Goal: Ask a question

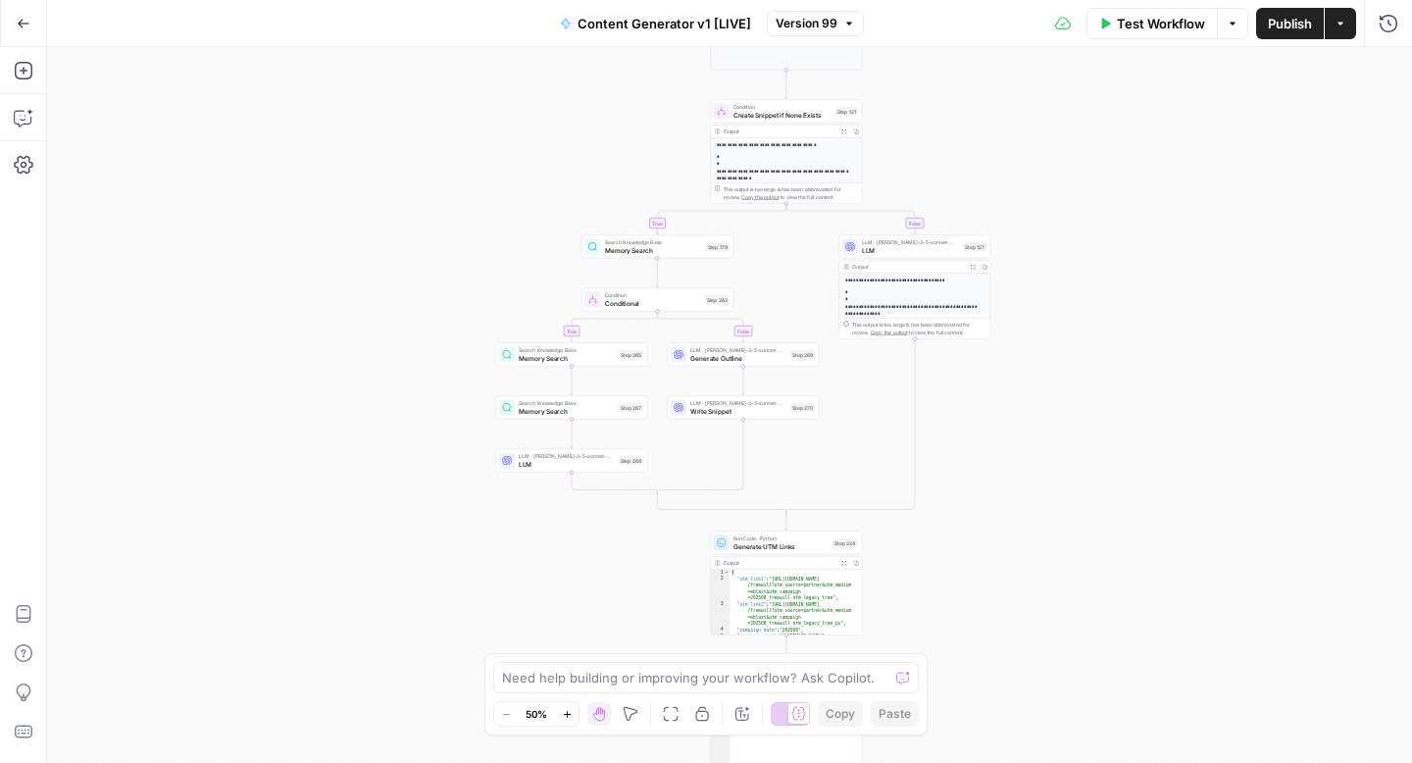
drag, startPoint x: 1261, startPoint y: 255, endPoint x: 1015, endPoint y: 602, distance: 425.5
click at [1015, 602] on div "true false true false true false true true false true false false Workflow Set …" at bounding box center [729, 405] width 1365 height 716
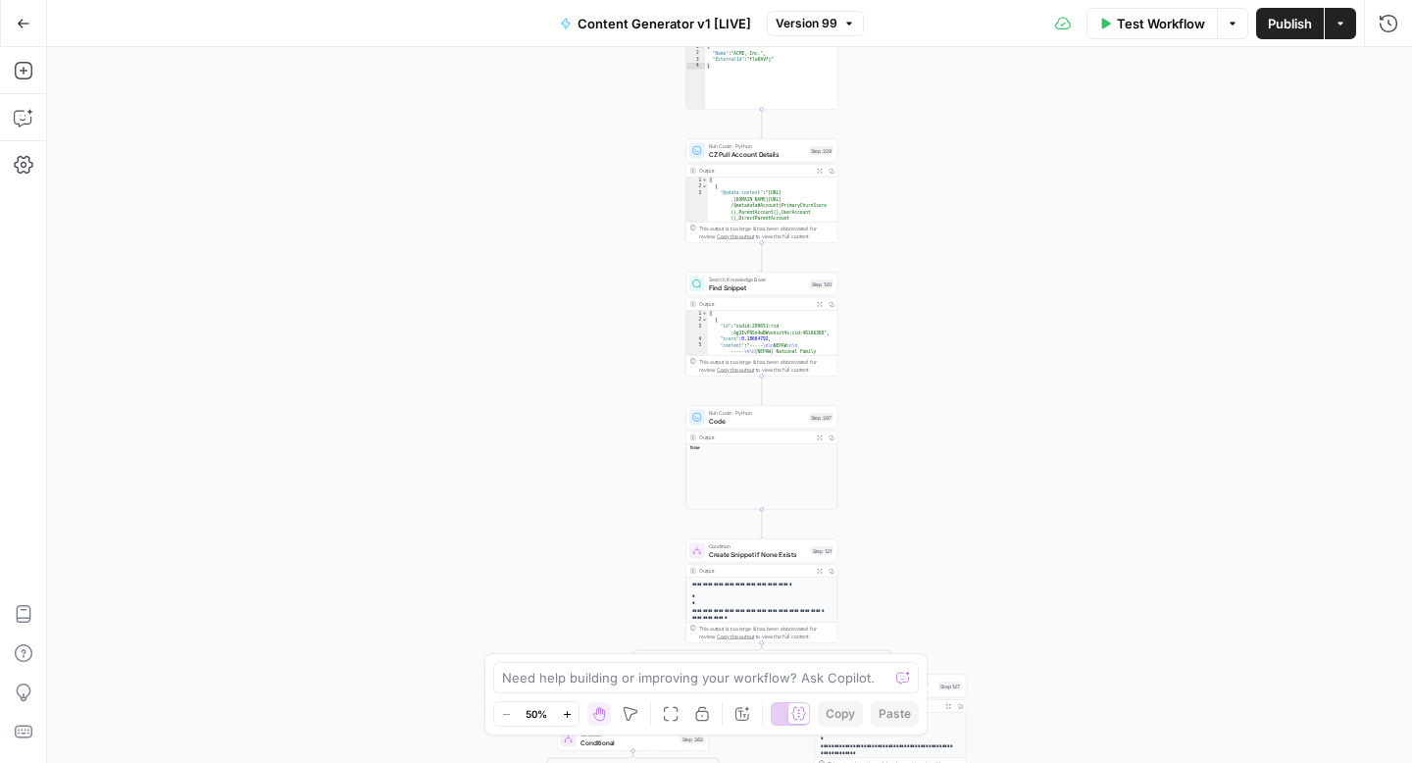
drag, startPoint x: 1076, startPoint y: 246, endPoint x: 1073, endPoint y: 578, distance: 332.4
click at [1074, 578] on div "true false true false true false true true false true false false Workflow Set …" at bounding box center [729, 405] width 1365 height 716
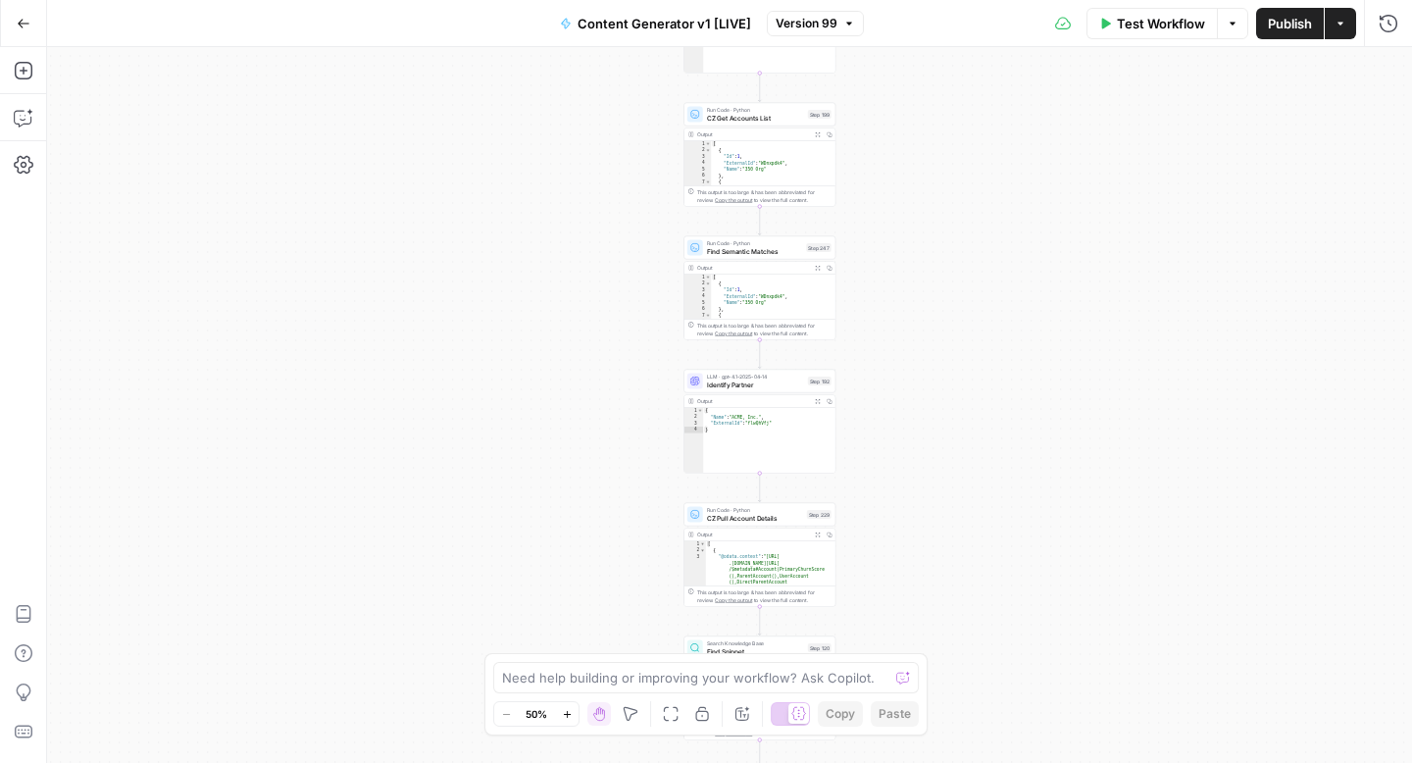
drag, startPoint x: 1056, startPoint y: 222, endPoint x: 1053, endPoint y: 607, distance: 385.3
click at [1054, 607] on div "true false true false true false true true false true false false Workflow Set …" at bounding box center [729, 405] width 1365 height 716
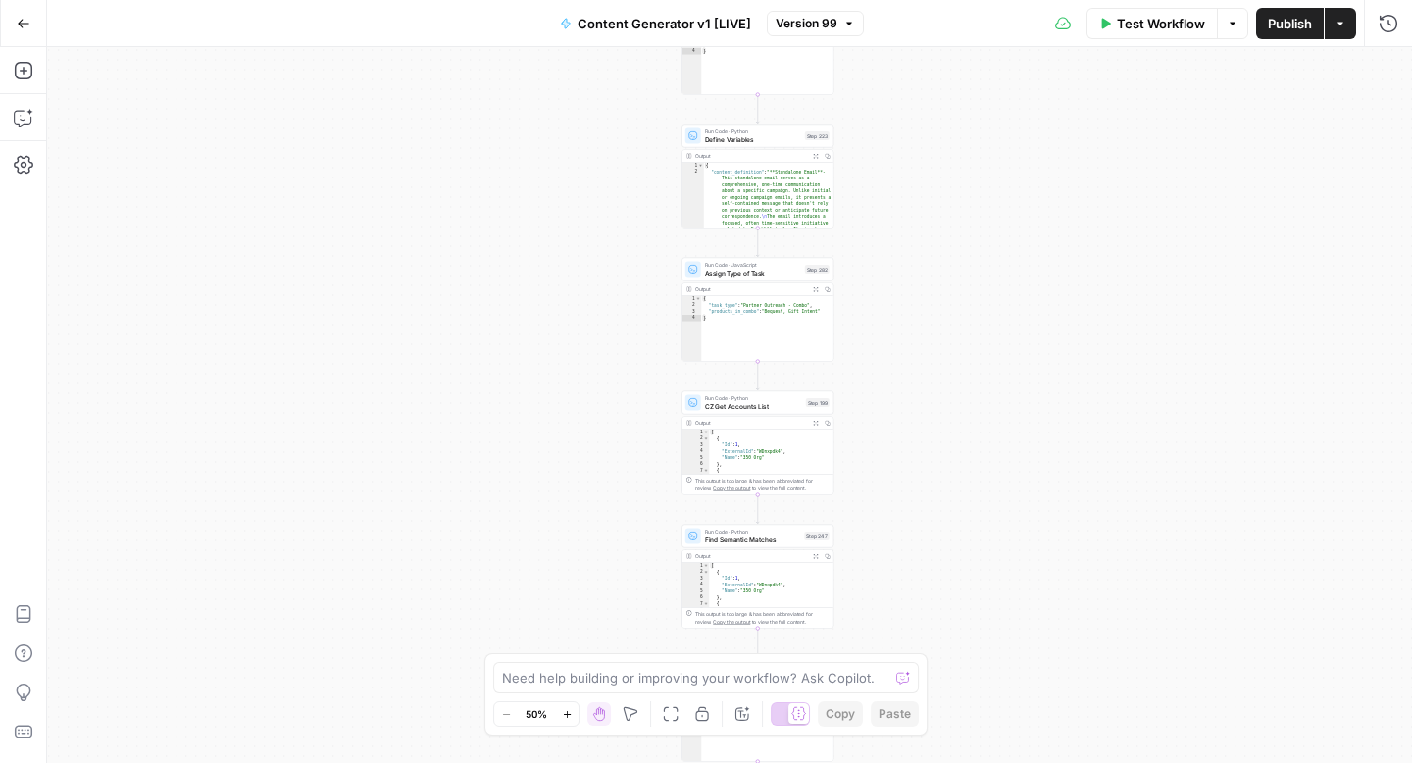
drag, startPoint x: 1043, startPoint y: 294, endPoint x: 1040, endPoint y: 686, distance: 392.2
click at [1041, 686] on div "true false true false true false true true false true false false Workflow Set …" at bounding box center [729, 405] width 1365 height 716
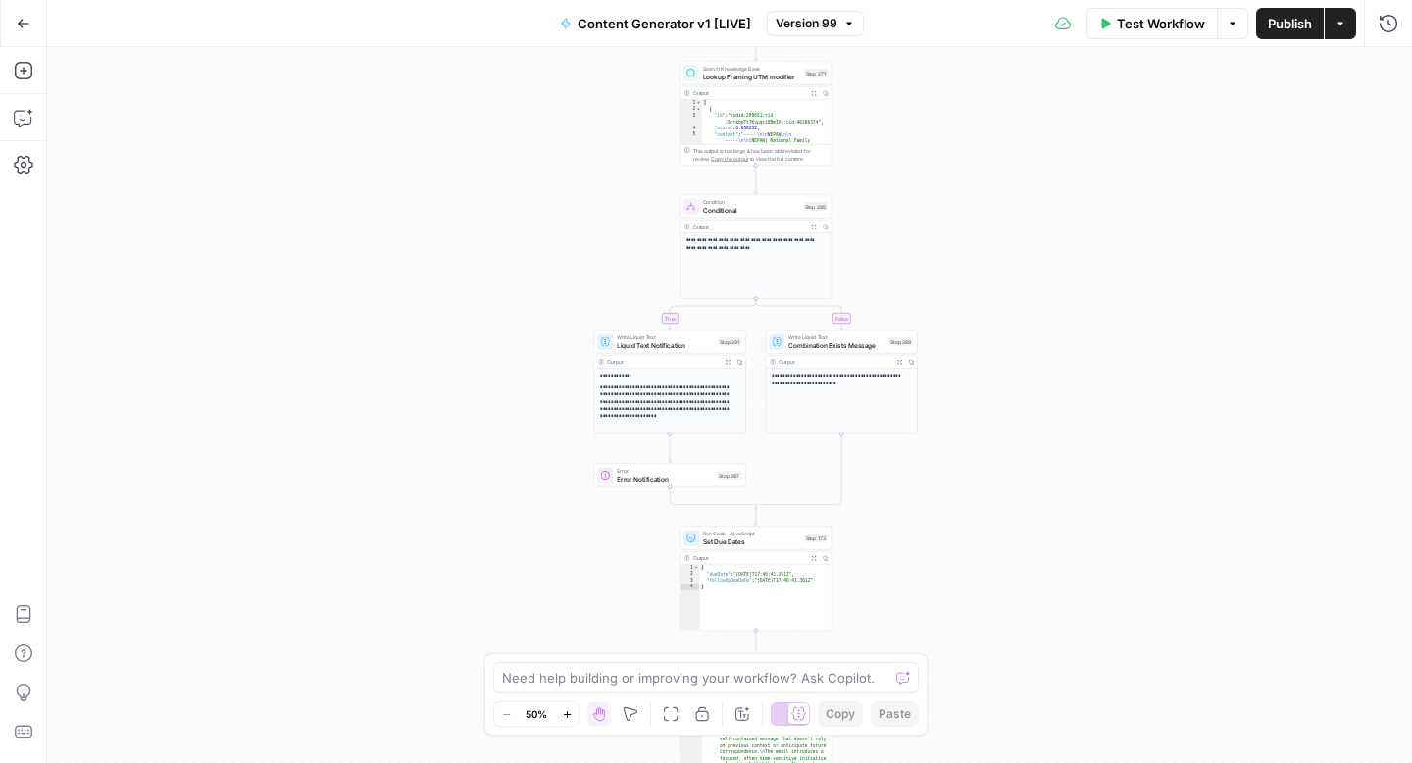
drag, startPoint x: 1009, startPoint y: 210, endPoint x: 1006, endPoint y: 607, distance: 397.1
click at [1006, 607] on div "true false true false true false true true false true false false Workflow Set …" at bounding box center [729, 405] width 1365 height 716
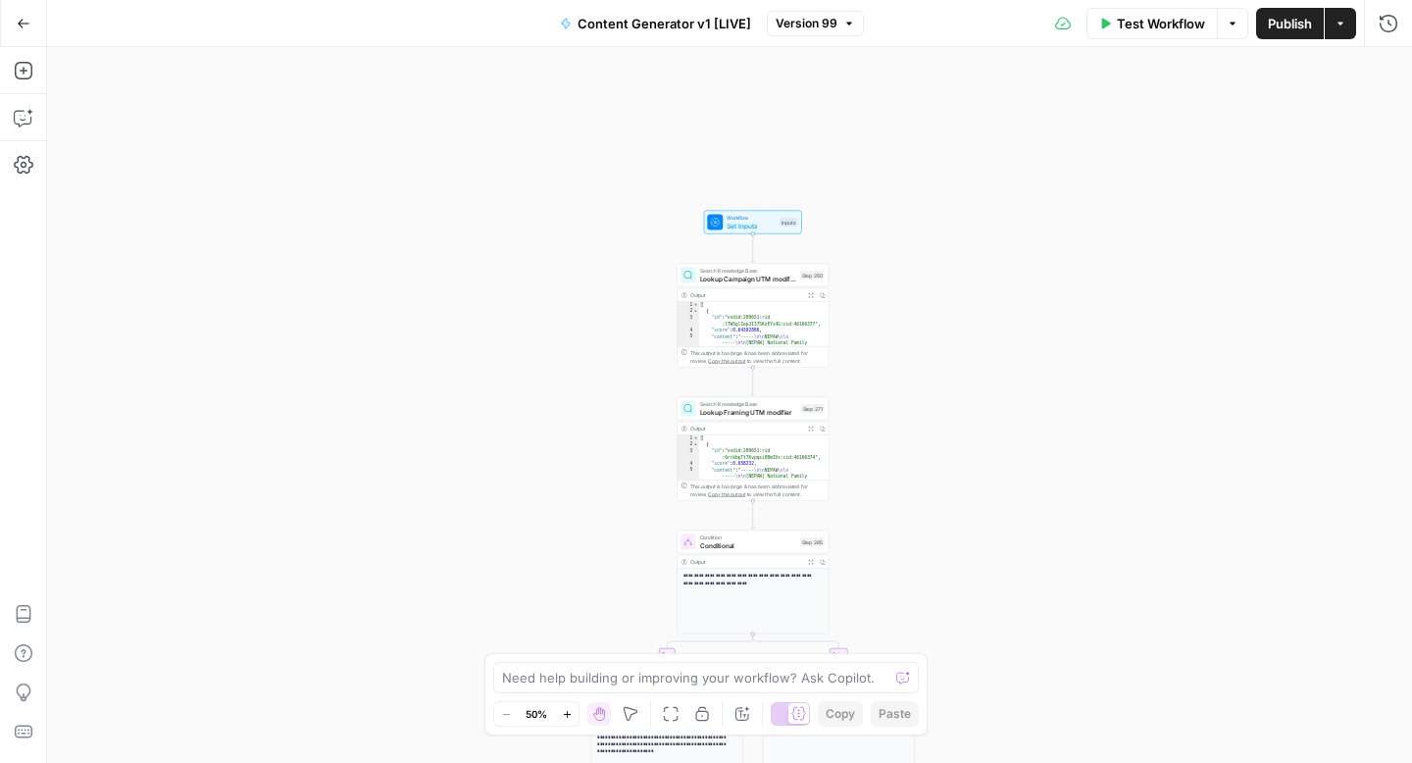
drag, startPoint x: 981, startPoint y: 238, endPoint x: 978, endPoint y: 625, distance: 386.3
click at [978, 625] on div "true false true false true false true true false true false false Workflow Set …" at bounding box center [729, 405] width 1365 height 716
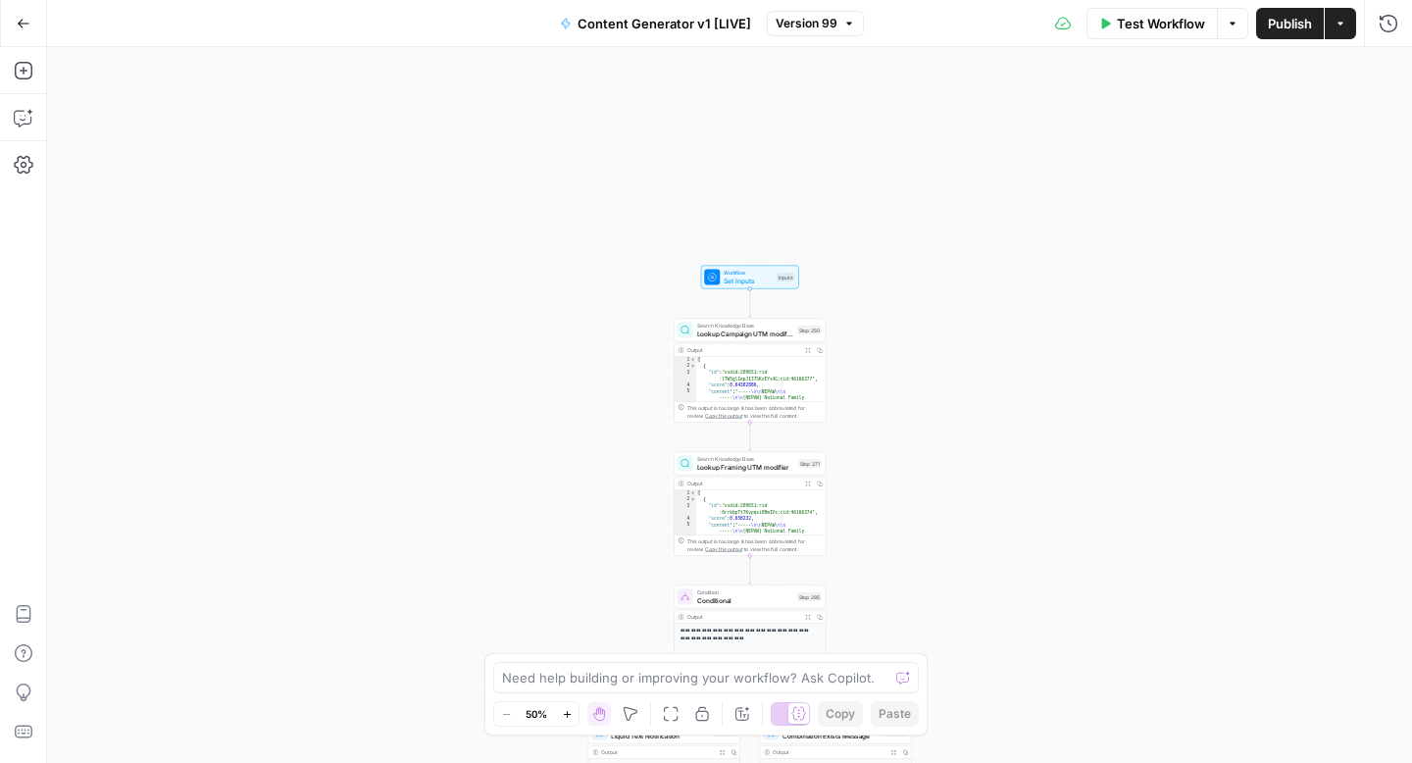
click at [962, 470] on div "true false true false true false true true false true false false Workflow Set …" at bounding box center [729, 405] width 1365 height 716
click at [570, 715] on icon "button" at bounding box center [567, 714] width 11 height 11
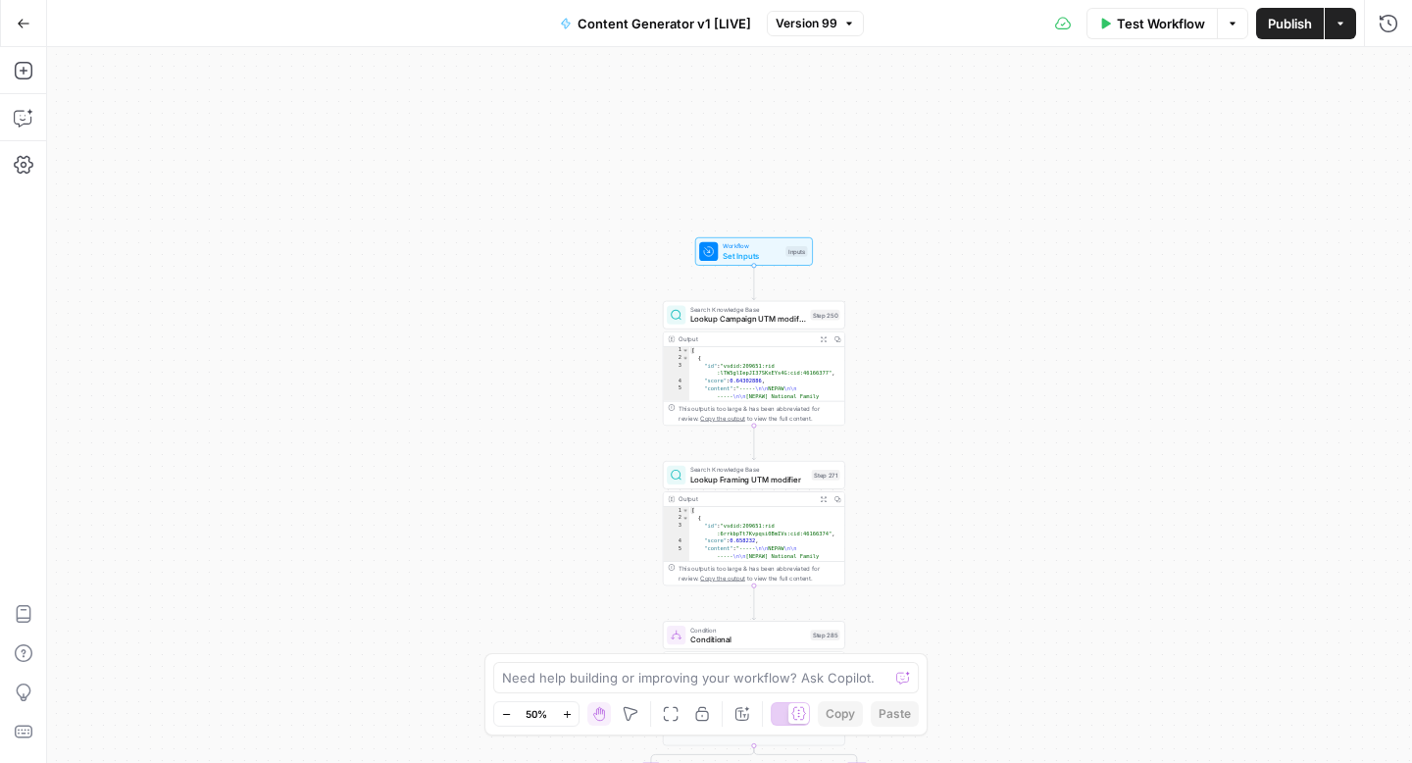
click at [570, 715] on icon "button" at bounding box center [567, 714] width 11 height 11
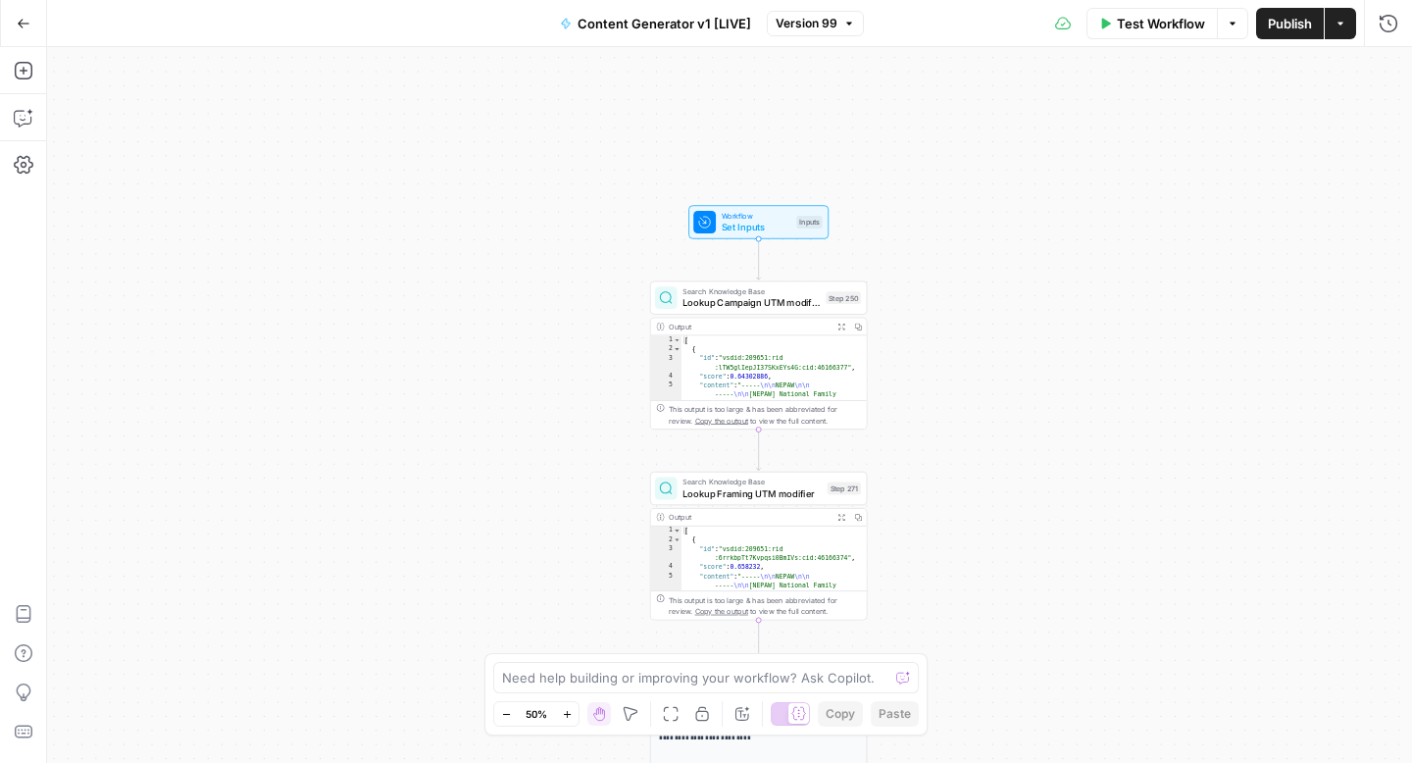
click at [570, 715] on icon "button" at bounding box center [567, 714] width 11 height 11
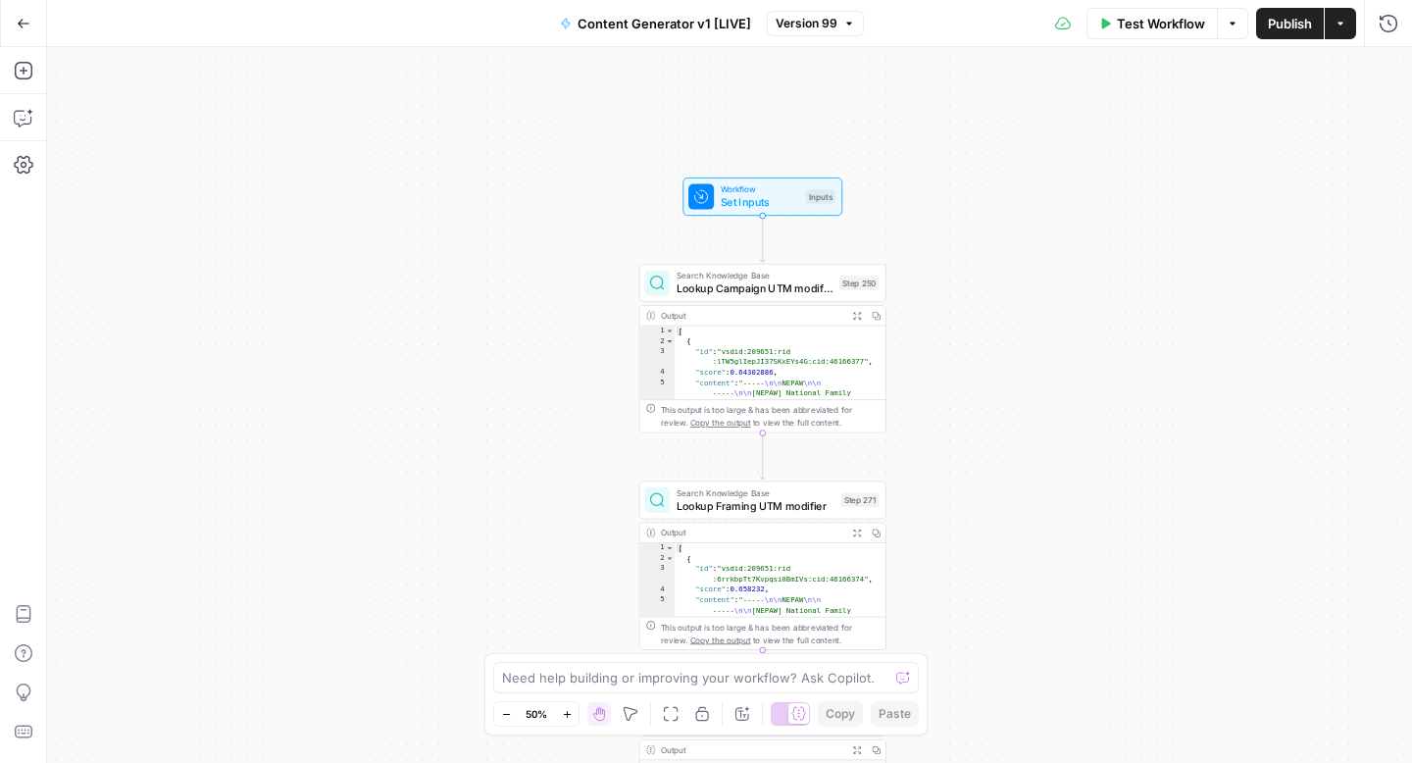
click at [570, 715] on icon "button" at bounding box center [567, 714] width 11 height 11
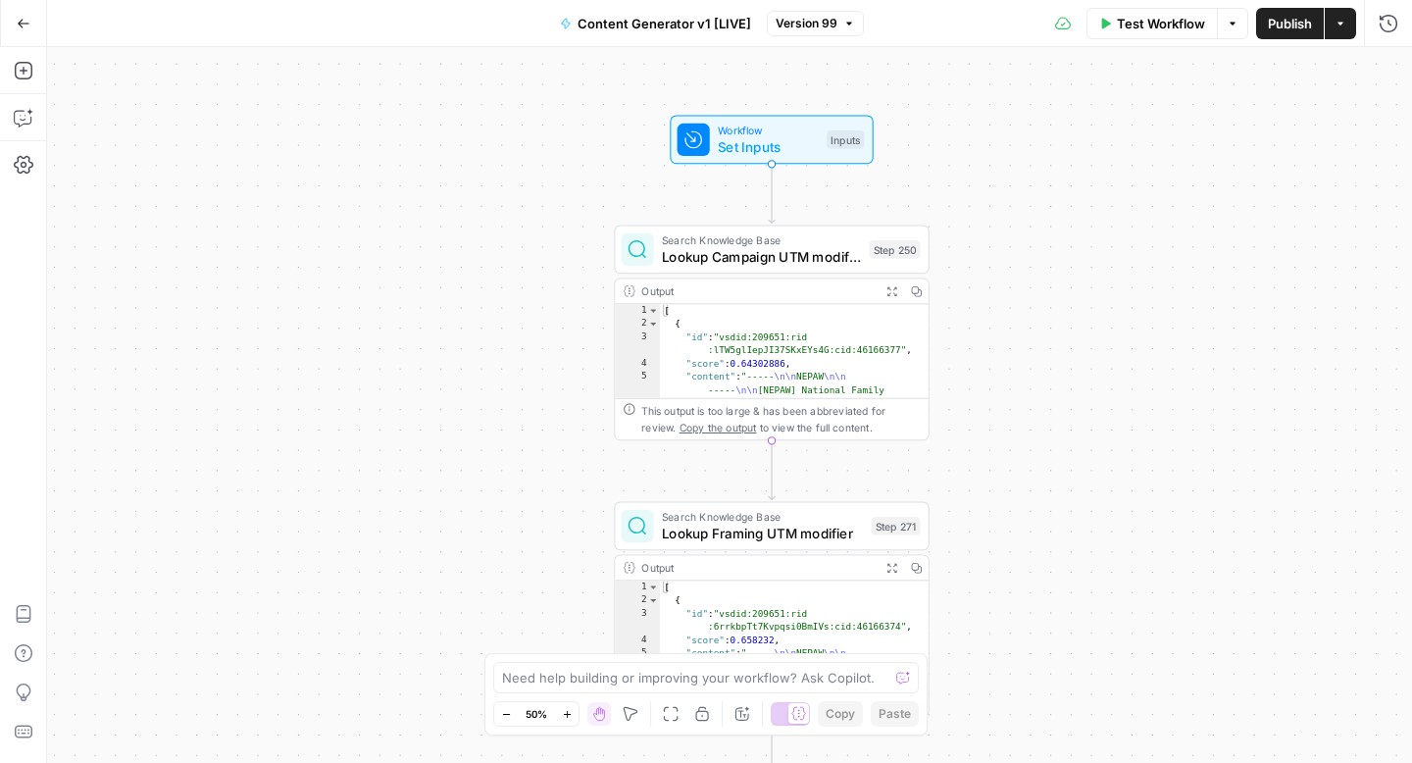
click at [570, 715] on icon "button" at bounding box center [567, 714] width 11 height 11
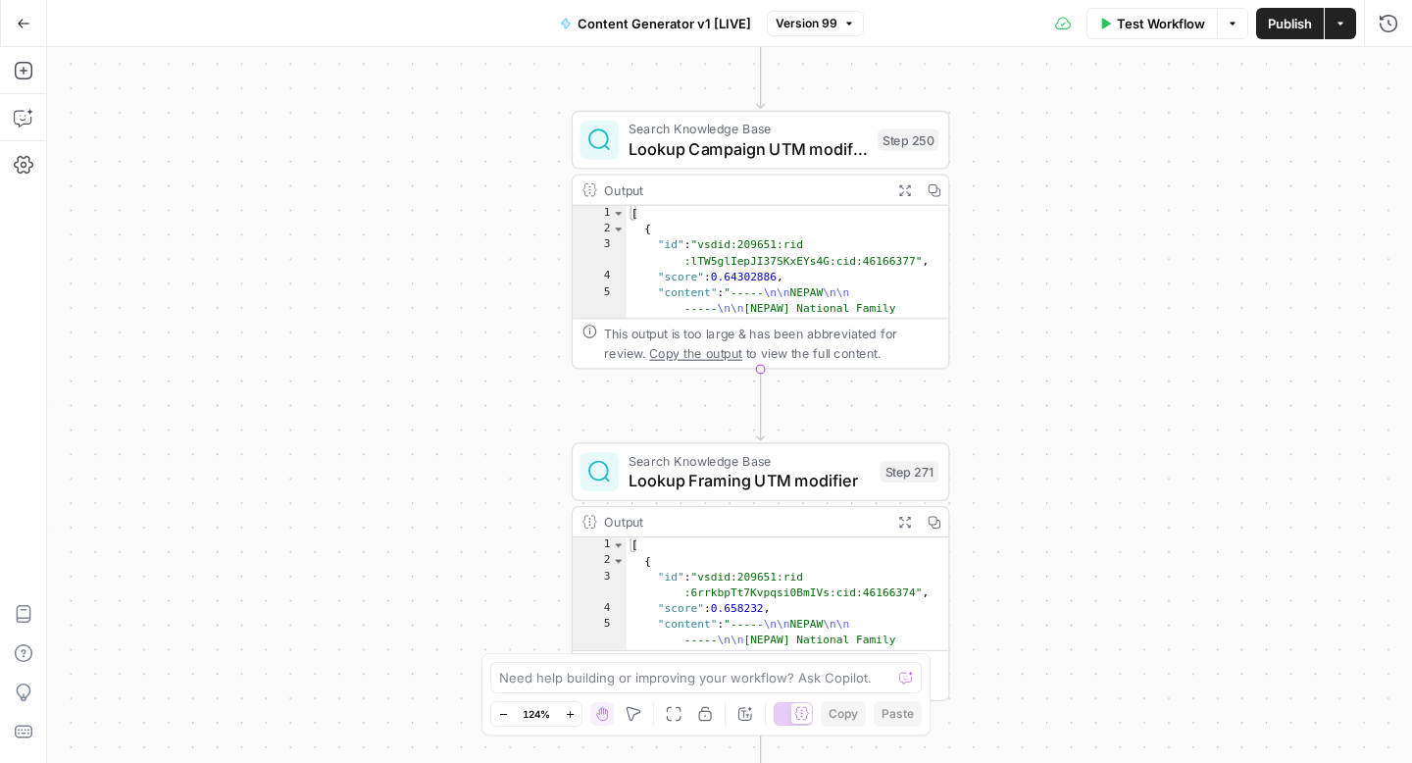
drag, startPoint x: 1177, startPoint y: 455, endPoint x: 1149, endPoint y: 367, distance: 92.4
click at [1149, 367] on div "true false true false true false true true false true false false Workflow Set …" at bounding box center [729, 405] width 1365 height 716
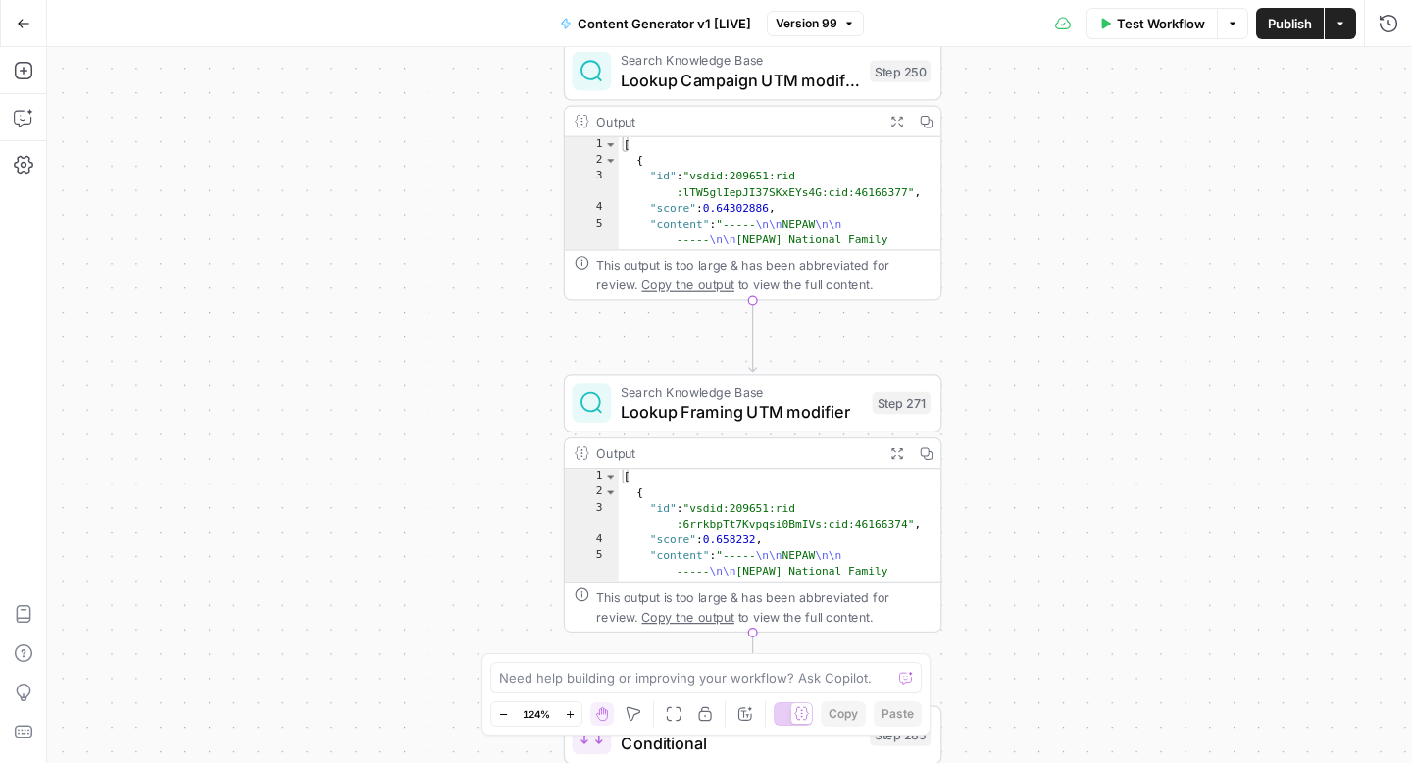
drag, startPoint x: 1149, startPoint y: 306, endPoint x: 1149, endPoint y: 106, distance: 200.0
click at [1149, 106] on div "true false true false true false true true false true false false Workflow Set …" at bounding box center [729, 405] width 1365 height 716
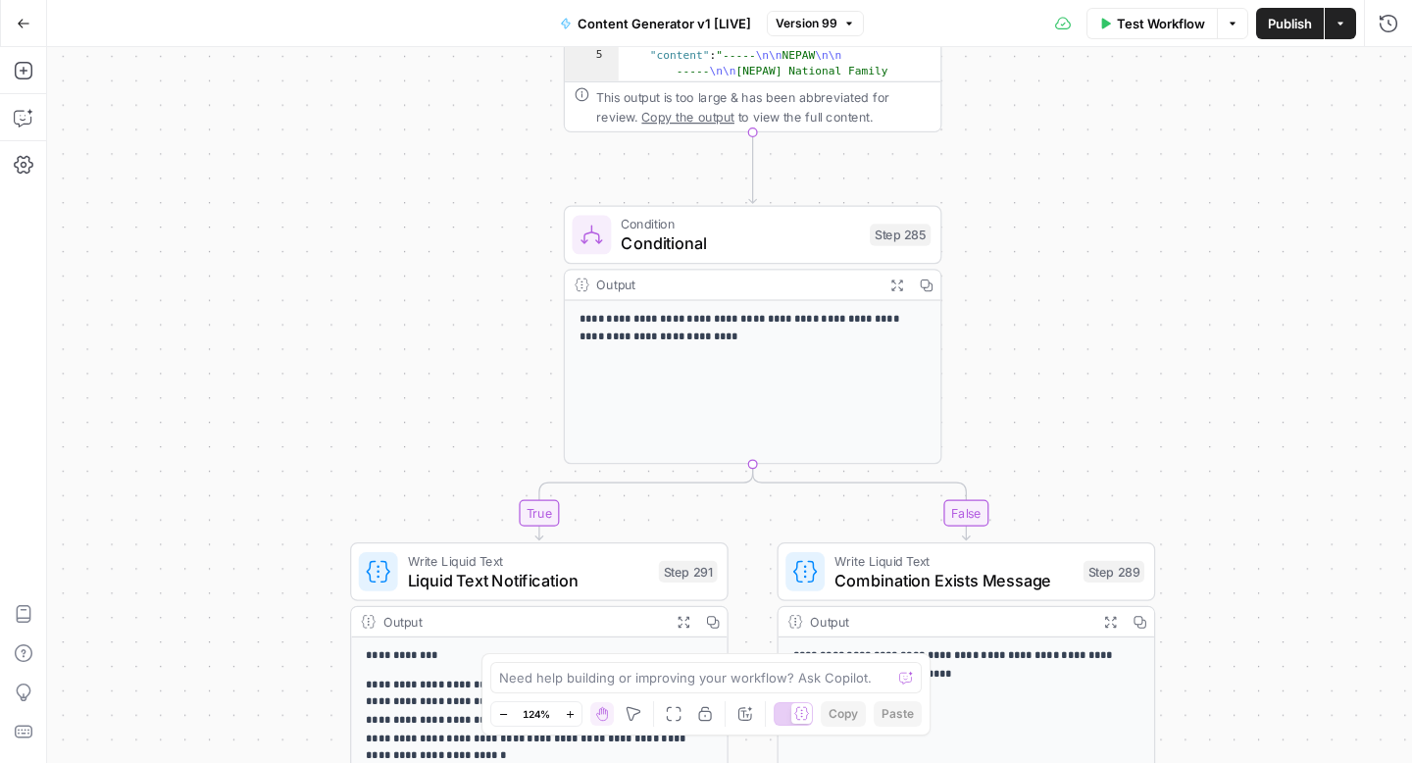
drag, startPoint x: 1115, startPoint y: 404, endPoint x: 1115, endPoint y: 104, distance: 300.0
click at [1115, 104] on div "true false true false true false true true false true false false Workflow Set …" at bounding box center [729, 405] width 1365 height 716
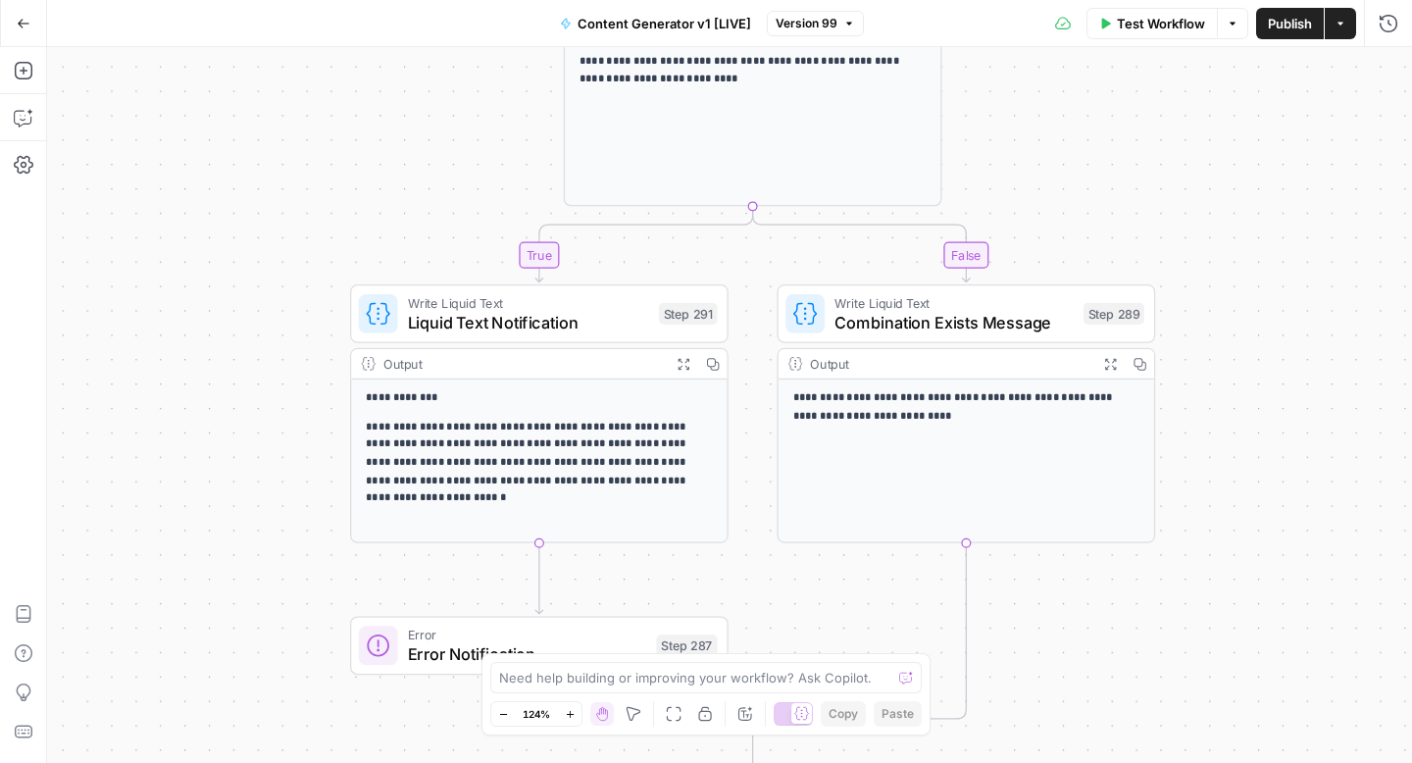
drag, startPoint x: 1085, startPoint y: 258, endPoint x: 1081, endPoint y: -65, distance: 322.6
click at [1081, 0] on html "FreeWill New Home Browse Your Data Usage Settings Recent Grids Check for FreeWi…" at bounding box center [706, 381] width 1412 height 763
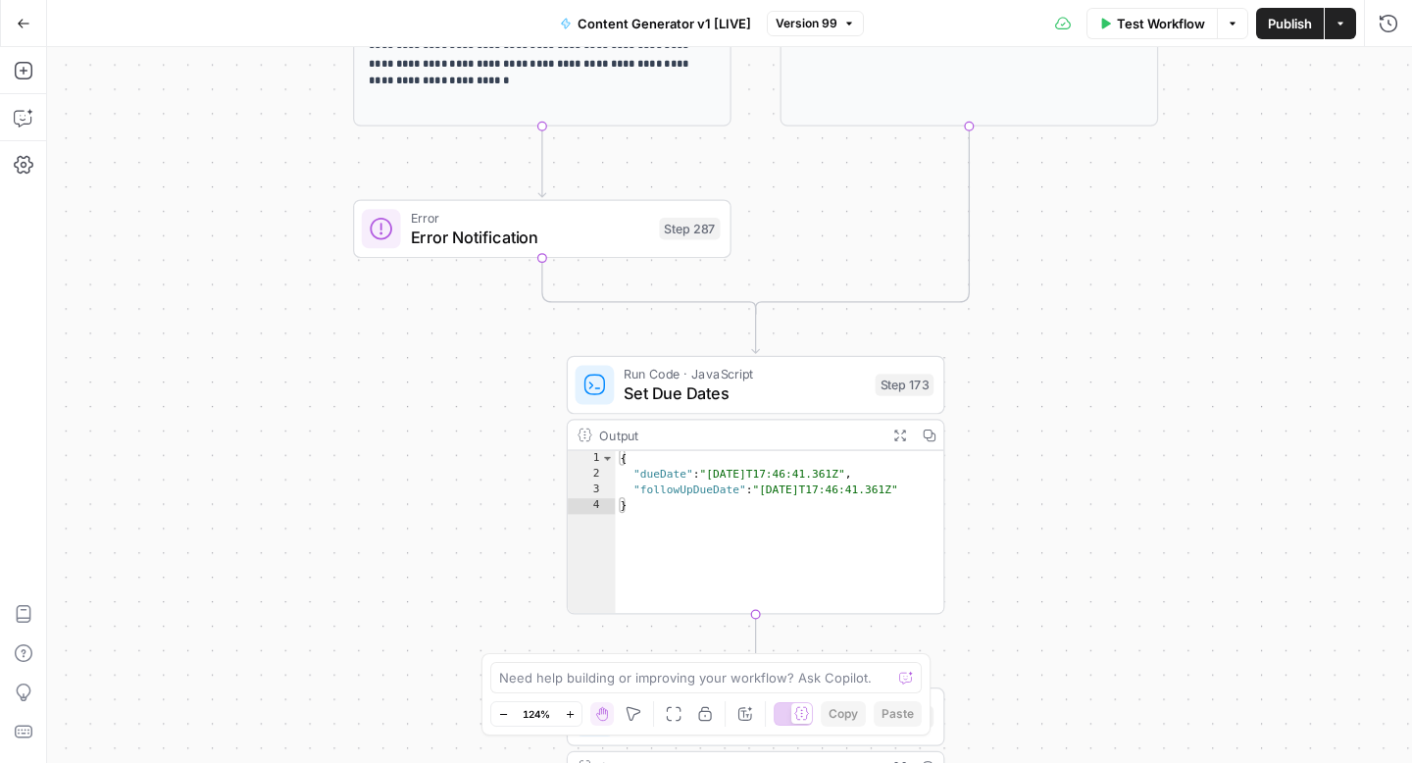
drag, startPoint x: 1190, startPoint y: 496, endPoint x: 1197, endPoint y: 142, distance: 354.0
click at [1197, 142] on div "true false true false true false true true false true false false Workflow Set …" at bounding box center [729, 405] width 1365 height 716
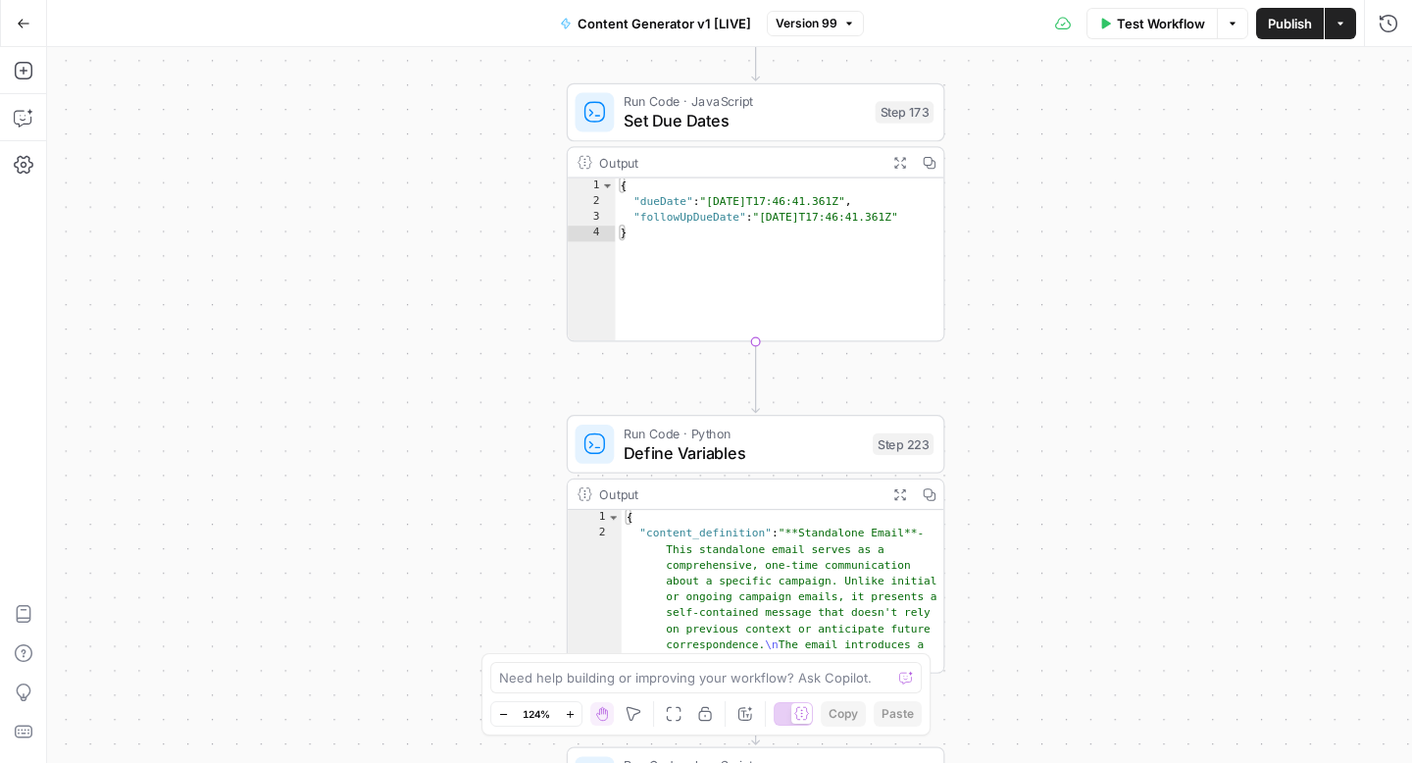
drag, startPoint x: 1112, startPoint y: 380, endPoint x: 1111, endPoint y: 108, distance: 272.6
click at [1111, 108] on div "true false true false true false true true false true false false Workflow Set …" at bounding box center [729, 405] width 1365 height 716
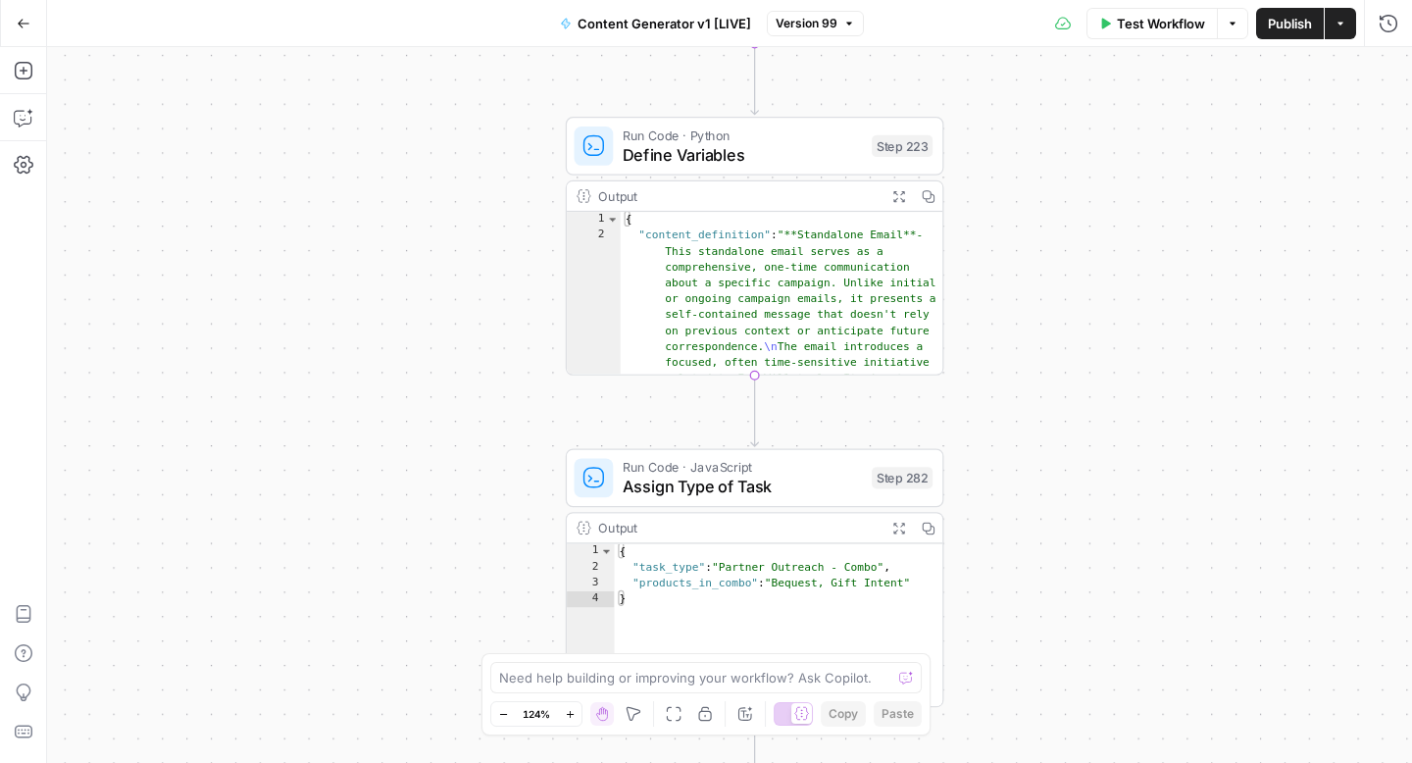
drag, startPoint x: 1070, startPoint y: 347, endPoint x: 1070, endPoint y: 34, distance: 312.8
click at [1070, 34] on div "Go Back Content Generator v1 [LIVE] Version 99 Test Workflow Options Publish Ac…" at bounding box center [706, 381] width 1412 height 763
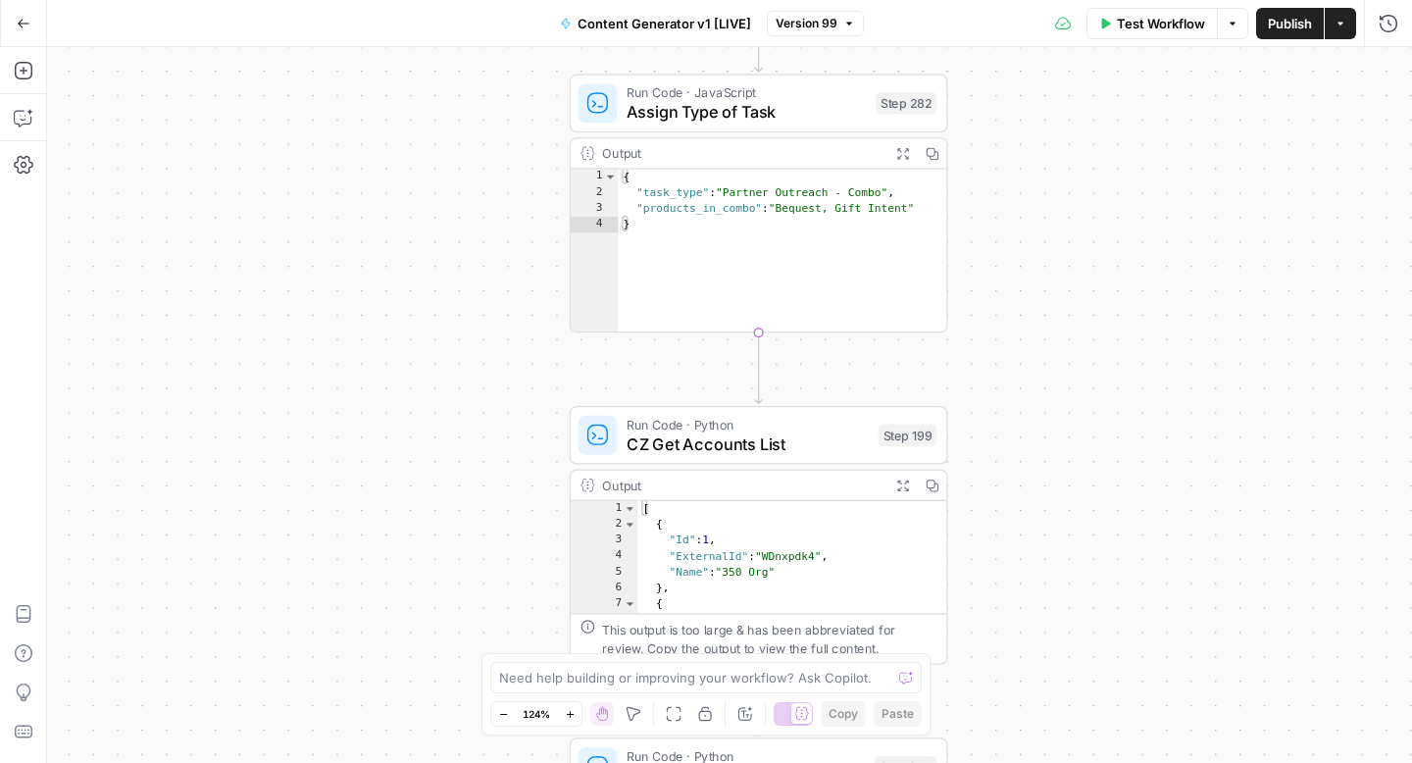
drag, startPoint x: 1074, startPoint y: 433, endPoint x: 1078, endPoint y: 58, distance: 375.5
click at [1078, 58] on div "true false true false true false true true false true false false Workflow Set …" at bounding box center [729, 405] width 1365 height 716
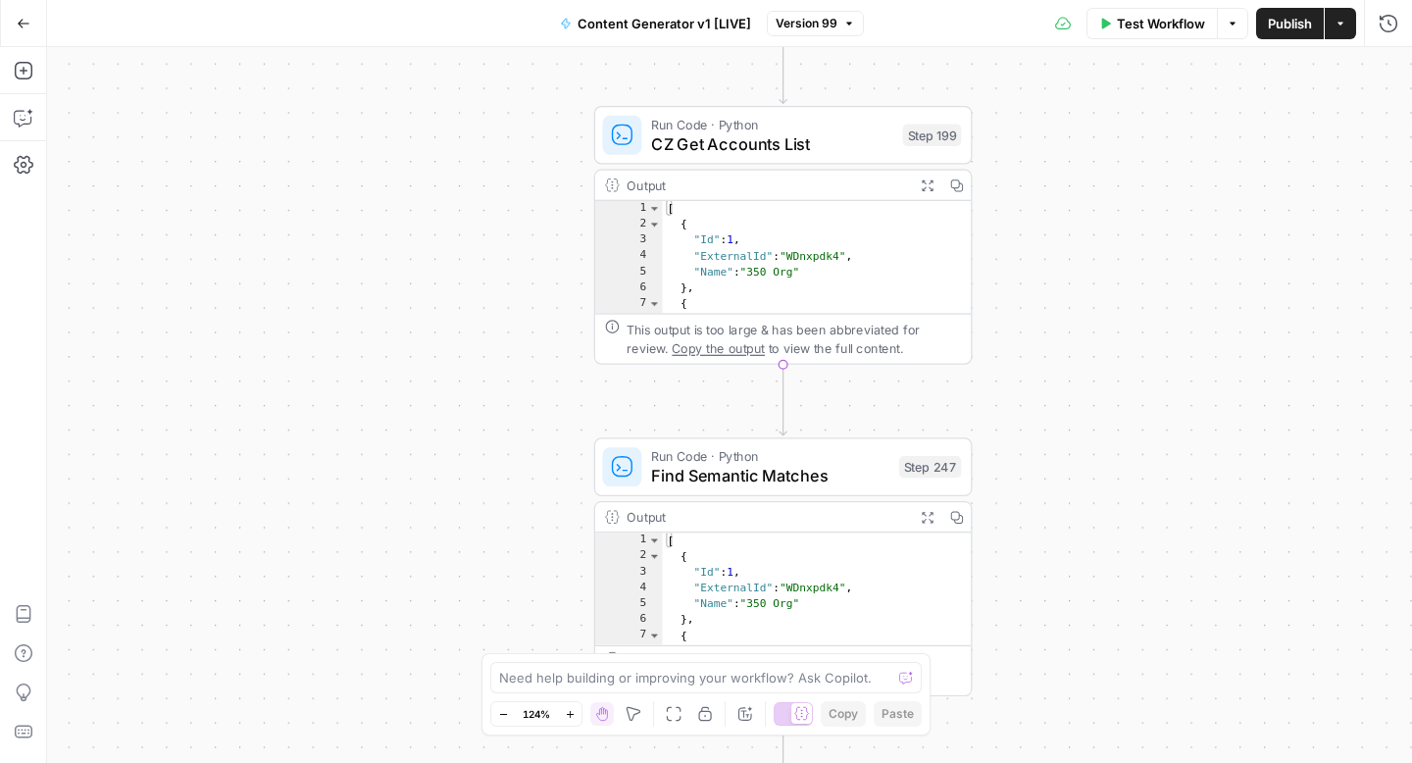
drag, startPoint x: 1036, startPoint y: 424, endPoint x: 1060, endPoint y: 142, distance: 282.4
click at [1060, 142] on div "true false true false true false true true false true false false Workflow Set …" at bounding box center [729, 405] width 1365 height 716
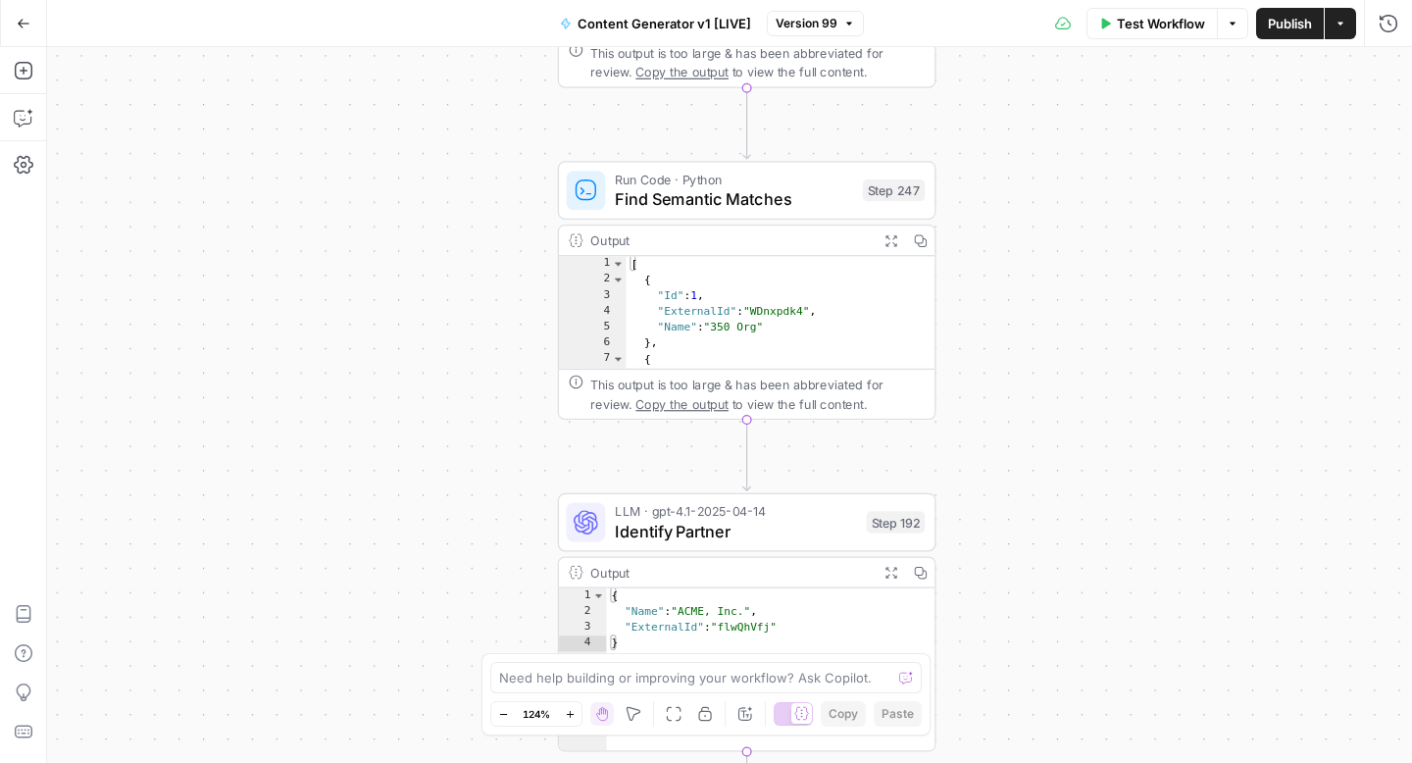
drag, startPoint x: 1064, startPoint y: 430, endPoint x: 1028, endPoint y: 154, distance: 278.7
click at [1028, 154] on div "true false true false true false true true false true false false Workflow Set …" at bounding box center [729, 405] width 1365 height 716
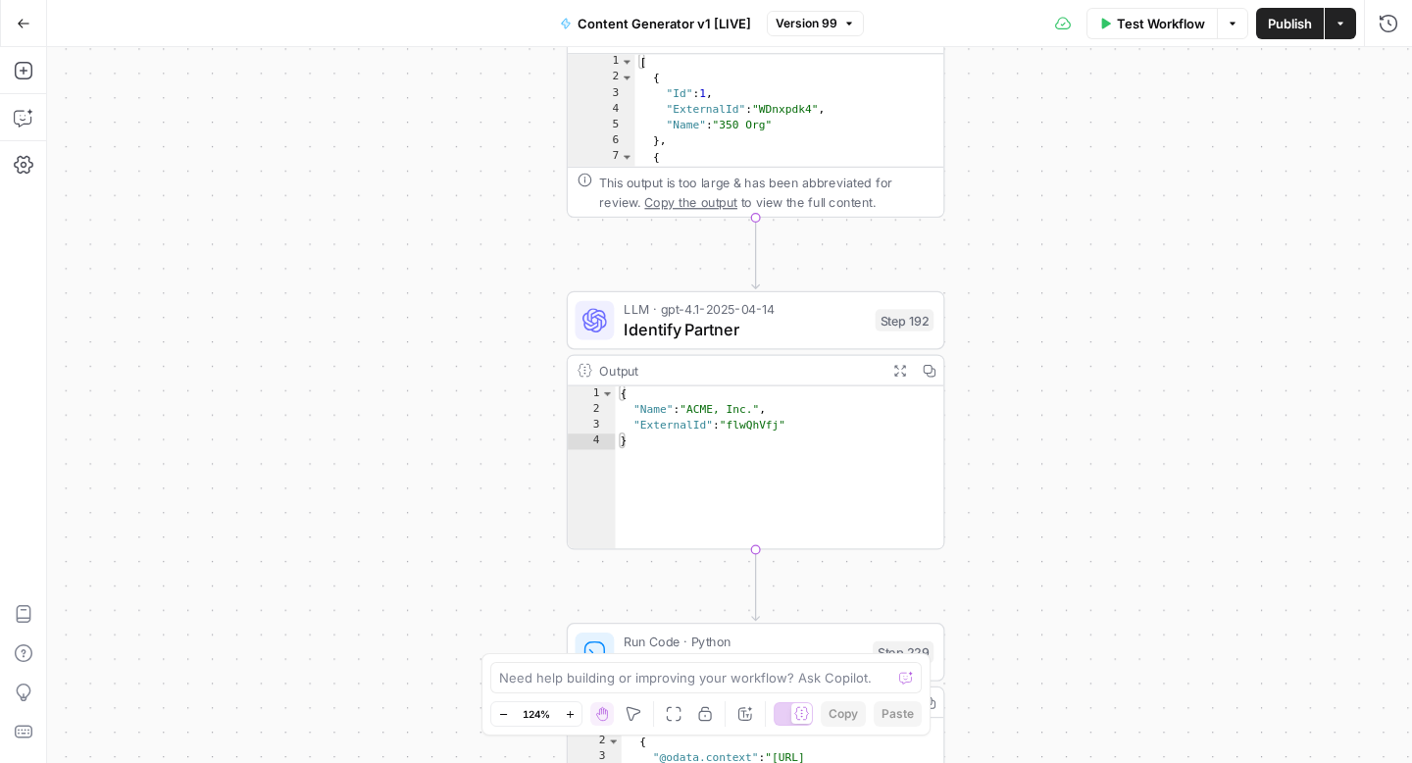
drag, startPoint x: 1013, startPoint y: 500, endPoint x: 1022, endPoint y: 299, distance: 201.2
click at [1022, 298] on div "true false true false true false true true false true false false Workflow Set …" at bounding box center [729, 405] width 1365 height 716
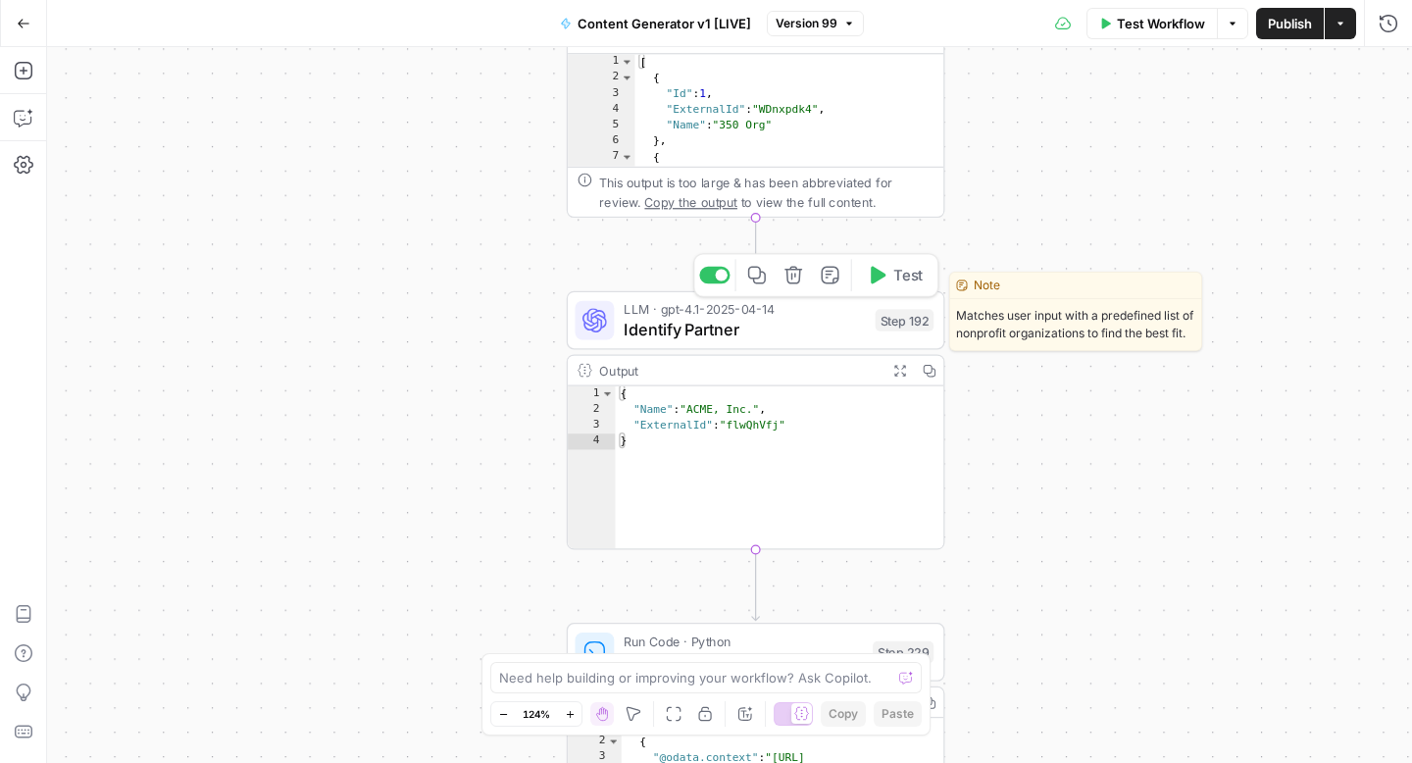
click at [806, 326] on span "Identify Partner" at bounding box center [744, 329] width 241 height 25
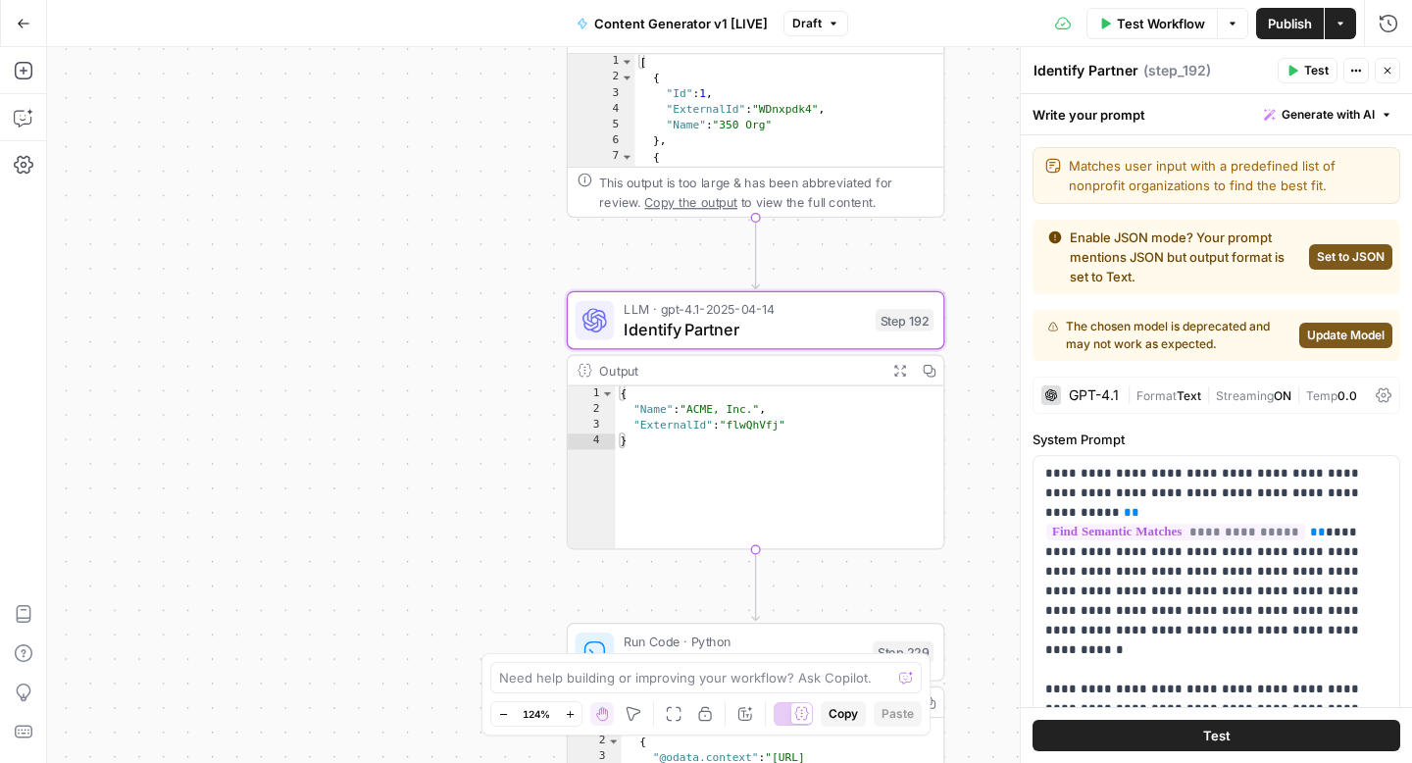
click at [1106, 394] on div "GPT-4.1" at bounding box center [1094, 395] width 50 height 14
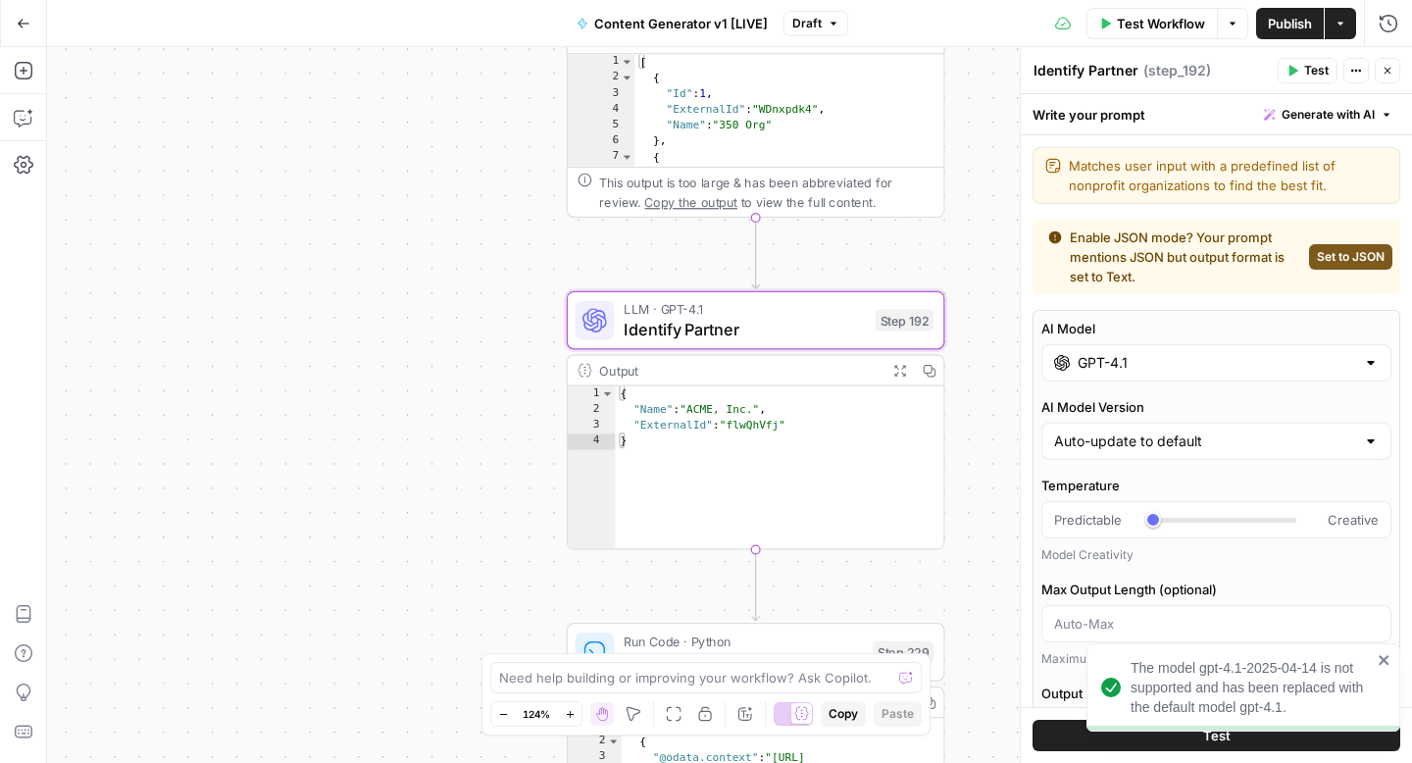
click at [1388, 661] on icon "close" at bounding box center [1385, 660] width 14 height 16
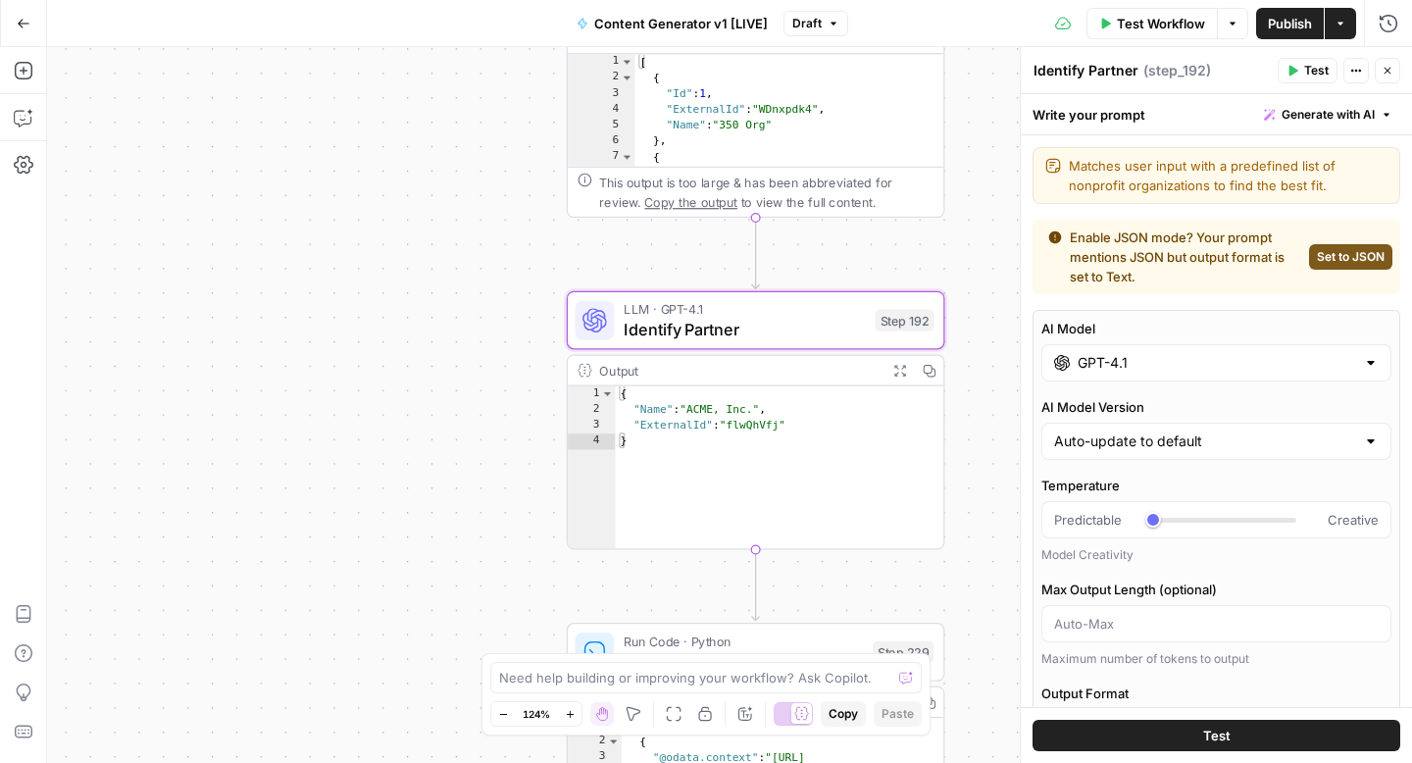
click at [1228, 355] on input "GPT-4.1" at bounding box center [1216, 363] width 277 height 20
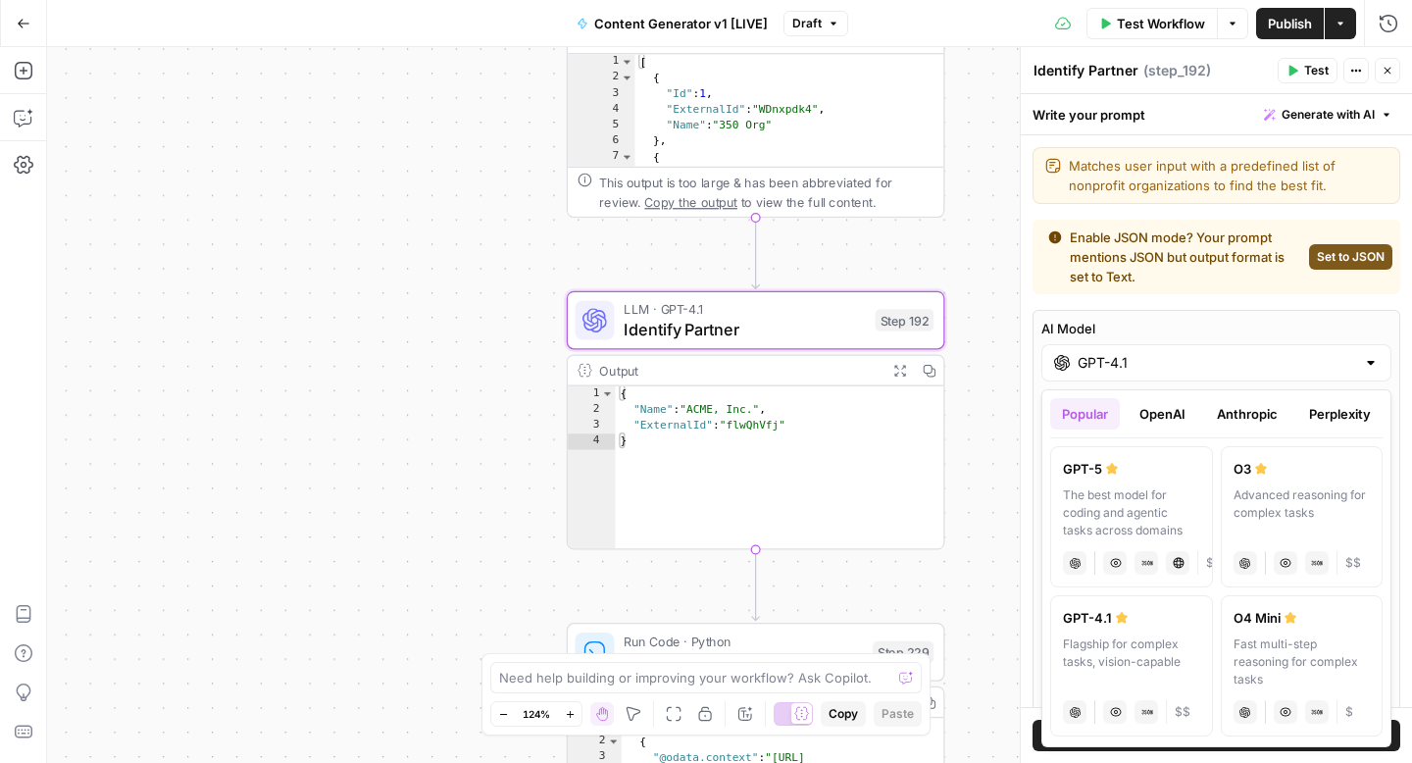
click at [1227, 326] on label "AI Model" at bounding box center [1216, 329] width 350 height 20
click at [1227, 353] on input "GPT-4.1" at bounding box center [1216, 363] width 277 height 20
click at [1390, 70] on icon "button" at bounding box center [1387, 71] width 12 height 12
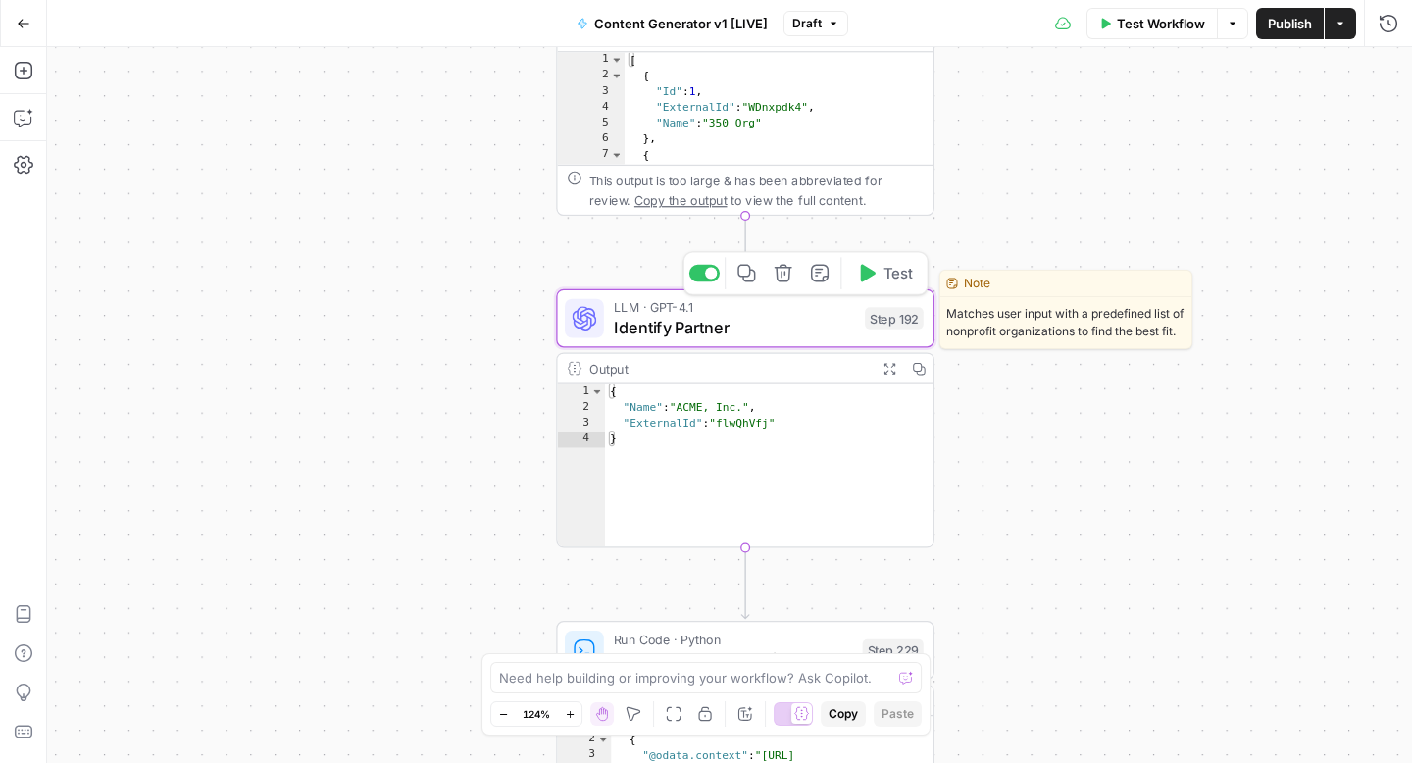
click at [787, 320] on span "Identify Partner" at bounding box center [734, 327] width 241 height 25
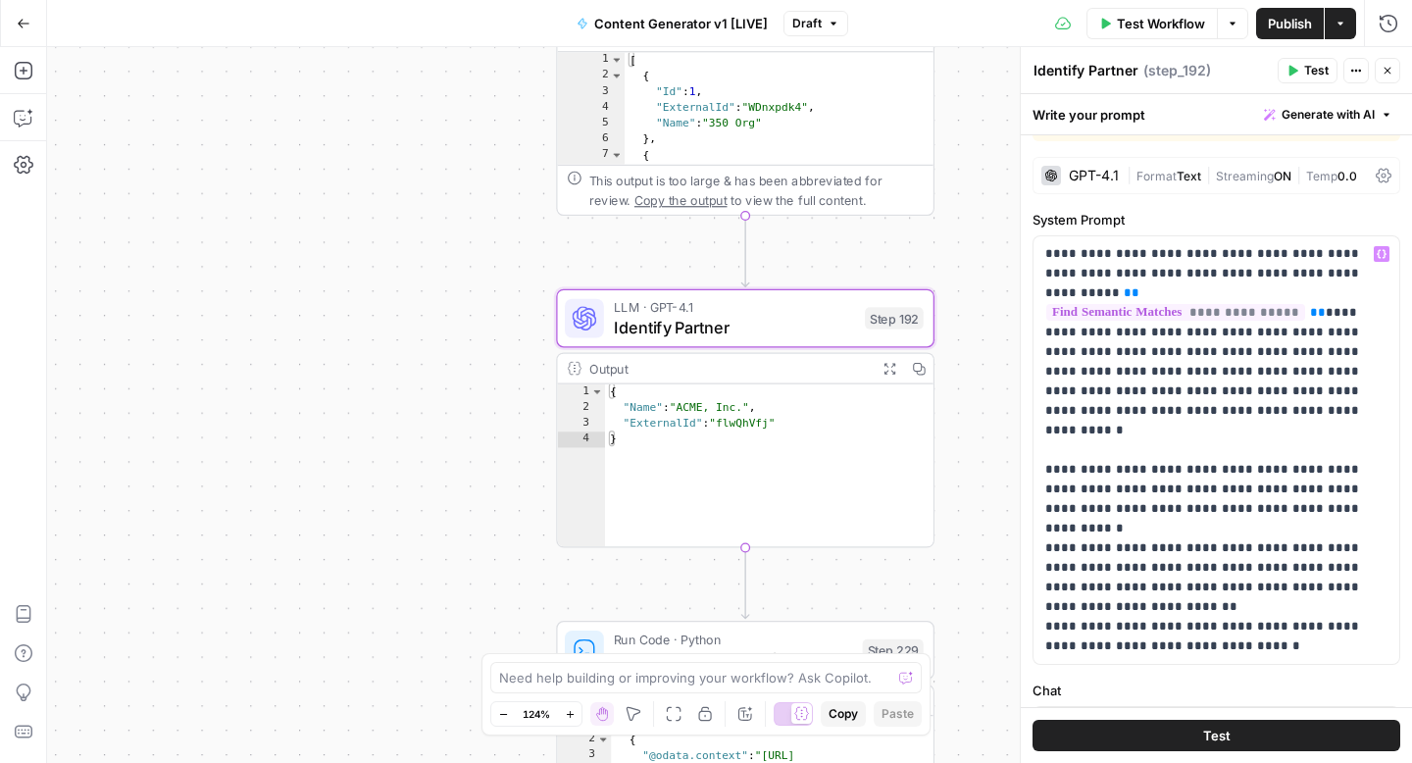
scroll to position [155, 0]
click at [805, 22] on span "Draft" at bounding box center [806, 24] width 29 height 18
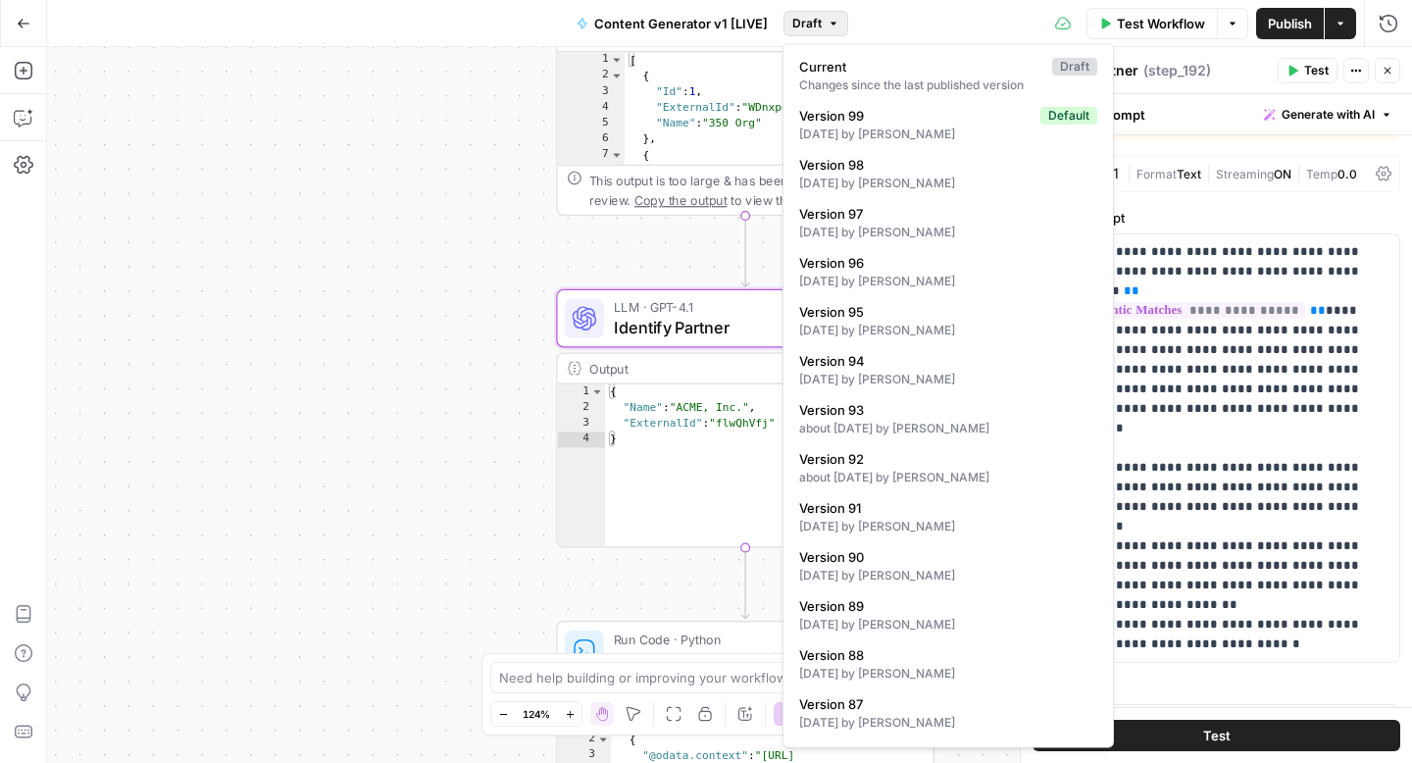
click at [376, 125] on div "true false true false true false true true false true false false Workflow Set …" at bounding box center [729, 405] width 1365 height 716
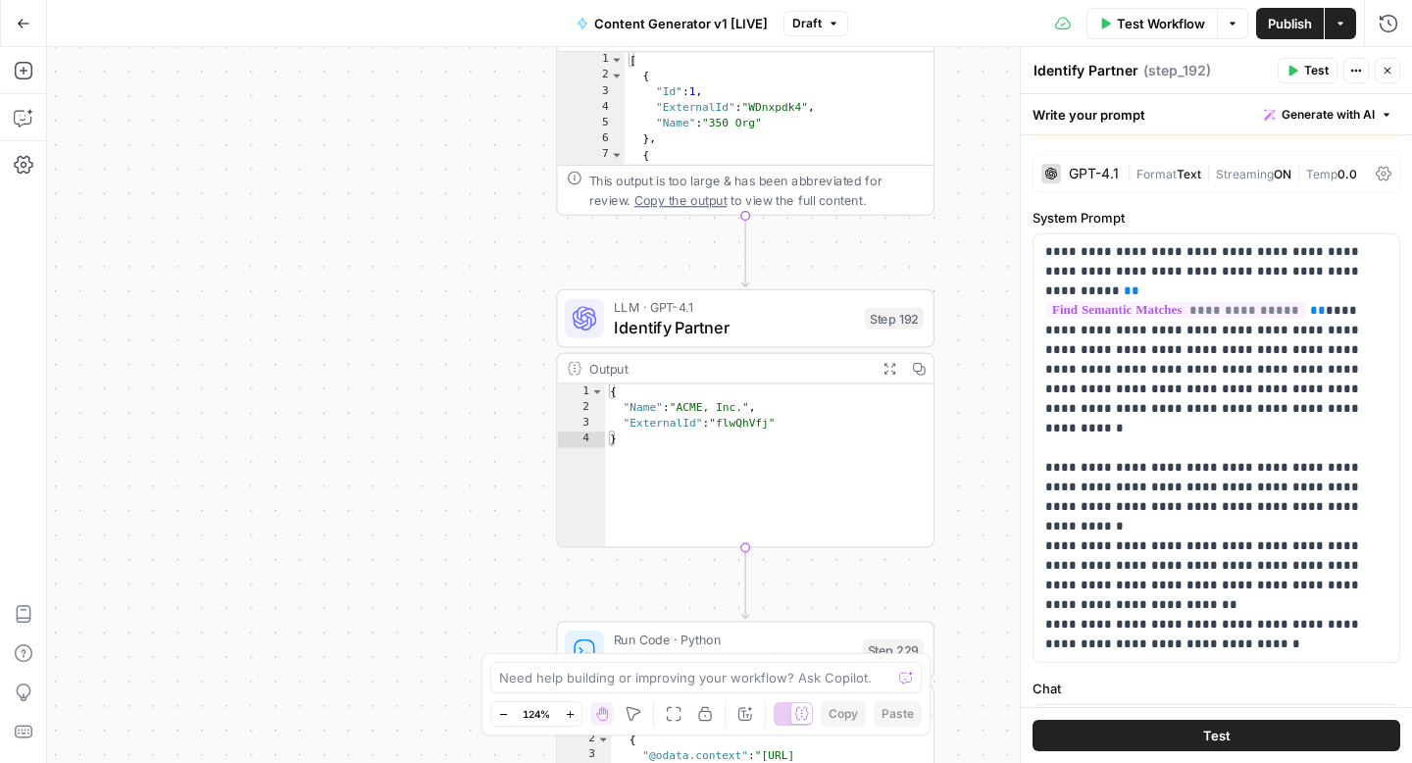
click at [821, 24] on button "Draft" at bounding box center [815, 23] width 65 height 25
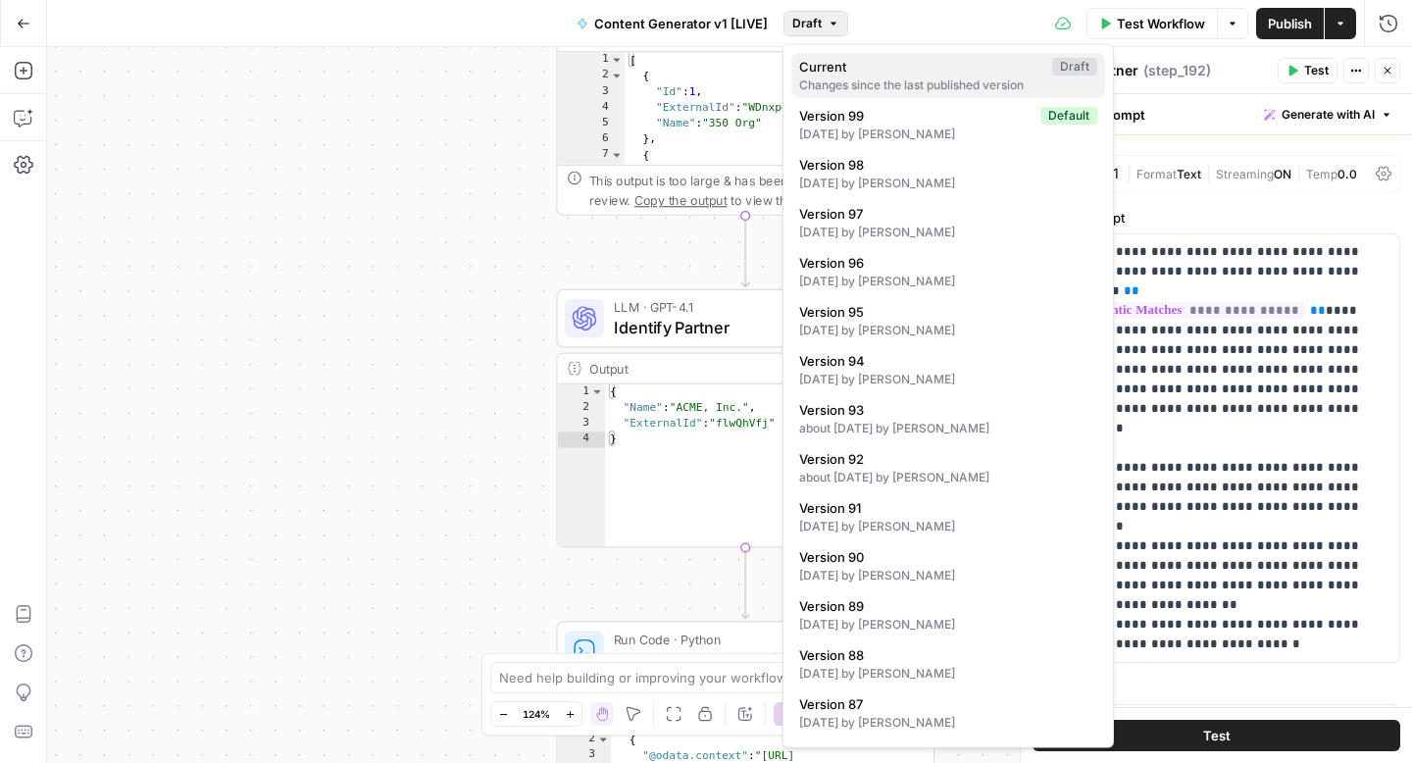
click at [917, 76] on div "Changes since the last published version" at bounding box center [948, 85] width 298 height 18
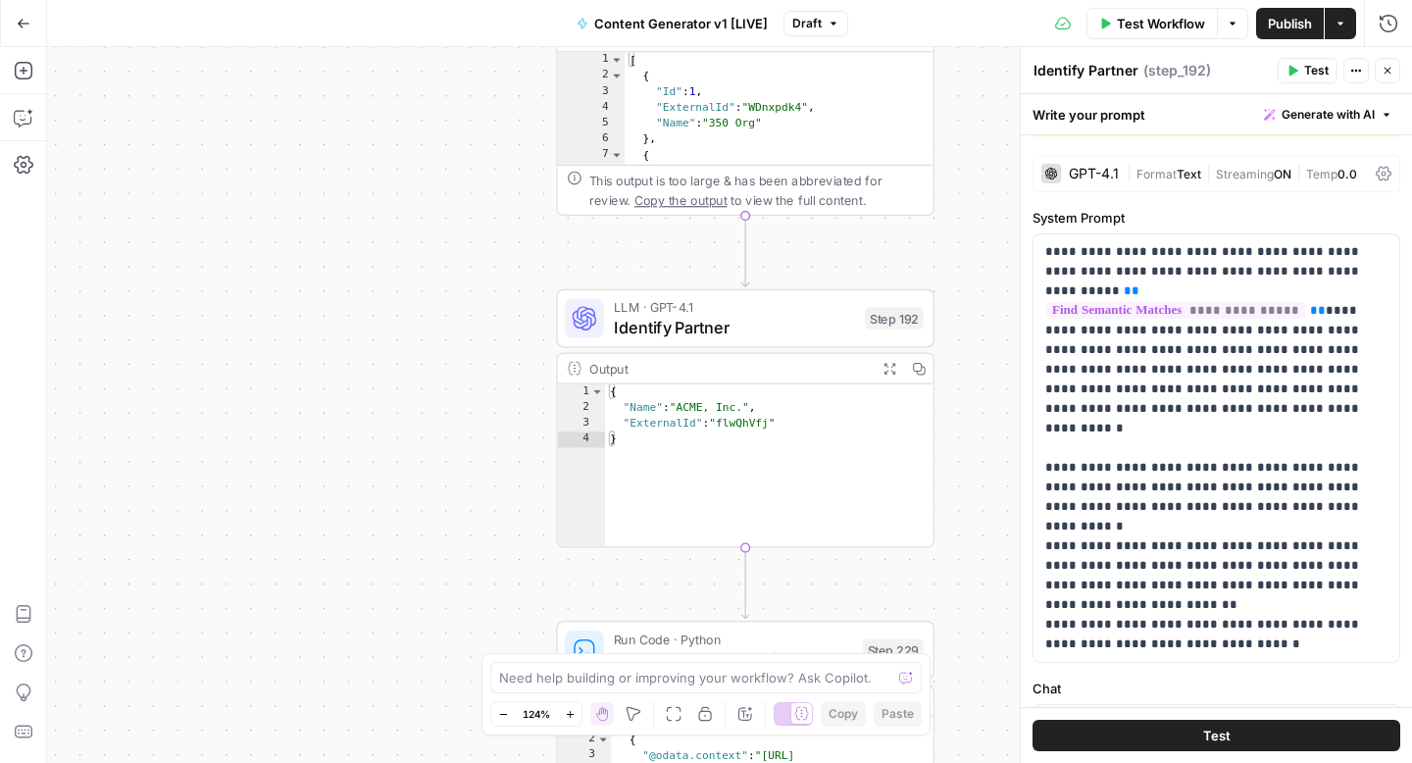
click at [1388, 66] on icon "button" at bounding box center [1387, 71] width 12 height 12
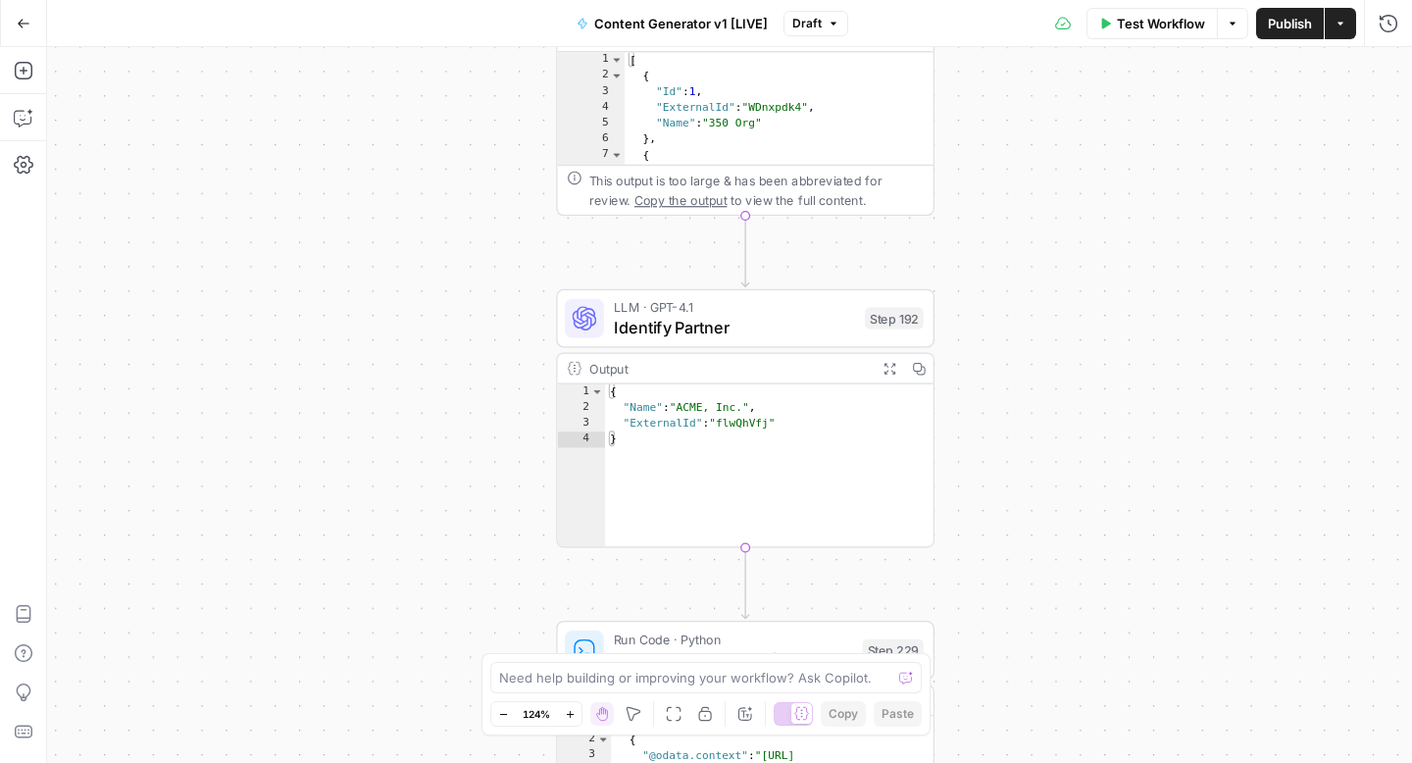
click at [802, 21] on span "Draft" at bounding box center [806, 24] width 29 height 18
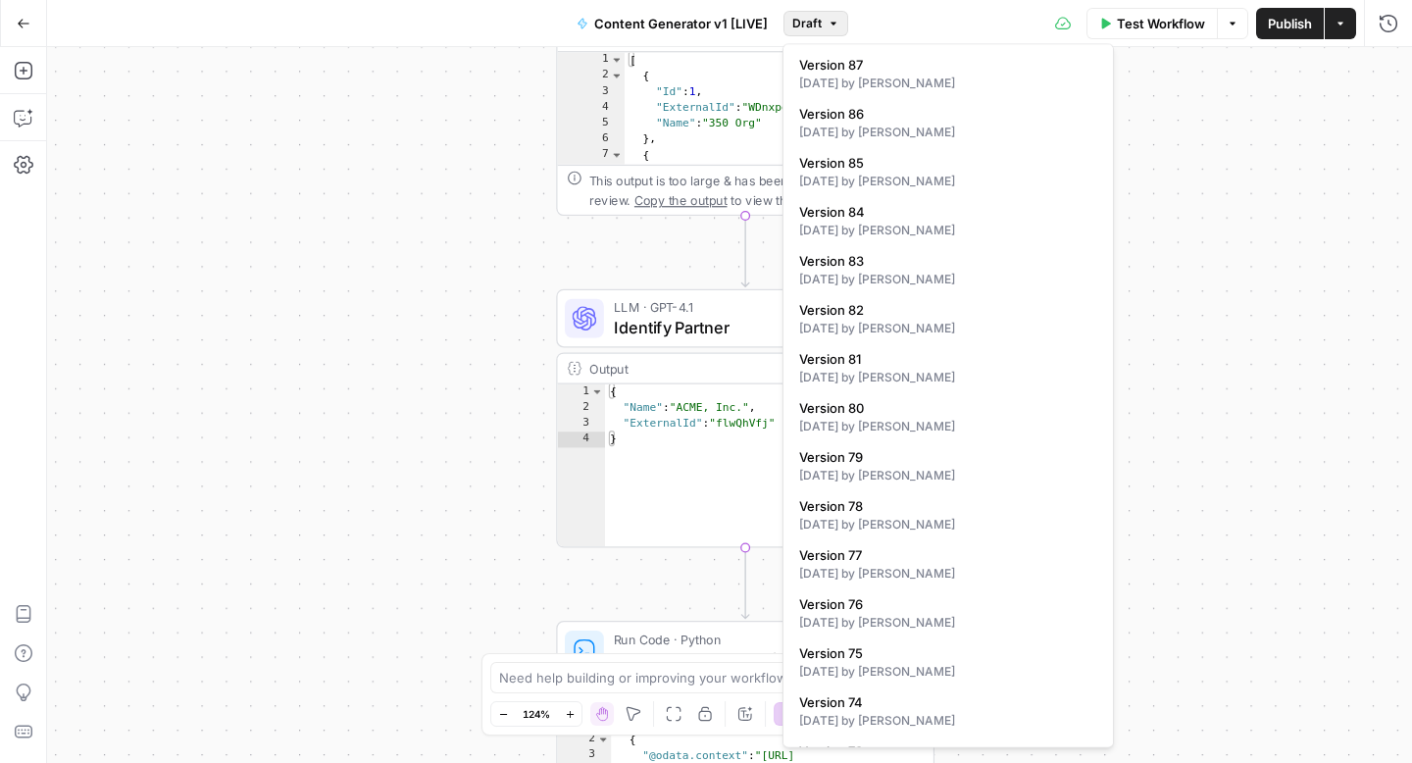
scroll to position [641, 0]
click at [979, 324] on div "[DATE] by [PERSON_NAME]" at bounding box center [948, 327] width 298 height 18
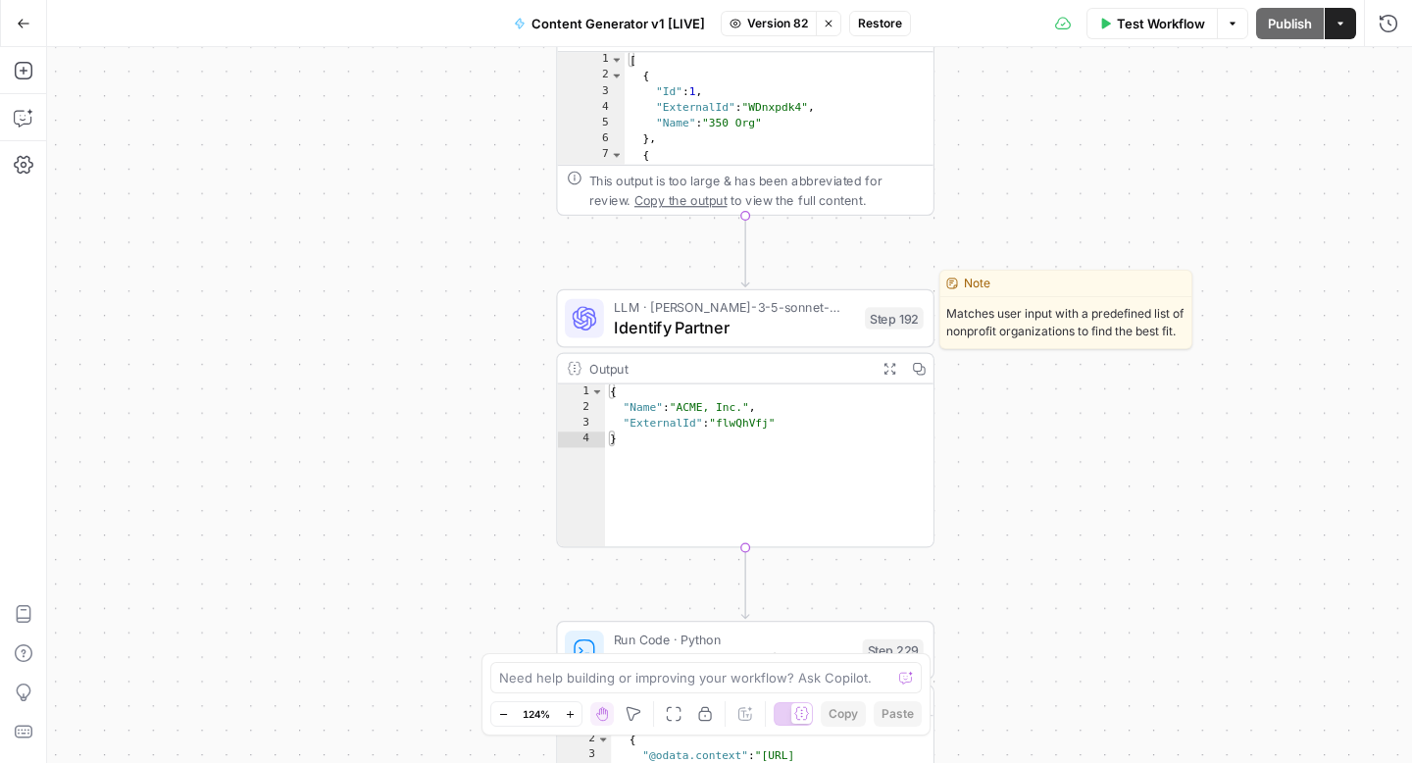
click at [768, 318] on span "Identify Partner" at bounding box center [734, 327] width 241 height 25
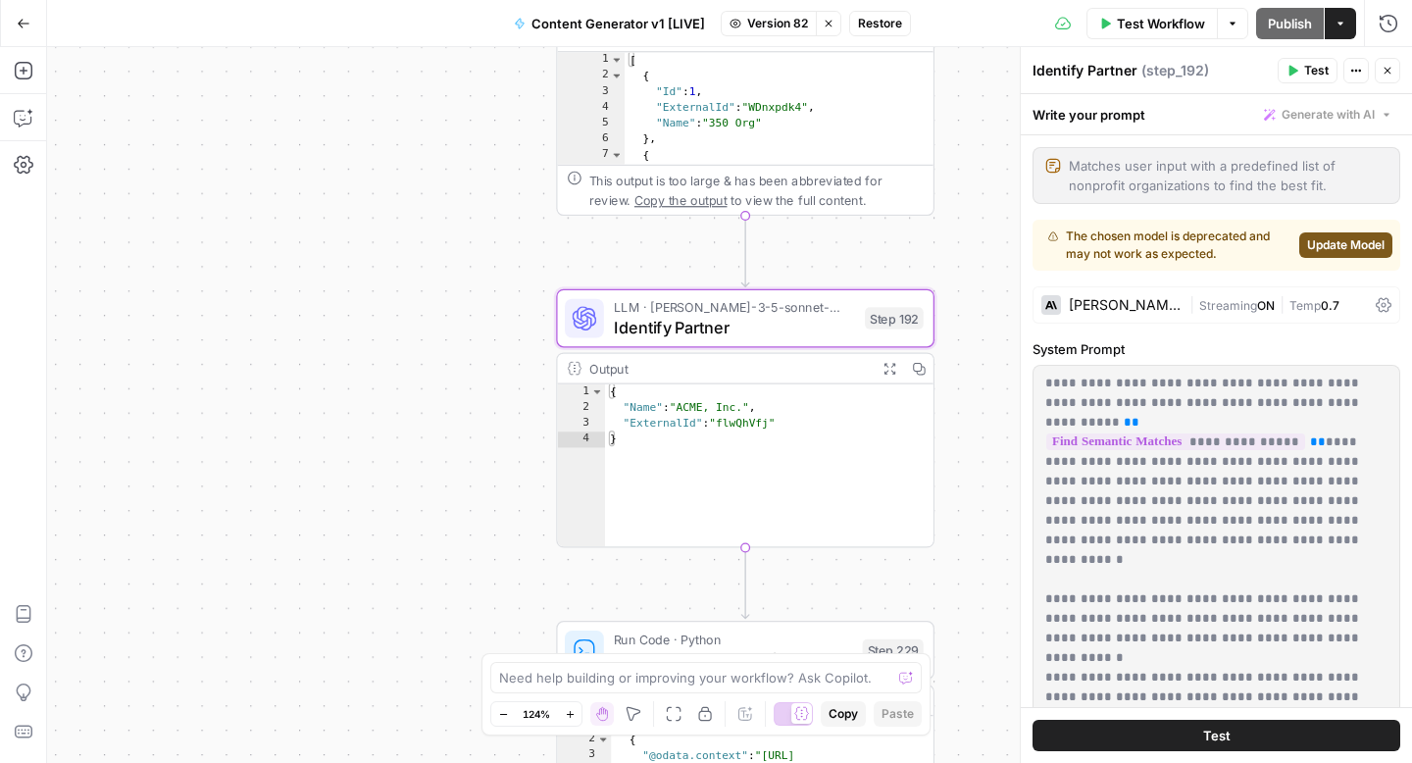
drag, startPoint x: 828, startPoint y: 25, endPoint x: 1178, endPoint y: 59, distance: 350.6
click at [828, 25] on icon "button" at bounding box center [829, 24] width 12 height 12
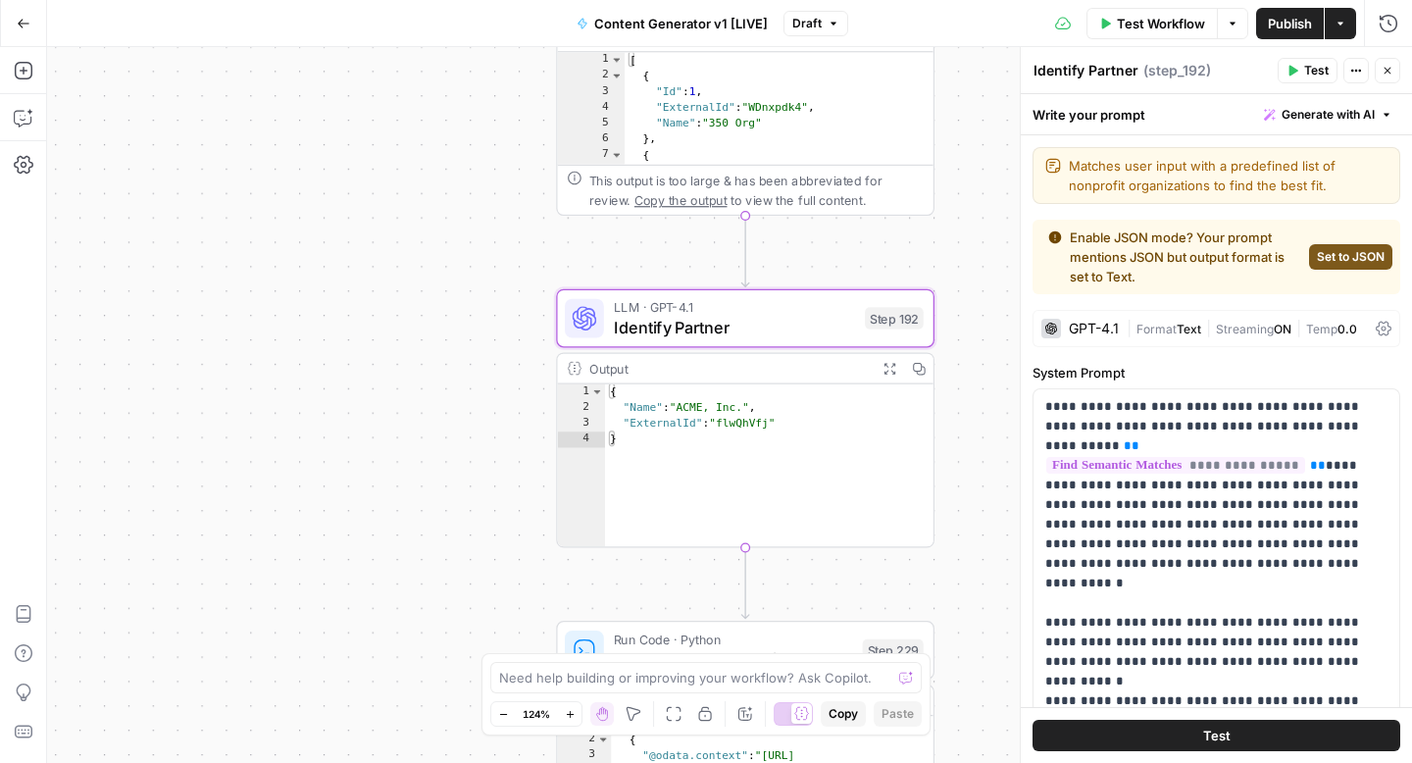
click at [1389, 65] on icon "button" at bounding box center [1387, 71] width 12 height 12
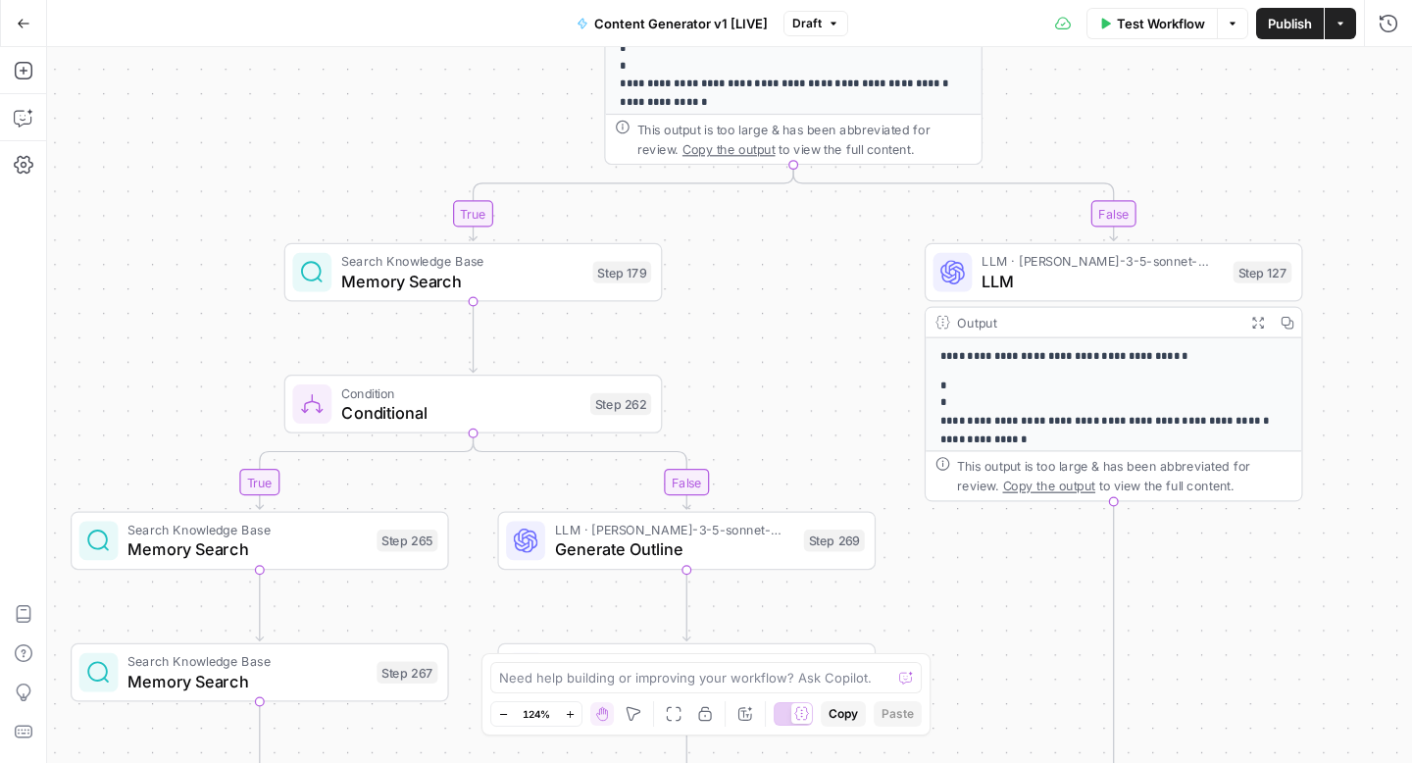
drag, startPoint x: 1199, startPoint y: 647, endPoint x: 1254, endPoint y: 590, distance: 79.0
click at [1254, 590] on div "true false true false true false true true false true false false Workflow Set …" at bounding box center [729, 405] width 1365 height 716
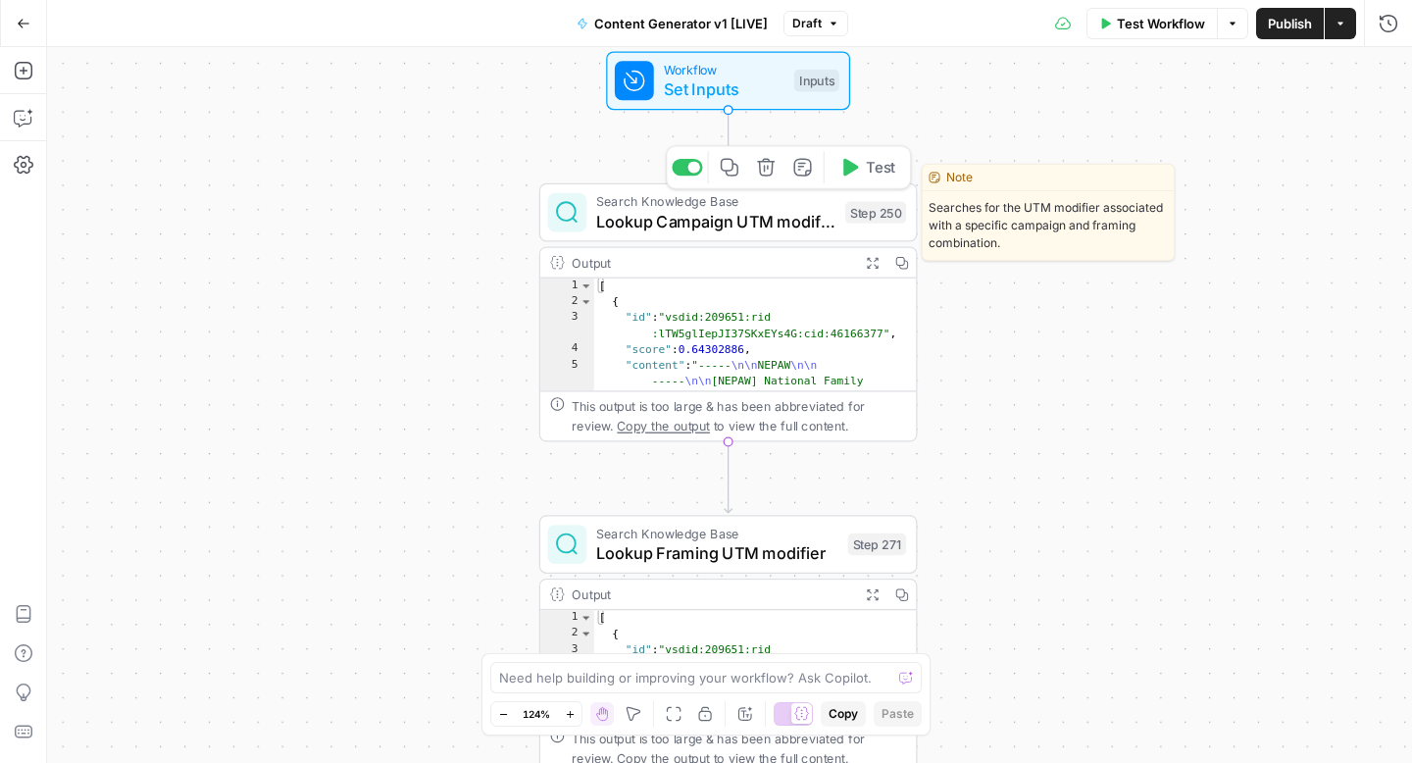
click at [715, 216] on span "Lookup Campaign UTM modifier" at bounding box center [715, 221] width 239 height 25
type input "Content Generator"
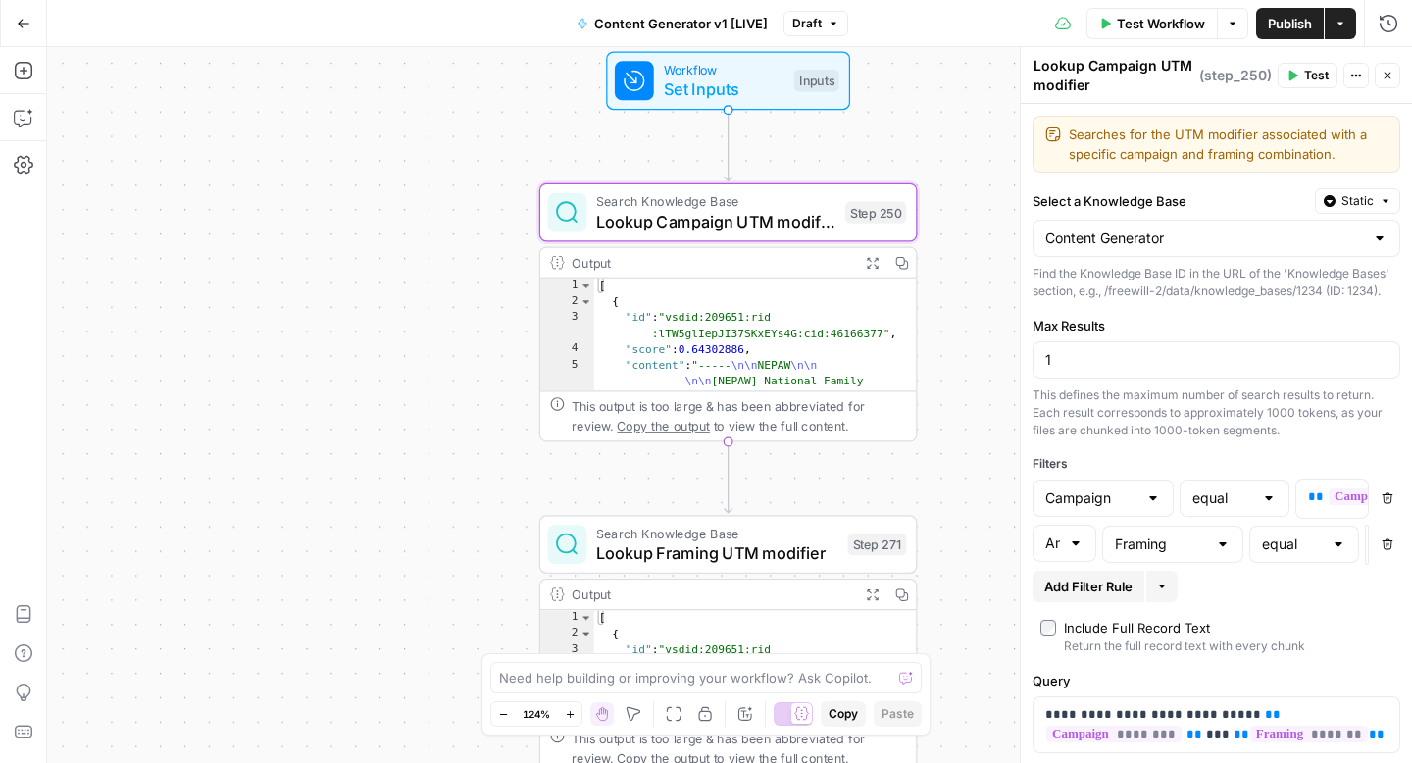
scroll to position [48, 0]
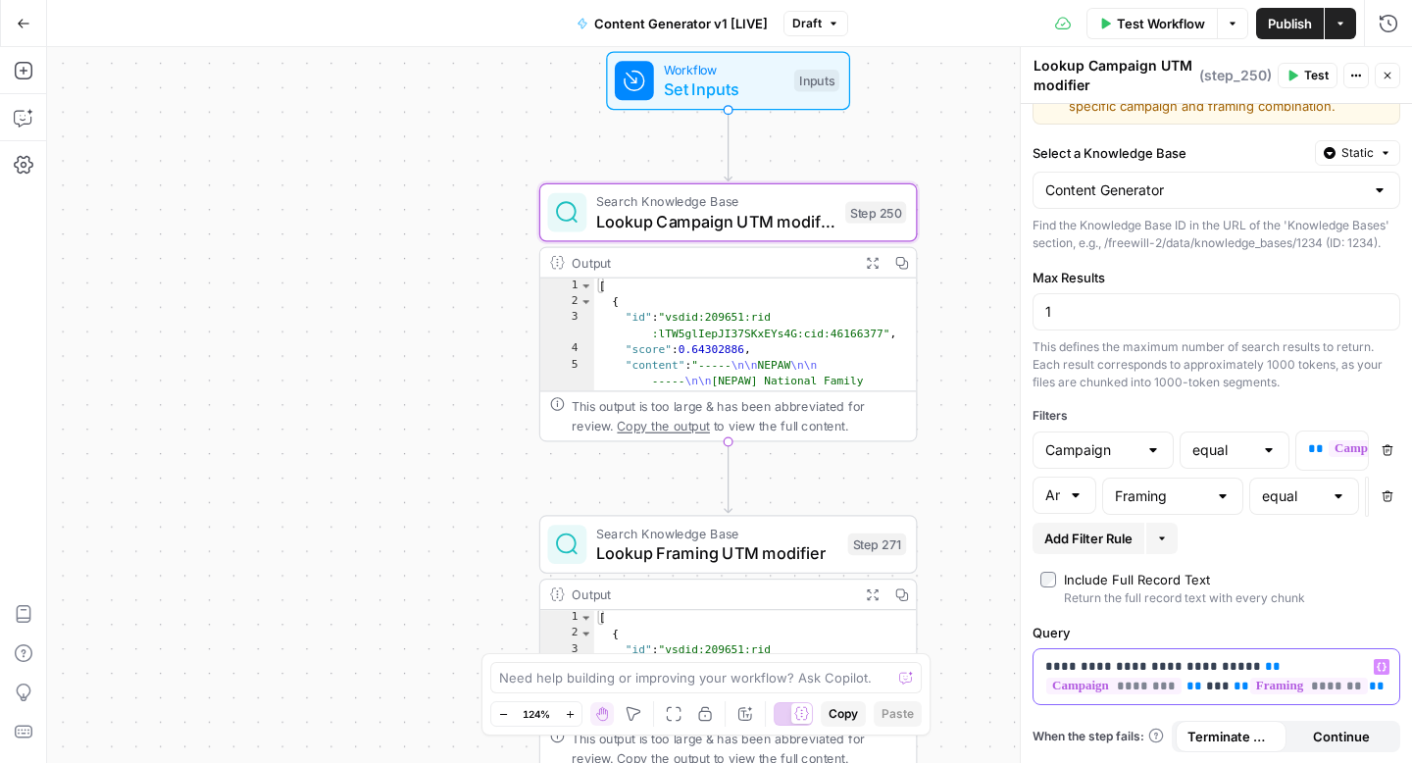
click at [1279, 664] on p "**********" at bounding box center [1216, 676] width 342 height 39
click at [1392, 75] on span "Close" at bounding box center [1392, 75] width 1 height 1
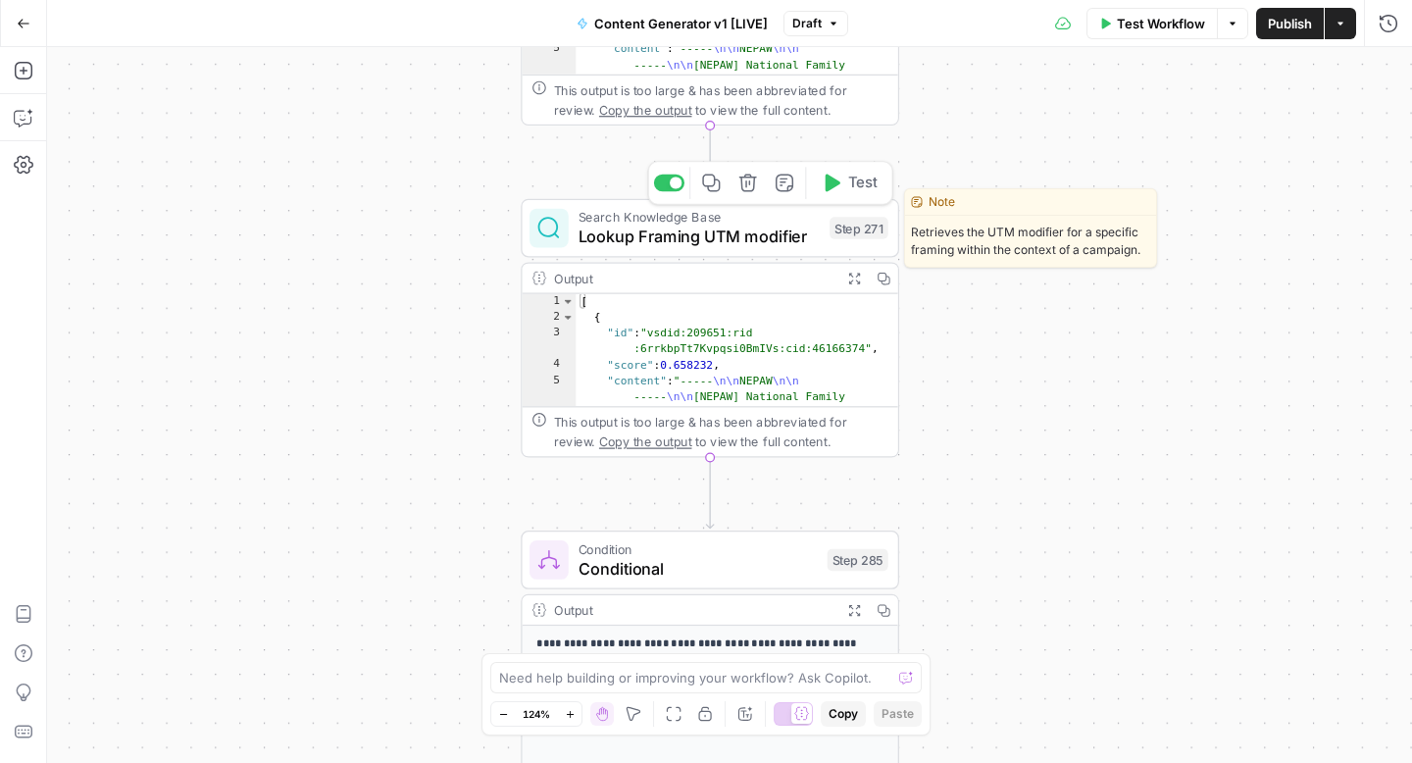
click at [706, 245] on span "Lookup Framing UTM modifier" at bounding box center [698, 237] width 241 height 25
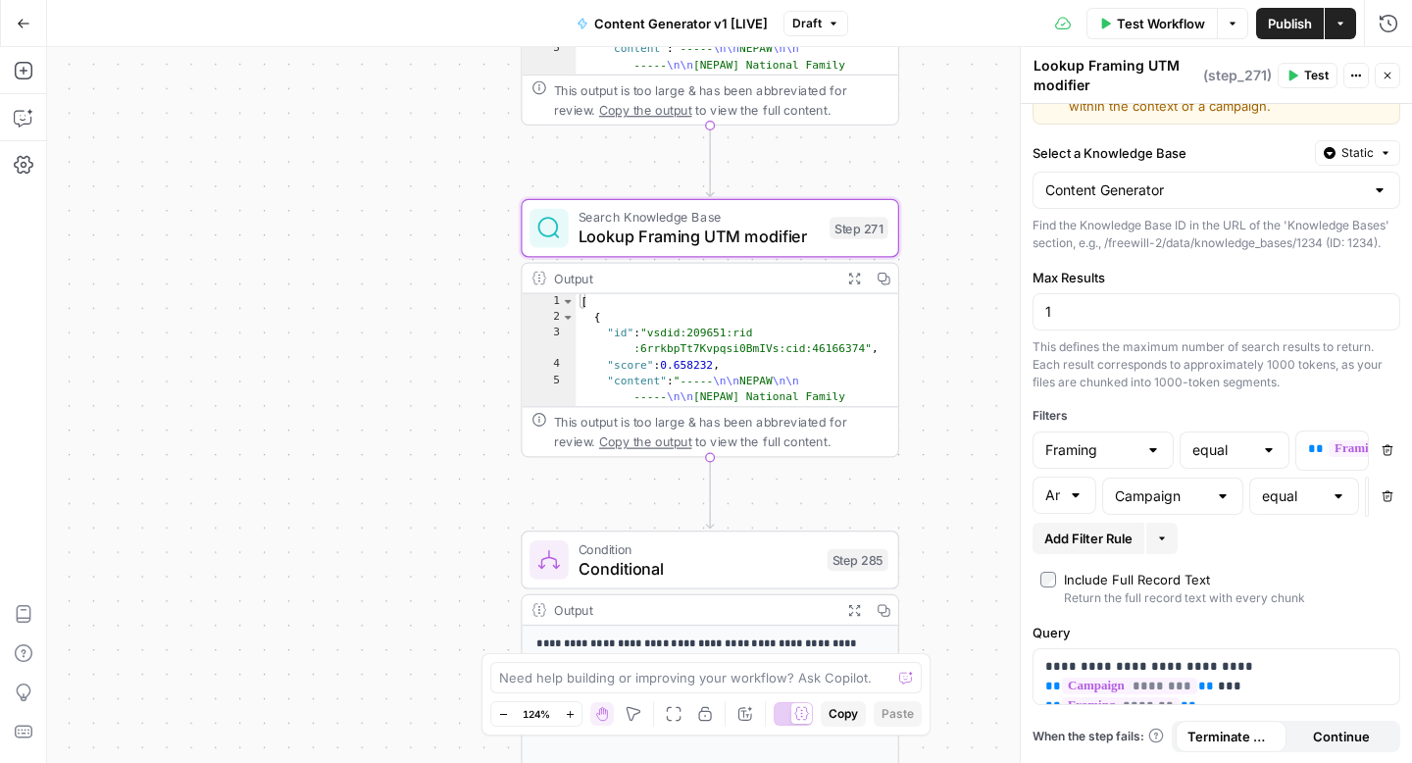
scroll to position [0, 0]
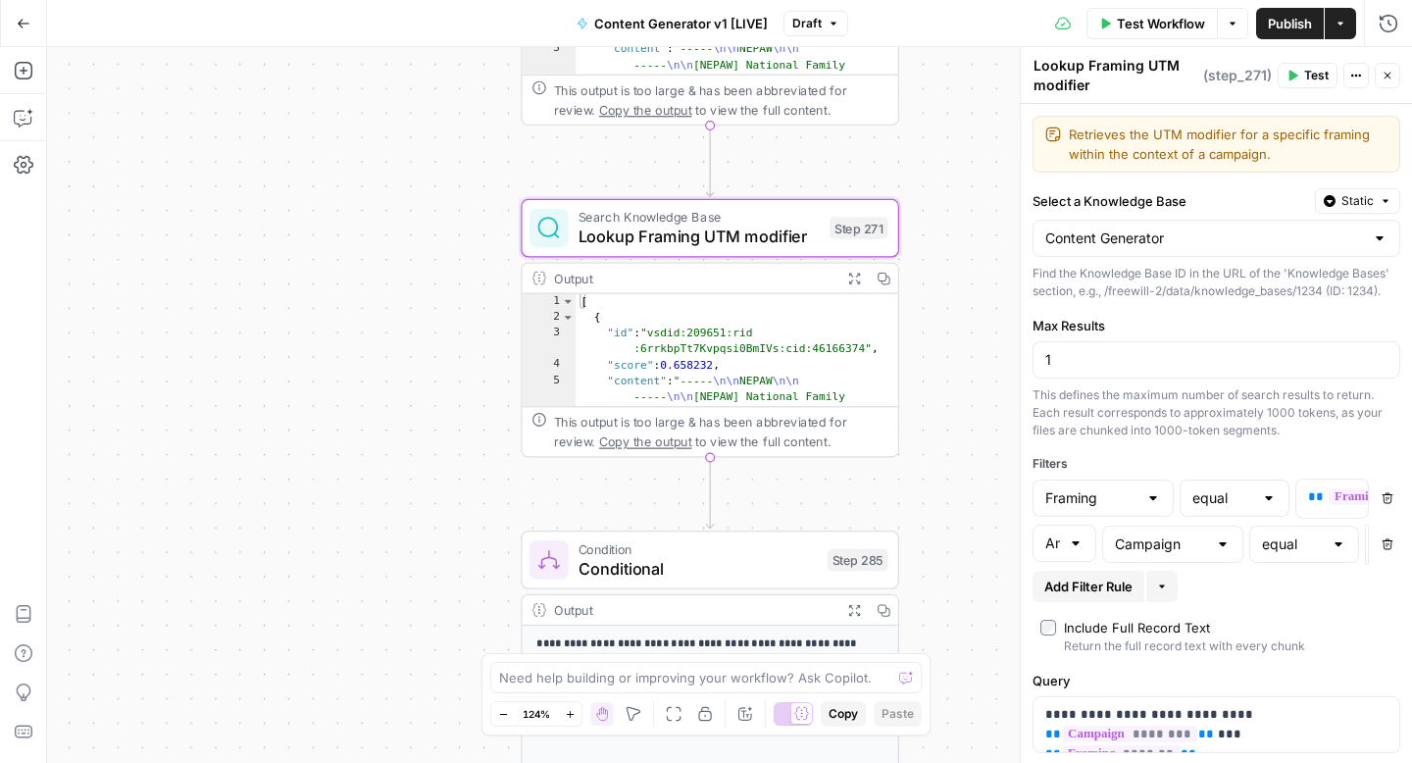
click at [1392, 75] on icon "button" at bounding box center [1387, 76] width 12 height 12
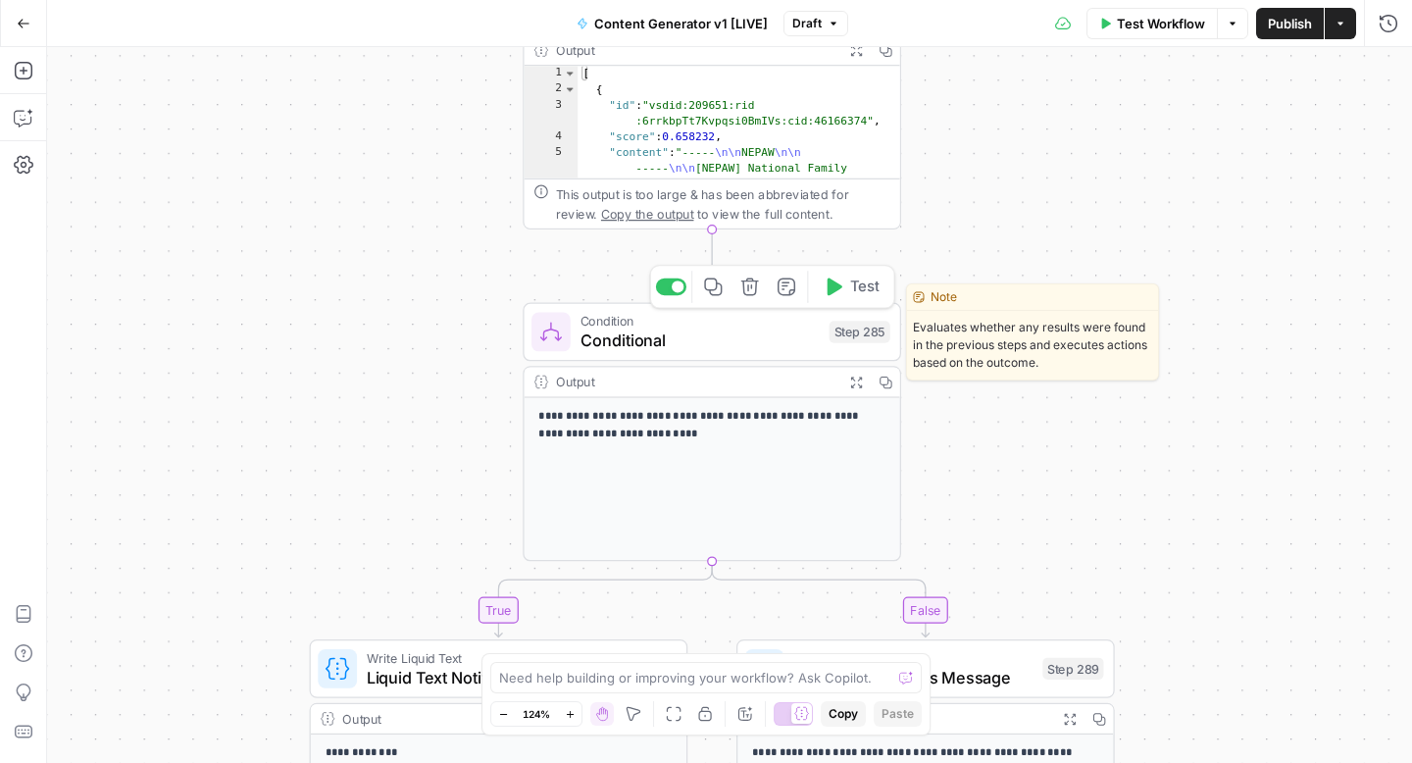
click at [761, 336] on span "Conditional" at bounding box center [699, 340] width 239 height 25
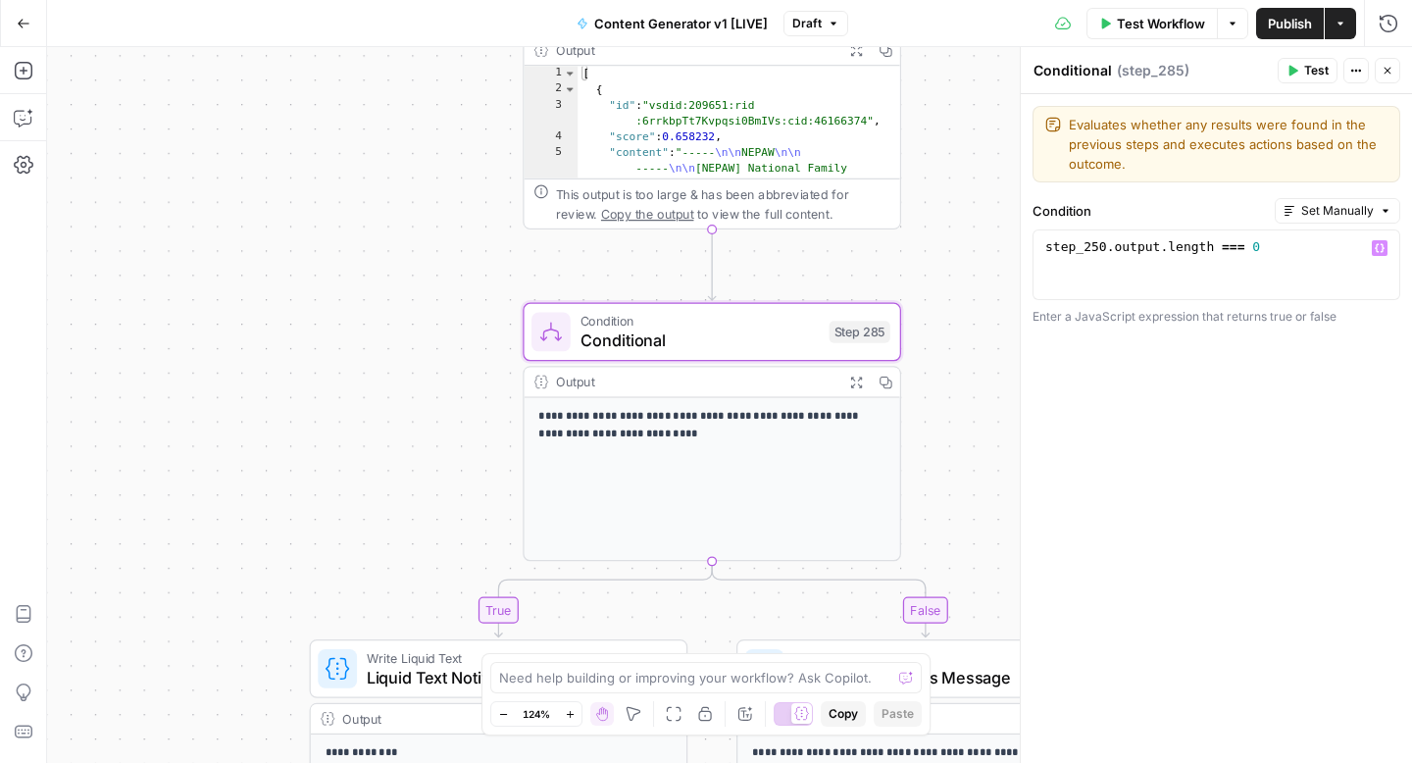
type textarea "**********"
click at [1292, 264] on div "step_250 . output . length === 0" at bounding box center [1216, 282] width 350 height 88
click at [1385, 68] on icon "button" at bounding box center [1387, 71] width 12 height 12
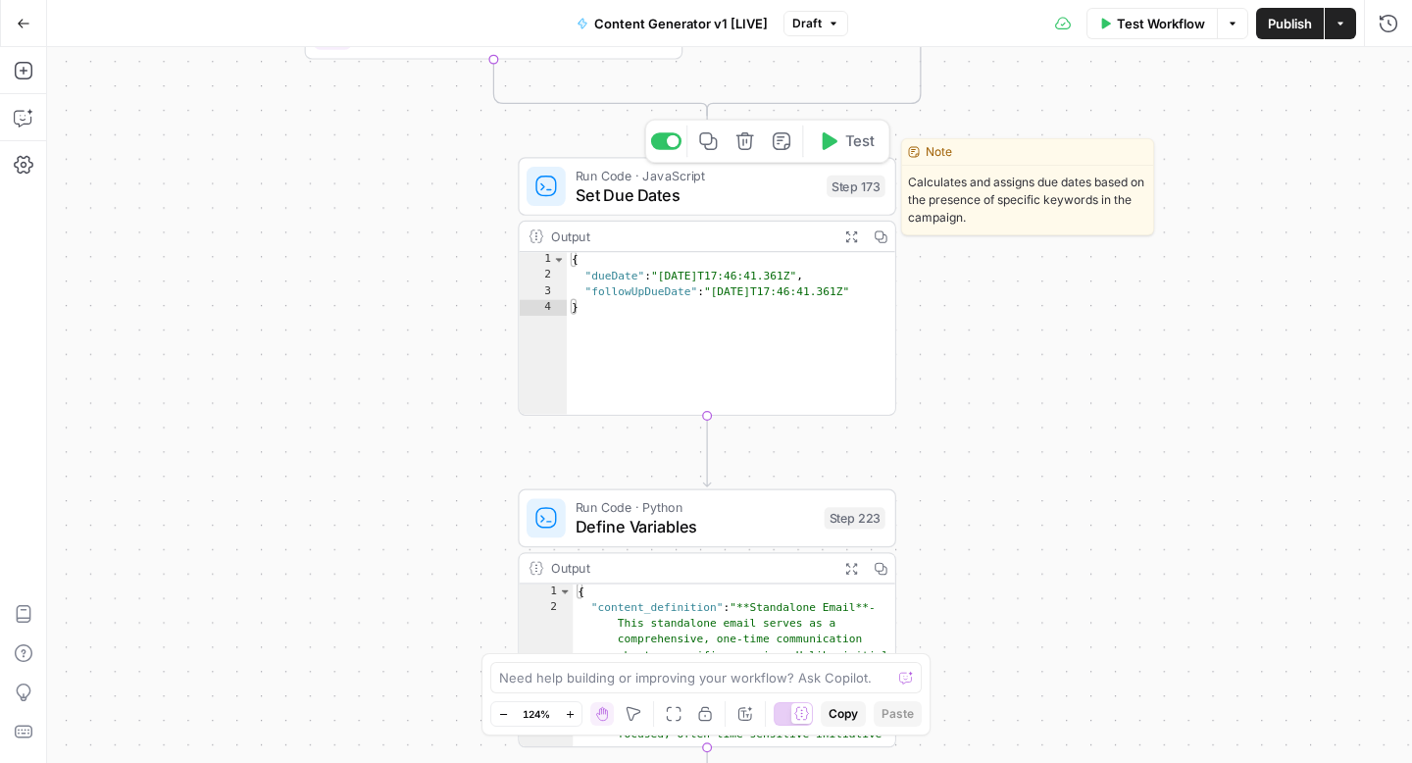
click at [727, 192] on span "Set Due Dates" at bounding box center [696, 194] width 241 height 25
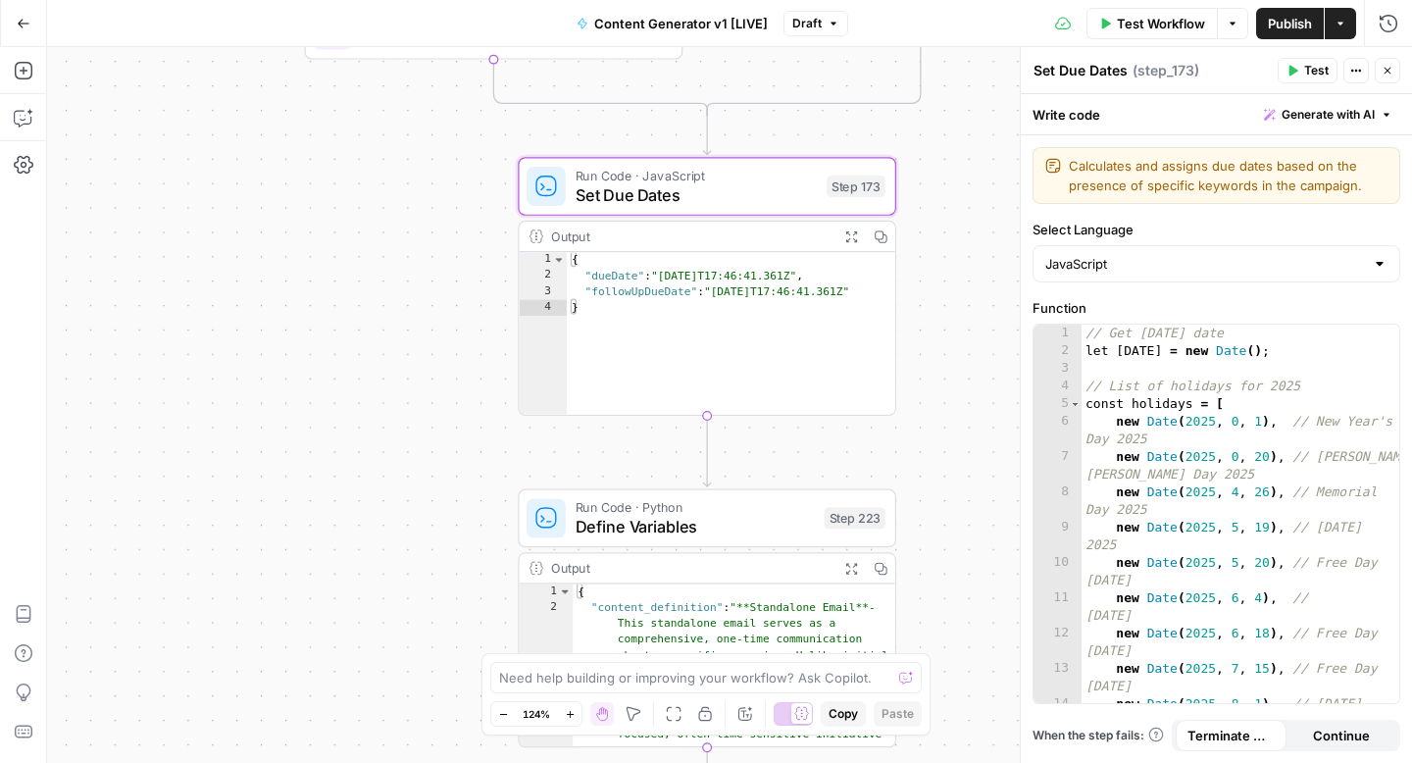
click at [952, 383] on div "true false true false true false true true false true false false Workflow Set …" at bounding box center [729, 405] width 1365 height 716
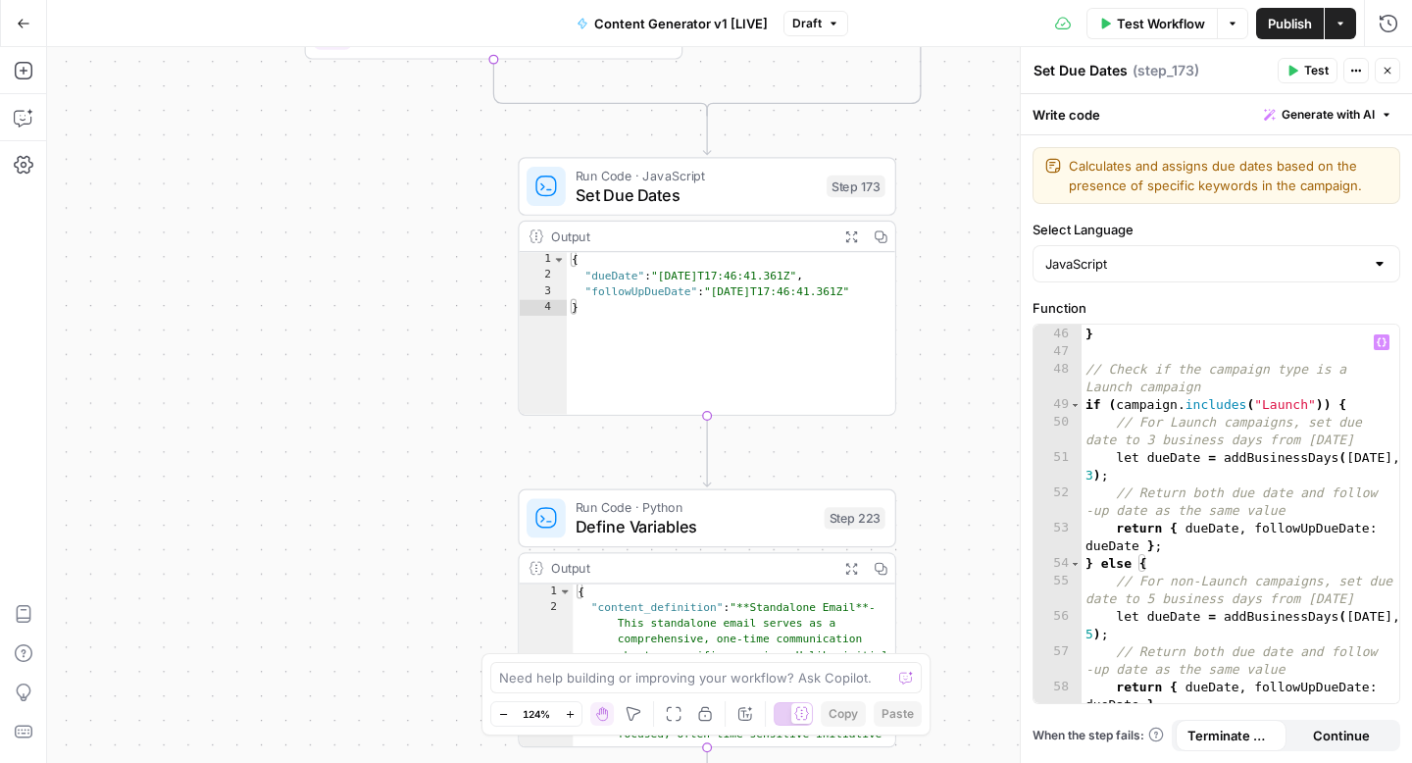
scroll to position [1263, 0]
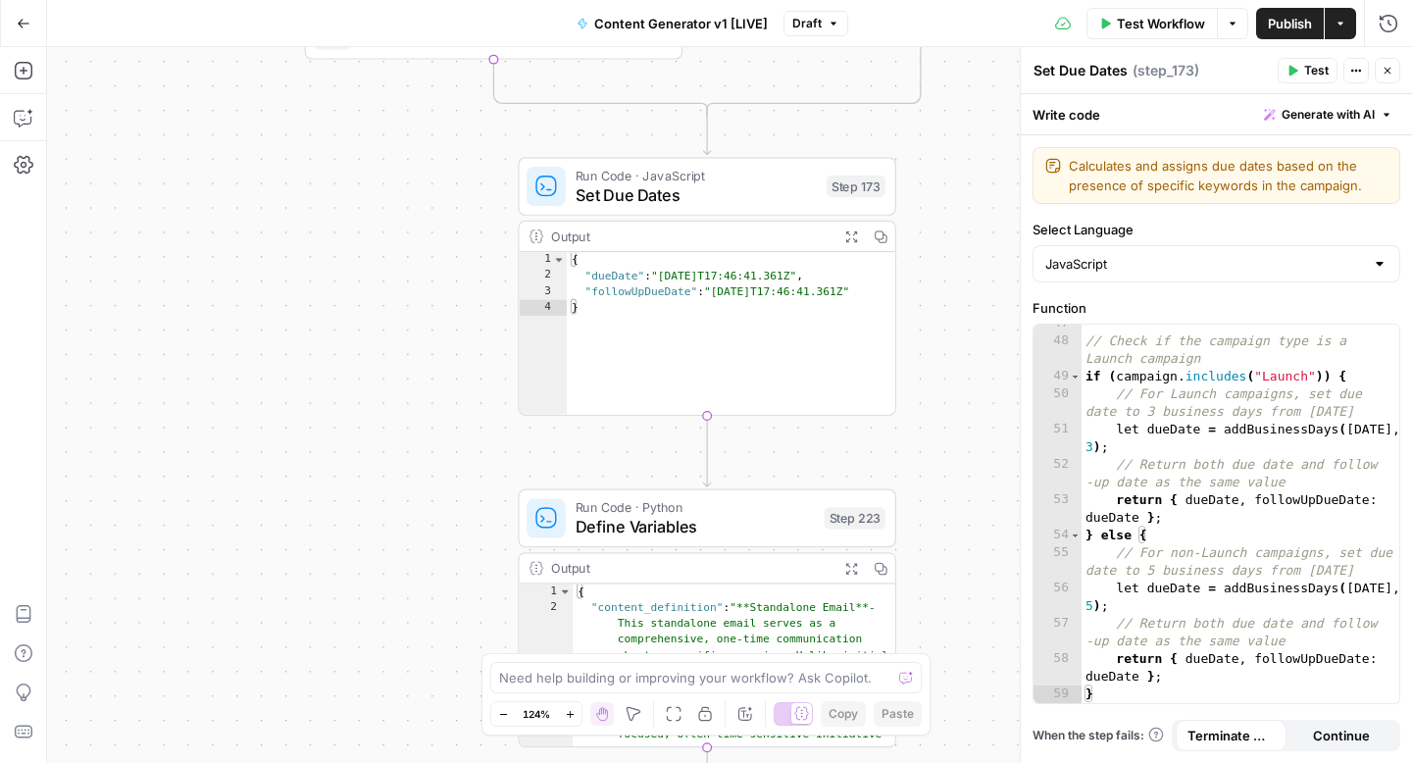
click at [1388, 73] on icon "button" at bounding box center [1387, 71] width 12 height 12
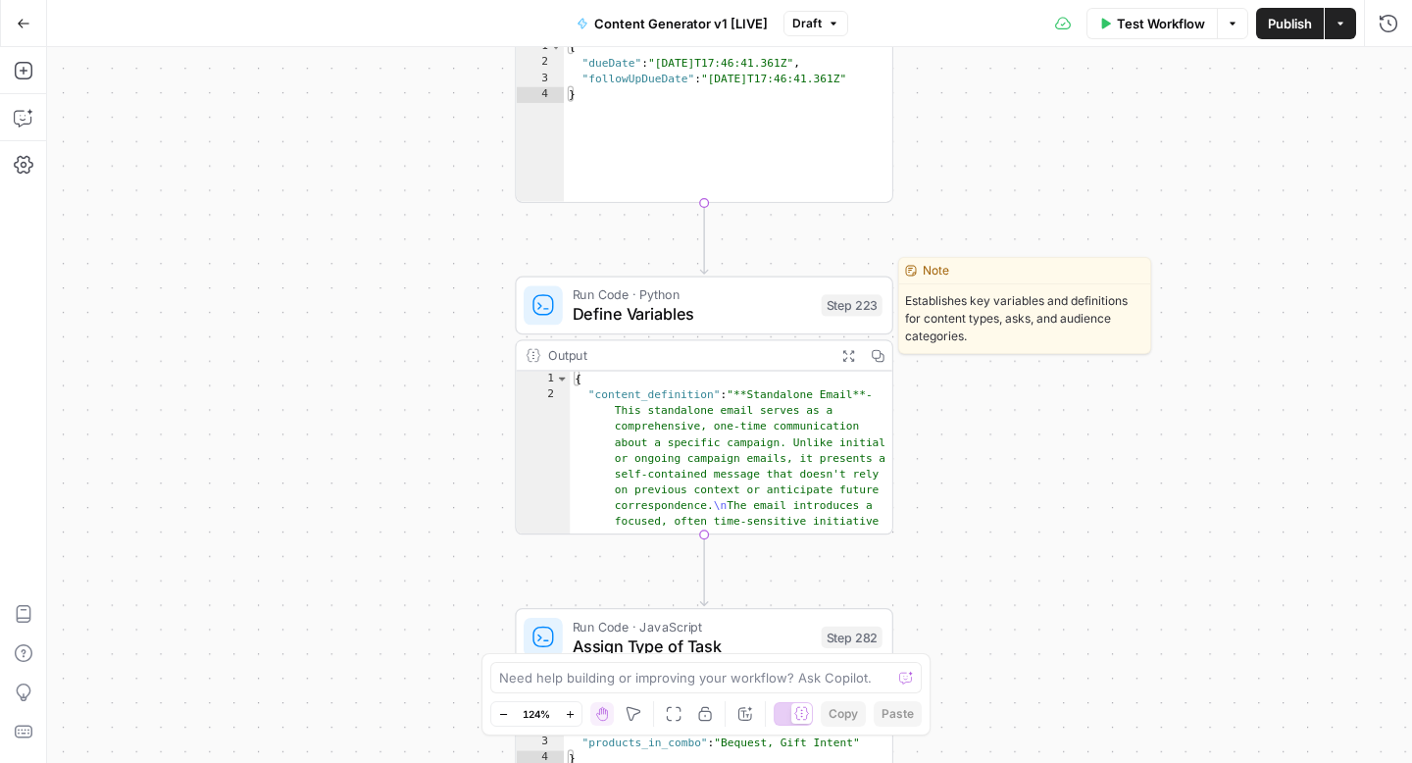
click at [731, 306] on span "Define Variables" at bounding box center [692, 314] width 239 height 25
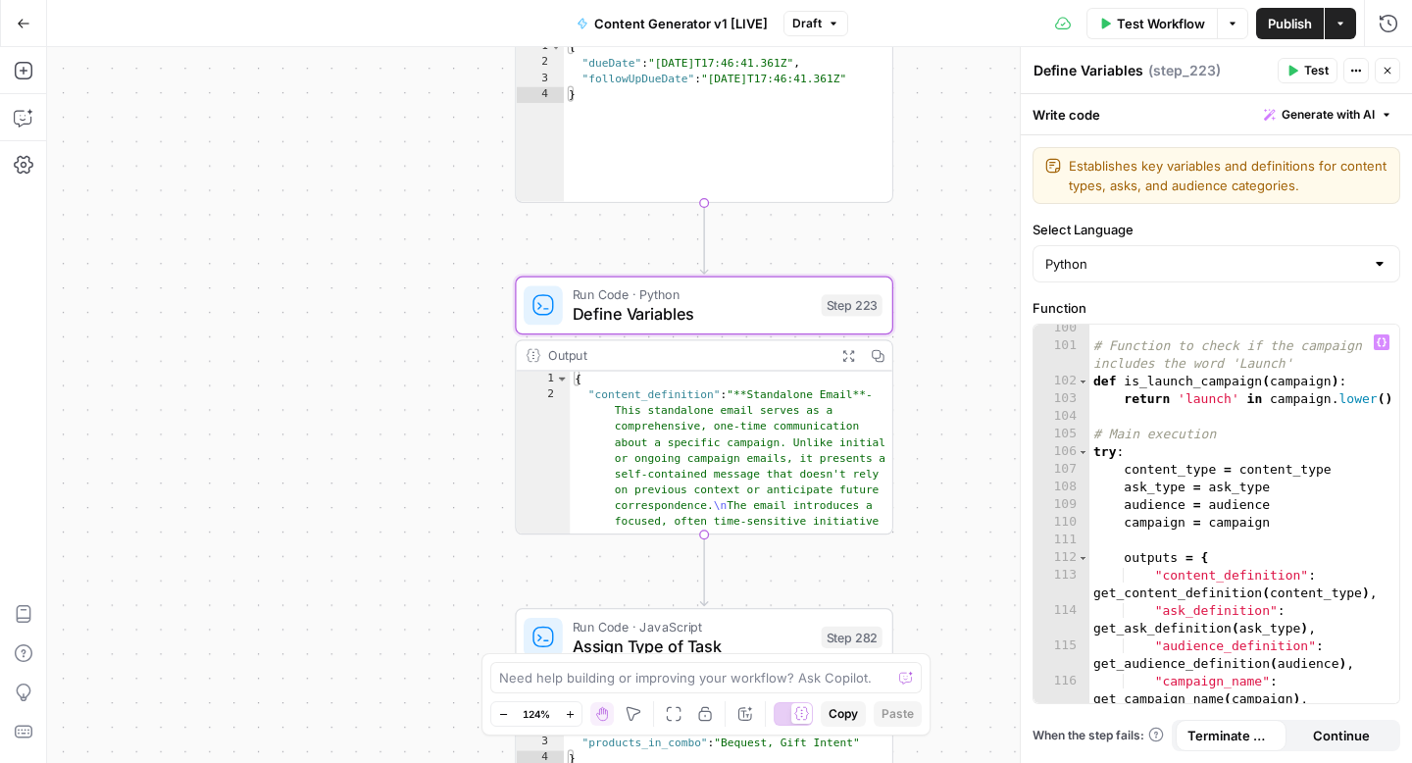
scroll to position [4683, 0]
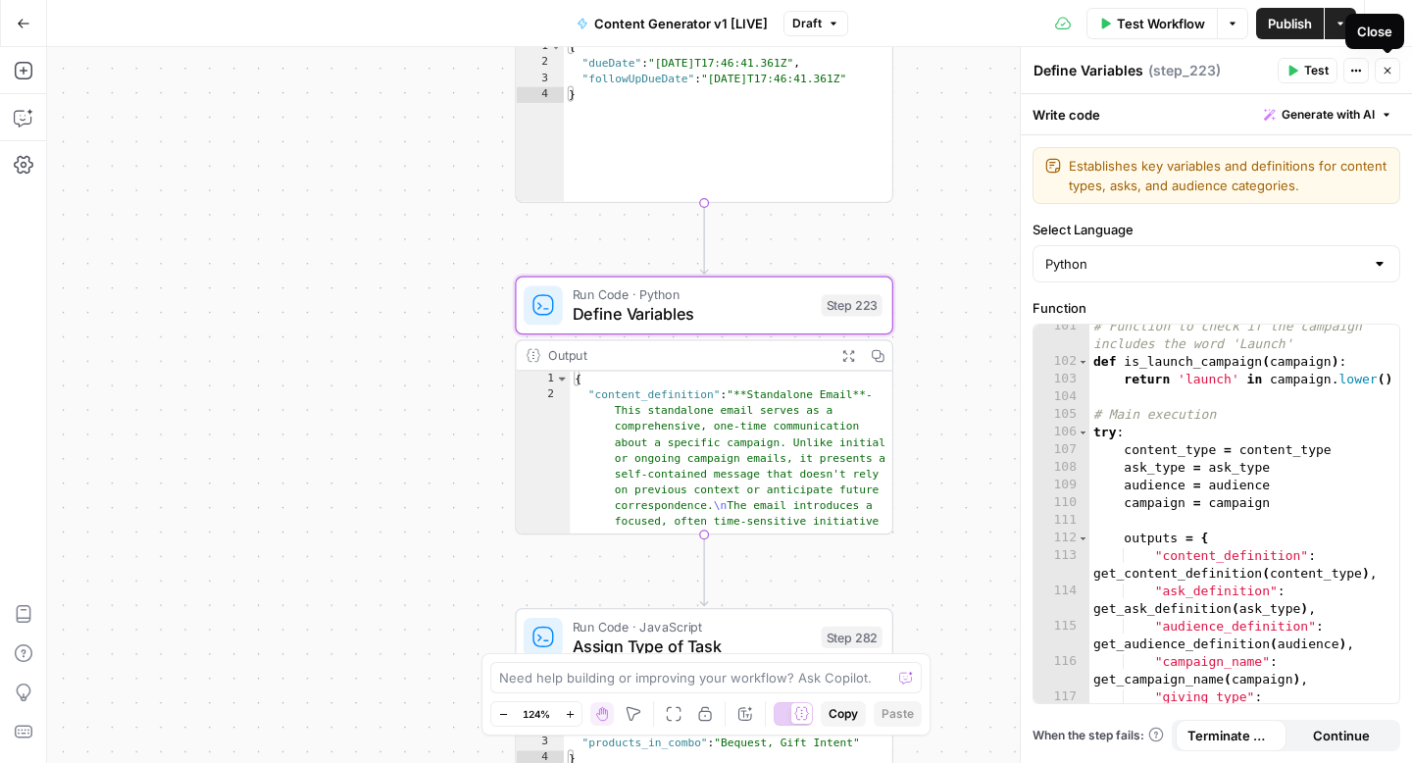
click at [1393, 75] on button "Close" at bounding box center [1387, 70] width 25 height 25
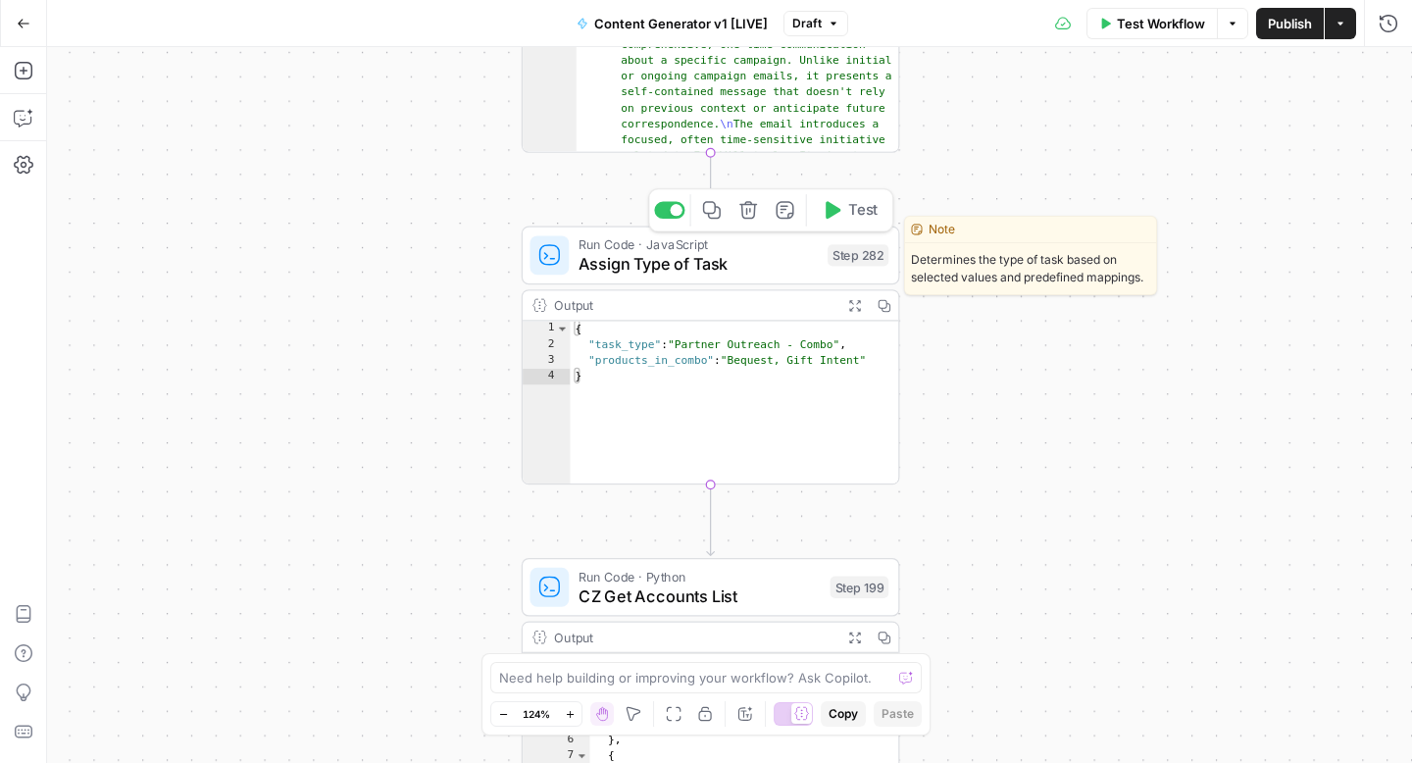
click at [707, 265] on span "Assign Type of Task" at bounding box center [697, 264] width 239 height 25
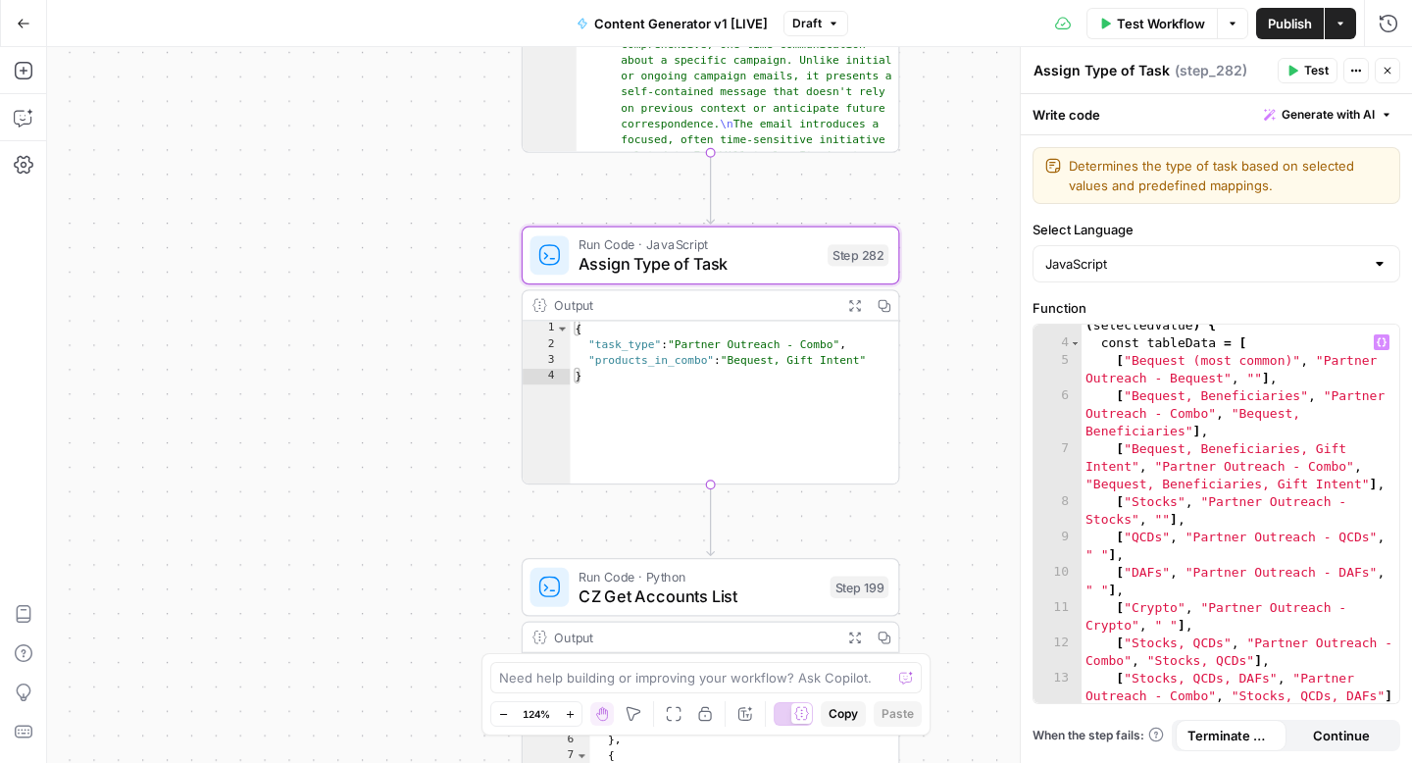
scroll to position [0, 0]
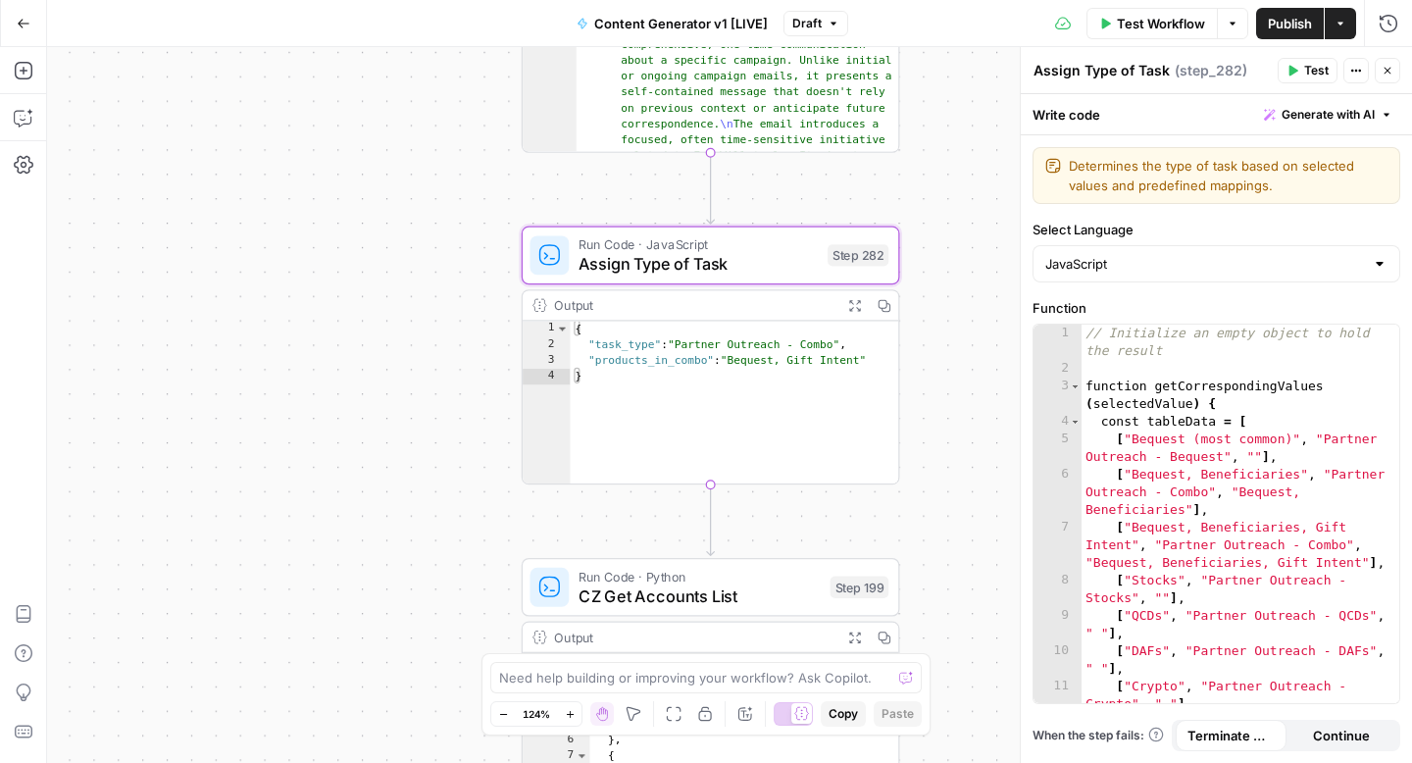
click at [1392, 74] on icon "button" at bounding box center [1387, 71] width 12 height 12
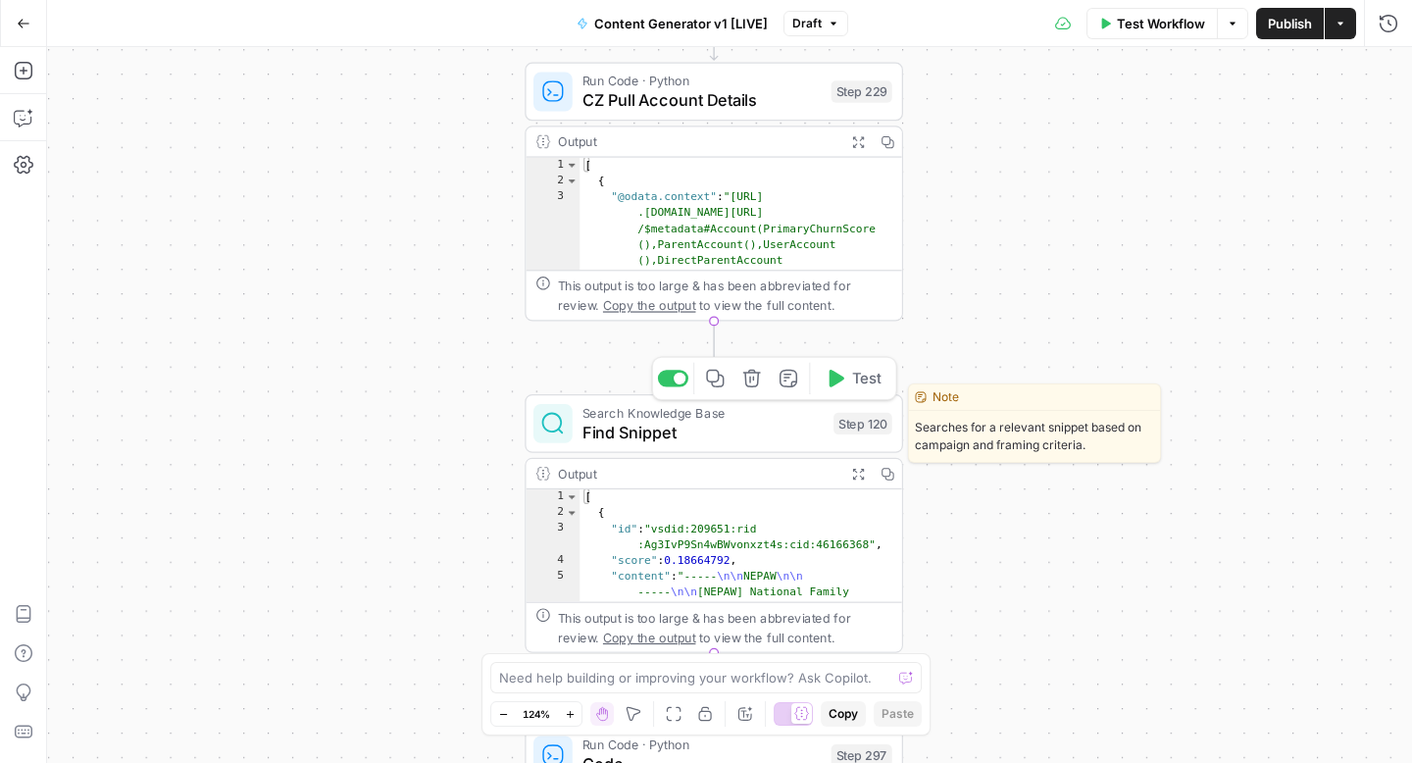
click at [736, 426] on span "Find Snippet" at bounding box center [702, 432] width 241 height 25
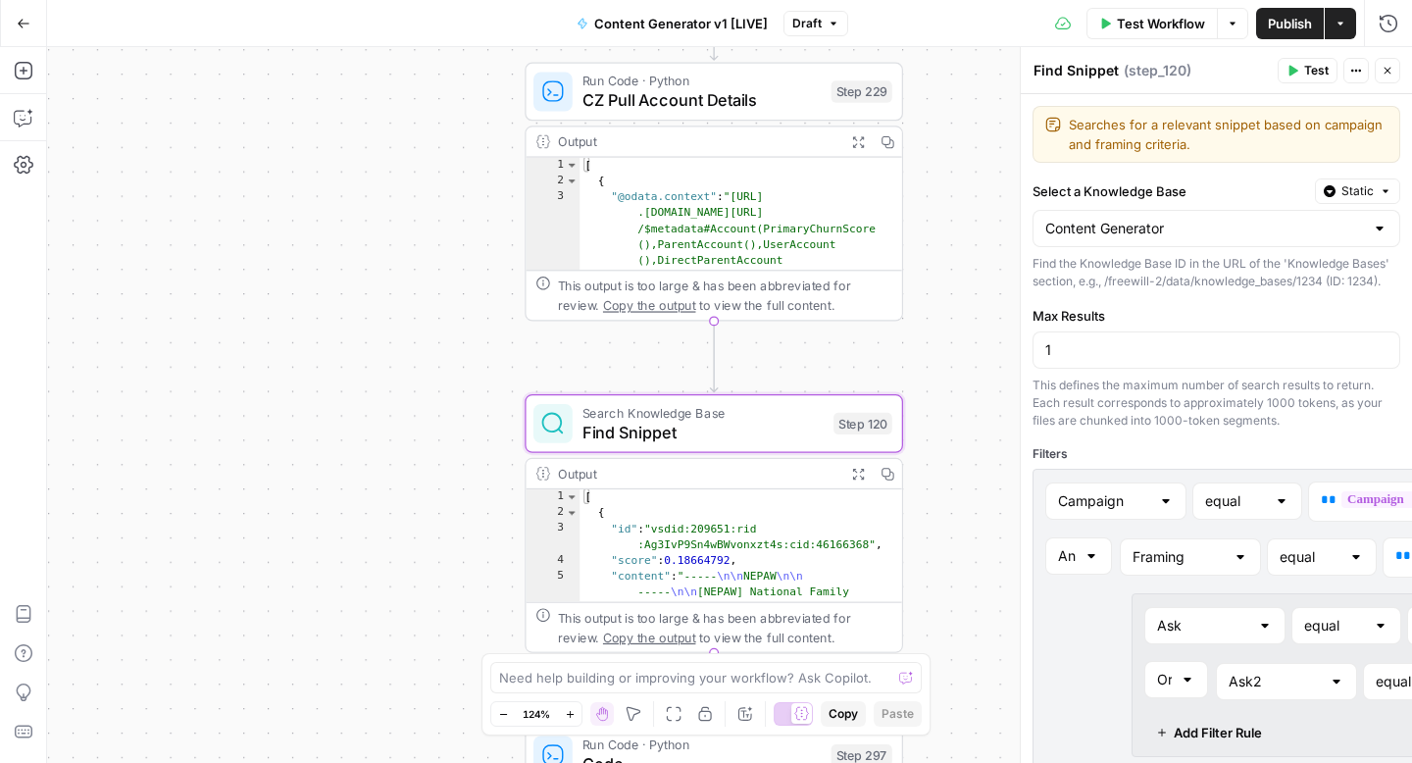
click at [717, 102] on span "CZ Pull Account Details" at bounding box center [701, 100] width 239 height 25
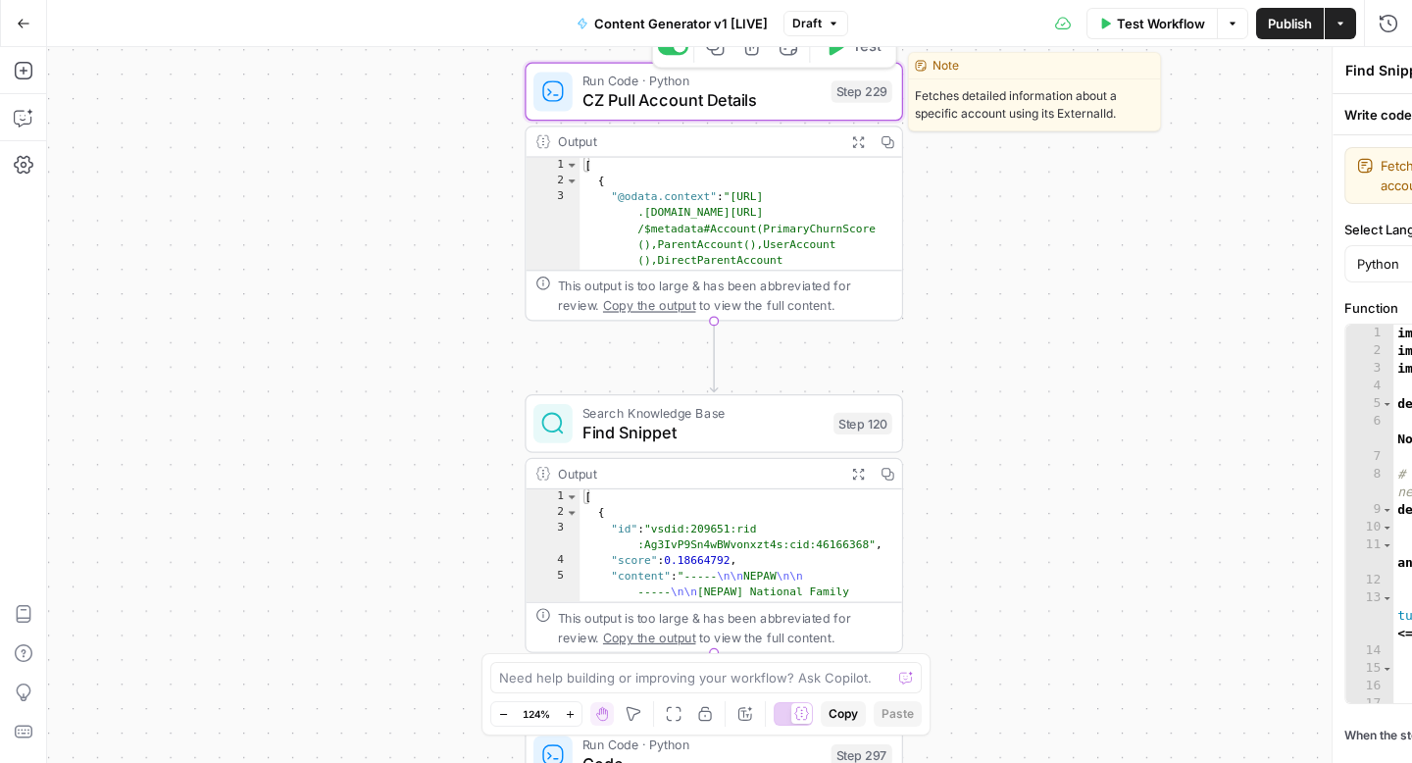
type textarea "CZ Pull Account Details"
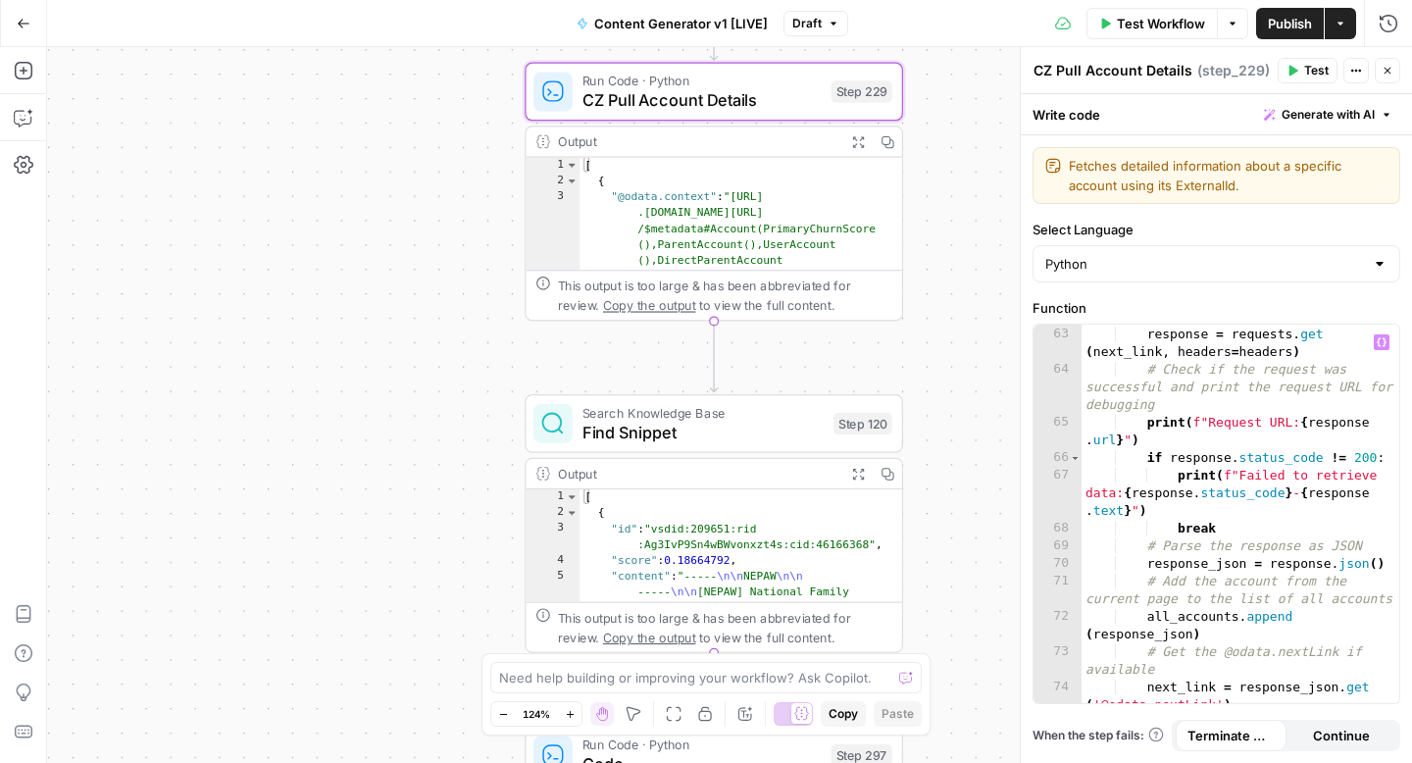
scroll to position [1757, 0]
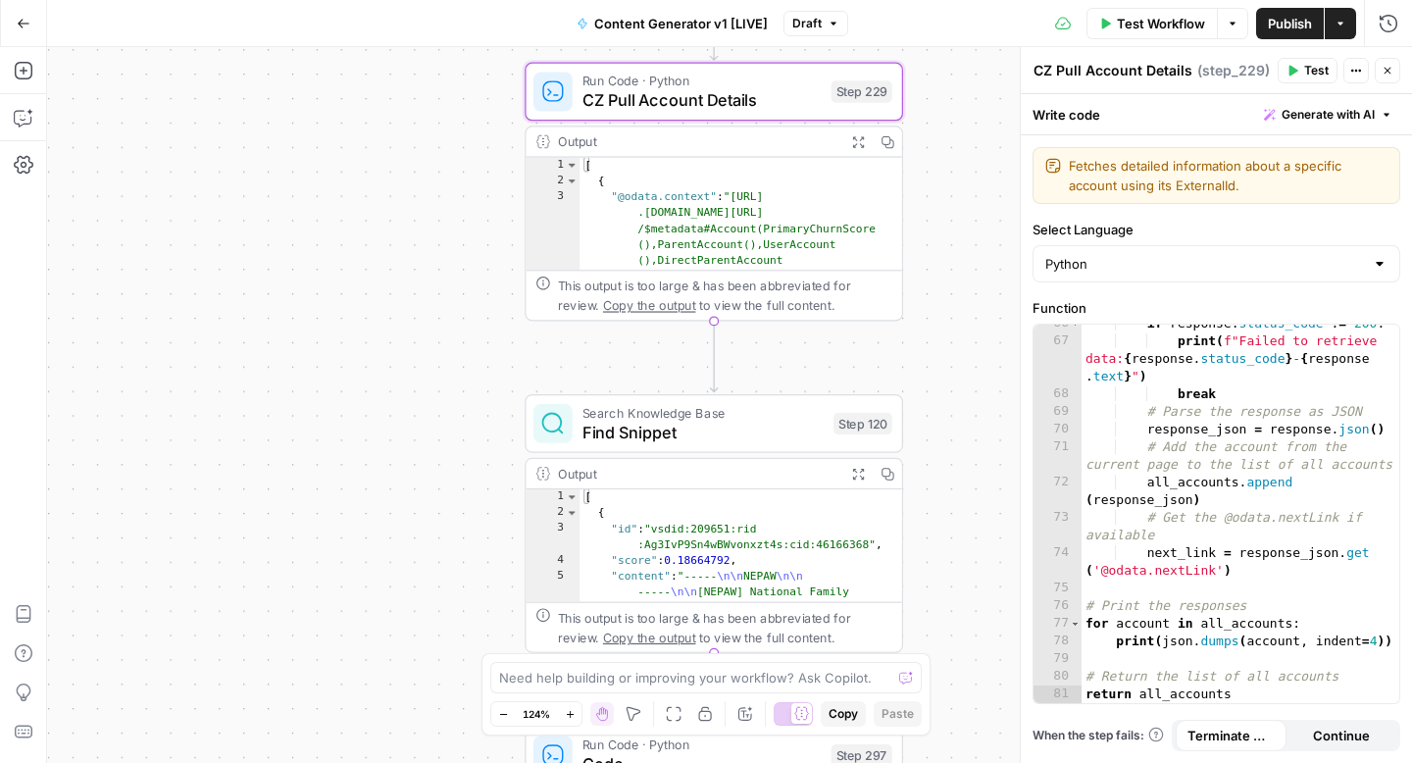
click at [1392, 68] on icon "button" at bounding box center [1387, 71] width 12 height 12
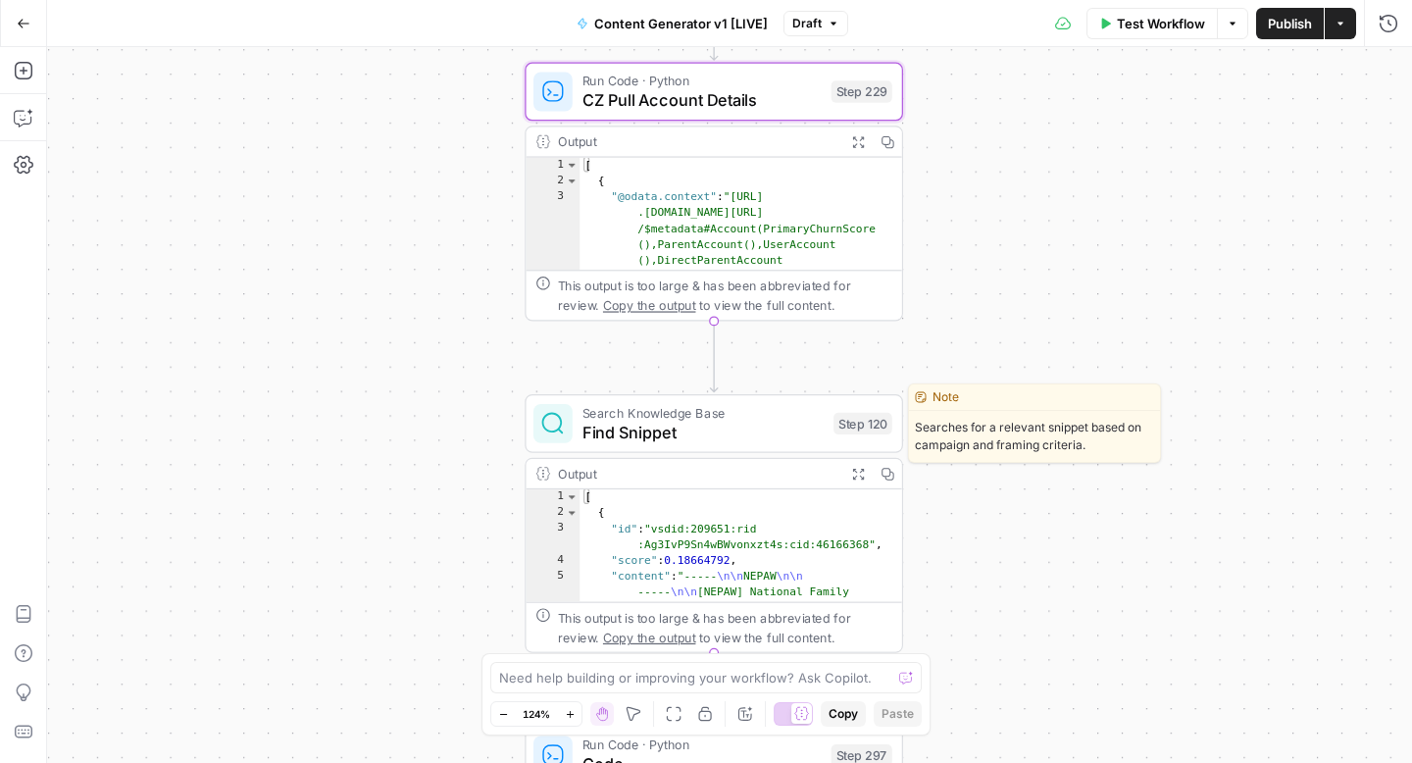
click at [702, 430] on span "Find Snippet" at bounding box center [702, 432] width 241 height 25
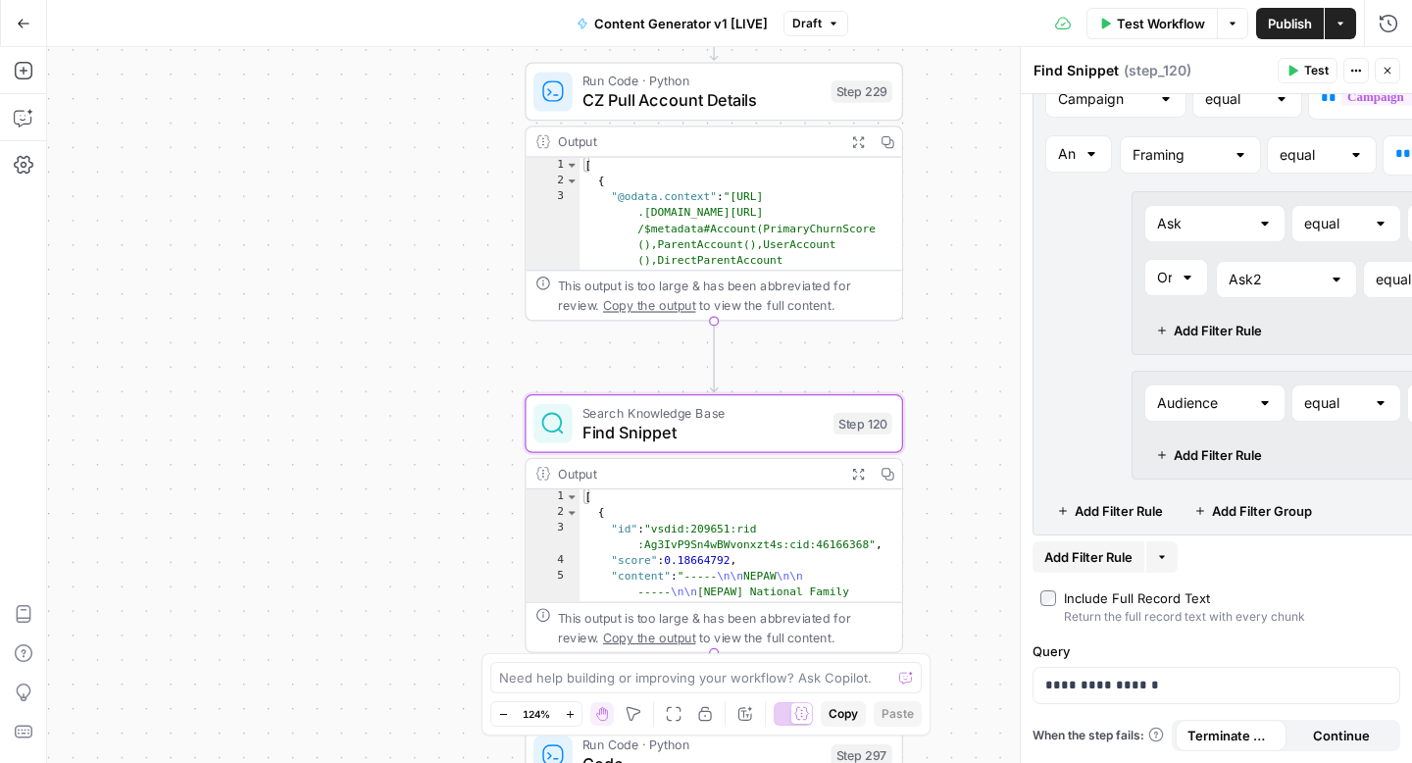
scroll to position [0, 0]
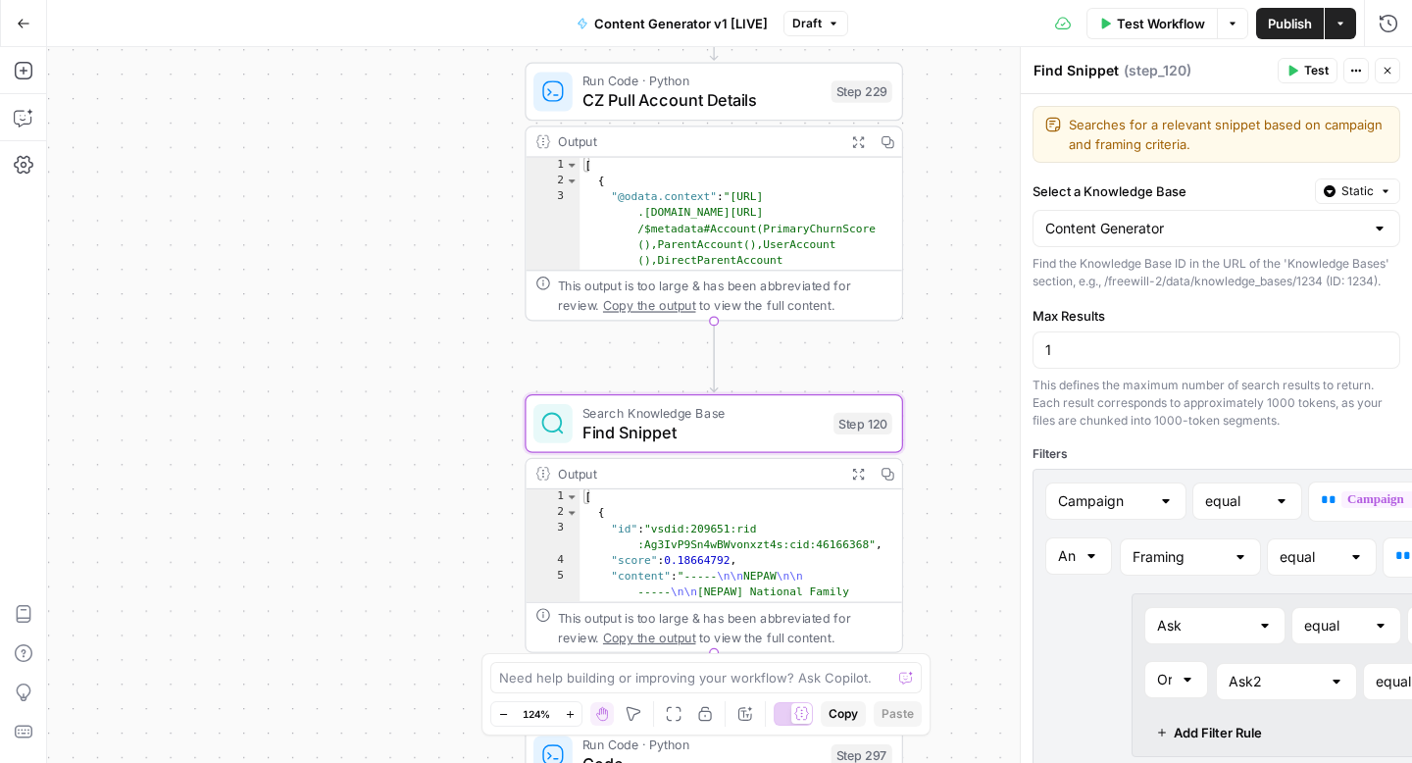
click at [1391, 74] on icon "button" at bounding box center [1387, 71] width 12 height 12
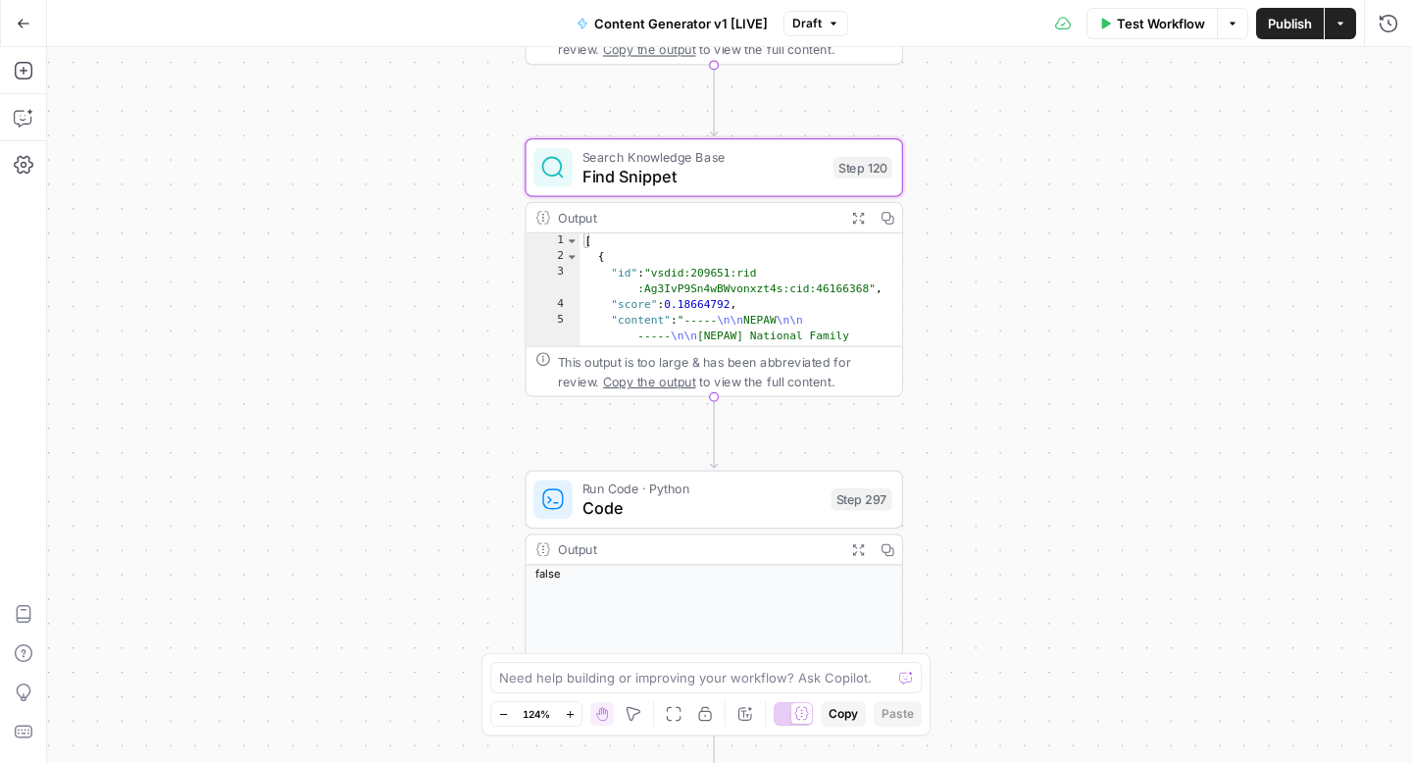
drag, startPoint x: 1054, startPoint y: 509, endPoint x: 1053, endPoint y: 216, distance: 293.2
click at [1053, 215] on div "true false true false true false true true false true false false Workflow Set …" at bounding box center [729, 405] width 1365 height 716
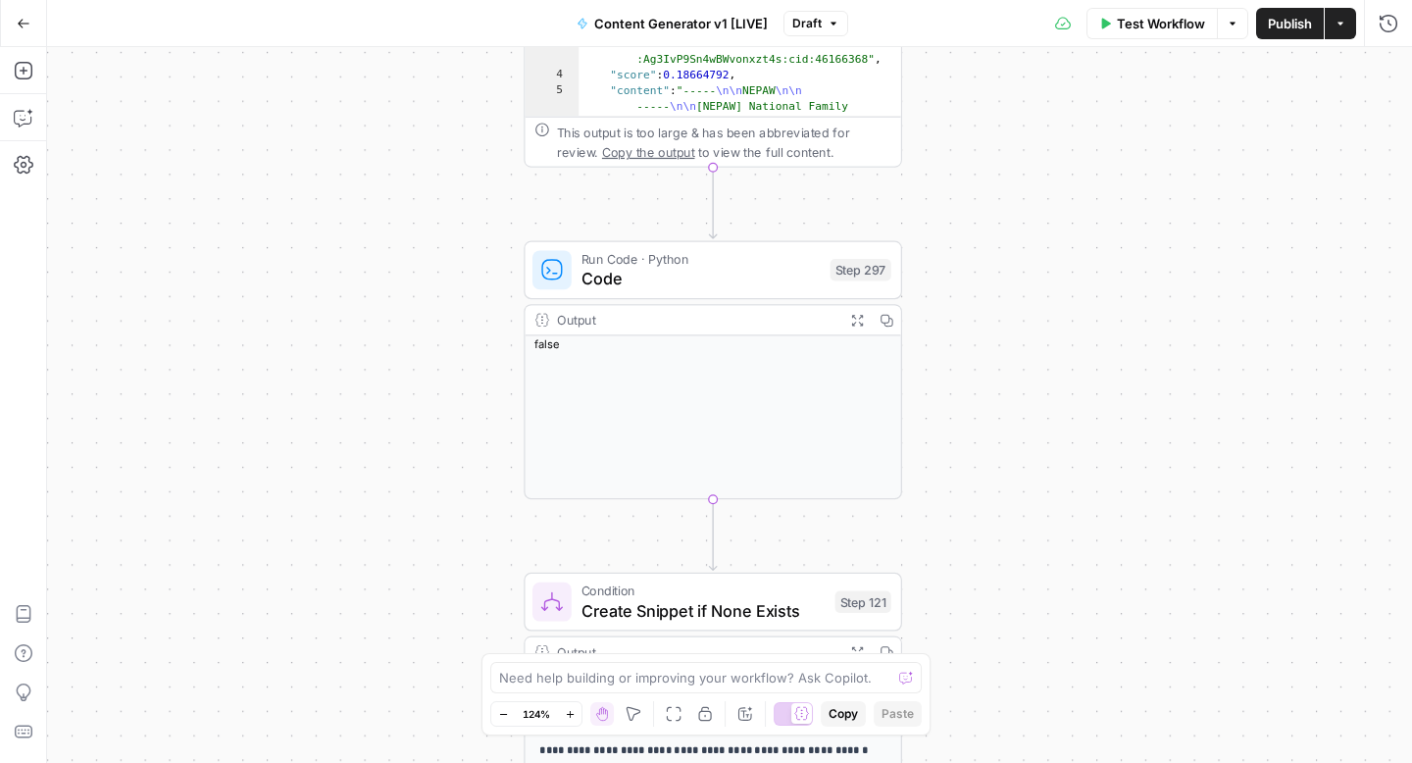
drag, startPoint x: 1023, startPoint y: 392, endPoint x: 1023, endPoint y: 201, distance: 191.2
click at [1023, 201] on div "true false true false true false true true false true false false Workflow Set …" at bounding box center [729, 405] width 1365 height 716
click at [693, 265] on span "Run Code · Python" at bounding box center [700, 259] width 239 height 20
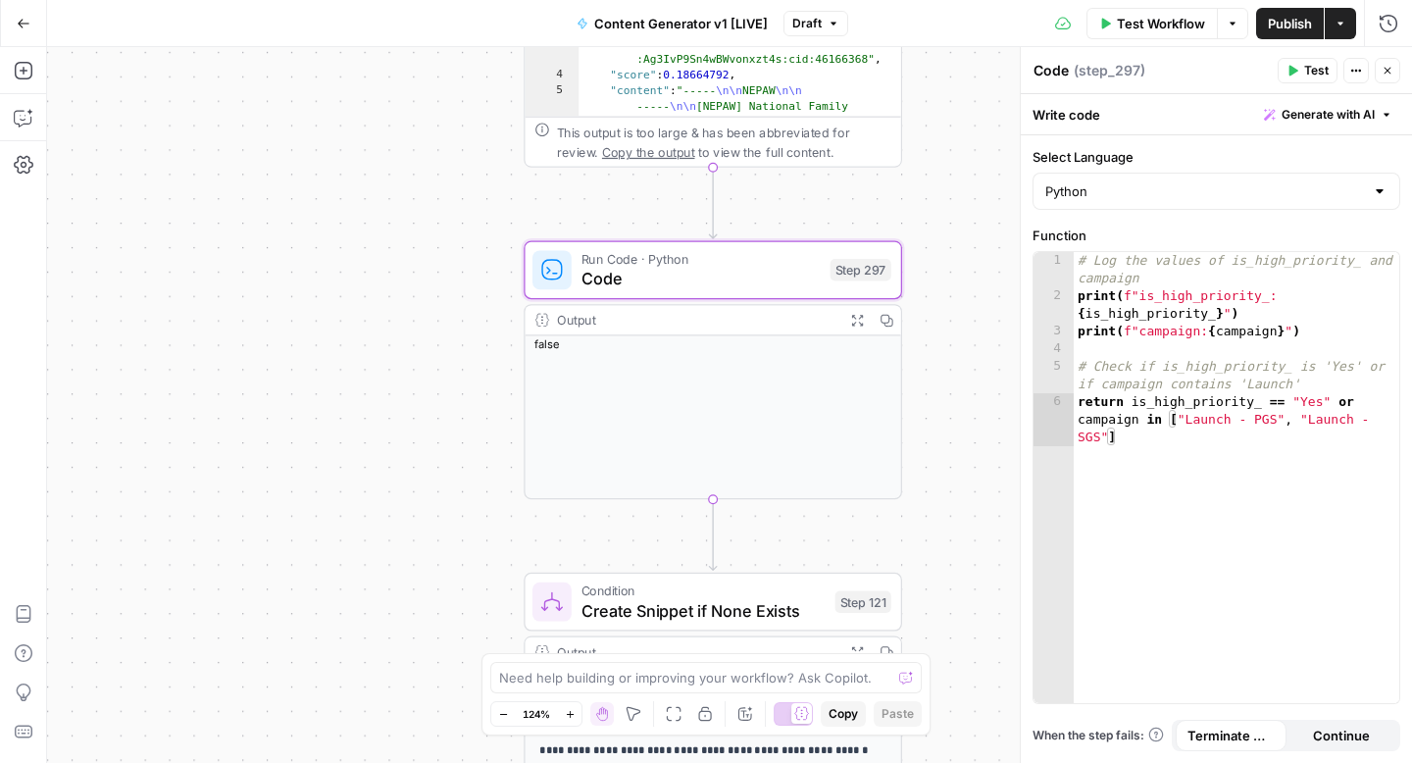
click at [1047, 65] on textarea "Code" at bounding box center [1050, 71] width 35 height 20
click at [966, 115] on div "true false true false true false true true false true false false Workflow Set …" at bounding box center [729, 405] width 1365 height 716
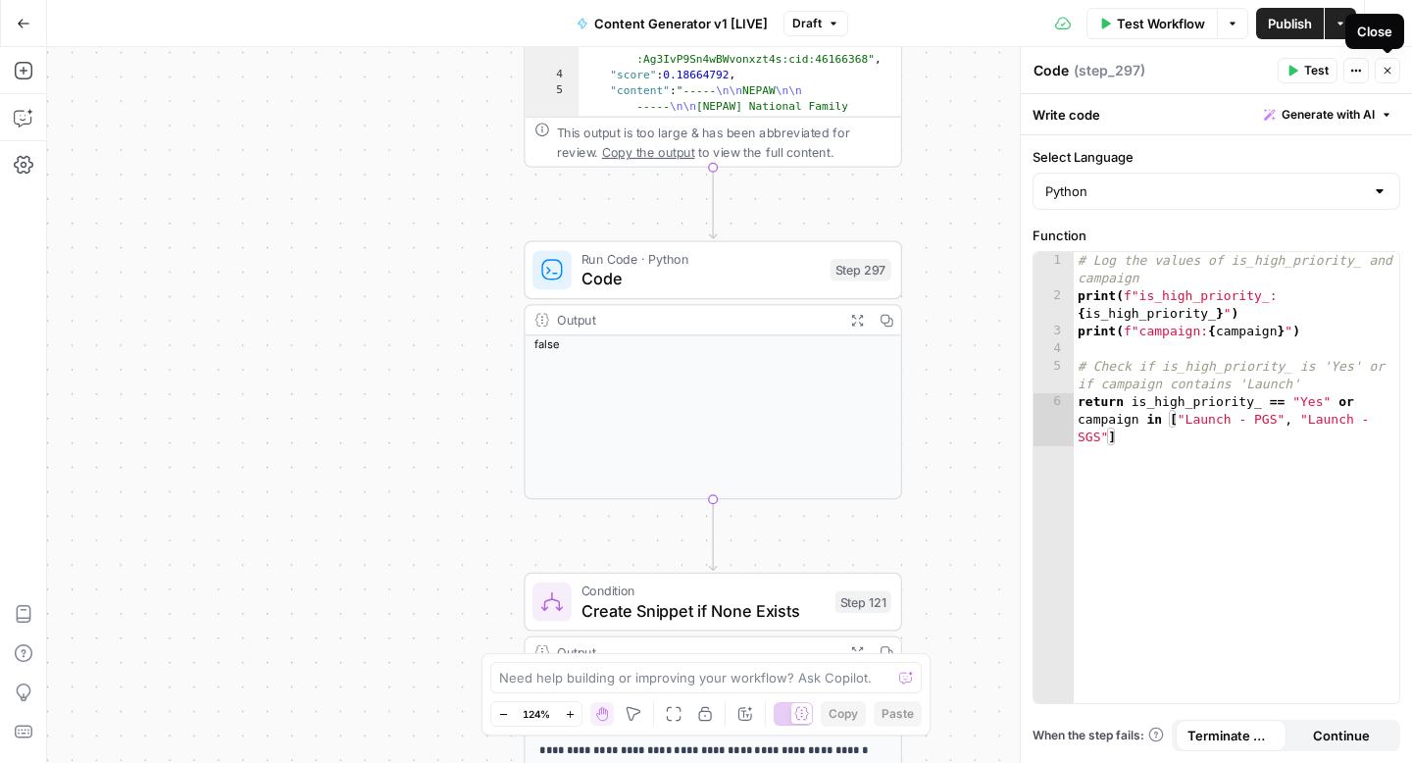
click at [1388, 75] on icon "button" at bounding box center [1387, 71] width 12 height 12
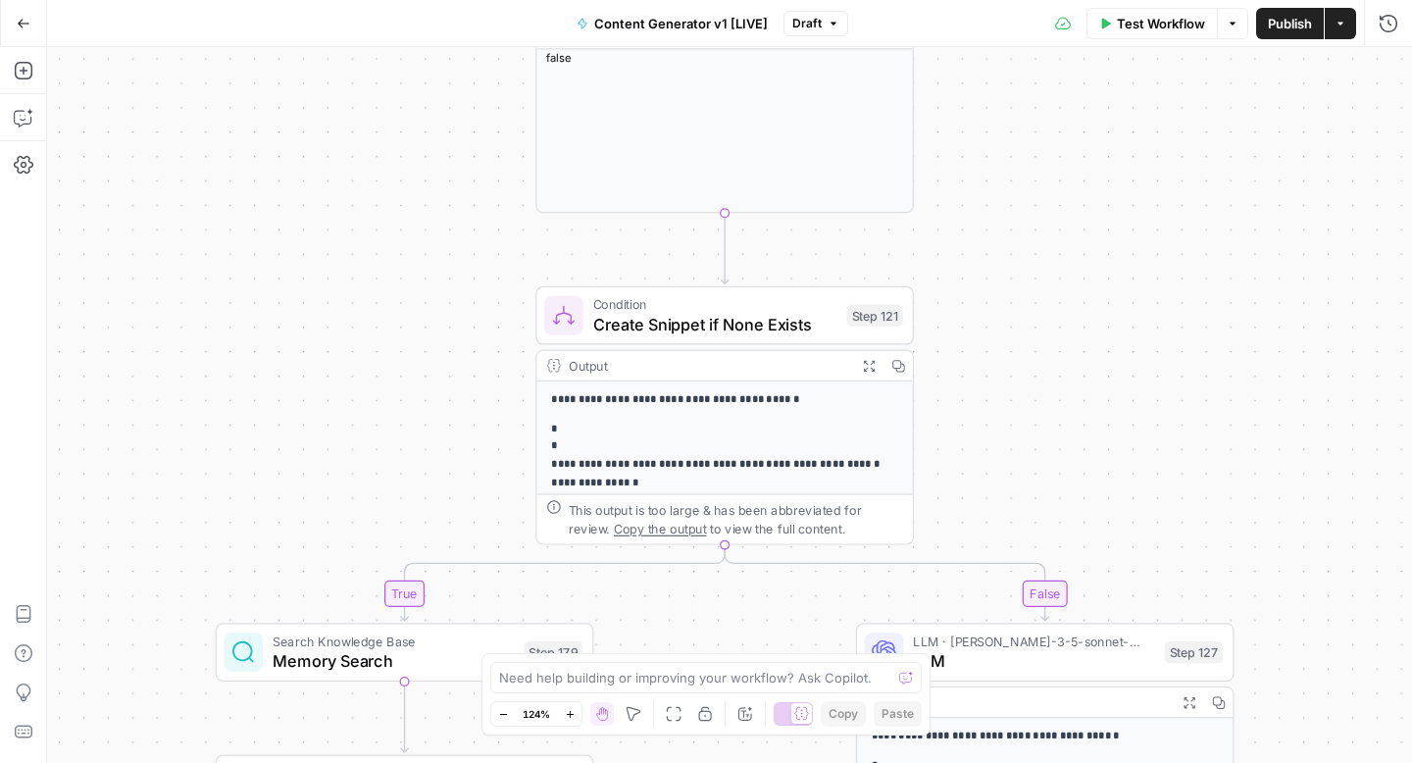
drag, startPoint x: 1103, startPoint y: 487, endPoint x: 1115, endPoint y: 198, distance: 289.5
click at [1115, 198] on div "true false true false true false true true false true false false Workflow Set …" at bounding box center [729, 405] width 1365 height 716
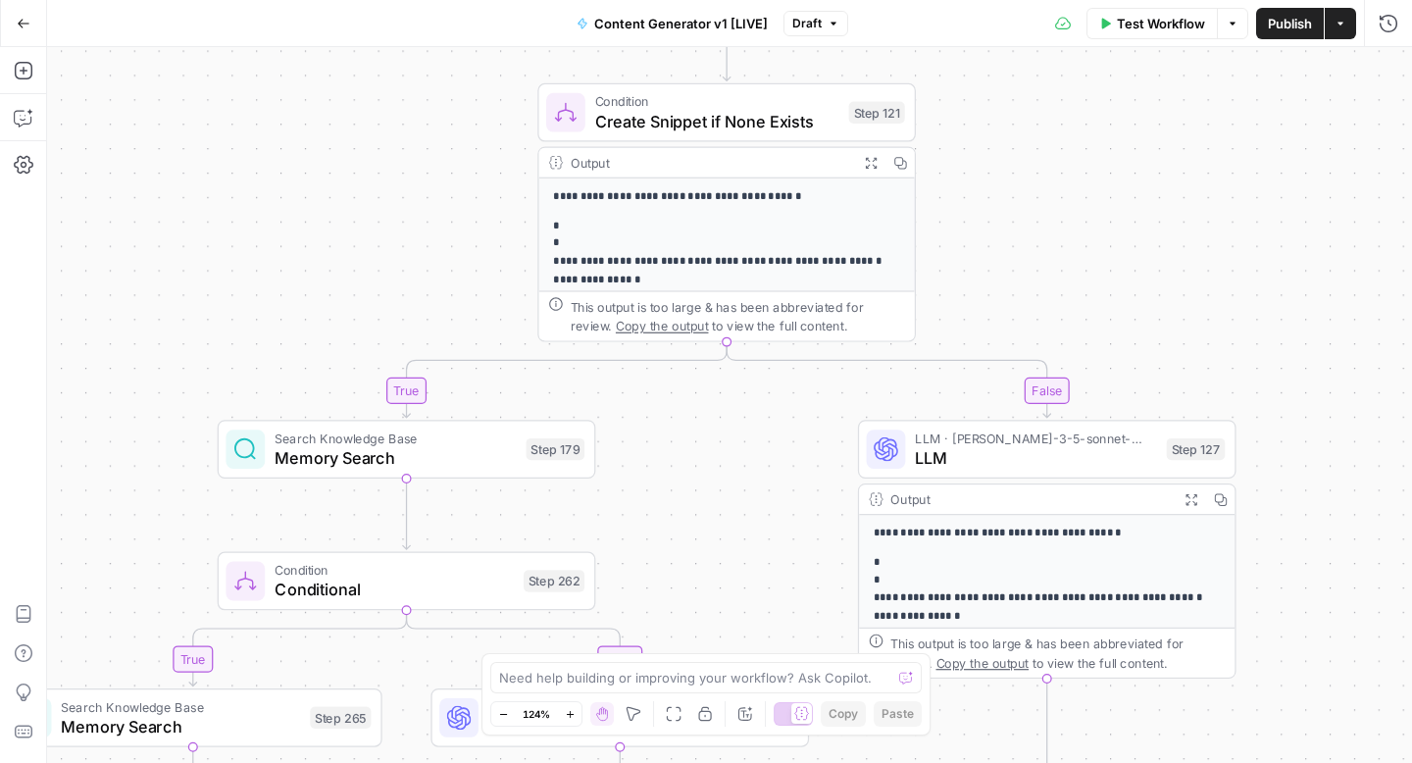
drag, startPoint x: 1099, startPoint y: 339, endPoint x: 1099, endPoint y: 140, distance: 199.0
click at [1100, 139] on div "true false true false true false true true false true false false Workflow Set …" at bounding box center [729, 405] width 1365 height 716
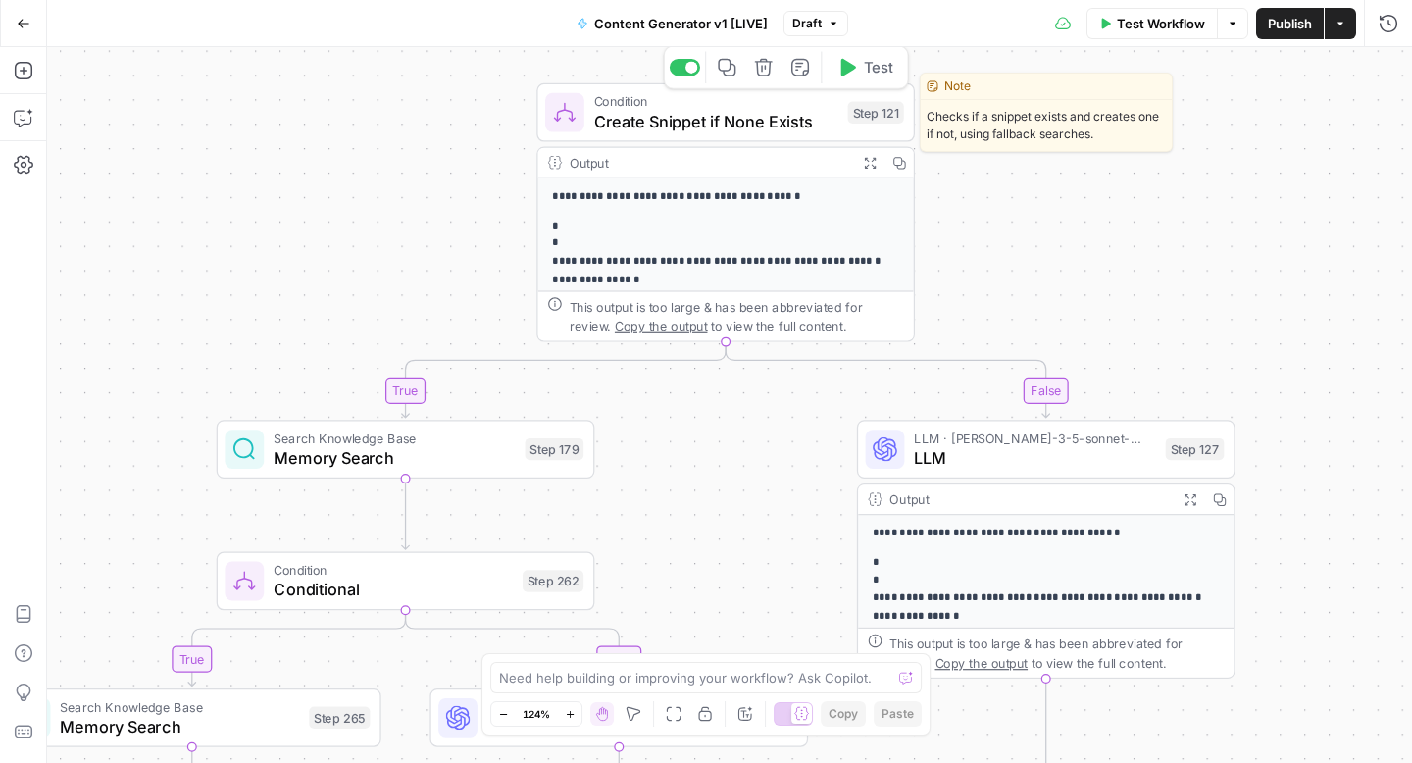
click at [764, 125] on span "Create Snippet if None Exists" at bounding box center [716, 121] width 244 height 25
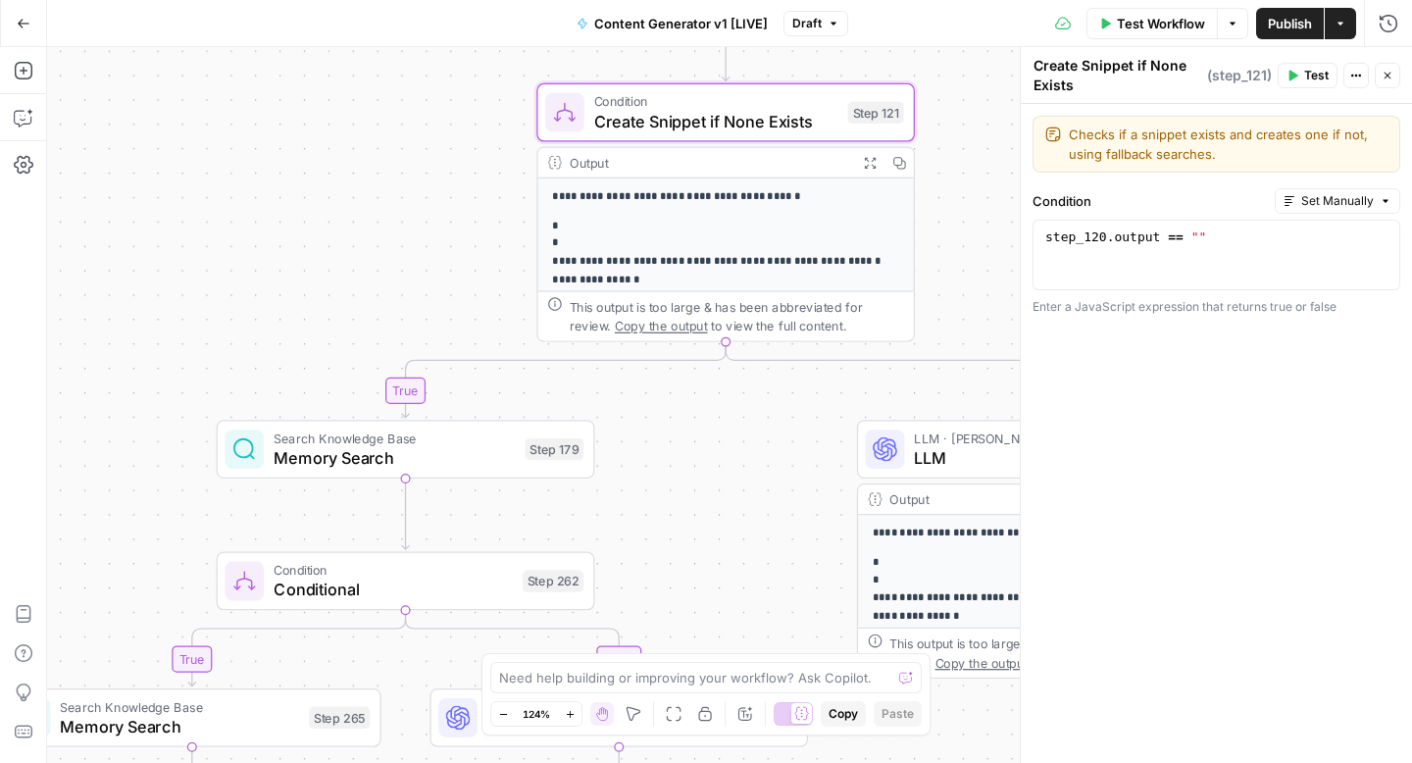
click at [1391, 70] on icon "button" at bounding box center [1387, 76] width 12 height 12
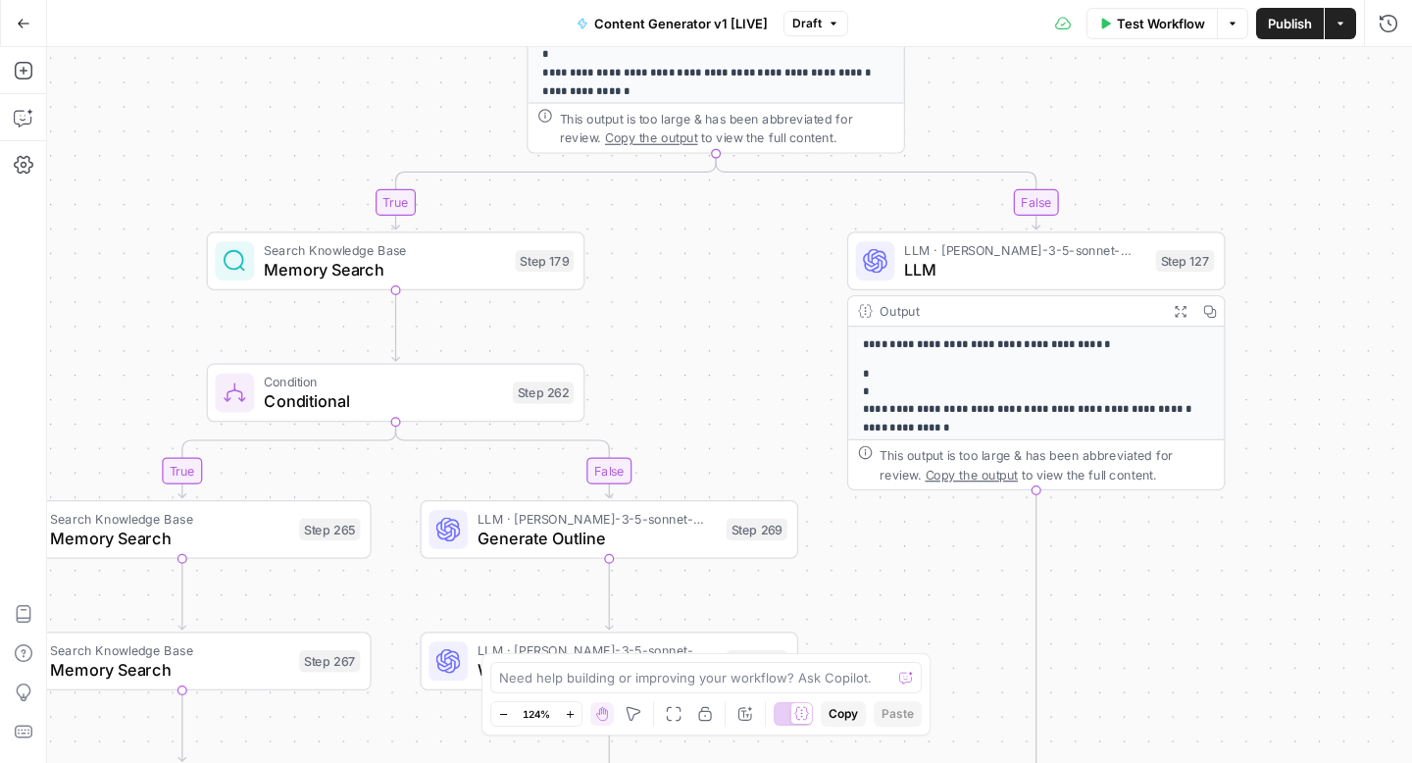
drag, startPoint x: 1324, startPoint y: 446, endPoint x: 1314, endPoint y: 255, distance: 191.4
click at [1314, 255] on div "true false true false true false true true false true false false Workflow Set …" at bounding box center [729, 405] width 1365 height 716
click at [1332, 202] on div "true false true false true false true true false true false false Workflow Set …" at bounding box center [729, 405] width 1365 height 716
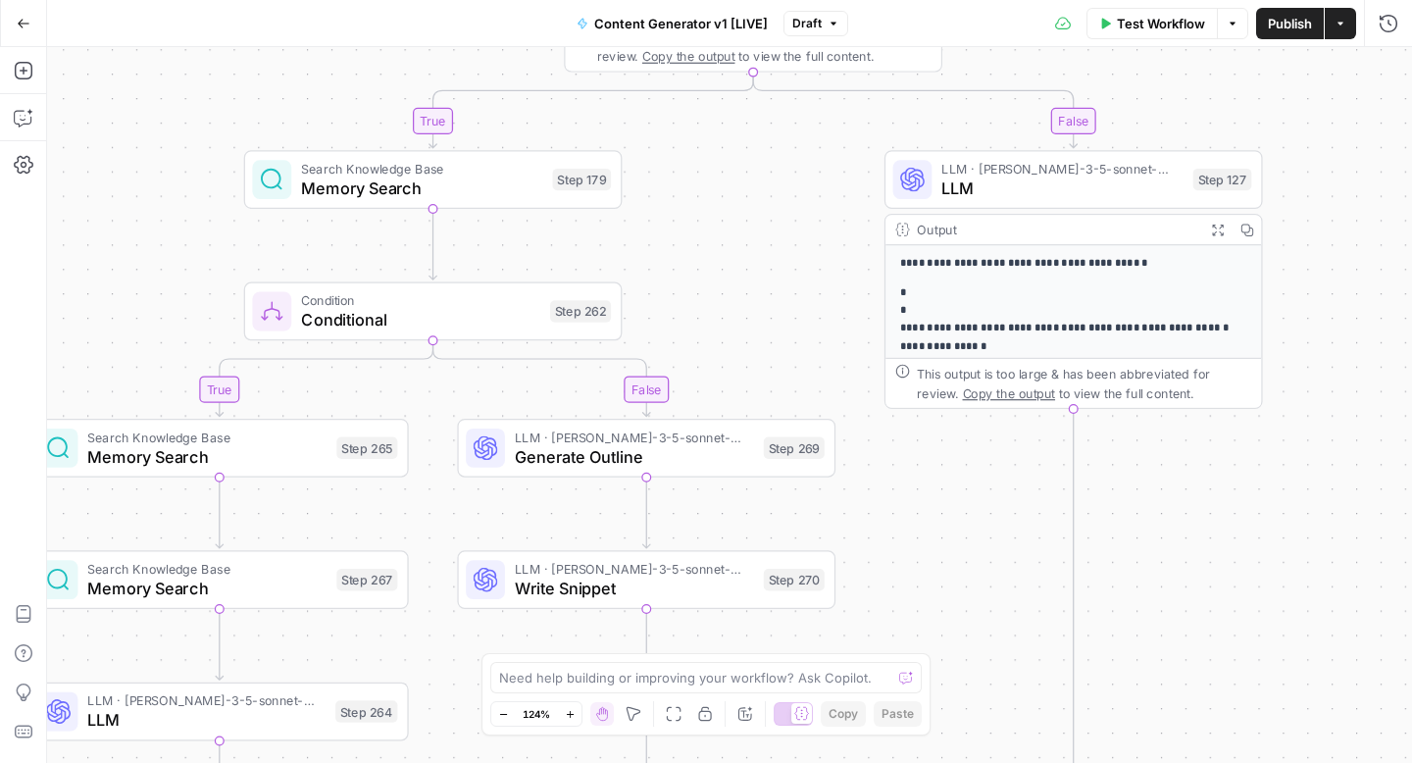
drag, startPoint x: 1322, startPoint y: 341, endPoint x: 1359, endPoint y: 263, distance: 86.8
click at [1359, 263] on div "true false true false true false true true false true false false Workflow Set …" at bounding box center [729, 405] width 1365 height 716
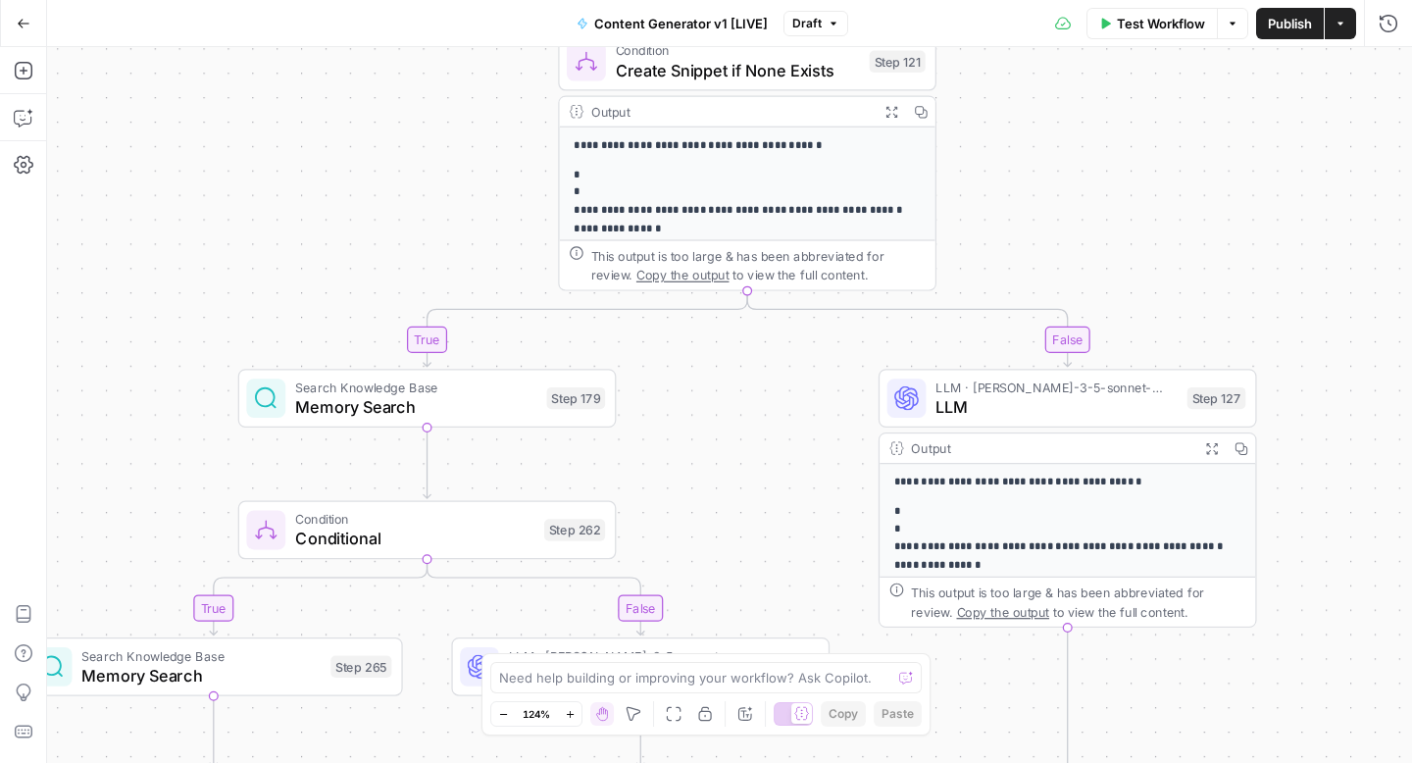
drag, startPoint x: 1349, startPoint y: 272, endPoint x: 1343, endPoint y: 490, distance: 218.7
click at [1343, 490] on div "true false true false true false true true false true false false Workflow Set …" at bounding box center [729, 405] width 1365 height 716
click at [1388, 29] on icon "button" at bounding box center [1389, 24] width 20 height 20
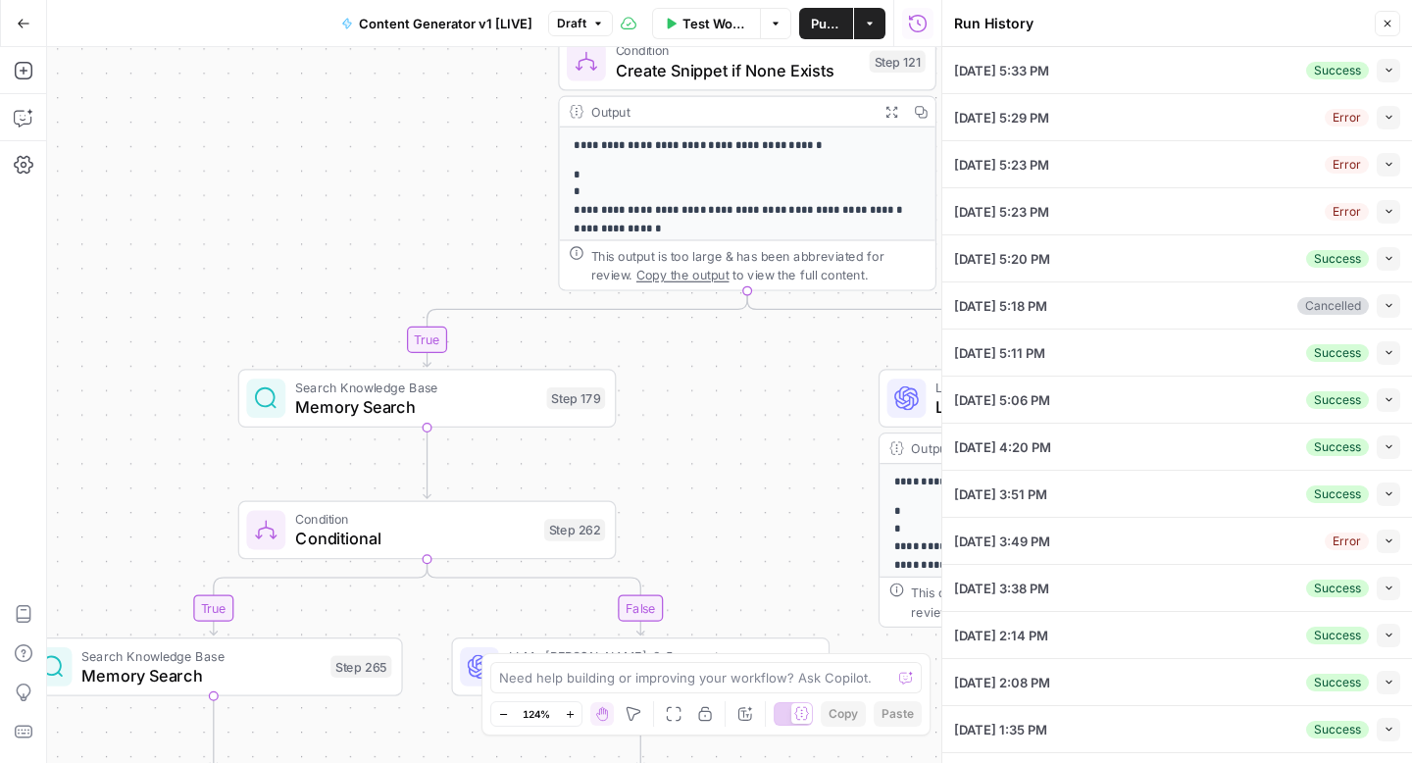
scroll to position [226, 0]
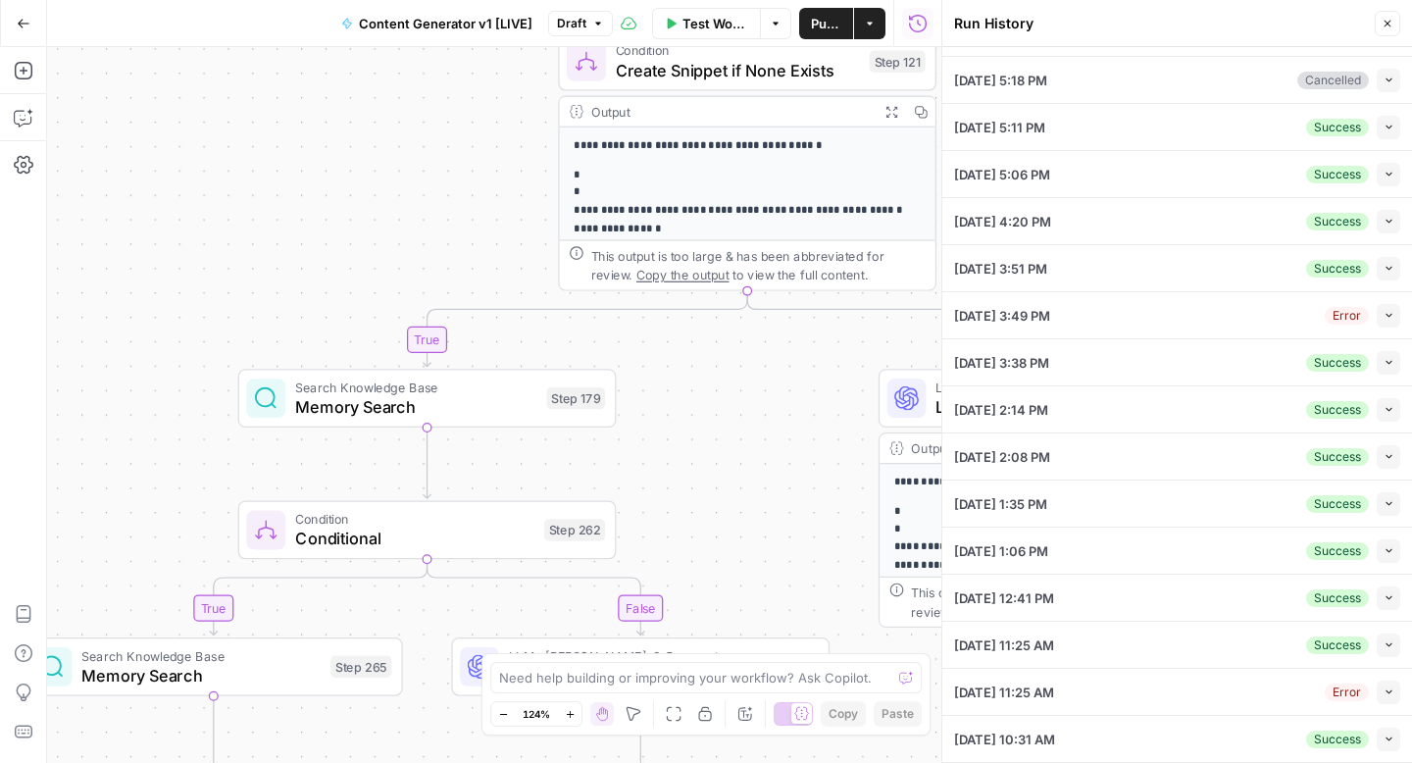
click at [1391, 313] on icon "button" at bounding box center [1388, 315] width 11 height 11
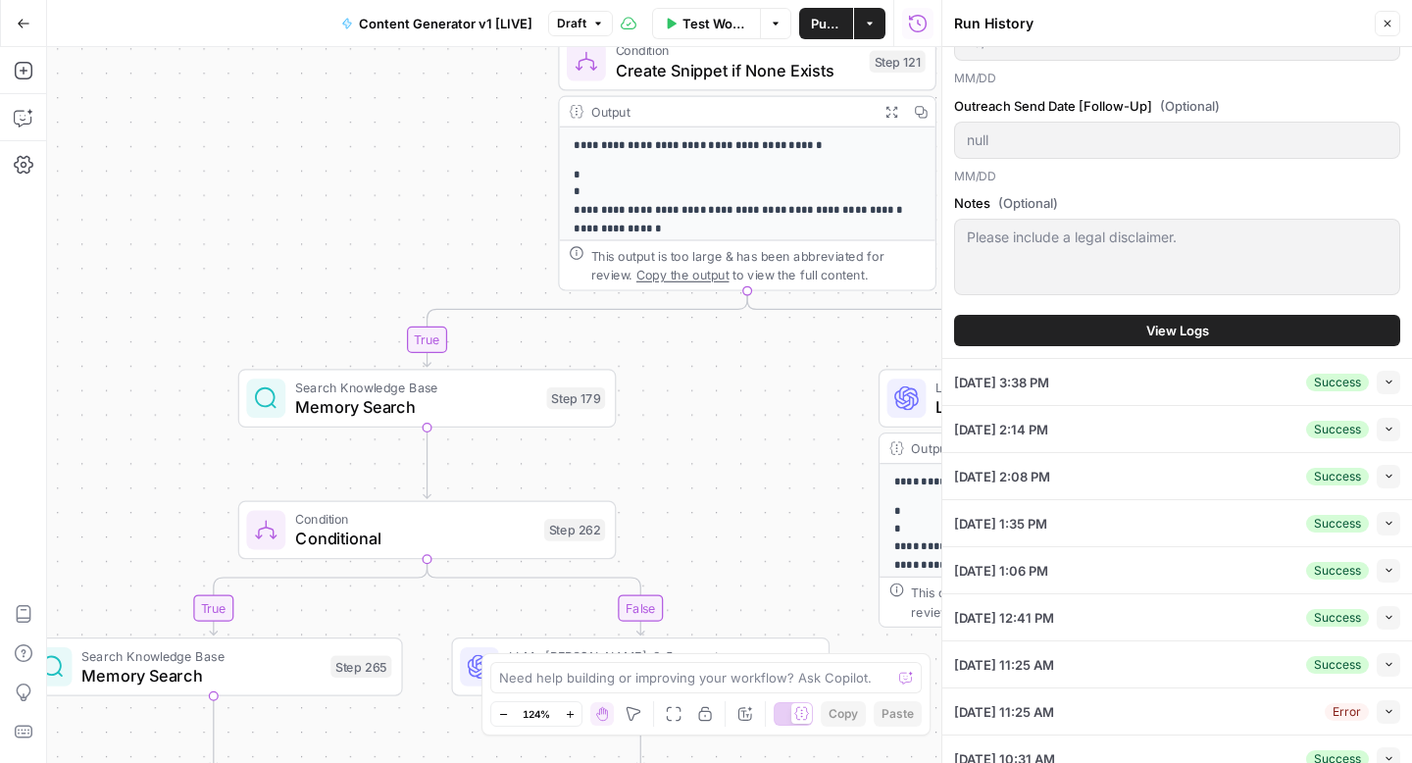
scroll to position [1381, 0]
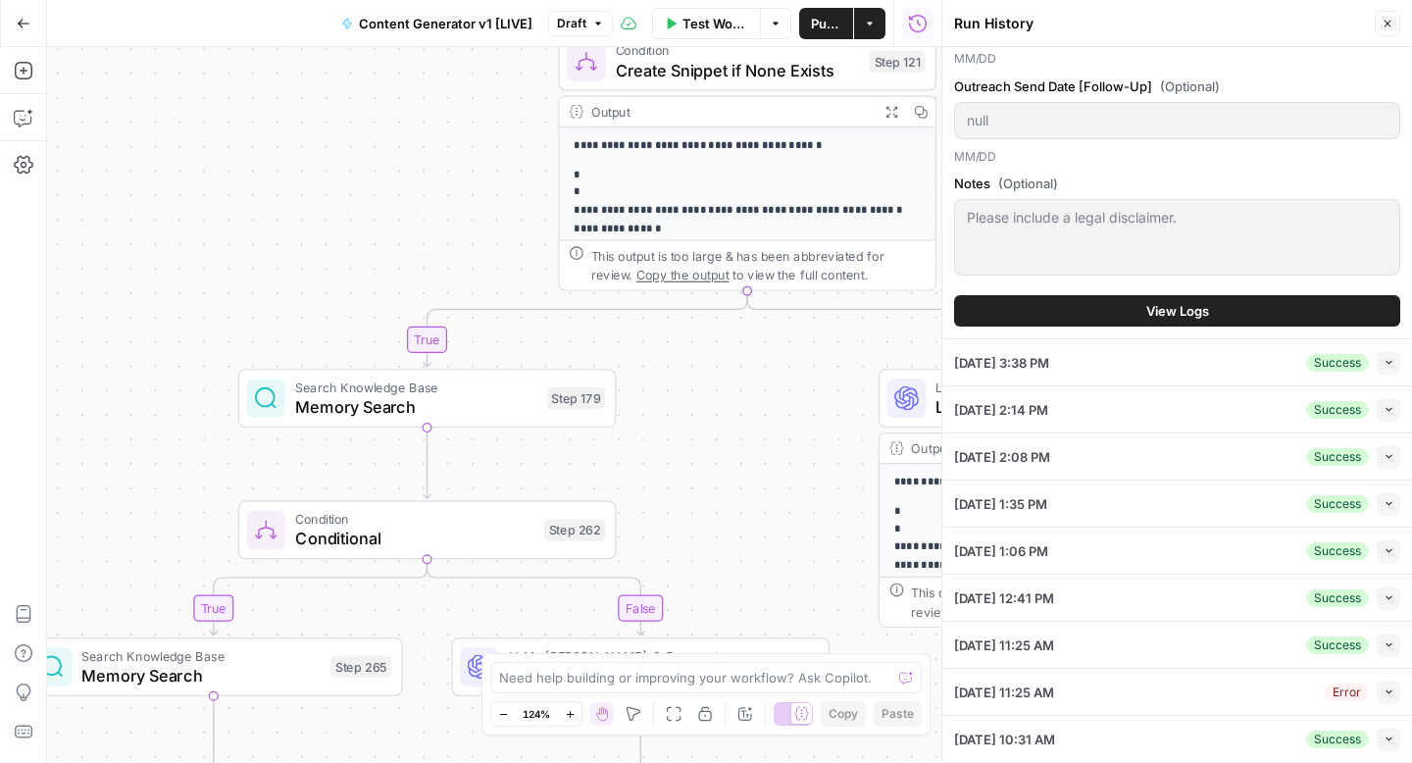
click at [1391, 695] on icon "button" at bounding box center [1388, 691] width 11 height 11
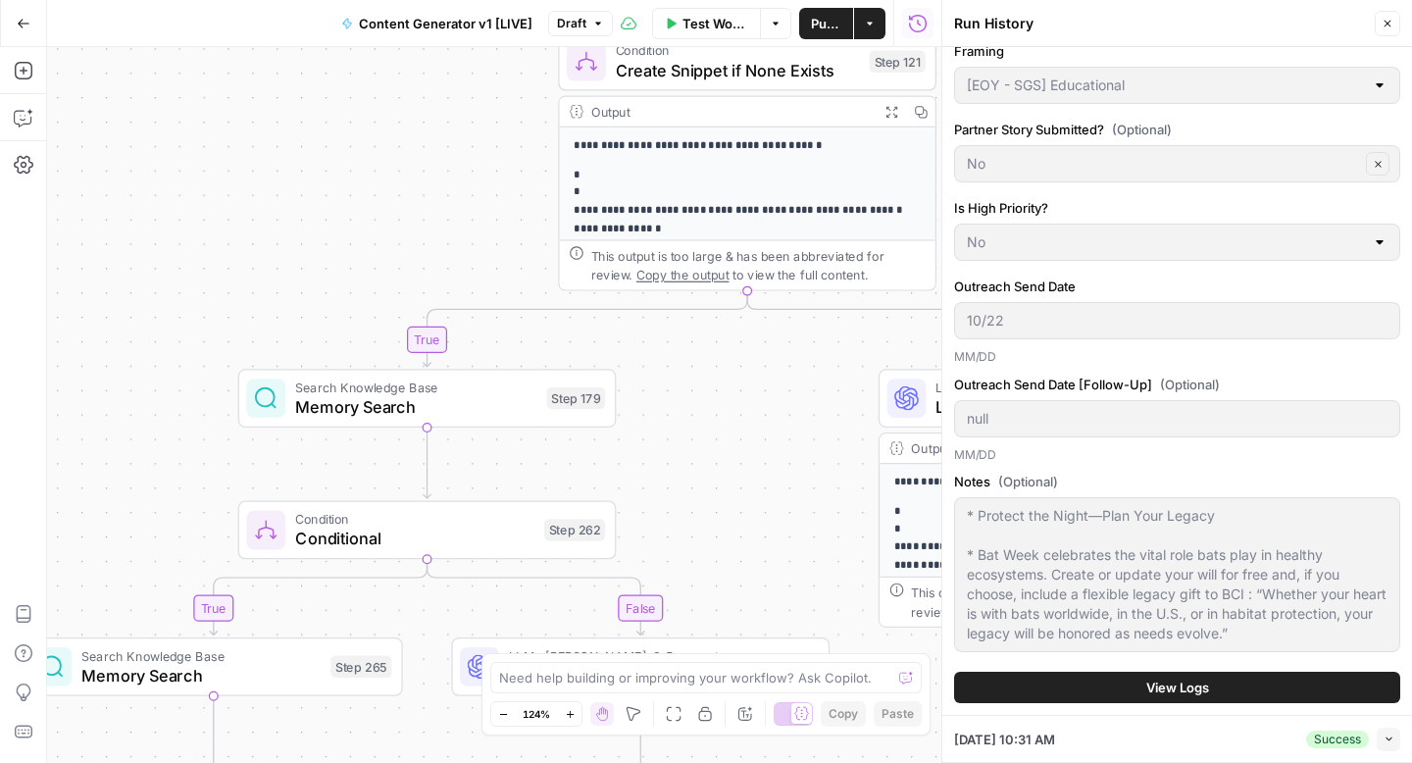
scroll to position [0, 0]
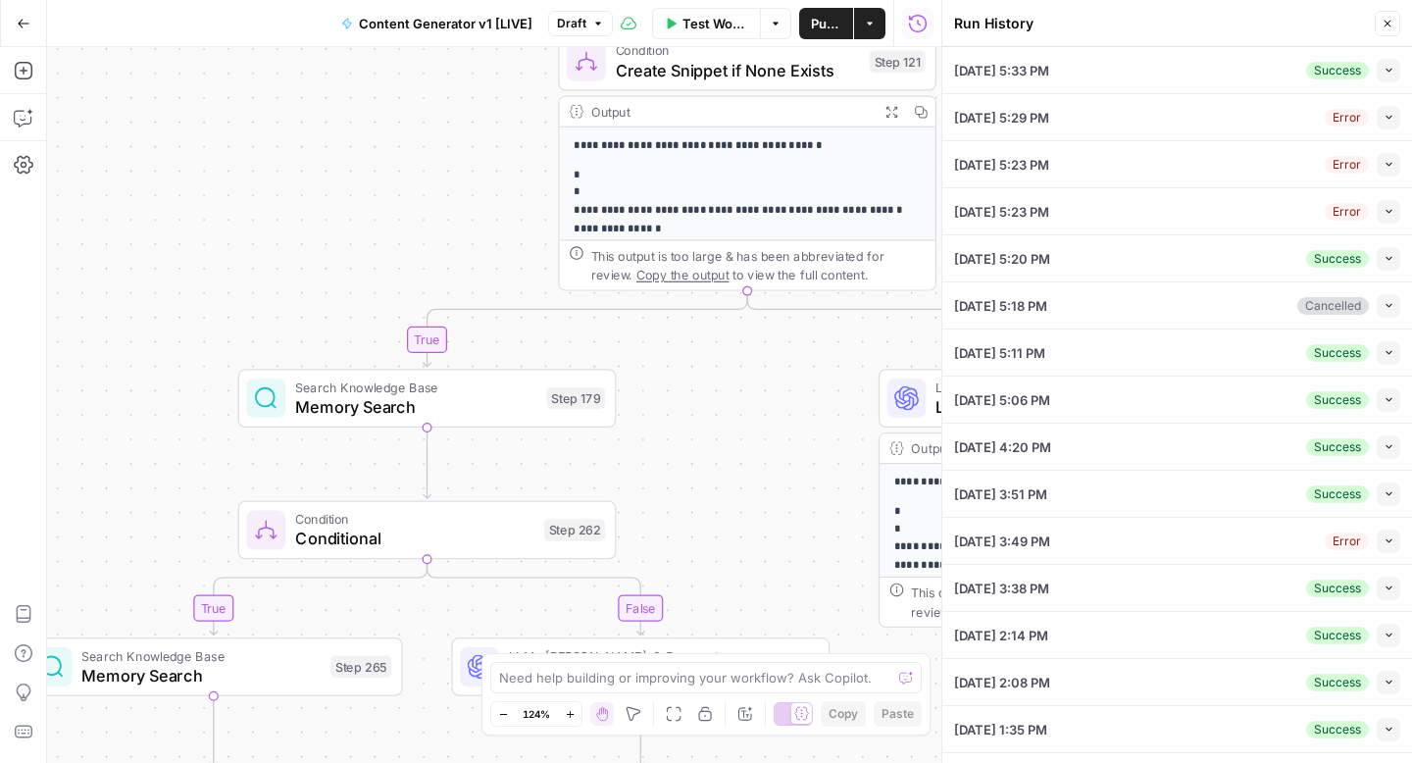
click at [1384, 72] on icon "button" at bounding box center [1388, 70] width 11 height 11
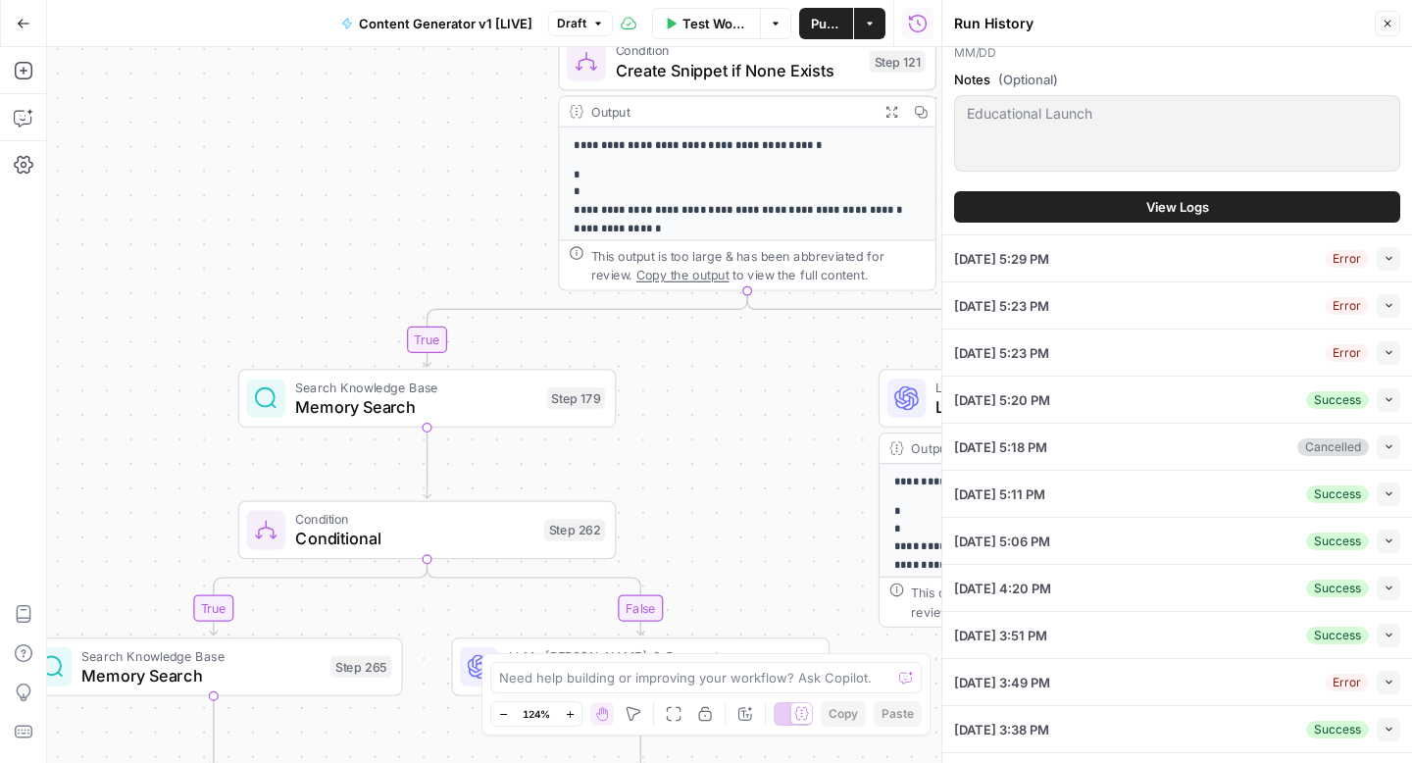
scroll to position [672, 0]
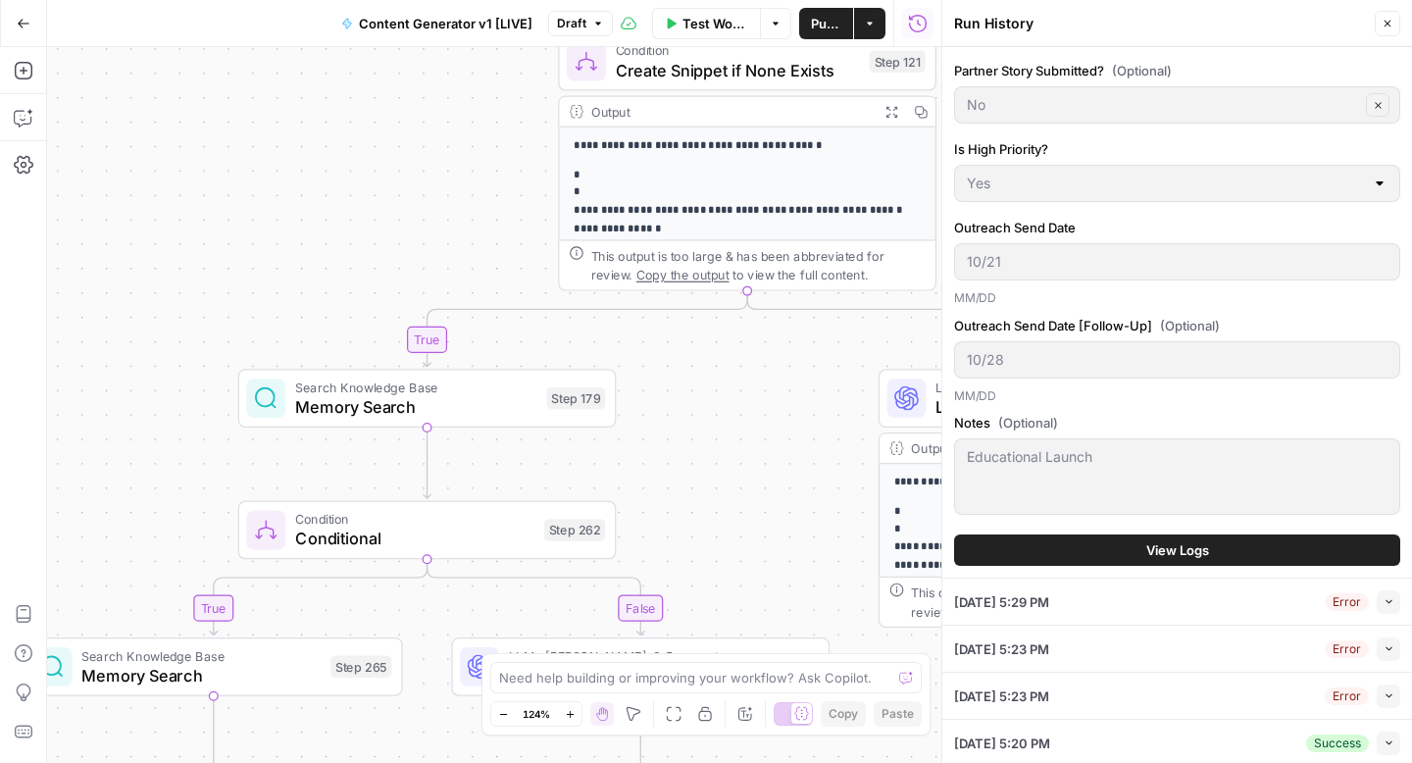
click at [1193, 545] on span "View Logs" at bounding box center [1177, 550] width 63 height 20
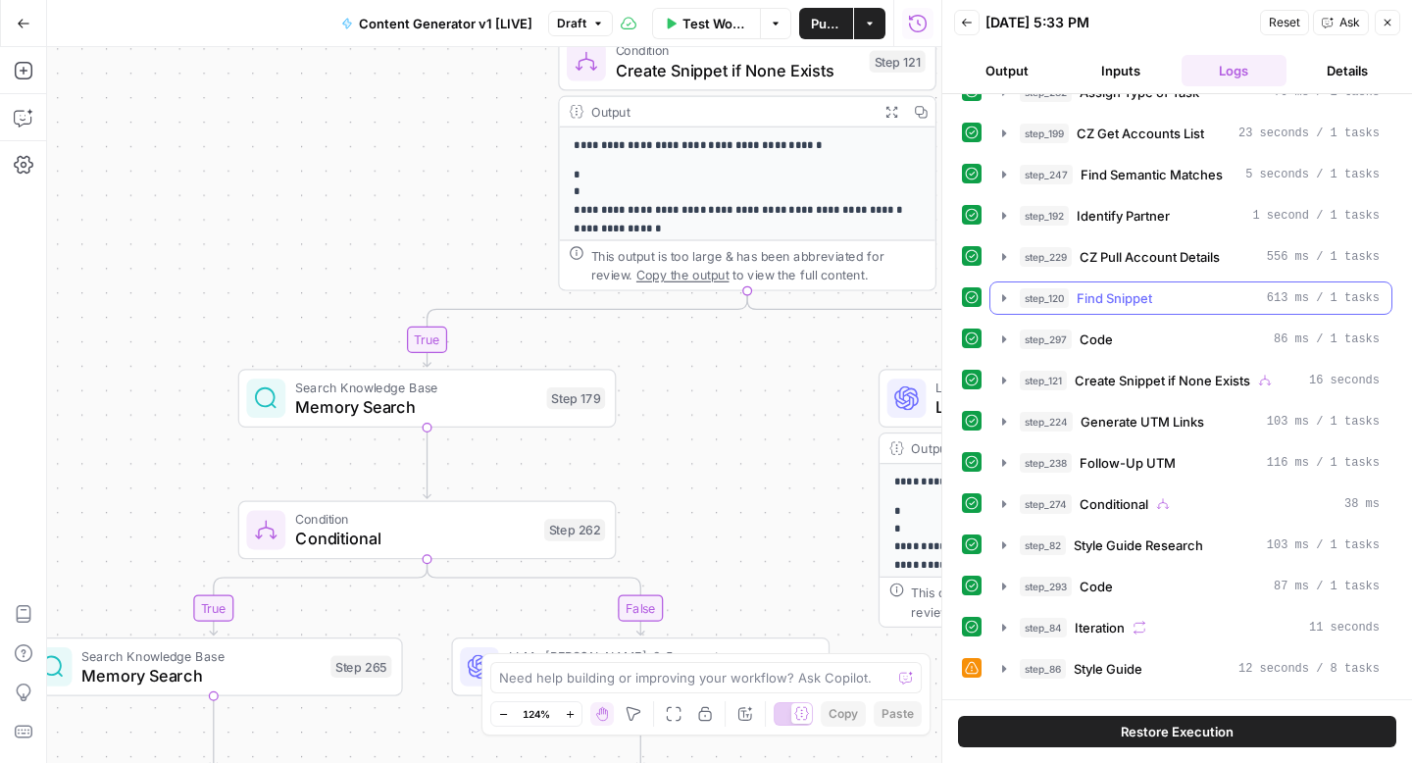
scroll to position [240, 0]
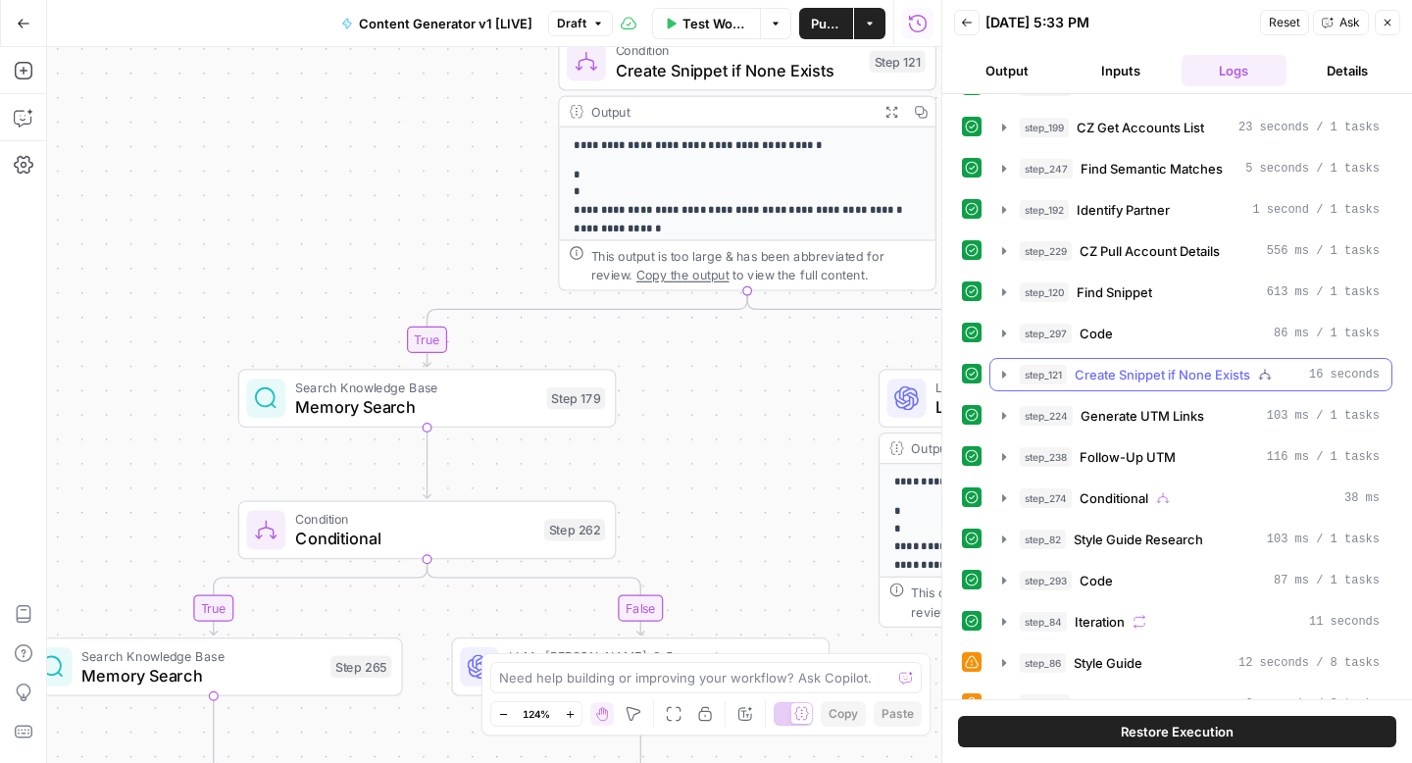
click at [1005, 376] on icon "button" at bounding box center [1004, 375] width 16 height 16
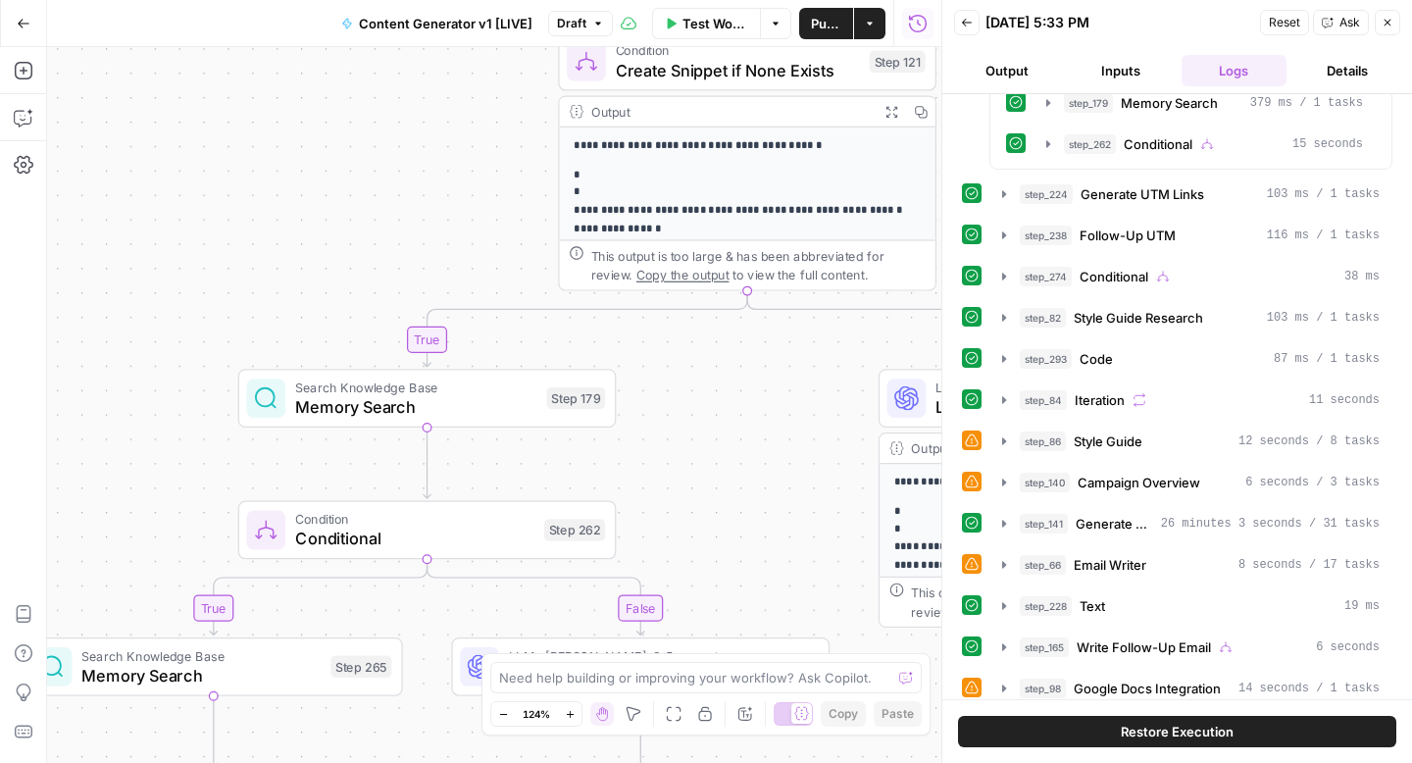
scroll to position [1048, 0]
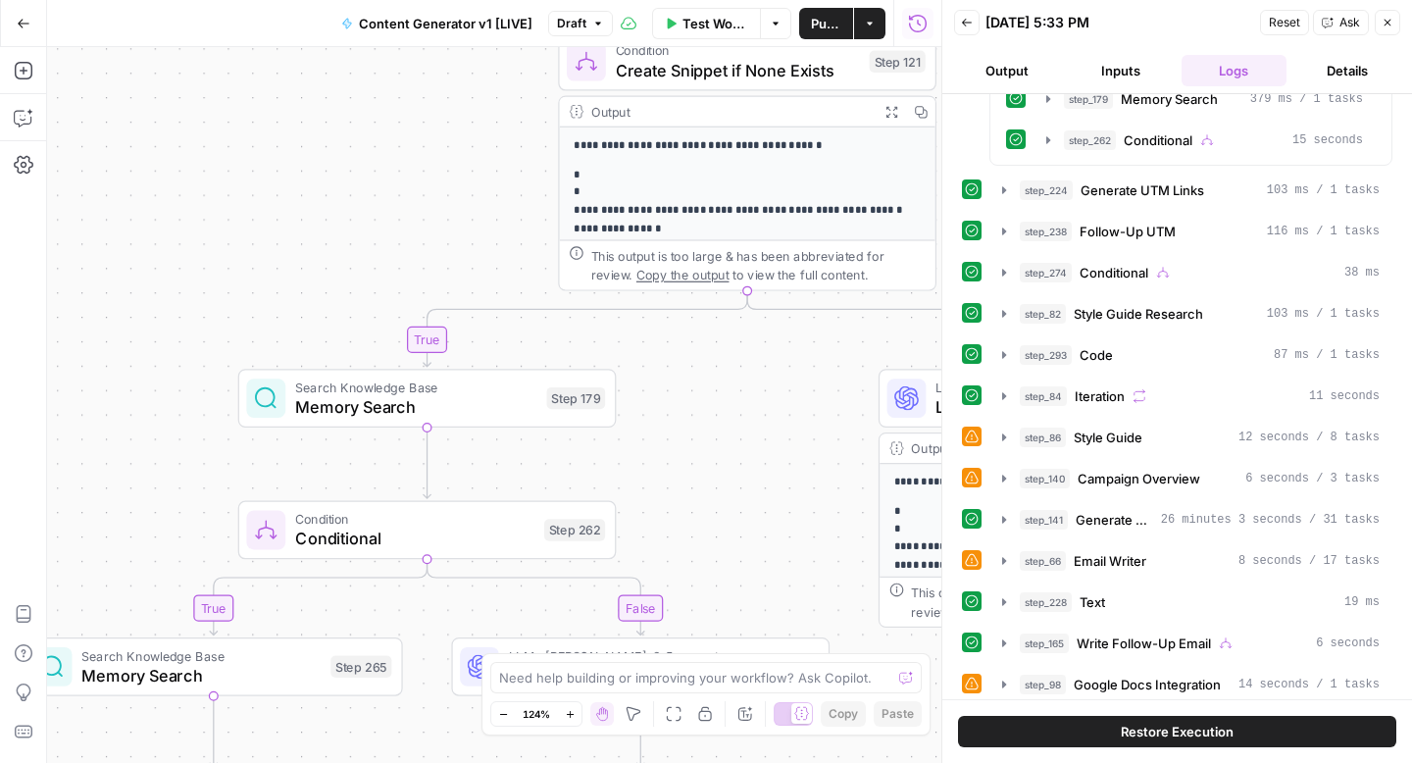
click at [1383, 24] on icon "button" at bounding box center [1387, 23] width 12 height 12
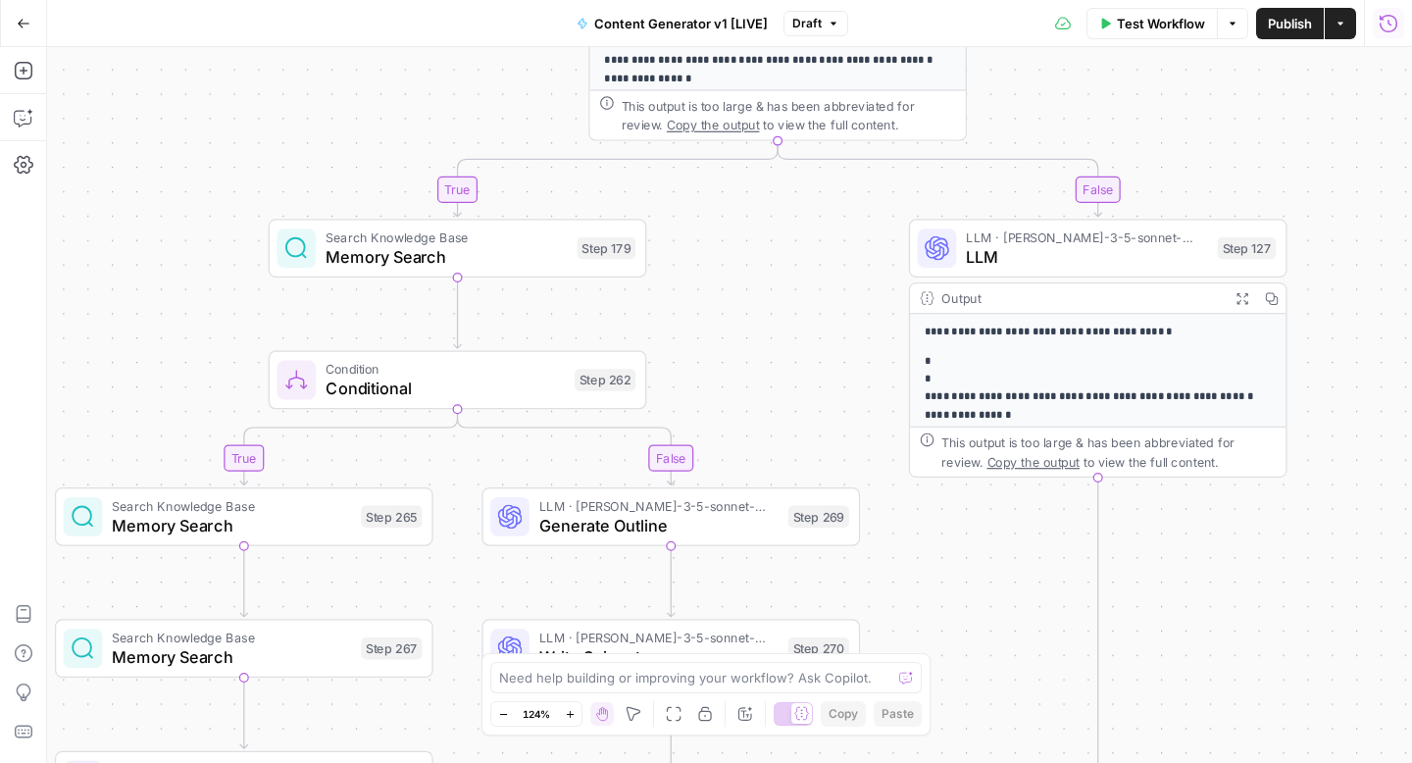
drag, startPoint x: 1323, startPoint y: 415, endPoint x: 1355, endPoint y: 262, distance: 156.3
click at [1355, 262] on div "true false true false true false true true false true false false Workflow Set …" at bounding box center [729, 405] width 1365 height 716
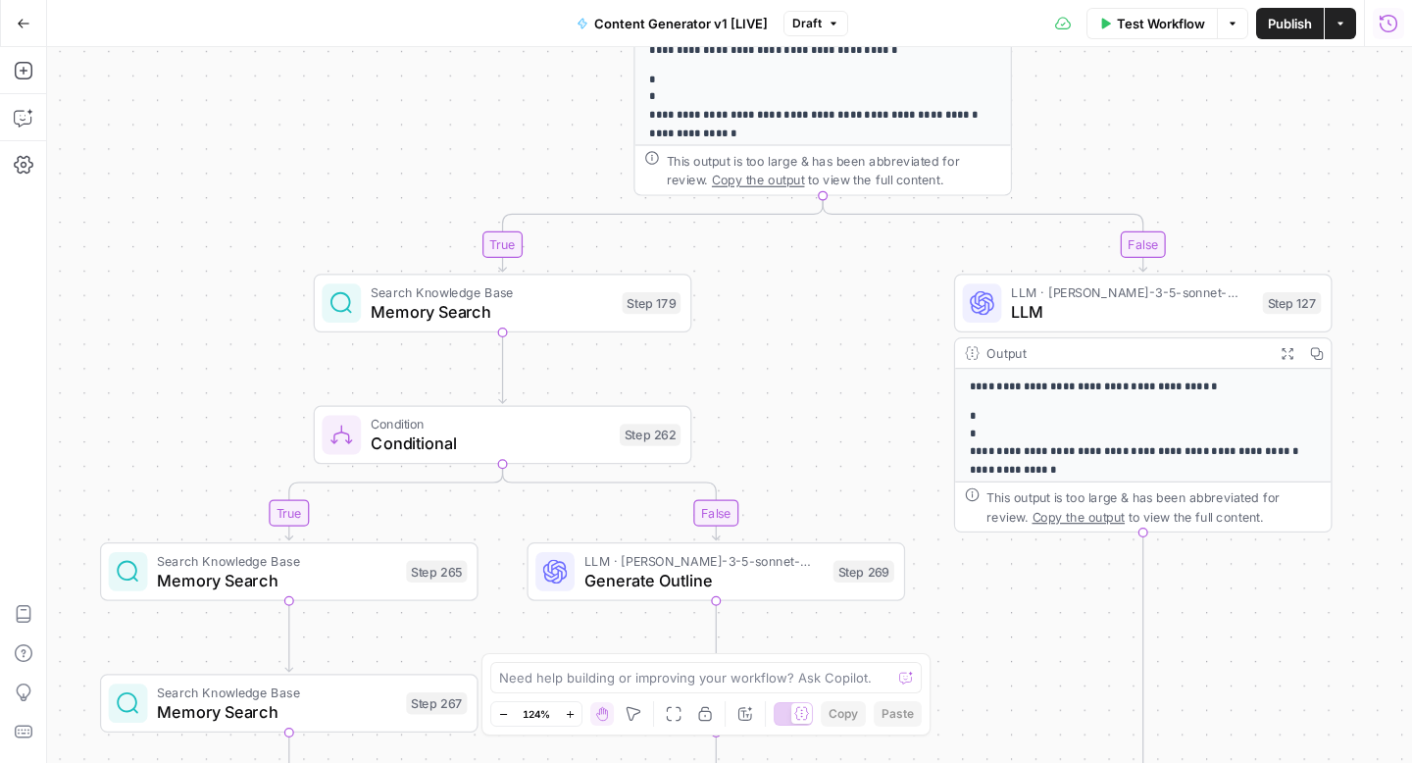
drag, startPoint x: 989, startPoint y: 621, endPoint x: 1030, endPoint y: 679, distance: 71.8
click at [1030, 679] on div "true false true false true false true true false true false false Workflow Set …" at bounding box center [729, 405] width 1365 height 716
click at [778, 681] on textarea at bounding box center [695, 678] width 392 height 20
type textarea "how often does the workflow actually use step 127"
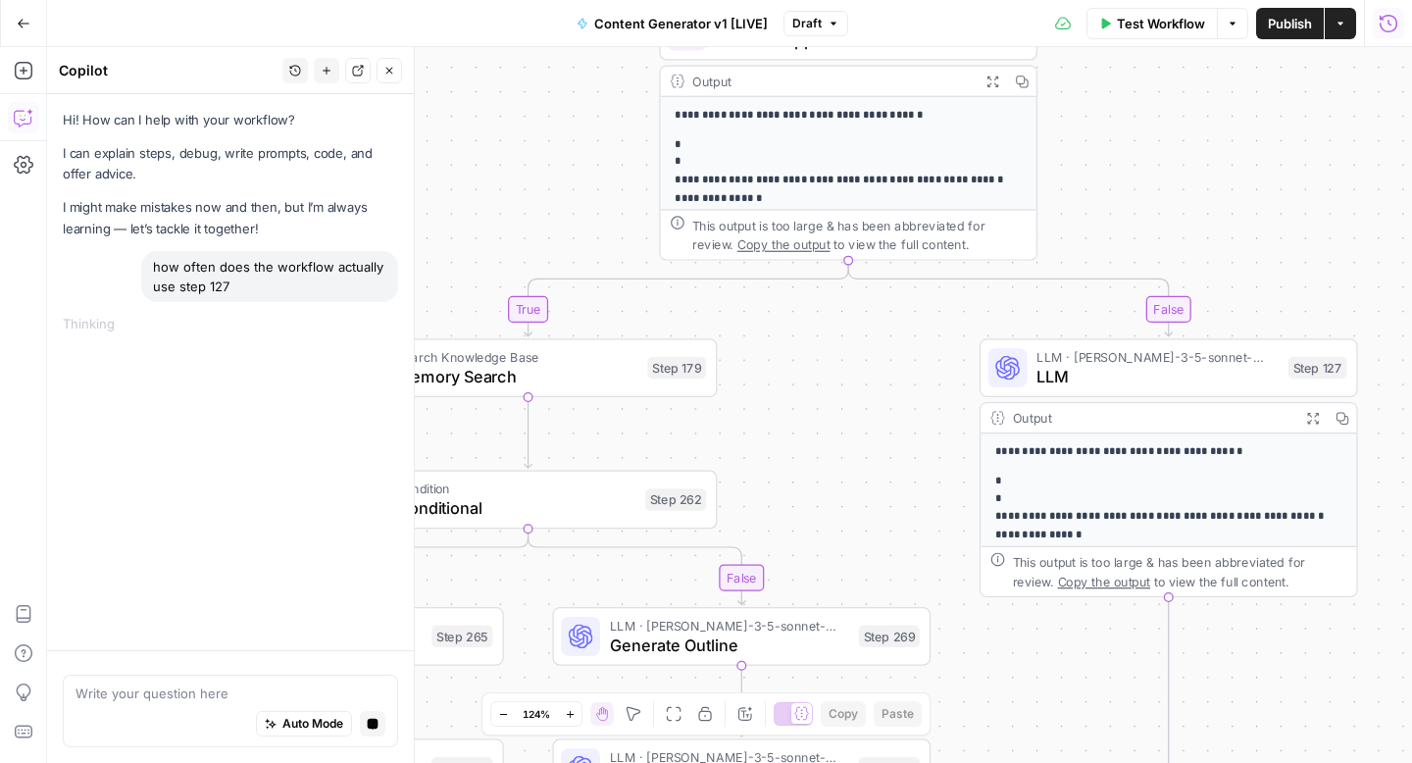
drag, startPoint x: 1167, startPoint y: 391, endPoint x: 843, endPoint y: 462, distance: 331.2
click at [843, 462] on div "true false true false true false true true false true false false Workflow Set …" at bounding box center [729, 405] width 1365 height 716
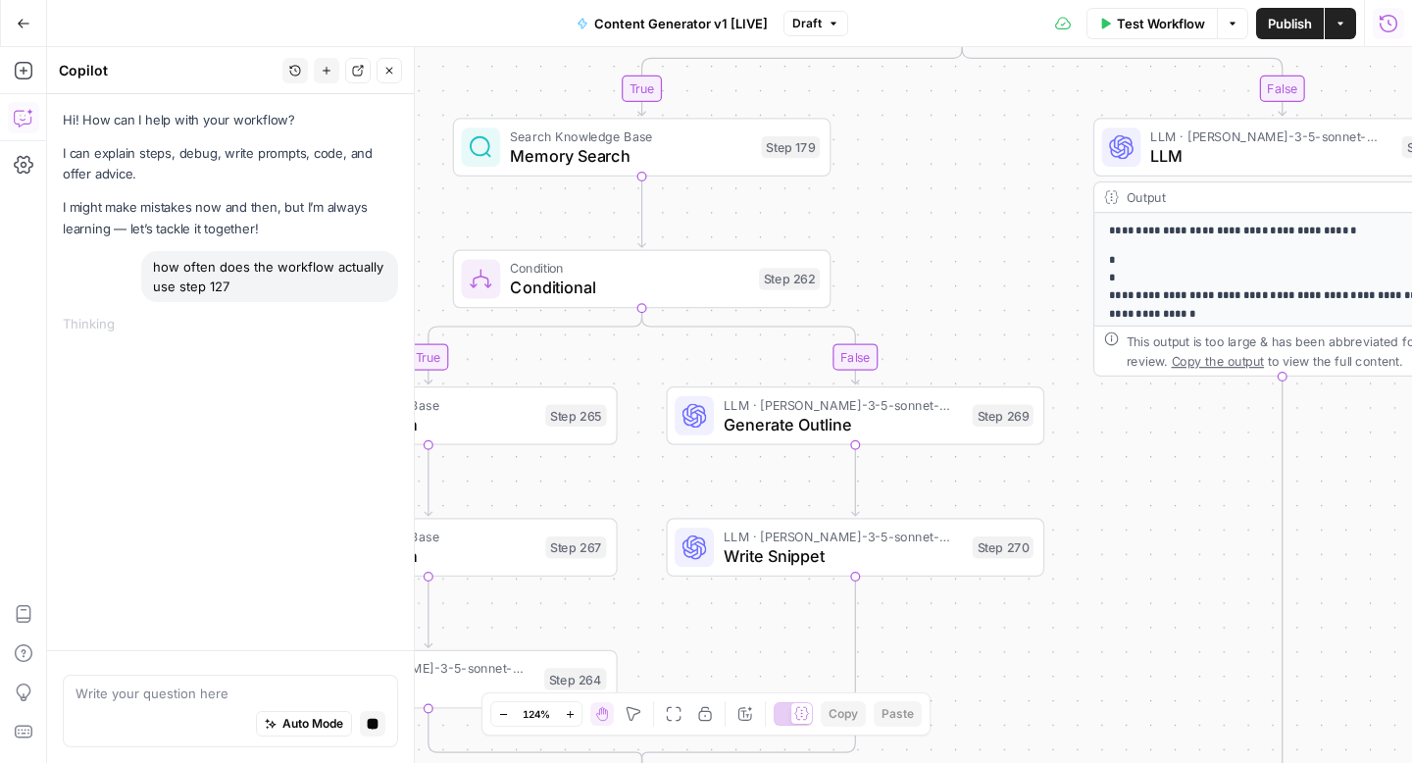
drag, startPoint x: 1271, startPoint y: 191, endPoint x: 1409, endPoint y: -37, distance: 267.0
click at [1409, 0] on html "FreeWill New Home Browse Your Data Usage Settings Recent Grids Check for FreeWi…" at bounding box center [706, 381] width 1412 height 763
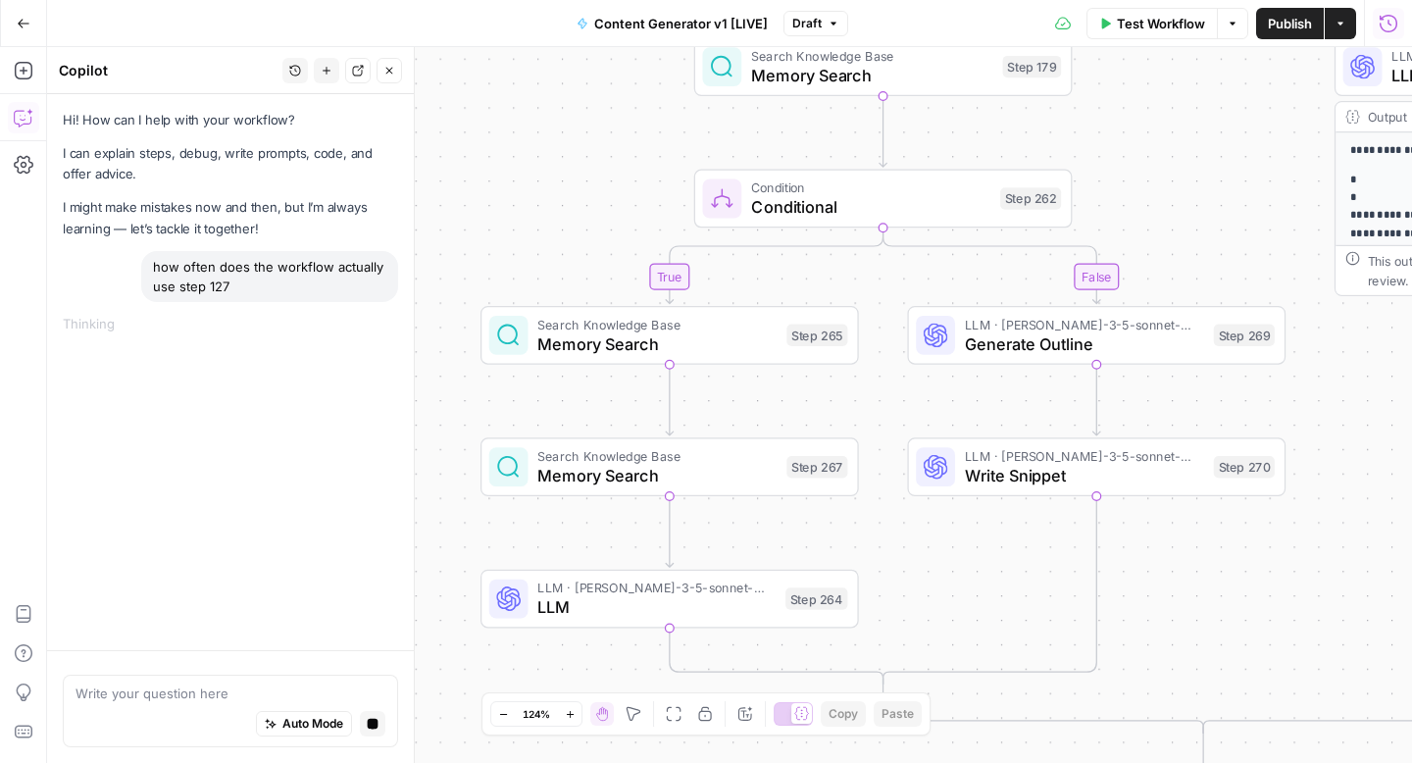
drag, startPoint x: 990, startPoint y: 201, endPoint x: 1233, endPoint y: 121, distance: 256.1
click at [1233, 121] on div "true false true false true false true true false true false false Workflow Set …" at bounding box center [729, 405] width 1365 height 716
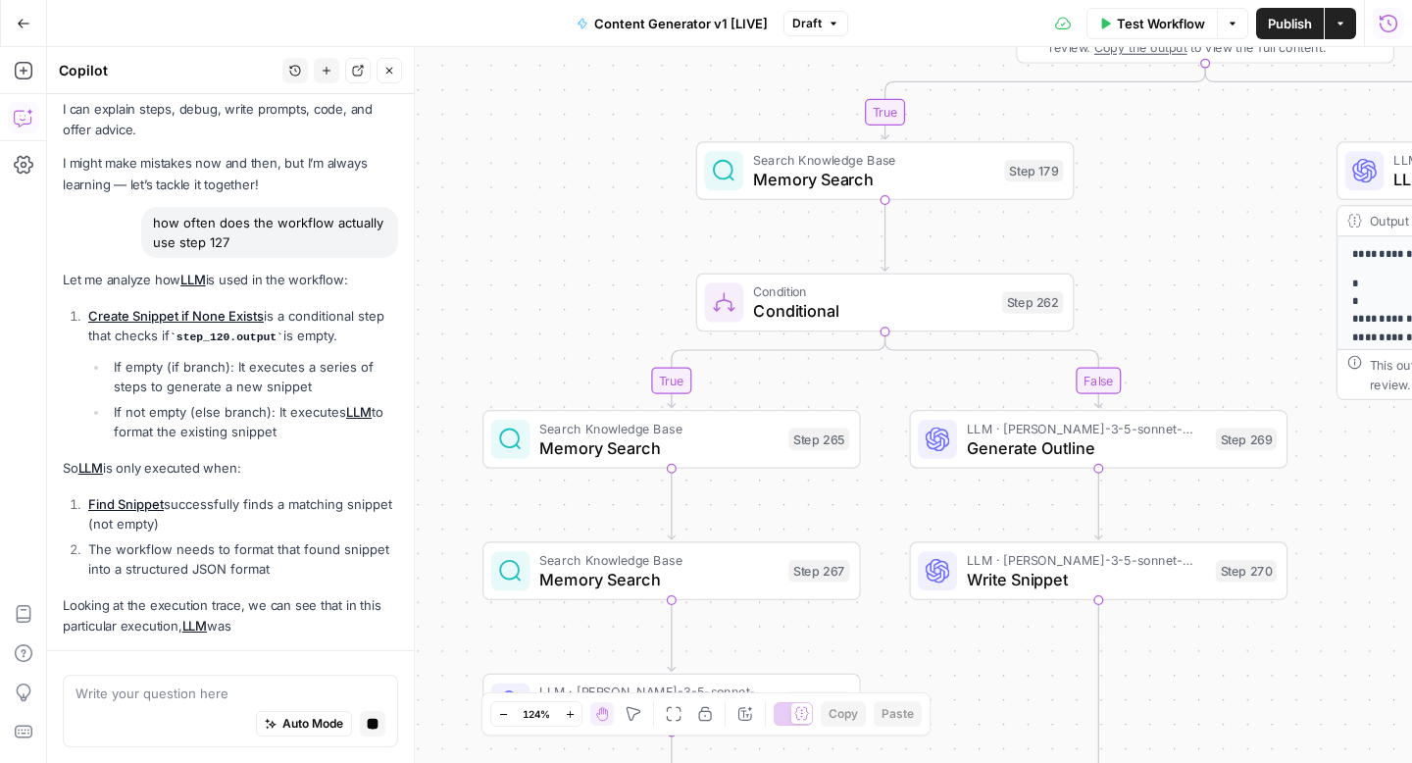
drag, startPoint x: 1229, startPoint y: 207, endPoint x: 1230, endPoint y: 311, distance: 103.9
click at [1230, 311] on div "true false true false true false true true false true false false Workflow Set …" at bounding box center [729, 405] width 1365 height 716
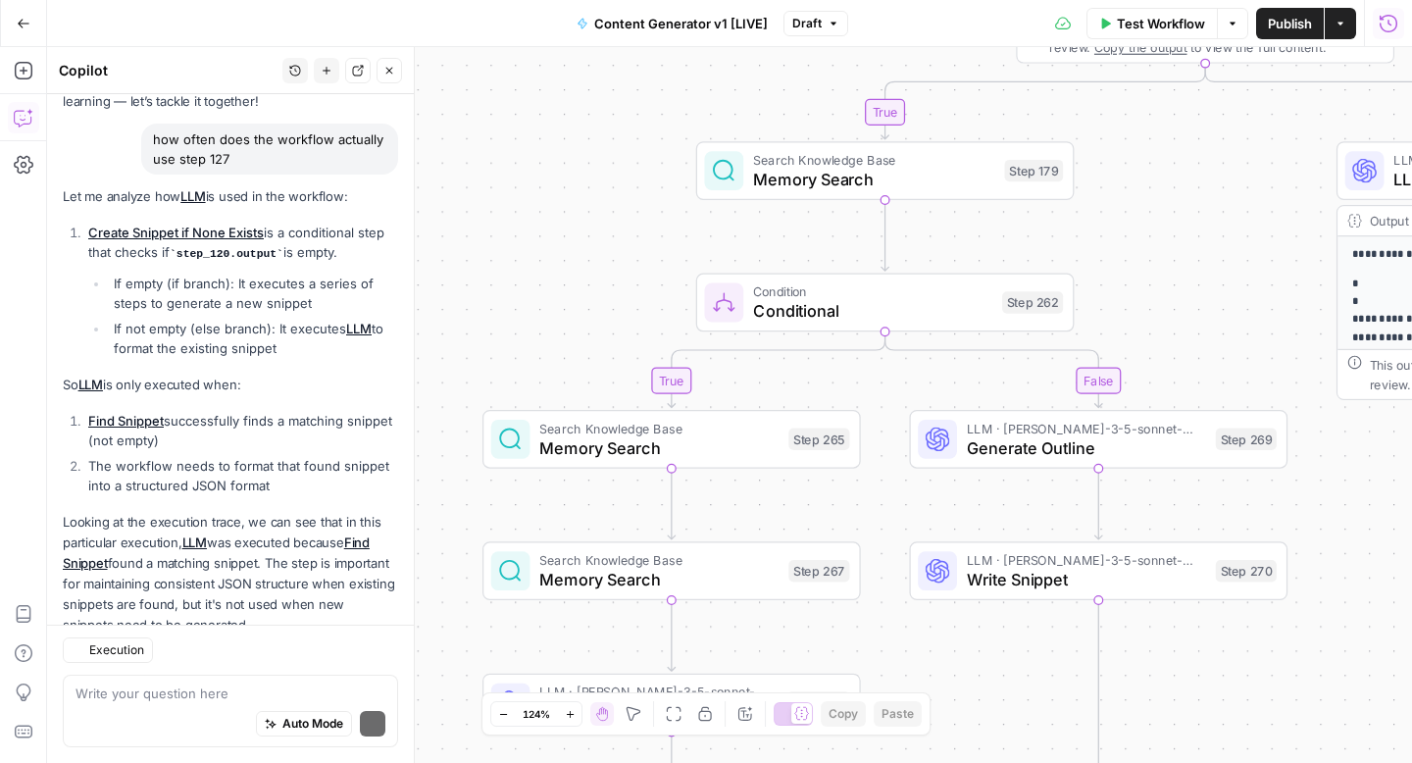
scroll to position [184, 0]
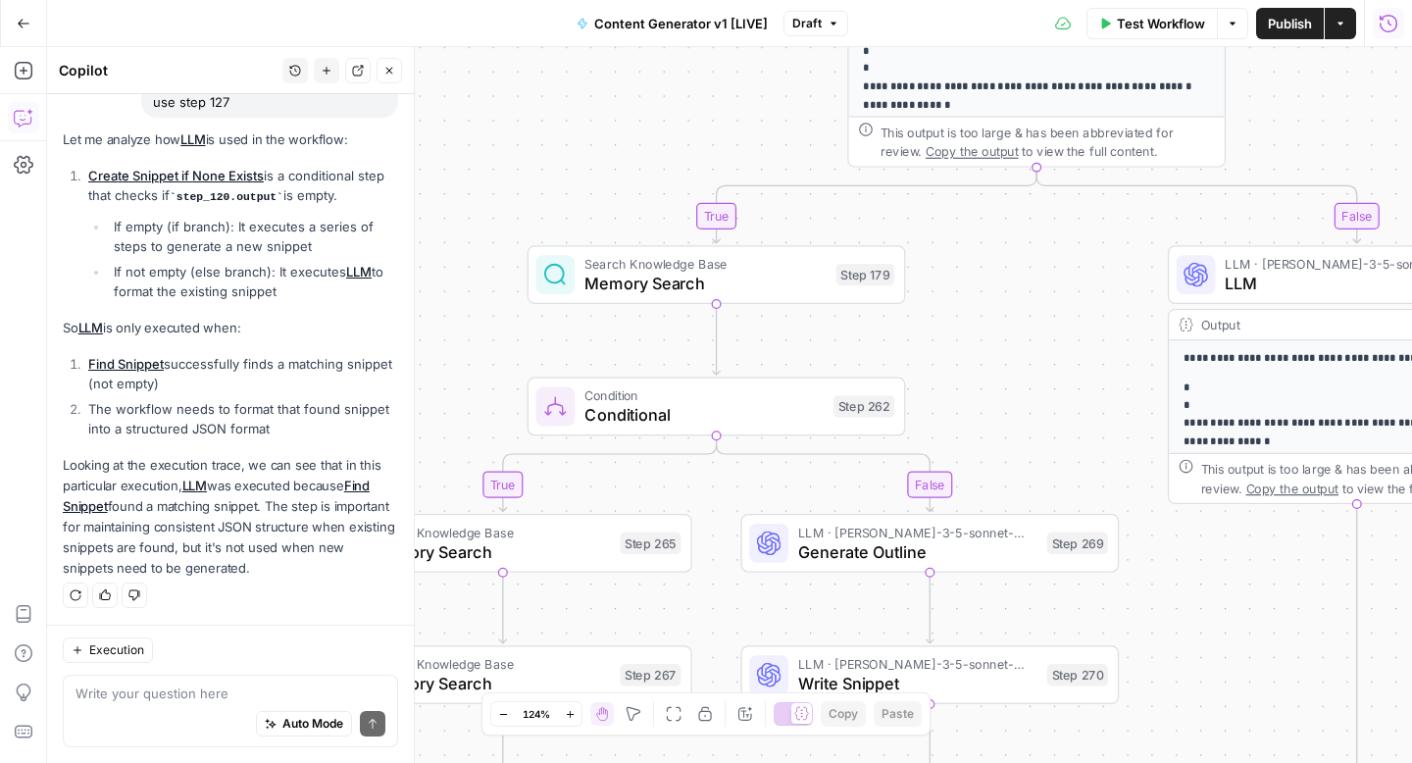
drag, startPoint x: 1194, startPoint y: 298, endPoint x: 1035, endPoint y: 391, distance: 184.1
click at [1035, 391] on div "true false true false true false true true false true false false Workflow Set …" at bounding box center [729, 405] width 1365 height 716
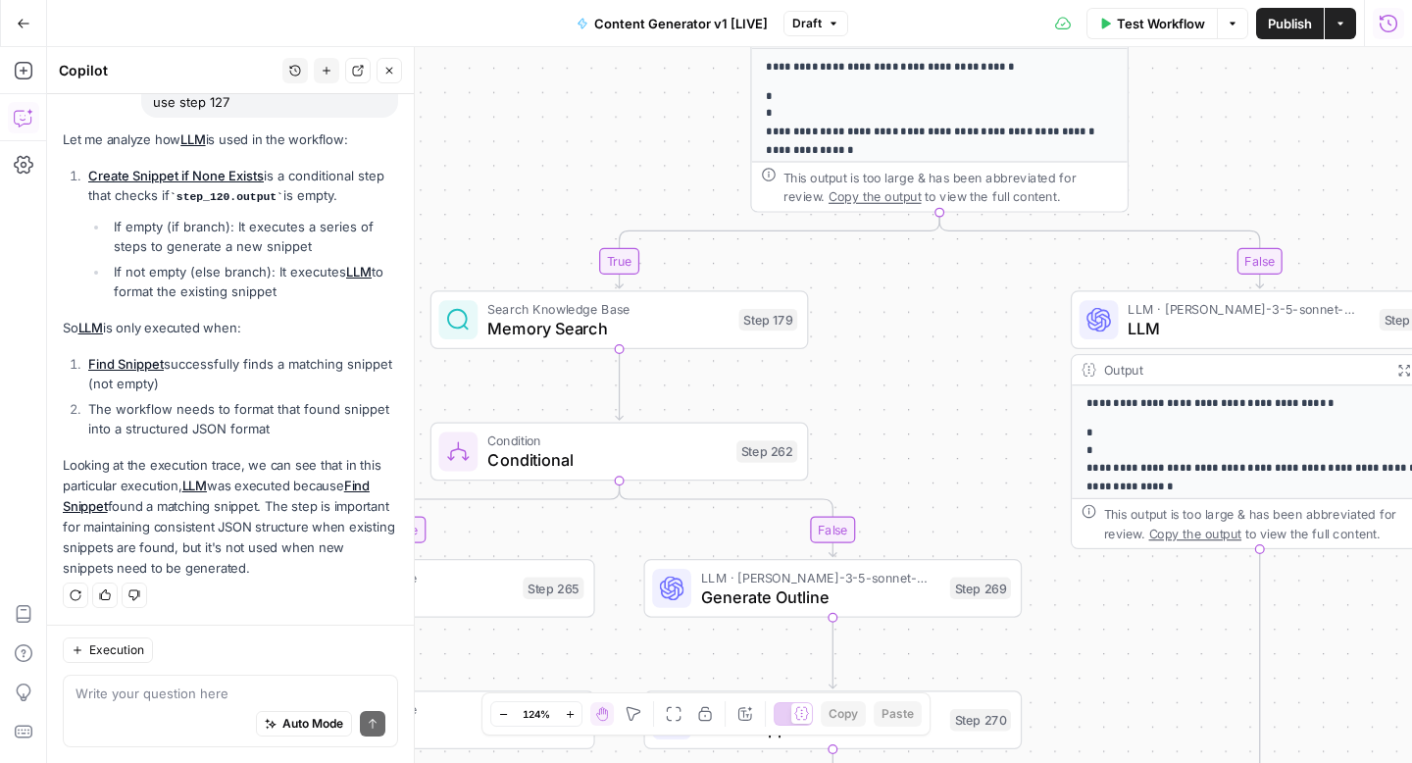
drag, startPoint x: 1039, startPoint y: 402, endPoint x: 1066, endPoint y: 415, distance: 29.4
click at [1067, 416] on div "true false true false true false true true false true false false Workflow Set …" at bounding box center [729, 405] width 1365 height 716
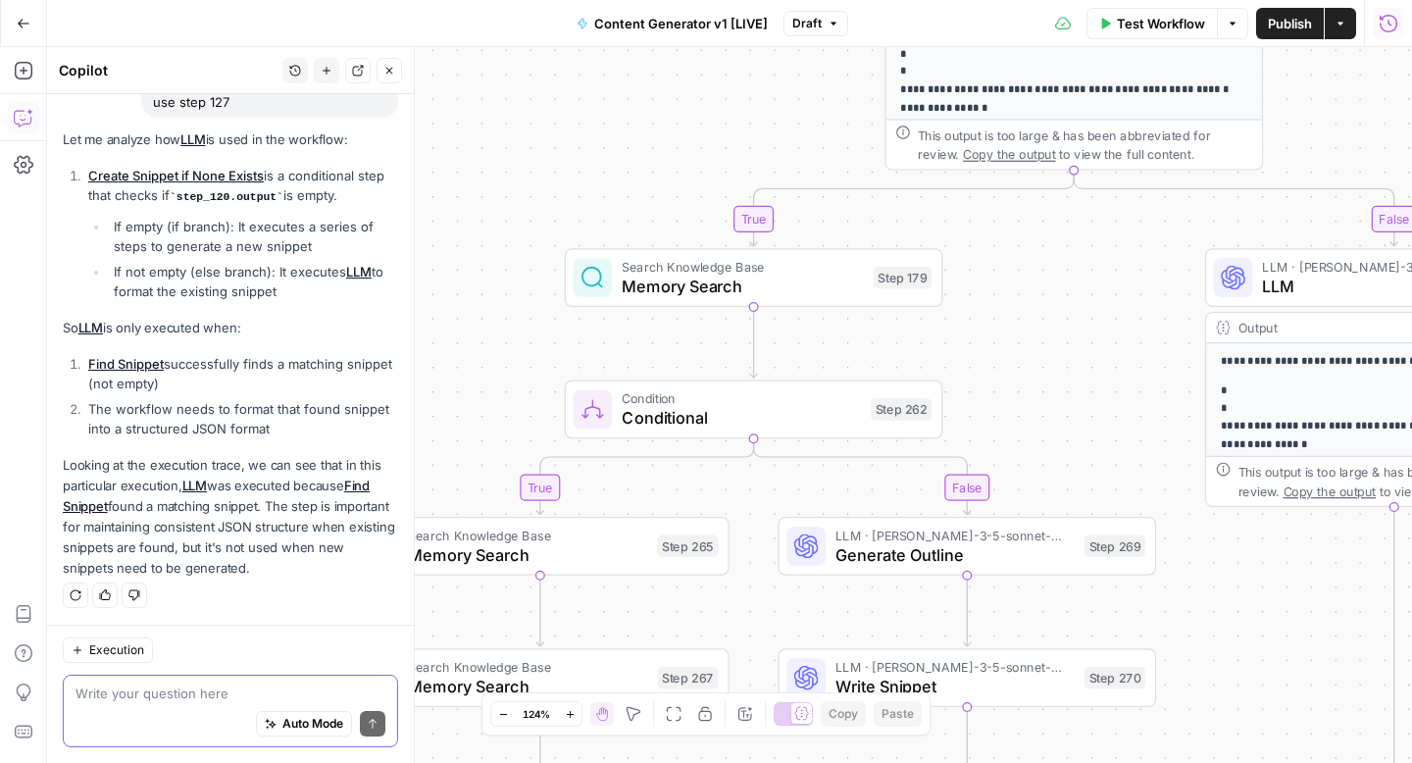
click at [182, 693] on textarea at bounding box center [230, 693] width 310 height 20
type textarea "S"
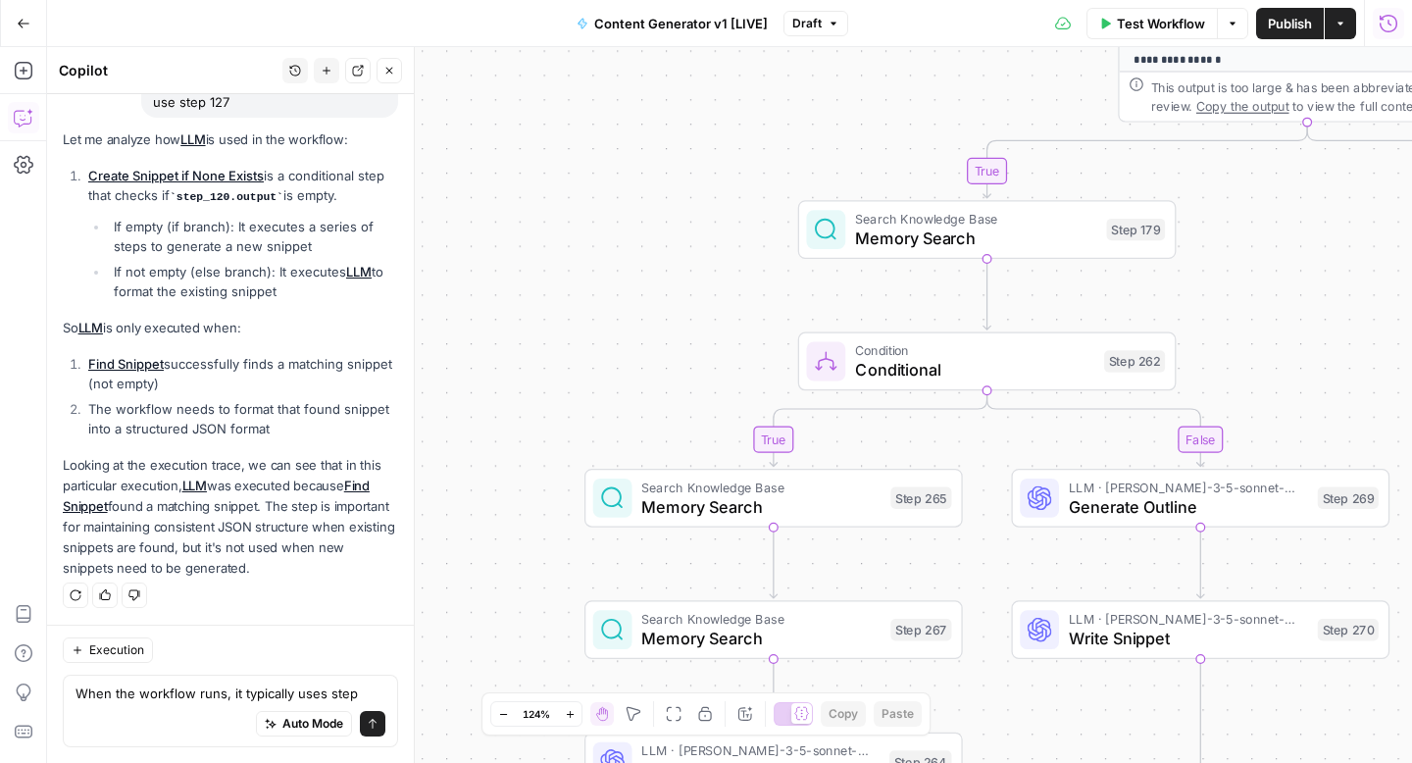
drag, startPoint x: 1116, startPoint y: 225, endPoint x: 1349, endPoint y: 176, distance: 238.2
click at [1349, 176] on div "true false true false true false true true false true false false Workflow Set …" at bounding box center [729, 405] width 1365 height 716
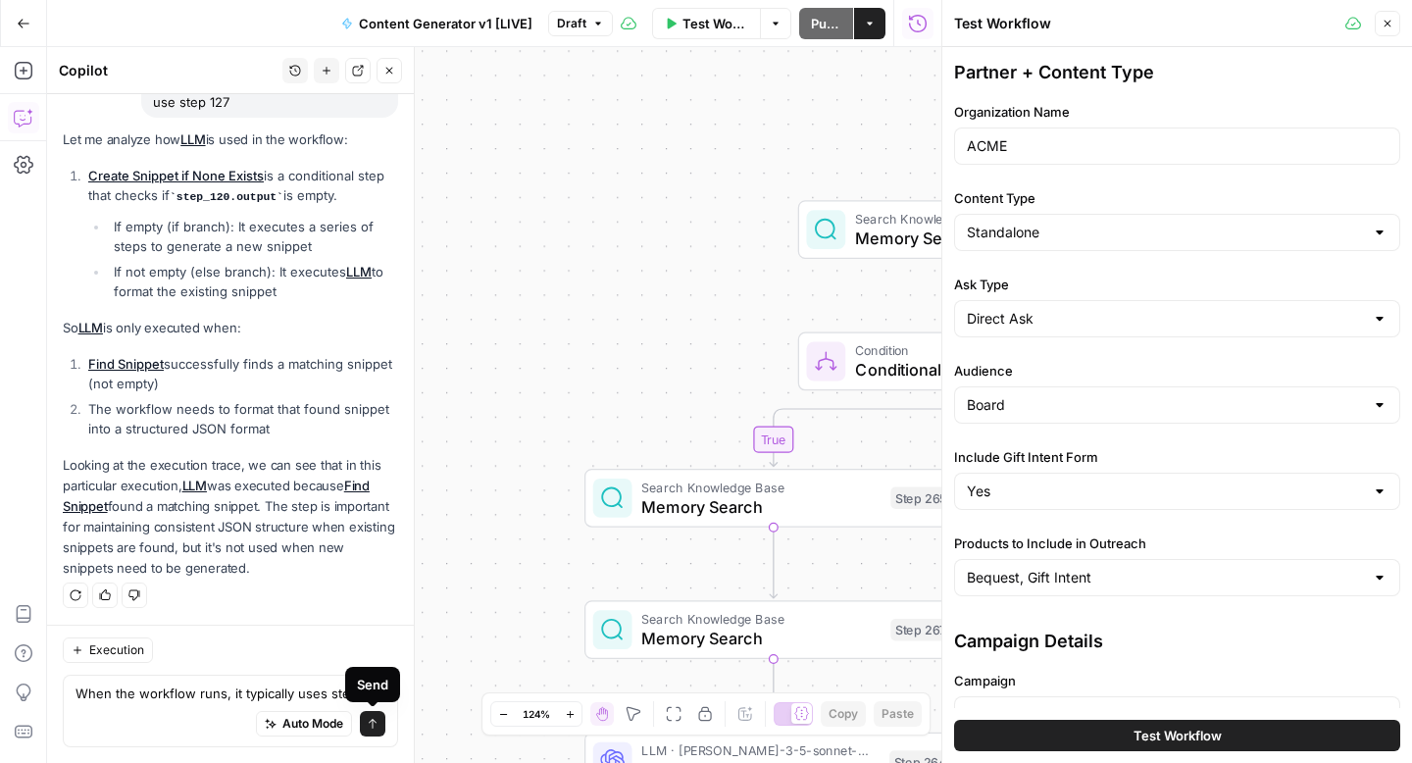
click at [376, 692] on div "Send" at bounding box center [372, 685] width 31 height 20
click at [229, 713] on div "Auto Mode Send" at bounding box center [230, 724] width 310 height 43
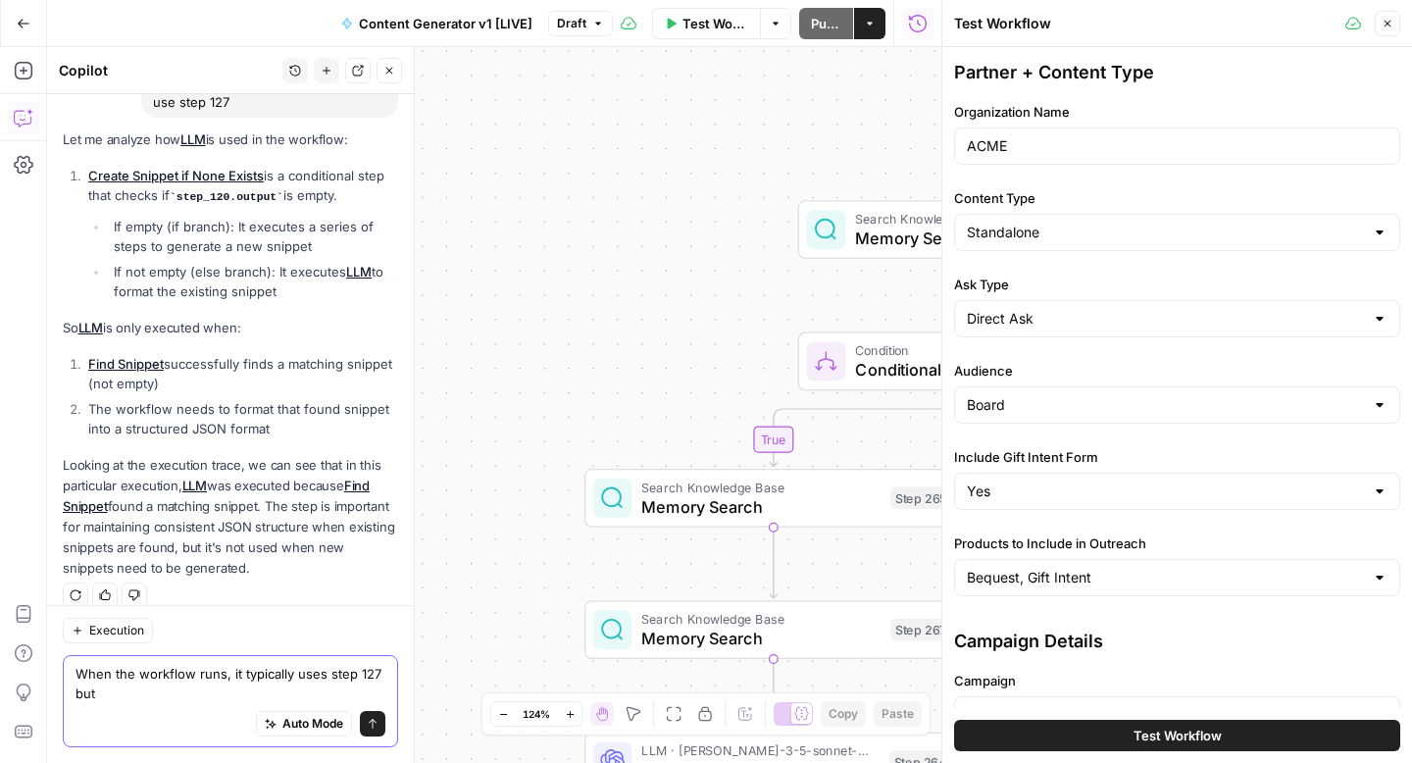
scroll to position [204, 0]
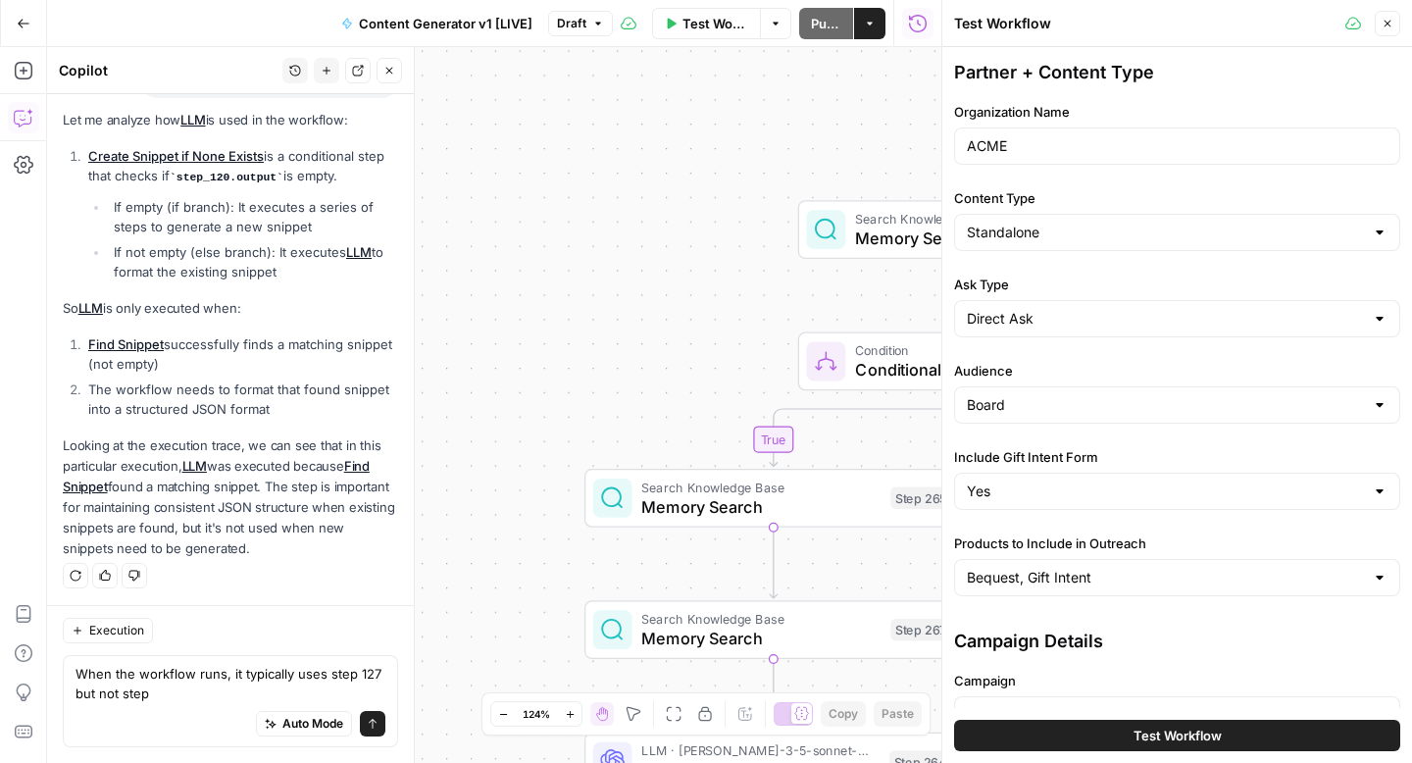
click at [1390, 22] on icon "button" at bounding box center [1387, 24] width 12 height 12
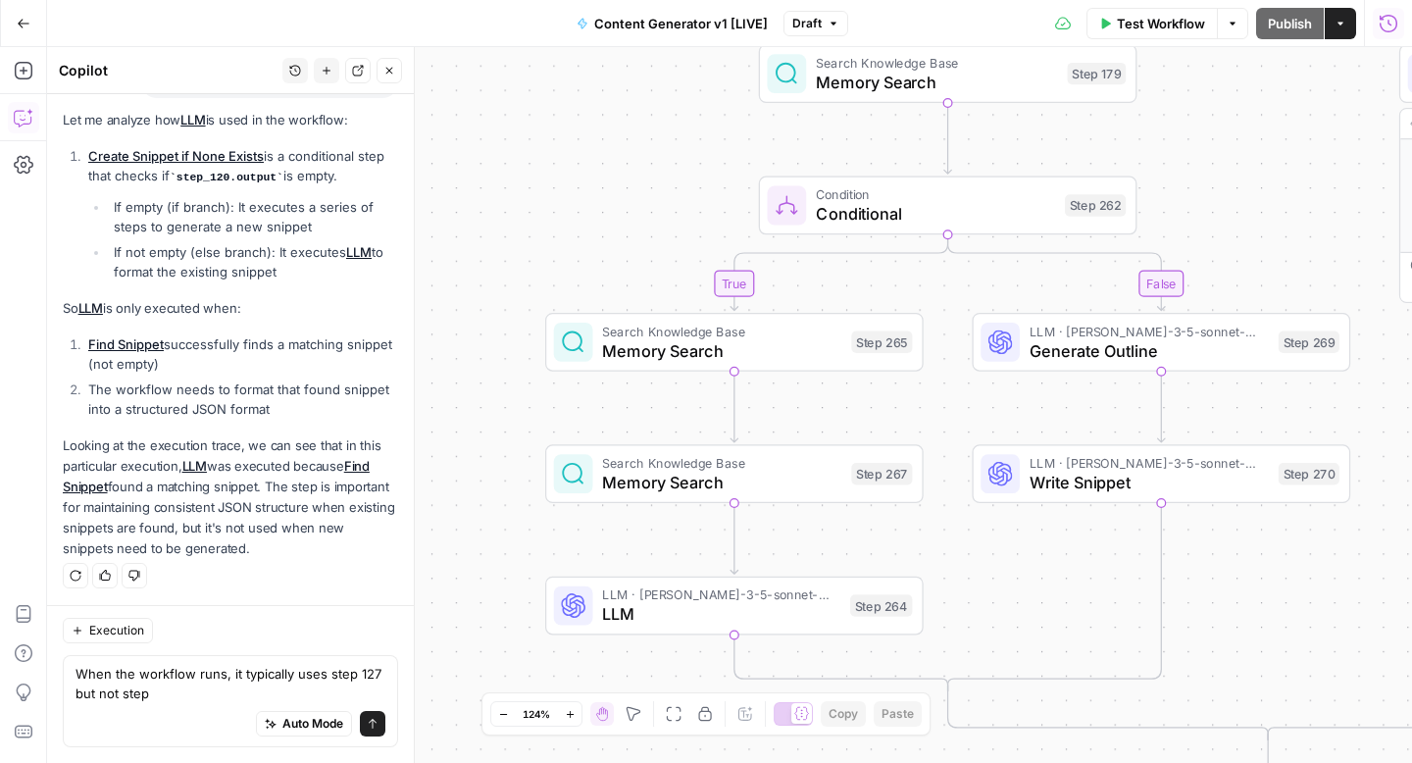
drag, startPoint x: 1330, startPoint y: 341, endPoint x: 1291, endPoint y: 185, distance: 160.7
click at [1291, 185] on div "true false true false true false true true false true false false Workflow Set …" at bounding box center [729, 405] width 1365 height 716
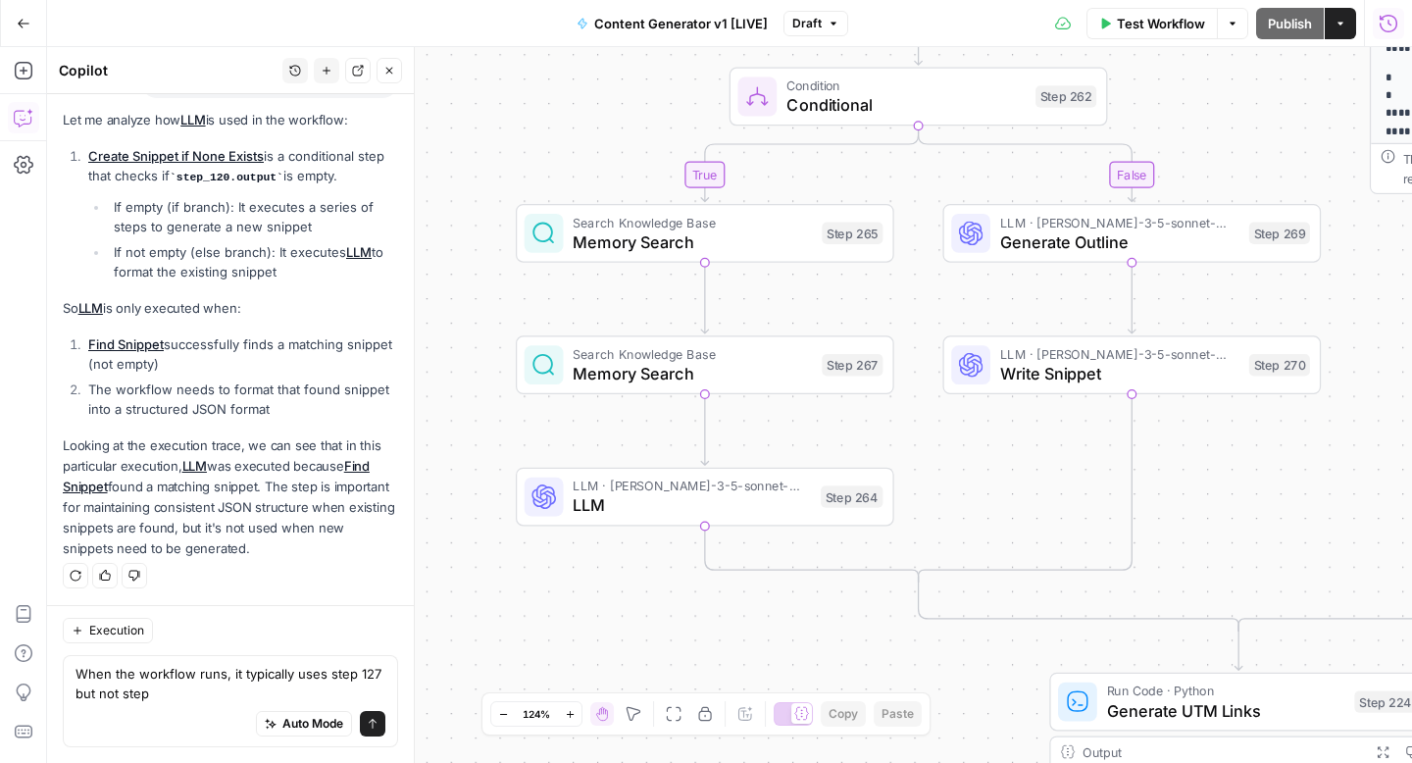
drag, startPoint x: 1294, startPoint y: 563, endPoint x: 1265, endPoint y: 454, distance: 112.7
click at [1265, 454] on div "true false true false true false true true false true false false Workflow Set …" at bounding box center [729, 405] width 1365 height 716
click at [220, 692] on textarea "When the workflow runs, it typically uses step 127 but not step" at bounding box center [230, 683] width 310 height 39
type textarea "When the workflow runs, it typically uses step 127 but not step 269 and 270. Is…"
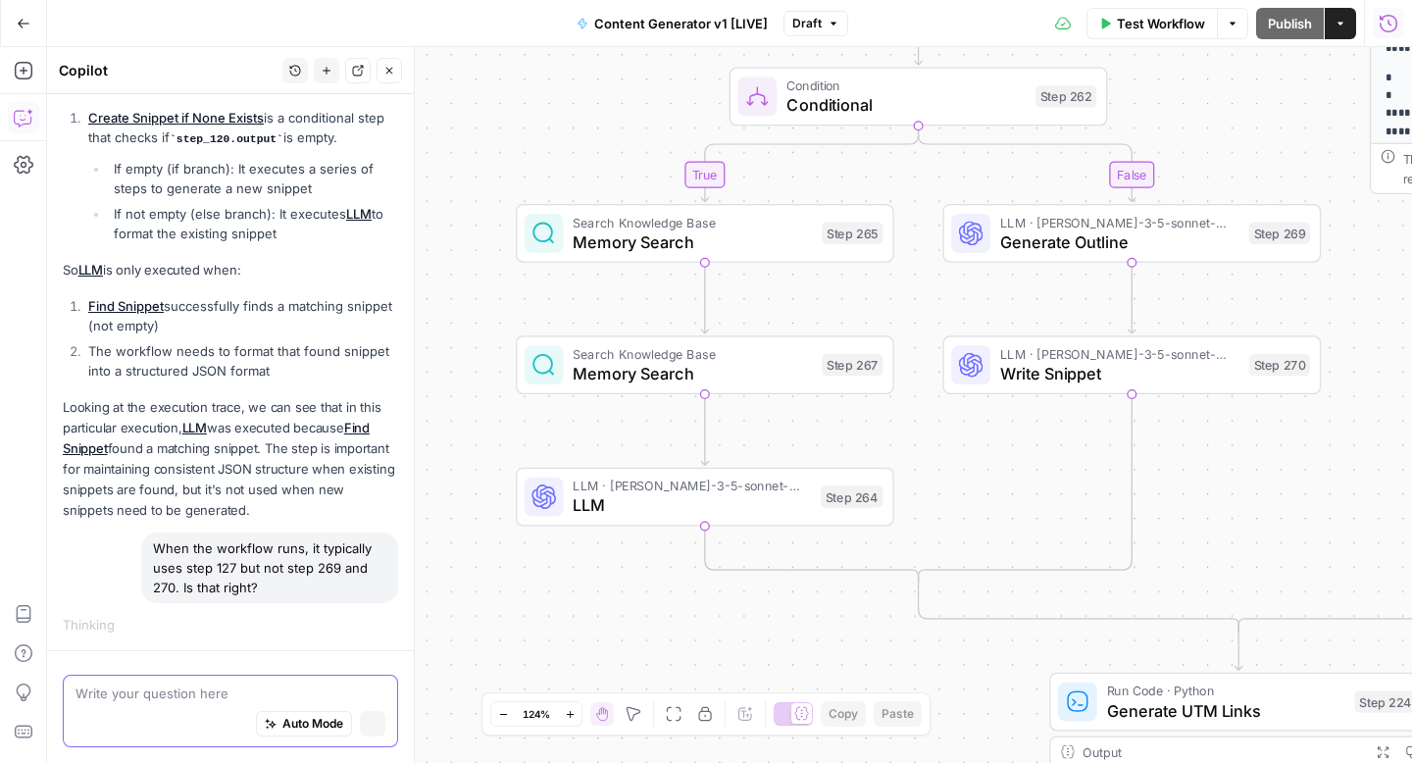
scroll to position [241, 0]
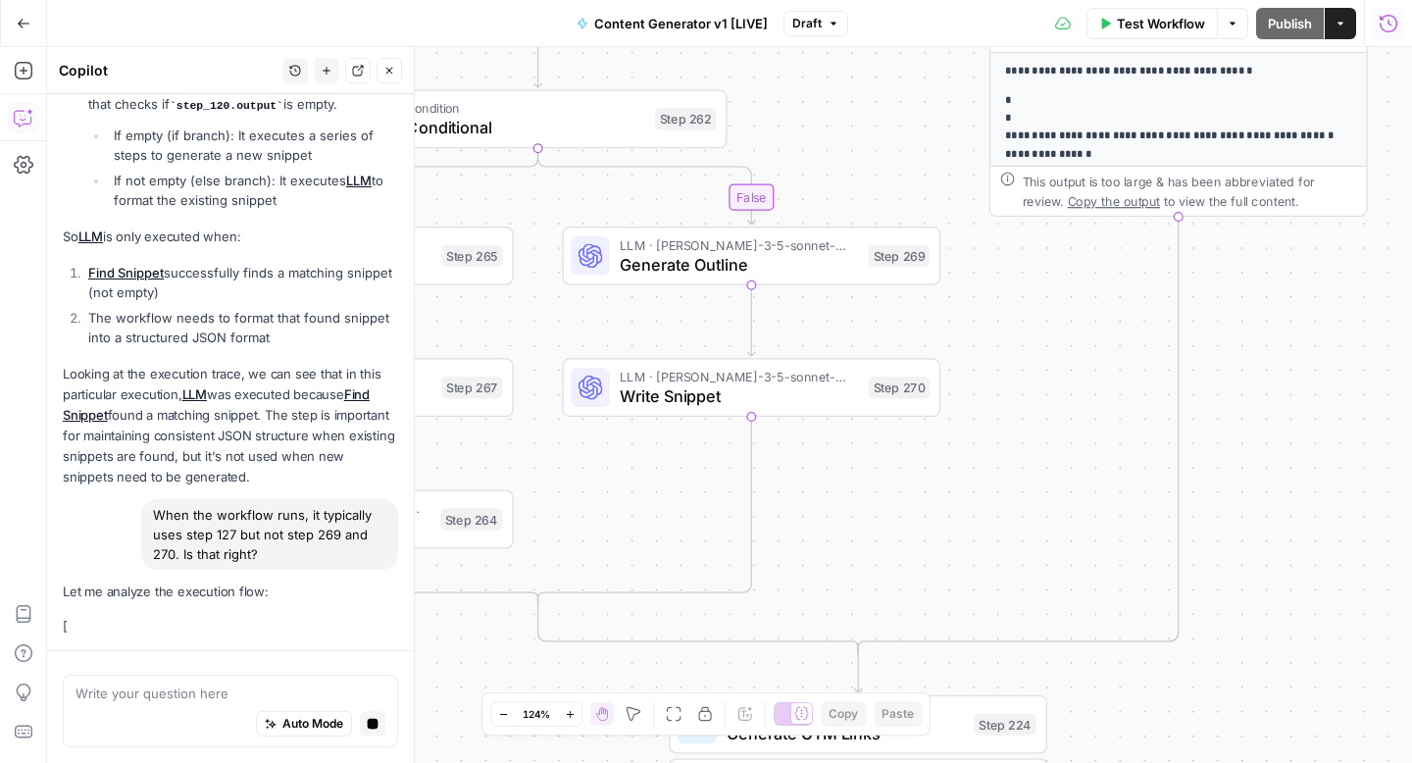
drag, startPoint x: 1201, startPoint y: 520, endPoint x: 817, endPoint y: 544, distance: 385.1
click at [817, 544] on div "true false true false true false true true false true false false Workflow Set …" at bounding box center [729, 405] width 1365 height 716
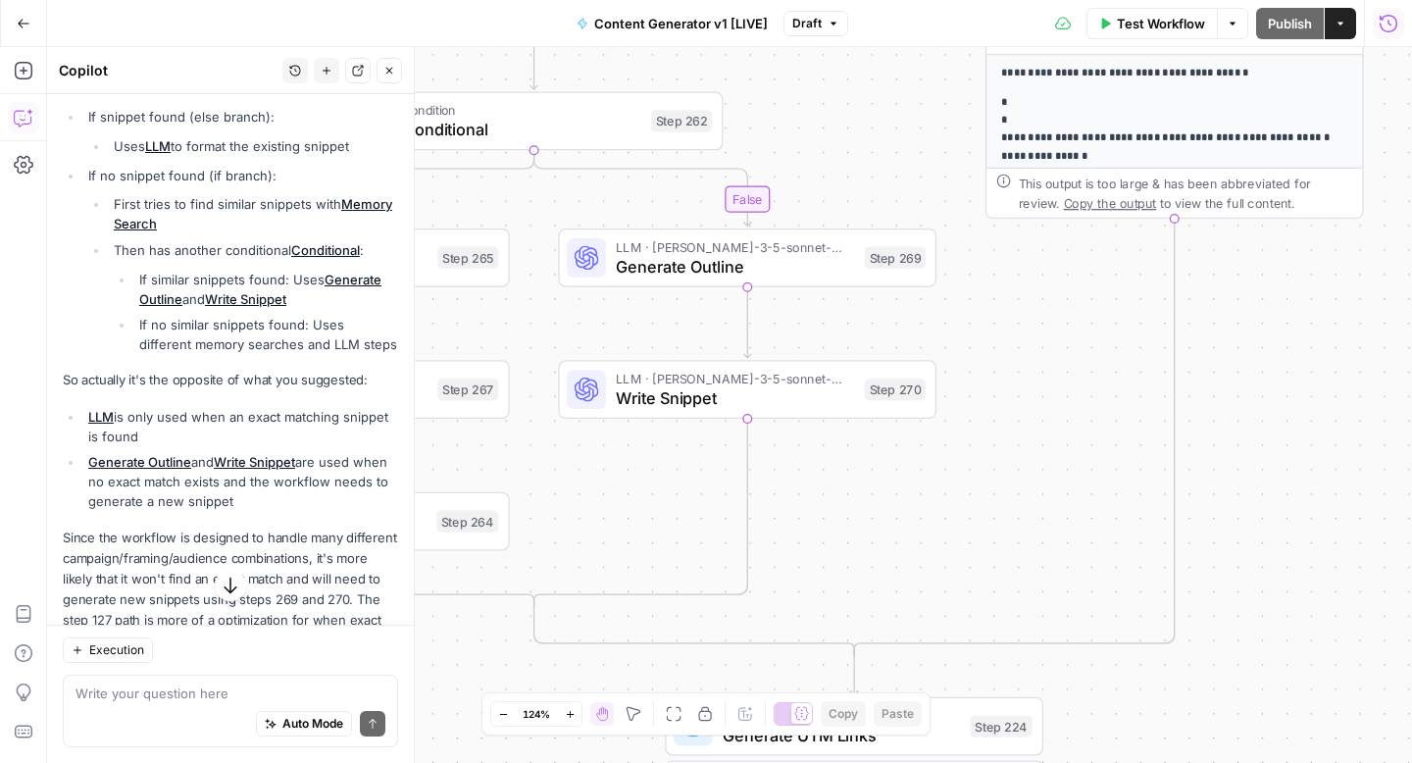
scroll to position [827, 0]
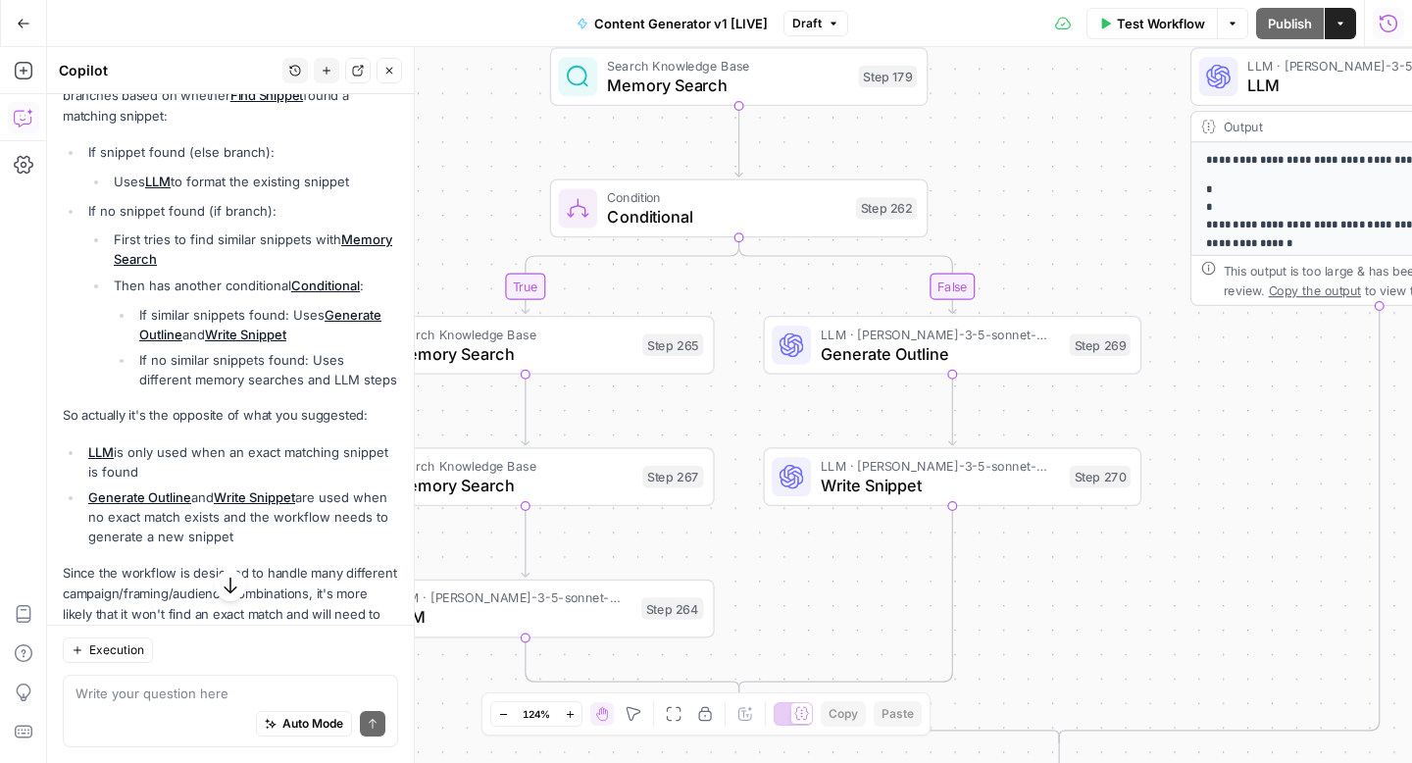
drag, startPoint x: 1076, startPoint y: 276, endPoint x: 1279, endPoint y: 359, distance: 219.0
click at [1279, 361] on div "true false true false true false true true false true false false Workflow Set …" at bounding box center [729, 405] width 1365 height 716
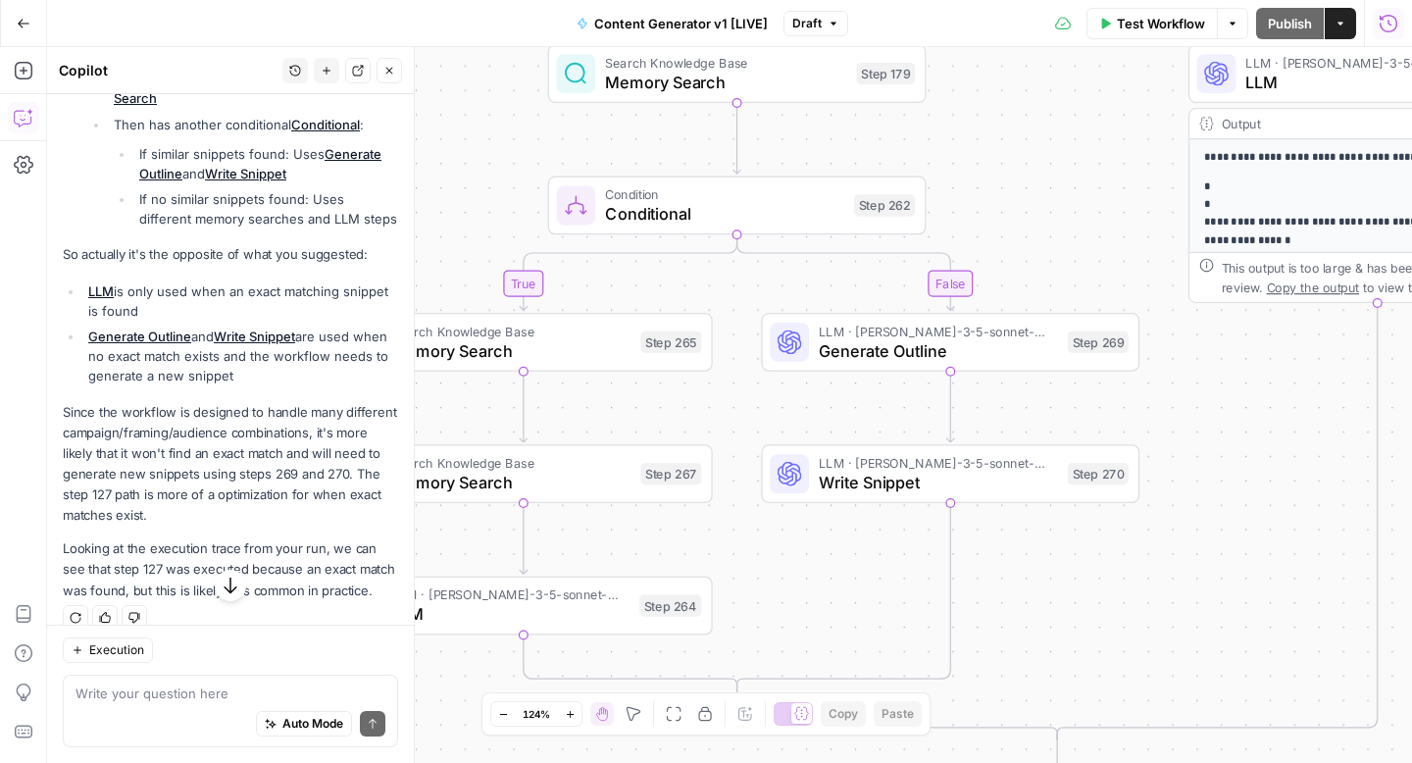
scroll to position [1009, 0]
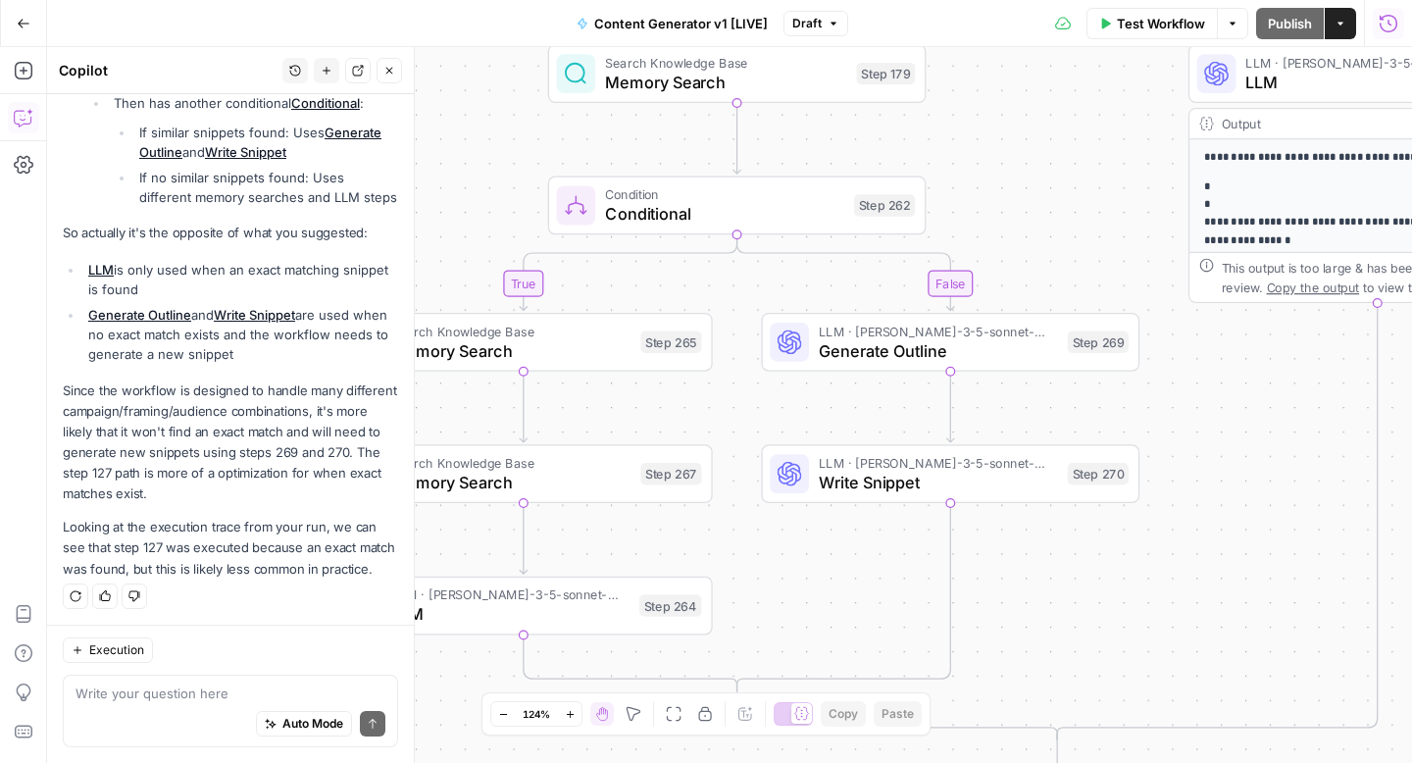
click at [954, 468] on span "LLM · [PERSON_NAME]-3-5-sonnet-20240620" at bounding box center [938, 463] width 239 height 20
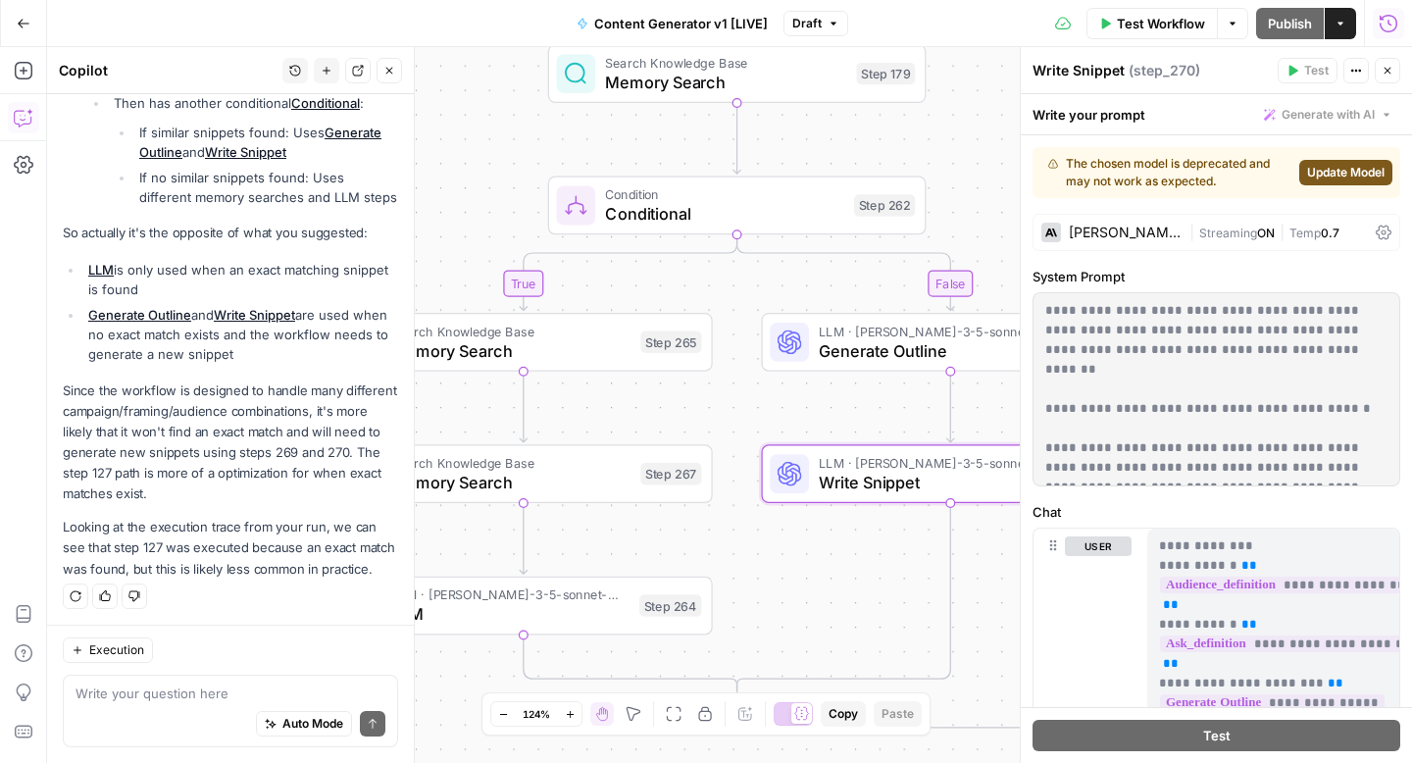
click at [1354, 78] on button "Actions" at bounding box center [1355, 70] width 25 height 25
click at [1182, 87] on header "Write Snippet ( step_270 ) Test Actions Close" at bounding box center [1216, 70] width 391 height 47
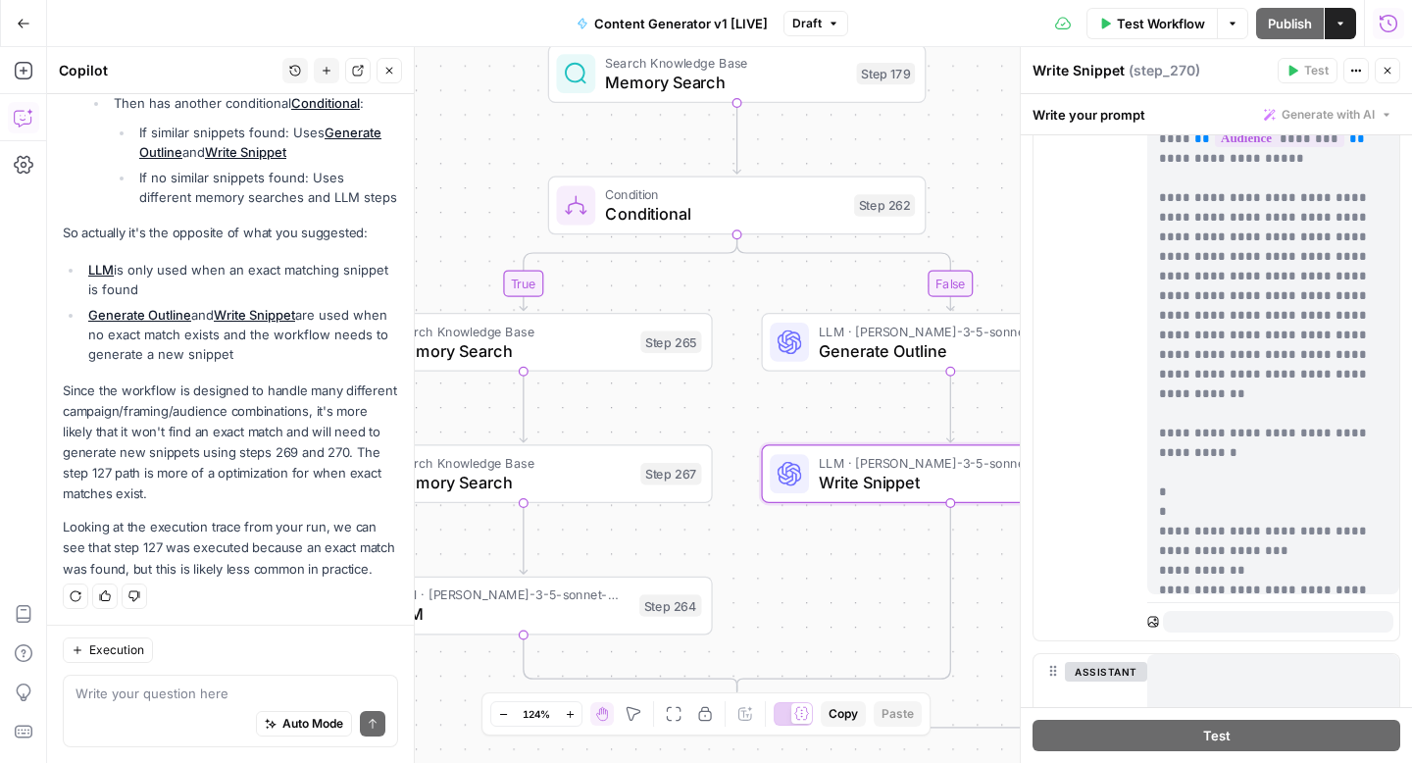
scroll to position [872, 0]
click at [1389, 80] on button "Close" at bounding box center [1387, 70] width 25 height 25
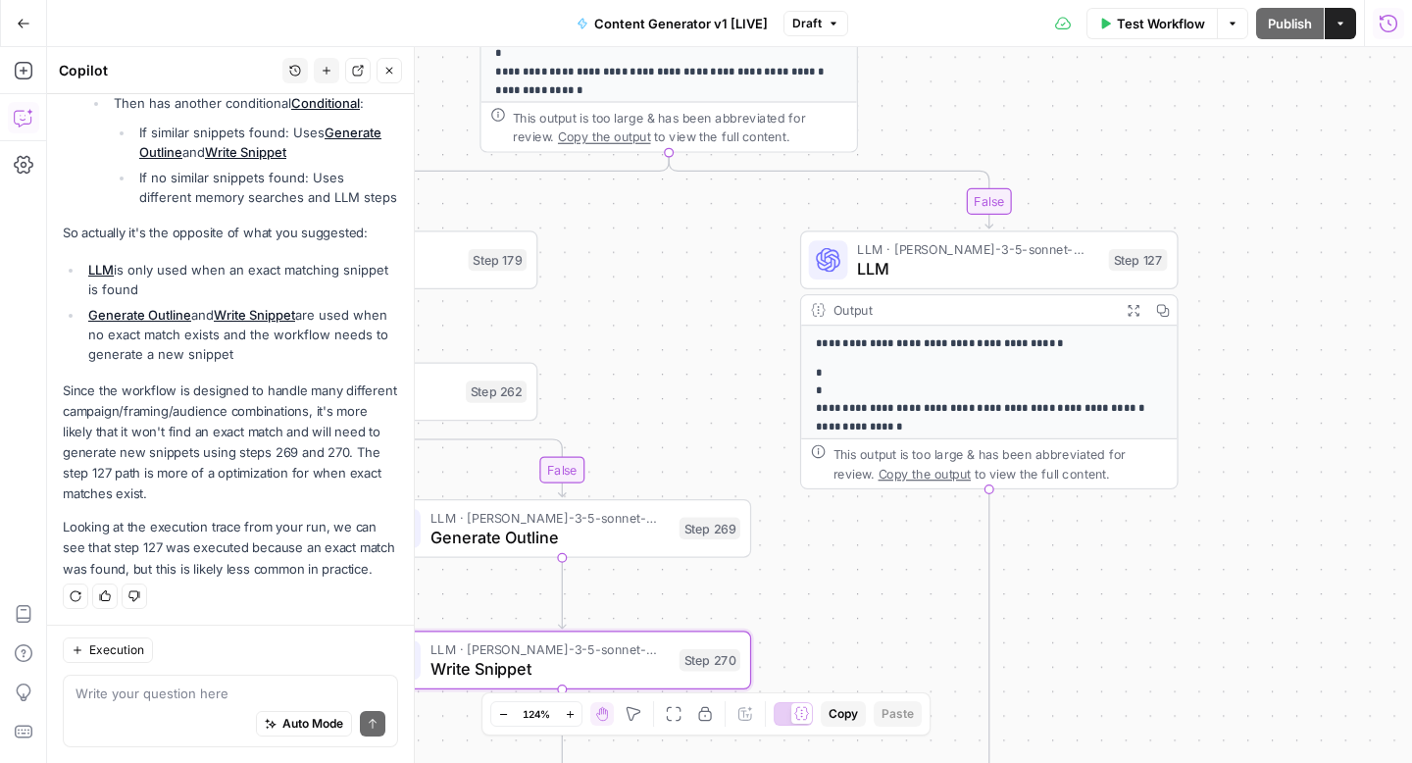
drag, startPoint x: 1266, startPoint y: 410, endPoint x: 854, endPoint y: 576, distance: 443.9
click at [854, 576] on div "true false true false true false true true false true false false Workflow Set …" at bounding box center [729, 405] width 1365 height 716
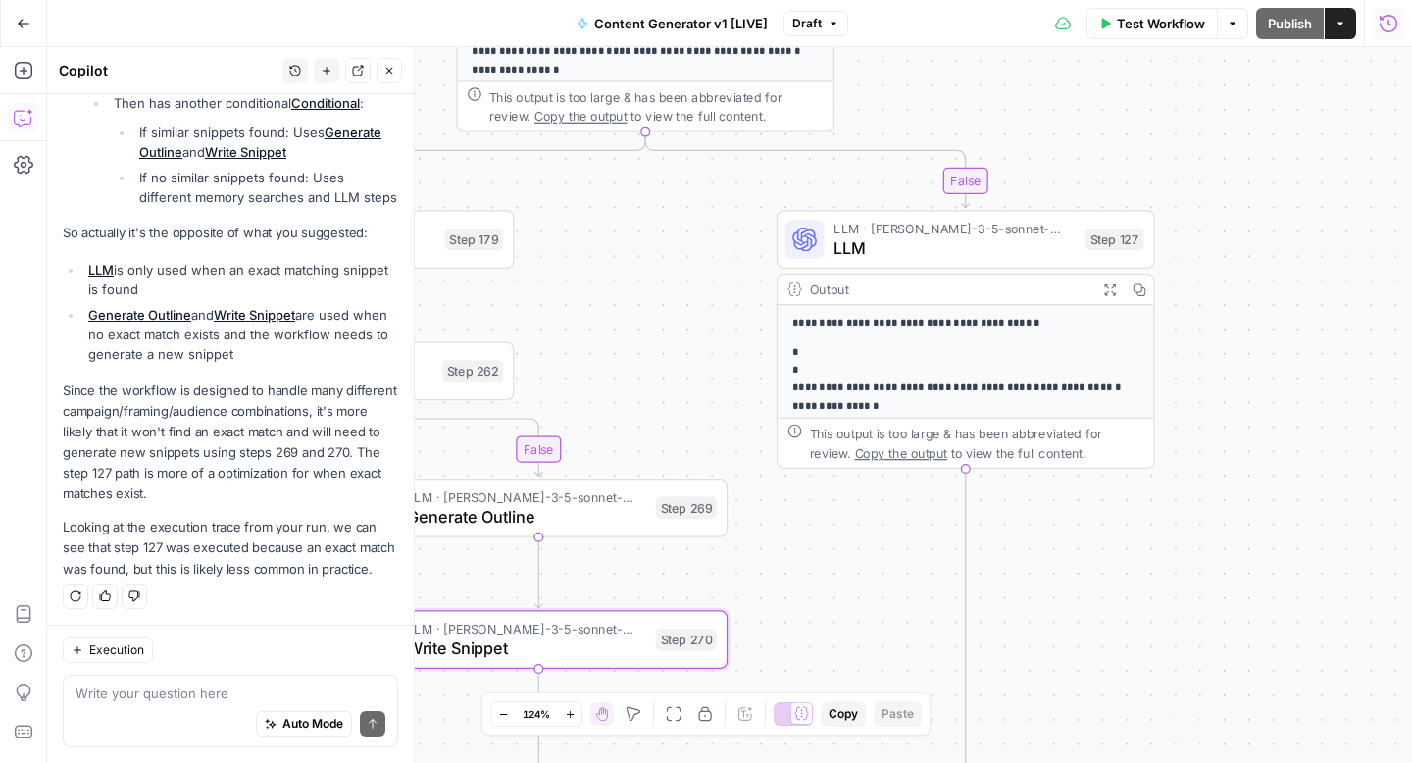
click at [923, 242] on span "LLM" at bounding box center [953, 247] width 241 height 25
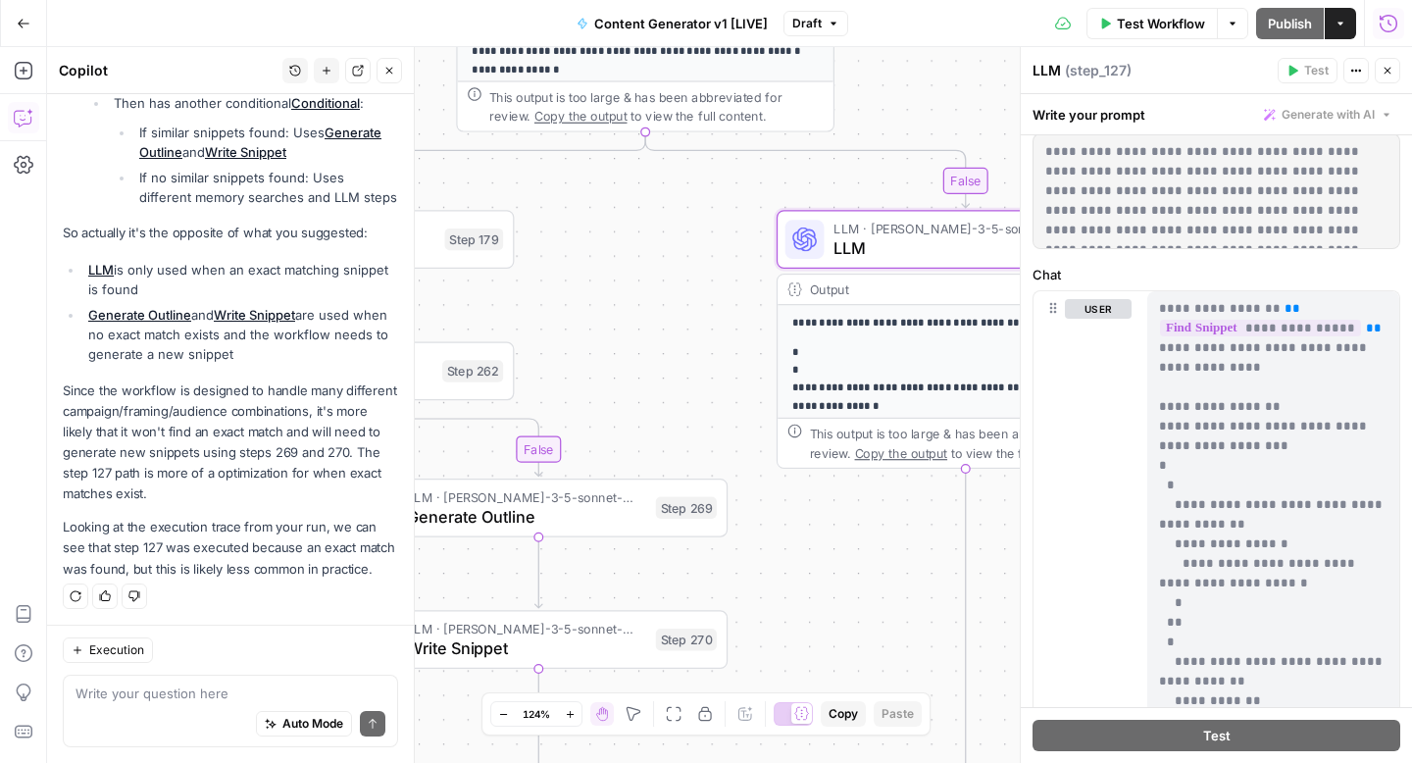
scroll to position [164, 0]
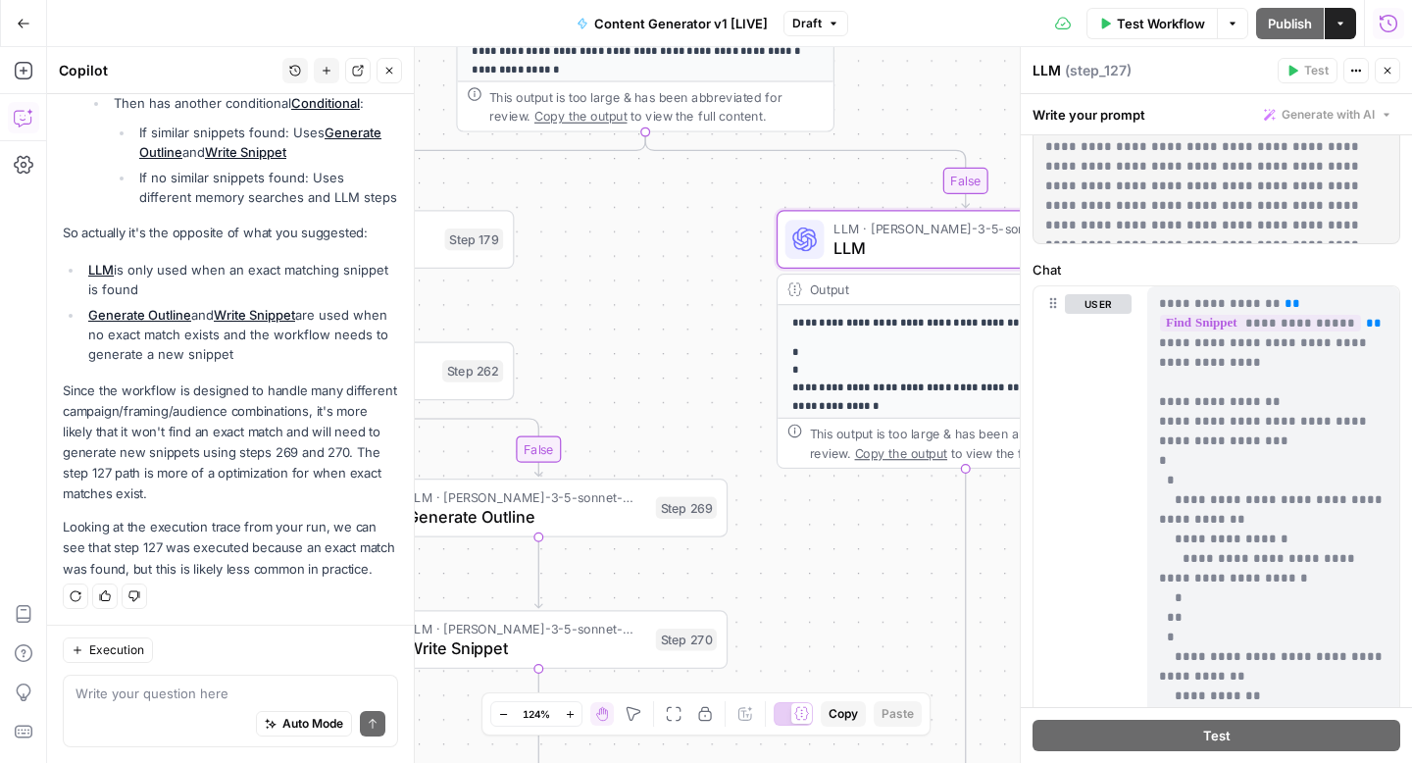
click at [557, 269] on div "true false true false true false true true false true false false Workflow Set …" at bounding box center [729, 405] width 1365 height 716
click at [1389, 77] on button "Close" at bounding box center [1387, 70] width 25 height 25
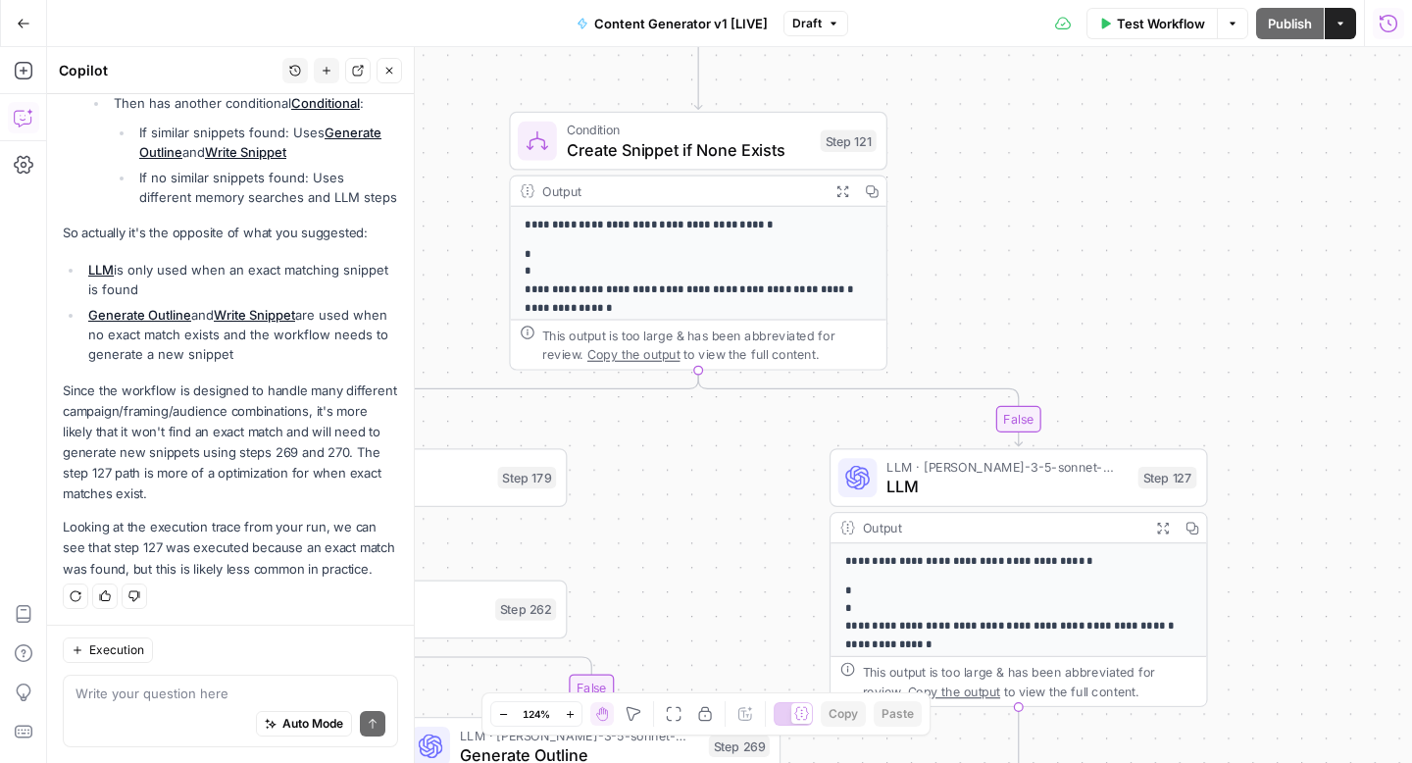
drag, startPoint x: 1200, startPoint y: 248, endPoint x: 1253, endPoint y: 486, distance: 244.1
click at [1253, 486] on div "true false true false true false true true false true false false Workflow Set …" at bounding box center [729, 405] width 1365 height 716
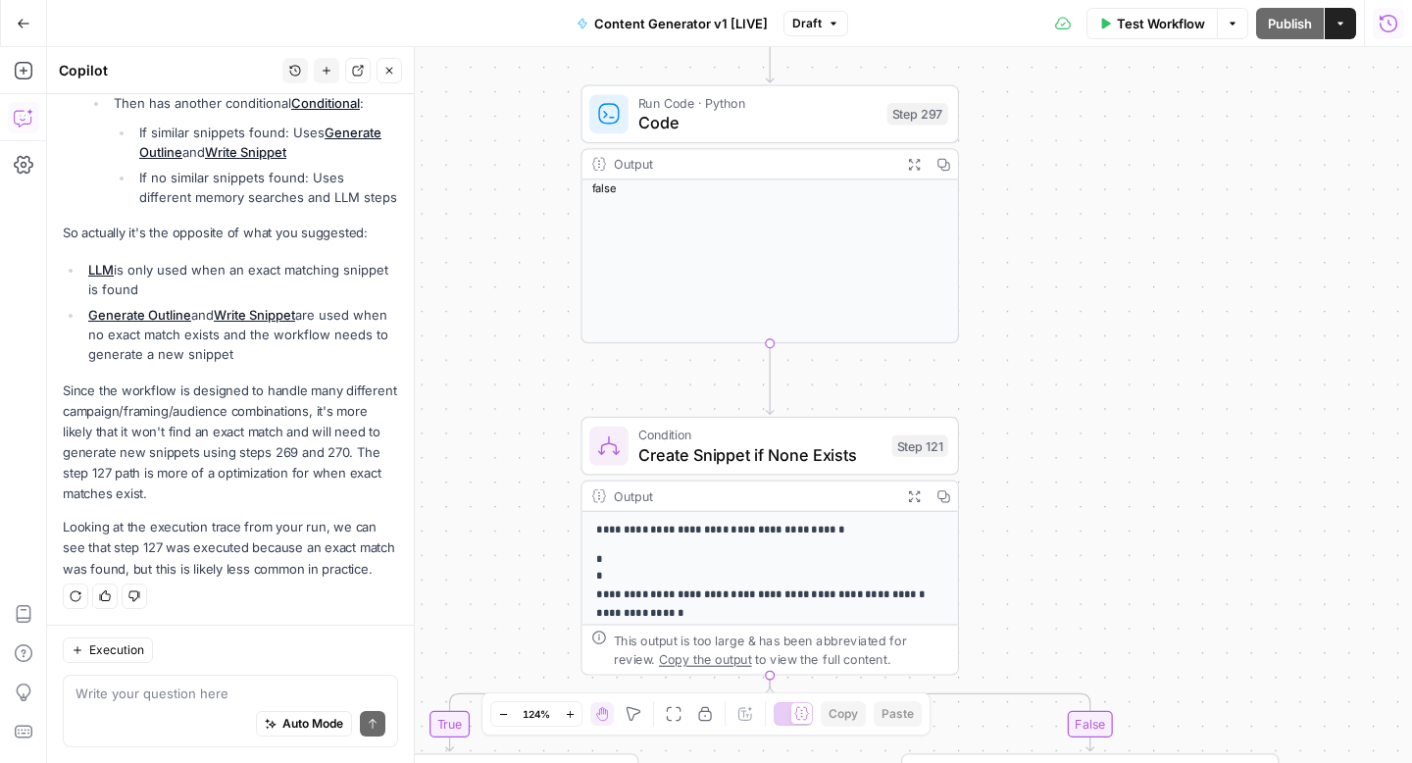
drag, startPoint x: 1243, startPoint y: 321, endPoint x: 1317, endPoint y: 619, distance: 307.0
click at [1317, 619] on div "true false true false true false true true false true false false Workflow Set …" at bounding box center [729, 405] width 1365 height 716
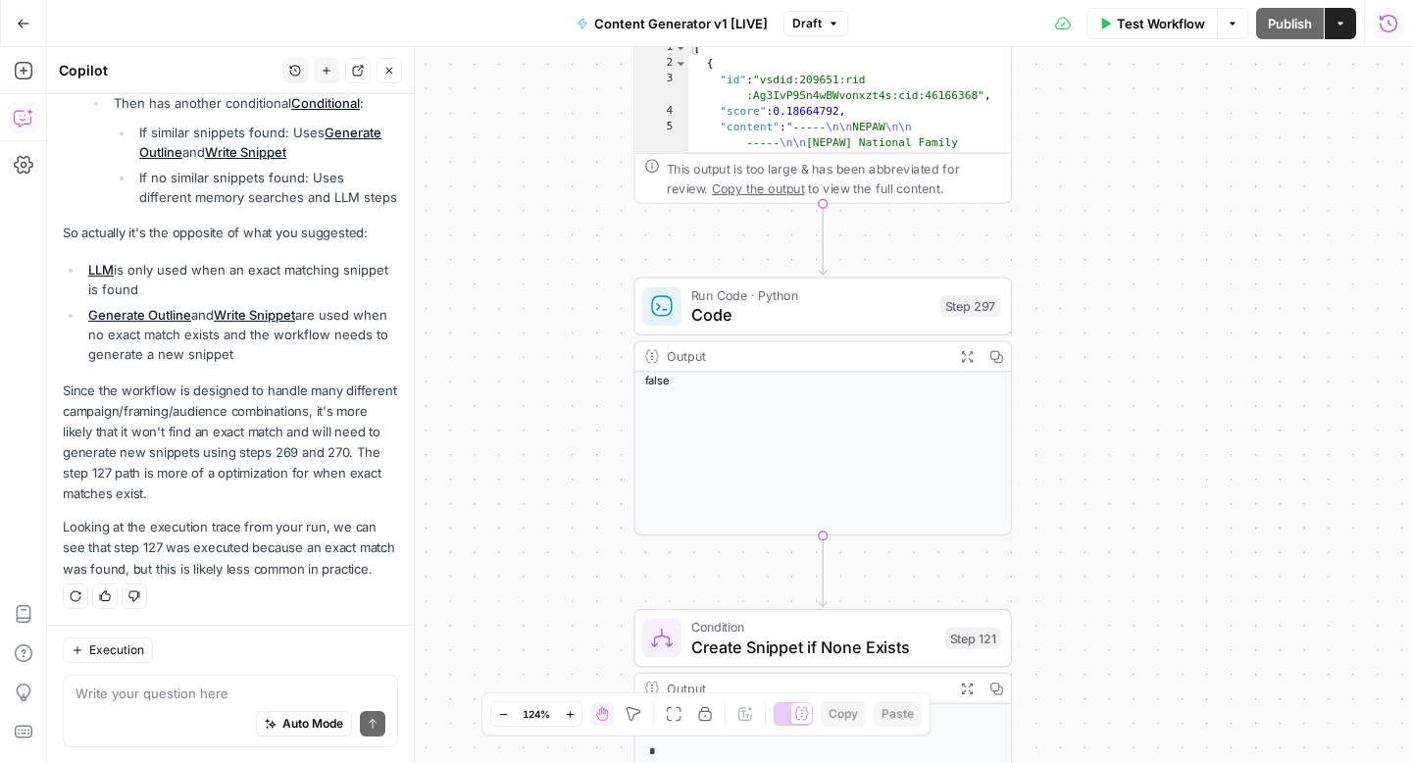
drag, startPoint x: 1211, startPoint y: 345, endPoint x: 1262, endPoint y: 528, distance: 190.3
click at [1262, 528] on div "true false true false true false true true false true false false Workflow Set …" at bounding box center [729, 405] width 1365 height 716
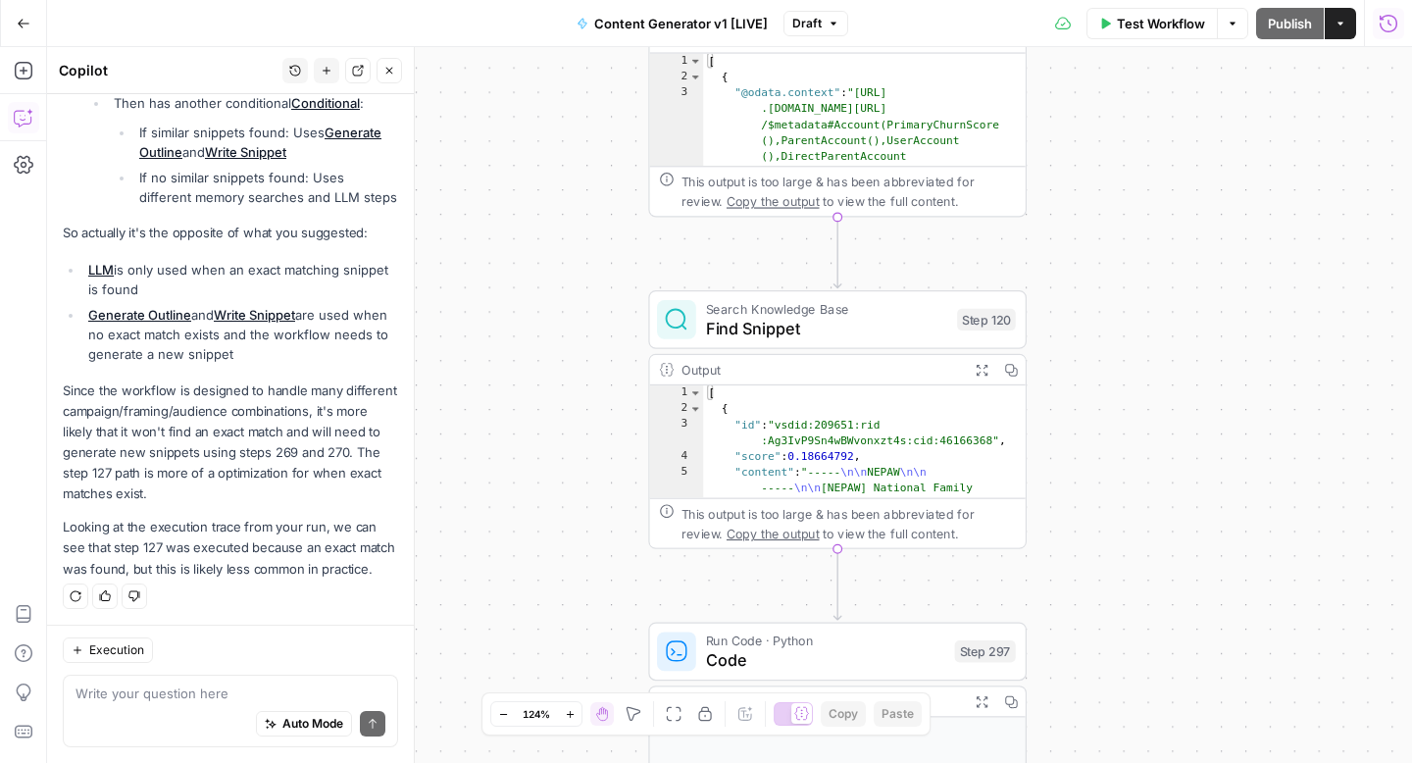
drag, startPoint x: 1215, startPoint y: 268, endPoint x: 1225, endPoint y: 592, distance: 324.7
click at [1228, 593] on div "true false true false true false true true false true false false Workflow Set …" at bounding box center [729, 405] width 1365 height 716
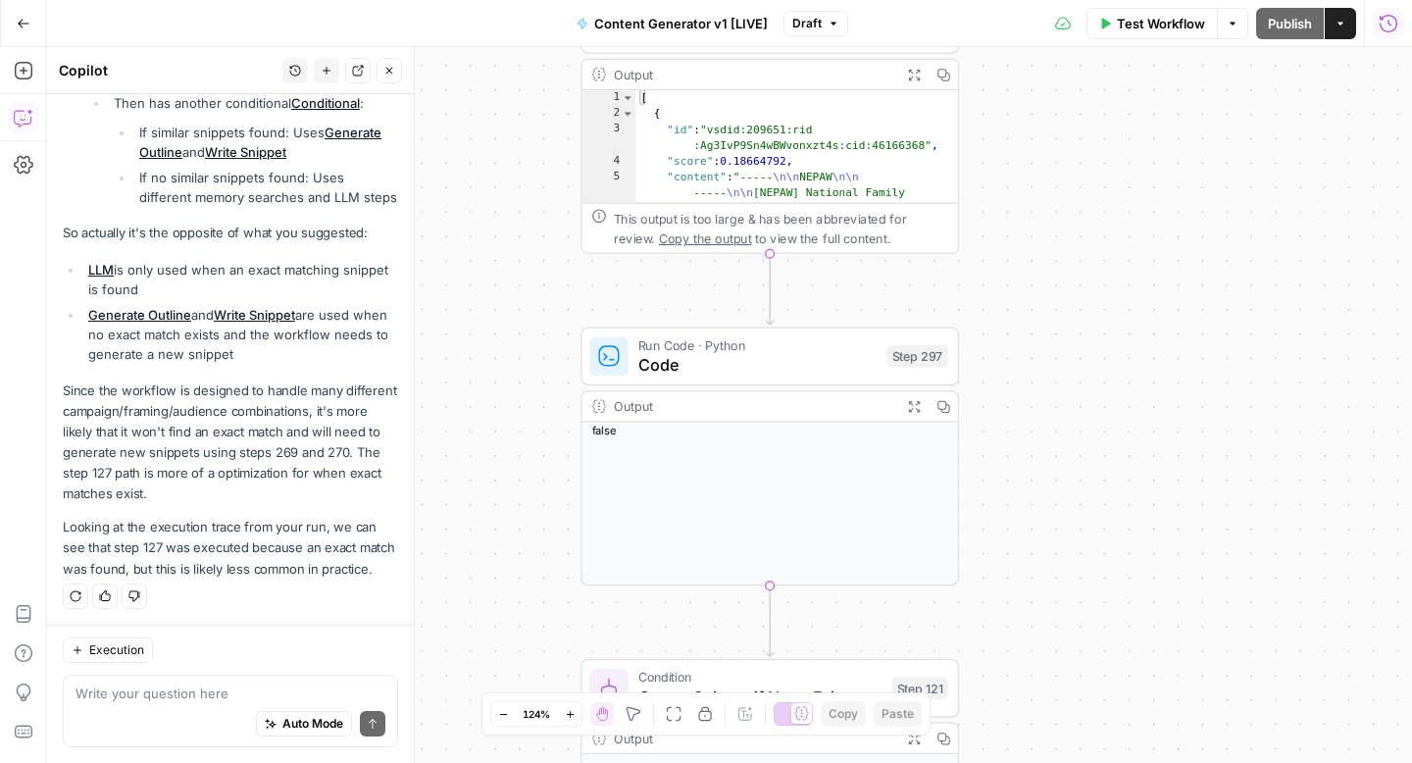
drag, startPoint x: 1214, startPoint y: 598, endPoint x: 1140, endPoint y: 283, distance: 323.2
click at [1140, 283] on div "true false true false true false true true false true false false Workflow Set …" at bounding box center [729, 405] width 1365 height 716
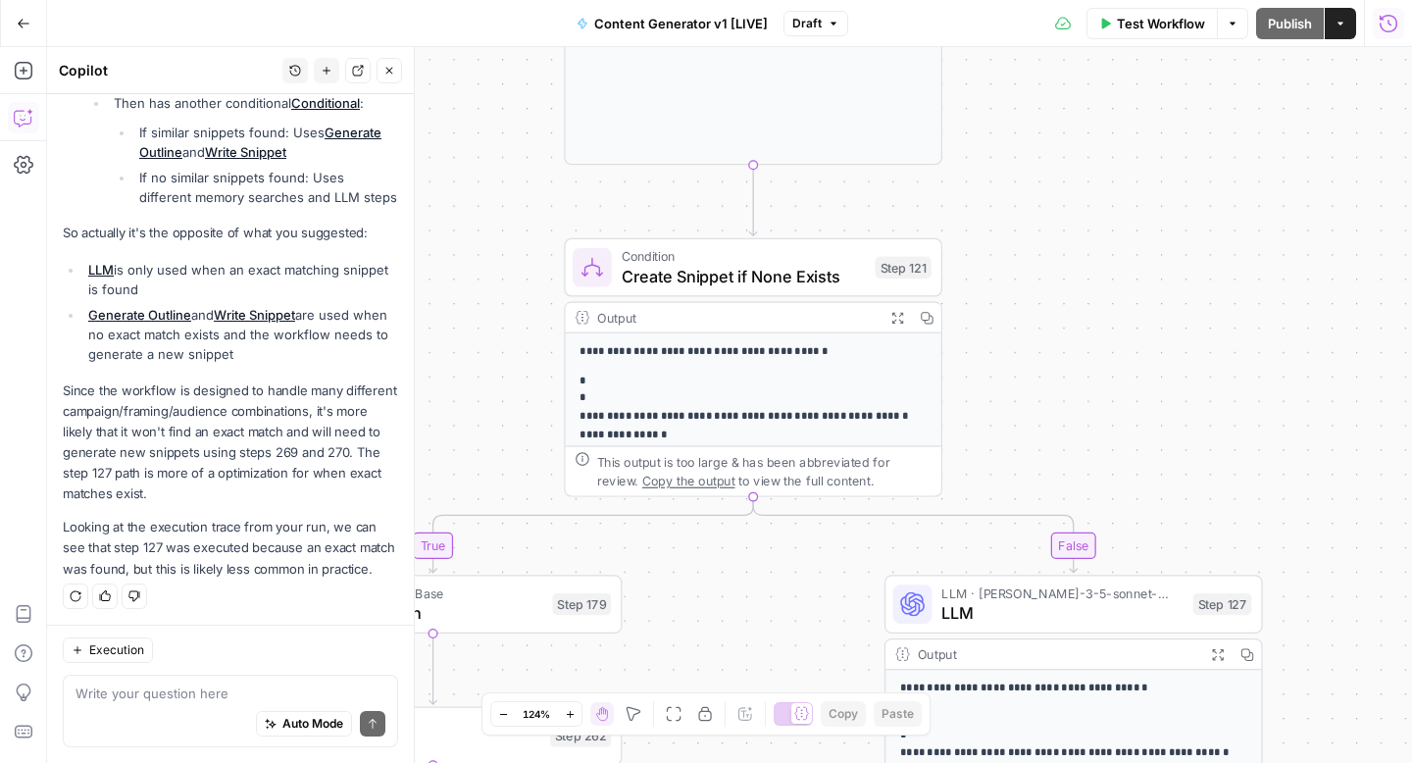
drag, startPoint x: 1169, startPoint y: 498, endPoint x: 1156, endPoint y: 125, distance: 373.8
click at [1156, 125] on div "true false true false true false true true false true false false Workflow Set …" at bounding box center [729, 405] width 1365 height 716
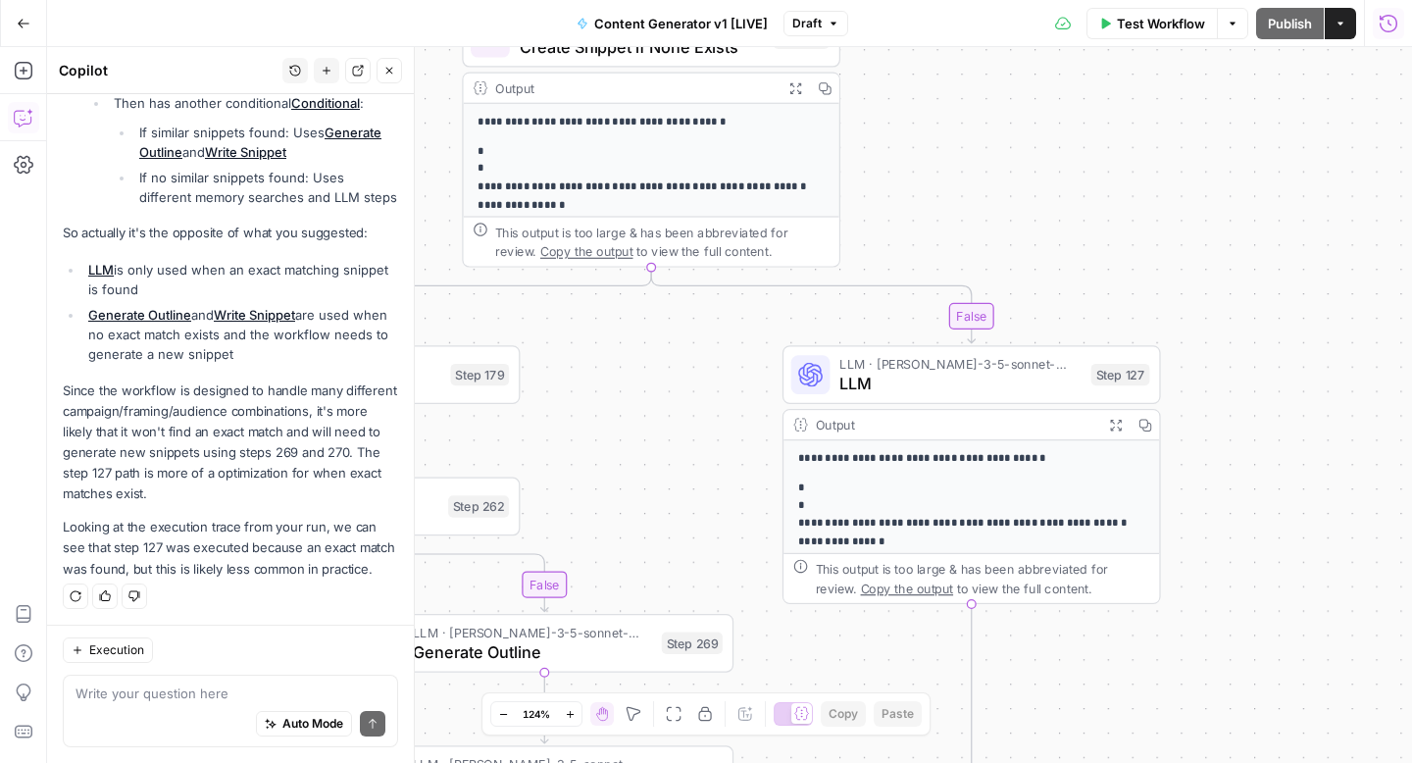
drag, startPoint x: 1174, startPoint y: 351, endPoint x: 1056, endPoint y: 71, distance: 304.1
click at [1056, 71] on div "true false true false true false true true false true false false Workflow Set …" at bounding box center [729, 405] width 1365 height 716
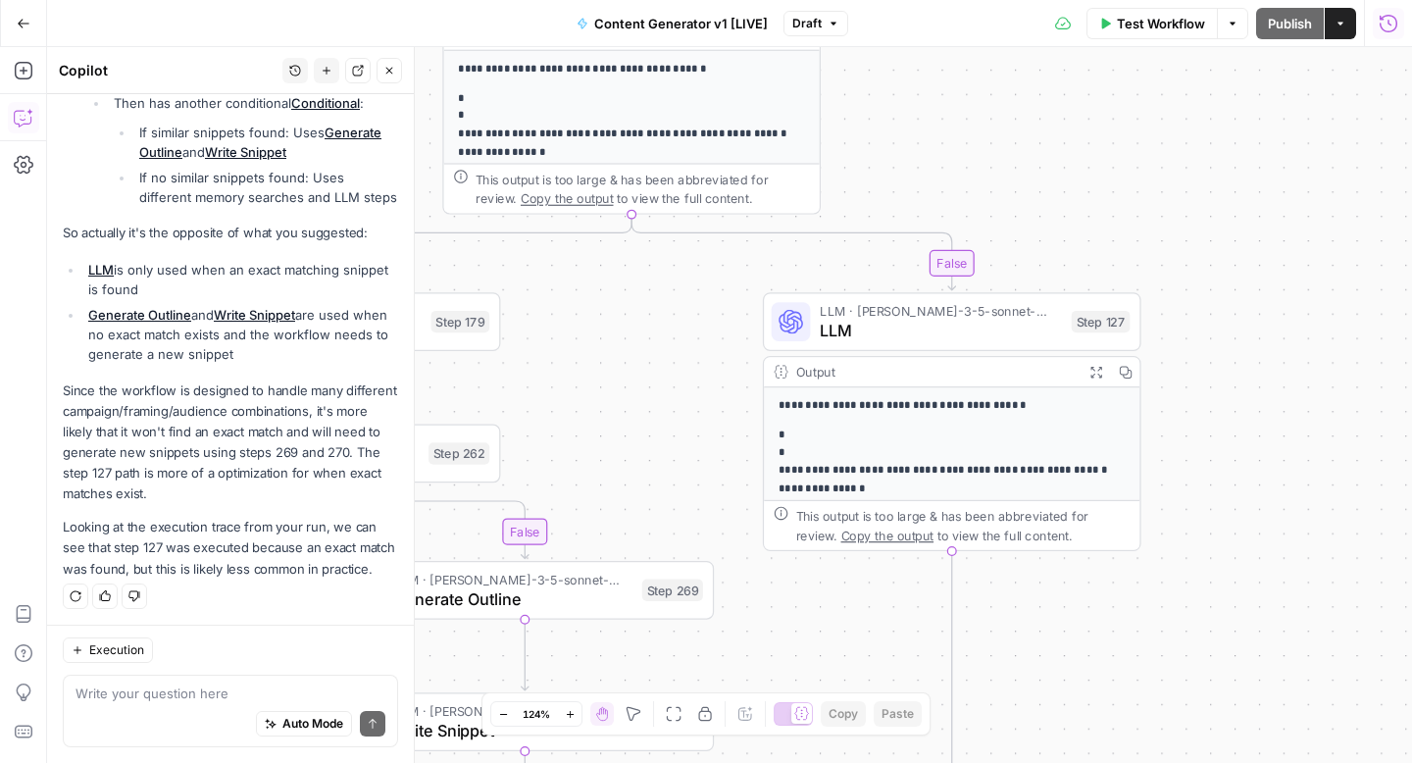
click at [923, 331] on span "LLM" at bounding box center [940, 330] width 241 height 25
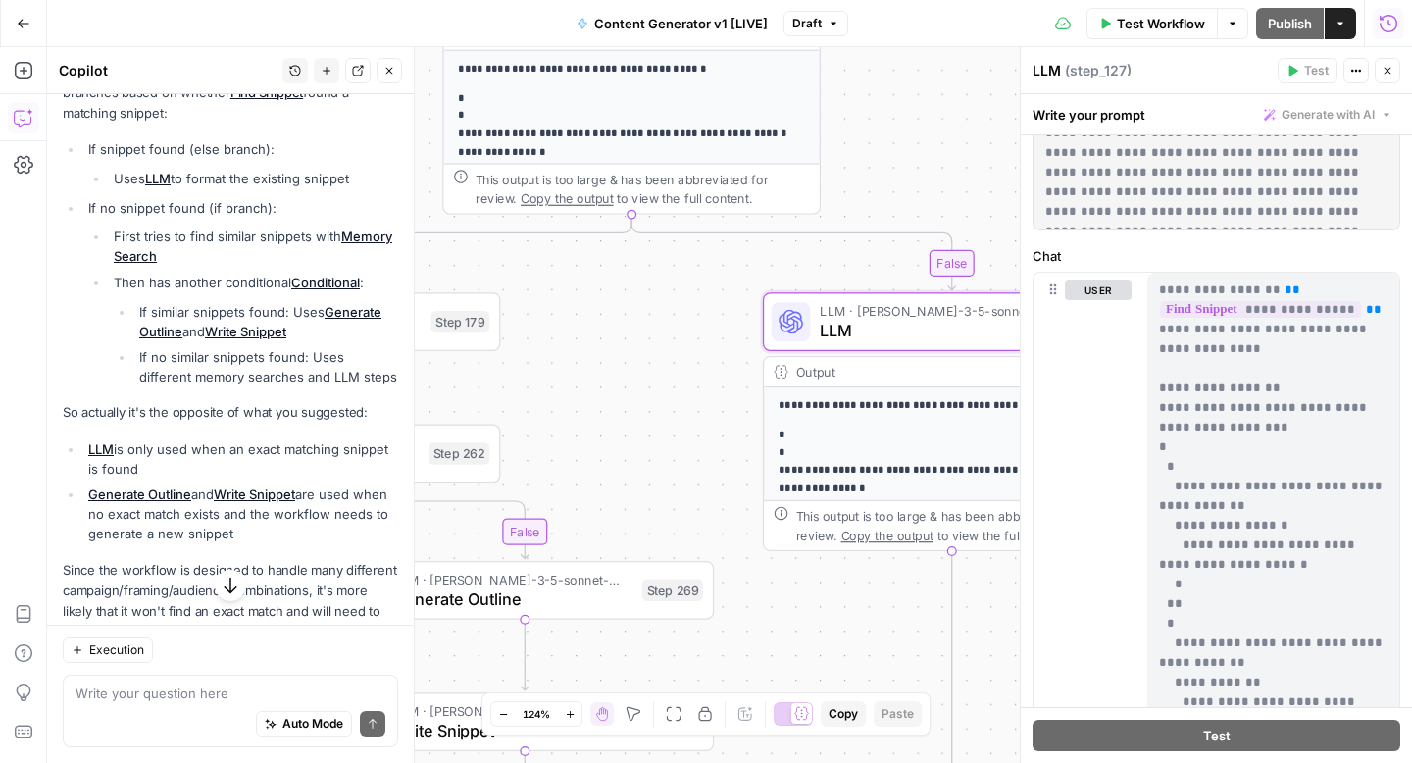
scroll to position [0, 0]
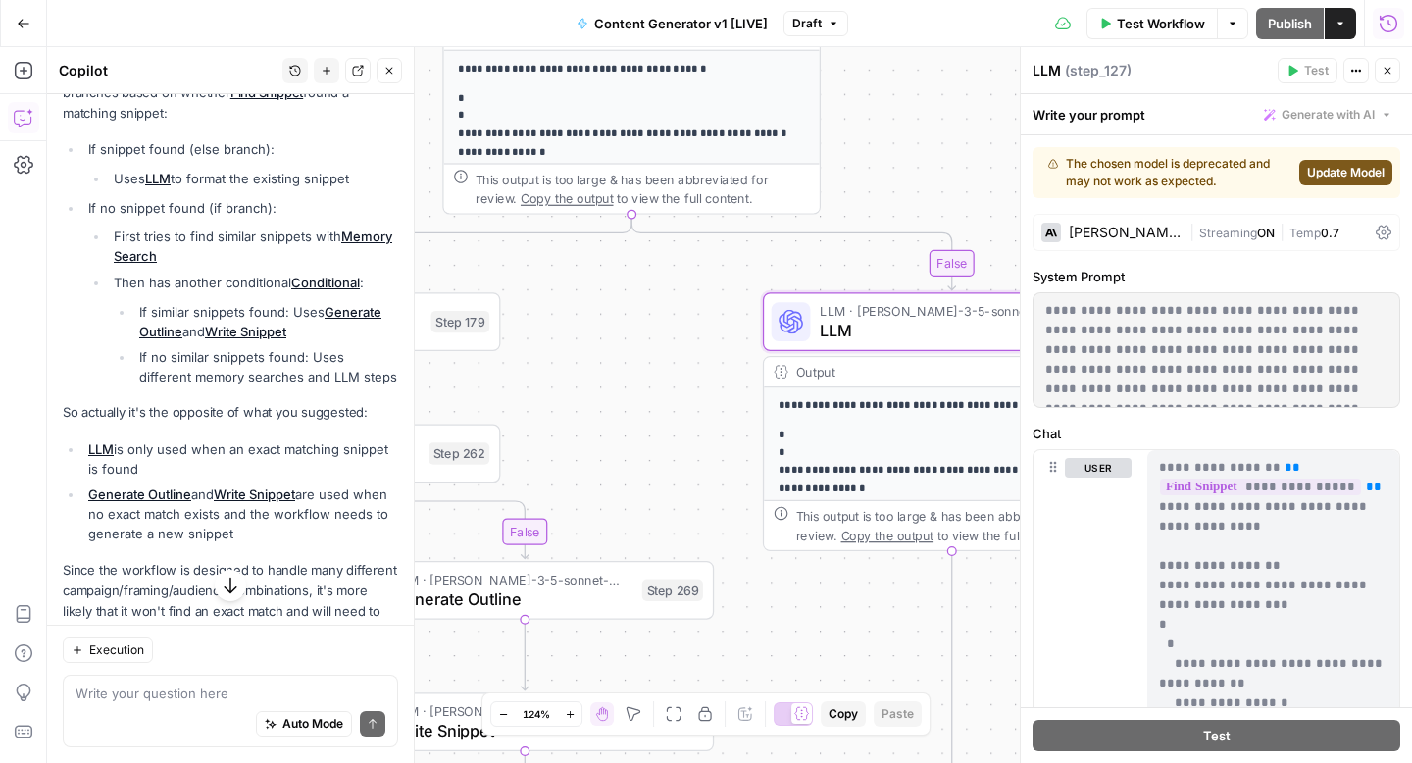
click at [1053, 67] on div "LLM ( step_127 )" at bounding box center [1151, 71] width 239 height 20
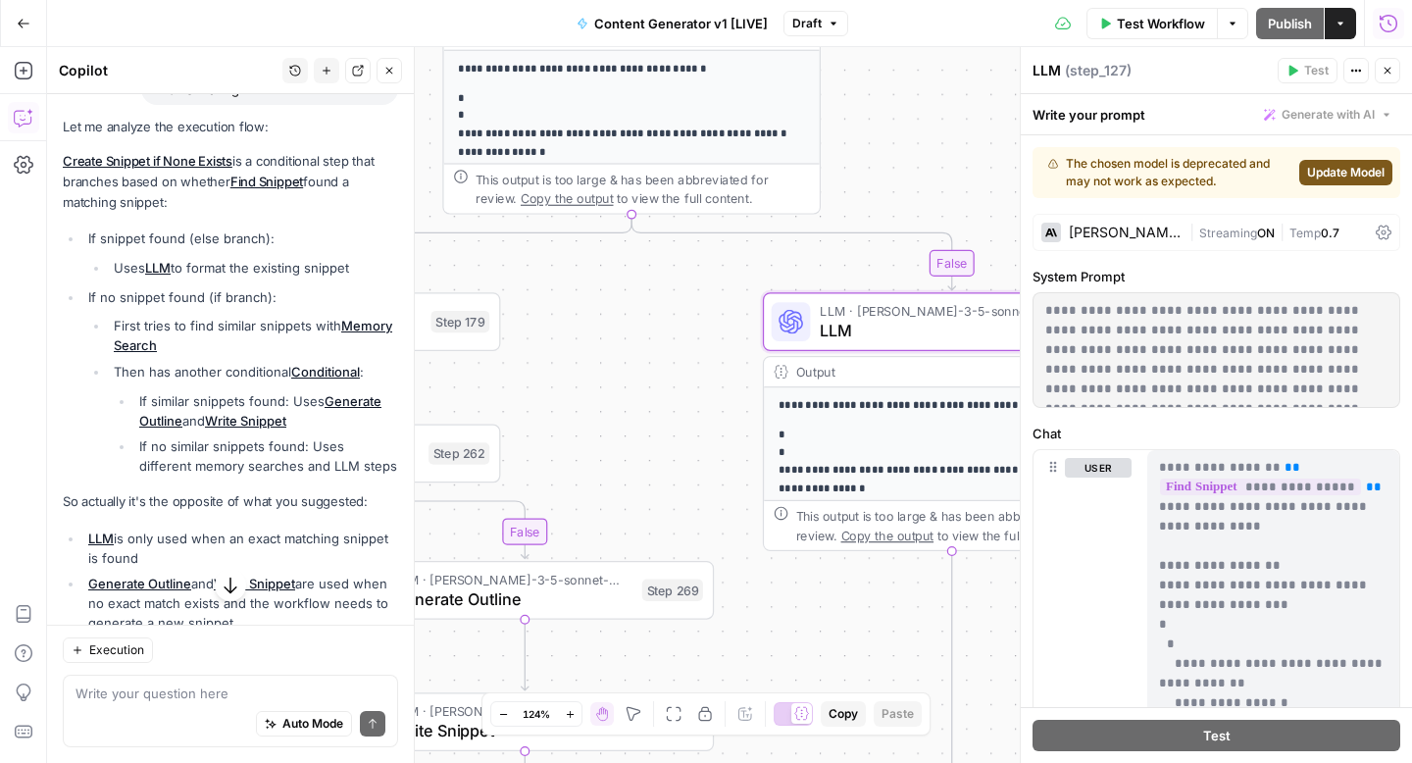
scroll to position [742, 0]
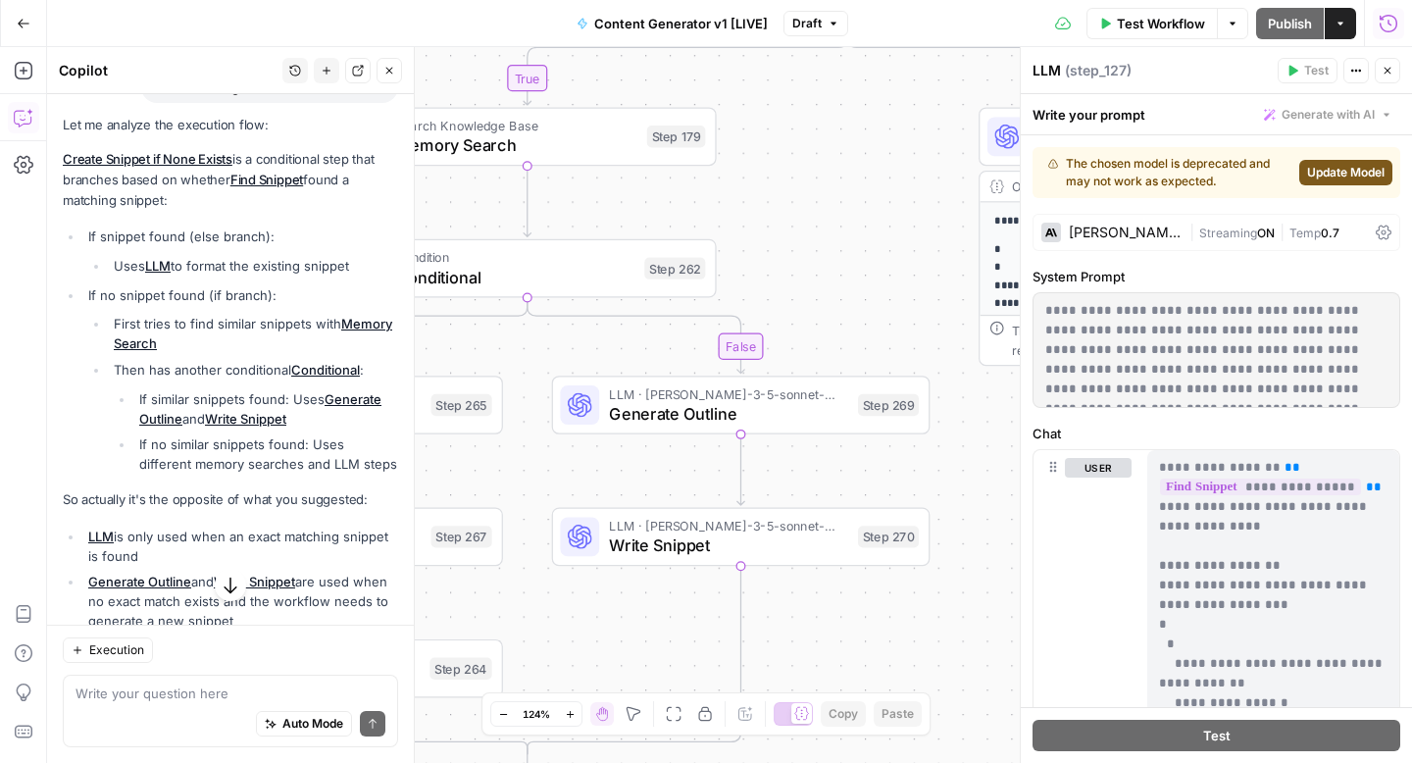
click at [1057, 71] on div "LLM ( step_127 )" at bounding box center [1151, 71] width 239 height 20
click at [1051, 75] on div "LLM ( step_127 )" at bounding box center [1151, 71] width 239 height 20
click at [1045, 68] on div "LLM ( step_127 )" at bounding box center [1151, 71] width 239 height 20
drag, startPoint x: 1384, startPoint y: 71, endPoint x: 1238, endPoint y: 156, distance: 169.2
click at [1384, 71] on icon "button" at bounding box center [1387, 71] width 12 height 12
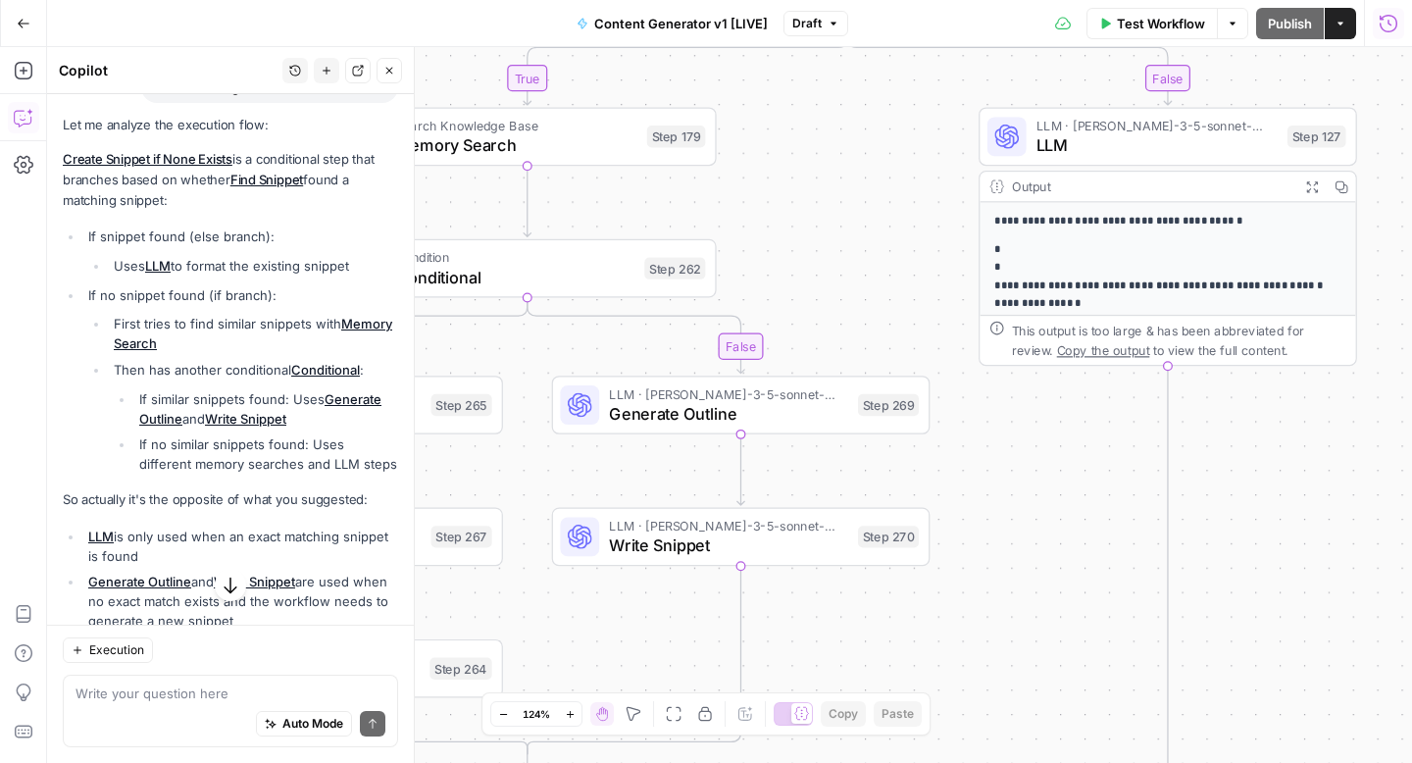
click at [1059, 140] on span "LLM" at bounding box center [1156, 145] width 241 height 25
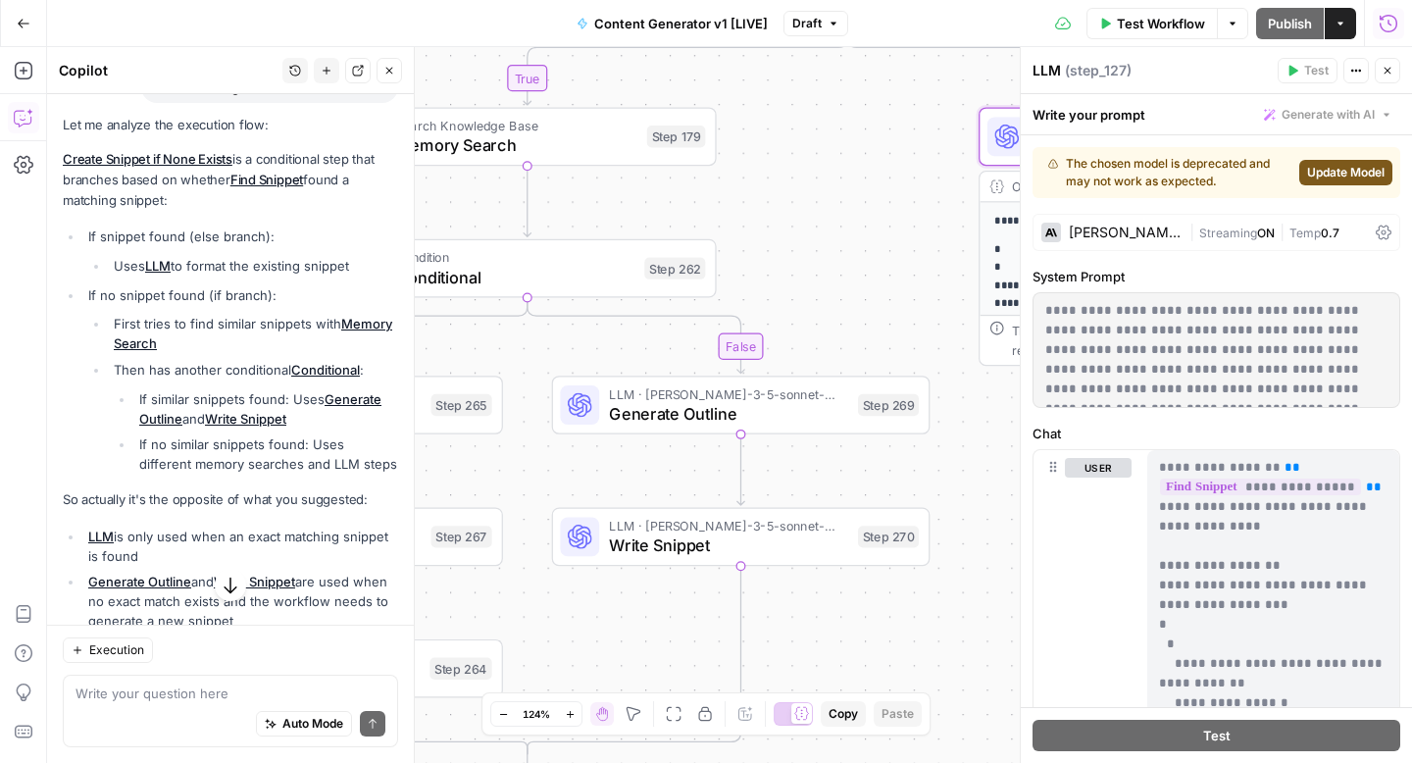
click at [1386, 67] on icon "button" at bounding box center [1387, 71] width 12 height 12
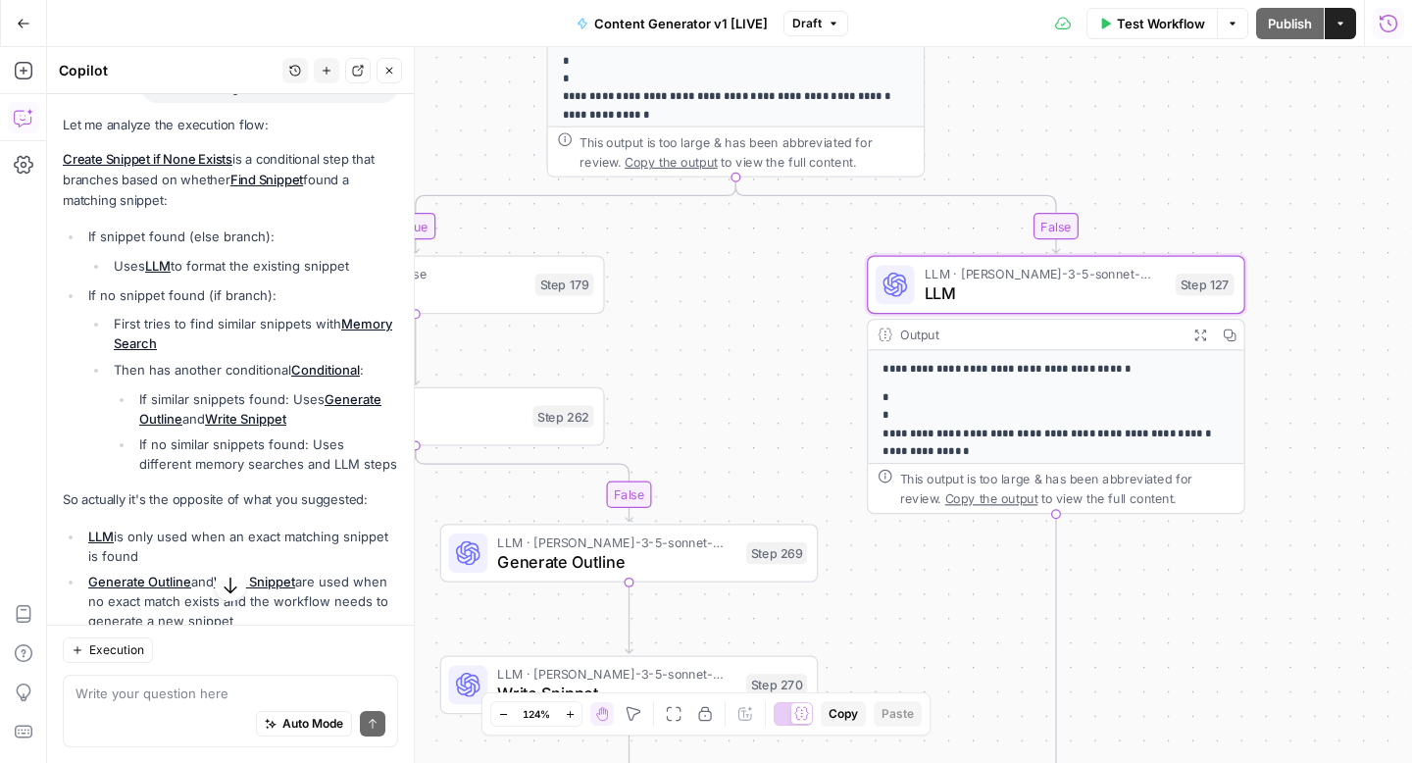
drag, startPoint x: 1318, startPoint y: 468, endPoint x: 1206, endPoint y: 616, distance: 185.5
click at [1206, 616] on div "true false true false true false true true false true false false Workflow Set …" at bounding box center [729, 405] width 1365 height 716
click at [1067, 282] on span "LLM" at bounding box center [1045, 293] width 241 height 25
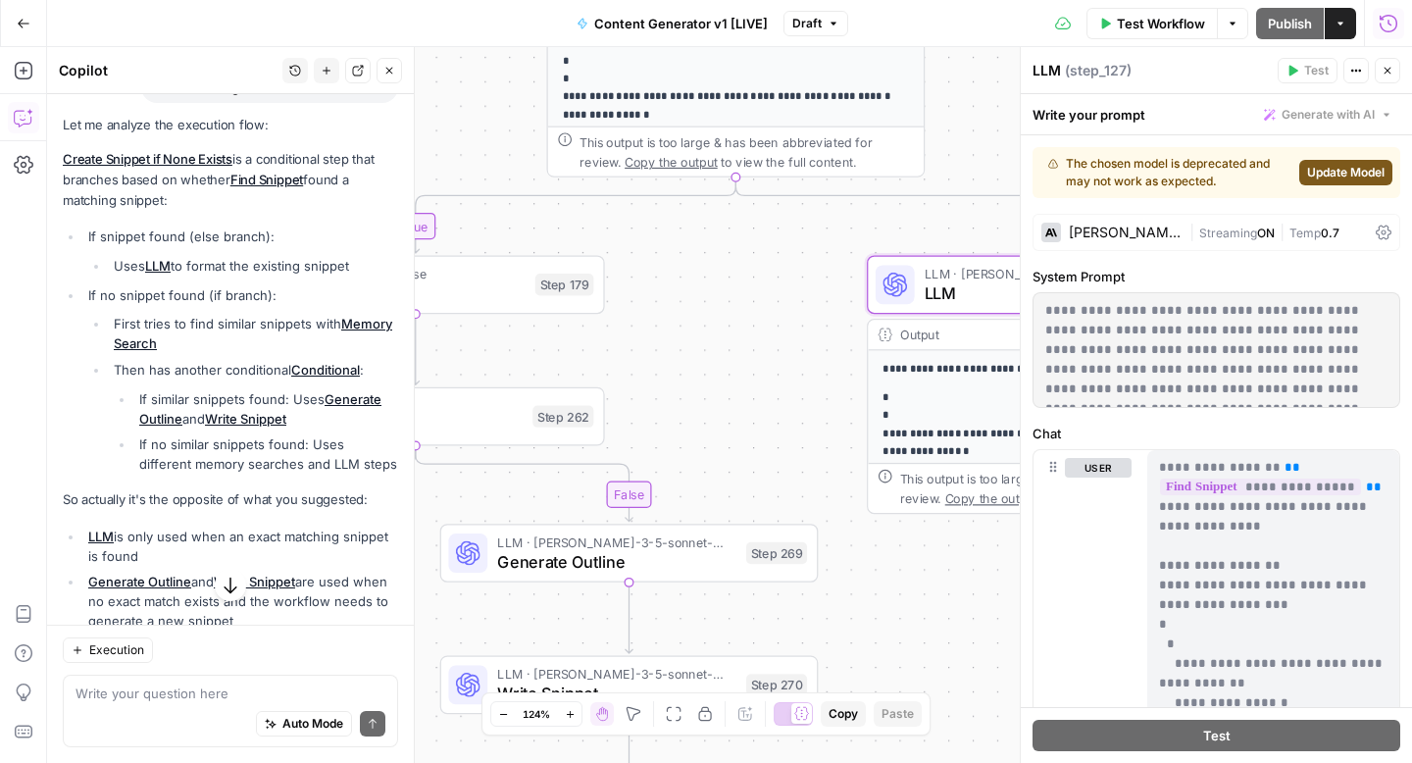
click at [1386, 72] on icon "button" at bounding box center [1387, 71] width 12 height 12
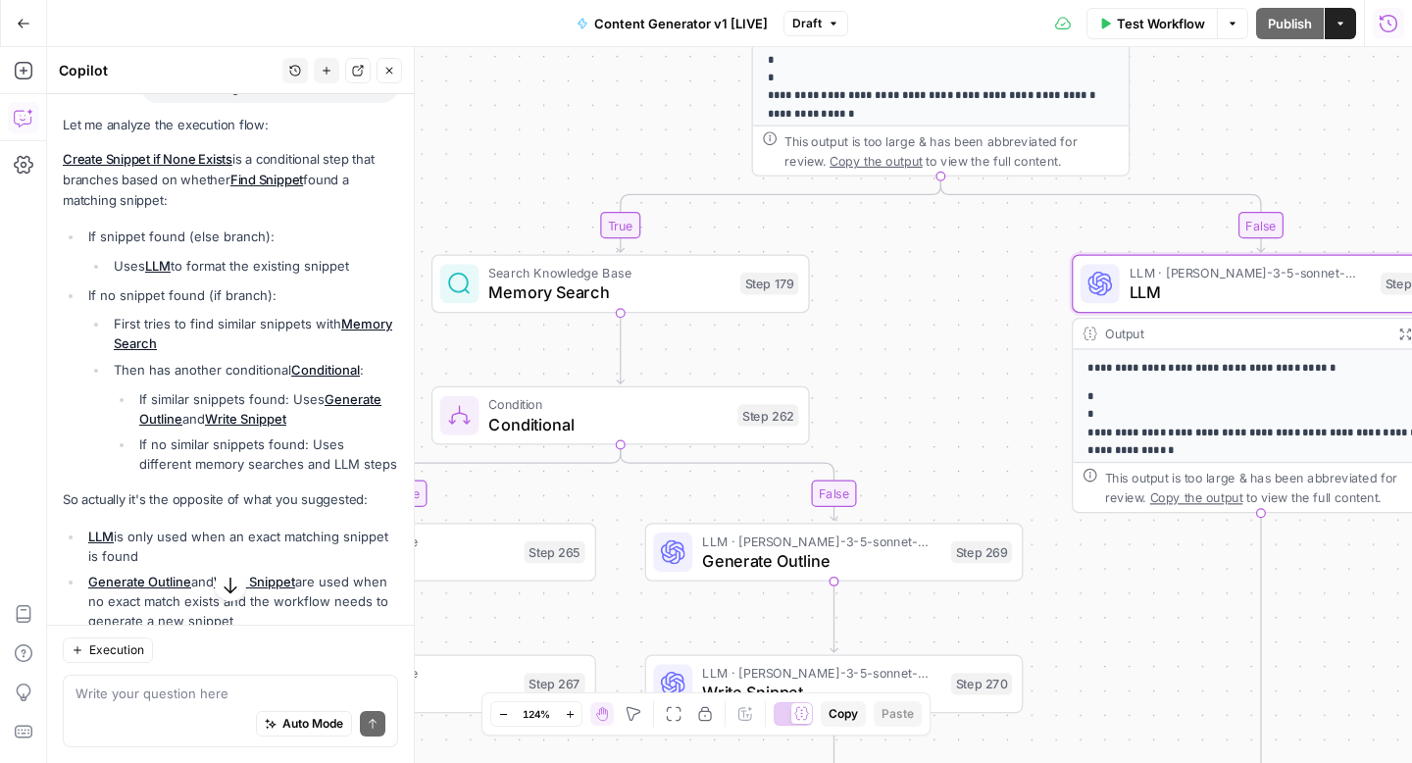
drag, startPoint x: 1173, startPoint y: 183, endPoint x: 1411, endPoint y: 208, distance: 239.5
click at [1411, 208] on div "true false true false true false true true false true false false Workflow Set …" at bounding box center [729, 405] width 1365 height 716
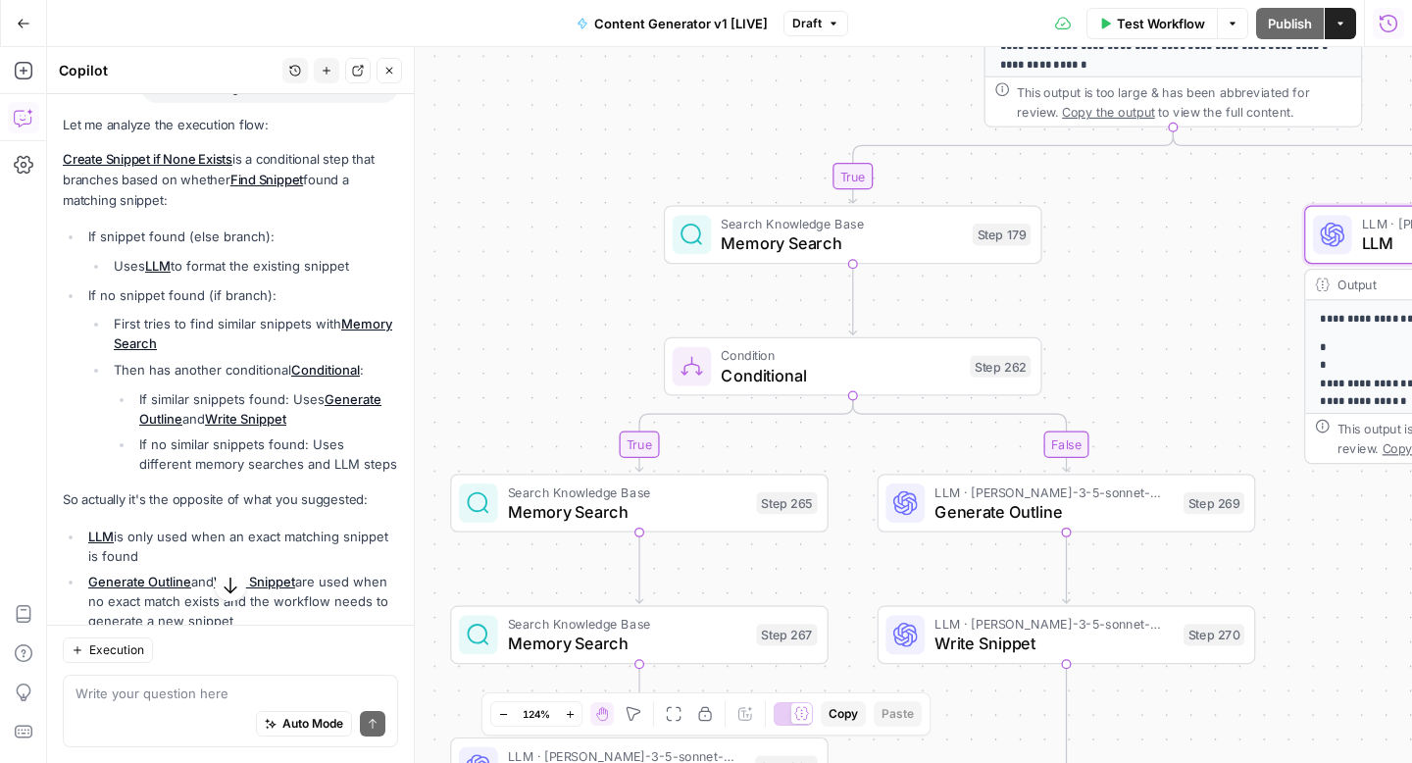
drag, startPoint x: 991, startPoint y: 404, endPoint x: 1188, endPoint y: 328, distance: 211.0
click at [1189, 328] on div "true false true false true false true true false true false false Workflow Set …" at bounding box center [729, 405] width 1365 height 716
click at [862, 226] on span "Search Knowledge Base" at bounding box center [840, 223] width 241 height 20
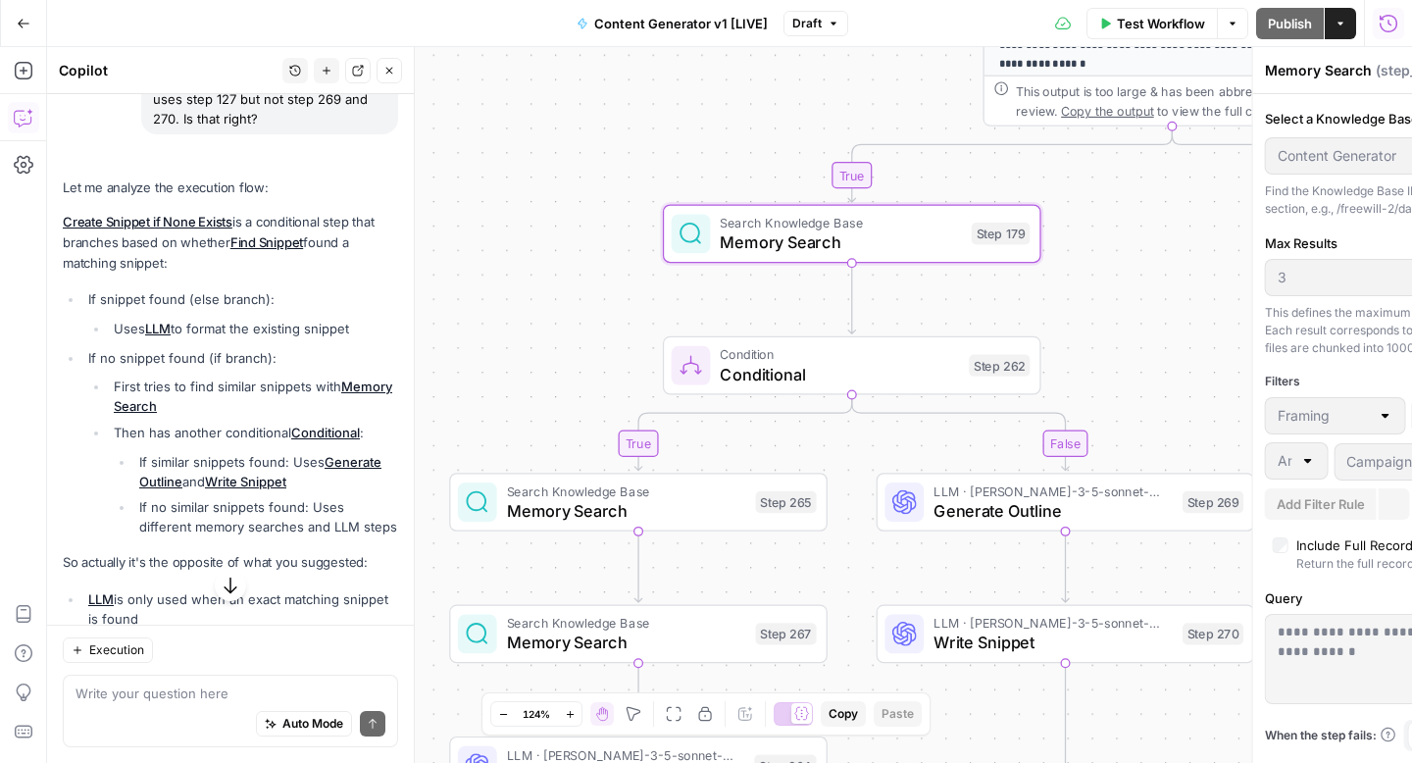
scroll to position [774, 0]
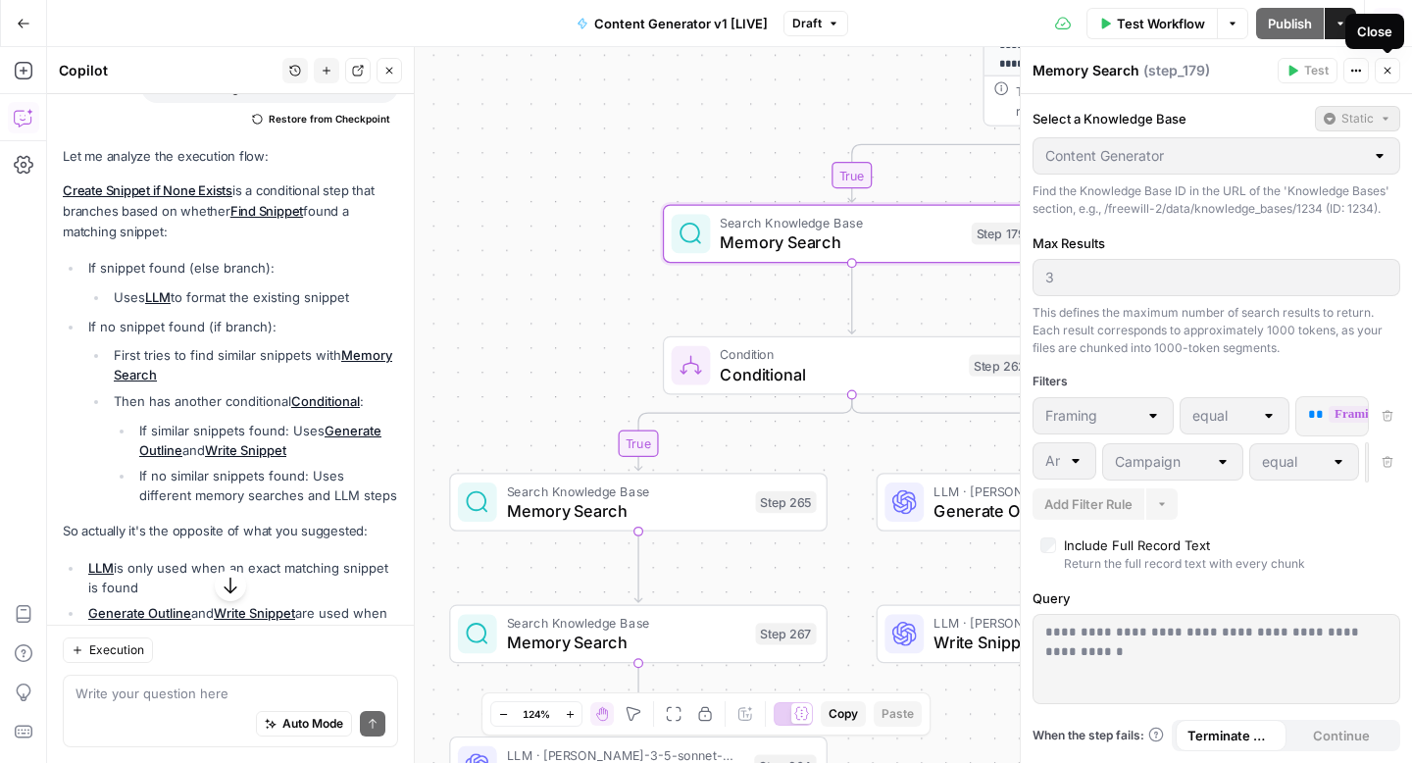
click at [1393, 75] on button "Close" at bounding box center [1387, 70] width 25 height 25
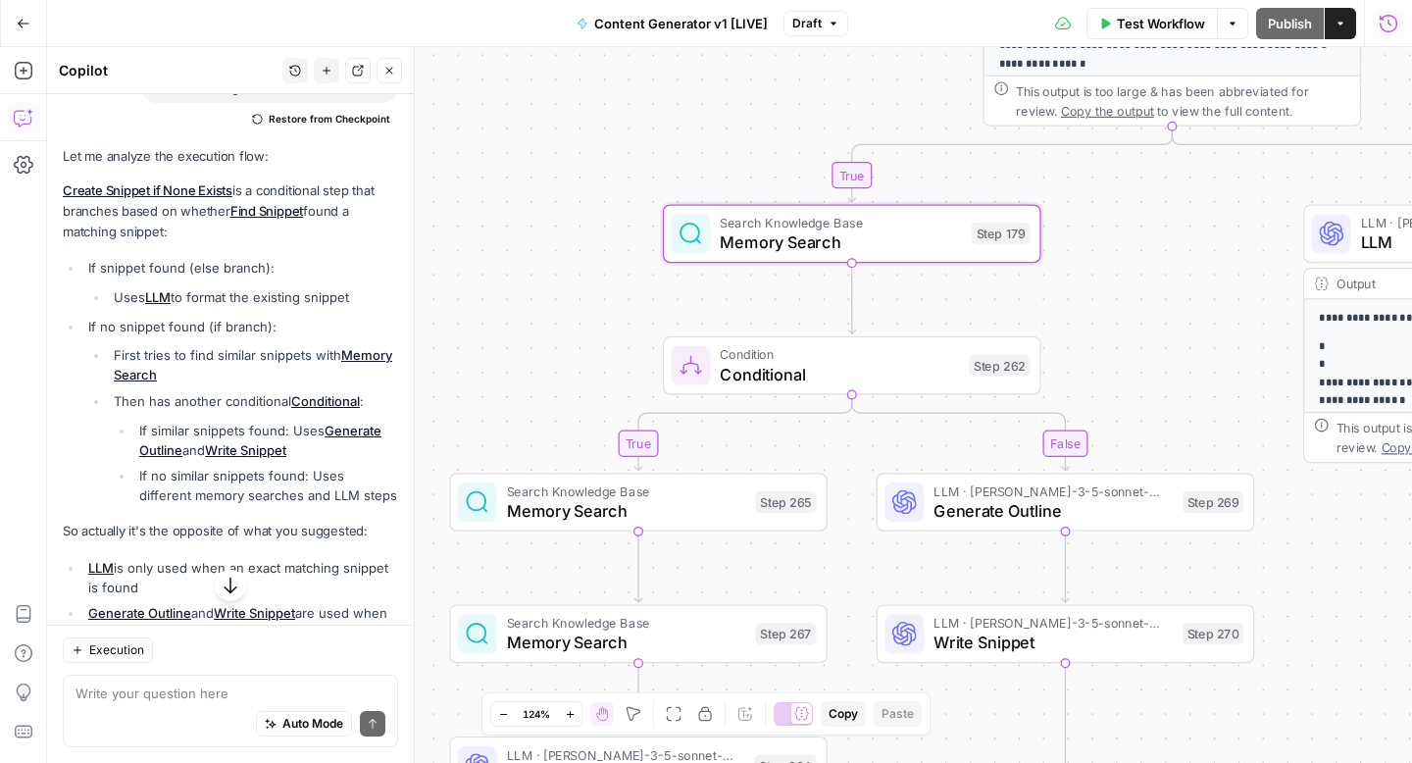
click at [890, 375] on span "Conditional" at bounding box center [839, 374] width 239 height 25
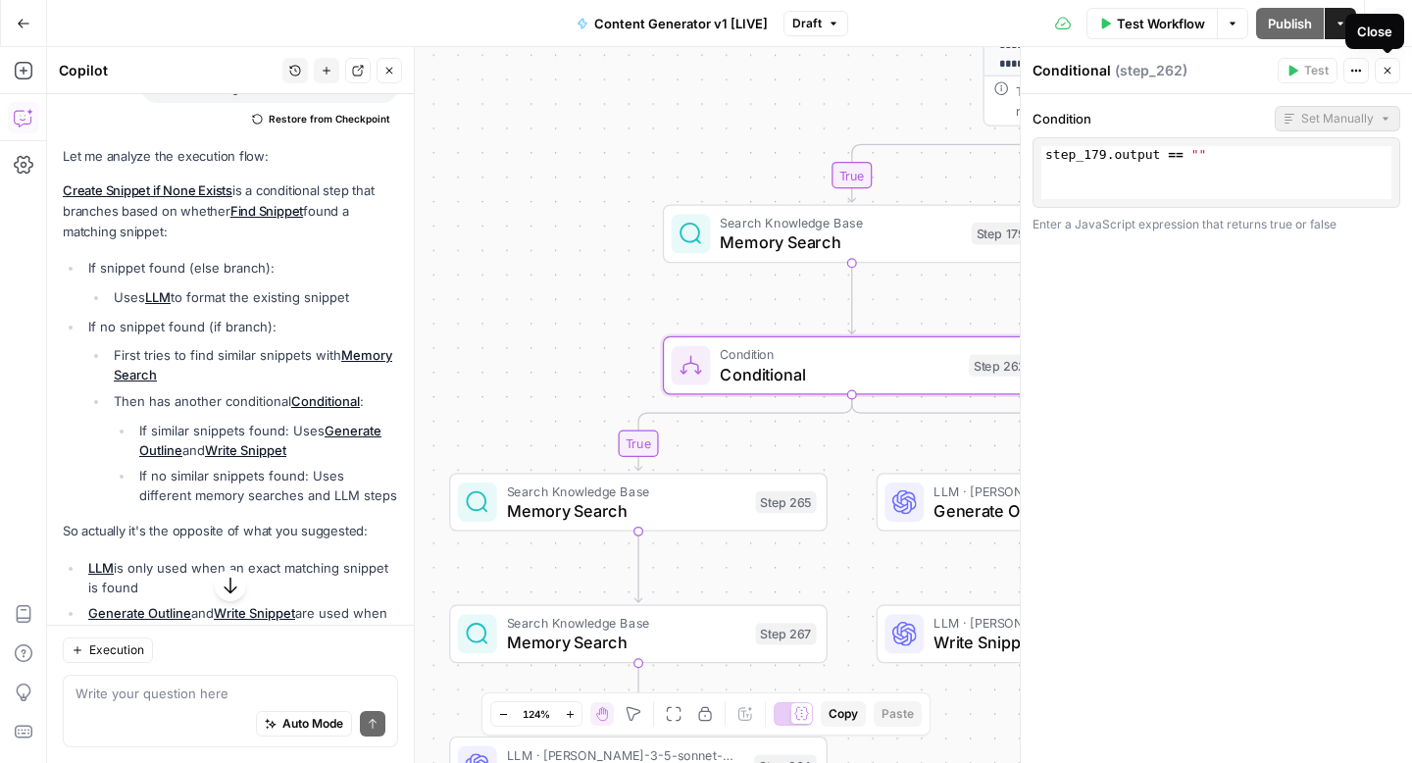
click at [1387, 77] on button "Close" at bounding box center [1387, 70] width 25 height 25
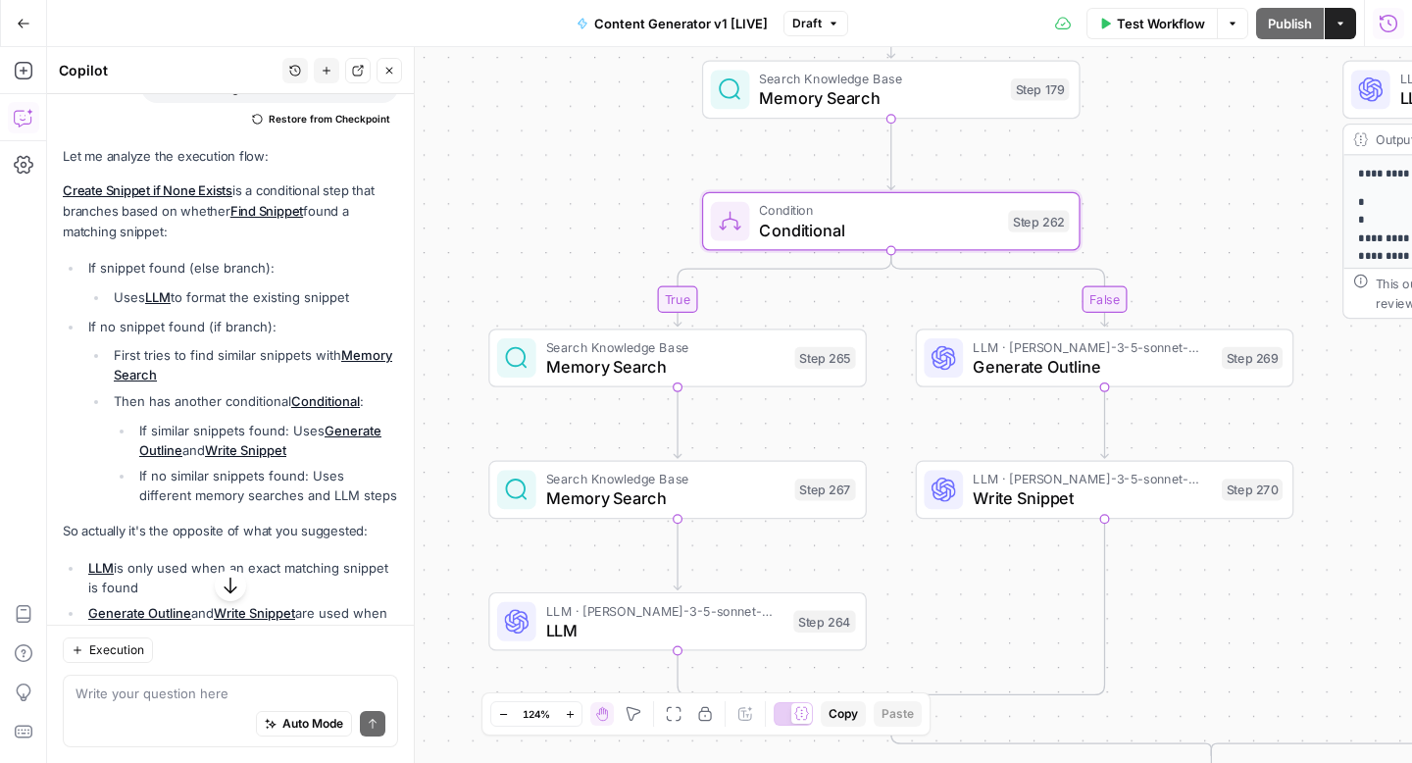
drag, startPoint x: 1110, startPoint y: 372, endPoint x: 1145, endPoint y: 229, distance: 146.5
click at [1146, 228] on div "true false true false true false true true false true false false Workflow Set …" at bounding box center [729, 405] width 1365 height 716
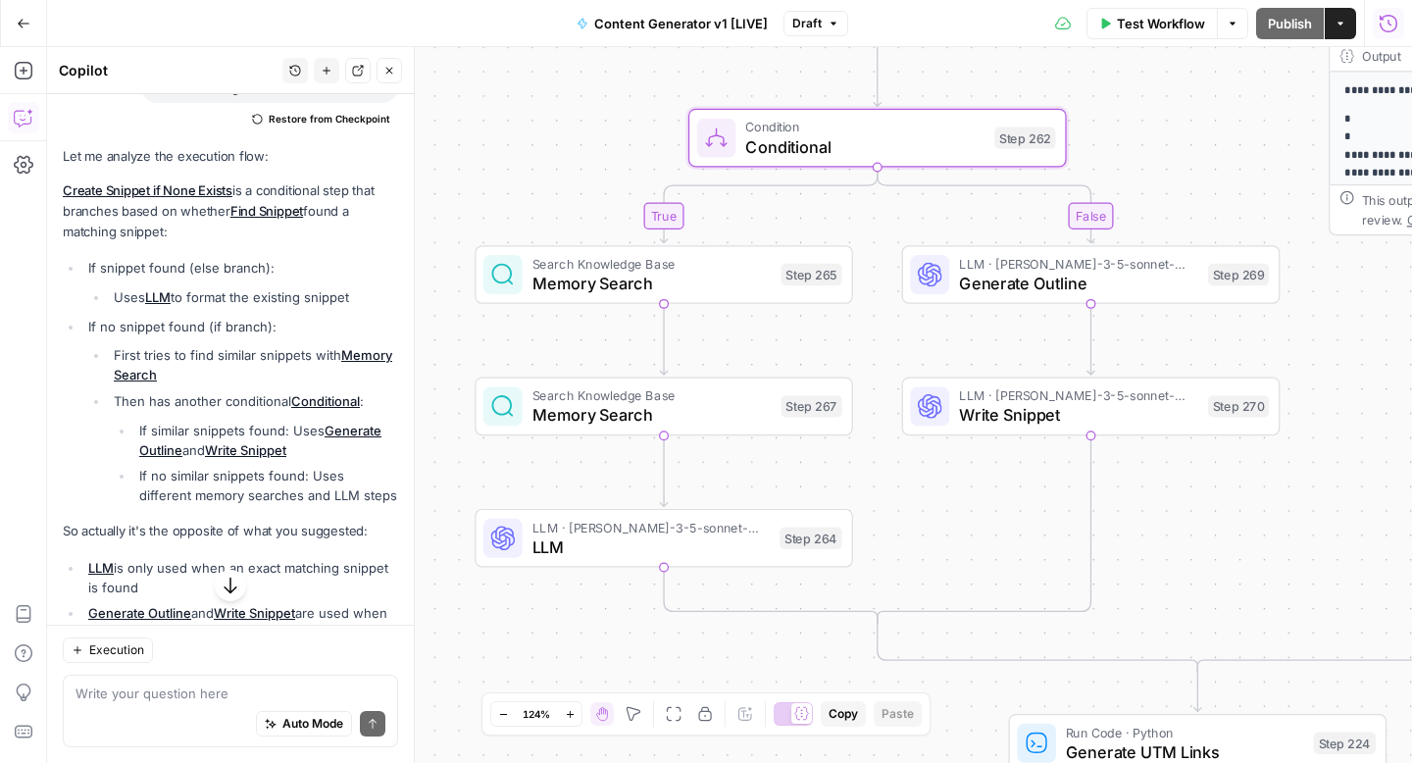
drag, startPoint x: 1206, startPoint y: 614, endPoint x: 1194, endPoint y: 553, distance: 61.9
click at [1194, 553] on div "true false true false true false true true false true false false Workflow Set …" at bounding box center [729, 405] width 1365 height 716
click at [612, 265] on span "Search Knowledge Base" at bounding box center [650, 263] width 239 height 20
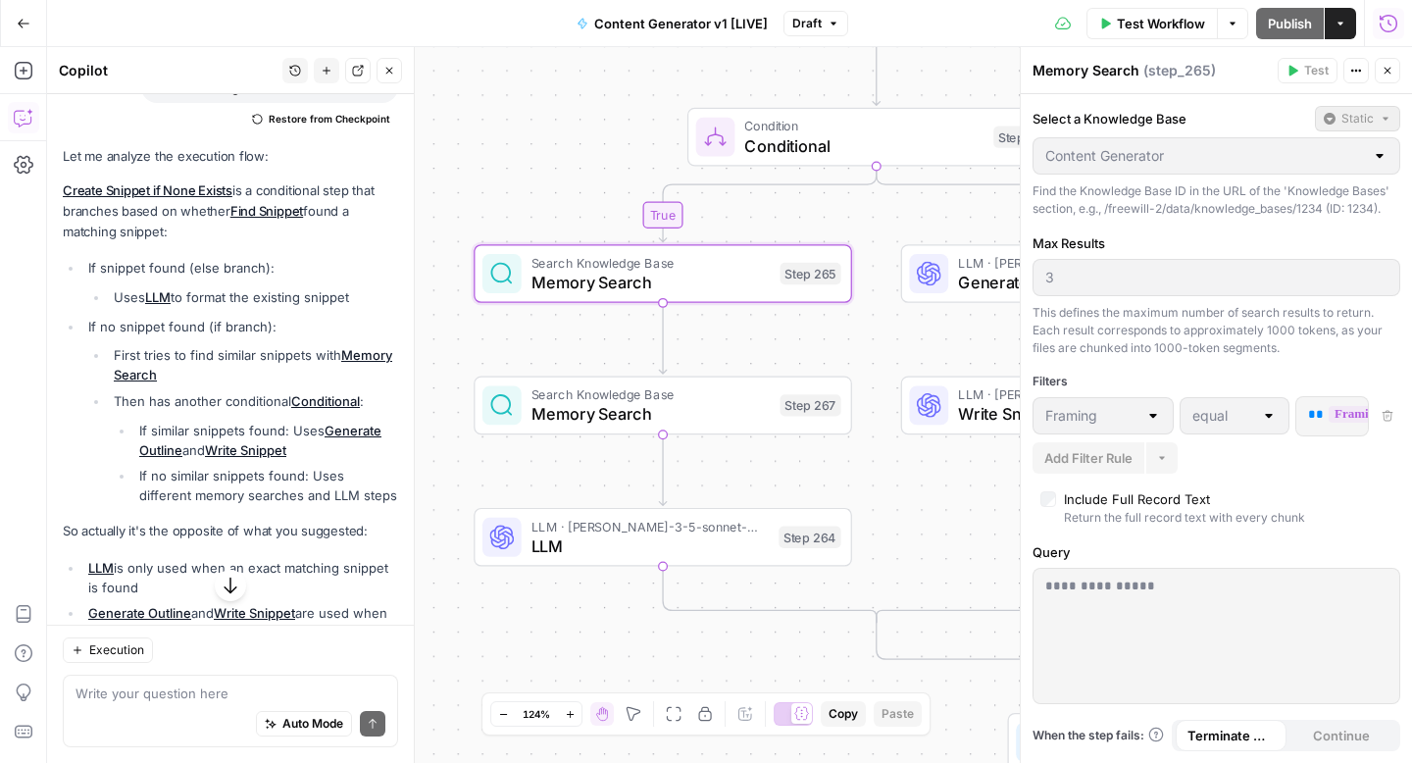
click at [1391, 69] on icon "button" at bounding box center [1387, 71] width 12 height 12
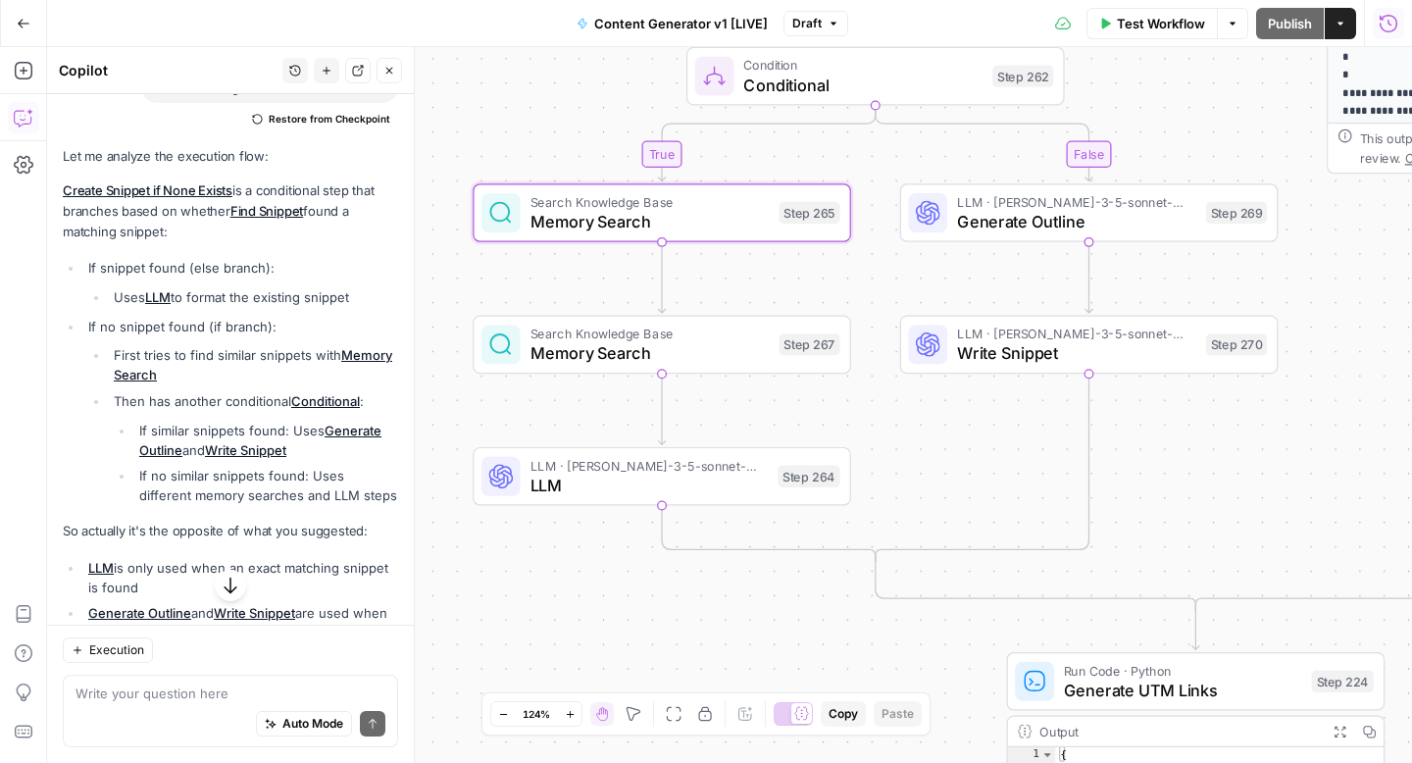
drag, startPoint x: 1275, startPoint y: 548, endPoint x: 1274, endPoint y: 487, distance: 60.8
click at [1274, 487] on div "true false true false true false true true false true false false Workflow Set …" at bounding box center [729, 405] width 1365 height 716
click at [707, 479] on span "LLM" at bounding box center [649, 485] width 238 height 25
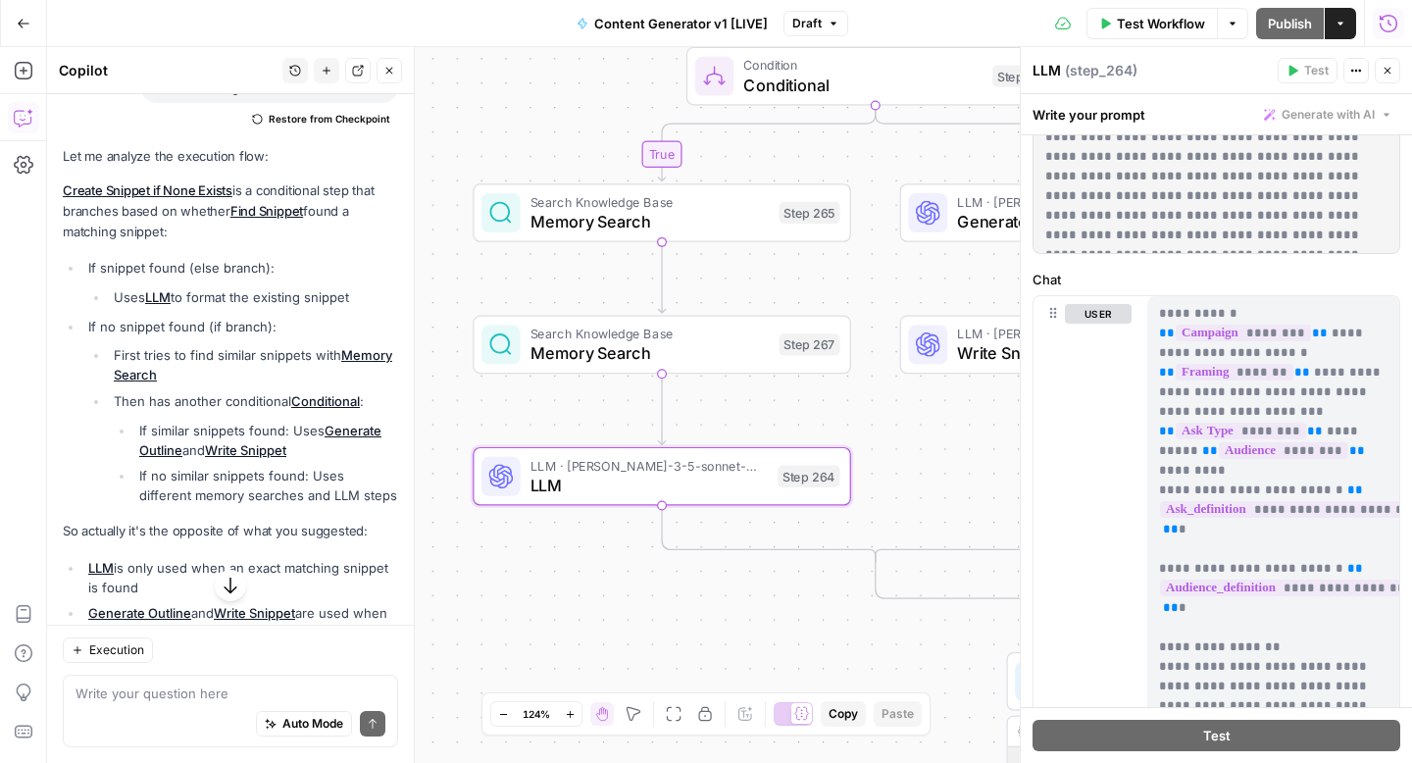
scroll to position [0, 0]
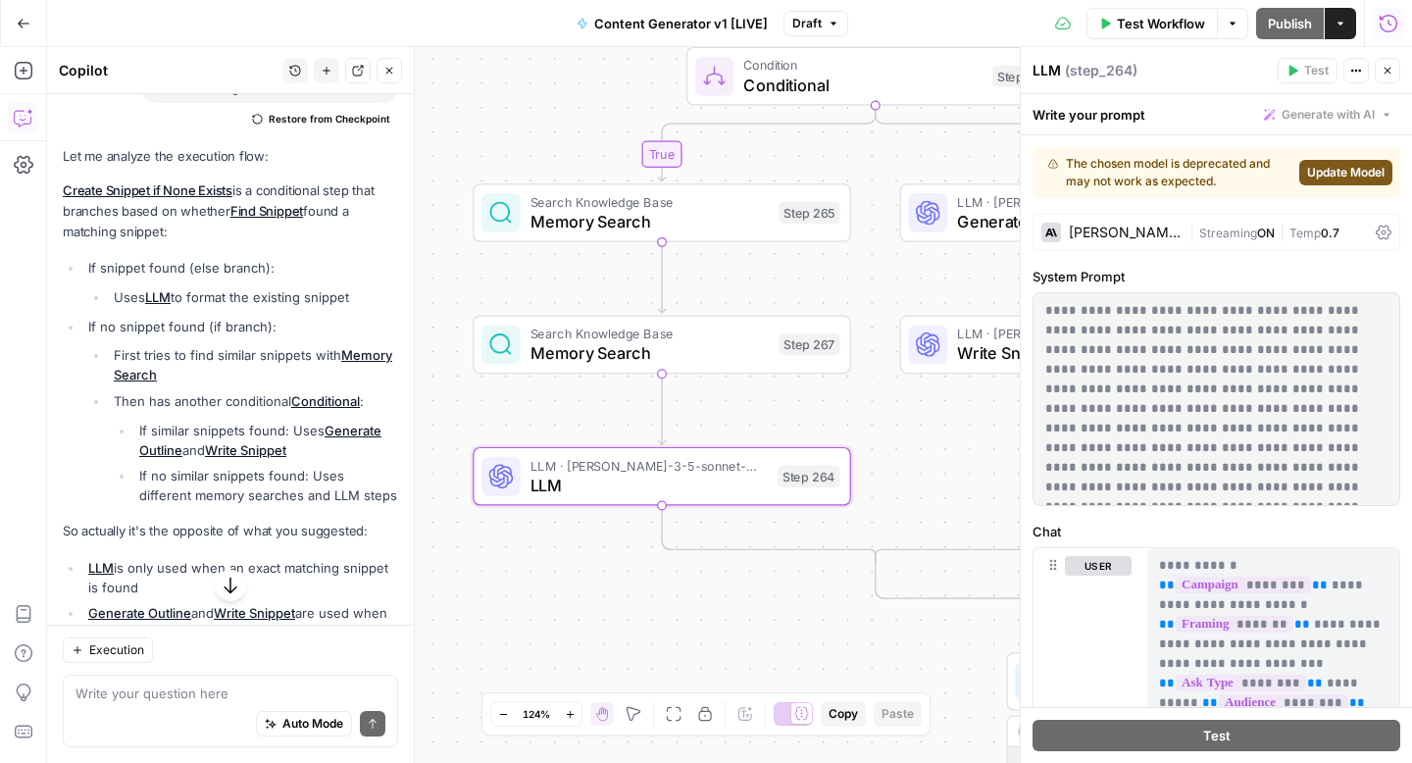
click at [1388, 70] on icon "button" at bounding box center [1387, 71] width 7 height 7
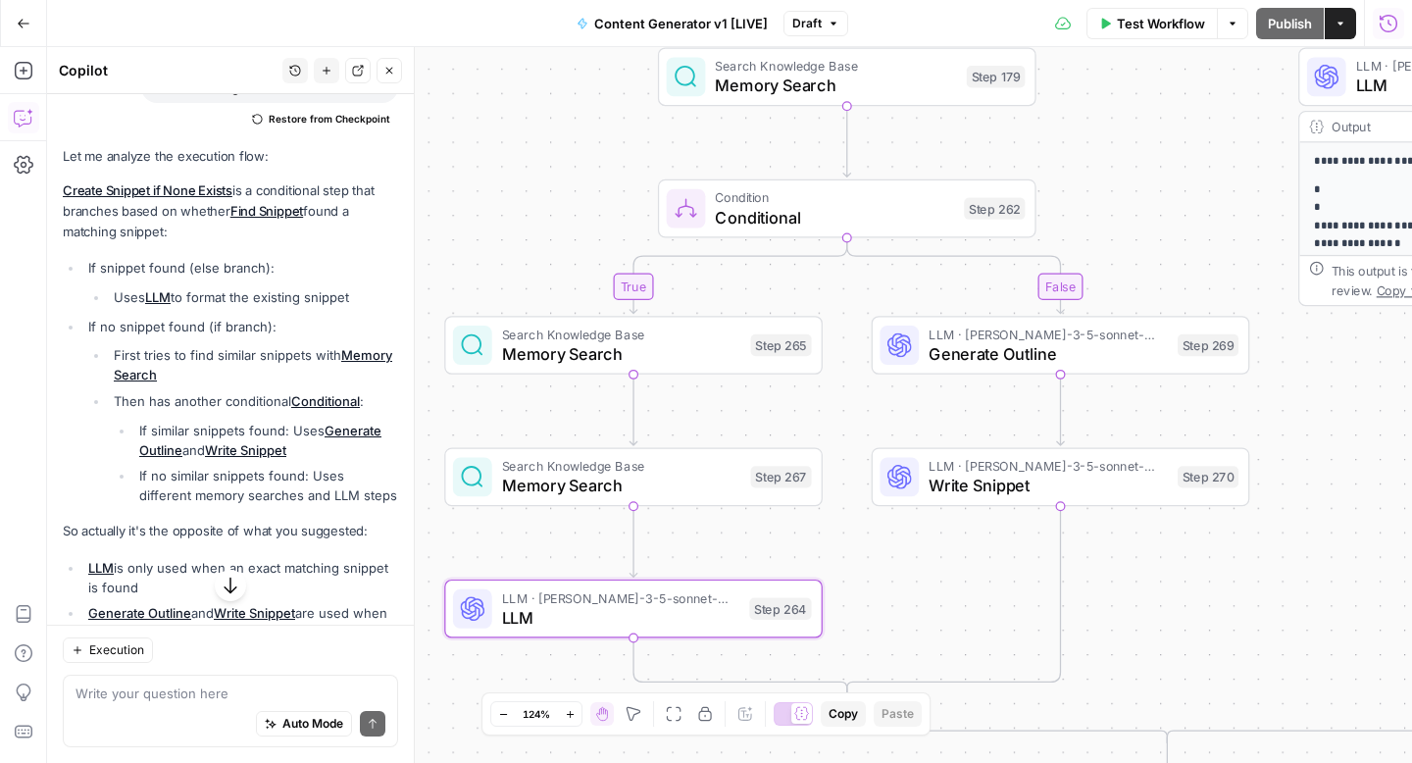
drag, startPoint x: 1353, startPoint y: 291, endPoint x: 1323, endPoint y: 424, distance: 135.8
click at [1324, 424] on div "true false true false true false true true false true false false Workflow Set …" at bounding box center [729, 405] width 1365 height 716
click at [795, 213] on span "Conditional" at bounding box center [833, 217] width 239 height 25
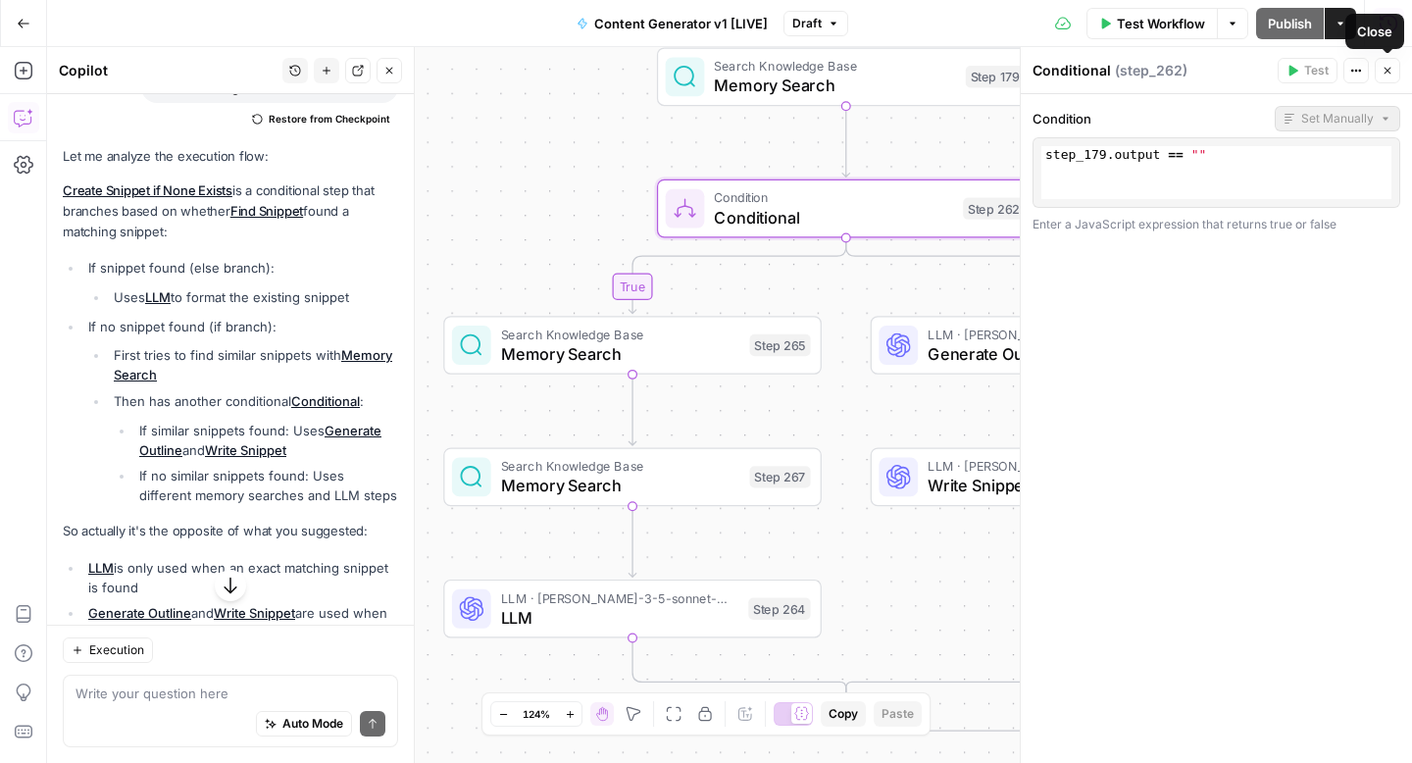
click at [1394, 69] on button "Close" at bounding box center [1387, 70] width 25 height 25
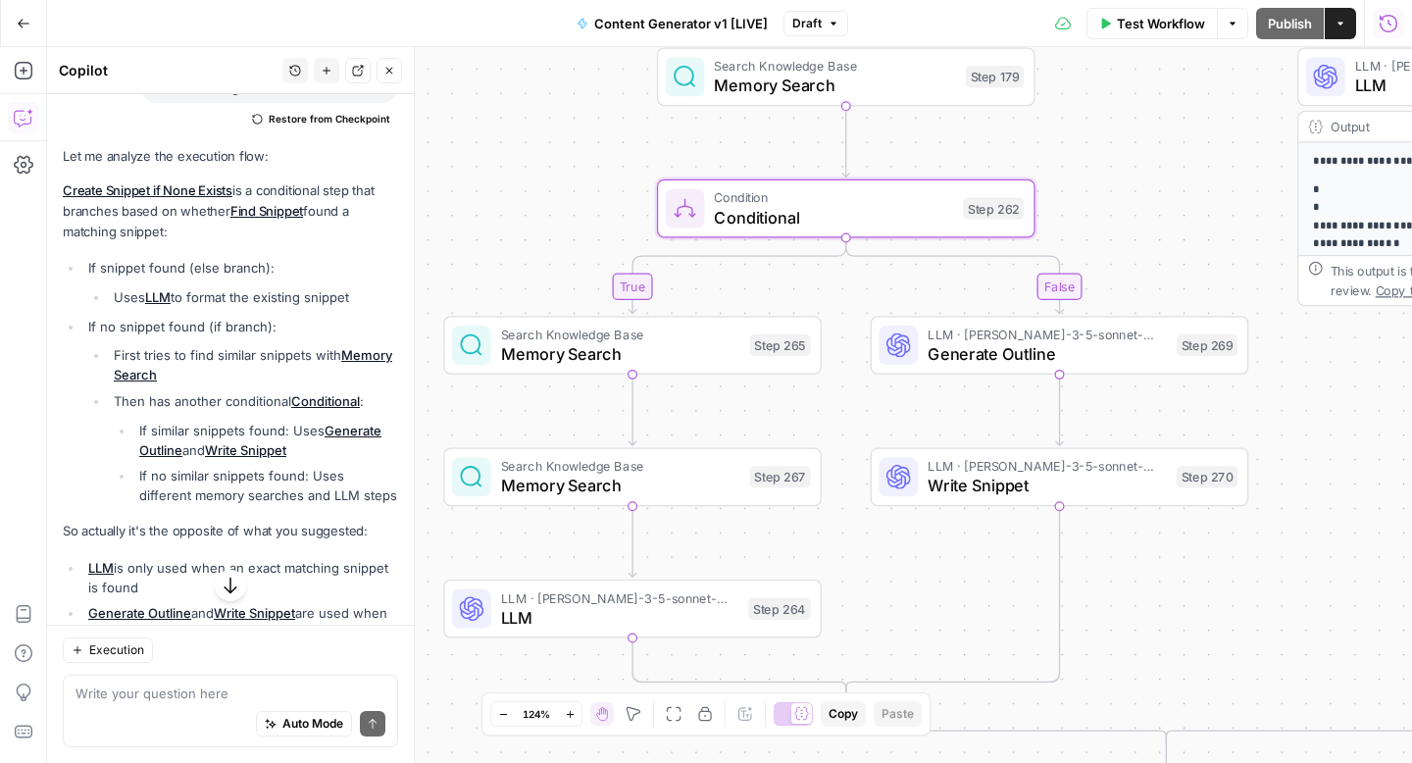
click at [1218, 248] on div "true false true false true false true true false true false false Workflow Set …" at bounding box center [729, 405] width 1365 height 716
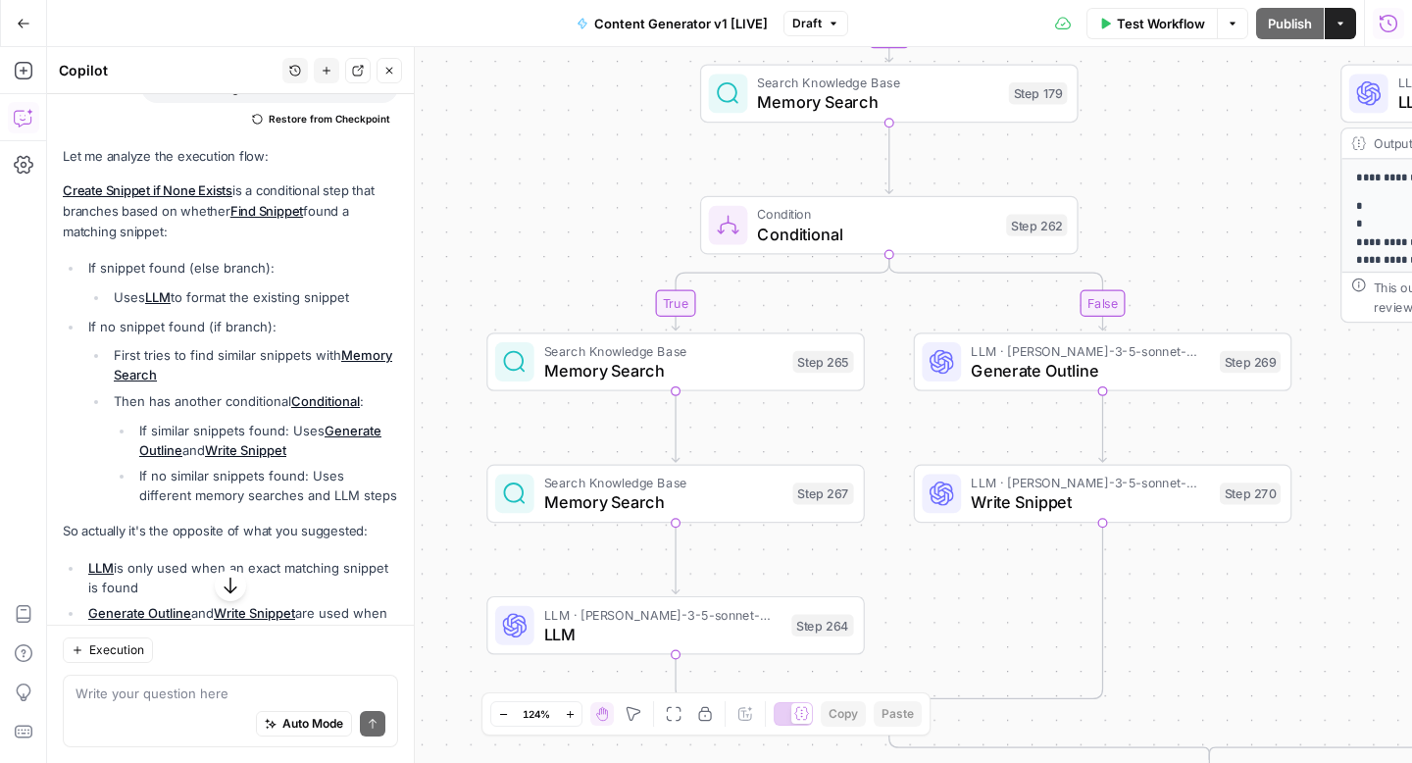
drag, startPoint x: 1272, startPoint y: 602, endPoint x: 1315, endPoint y: 620, distance: 46.6
click at [1315, 620] on div "true false true false true false true true false true false false Workflow Set …" at bounding box center [729, 405] width 1365 height 716
click at [824, 110] on span "Memory Search" at bounding box center [877, 103] width 241 height 25
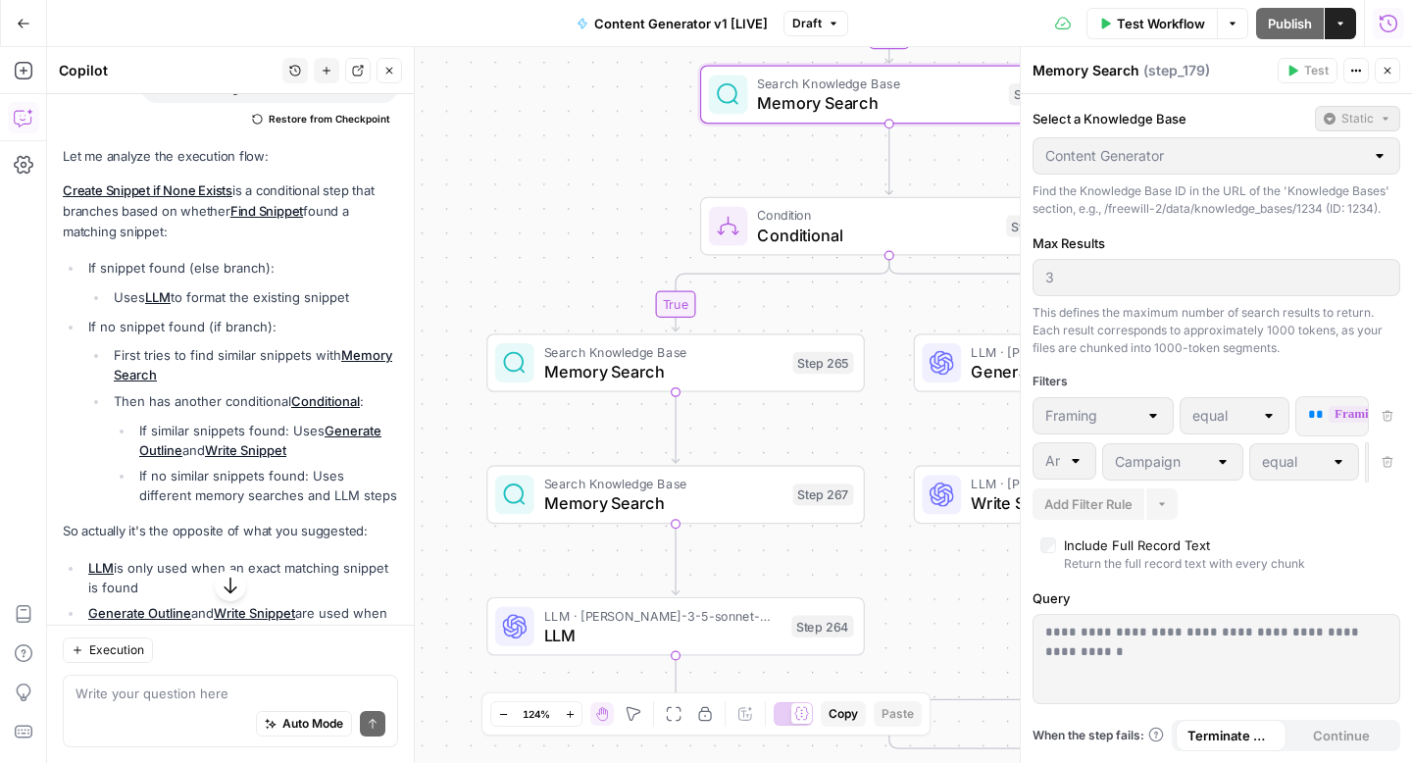
click at [1388, 71] on icon "button" at bounding box center [1387, 71] width 7 height 7
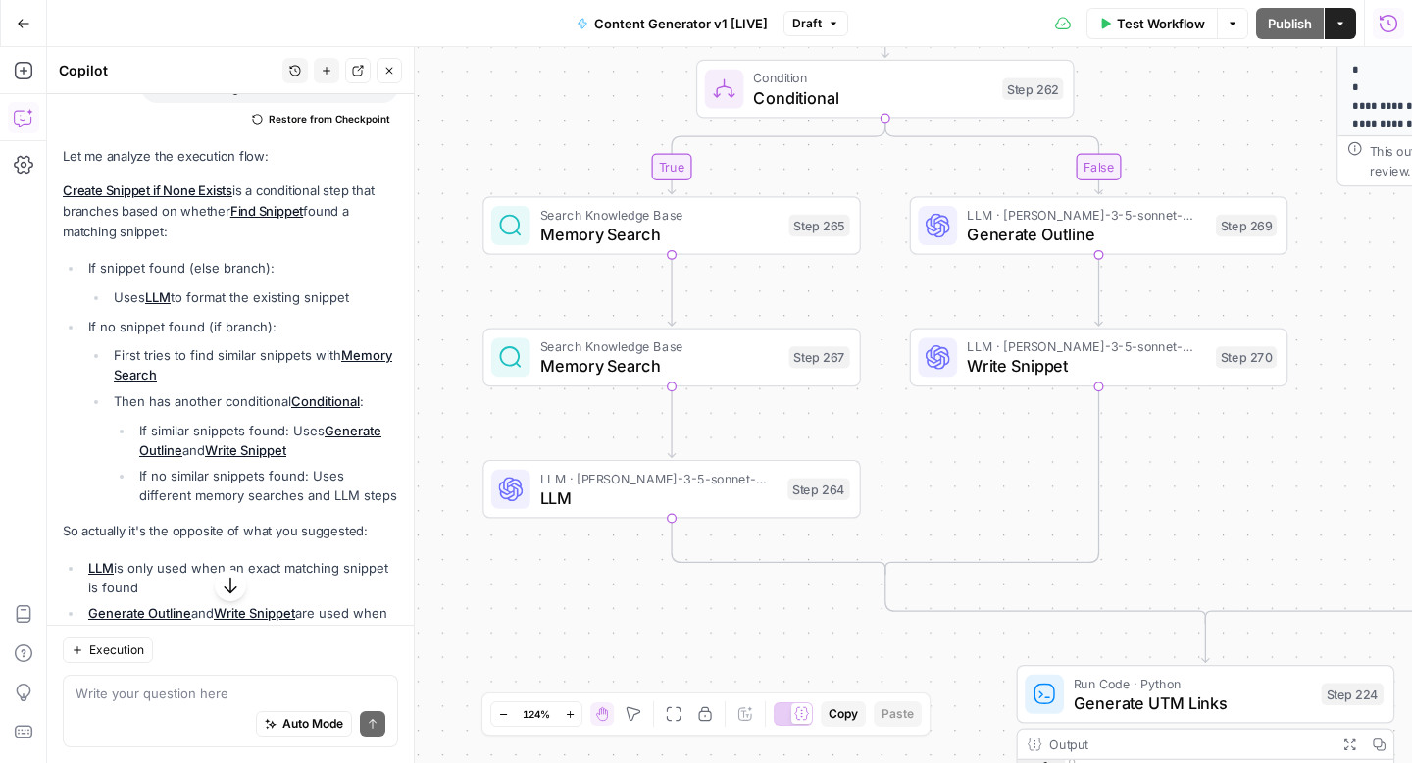
drag, startPoint x: 1273, startPoint y: 625, endPoint x: 1268, endPoint y: 488, distance: 136.4
click at [1269, 488] on div "true false true false true false true true false true false false Workflow Set …" at bounding box center [729, 405] width 1365 height 716
click at [1057, 226] on span "Generate Outline" at bounding box center [1086, 235] width 239 height 25
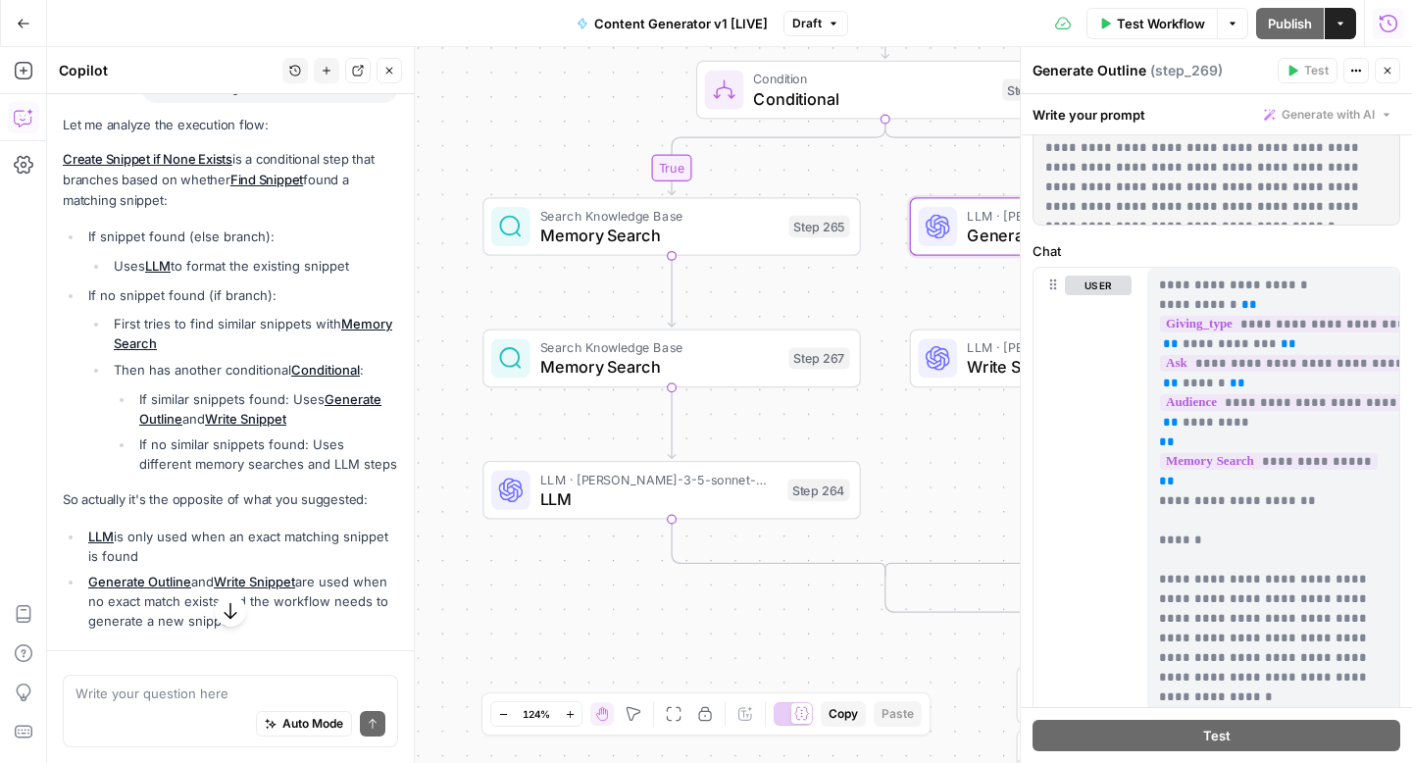
click at [1387, 72] on icon "button" at bounding box center [1387, 71] width 7 height 7
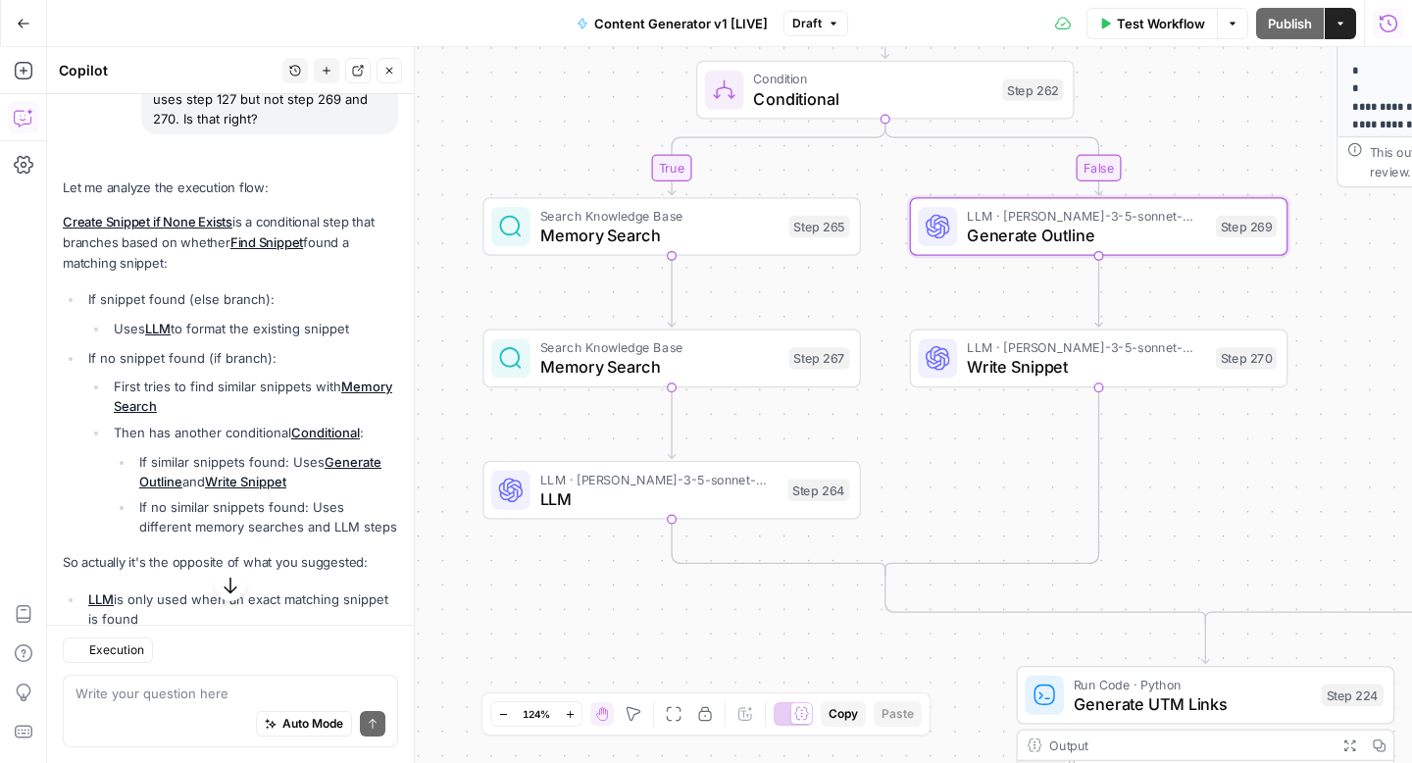
scroll to position [774, 0]
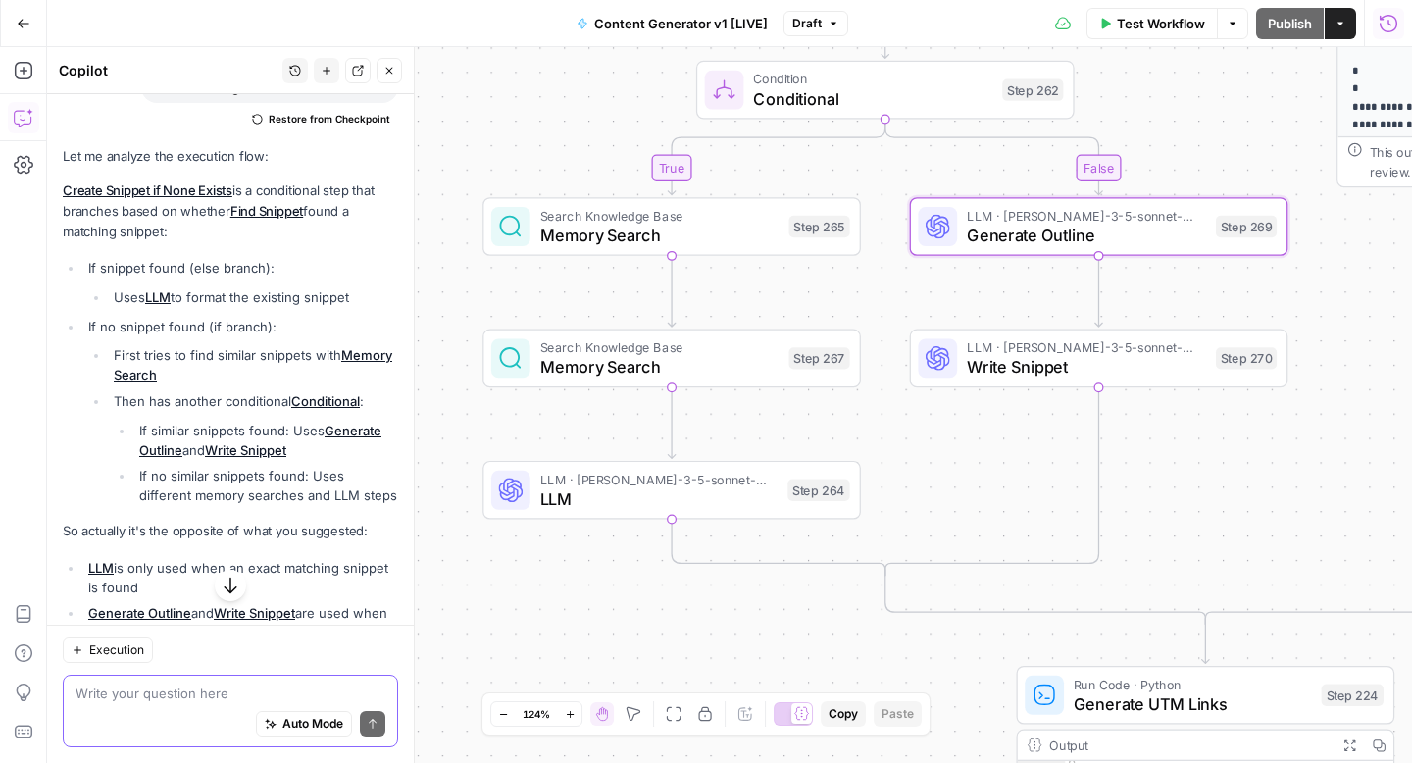
click at [203, 696] on textarea at bounding box center [230, 693] width 310 height 20
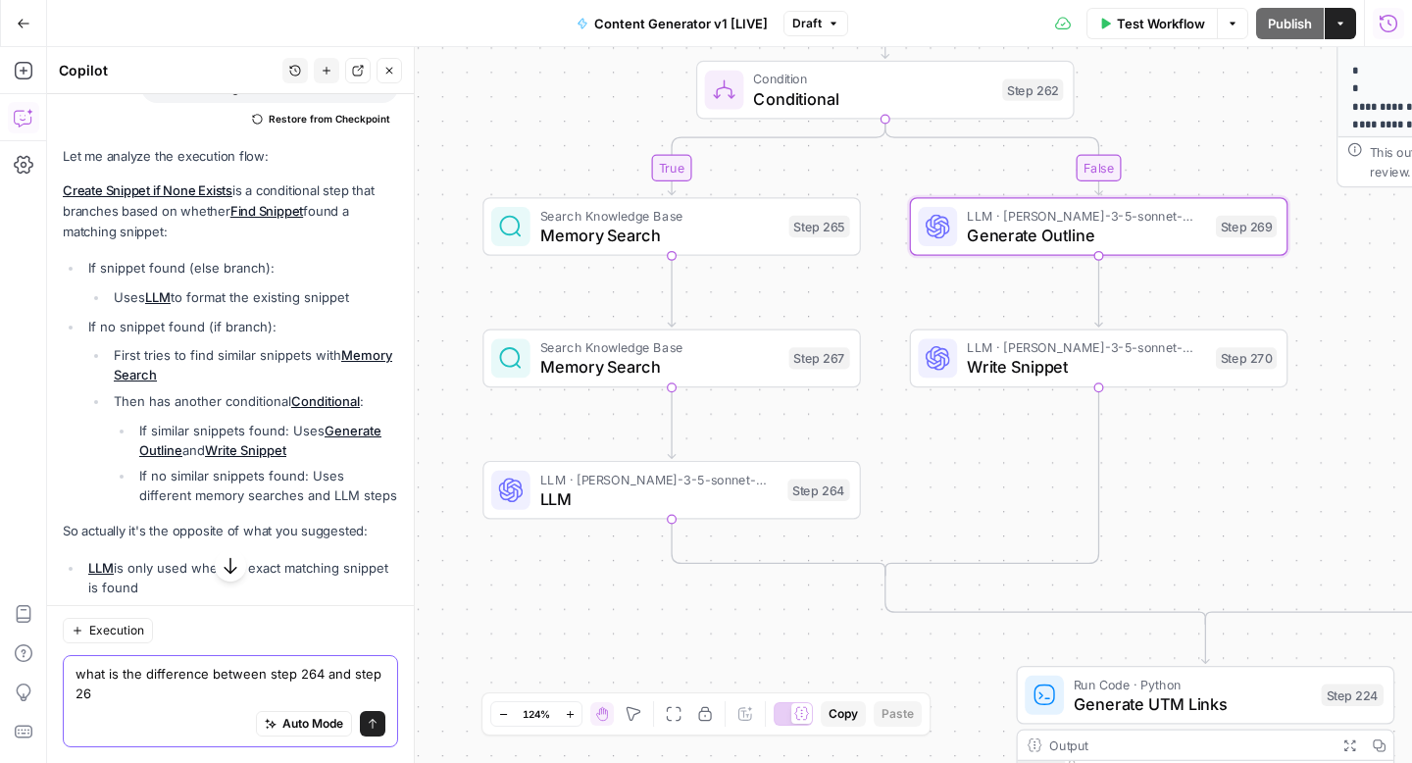
type textarea "what is the difference between step 264 and step 269"
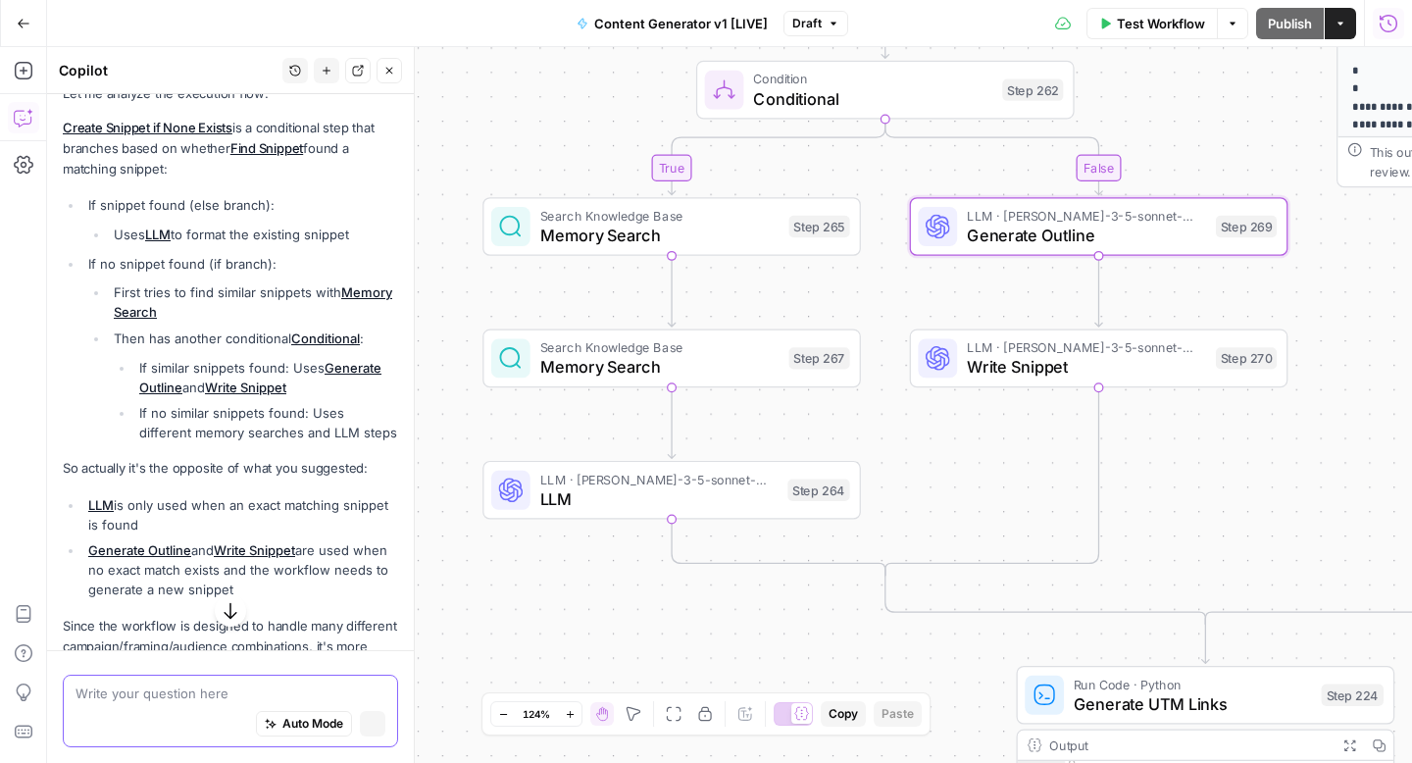
scroll to position [742, 0]
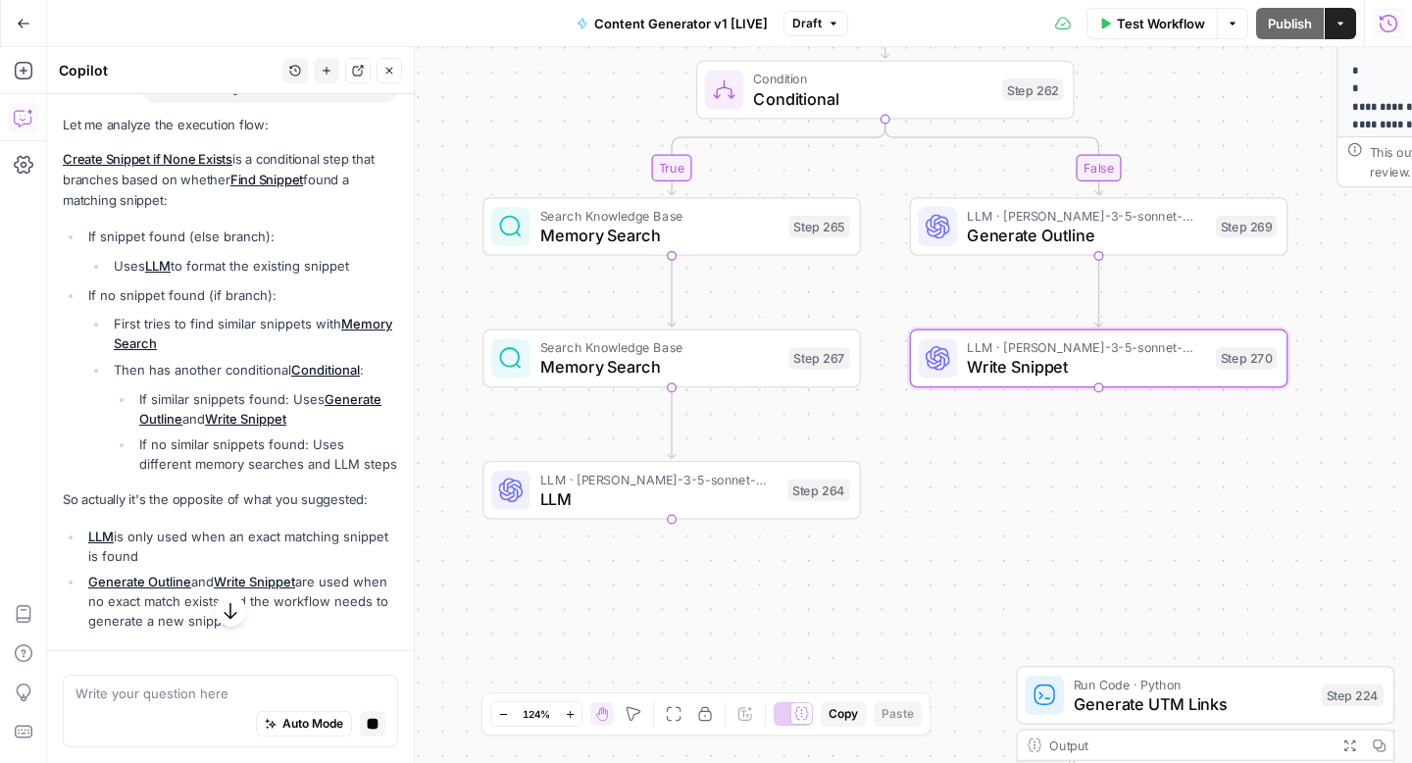
click at [236, 611] on icon "button" at bounding box center [231, 611] width 20 height 20
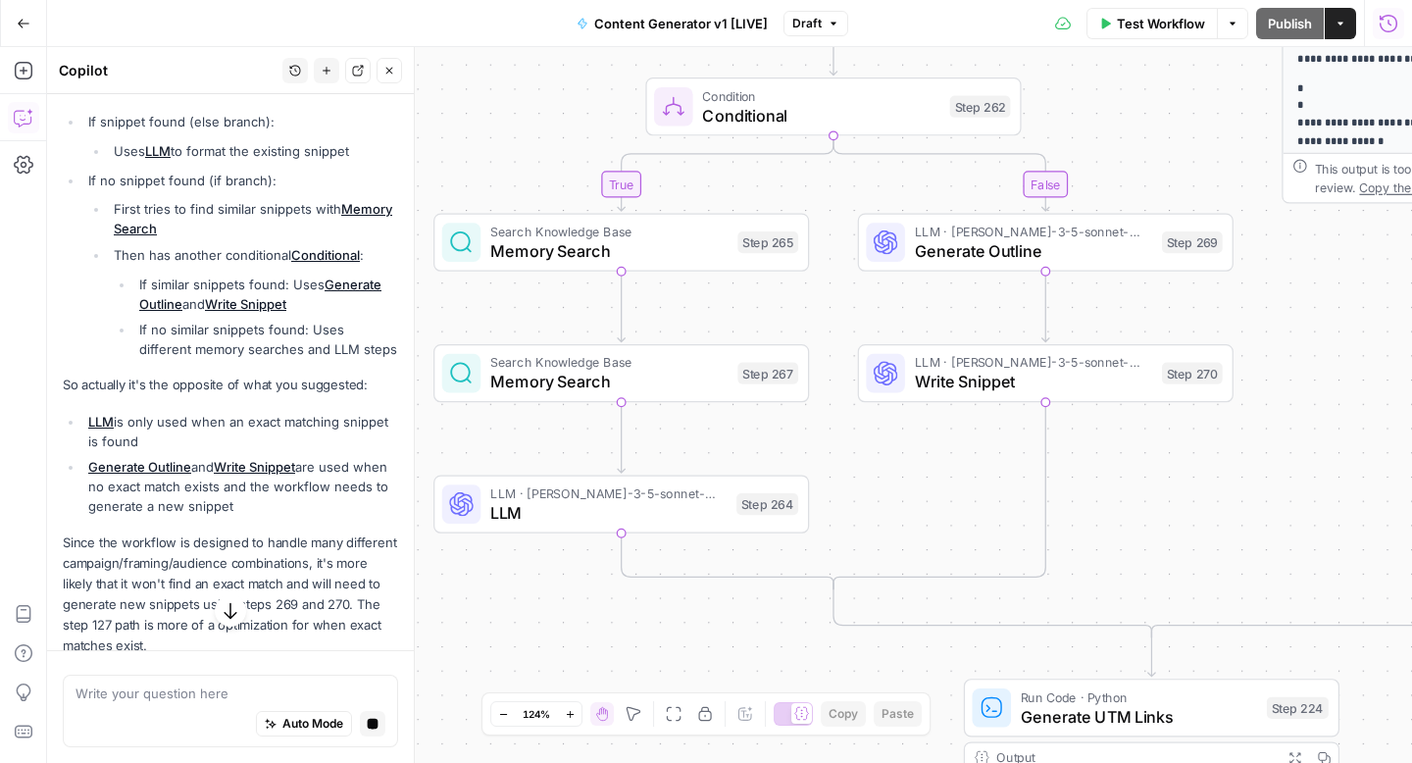
scroll to position [1046, 0]
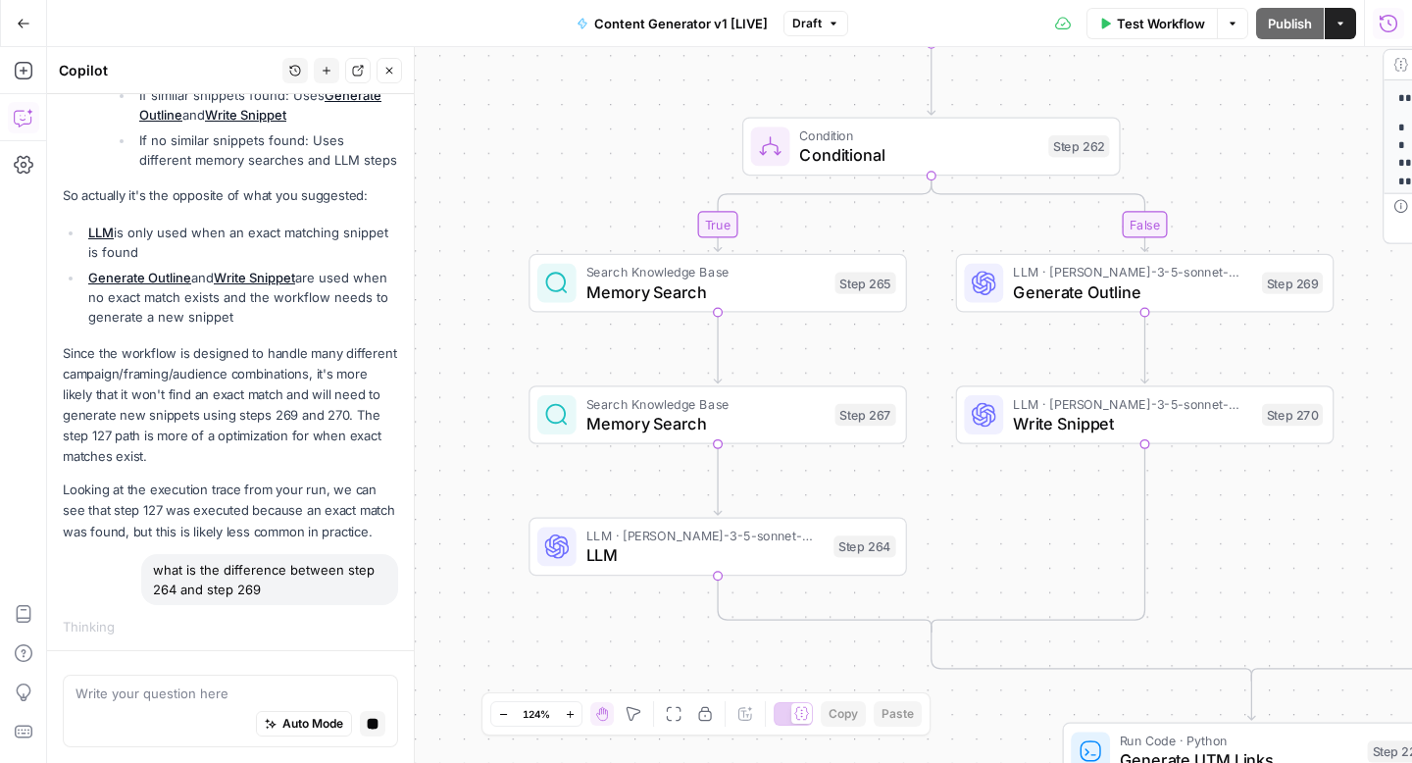
drag, startPoint x: 1043, startPoint y: 546, endPoint x: 1251, endPoint y: 556, distance: 208.1
click at [1251, 556] on div "true false true false true false true true false true false false Workflow Set …" at bounding box center [729, 405] width 1365 height 716
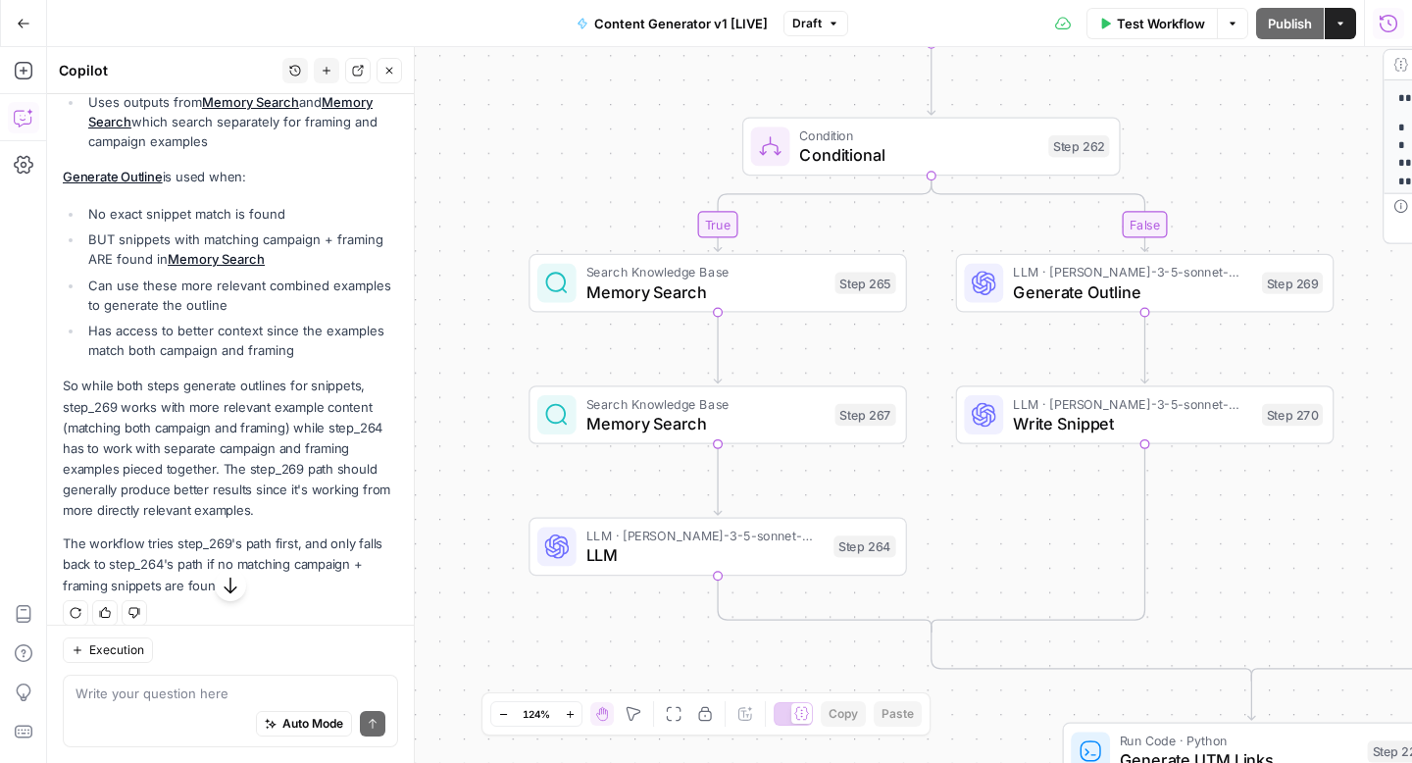
scroll to position [1931, 0]
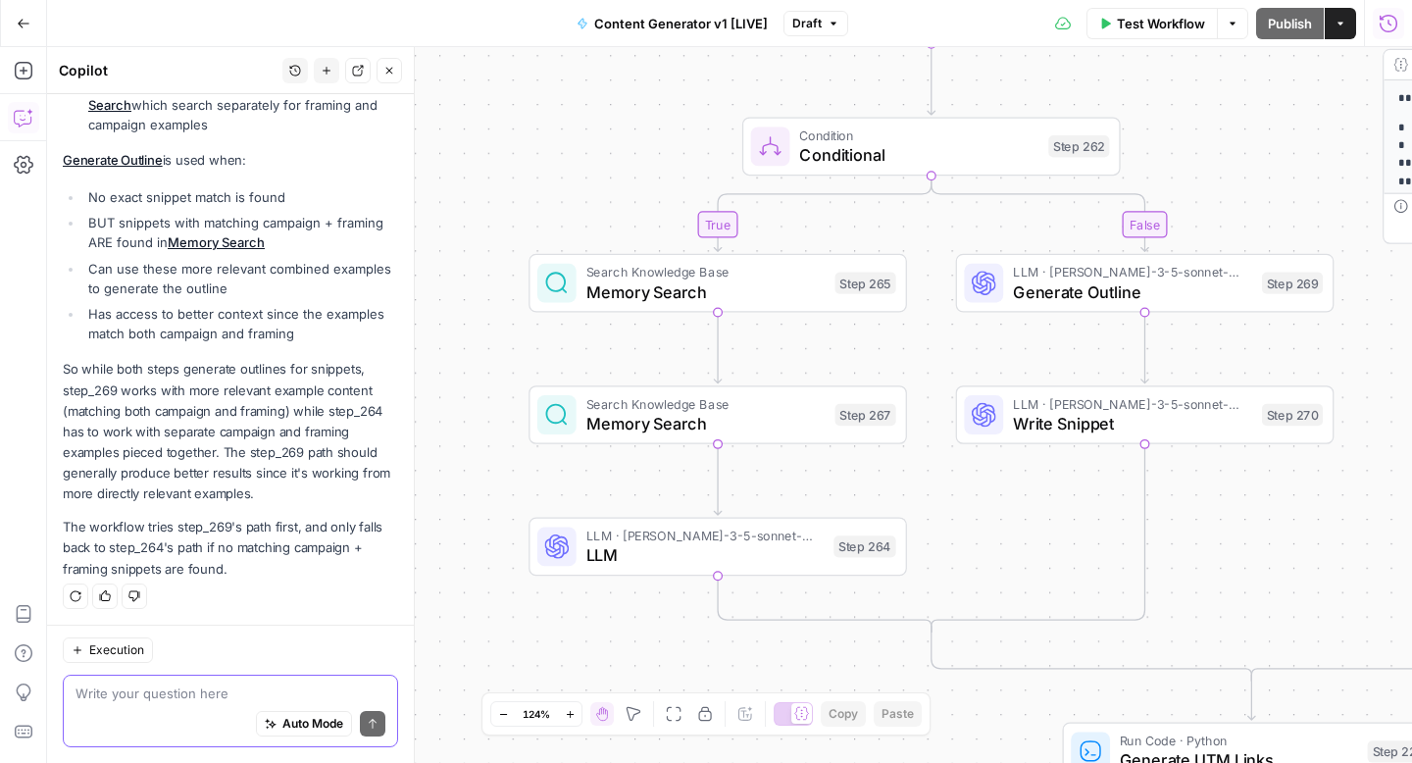
click at [192, 698] on textarea at bounding box center [230, 693] width 310 height 20
type textarea "is step 264 ever used when the workflow runs?"
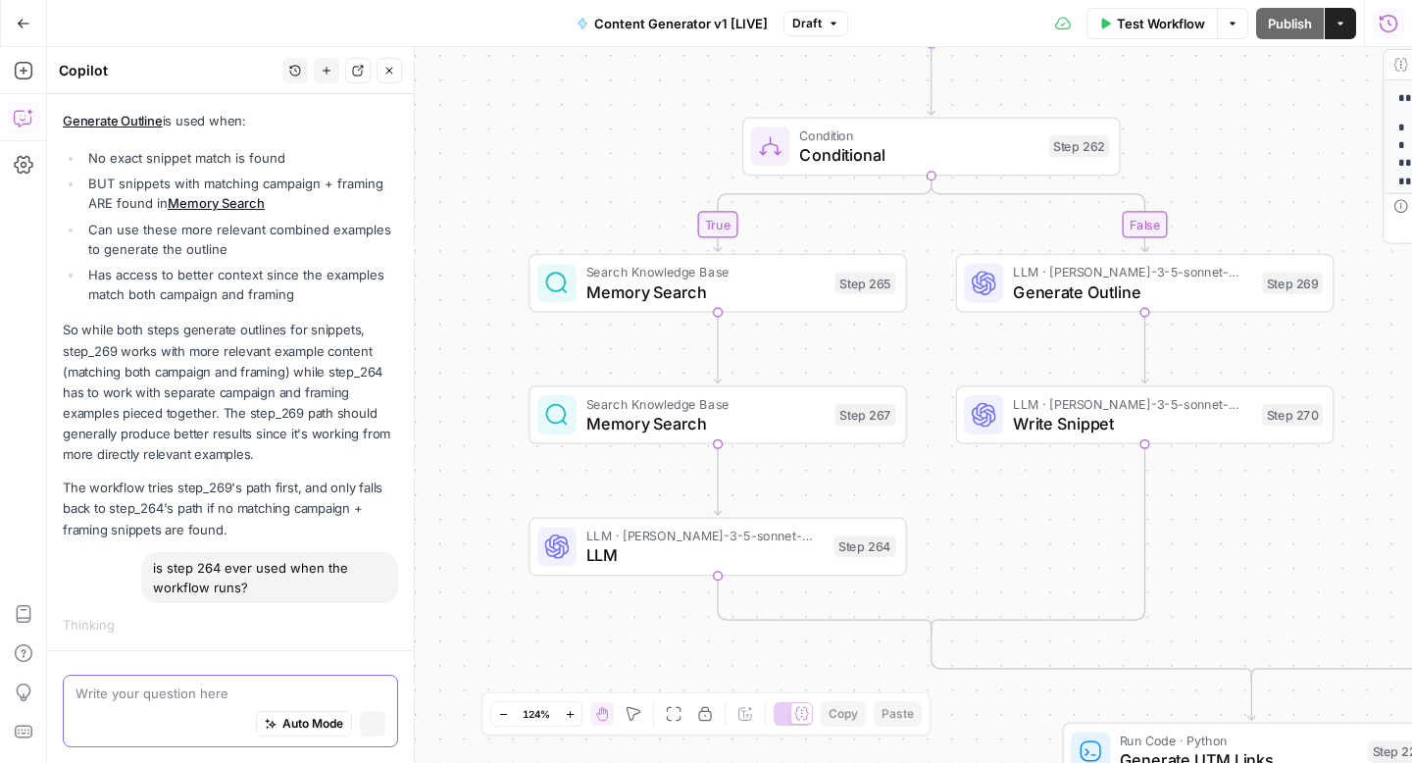
scroll to position [1906, 0]
click at [128, 694] on textarea at bounding box center [230, 693] width 310 height 20
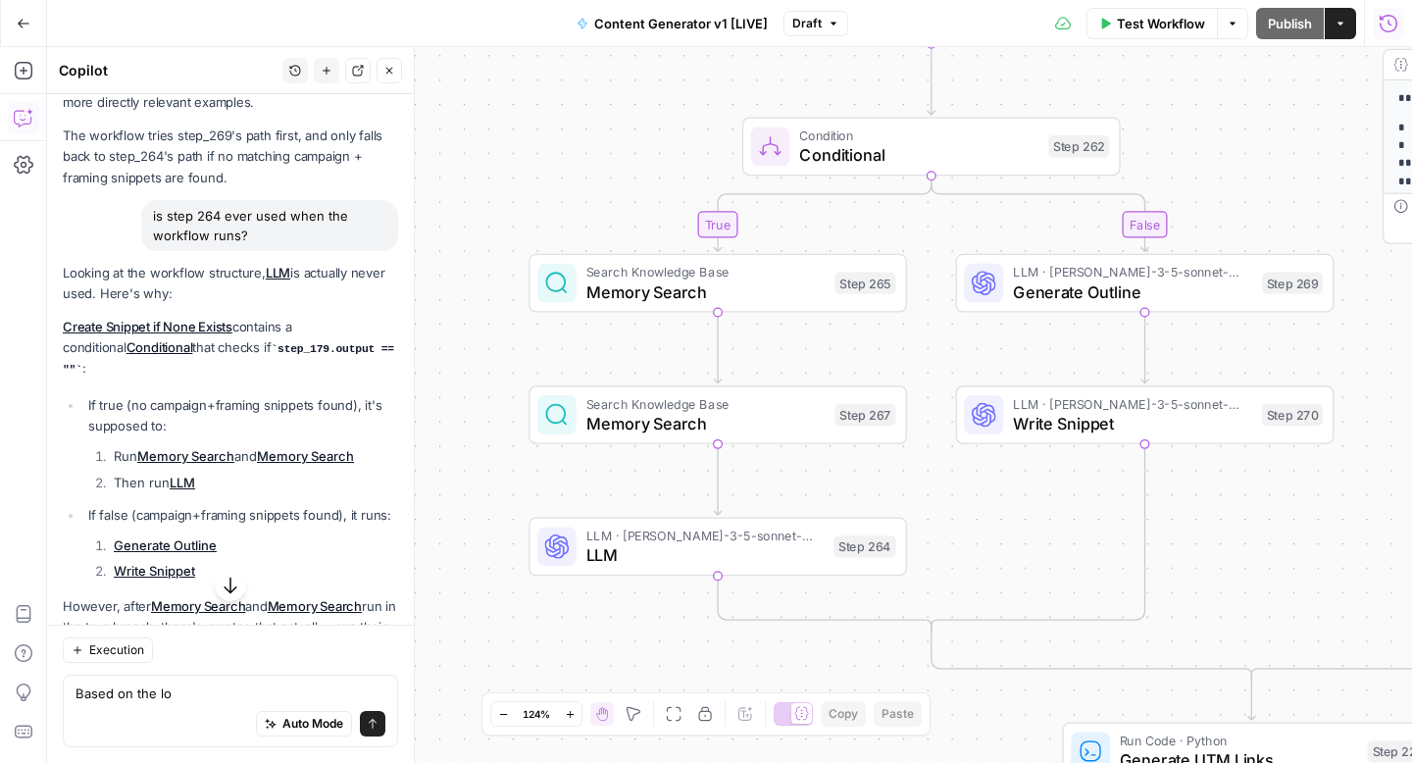
scroll to position [2329, 0]
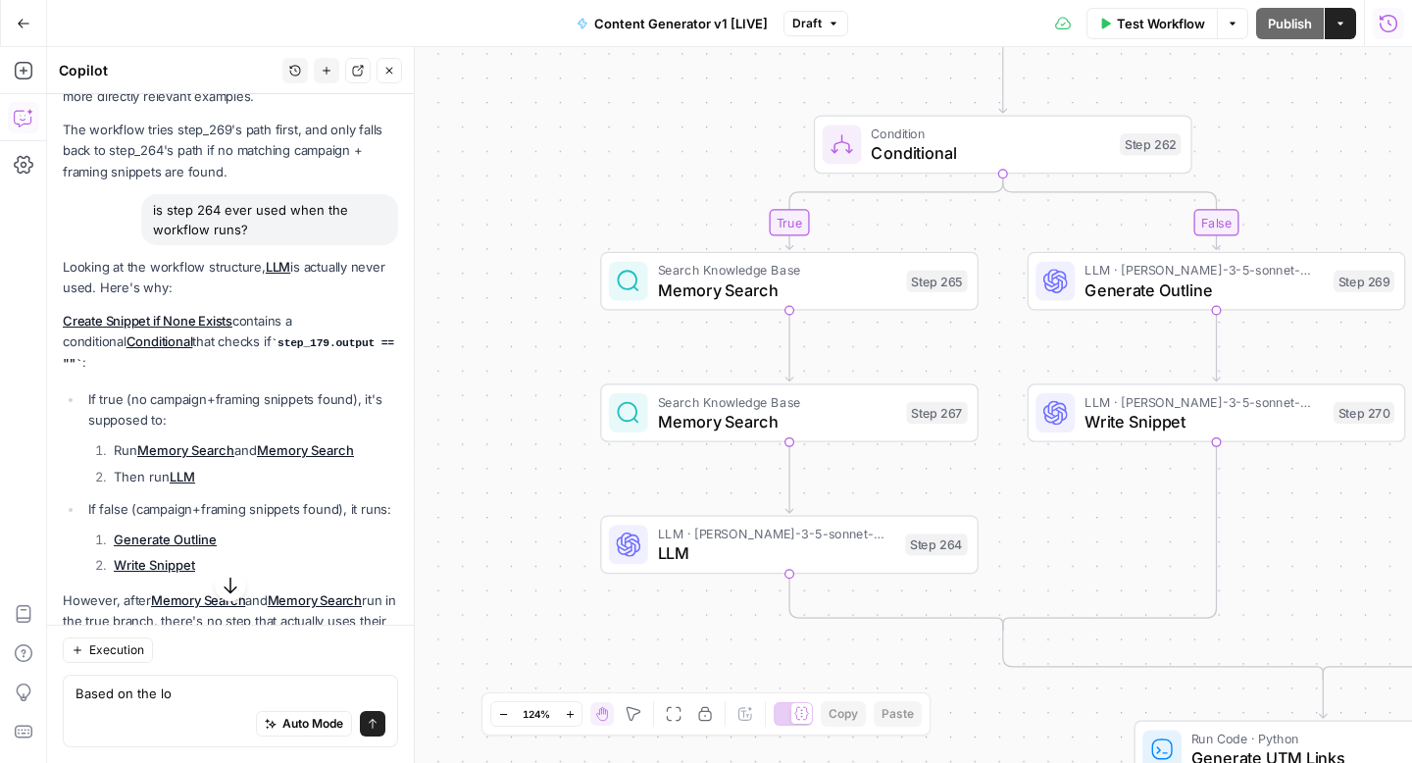
drag, startPoint x: 530, startPoint y: 121, endPoint x: 602, endPoint y: 120, distance: 71.6
click at [602, 120] on div "true false true false true false true true false true false false Workflow Set …" at bounding box center [729, 405] width 1365 height 716
click at [730, 546] on span "LLM" at bounding box center [777, 554] width 238 height 25
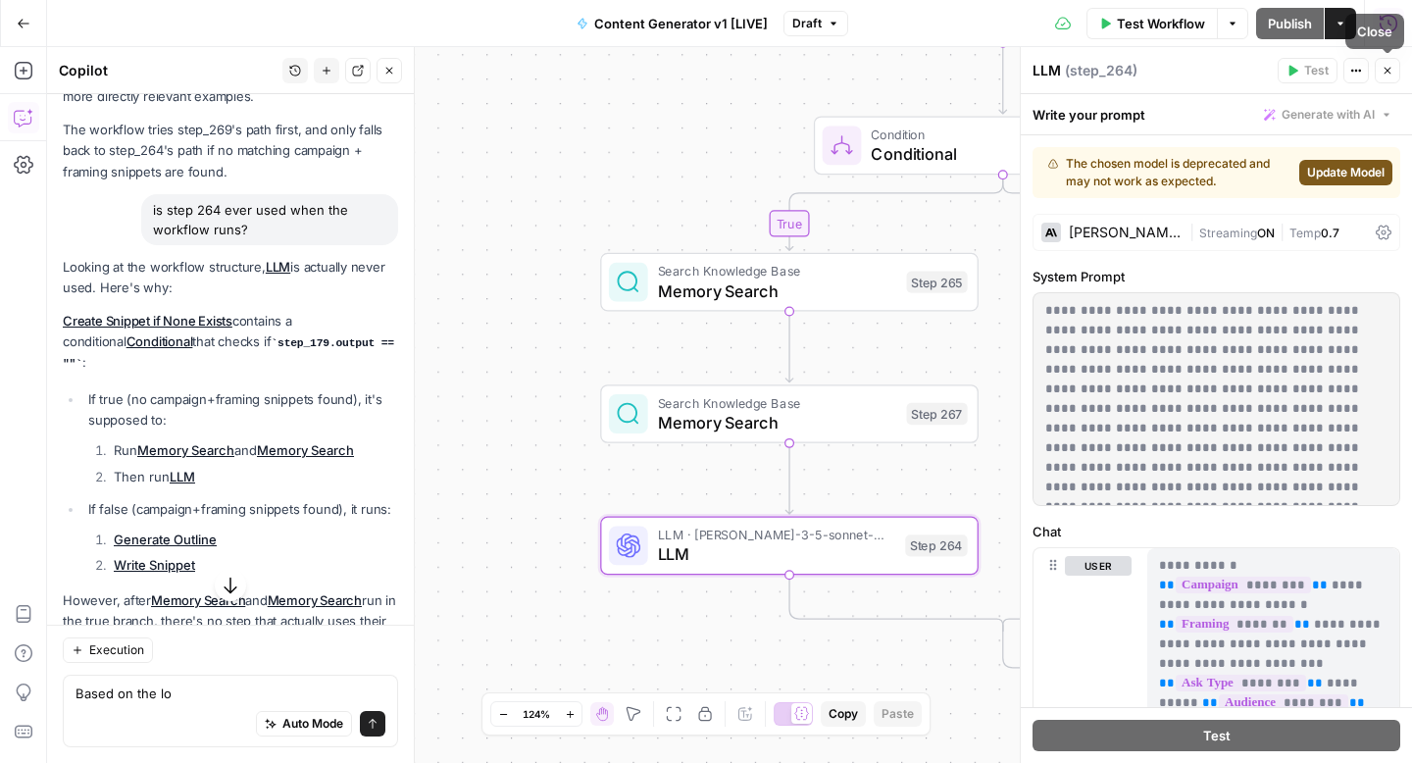
click at [1384, 73] on icon "button" at bounding box center [1387, 71] width 7 height 7
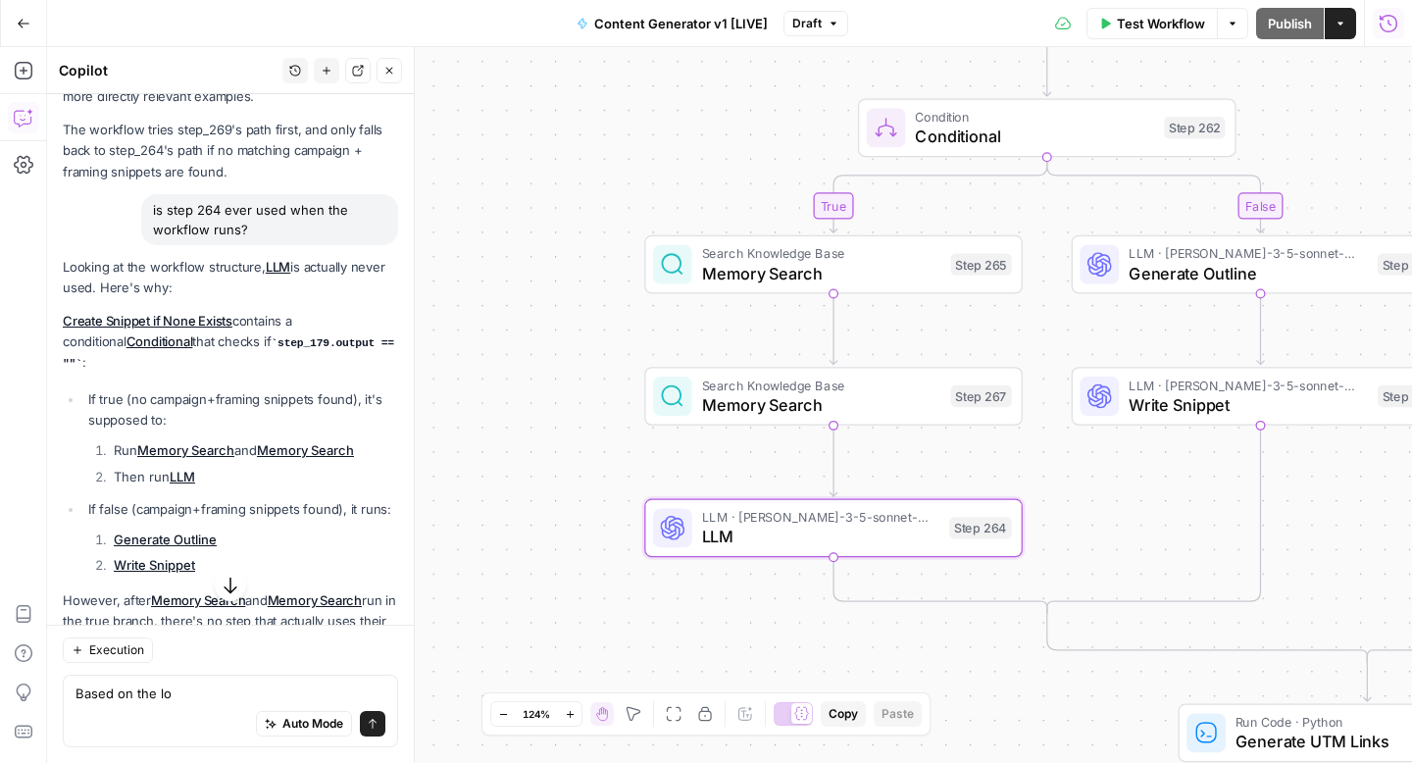
drag, startPoint x: 1159, startPoint y: 541, endPoint x: 1203, endPoint y: 524, distance: 47.5
click at [1203, 524] on div "true false true false true false true true false true false false Workflow Set …" at bounding box center [729, 405] width 1365 height 716
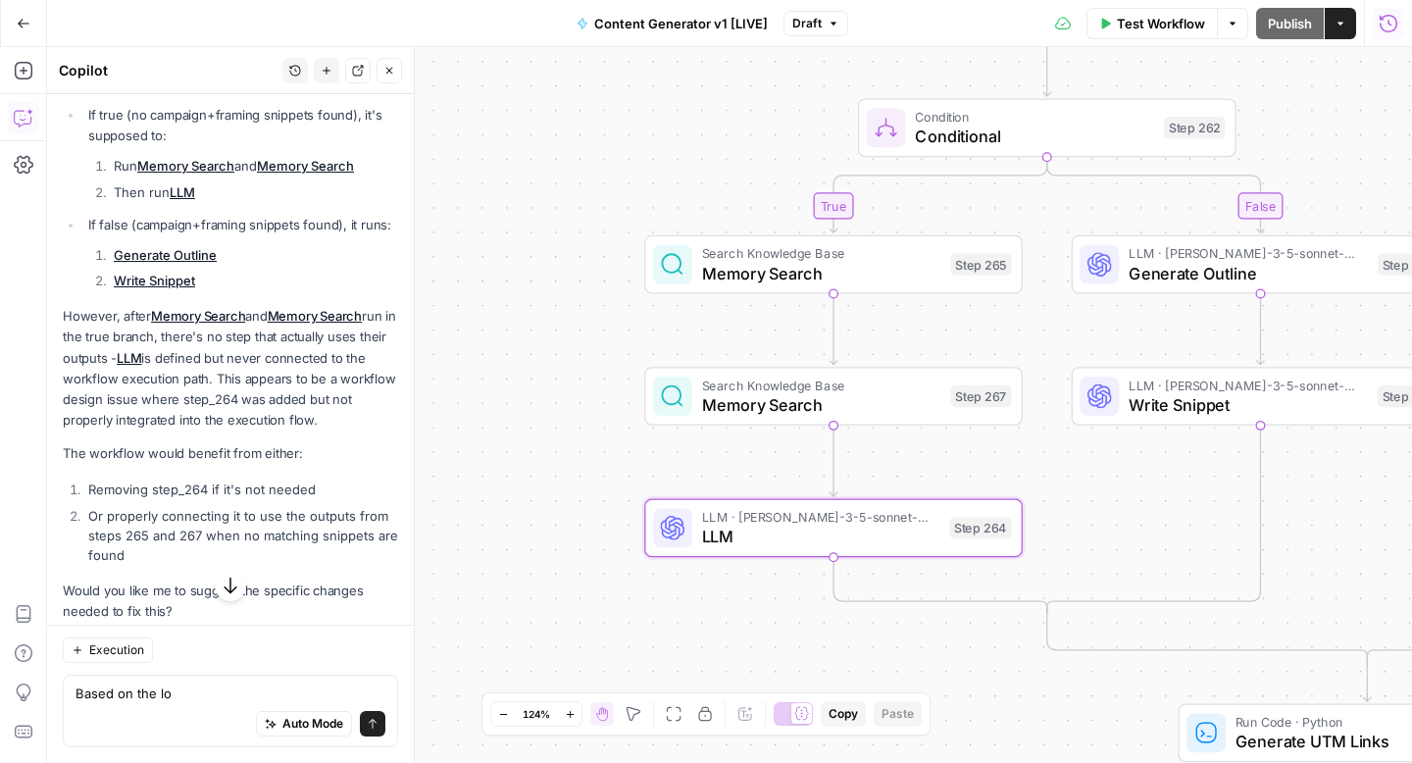
scroll to position [2634, 0]
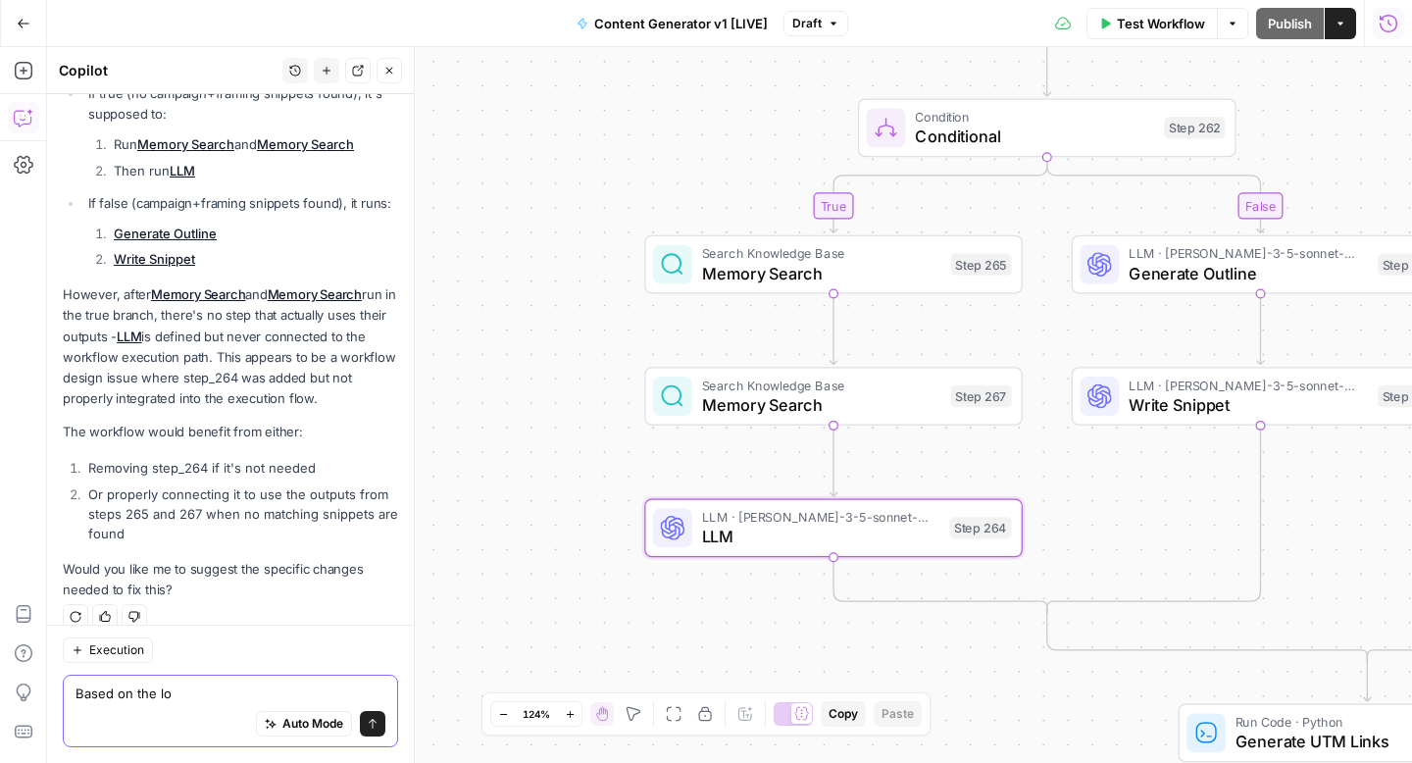
click at [182, 696] on textarea "Based on the lo" at bounding box center [230, 693] width 310 height 20
type textarea "Does the data in the logs support this conclusion?"
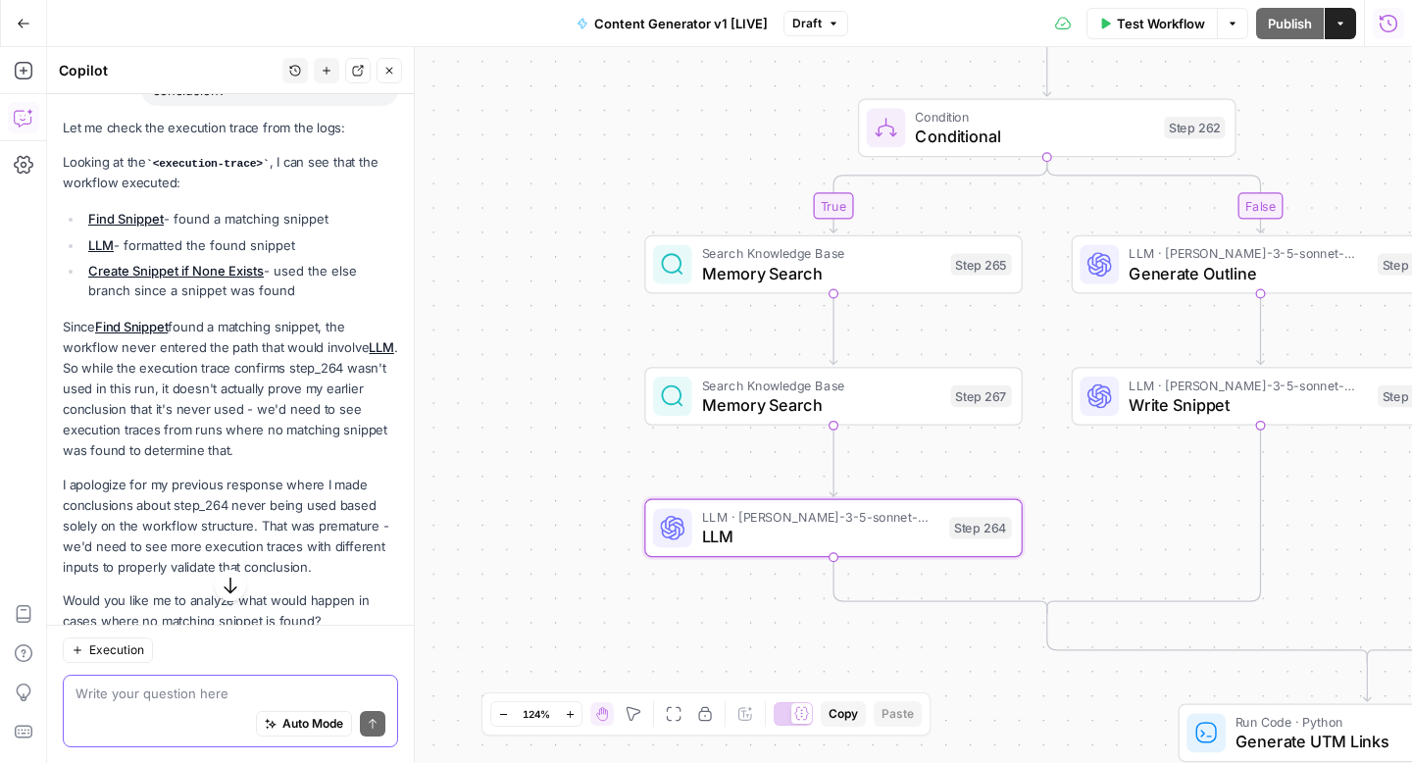
scroll to position [3223, 0]
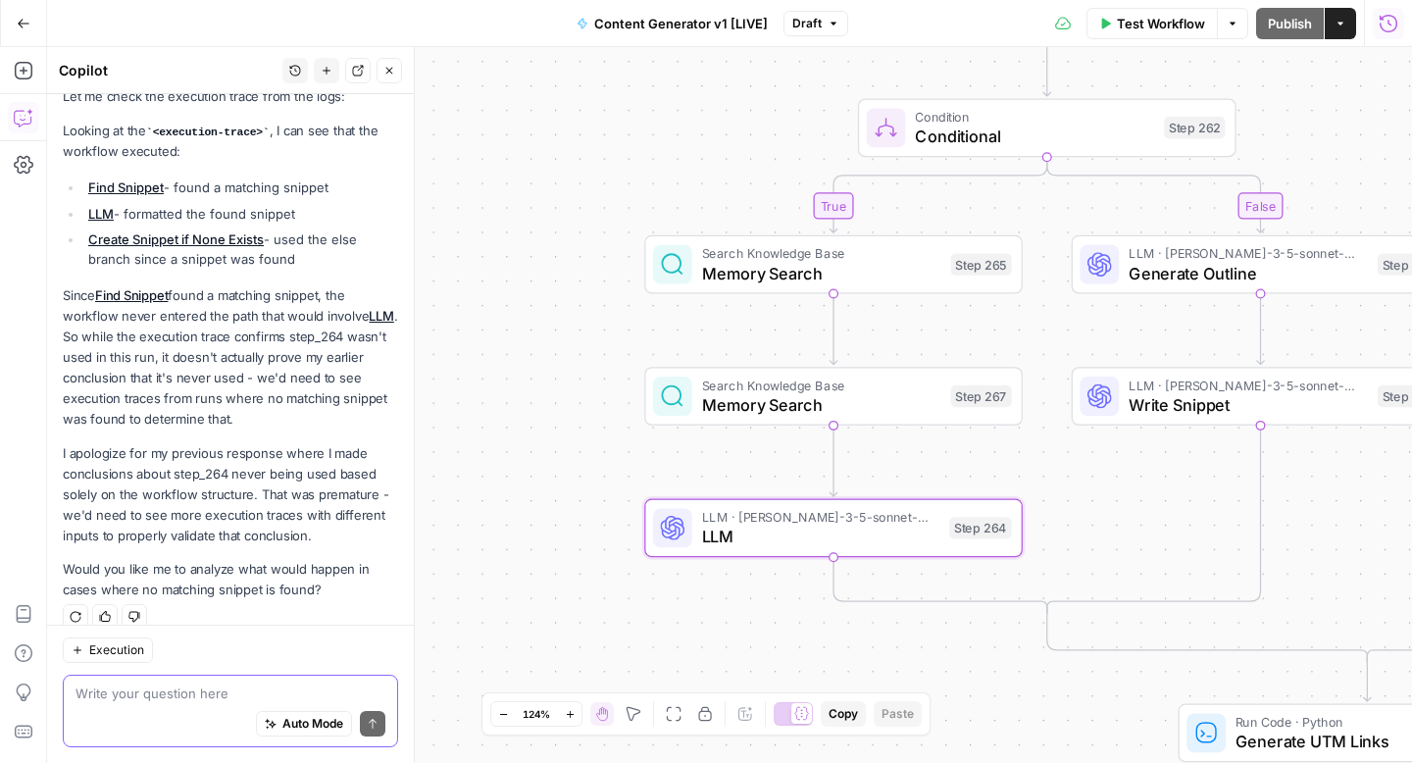
click at [225, 687] on textarea at bounding box center [230, 693] width 310 height 20
type textarea "C"
type textarea "Can you look at all the execution logs?"
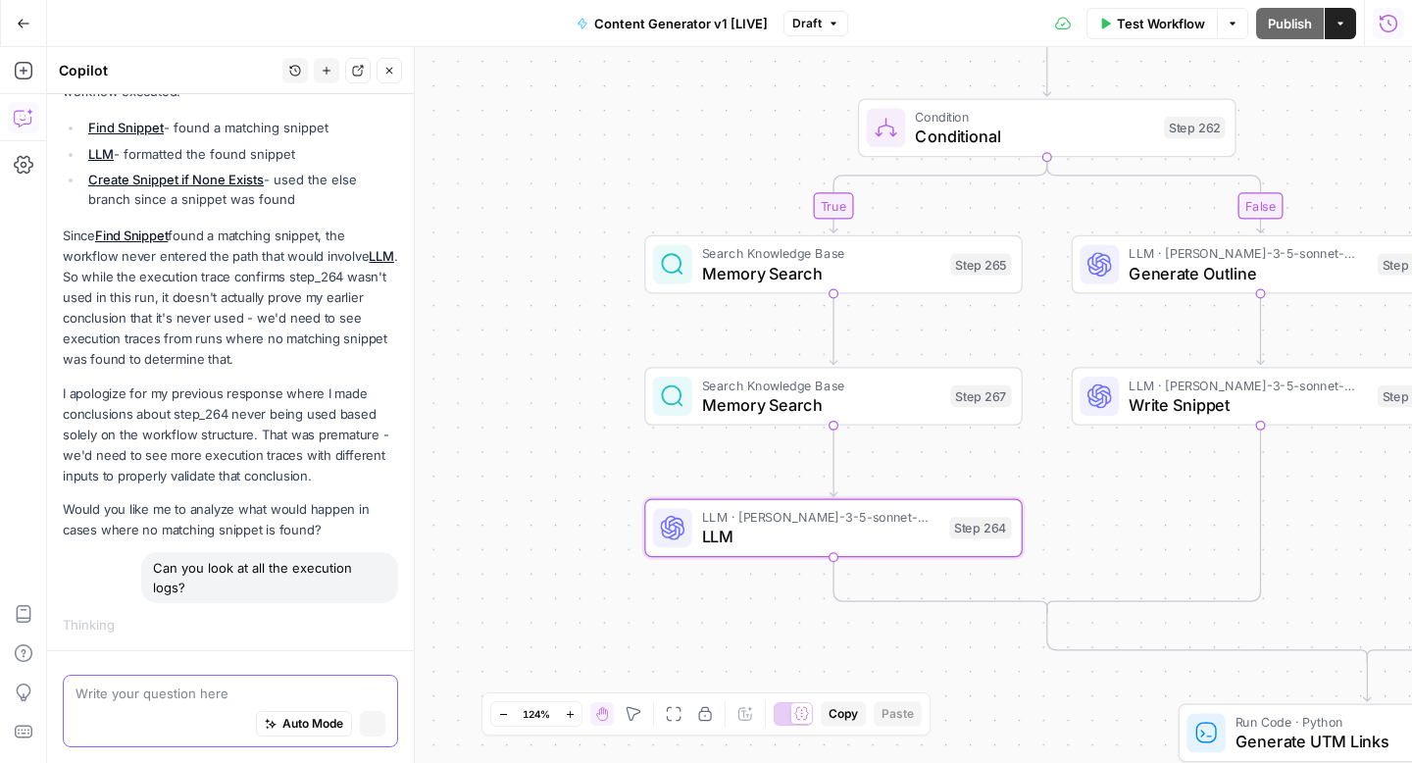
scroll to position [3178, 0]
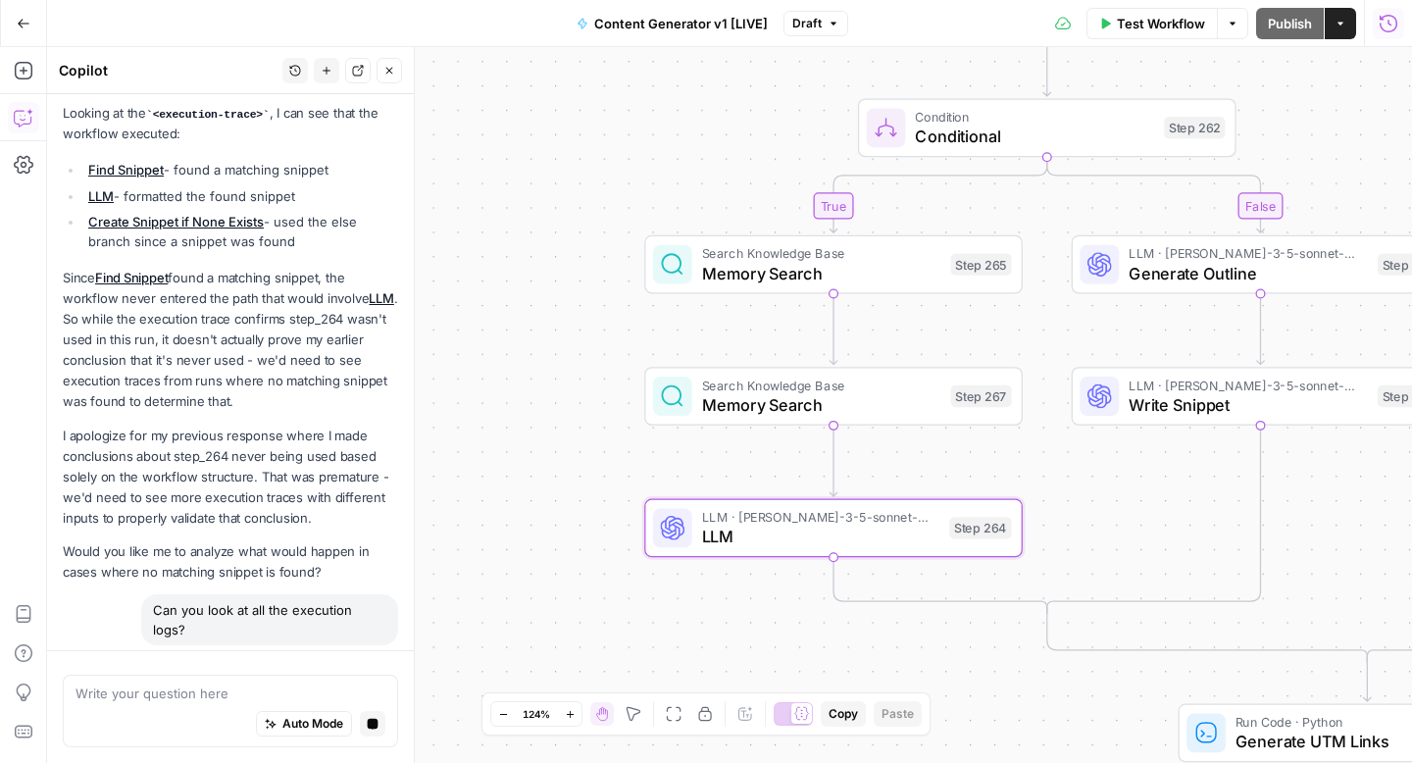
click at [1392, 20] on icon "button" at bounding box center [1389, 24] width 20 height 20
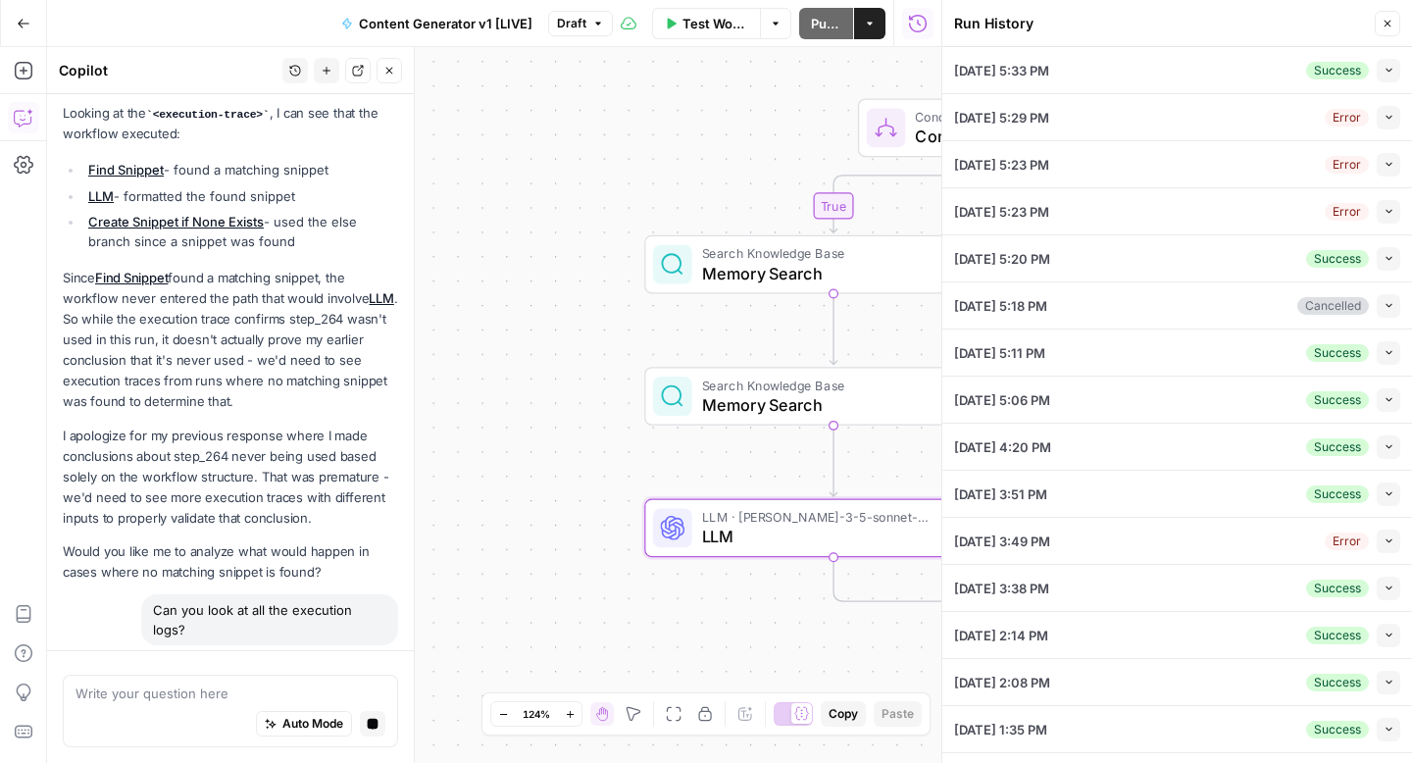
click at [1392, 20] on icon "button" at bounding box center [1387, 24] width 12 height 12
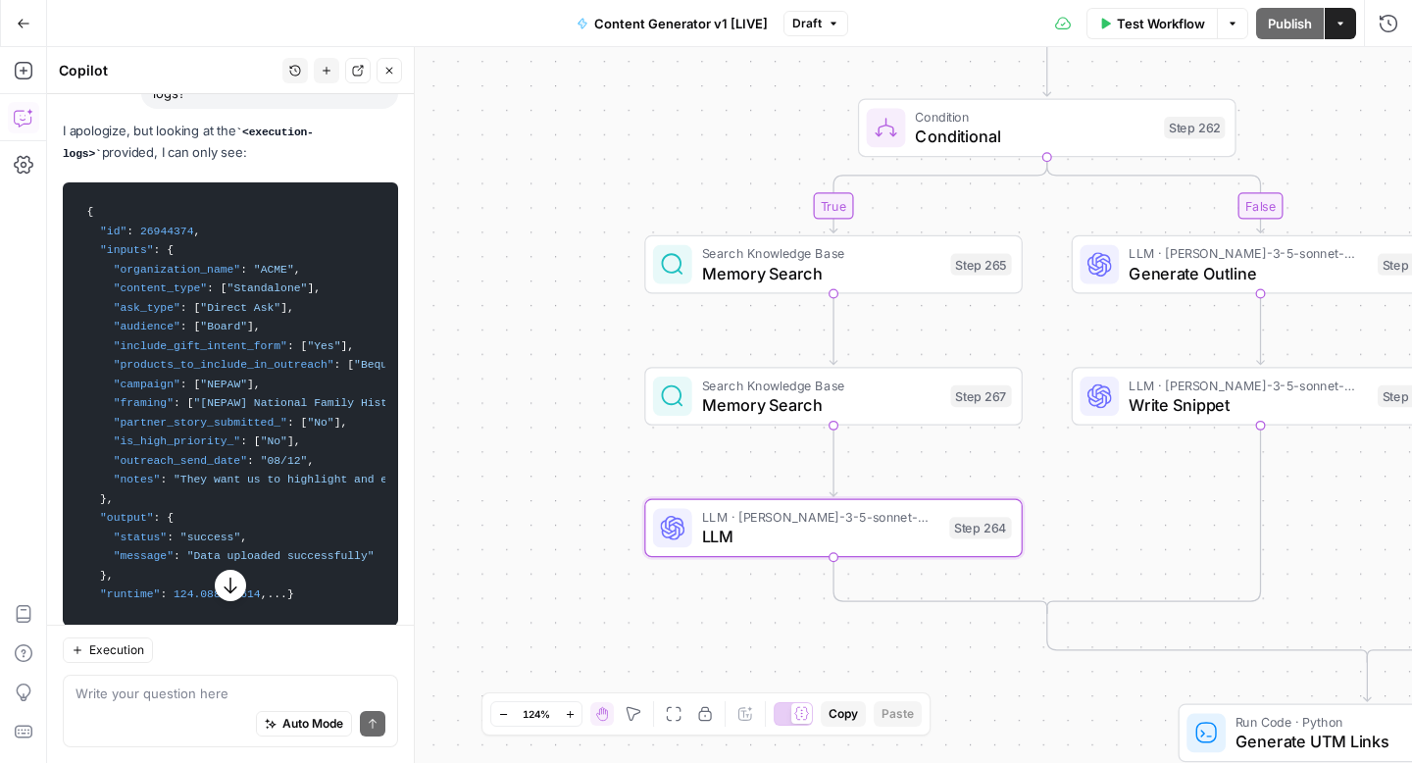
scroll to position [3537, 0]
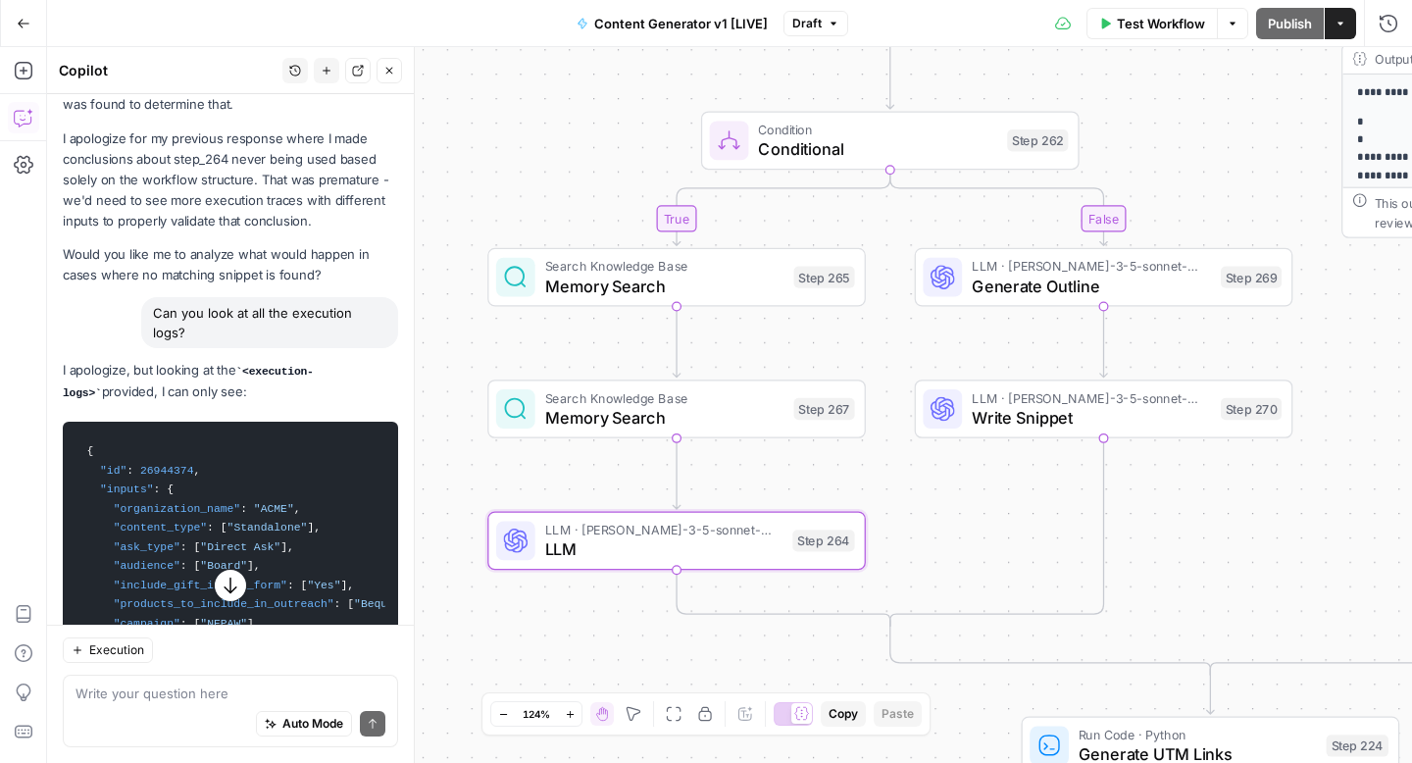
drag, startPoint x: 729, startPoint y: 135, endPoint x: 572, endPoint y: 148, distance: 158.4
click at [572, 148] on div "true false true false true false true true false true false false Workflow Set …" at bounding box center [729, 405] width 1365 height 716
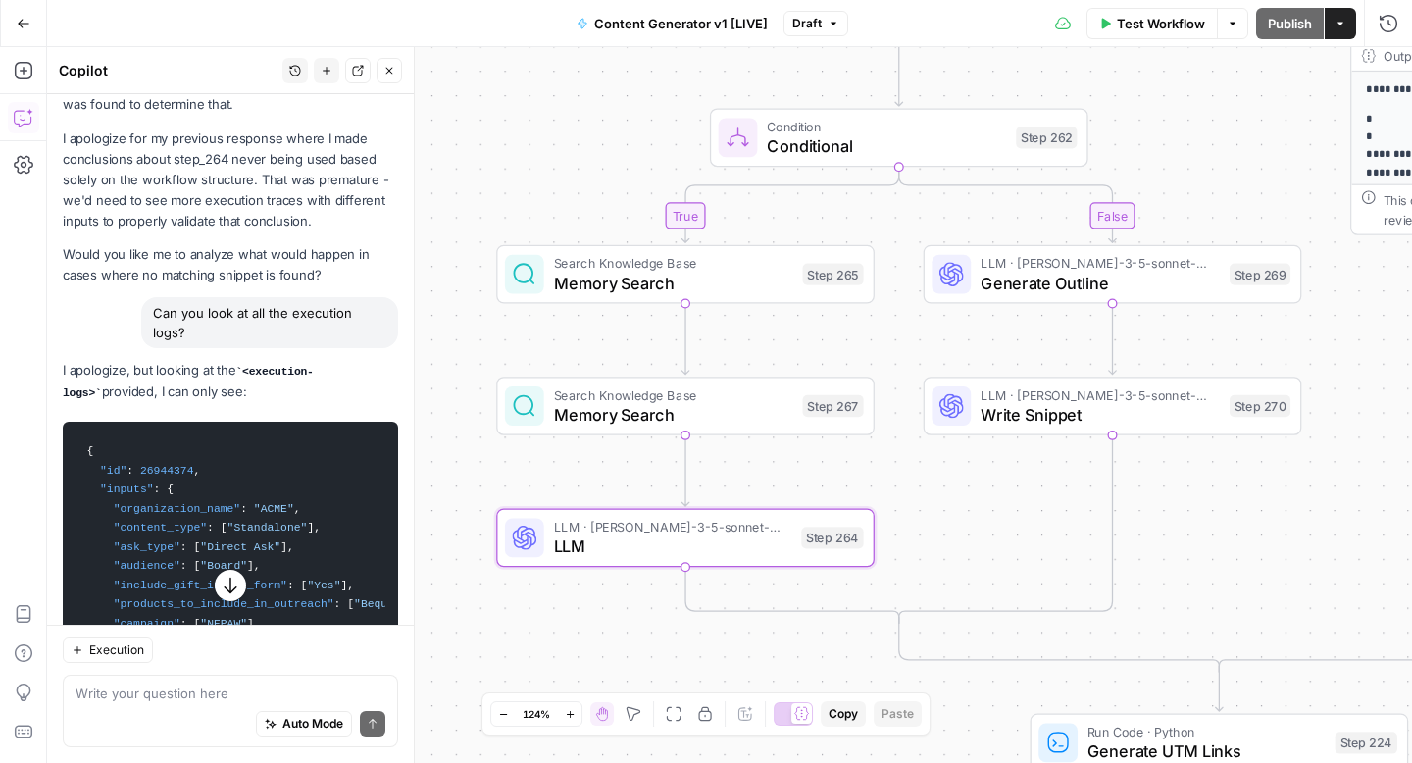
drag, startPoint x: 1174, startPoint y: 523, endPoint x: 1183, endPoint y: 520, distance: 10.2
click at [1183, 520] on div "true false true false true false true true false true false false Workflow Set …" at bounding box center [729, 405] width 1365 height 716
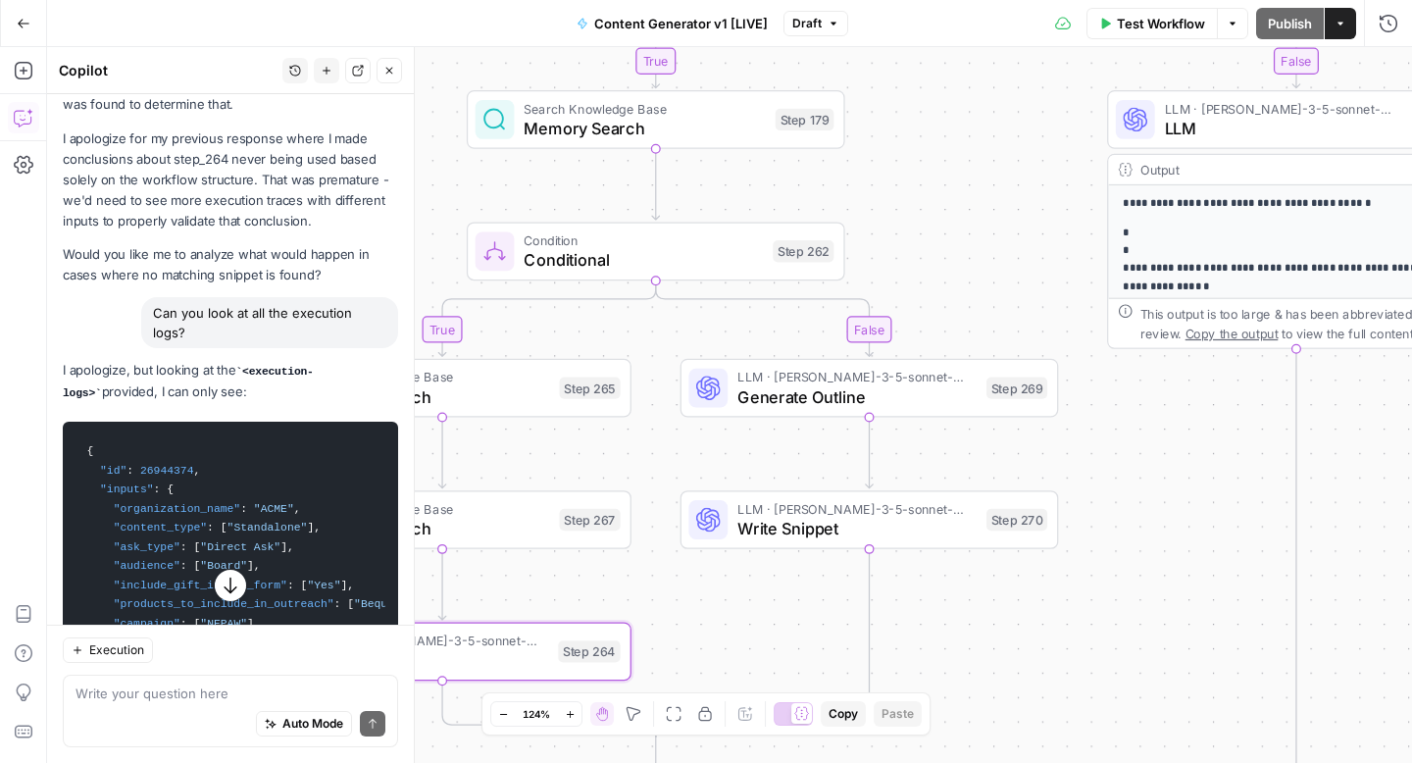
drag, startPoint x: 1210, startPoint y: 518, endPoint x: 961, endPoint y: 641, distance: 278.0
click at [961, 640] on div "true false true false true false true true false true false false Workflow Set …" at bounding box center [729, 405] width 1365 height 716
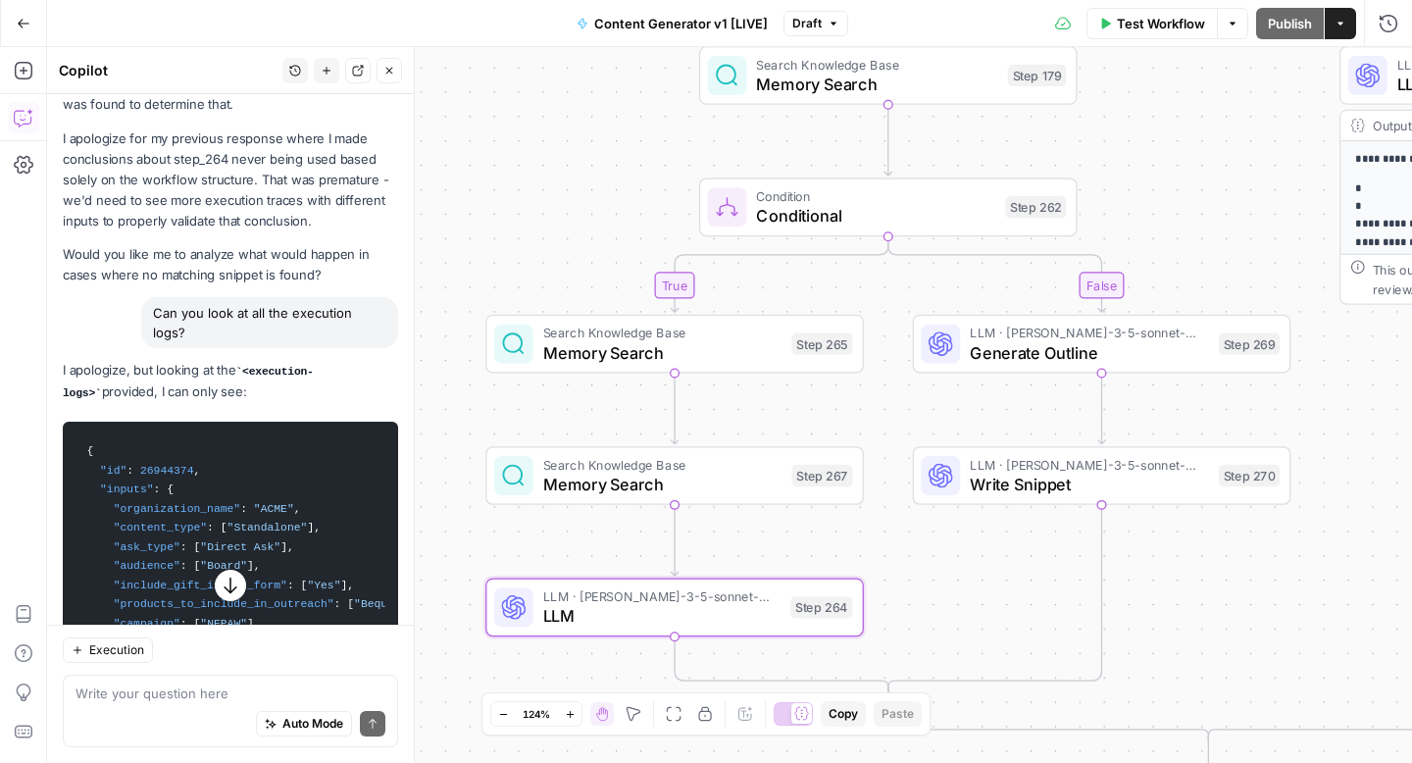
drag, startPoint x: 1069, startPoint y: 495, endPoint x: 1386, endPoint y: 421, distance: 326.3
click at [1389, 422] on div "true false true false true false true true false true false false Workflow Set …" at bounding box center [729, 405] width 1365 height 716
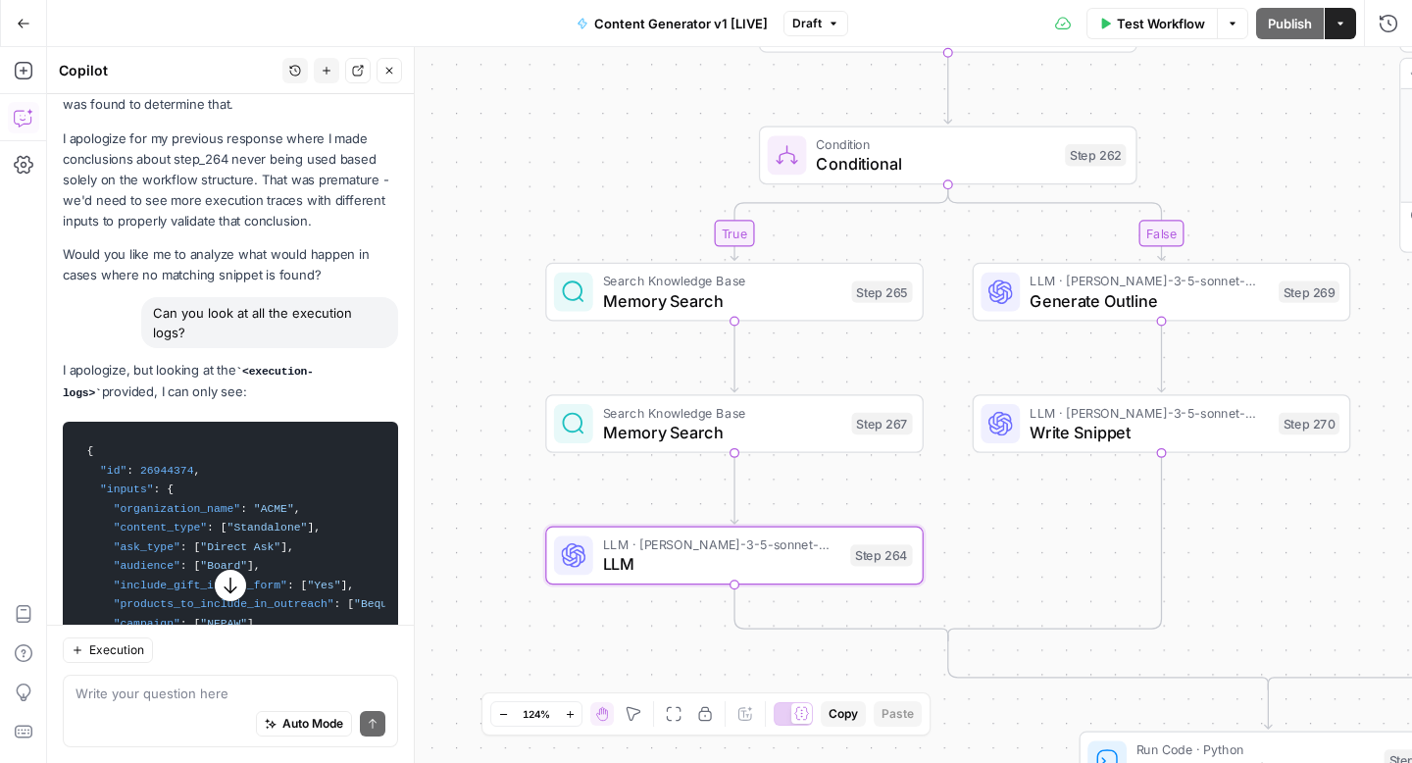
drag, startPoint x: 1301, startPoint y: 618, endPoint x: 1279, endPoint y: 586, distance: 38.6
click at [1279, 586] on div "true false true false true false true true false true false false Workflow Set …" at bounding box center [729, 405] width 1365 height 716
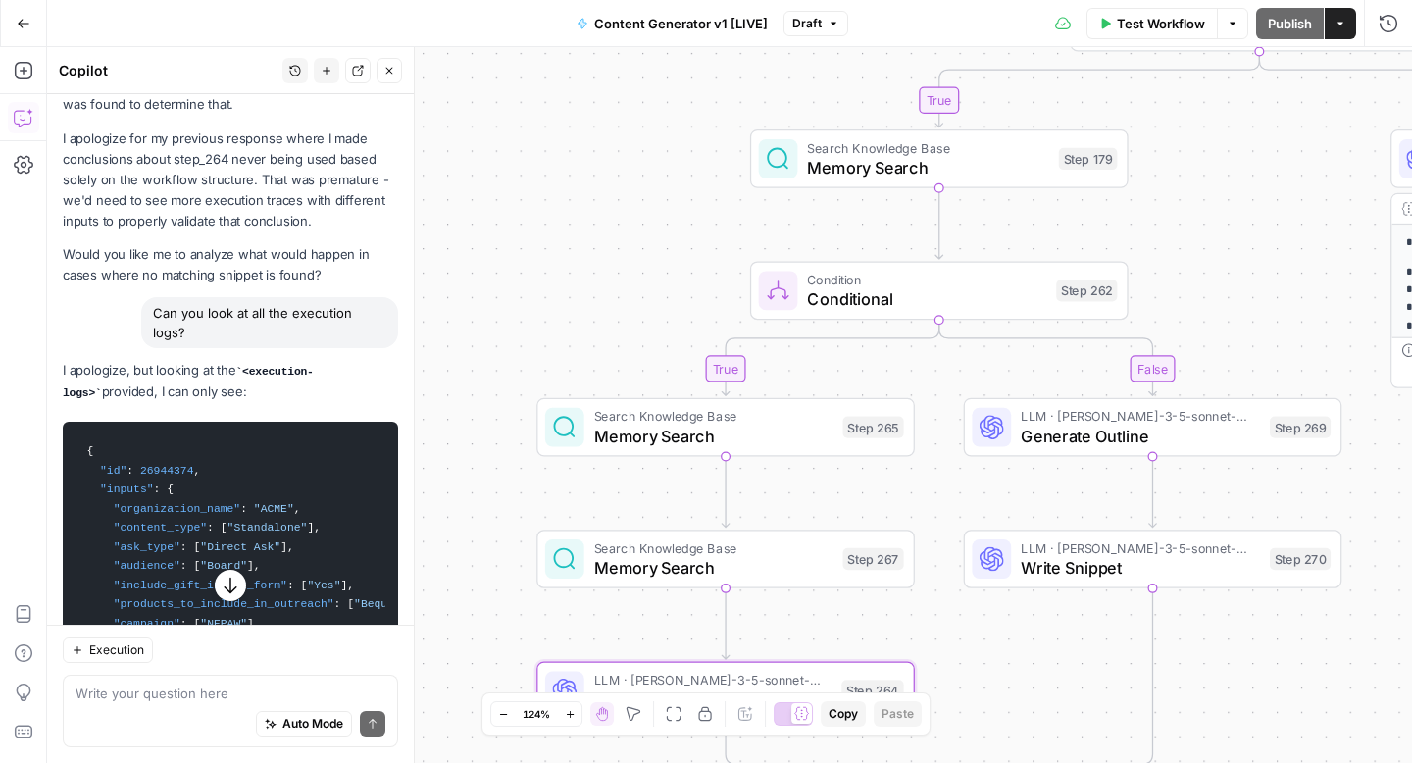
drag, startPoint x: 1279, startPoint y: 586, endPoint x: 1270, endPoint y: 722, distance: 135.6
click at [1270, 722] on div "true false true false true false true true false true false false Workflow Set …" at bounding box center [729, 405] width 1365 height 716
click at [1122, 427] on span "Generate Outline" at bounding box center [1140, 436] width 239 height 25
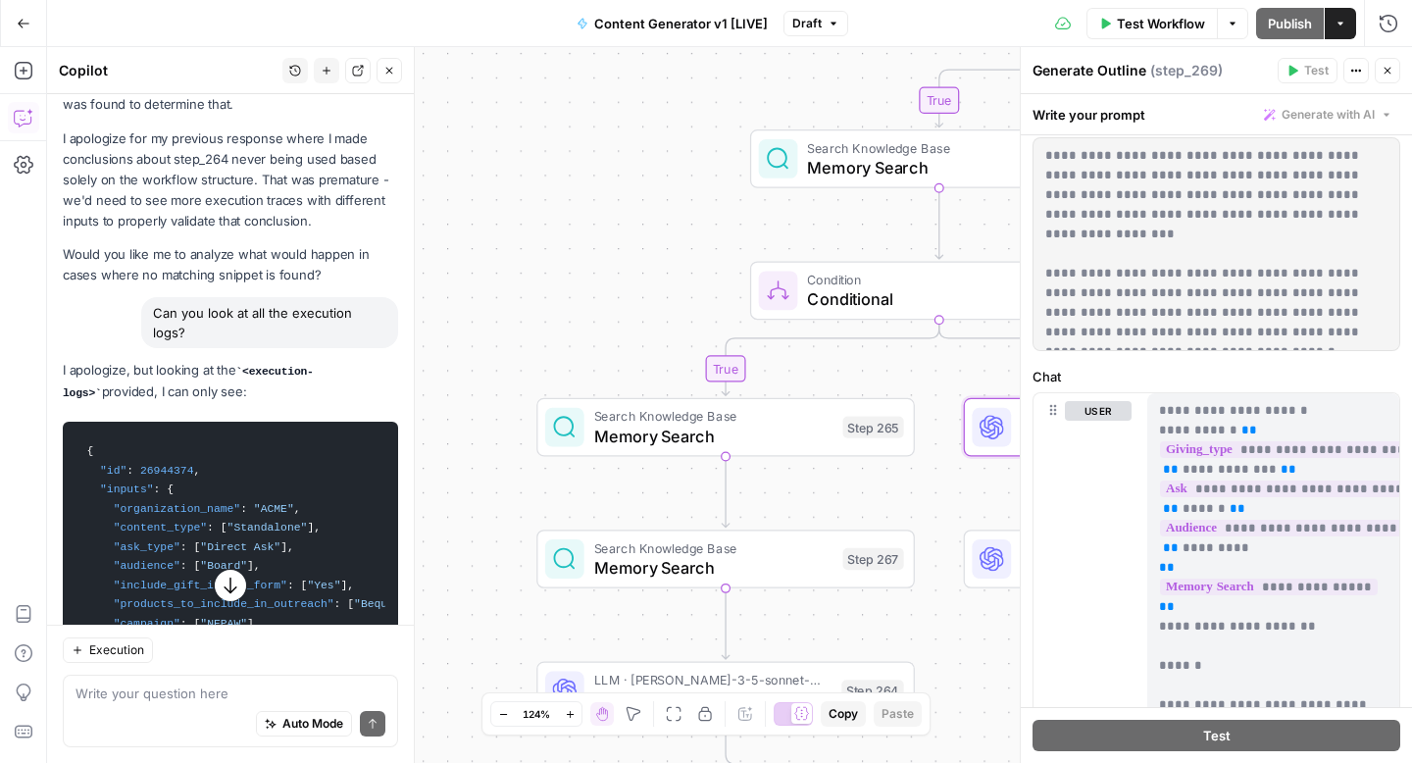
scroll to position [0, 0]
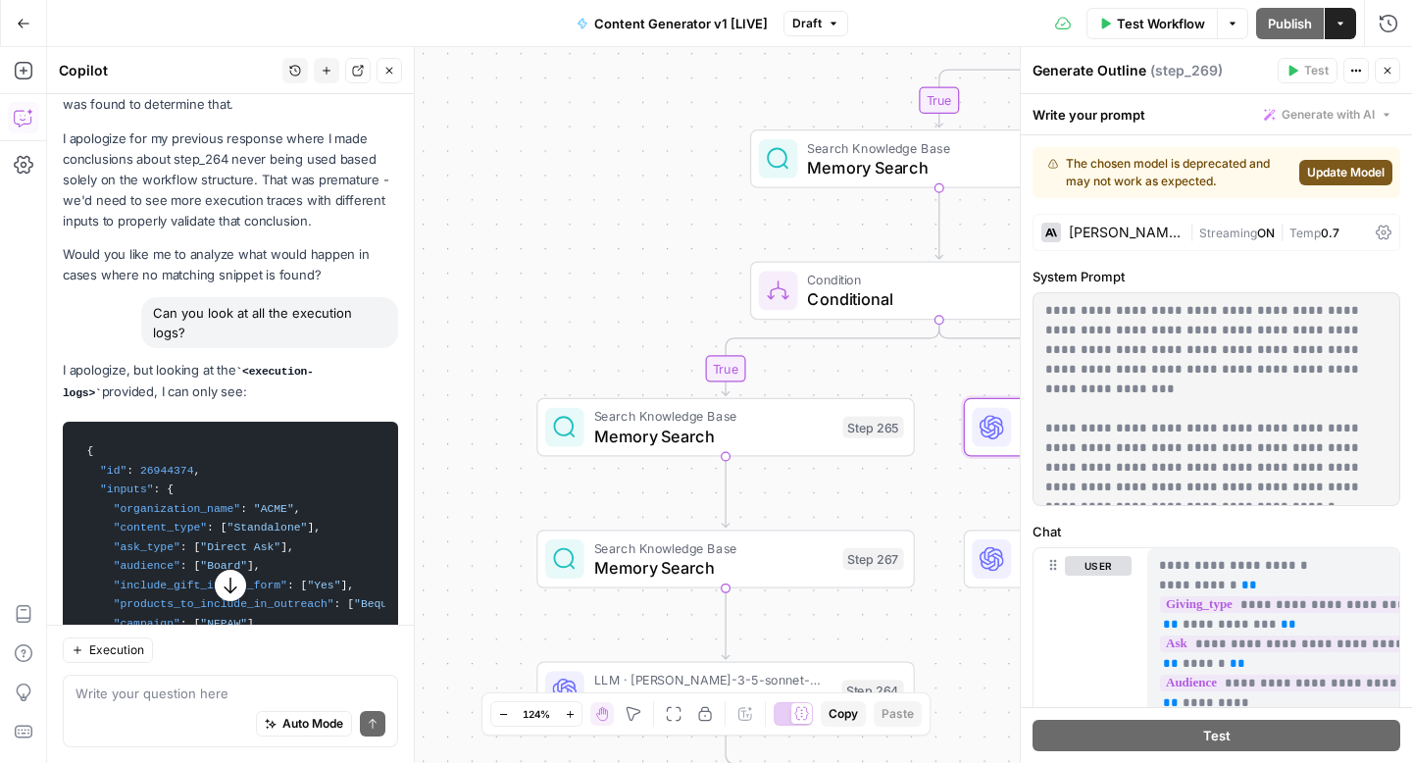
click at [1387, 71] on icon "button" at bounding box center [1387, 71] width 7 height 7
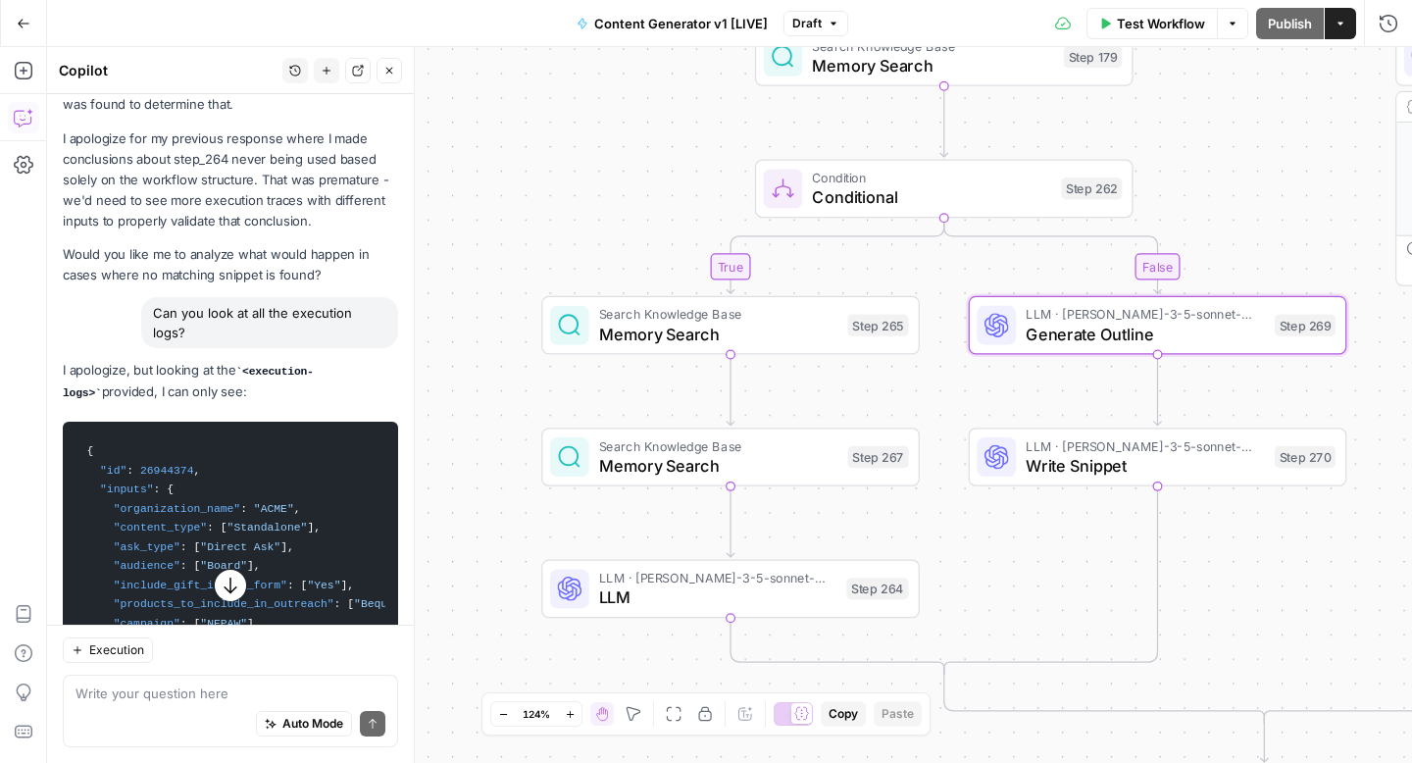
drag, startPoint x: 1215, startPoint y: 318, endPoint x: 1222, endPoint y: 211, distance: 107.1
click at [1223, 211] on div "true false true false true false true true false true false false Workflow Set …" at bounding box center [729, 405] width 1365 height 716
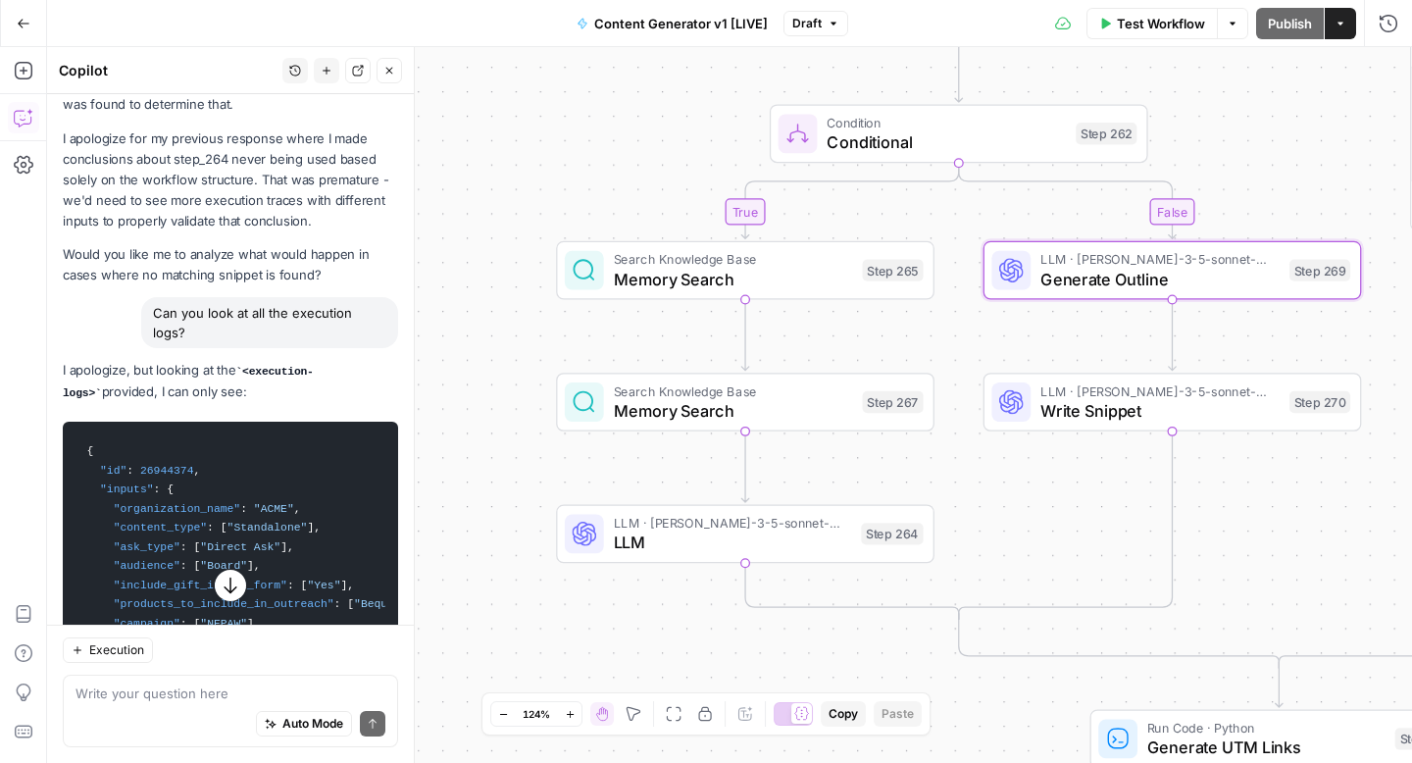
drag, startPoint x: 1032, startPoint y: 586, endPoint x: 1044, endPoint y: 536, distance: 51.4
click at [1044, 536] on div "true false true false true false true true false true false false Workflow Set …" at bounding box center [729, 405] width 1365 height 716
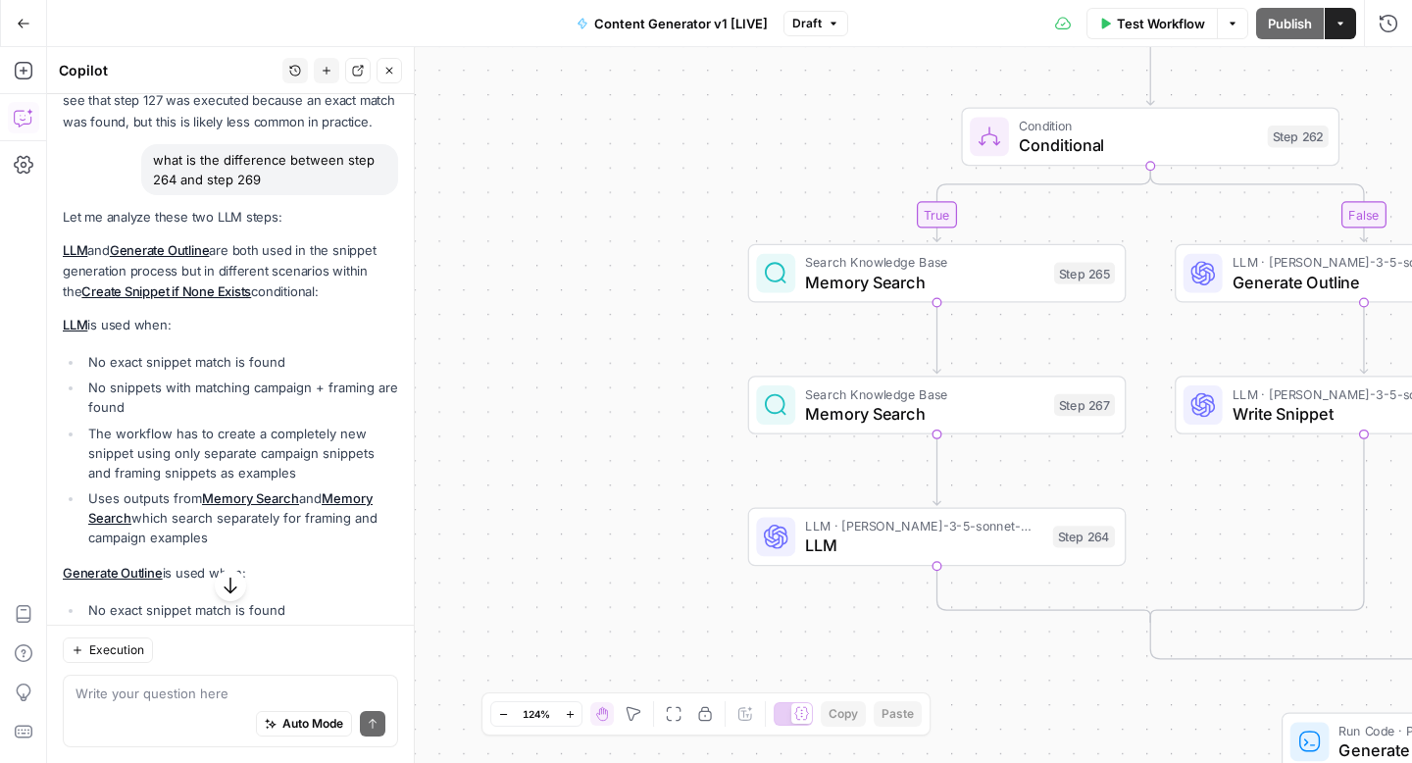
scroll to position [1526, 0]
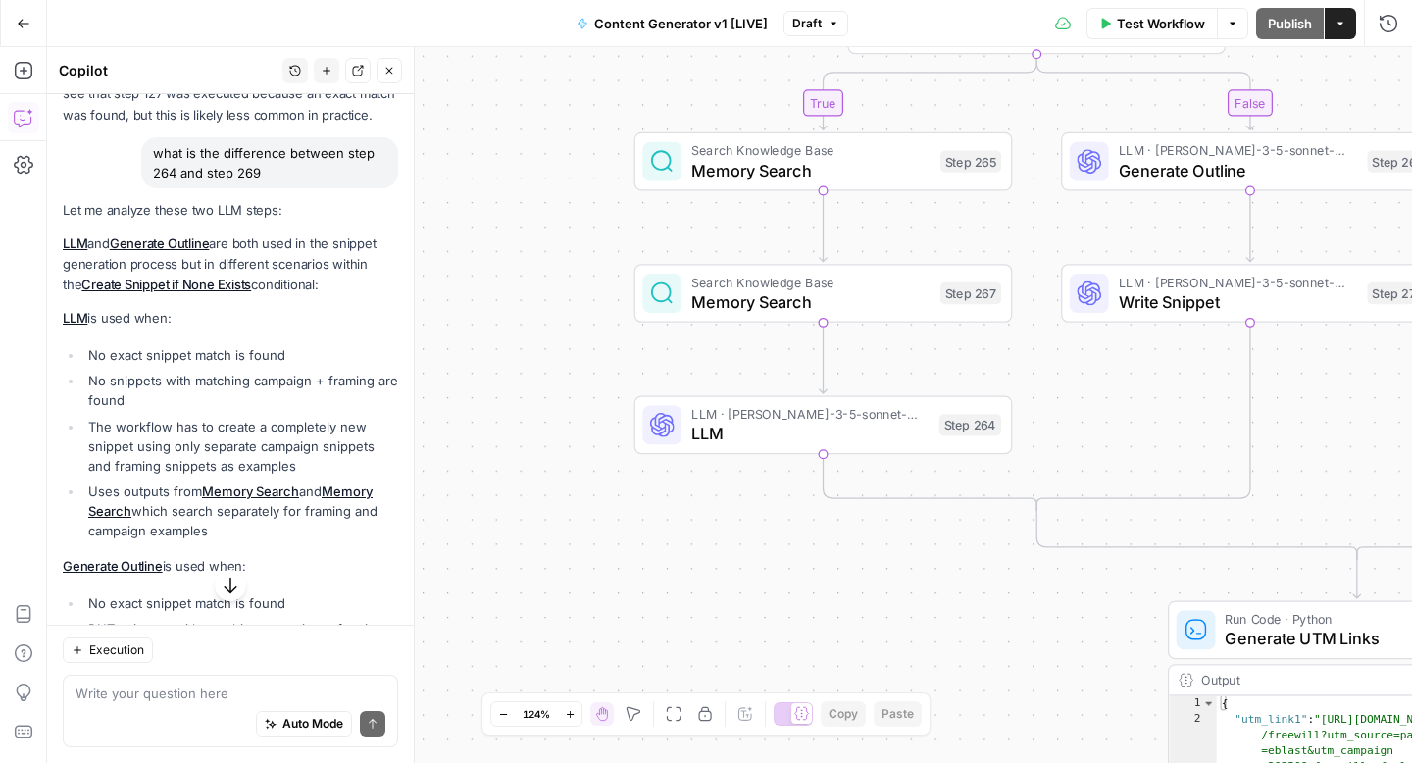
drag, startPoint x: 604, startPoint y: 350, endPoint x: 489, endPoint y: 238, distance: 160.2
click at [489, 238] on div "true false true false true false true true false true false false Workflow Set …" at bounding box center [729, 405] width 1365 height 716
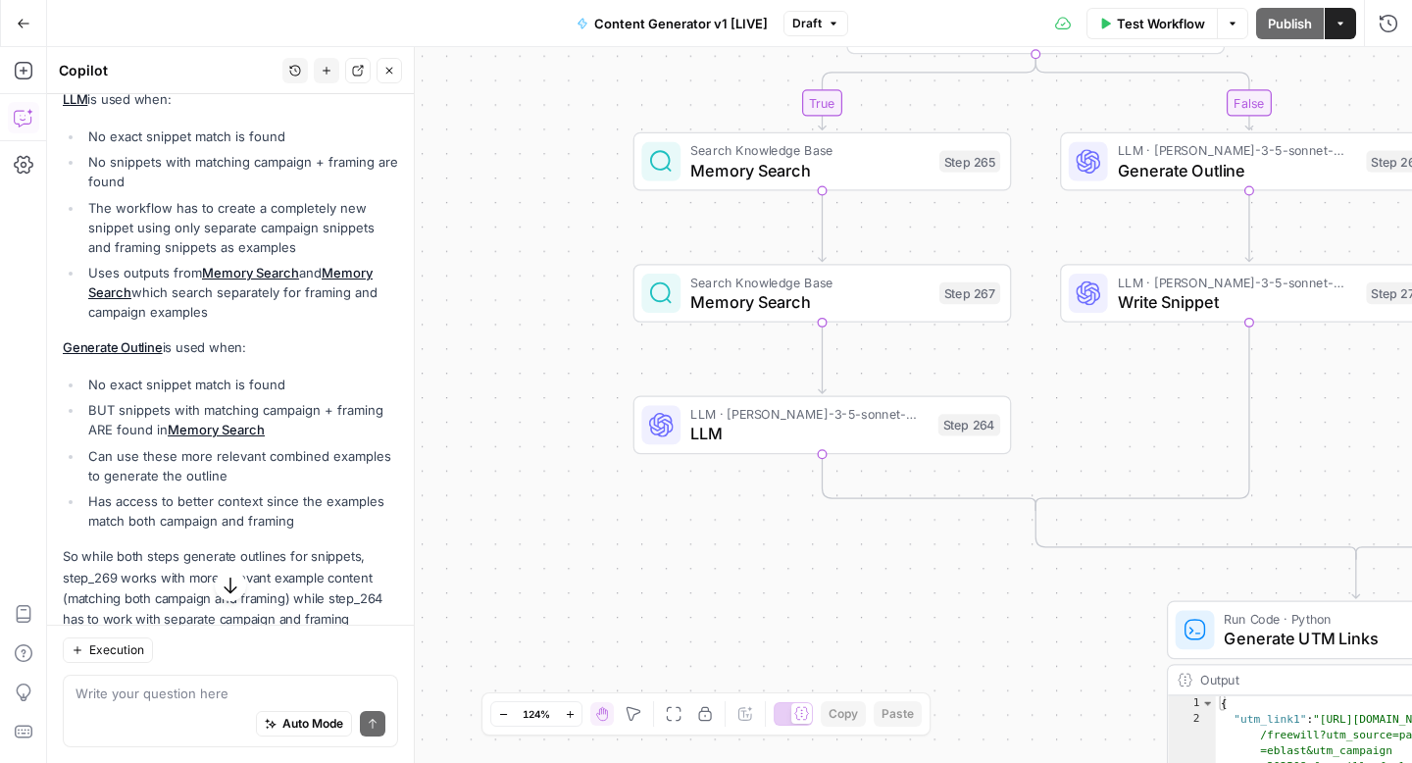
scroll to position [1747, 0]
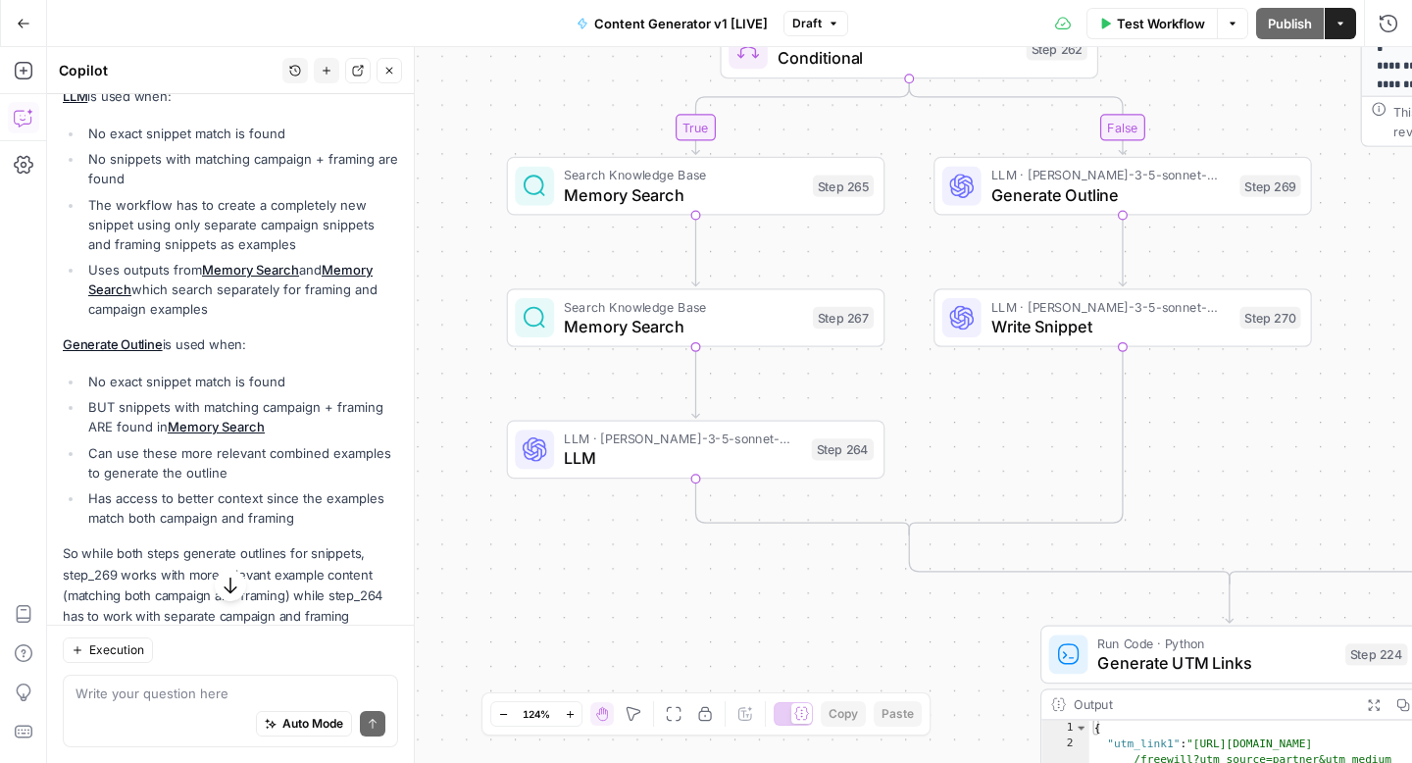
drag, startPoint x: 594, startPoint y: 359, endPoint x: 467, endPoint y: 382, distance: 129.6
click at [467, 382] on div "true false true false true false true true false true false false Workflow Set …" at bounding box center [729, 405] width 1365 height 716
click at [1064, 199] on span "Generate Outline" at bounding box center [1109, 193] width 239 height 25
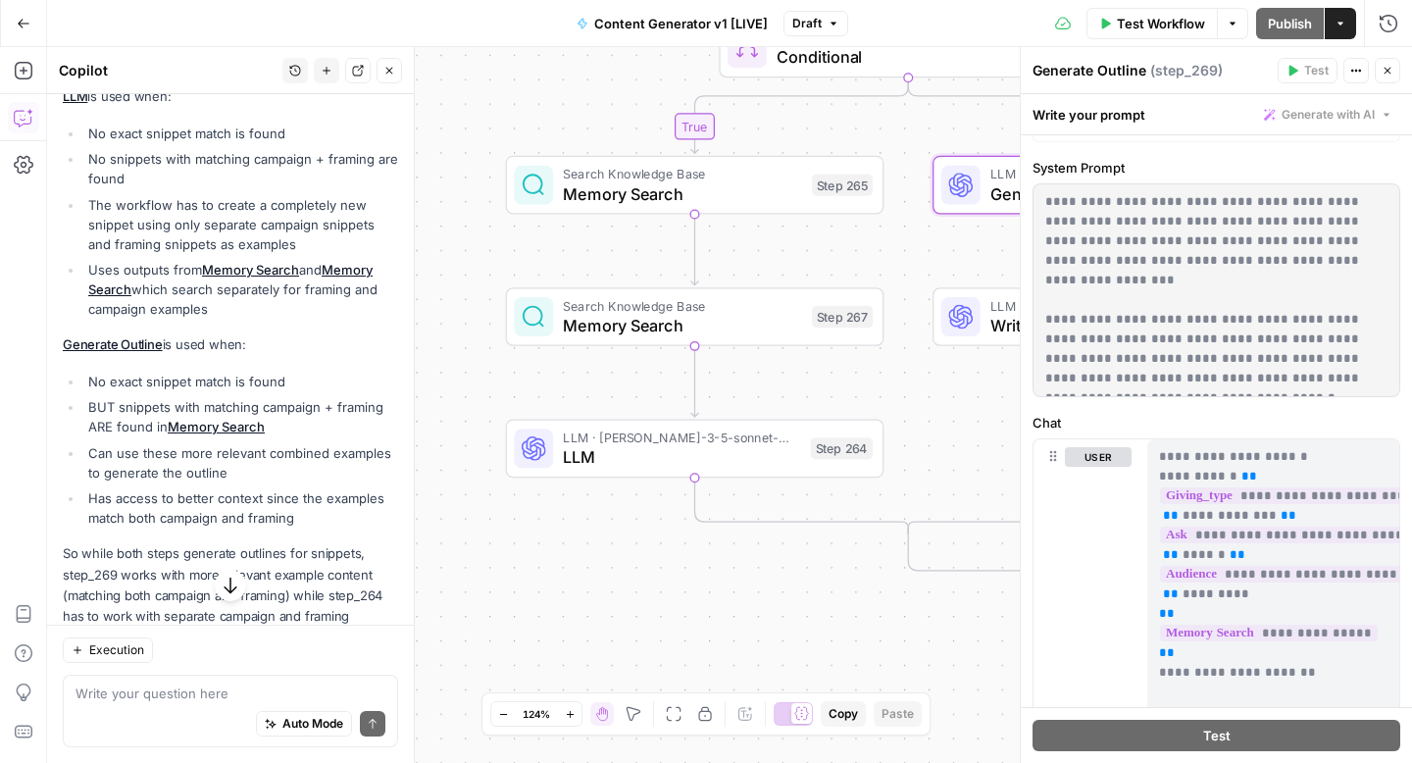
scroll to position [45, 0]
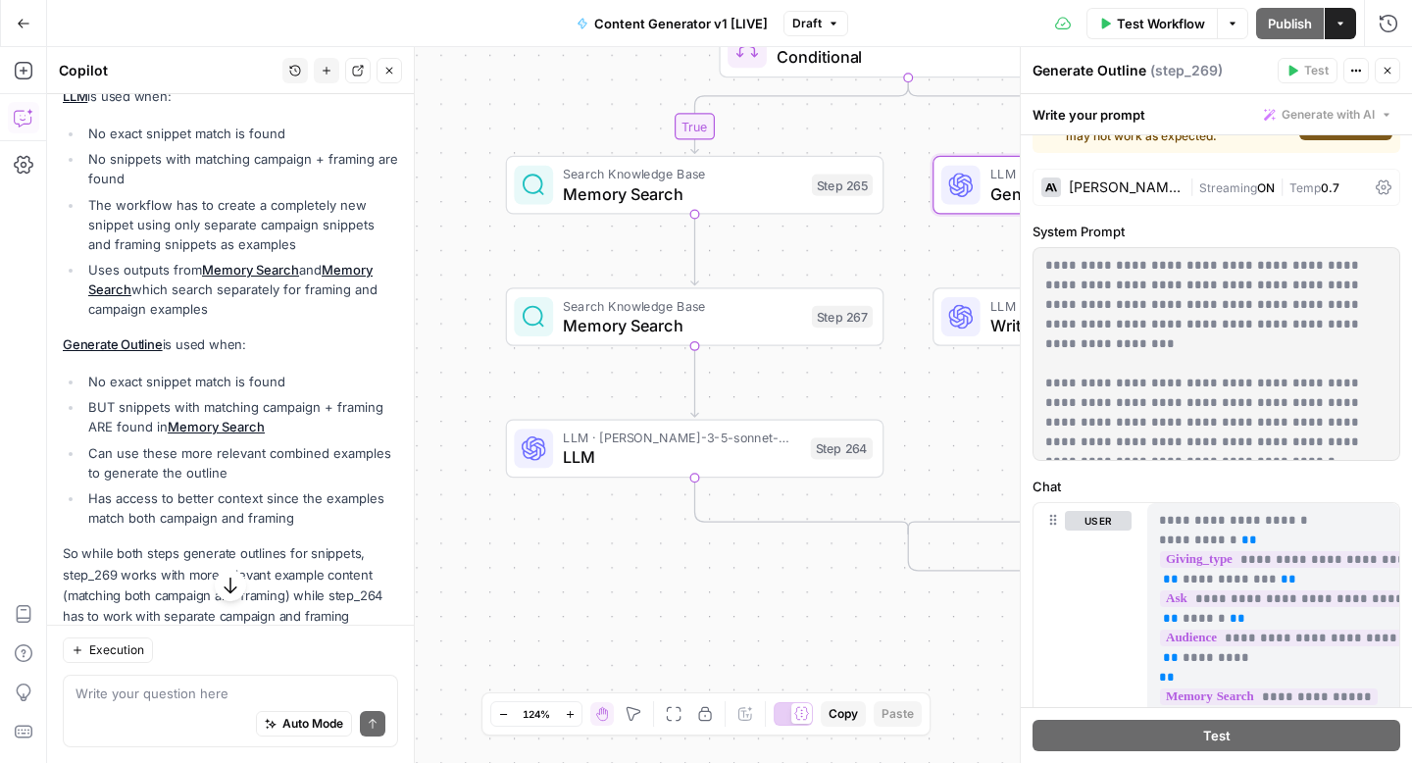
click at [1389, 71] on icon "button" at bounding box center [1387, 71] width 12 height 12
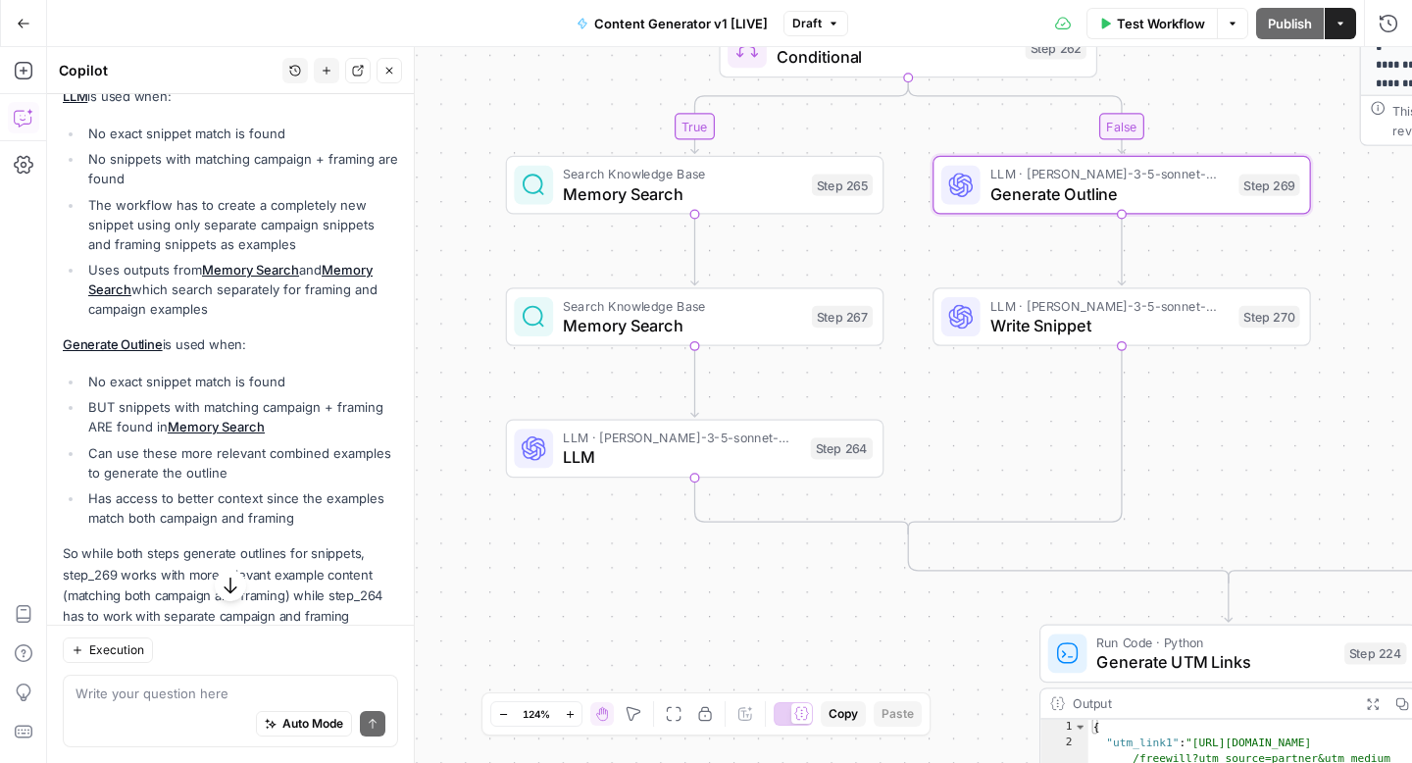
click at [1054, 193] on span "Generate Outline" at bounding box center [1109, 193] width 239 height 25
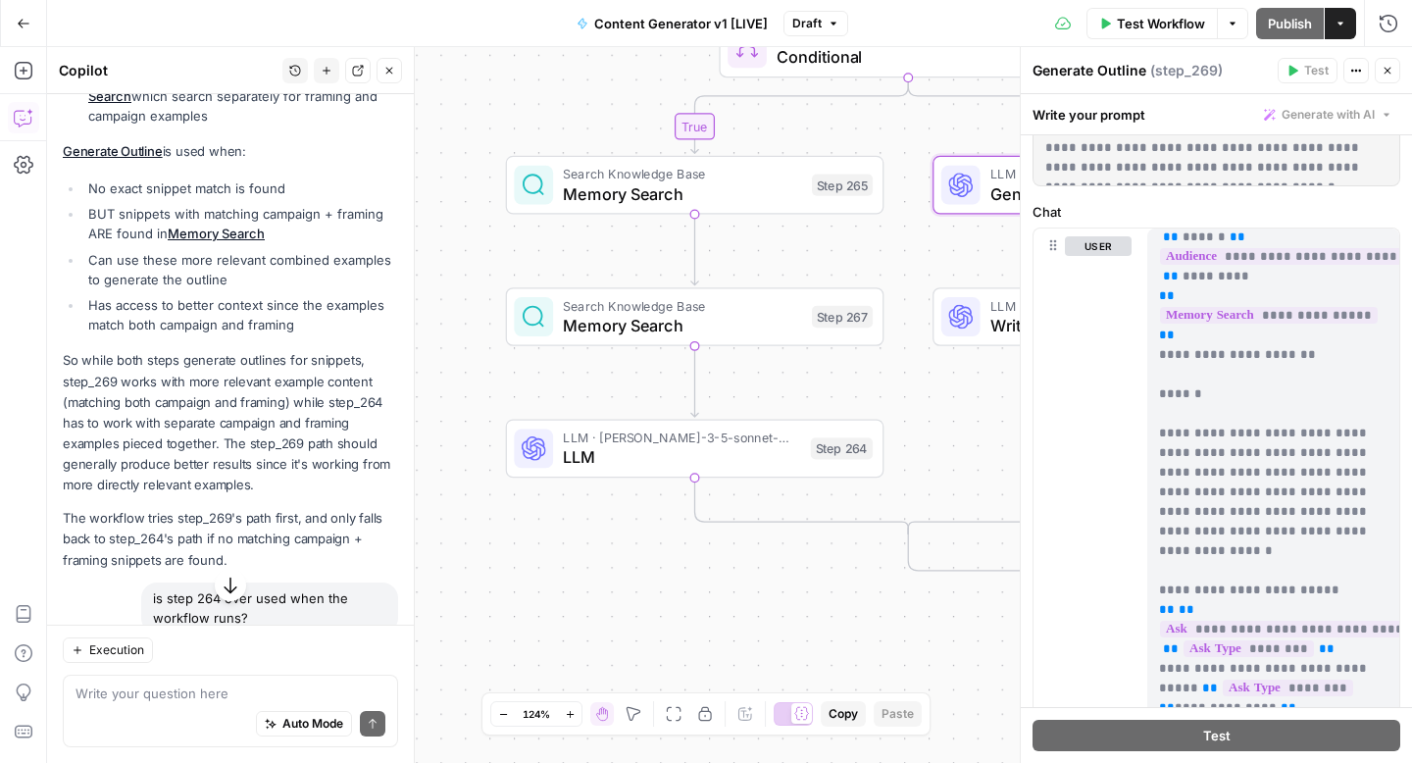
scroll to position [1941, 0]
click at [1393, 75] on button "Close" at bounding box center [1387, 70] width 25 height 25
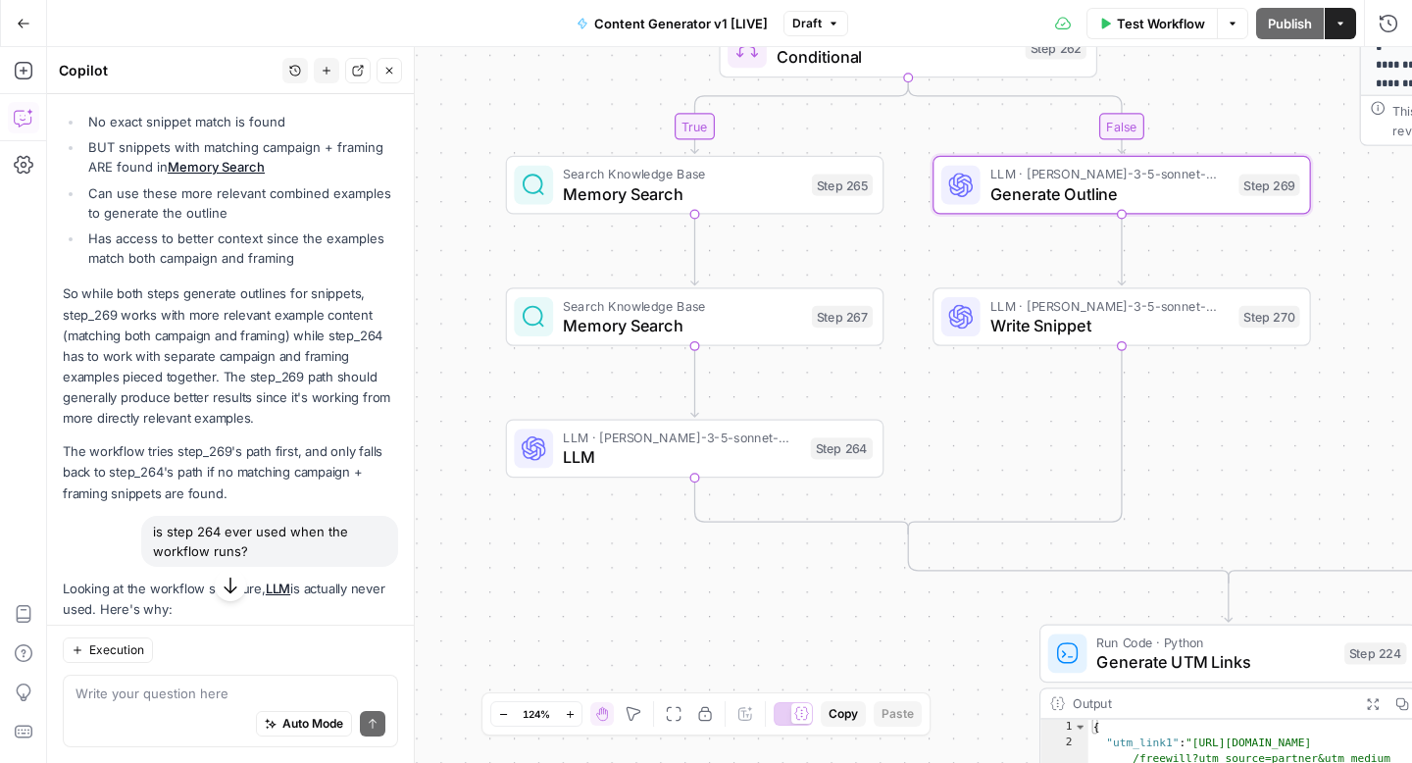
scroll to position [2014, 0]
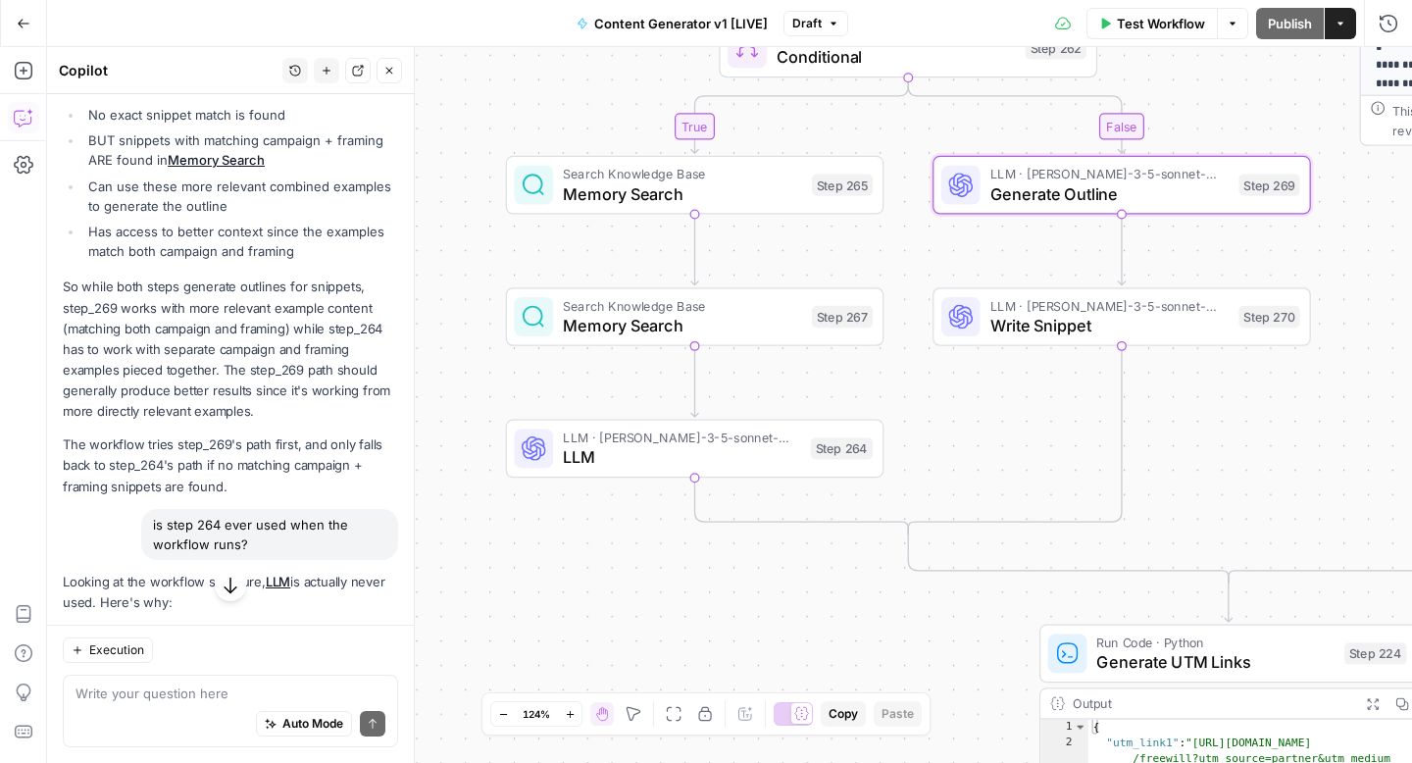
click at [1014, 307] on span "LLM · [PERSON_NAME]-3-5-sonnet-20240620" at bounding box center [1109, 306] width 239 height 20
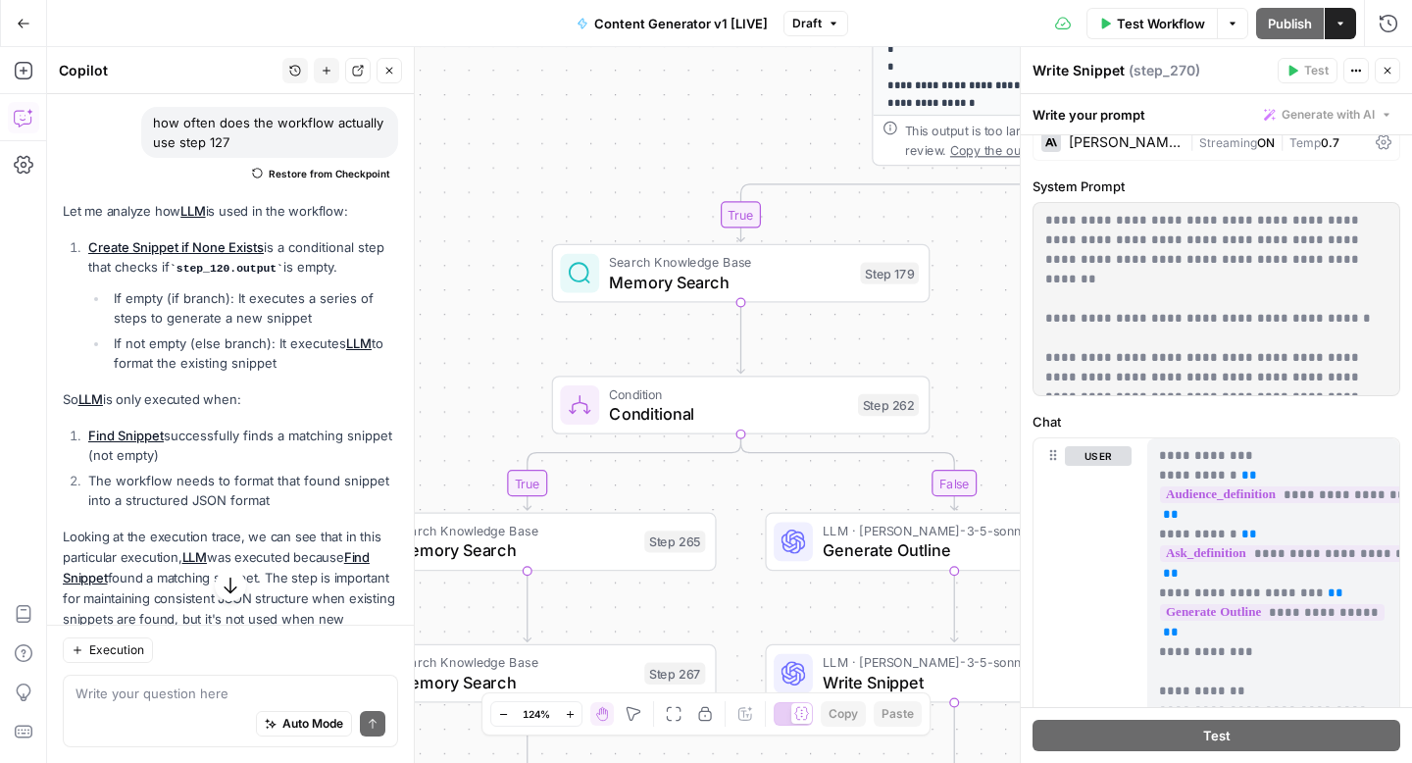
scroll to position [152, 0]
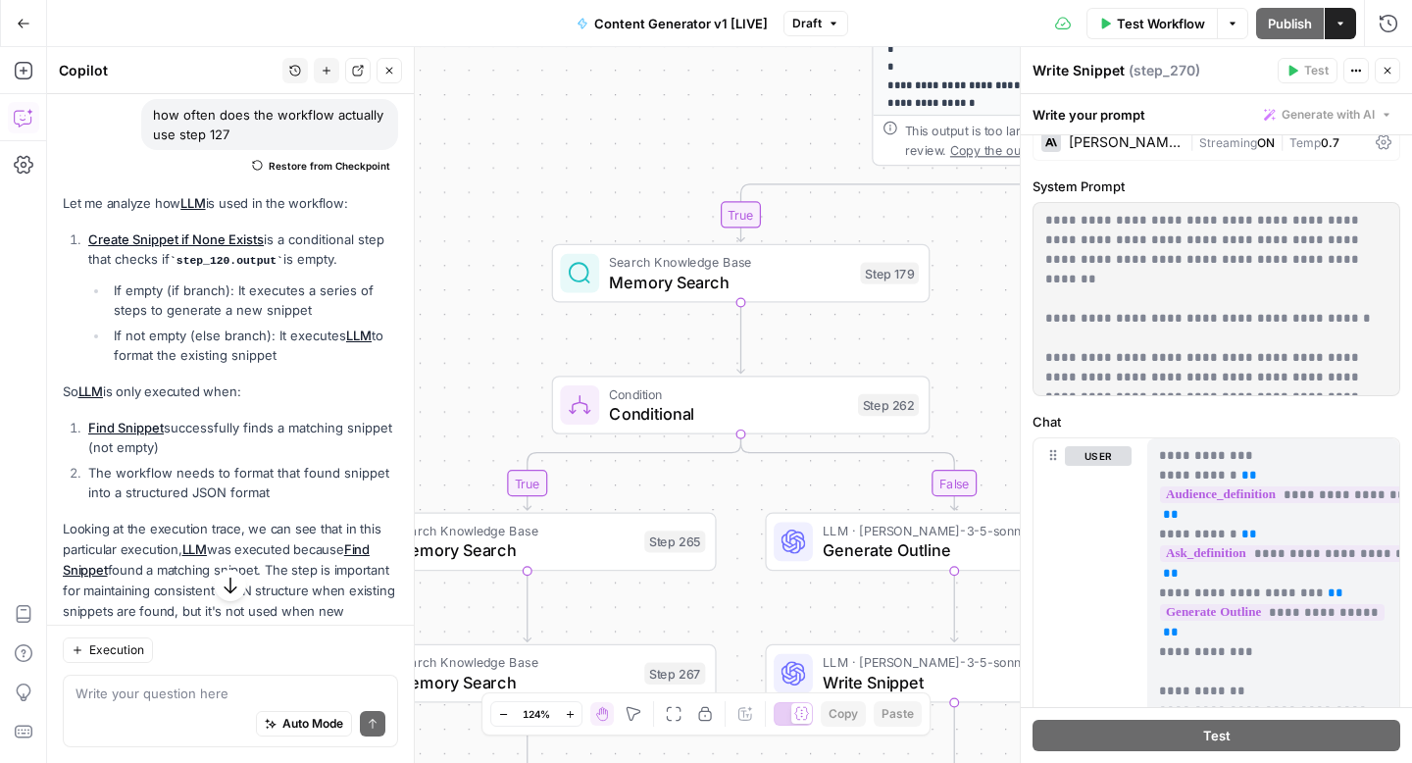
click at [296, 383] on p "So LLM is only executed when:" at bounding box center [230, 391] width 335 height 21
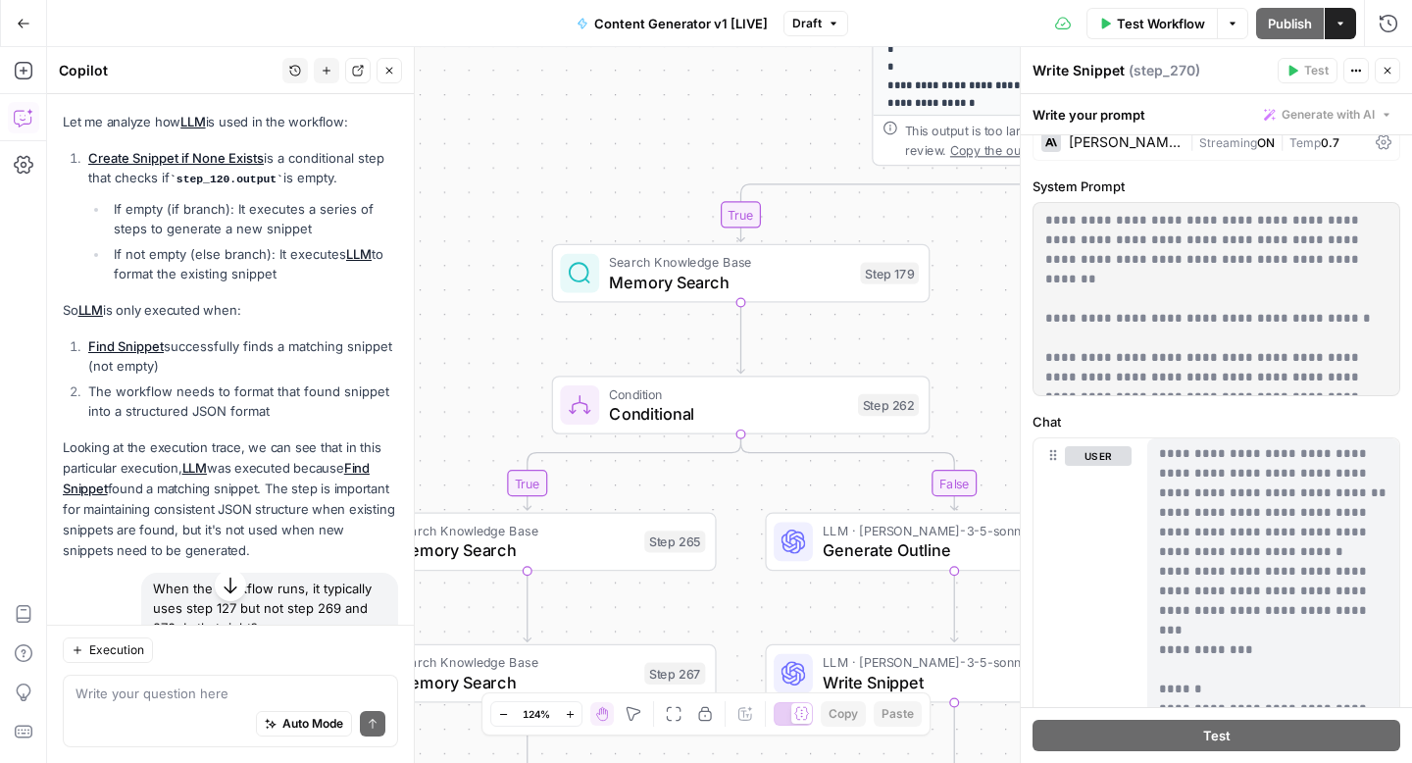
scroll to position [636, 0]
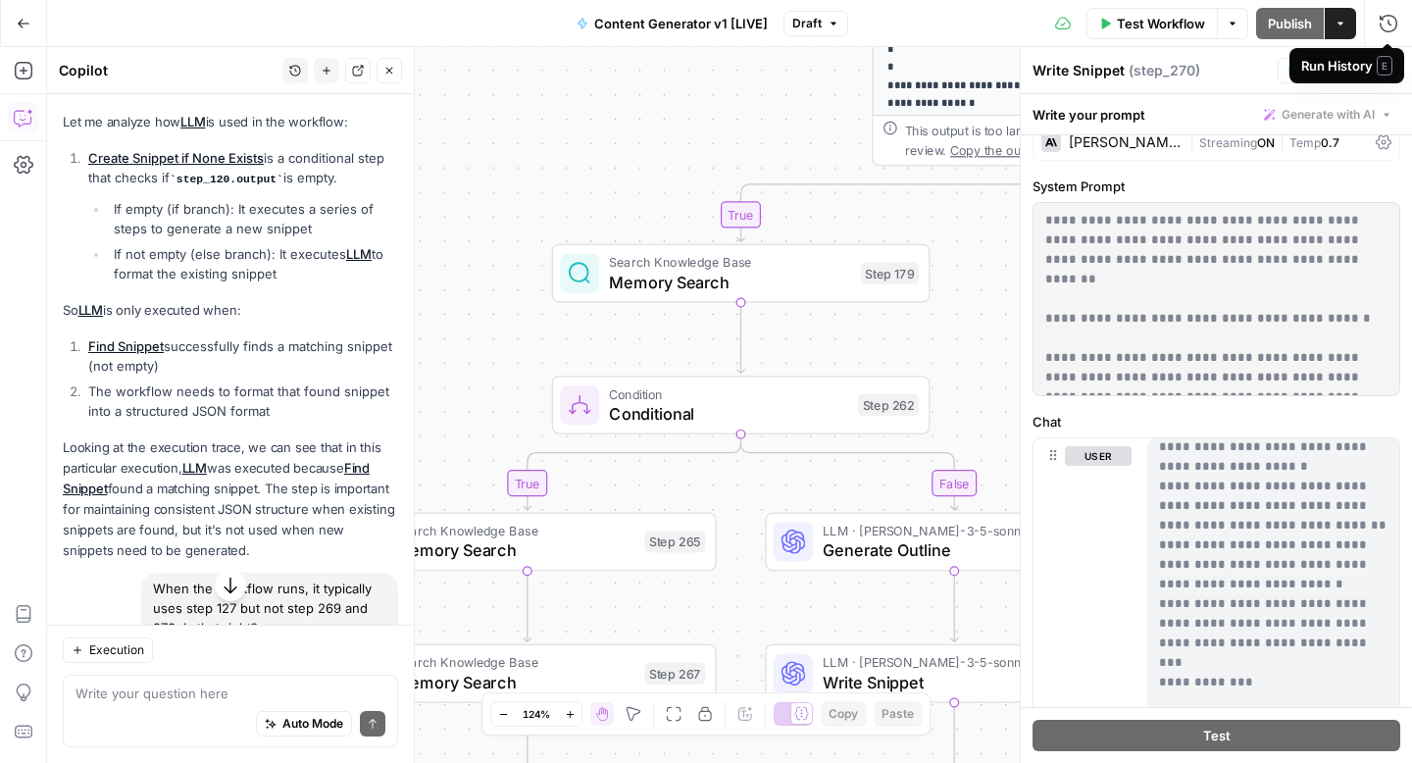
click at [1388, 73] on span "E" at bounding box center [1385, 66] width 16 height 20
click at [1224, 283] on p "**********" at bounding box center [1216, 299] width 342 height 176
click at [1392, 74] on icon "button" at bounding box center [1387, 71] width 12 height 12
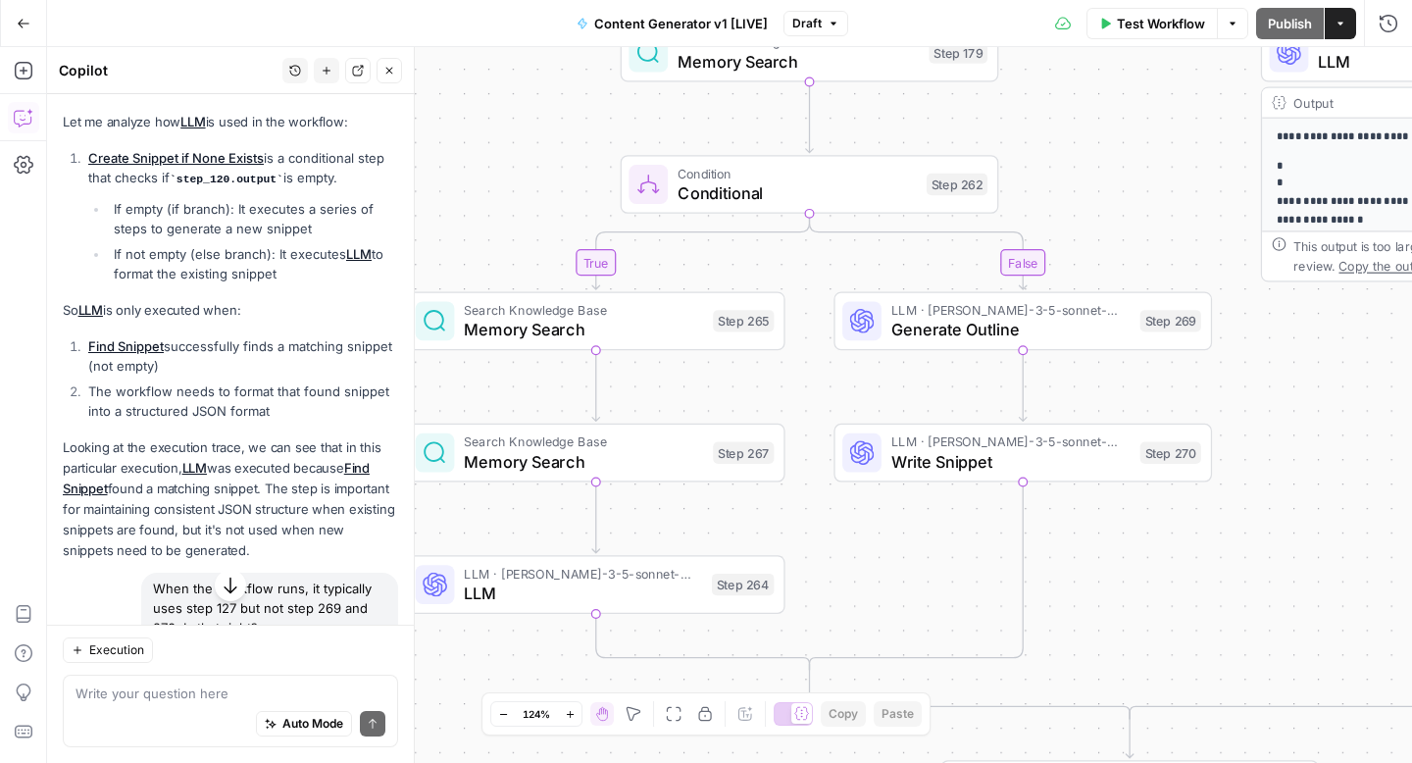
drag, startPoint x: 1126, startPoint y: 270, endPoint x: 1194, endPoint y: 49, distance: 231.0
click at [1194, 49] on div "true false true false true false true true false true false false Workflow Set …" at bounding box center [729, 405] width 1365 height 716
click at [1033, 453] on span "Write Snippet" at bounding box center [1010, 461] width 239 height 25
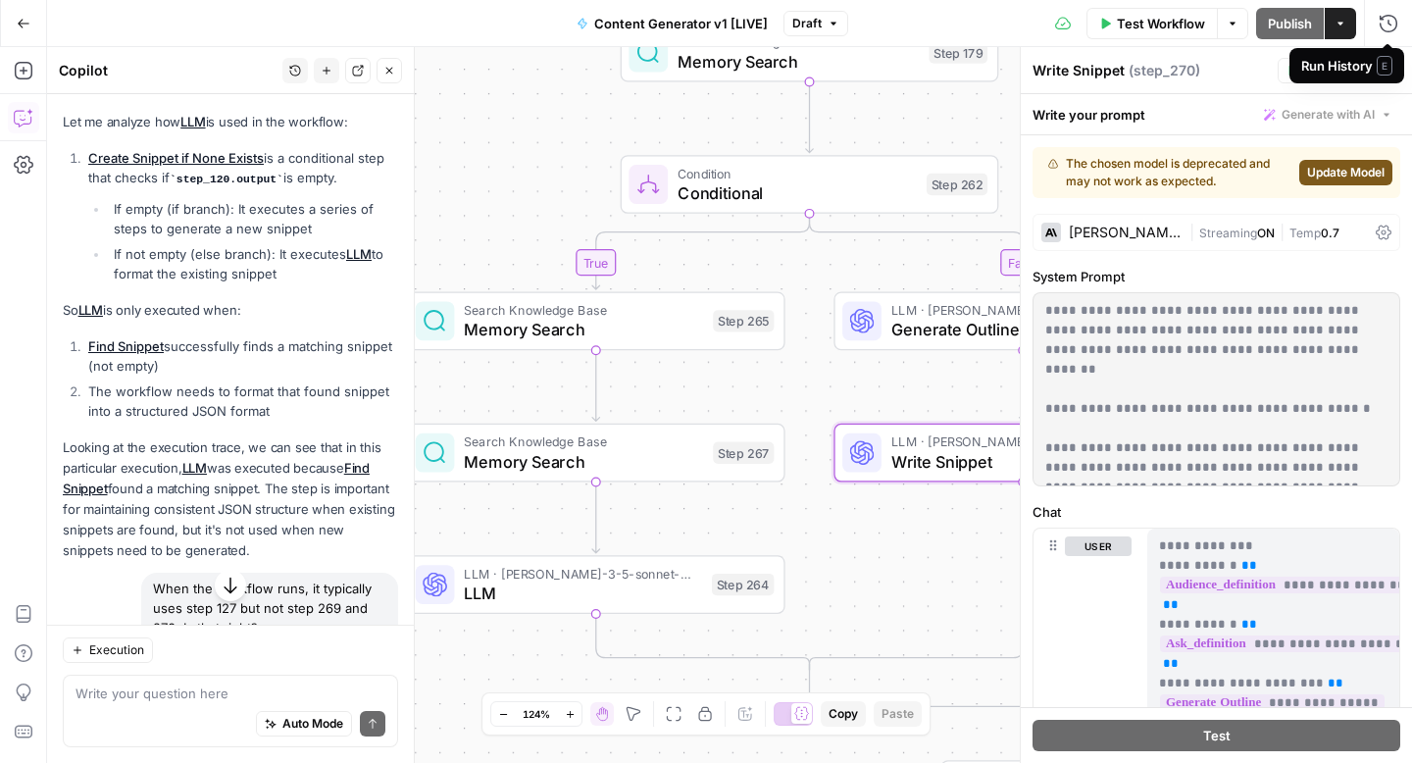
click at [1390, 68] on span "E" at bounding box center [1385, 66] width 16 height 20
click at [1391, 79] on button "Close" at bounding box center [1387, 70] width 25 height 25
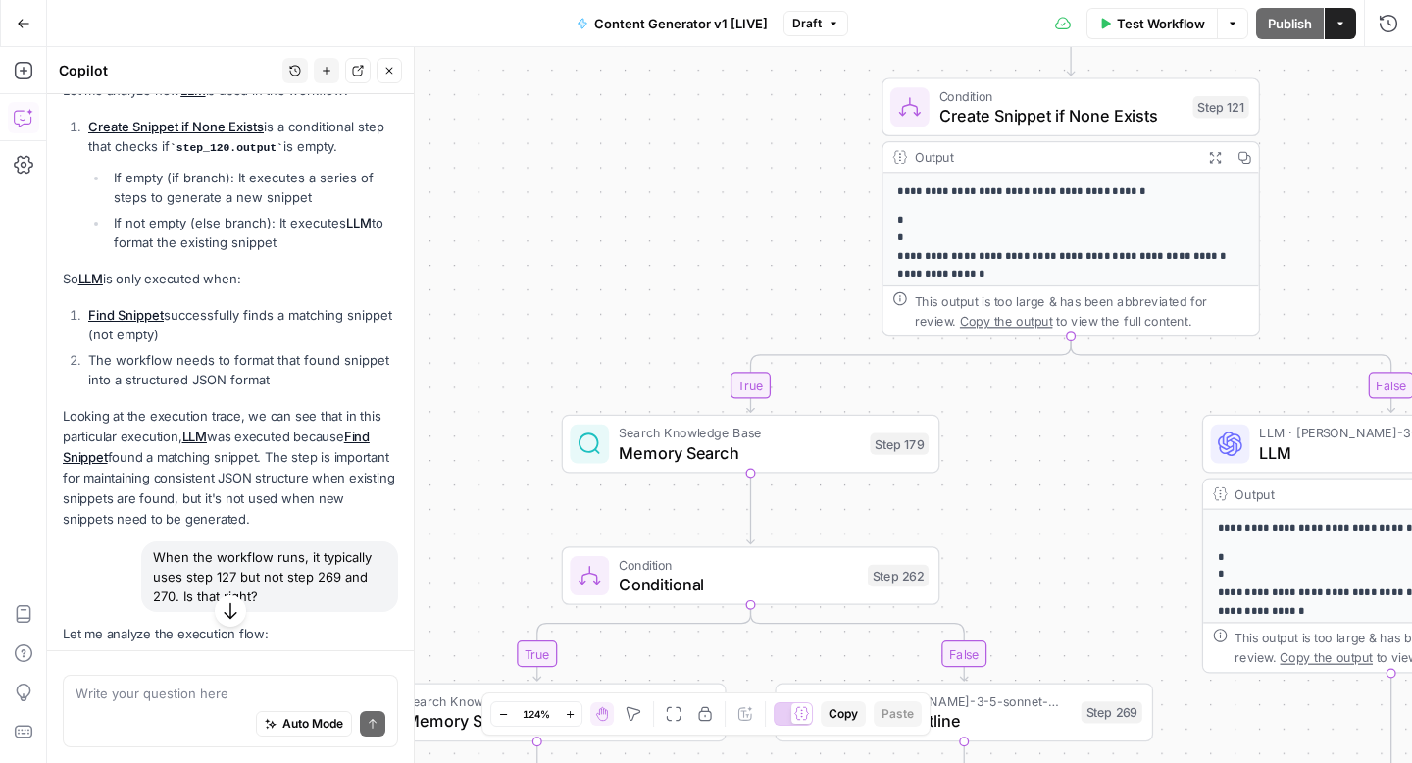
drag, startPoint x: 1202, startPoint y: 200, endPoint x: 1157, endPoint y: 707, distance: 508.9
click at [1157, 707] on div "true false true false true false true true false true false false Workflow Set …" at bounding box center [729, 405] width 1365 height 716
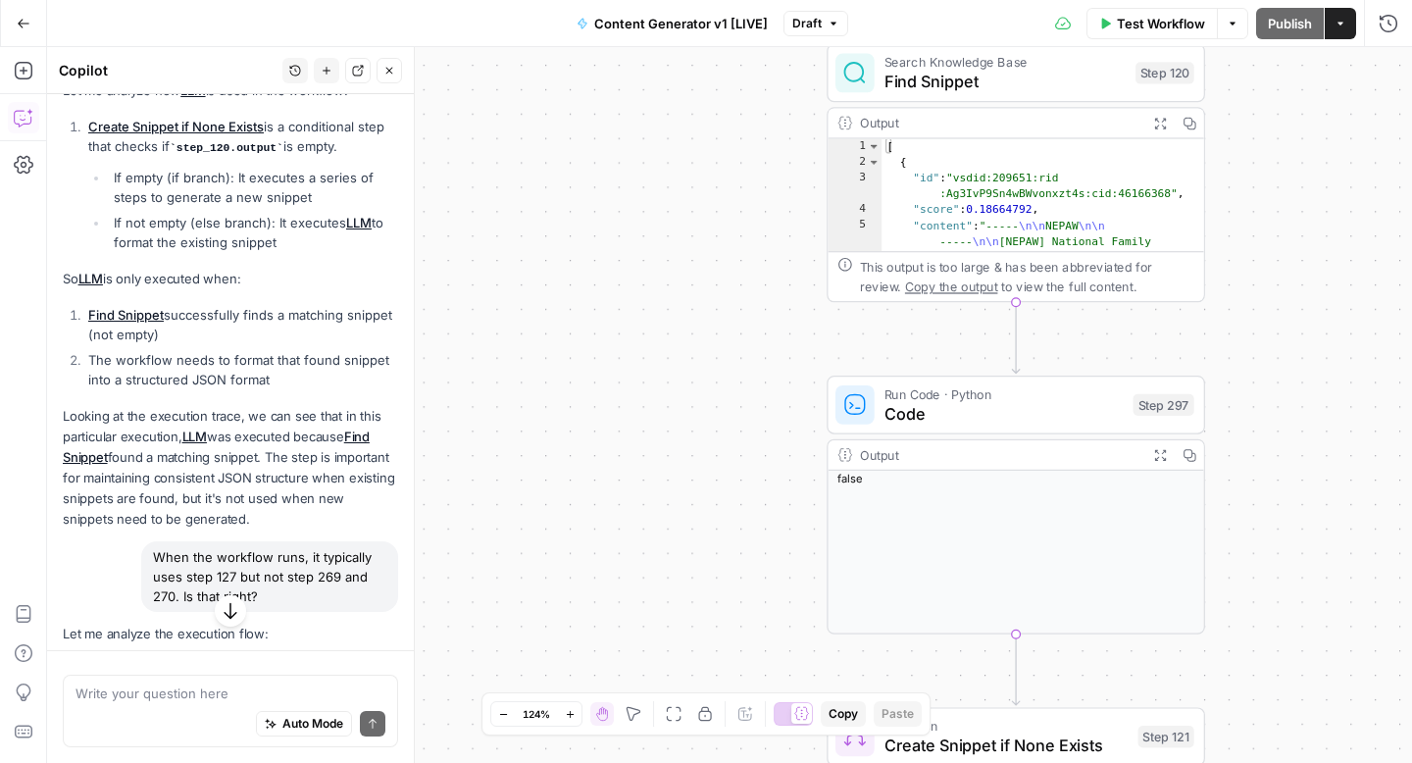
drag, startPoint x: 1320, startPoint y: 266, endPoint x: 1257, endPoint y: 762, distance: 500.1
click at [1257, 762] on div "true false true false true false true true false true false false Workflow Set …" at bounding box center [729, 405] width 1365 height 716
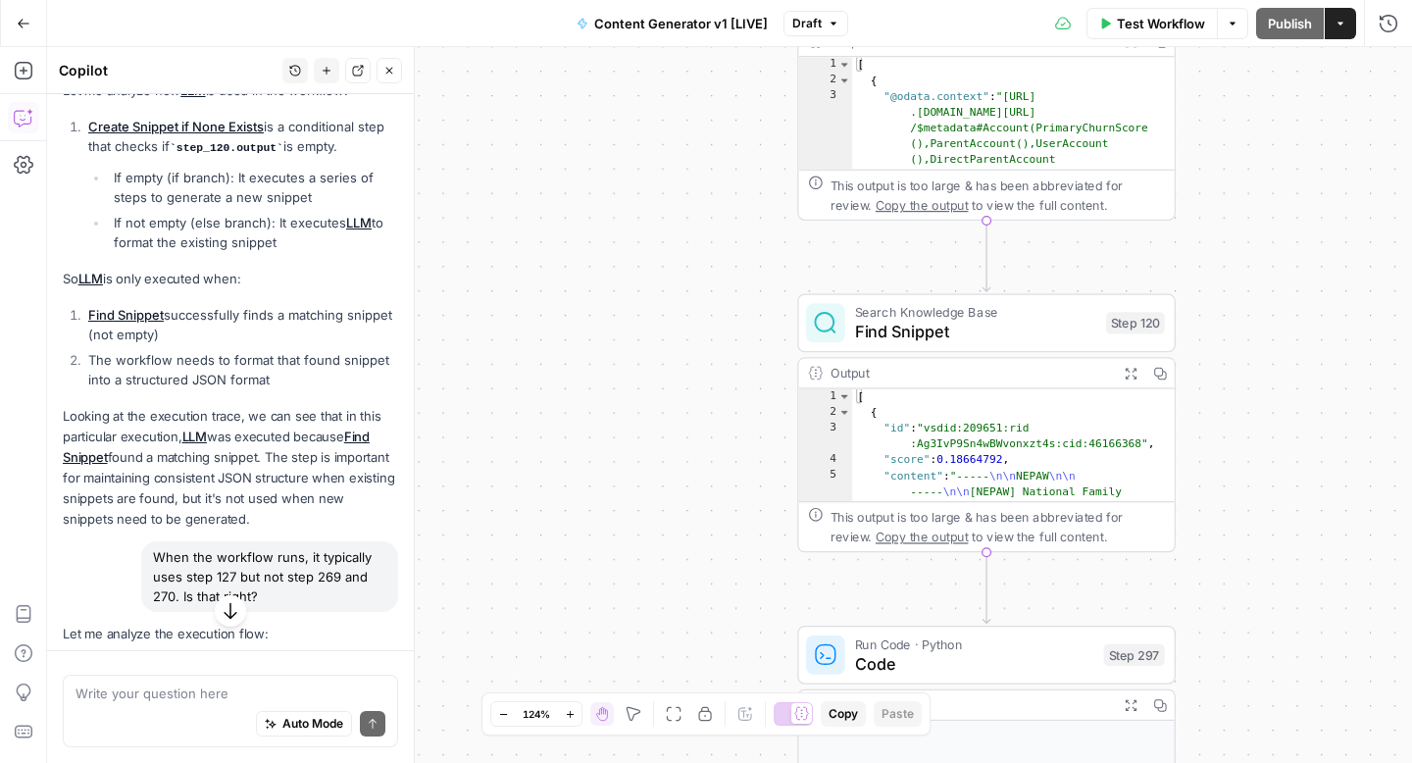
drag, startPoint x: 1288, startPoint y: 414, endPoint x: 1277, endPoint y: 762, distance: 348.3
click at [1277, 762] on div "true false true false true false true true false true false false Workflow Set …" at bounding box center [729, 405] width 1365 height 716
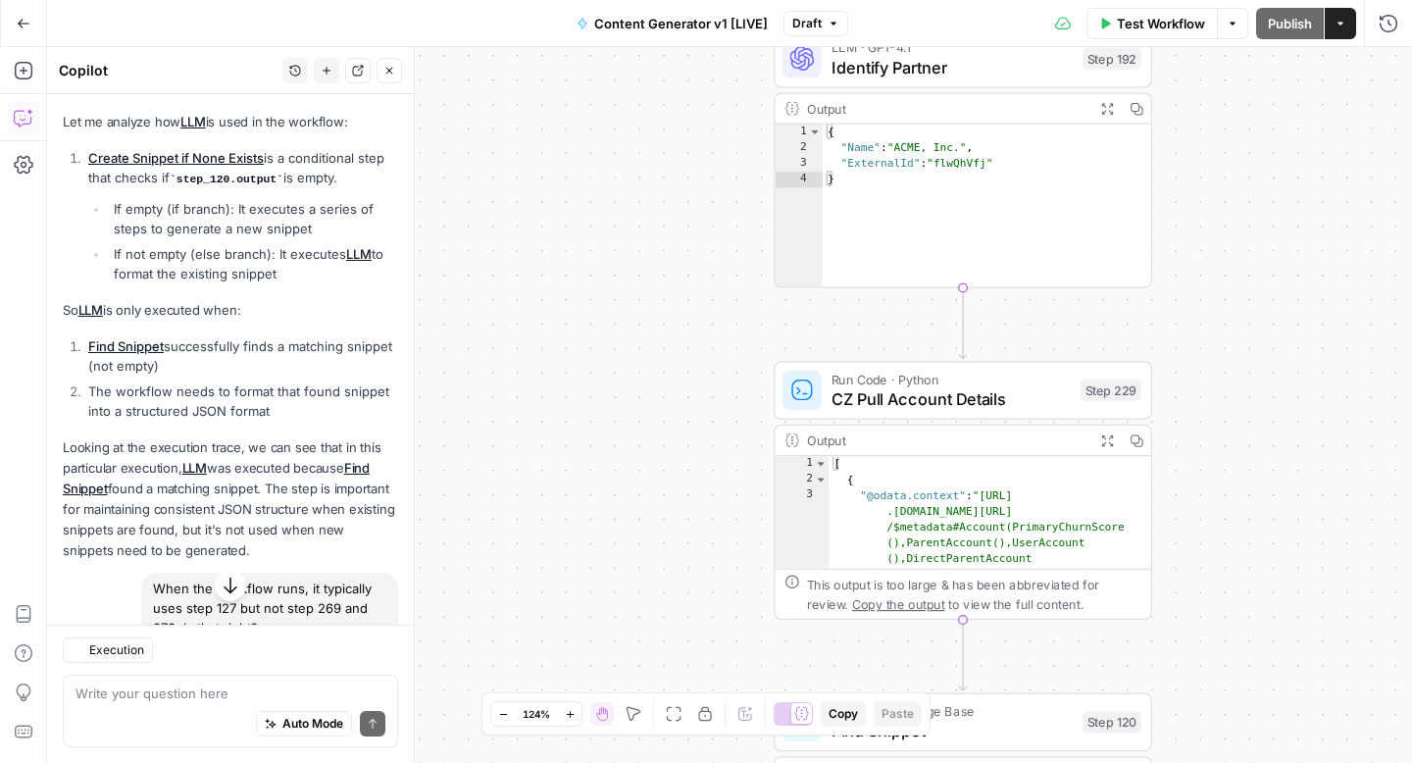
drag, startPoint x: 1261, startPoint y: 565, endPoint x: 1229, endPoint y: 702, distance: 140.8
click at [1239, 761] on div "true false true false true false true true false true false false Workflow Set …" at bounding box center [729, 405] width 1365 height 716
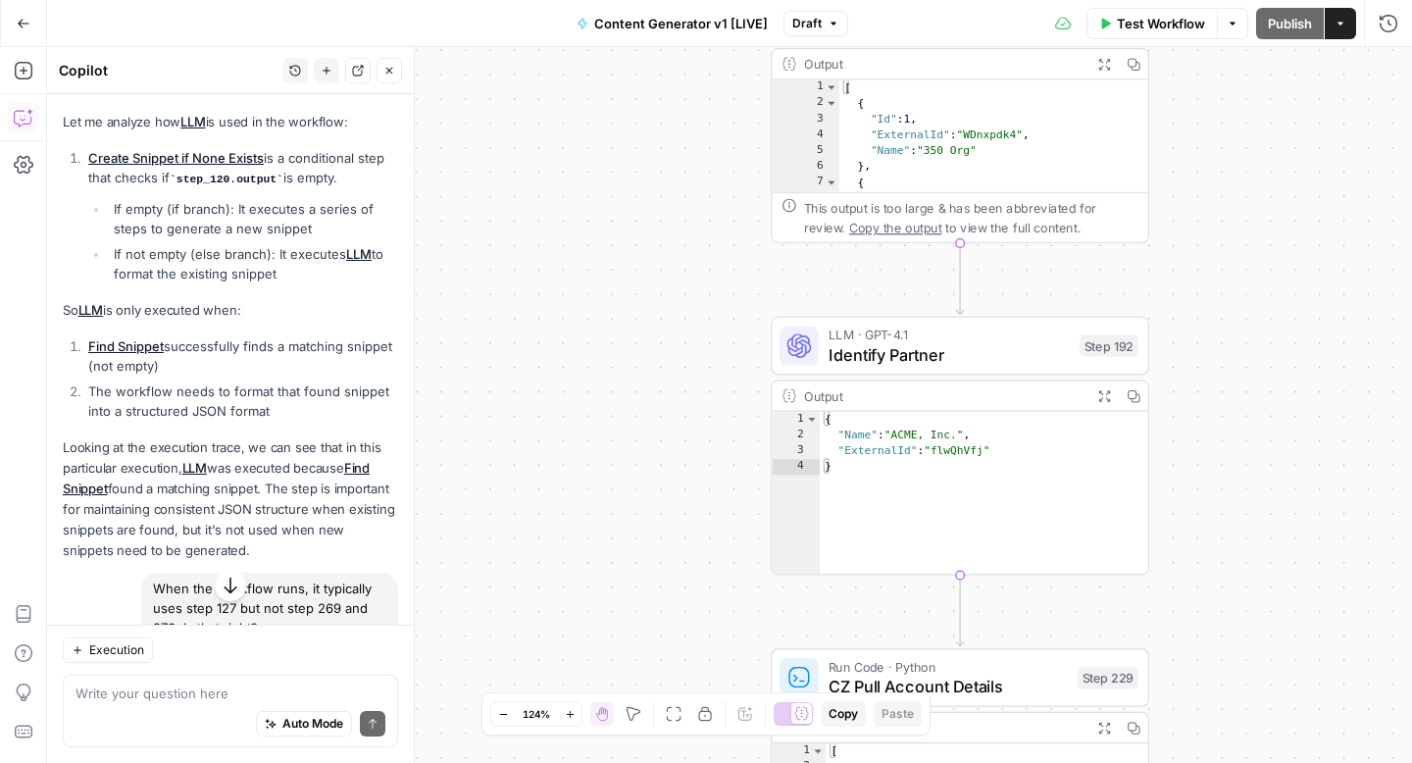
drag, startPoint x: 1229, startPoint y: 251, endPoint x: 1229, endPoint y: 539, distance: 288.3
click at [1229, 539] on div "true false true false true false true true false true false false Workflow Set …" at bounding box center [729, 405] width 1365 height 716
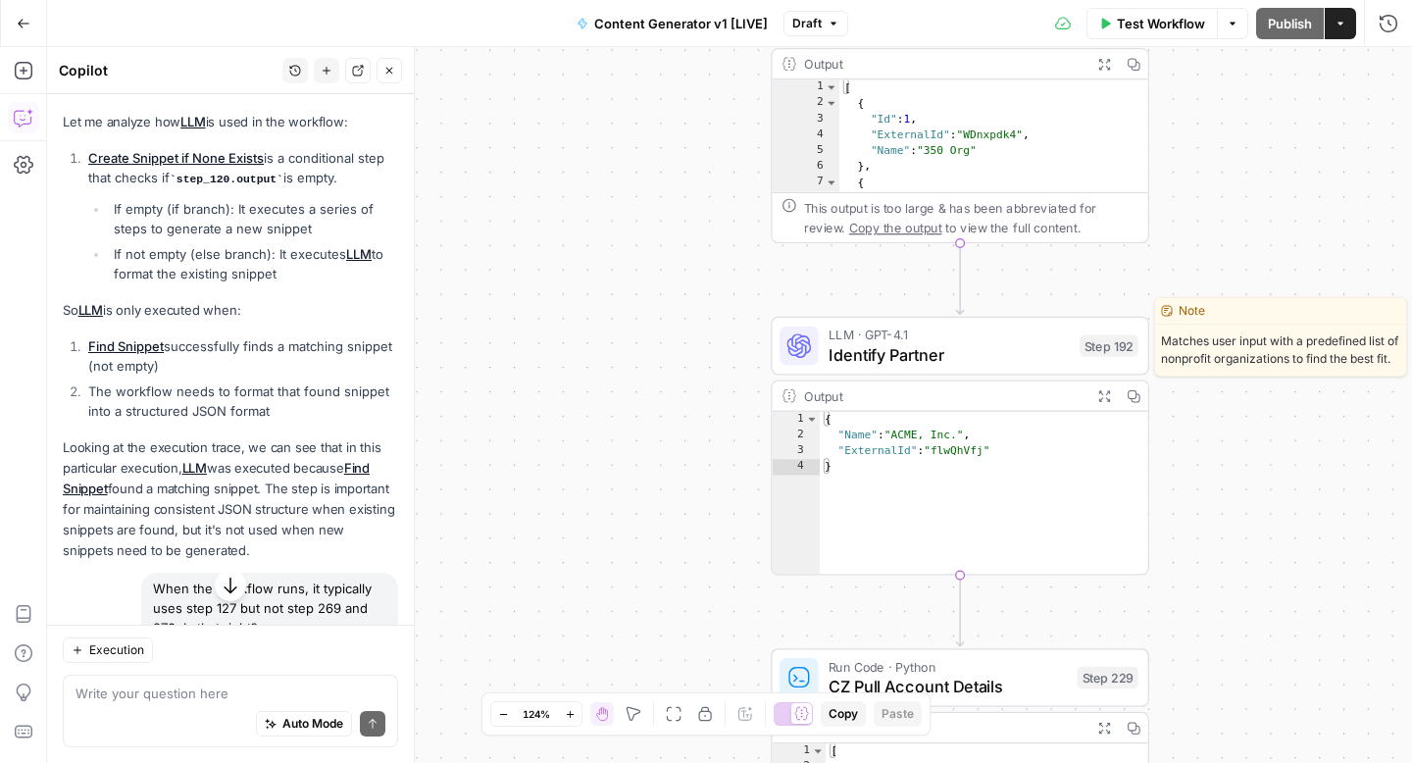
click at [977, 356] on span "Identify Partner" at bounding box center [948, 354] width 241 height 25
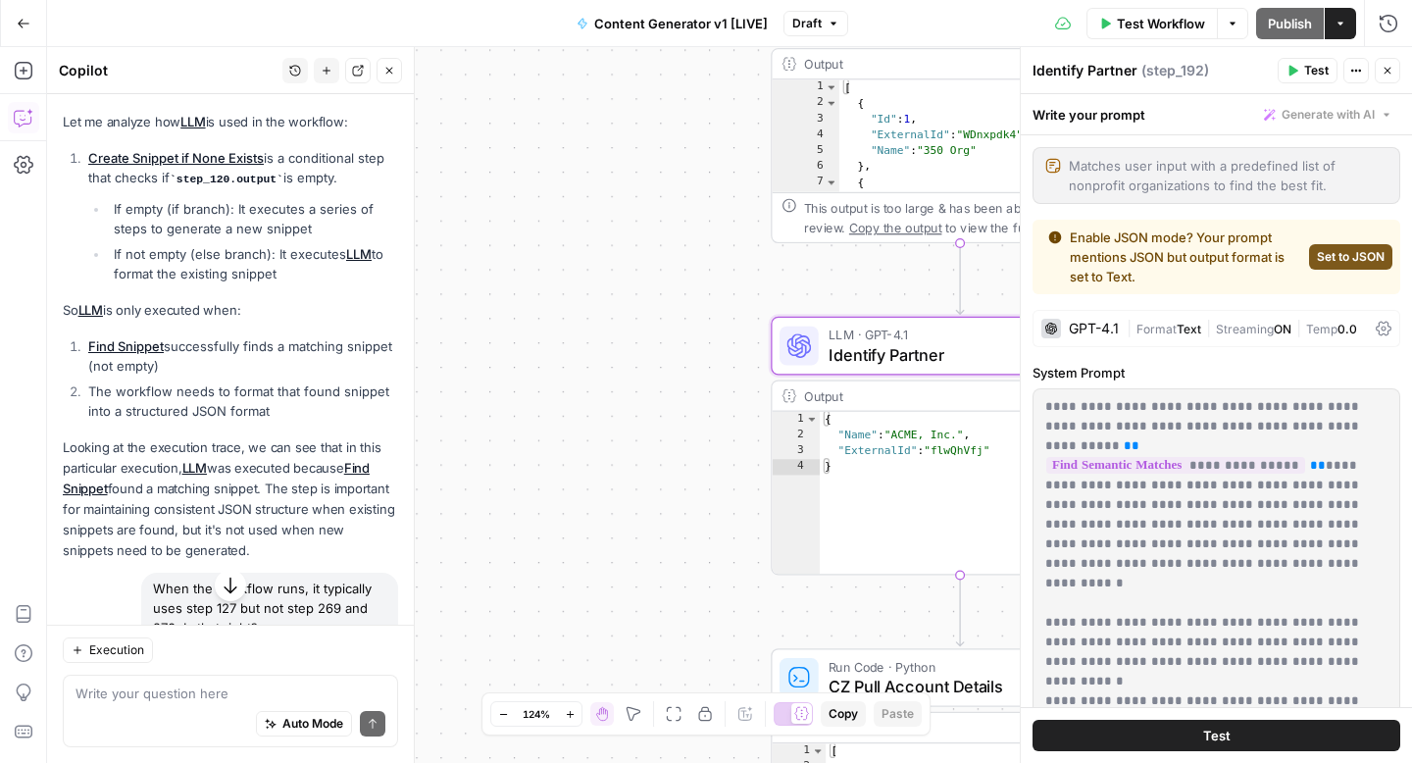
click at [659, 308] on div "true false true false true false true true false true false false Workflow Set …" at bounding box center [729, 405] width 1365 height 716
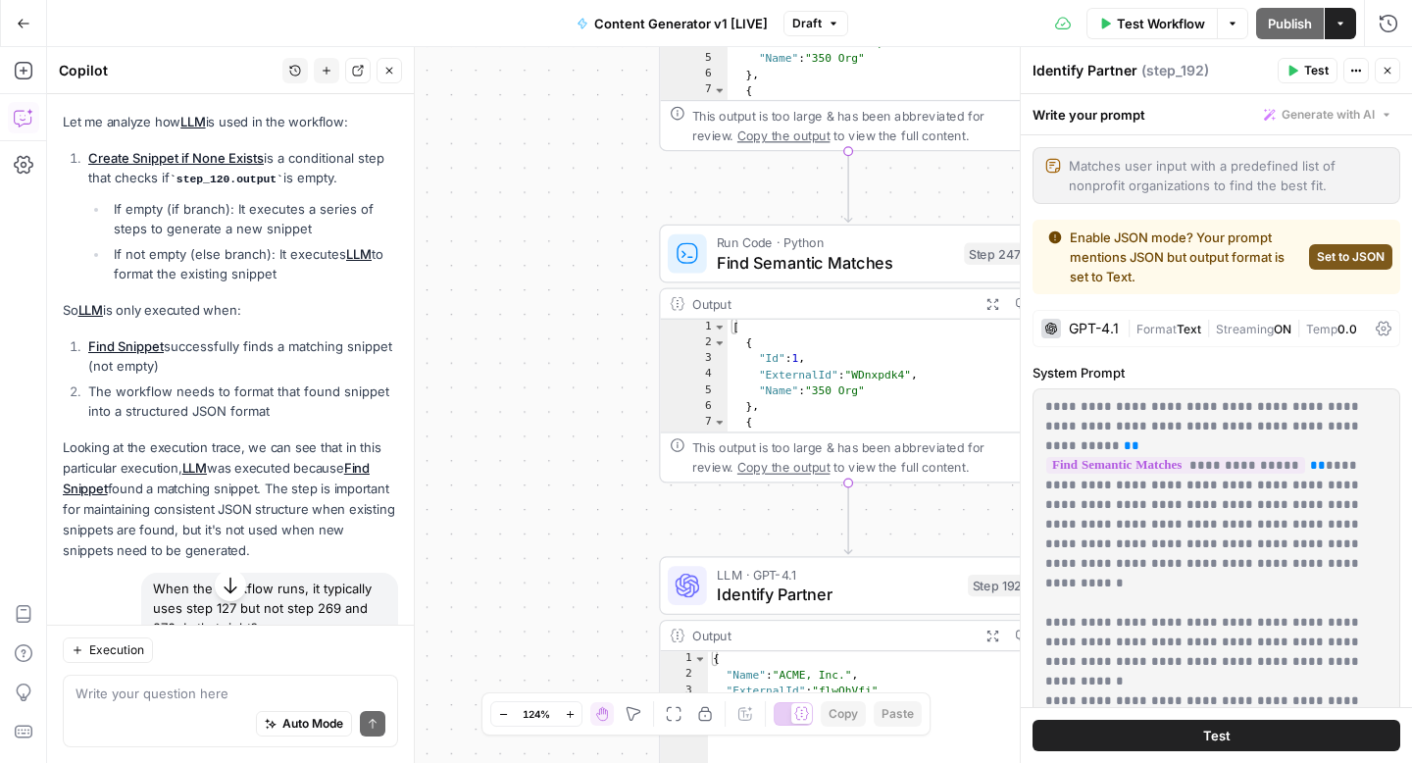
click at [817, 254] on span "Find Semantic Matches" at bounding box center [836, 262] width 238 height 25
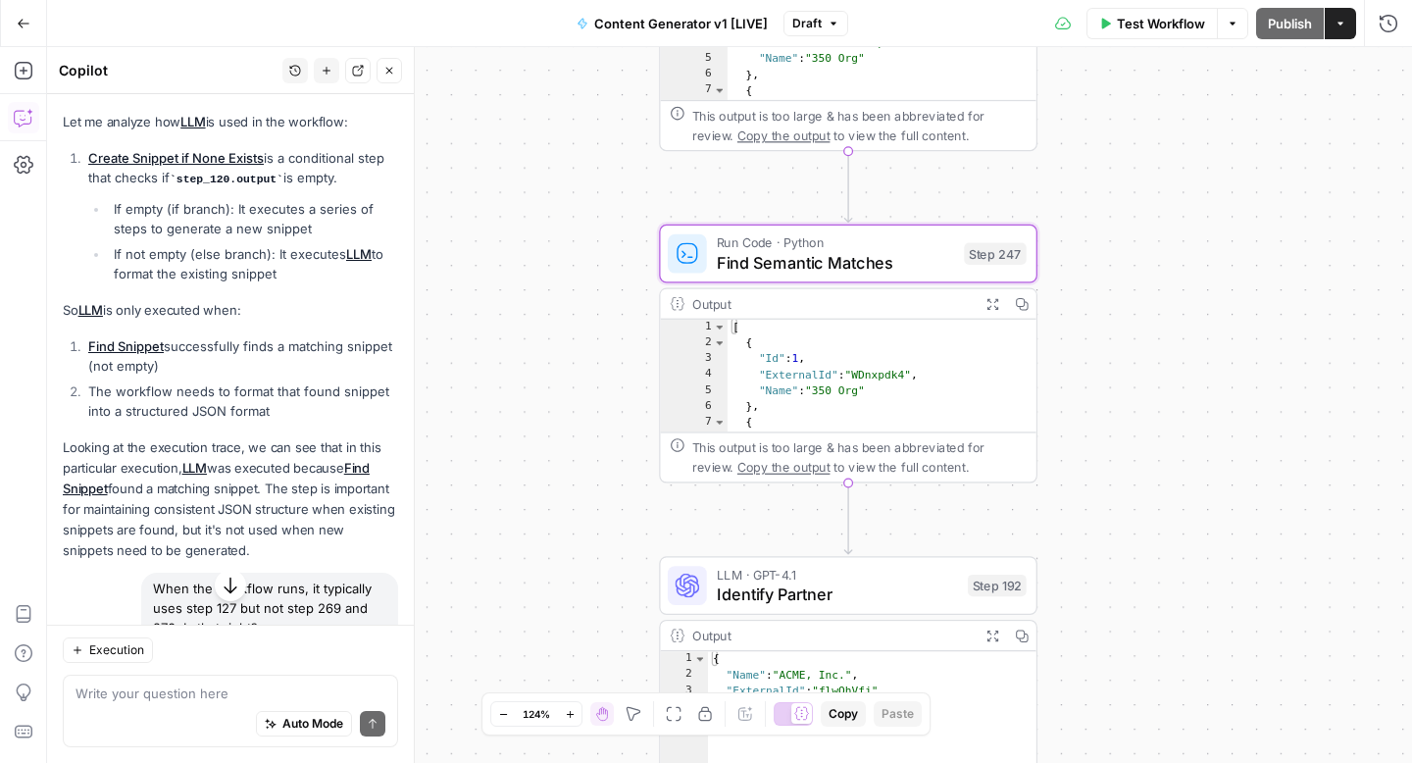
click at [875, 275] on div "Run Code · Python Find Semantic Matches Step 247" at bounding box center [848, 254] width 378 height 59
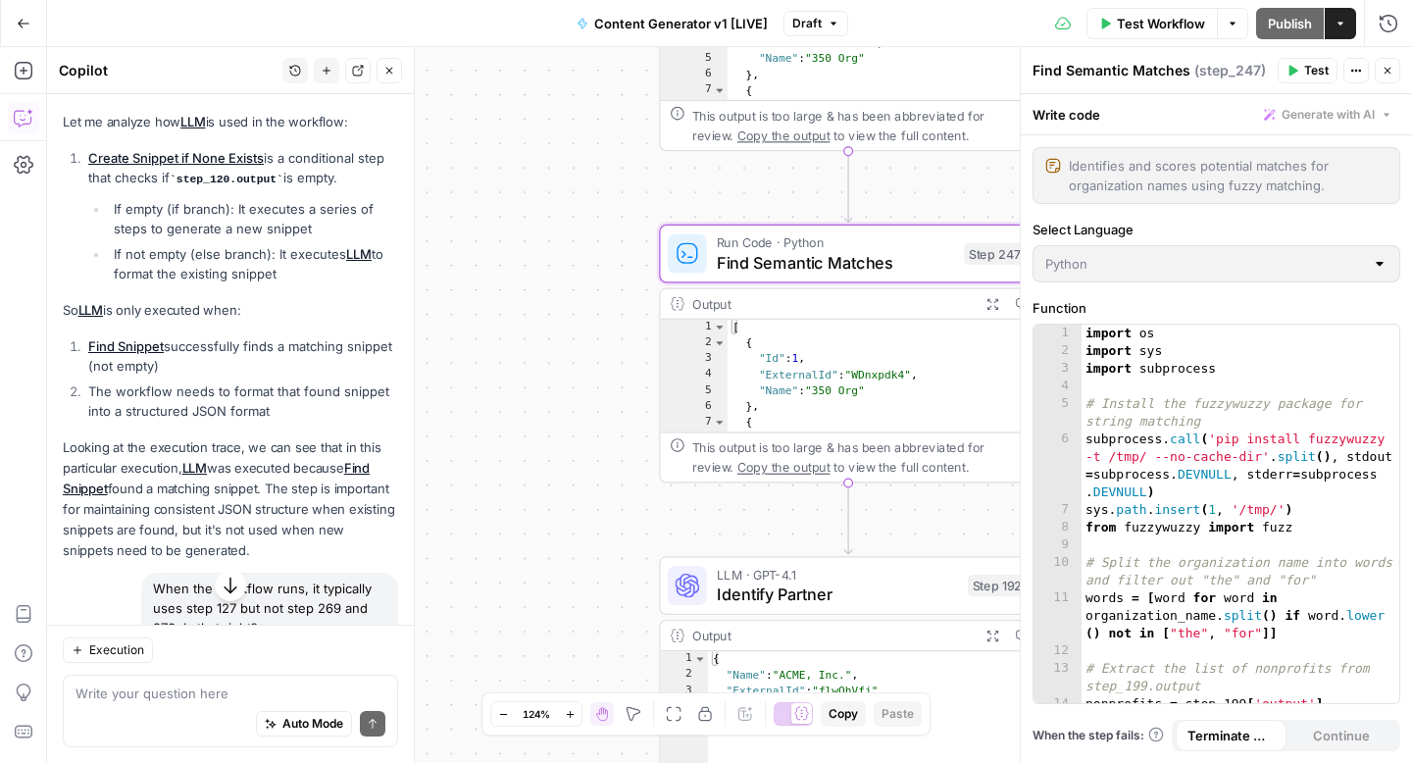
click at [1395, 70] on button "Close" at bounding box center [1387, 70] width 25 height 25
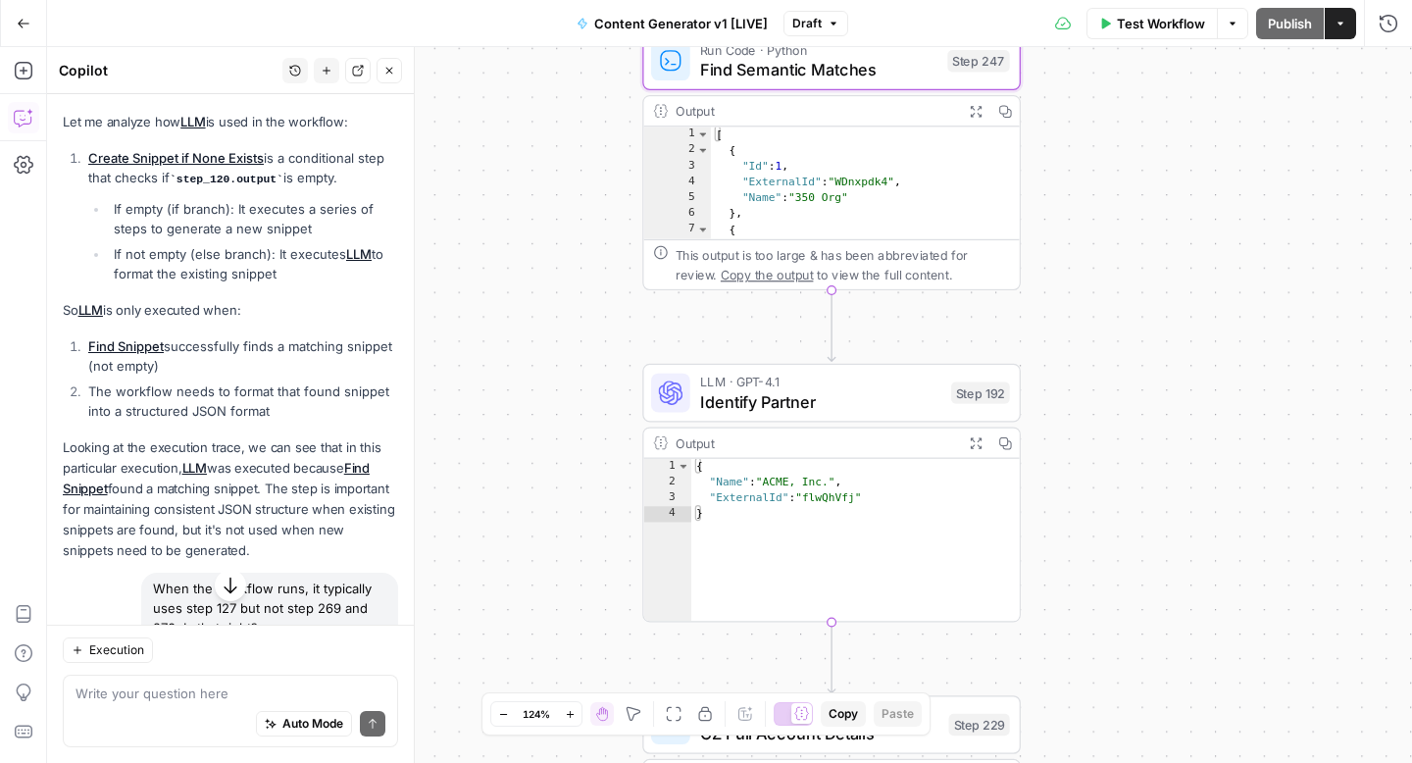
click at [864, 371] on div "LLM · GPT-4.1 Identify Partner Step 192" at bounding box center [831, 393] width 378 height 59
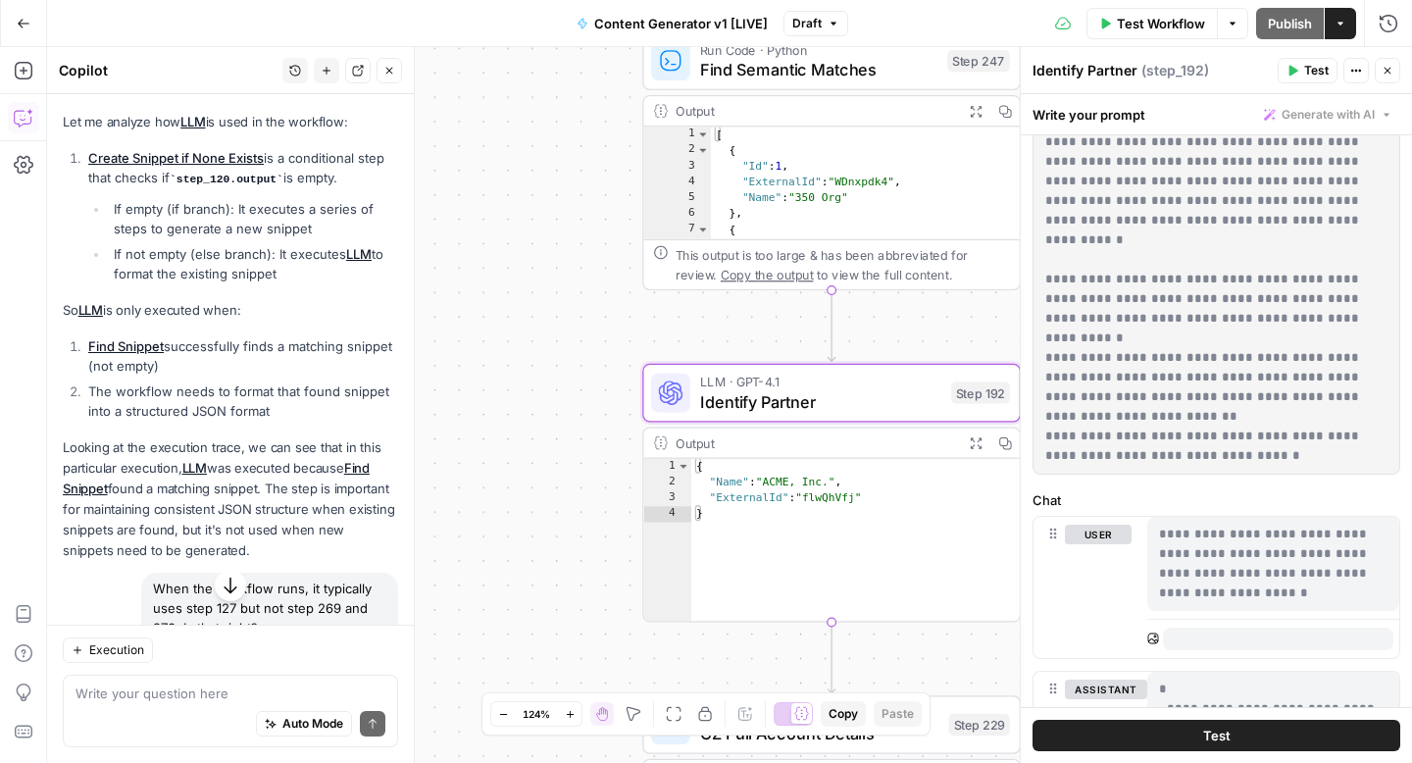
scroll to position [0, 0]
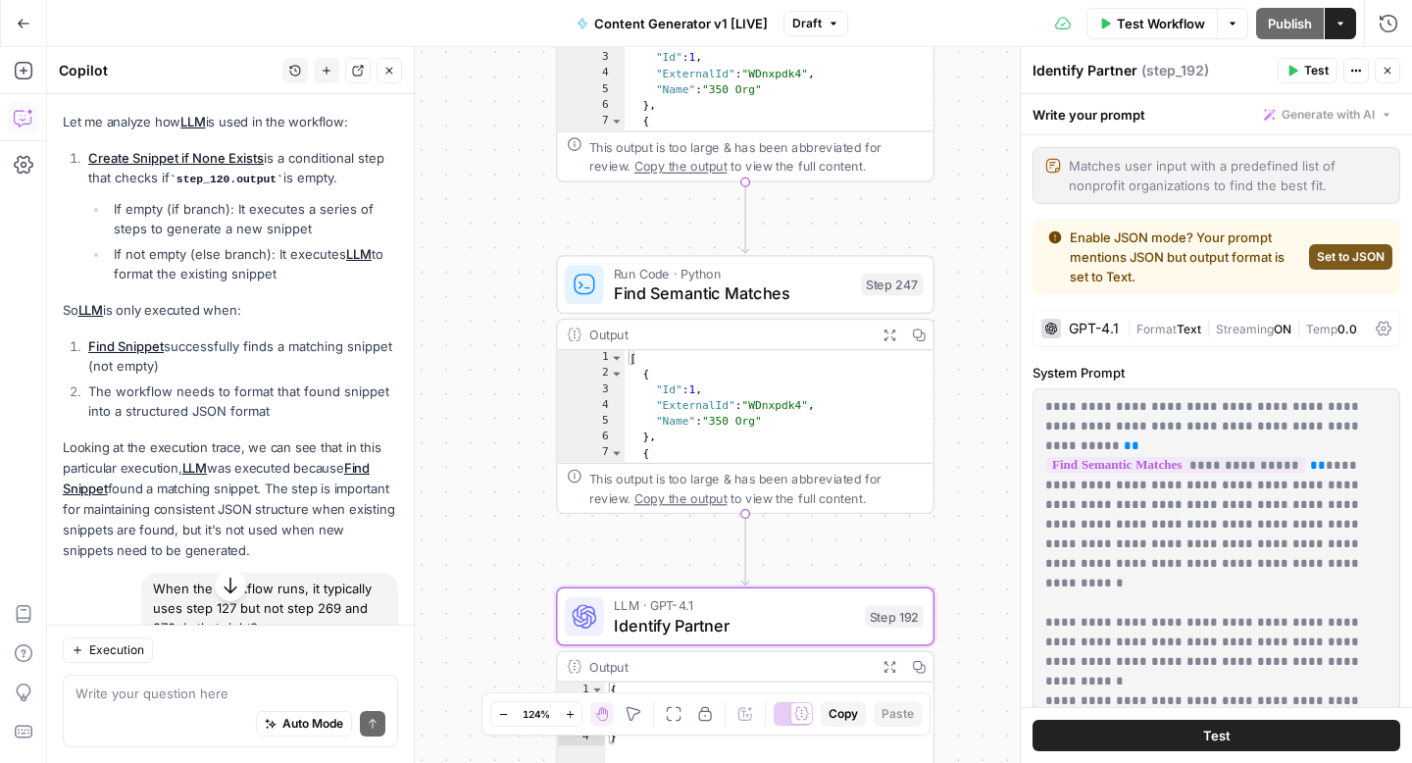
drag, startPoint x: 588, startPoint y: 299, endPoint x: 502, endPoint y: 523, distance: 239.6
click at [502, 523] on div "true false true false true false true true false true false false Workflow Set …" at bounding box center [729, 405] width 1365 height 716
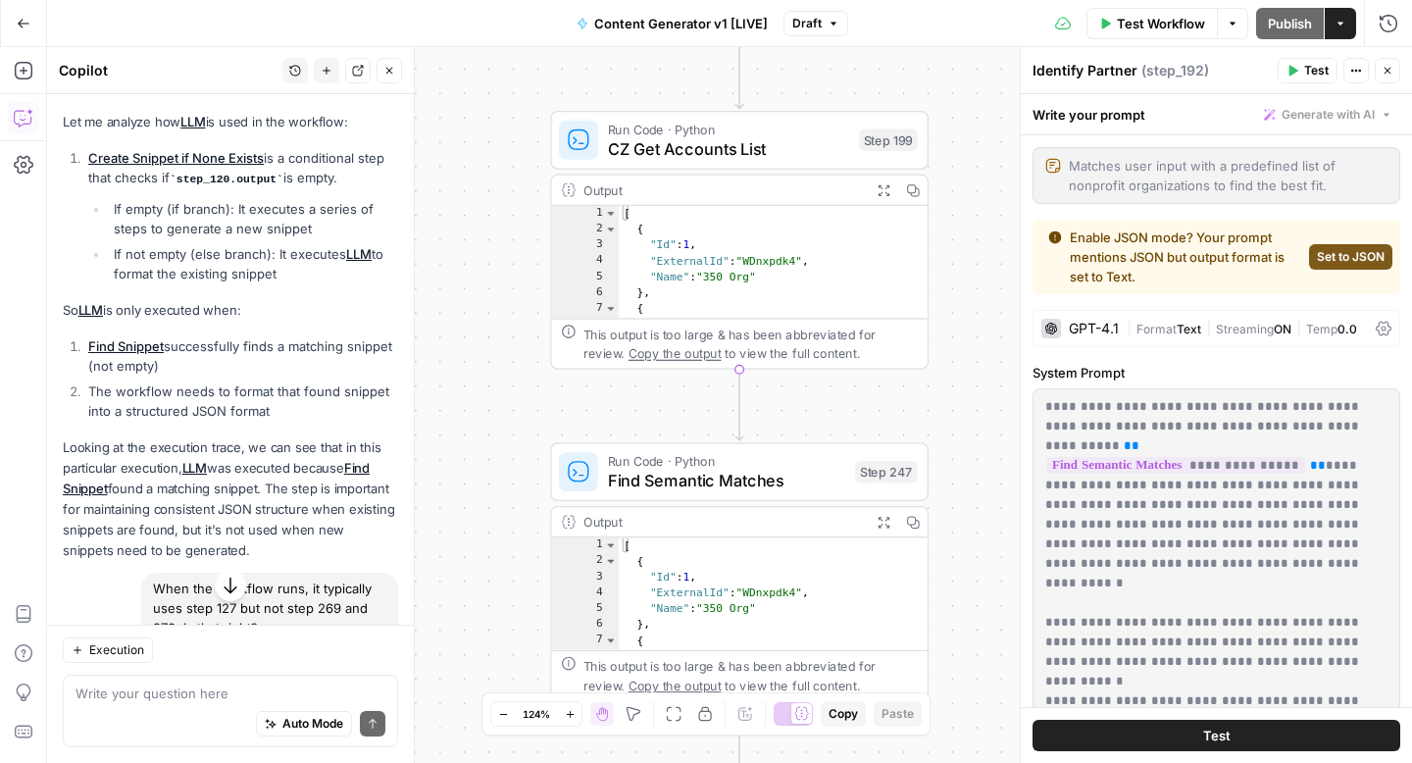
drag, startPoint x: 986, startPoint y: 211, endPoint x: 980, endPoint y: 398, distance: 187.4
click at [980, 398] on div "true false true false true false true true false true false false Workflow Set …" at bounding box center [729, 405] width 1365 height 716
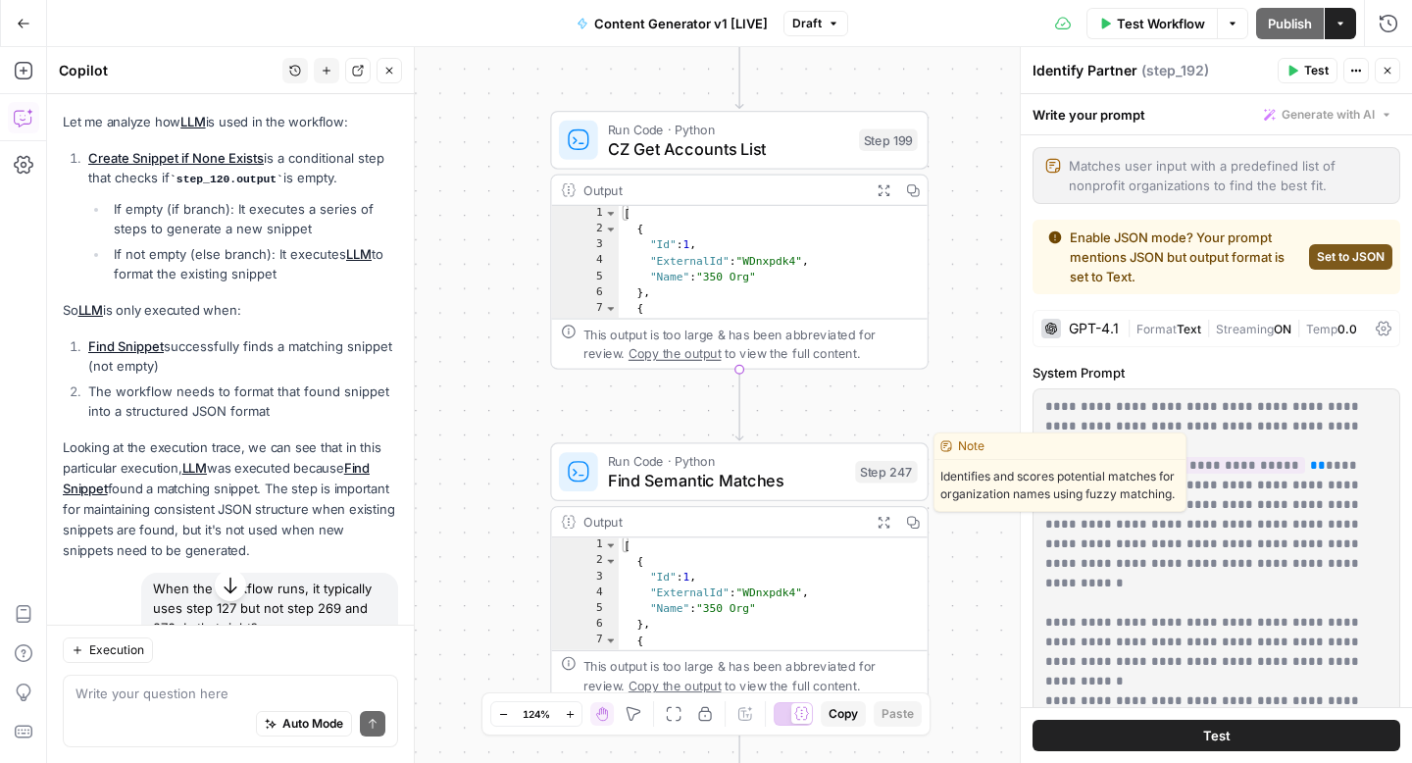
click at [752, 477] on span "Find Semantic Matches" at bounding box center [727, 480] width 238 height 25
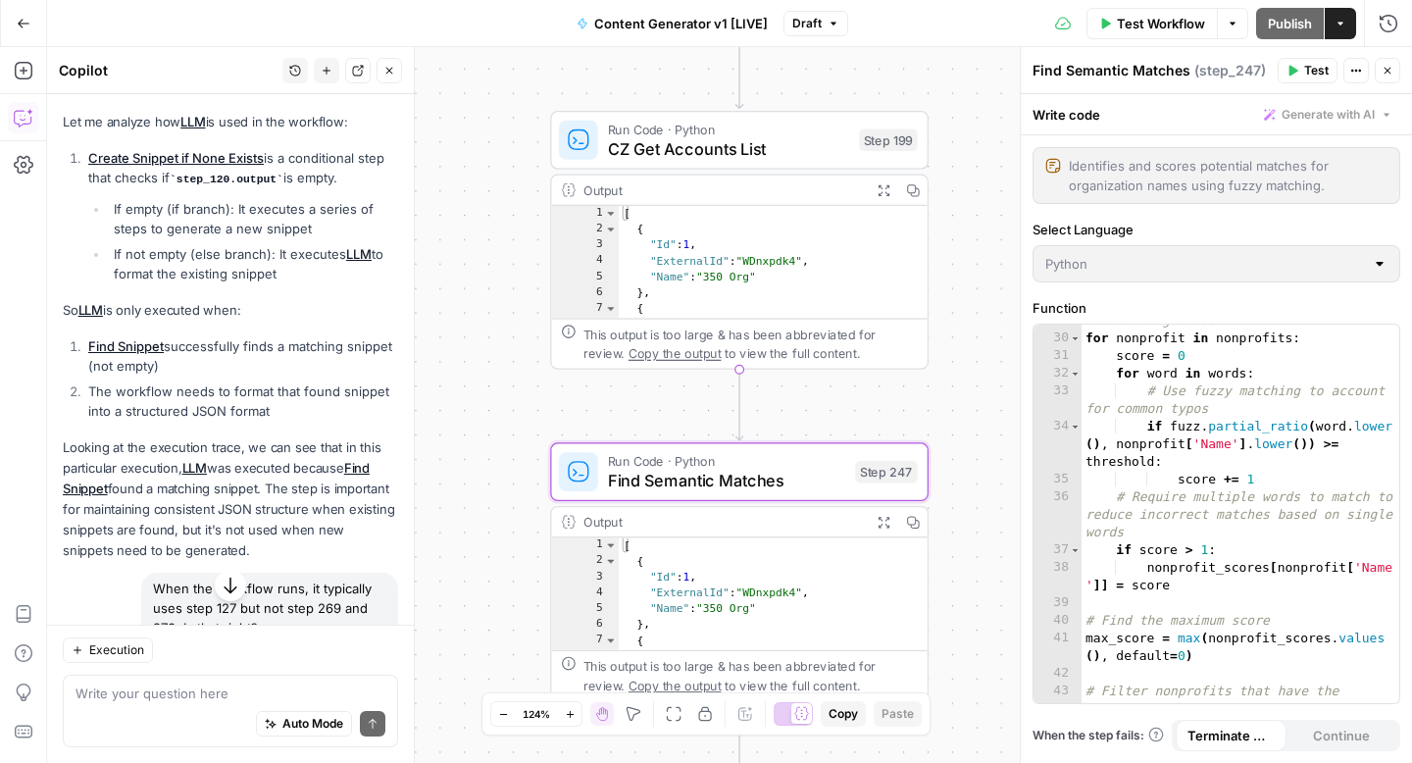
scroll to position [928, 0]
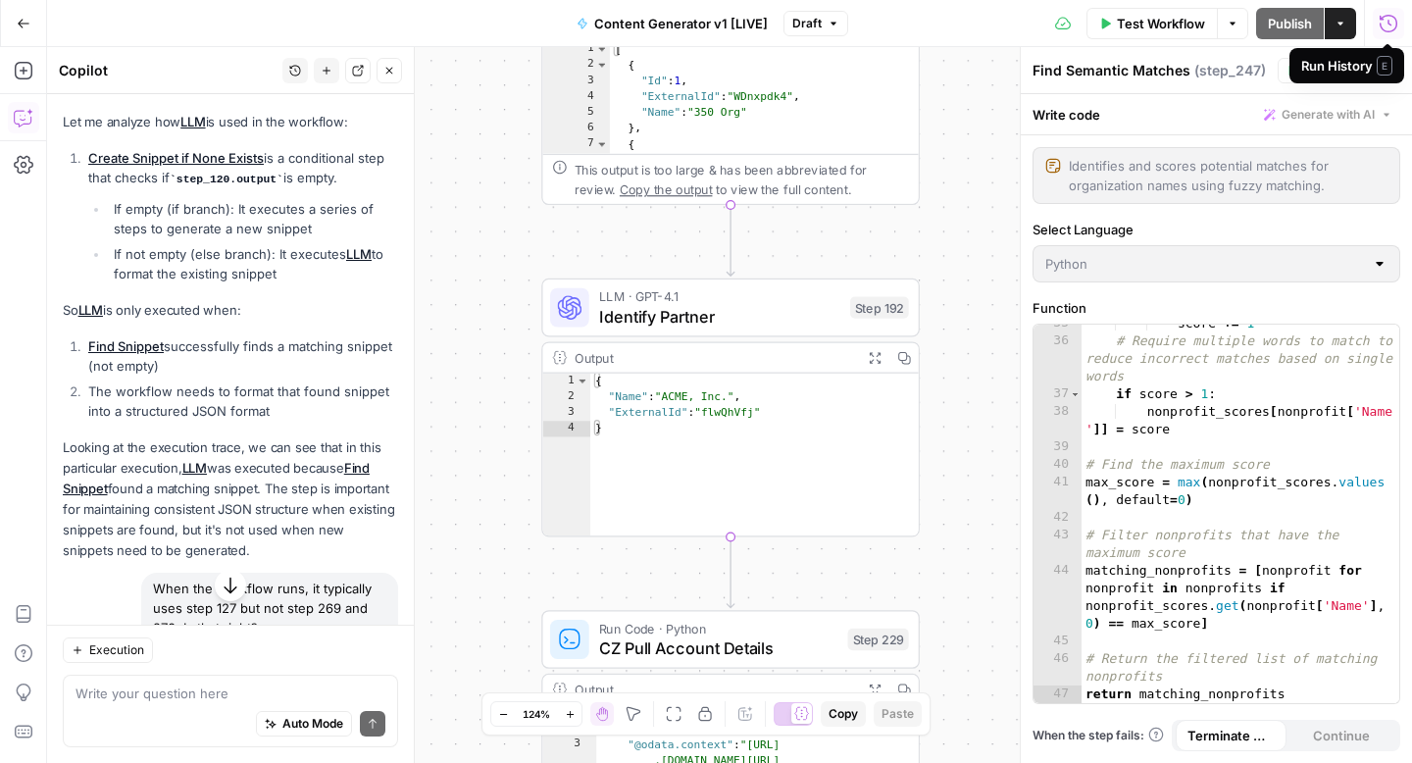
click at [968, 99] on div "true false true false true false true true false true false false Workflow Set …" at bounding box center [729, 405] width 1365 height 716
click at [1386, 72] on icon "button" at bounding box center [1387, 71] width 12 height 12
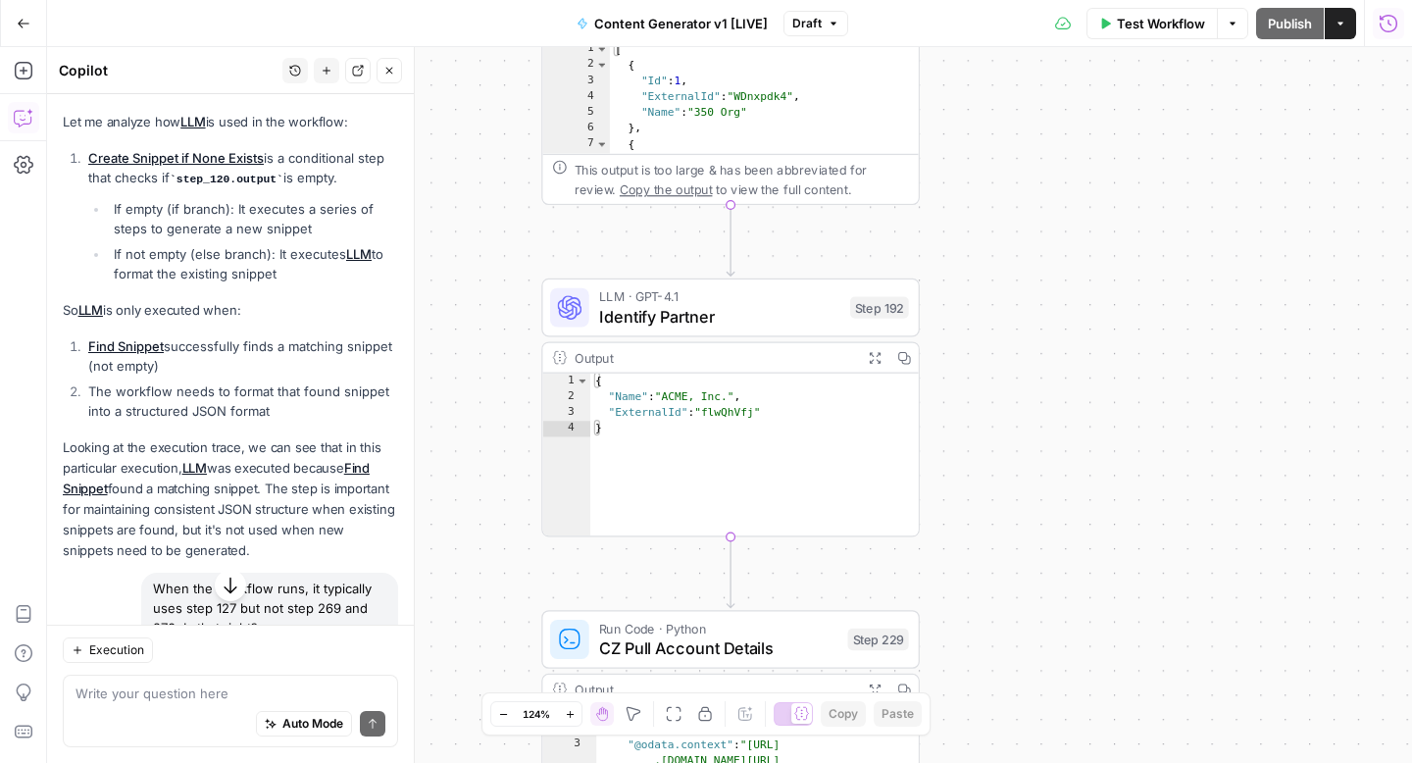
click at [391, 70] on icon "button" at bounding box center [389, 71] width 12 height 12
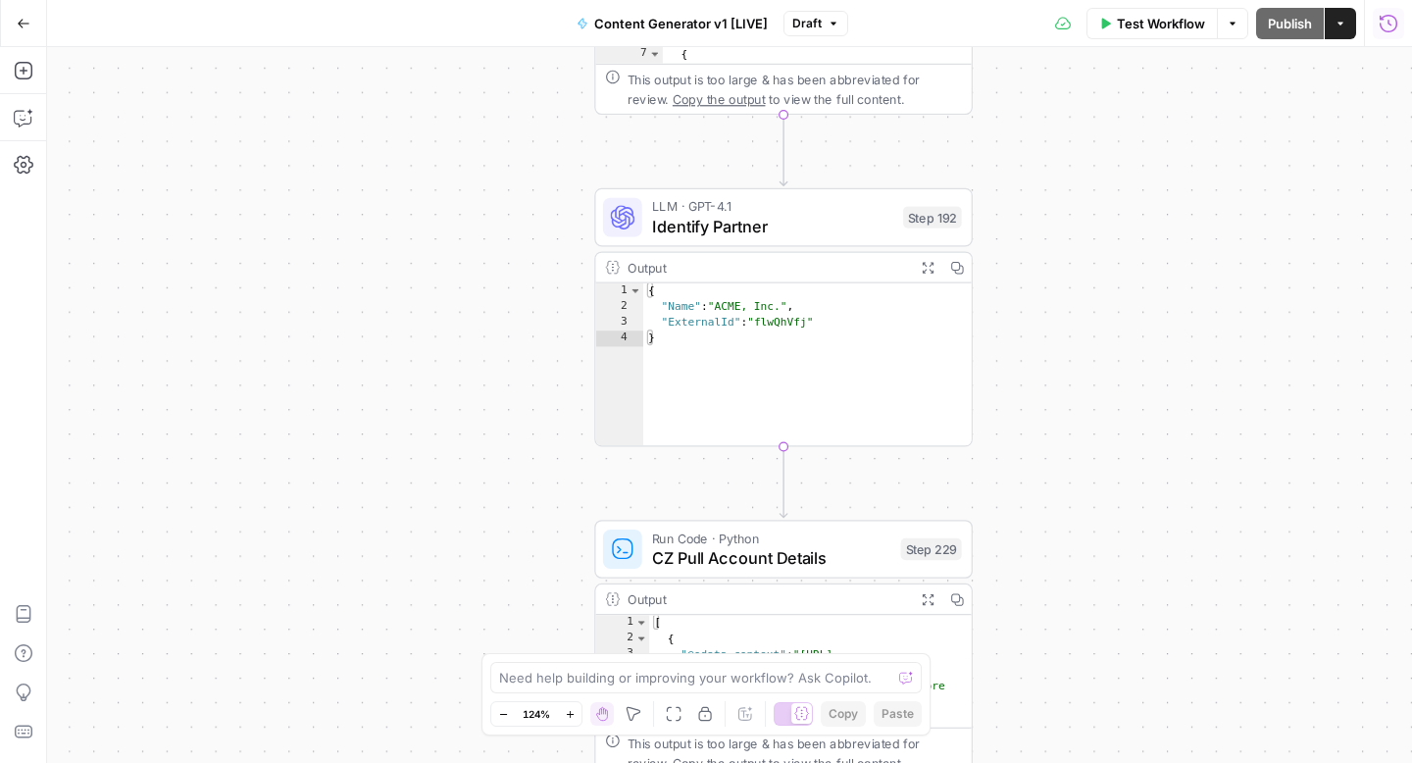
drag, startPoint x: 1131, startPoint y: 490, endPoint x: 1212, endPoint y: 243, distance: 259.8
click at [1212, 243] on div "true false true false true false true true false true false false Workflow Set …" at bounding box center [729, 405] width 1365 height 716
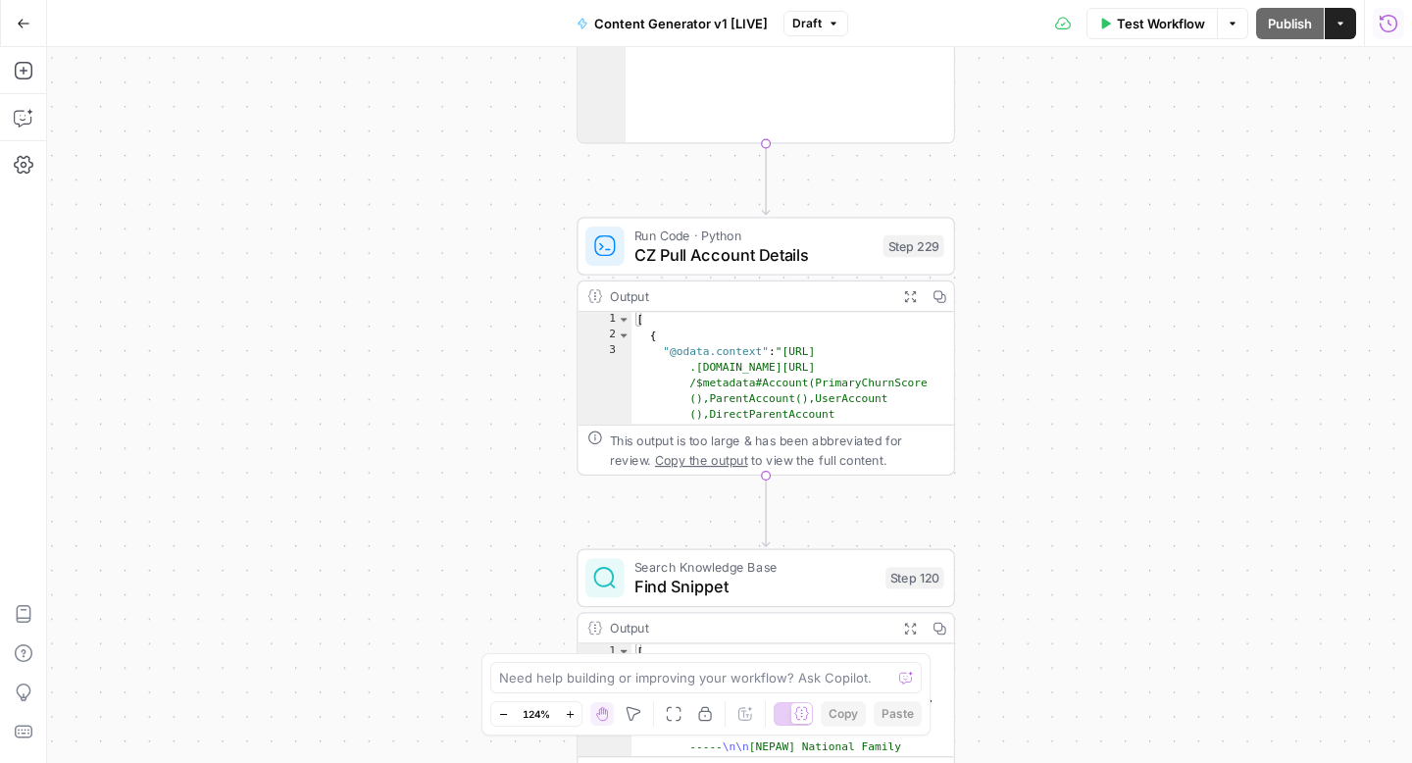
drag, startPoint x: 1164, startPoint y: 327, endPoint x: 1146, endPoint y: 24, distance: 304.5
click at [1146, 24] on div "Go Back Content Generator v1 [LIVE] Draft Test Workflow Options Publish Actions…" at bounding box center [706, 381] width 1412 height 763
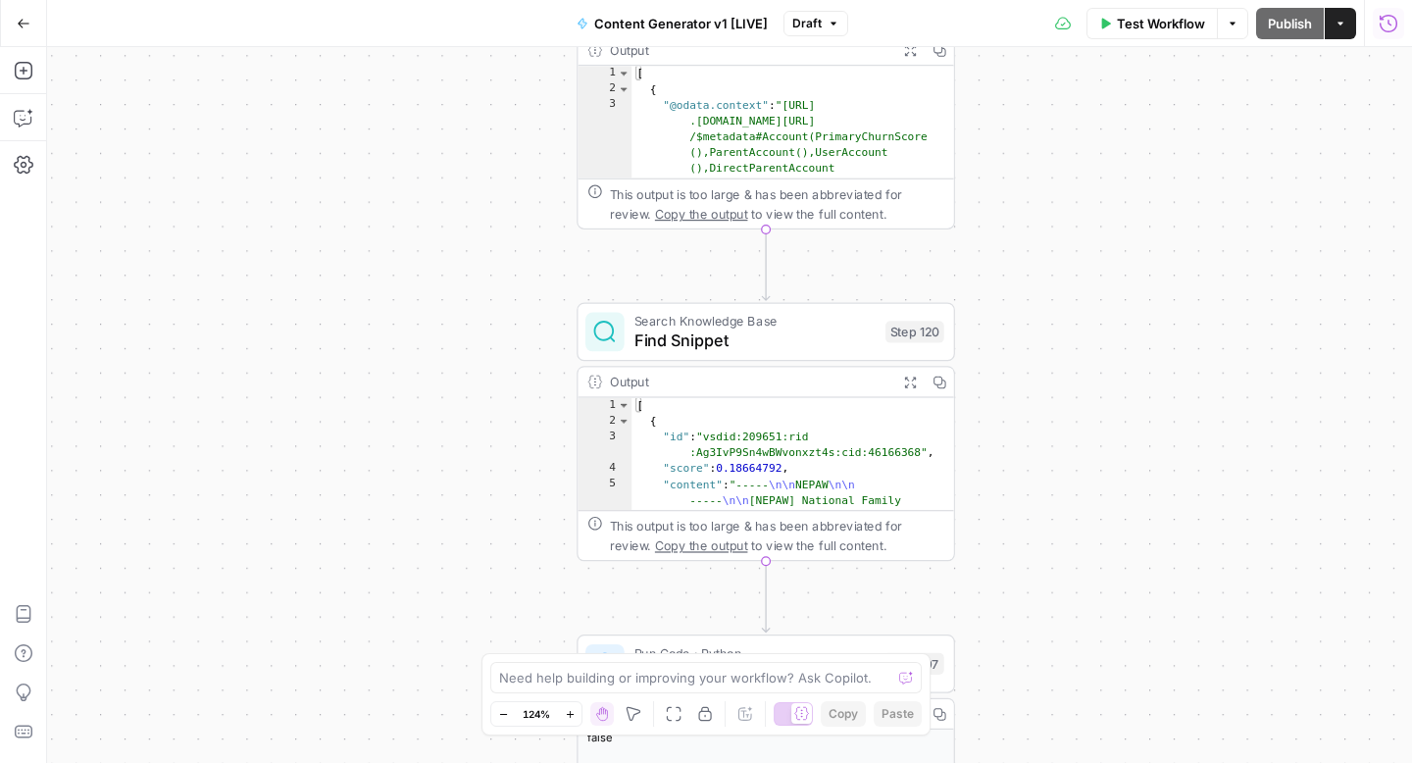
drag, startPoint x: 1092, startPoint y: 403, endPoint x: 1090, endPoint y: 72, distance: 331.4
click at [1090, 72] on div "true false true false true false true true false true false false Workflow Set …" at bounding box center [729, 405] width 1365 height 716
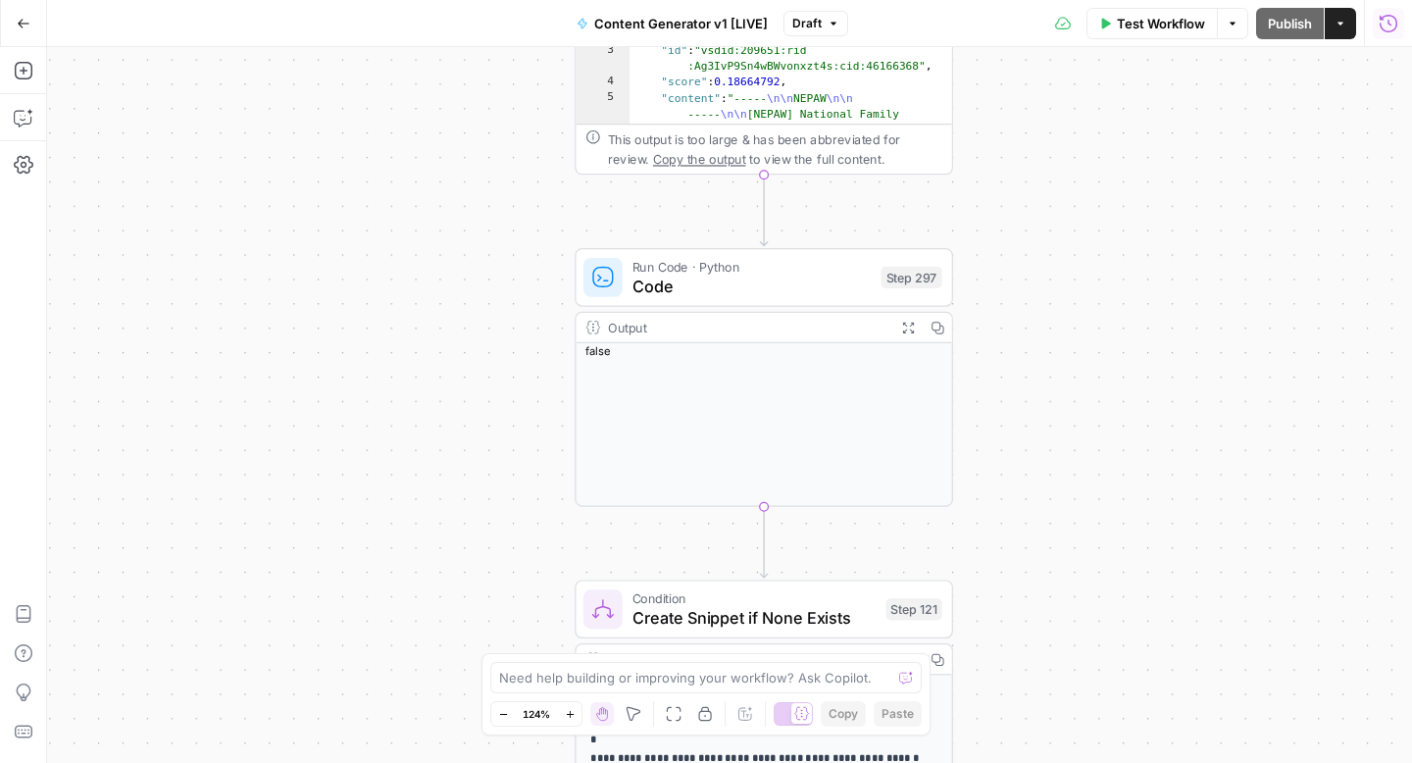
drag, startPoint x: 1082, startPoint y: 357, endPoint x: 1080, endPoint y: 59, distance: 298.1
click at [1081, 59] on div "true false true false true false true true false true false false Workflow Set …" at bounding box center [729, 405] width 1365 height 716
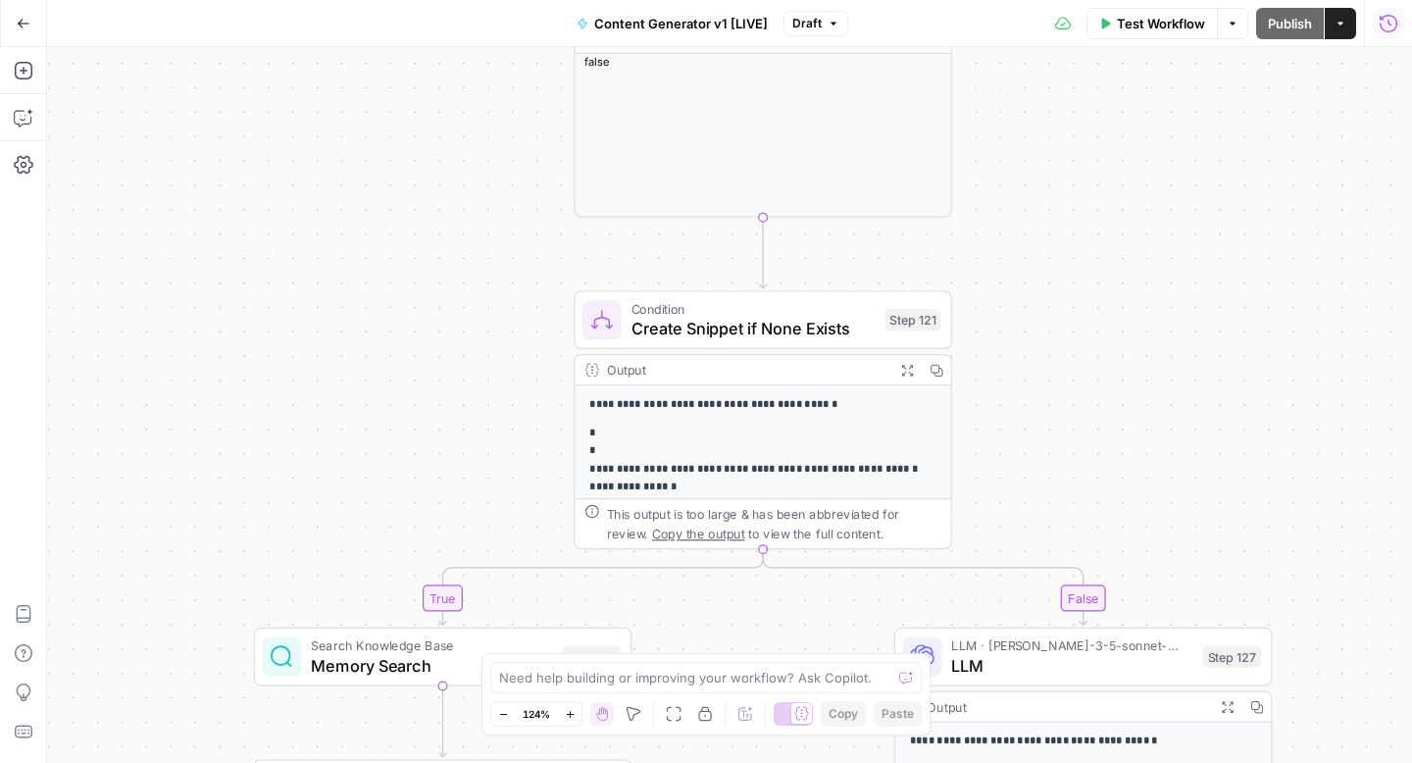
drag, startPoint x: 1064, startPoint y: 392, endPoint x: 1063, endPoint y: 97, distance: 295.1
click at [1063, 96] on div "true false true false true false true true false true false false Workflow Set …" at bounding box center [729, 405] width 1365 height 716
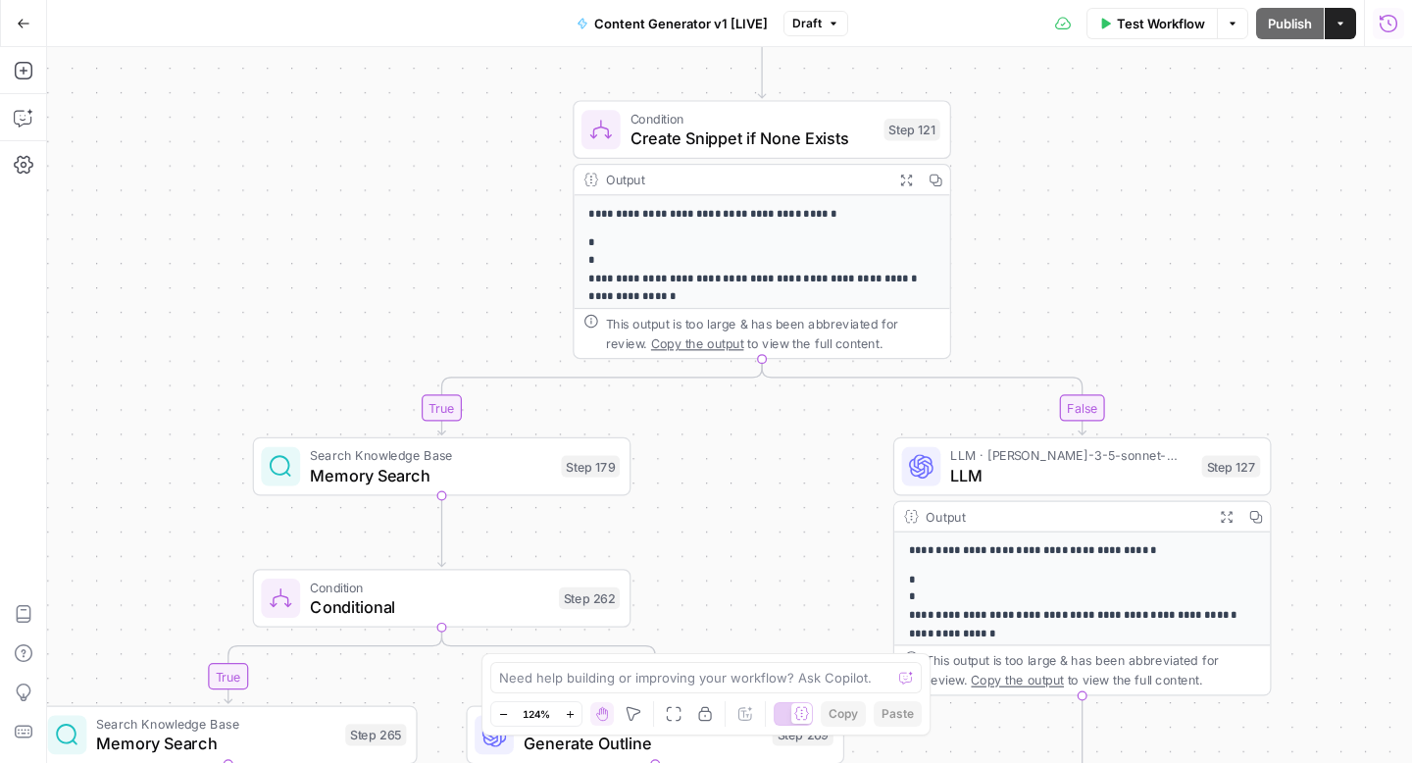
drag, startPoint x: 1066, startPoint y: 359, endPoint x: 1064, endPoint y: 37, distance: 321.6
click at [1064, 37] on div "Go Back Content Generator v1 [LIVE] Draft Test Workflow Options Publish Actions…" at bounding box center [706, 381] width 1412 height 763
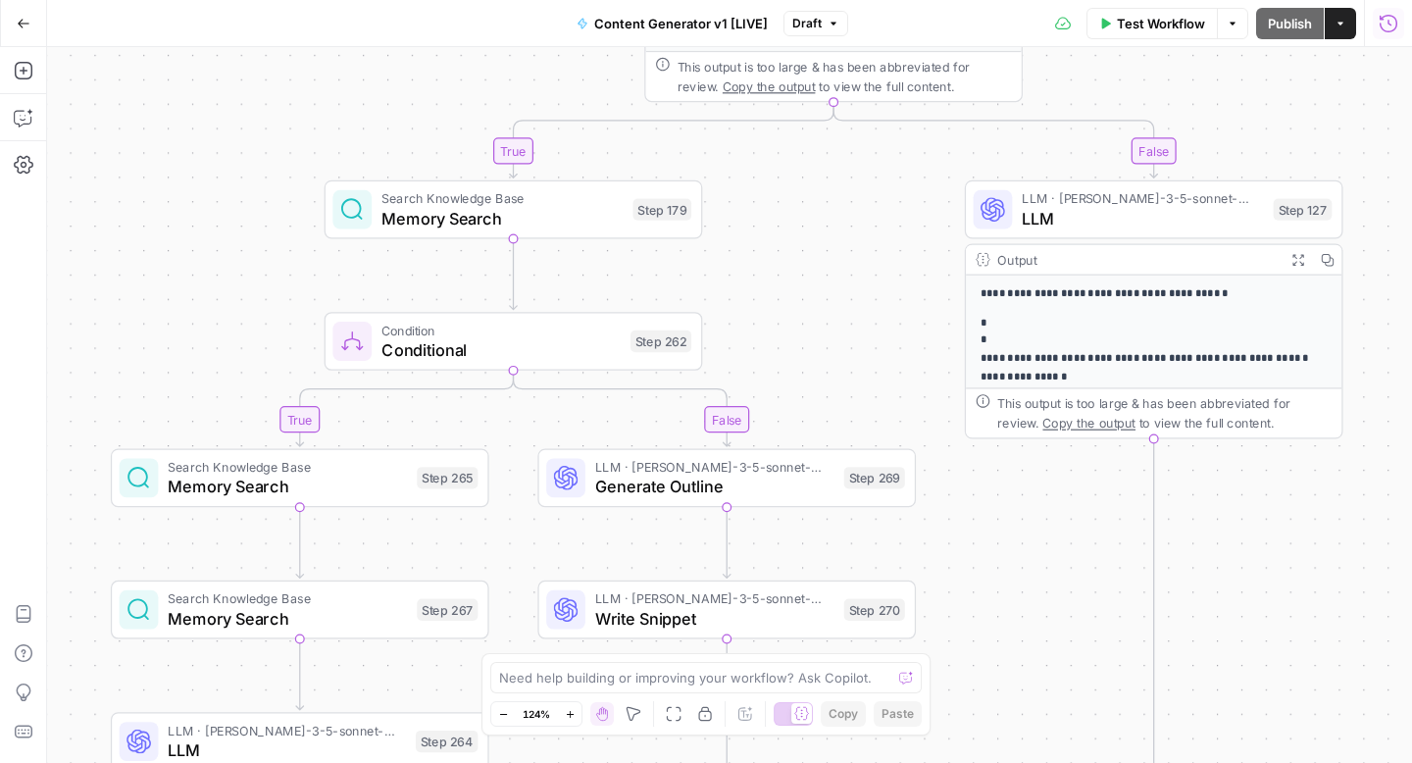
drag, startPoint x: 1191, startPoint y: 660, endPoint x: 1265, endPoint y: 546, distance: 135.4
click at [1265, 546] on div "true false true false true false true true false true false false Workflow Set …" at bounding box center [729, 405] width 1365 height 716
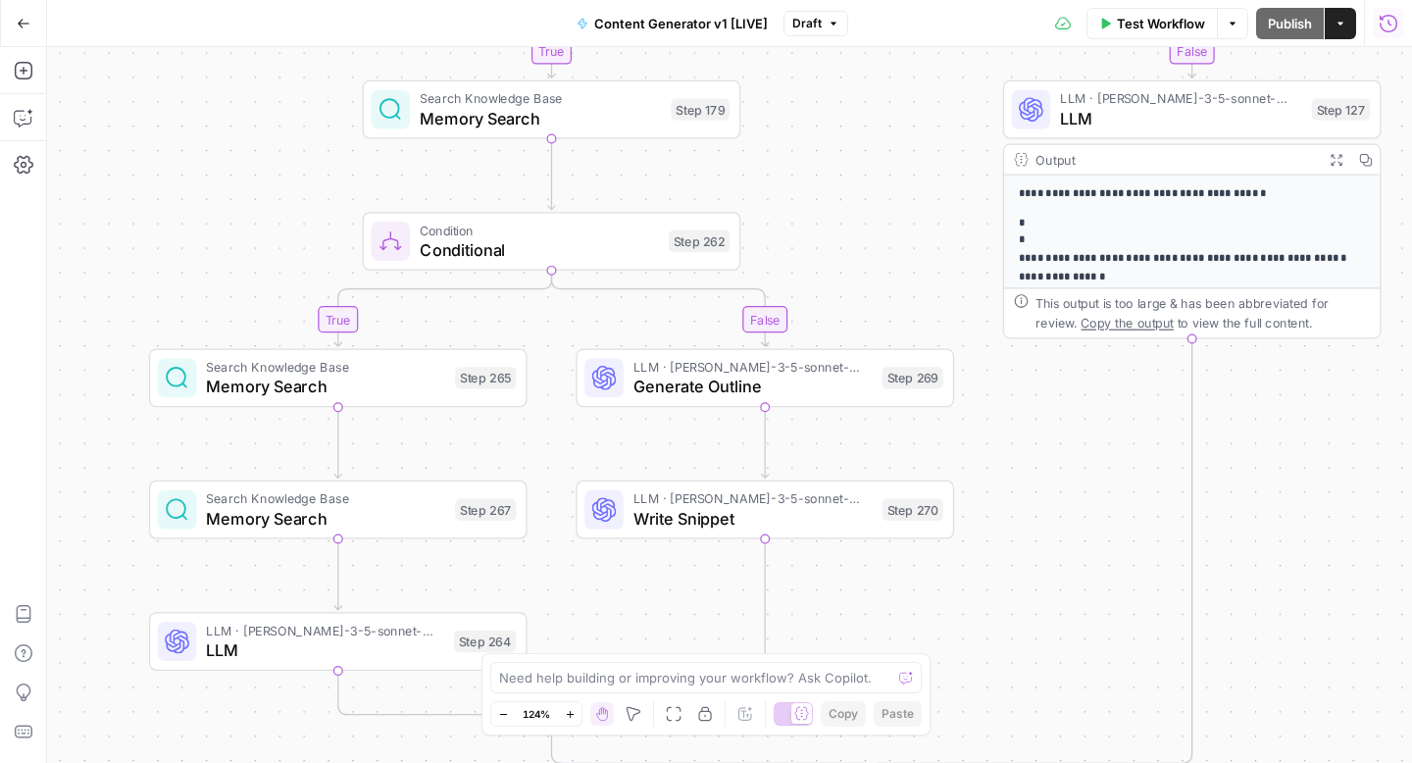
drag, startPoint x: 1270, startPoint y: 617, endPoint x: 1308, endPoint y: 514, distance: 109.8
click at [1308, 514] on div "true false true false true false true true false true false false Workflow Set …" at bounding box center [729, 405] width 1365 height 716
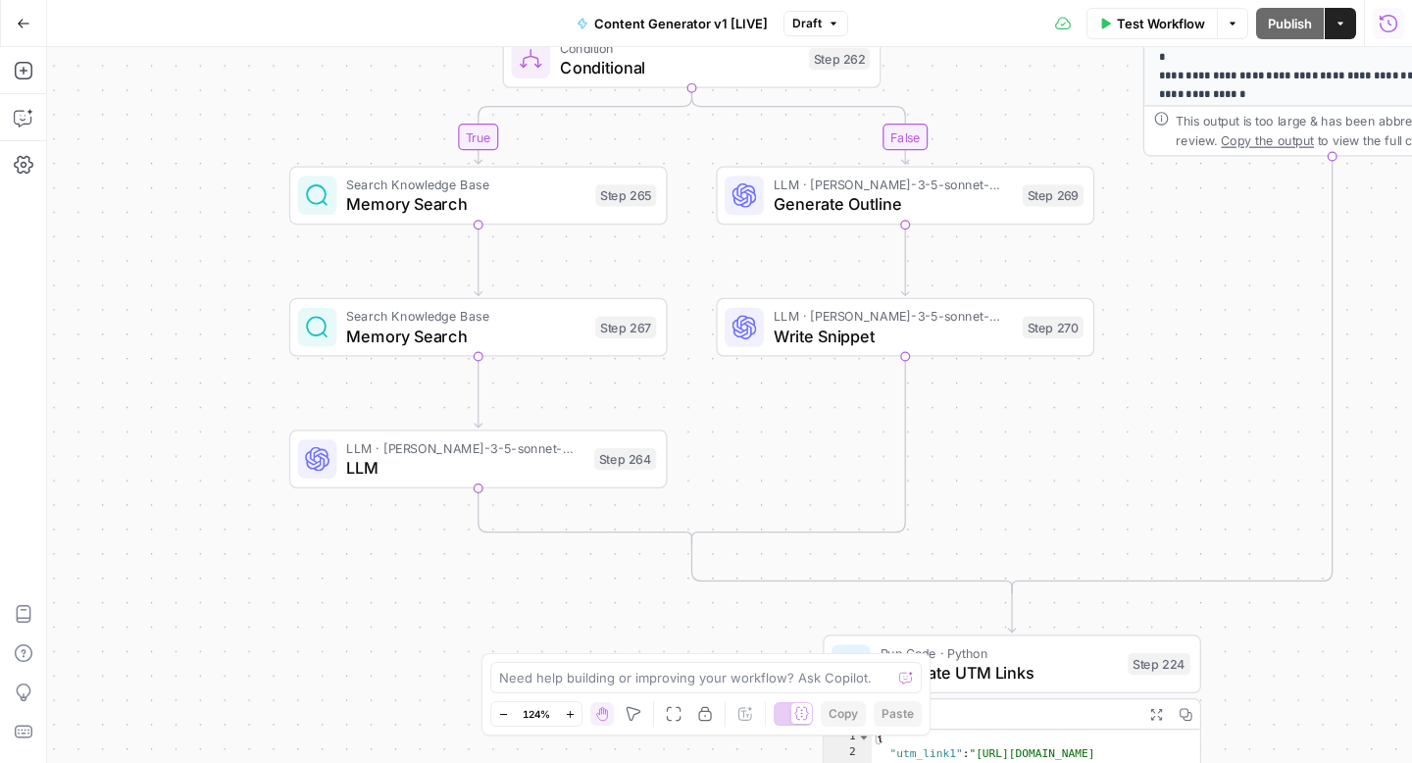
drag, startPoint x: 990, startPoint y: 575, endPoint x: 1142, endPoint y: 384, distance: 243.5
click at [1143, 384] on div "true false true false true false true true false true false false Workflow Set …" at bounding box center [729, 405] width 1365 height 716
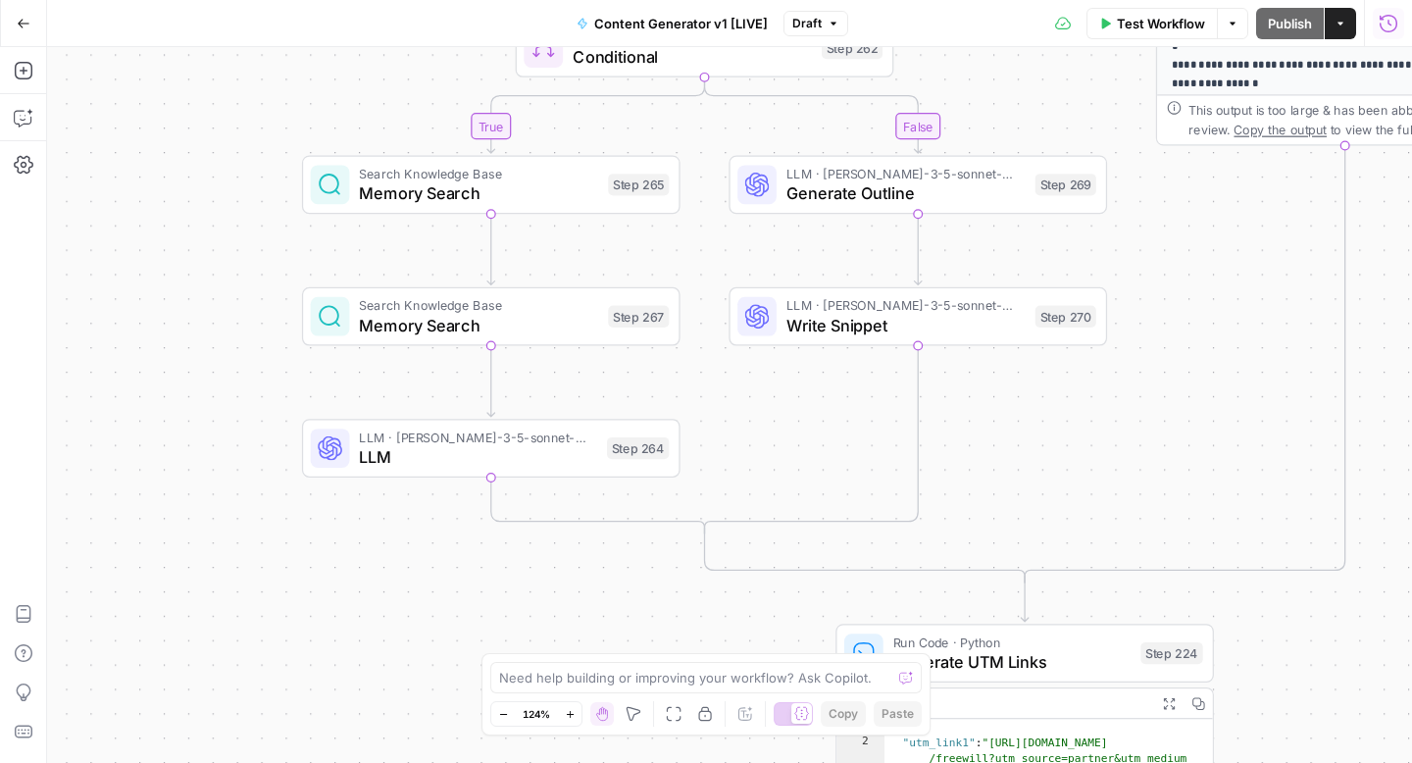
click at [454, 444] on span "LLM" at bounding box center [478, 456] width 238 height 25
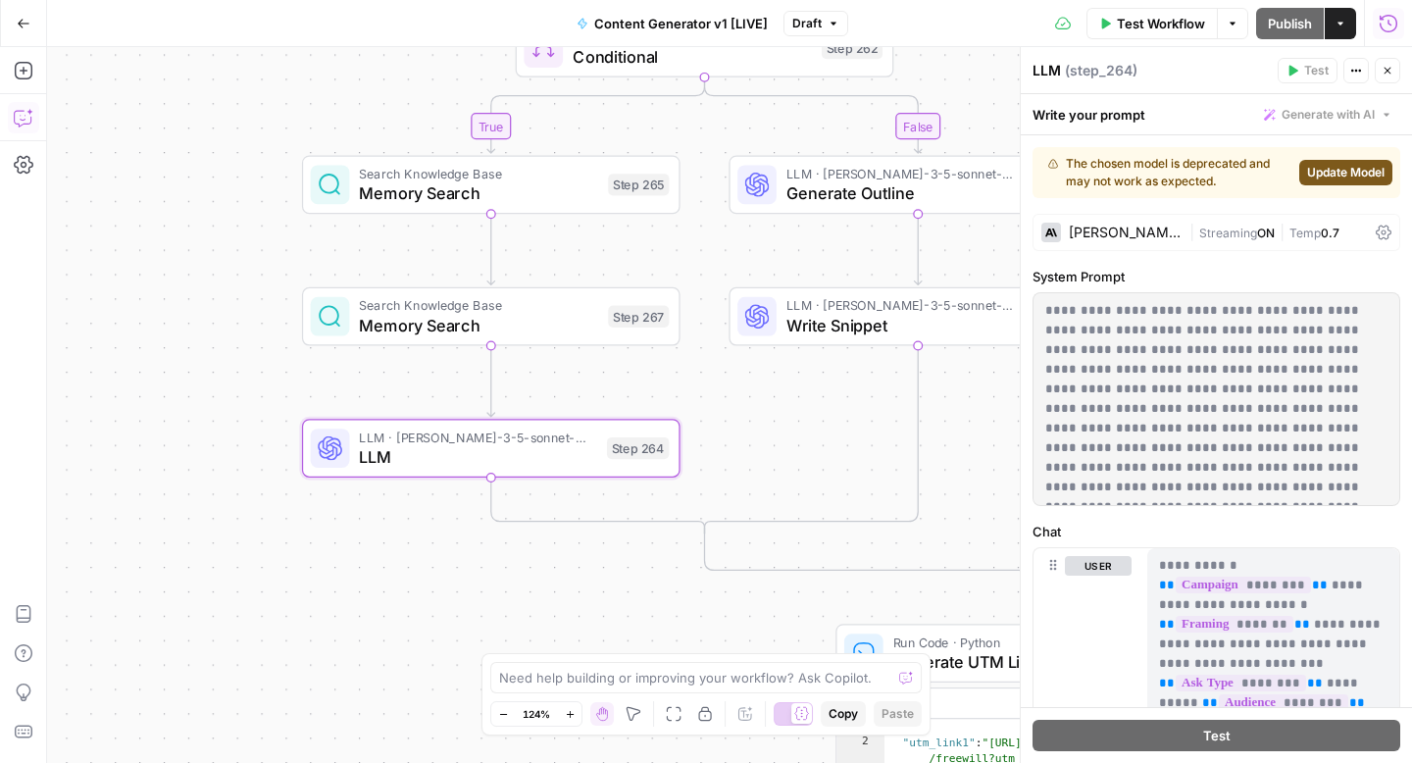
click at [27, 126] on icon "button" at bounding box center [24, 118] width 20 height 20
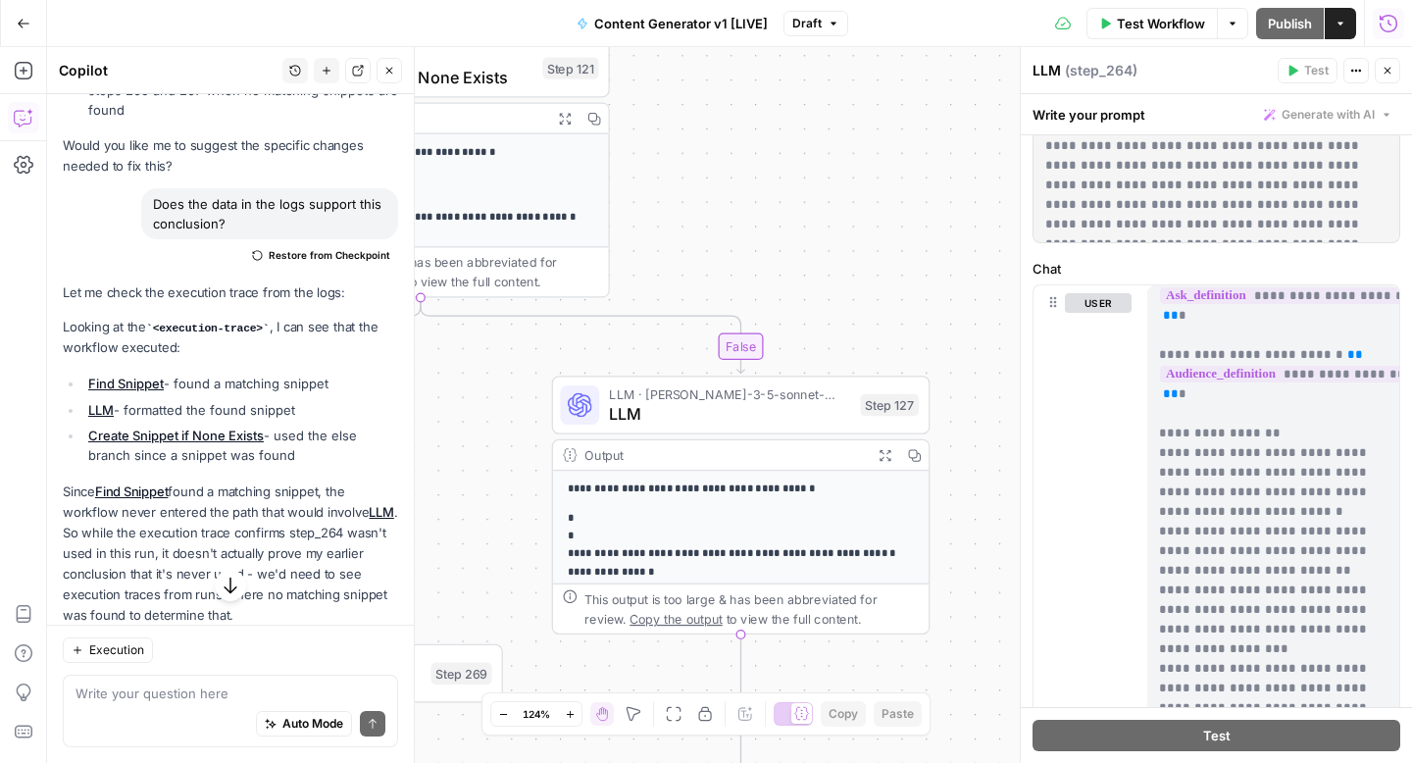
scroll to position [3128, 0]
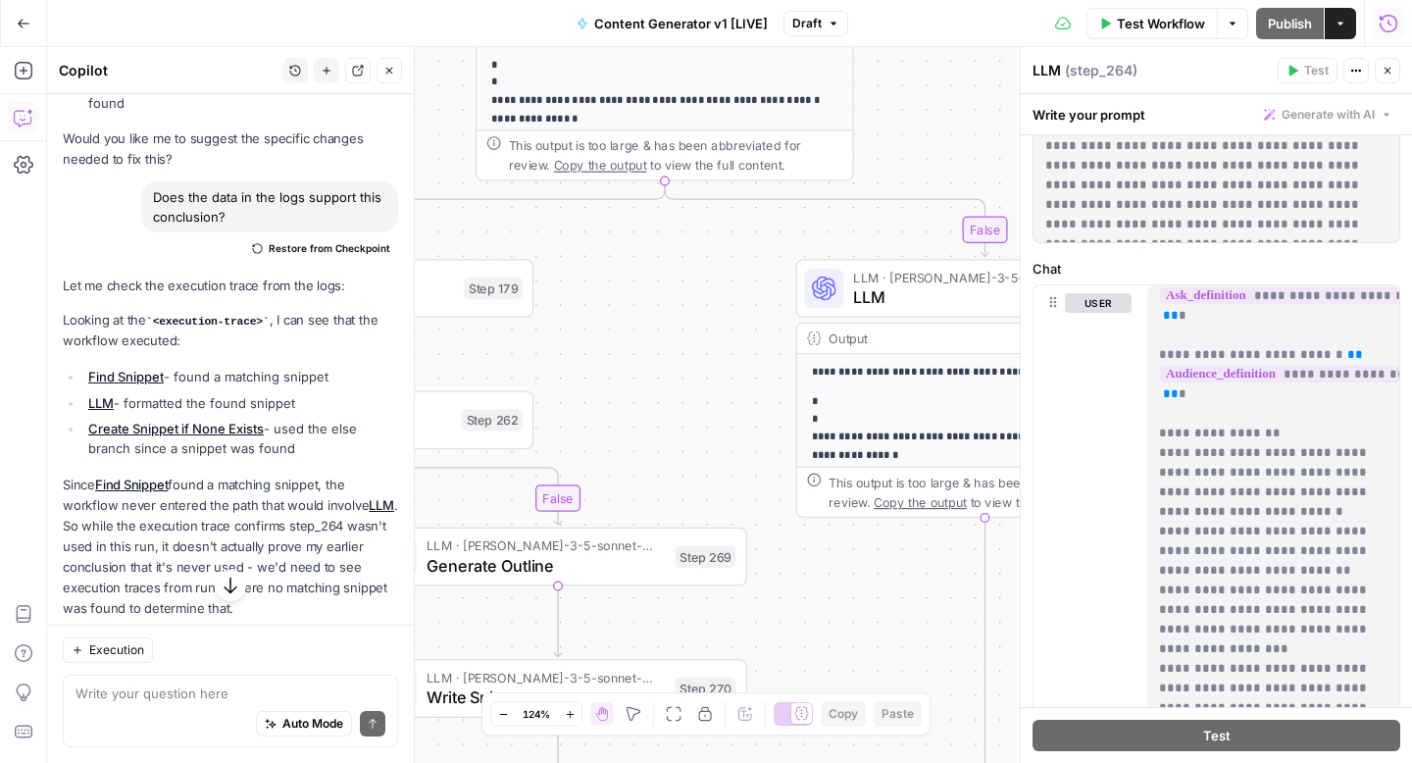
drag, startPoint x: 827, startPoint y: 274, endPoint x: 1067, endPoint y: 157, distance: 267.0
click at [1067, 157] on body "FreeWill New Home Browse Your Data Usage Settings Recent Grids Check for FreeWi…" at bounding box center [706, 381] width 1412 height 763
drag, startPoint x: 1381, startPoint y: 69, endPoint x: 625, endPoint y: 348, distance: 806.8
click at [1381, 69] on icon "button" at bounding box center [1387, 71] width 12 height 12
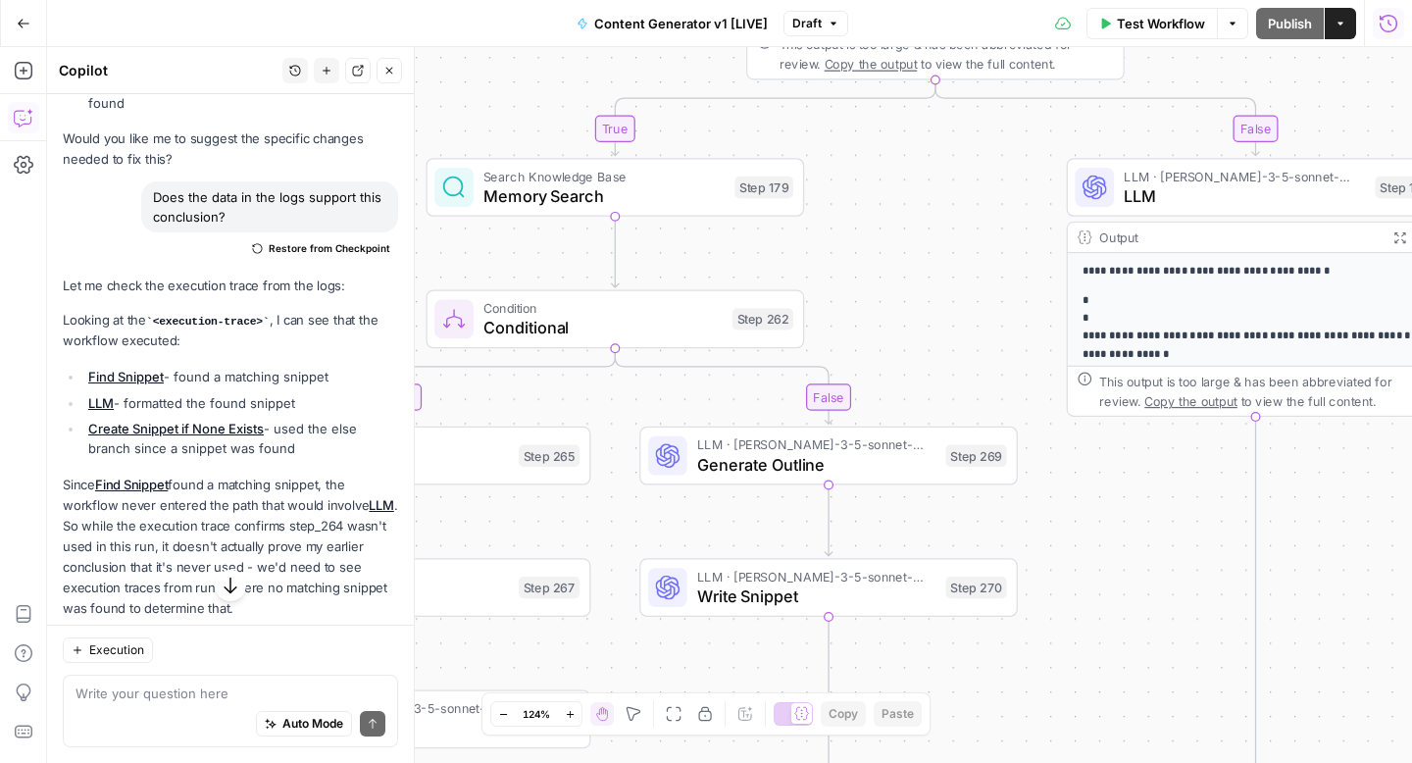
drag, startPoint x: 853, startPoint y: 261, endPoint x: 939, endPoint y: 226, distance: 93.2
click at [939, 226] on div "true false true false true false true true false true false false Workflow Set …" at bounding box center [729, 405] width 1365 height 716
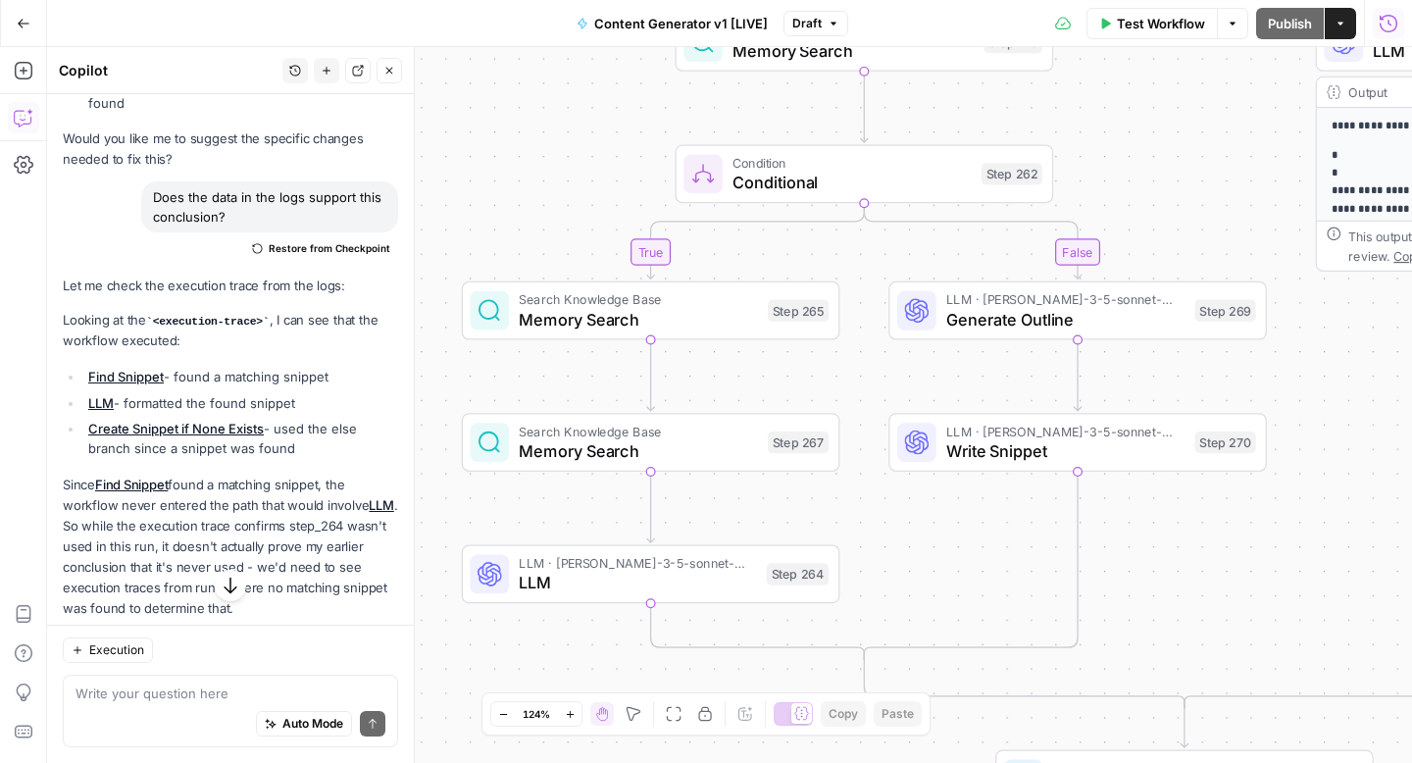
drag, startPoint x: 903, startPoint y: 299, endPoint x: 1128, endPoint y: 164, distance: 262.1
click at [1128, 164] on div "true false true false true false true true false true false false Workflow Set …" at bounding box center [729, 405] width 1365 height 716
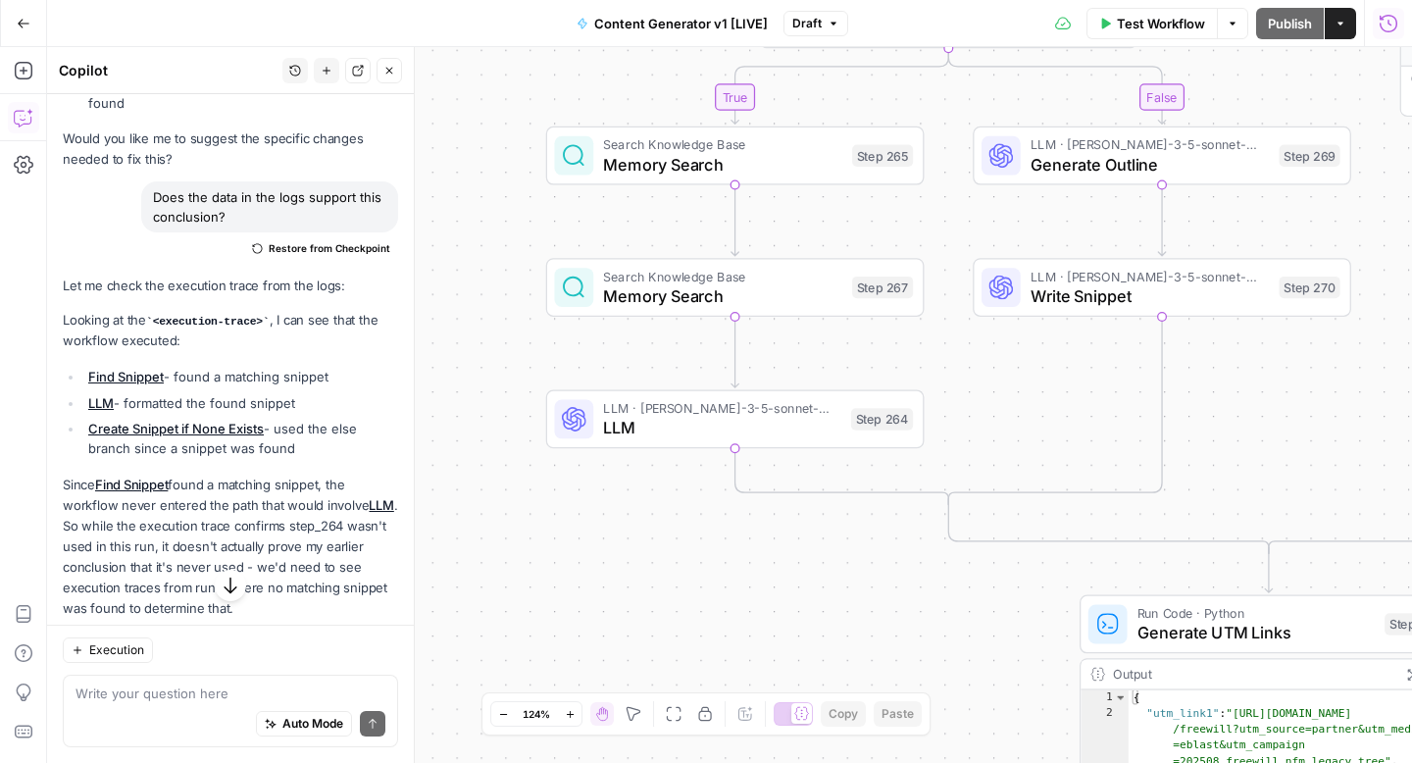
drag, startPoint x: 966, startPoint y: 591, endPoint x: 1053, endPoint y: 436, distance: 177.8
click at [1054, 437] on div "true false true false true false true true false true false false Workflow Set …" at bounding box center [729, 405] width 1365 height 716
click at [712, 427] on span "LLM" at bounding box center [722, 428] width 238 height 25
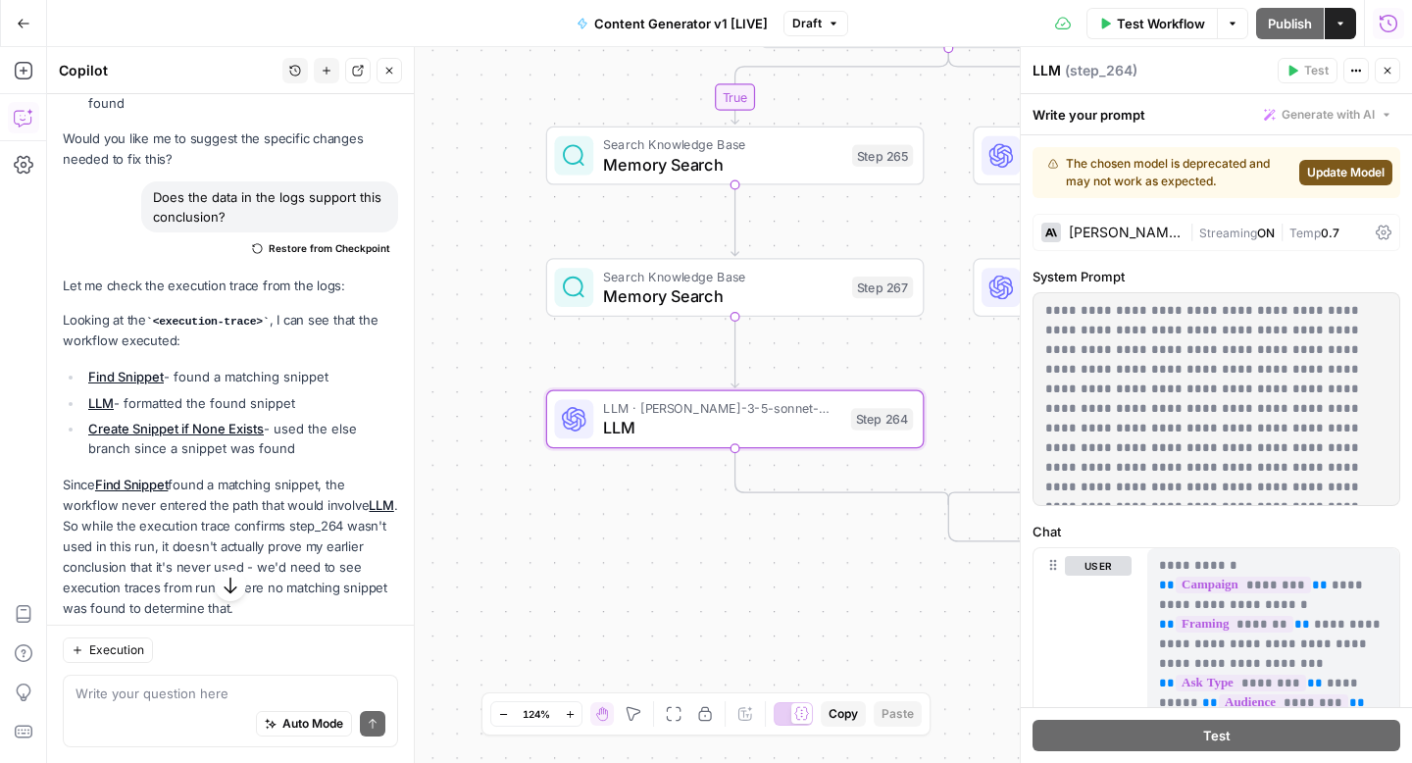
click at [1385, 71] on icon "button" at bounding box center [1387, 71] width 12 height 12
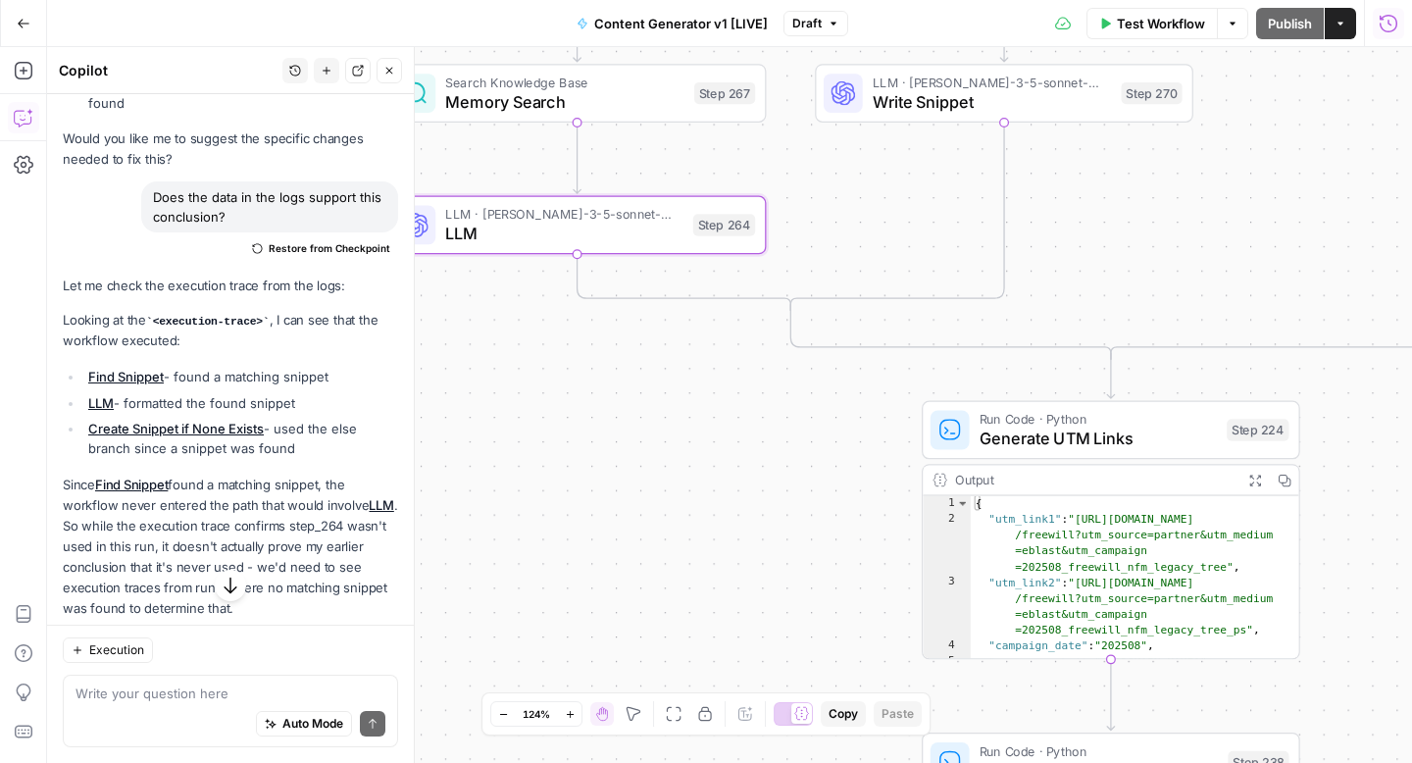
drag, startPoint x: 1323, startPoint y: 457, endPoint x: 1146, endPoint y: 249, distance: 272.7
click at [1146, 249] on div "true false true false true false true true false true false false Workflow Set …" at bounding box center [729, 405] width 1365 height 716
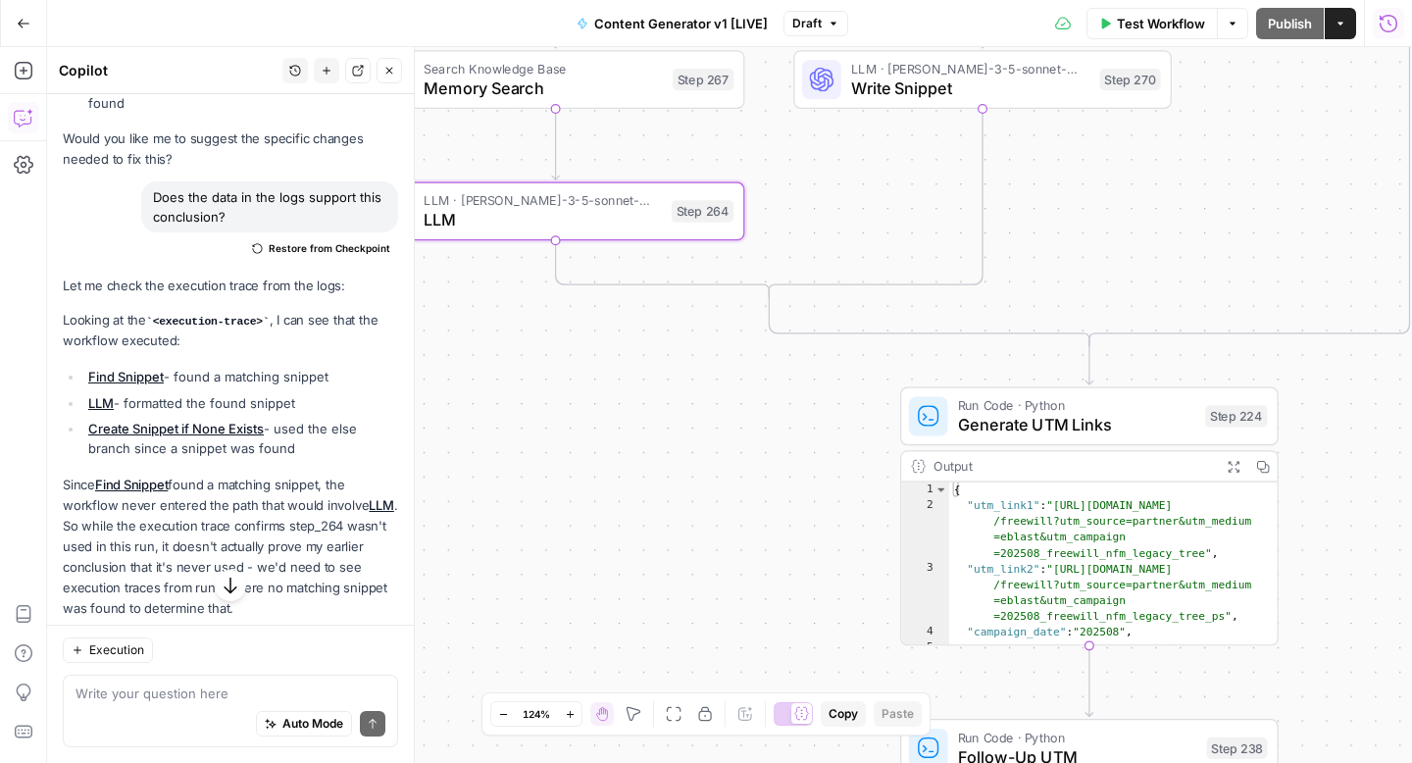
click at [495, 711] on button "Zoom Out" at bounding box center [503, 714] width 24 height 24
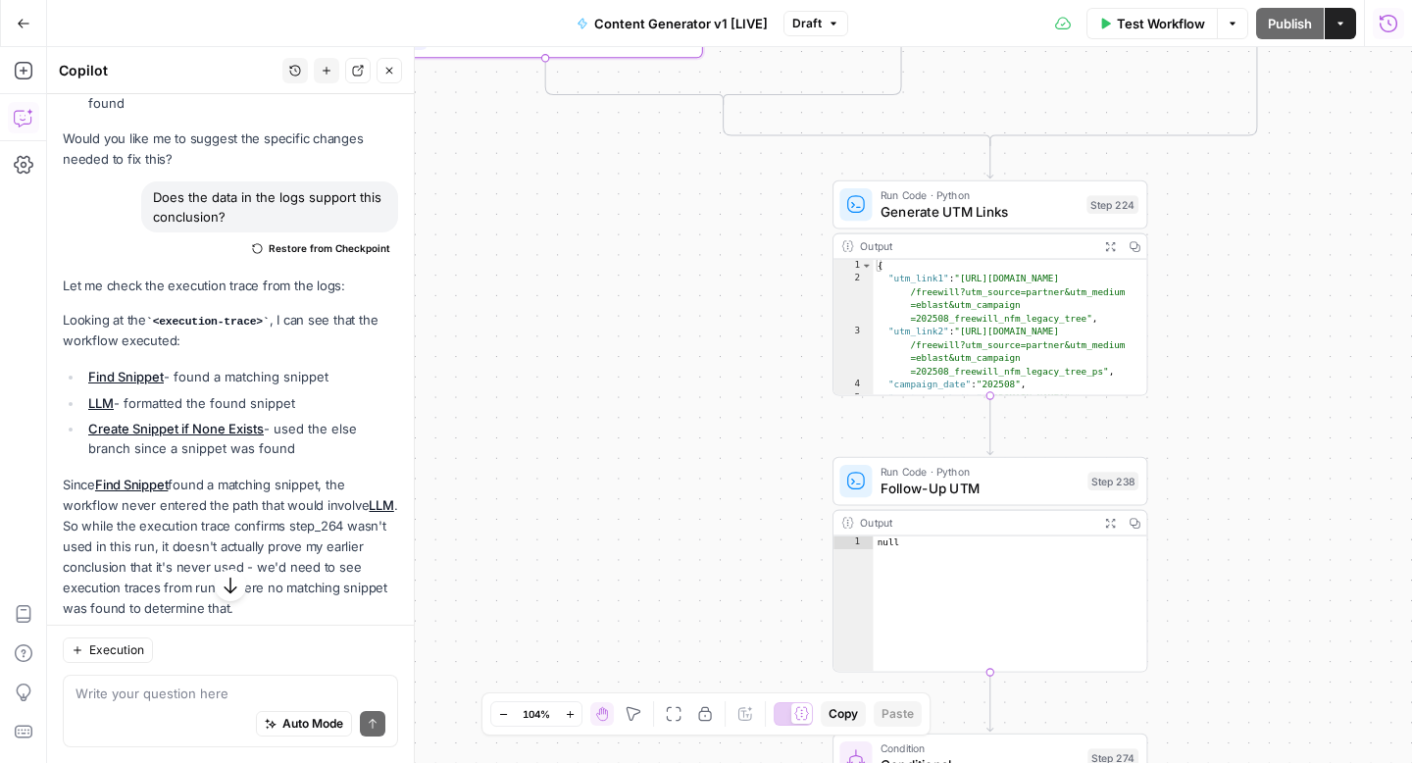
drag, startPoint x: 1276, startPoint y: 546, endPoint x: 1228, endPoint y: 317, distance: 234.4
click at [1228, 317] on div "true false true false true false true true false true false false Workflow Set …" at bounding box center [729, 405] width 1365 height 716
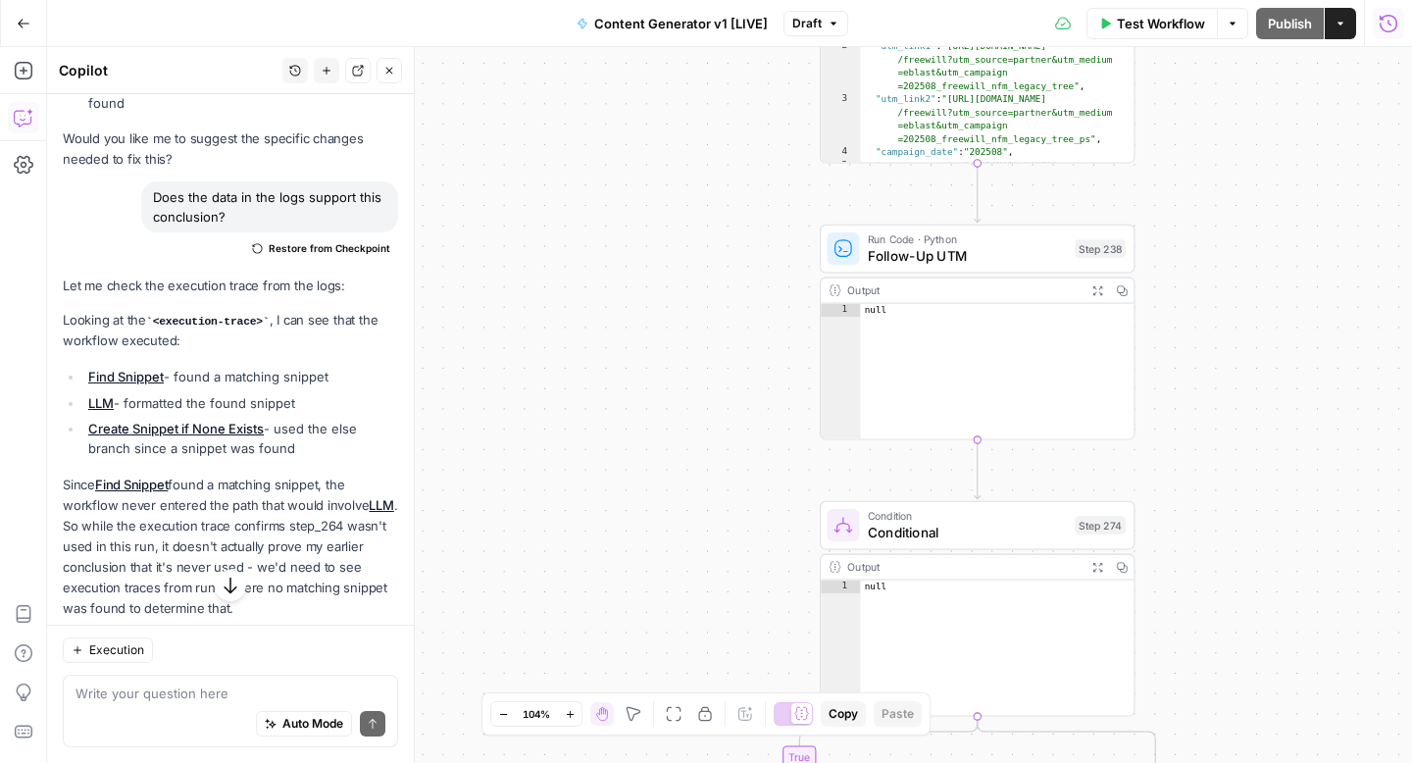
drag, startPoint x: 1238, startPoint y: 459, endPoint x: 1231, endPoint y: 224, distance: 235.4
click at [1232, 224] on div "true false true false true false true true false true false false Workflow Set …" at bounding box center [729, 405] width 1365 height 716
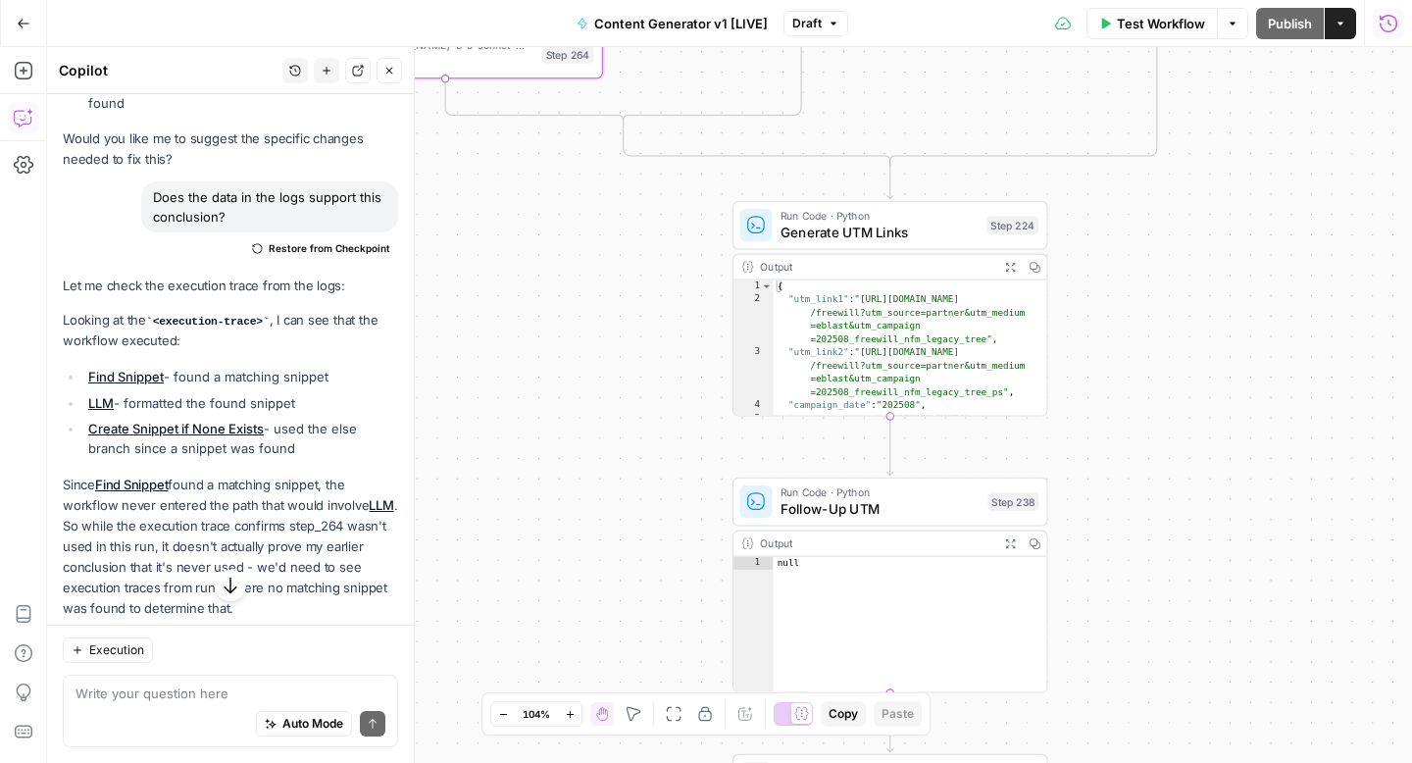
drag, startPoint x: 1246, startPoint y: 474, endPoint x: 1159, endPoint y: 759, distance: 298.4
click at [1160, 760] on div "true false true false true false true true false true false false Workflow Set …" at bounding box center [729, 405] width 1365 height 716
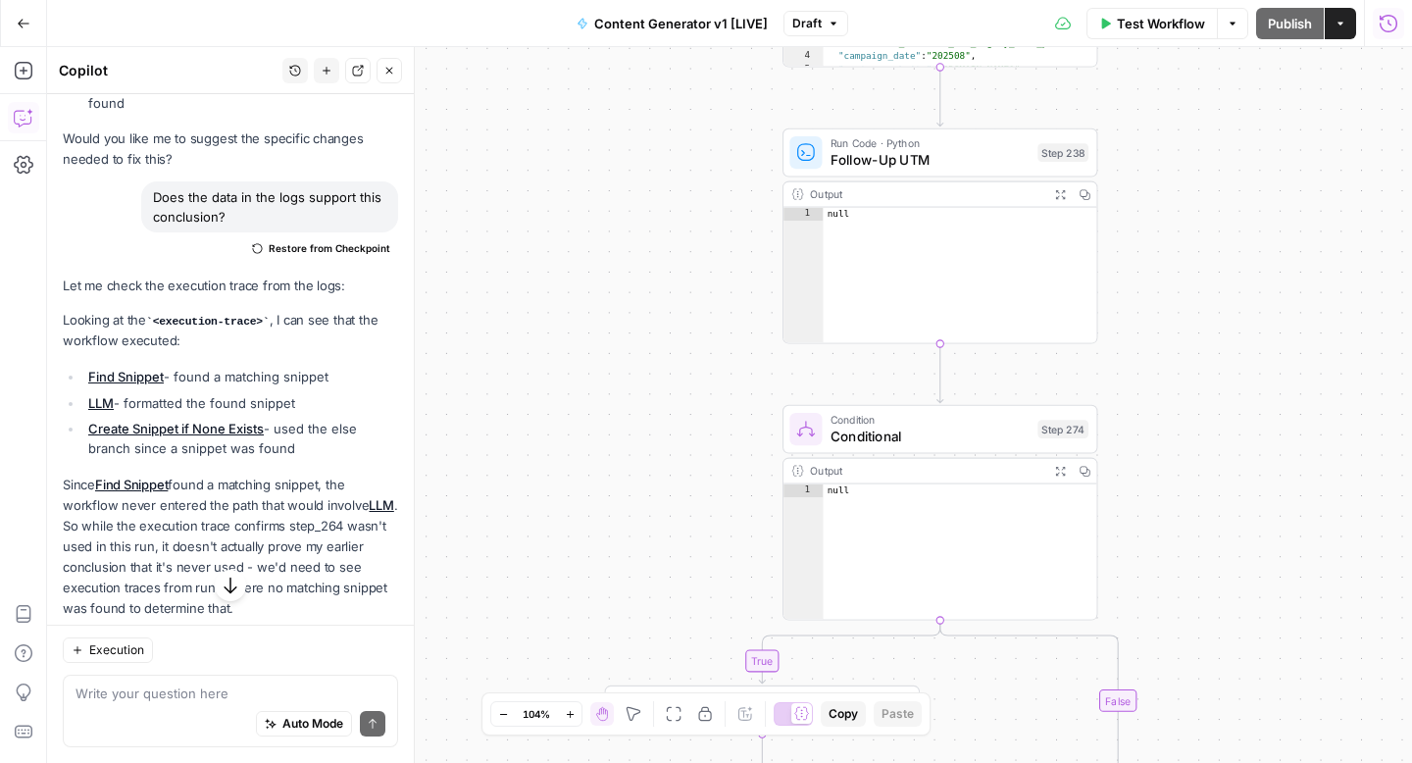
drag, startPoint x: 1153, startPoint y: 661, endPoint x: 1204, endPoint y: 309, distance: 355.7
click at [1204, 309] on div "true false true false true false true true false true false false Workflow Set …" at bounding box center [729, 405] width 1365 height 716
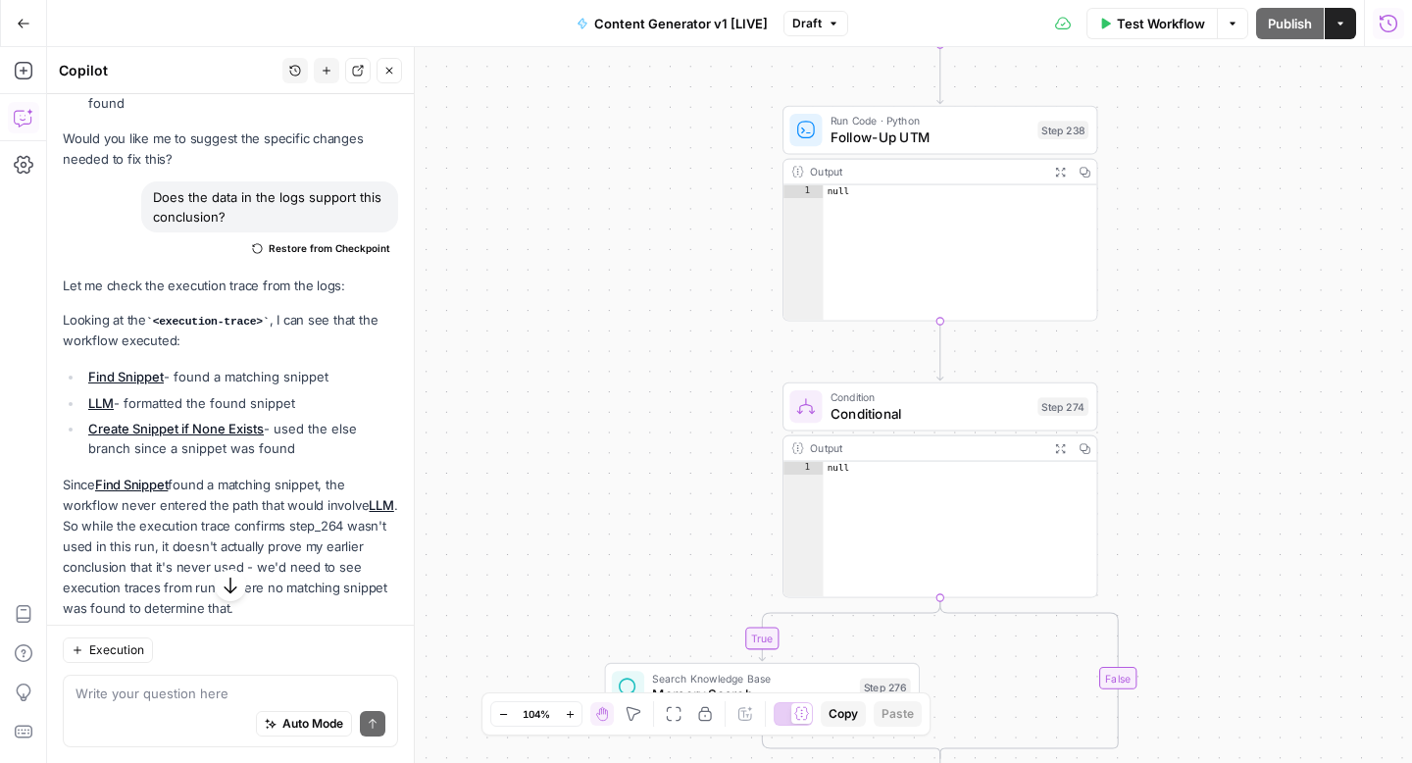
click at [1204, 78] on div "true false true false true false true true false true false false Workflow Set …" at bounding box center [729, 405] width 1365 height 716
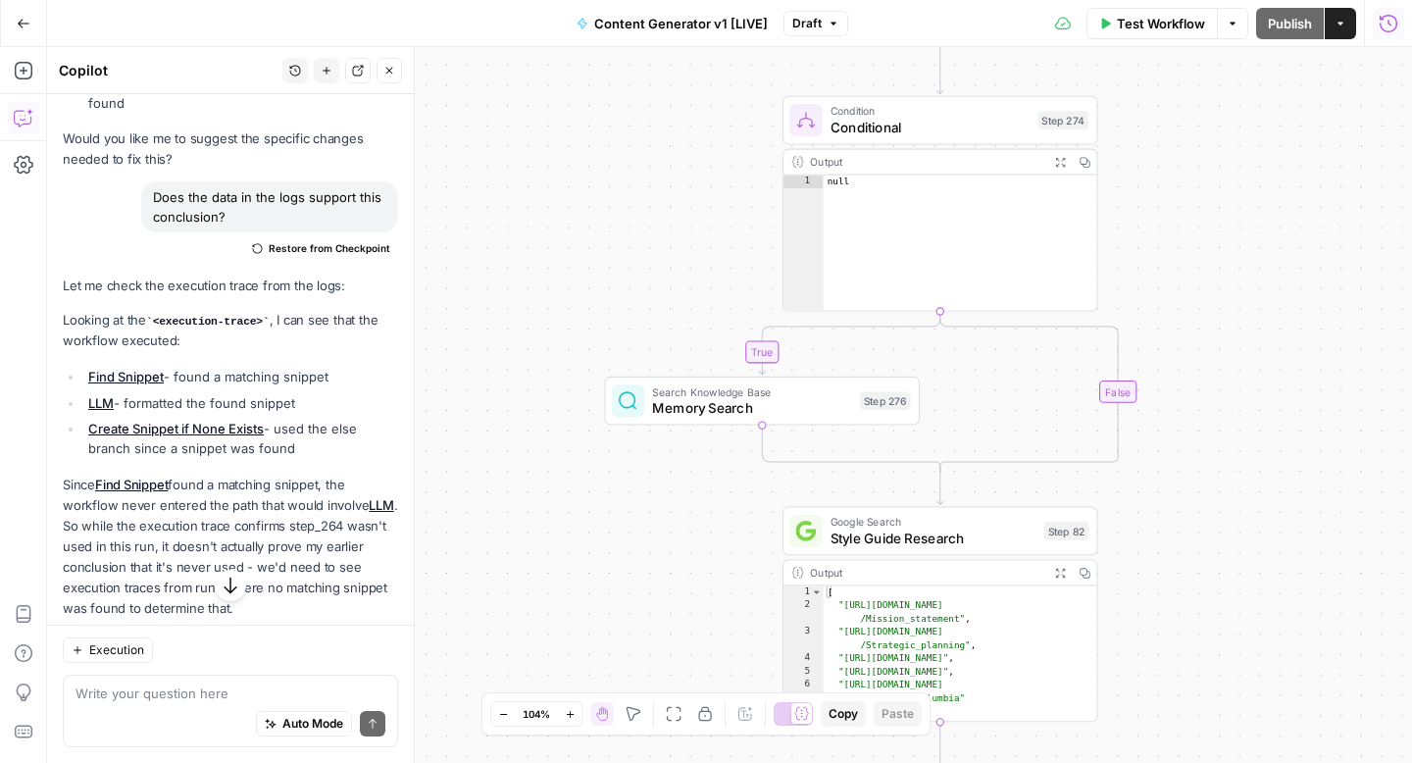
drag, startPoint x: 1210, startPoint y: 420, endPoint x: 1210, endPoint y: 139, distance: 280.4
click at [1210, 139] on div "true false true false true false true true false true false false Workflow Set …" at bounding box center [729, 405] width 1365 height 716
click at [935, 121] on span "Conditional" at bounding box center [929, 127] width 199 height 21
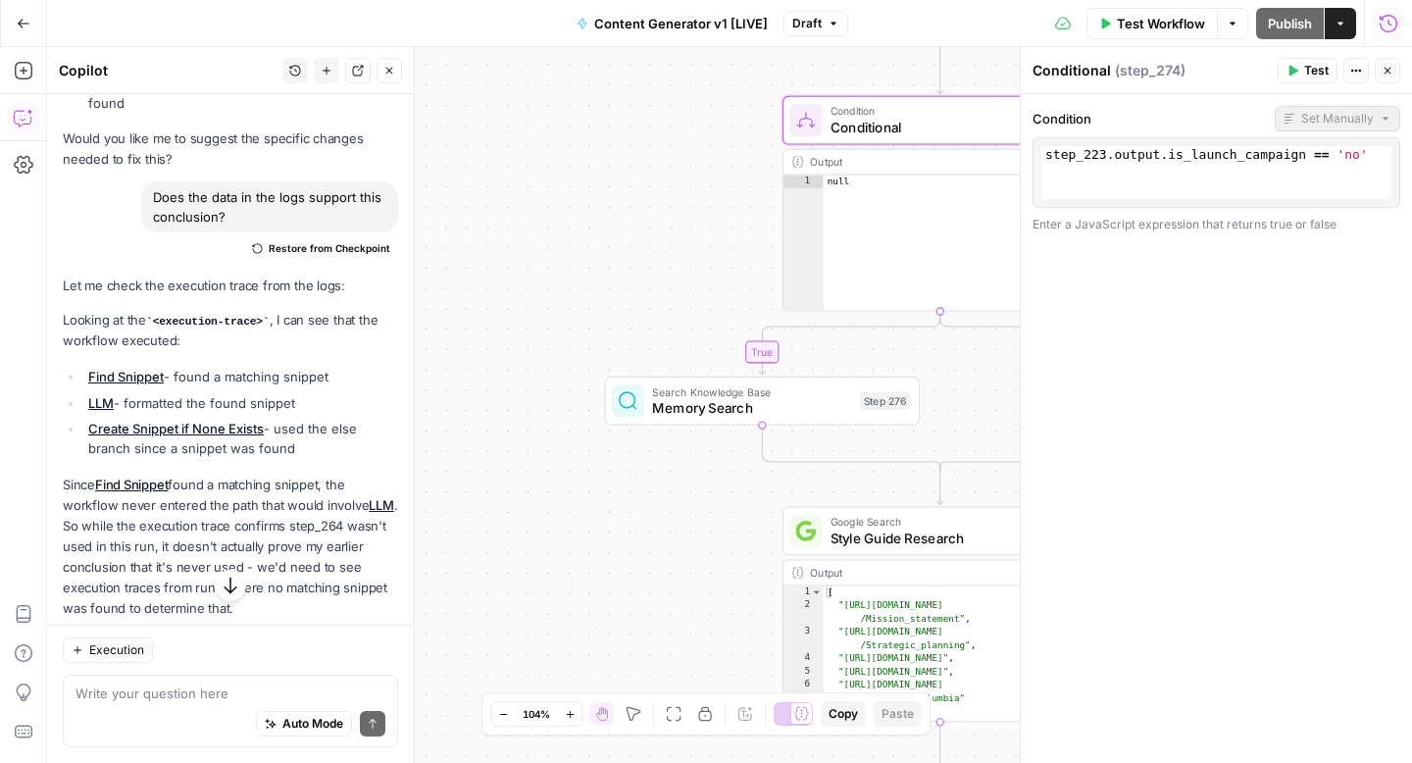
click at [1390, 72] on icon "button" at bounding box center [1387, 71] width 12 height 12
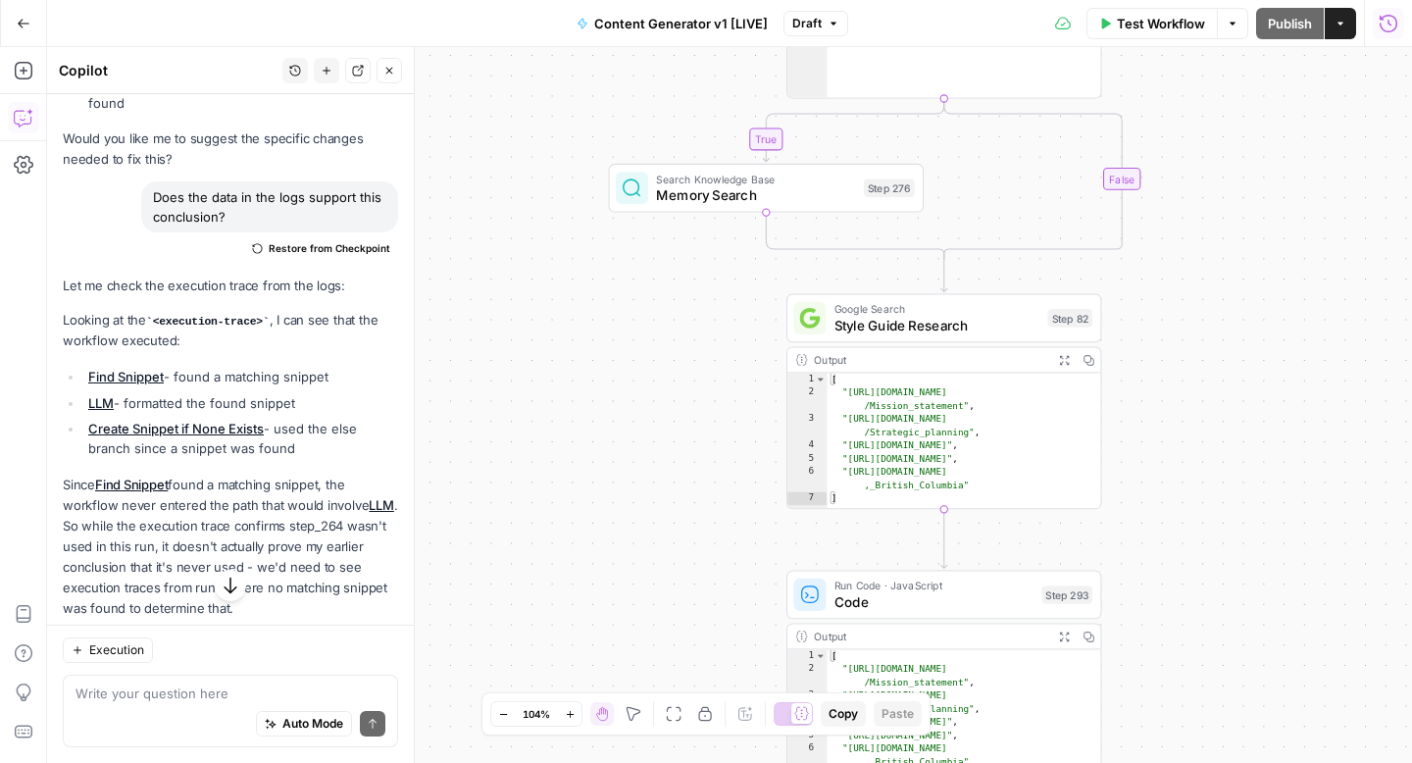
drag, startPoint x: 1258, startPoint y: 513, endPoint x: 1262, endPoint y: 301, distance: 211.8
click at [1262, 300] on div "true false true false true false true true false true false false Workflow Set …" at bounding box center [729, 405] width 1365 height 716
click at [937, 328] on span "Style Guide Research" at bounding box center [936, 325] width 205 height 21
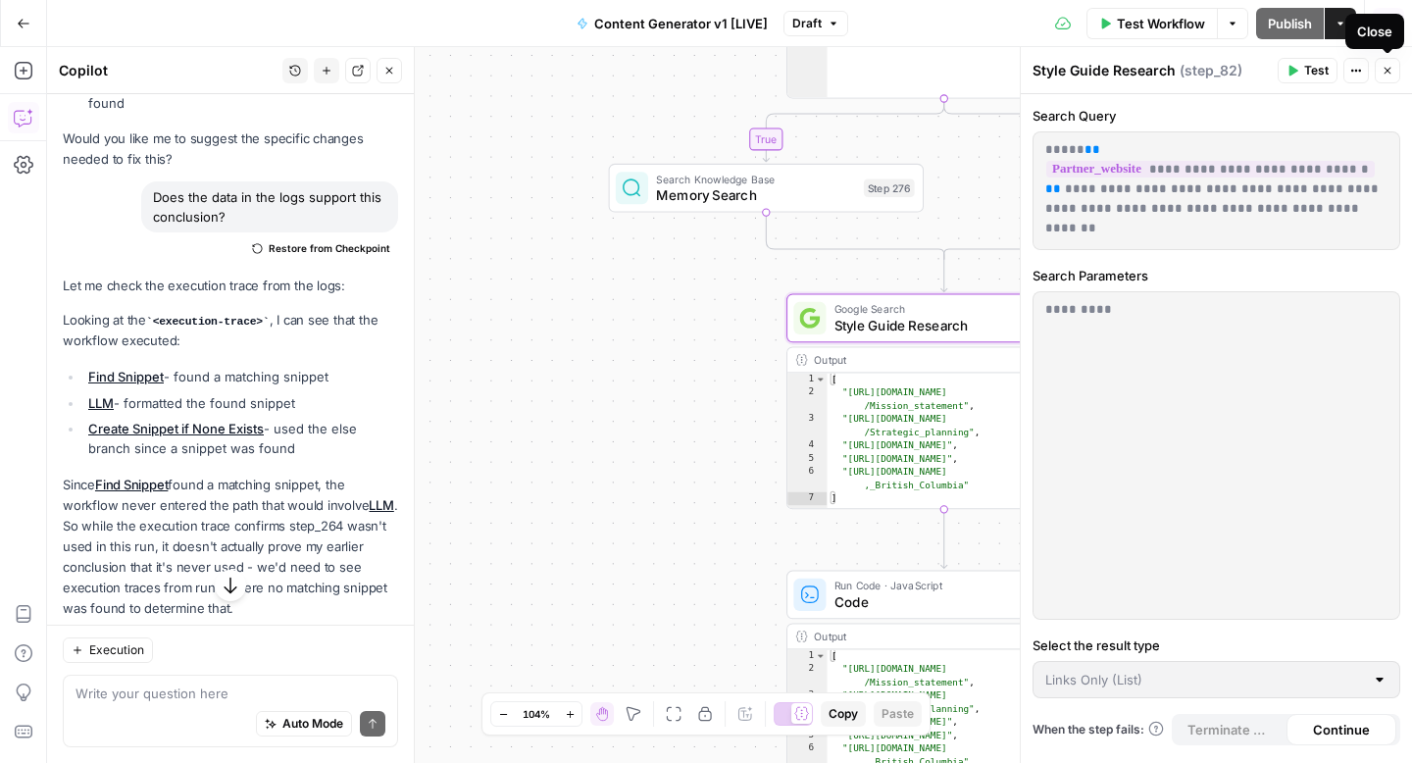
click at [1390, 75] on icon "button" at bounding box center [1387, 71] width 12 height 12
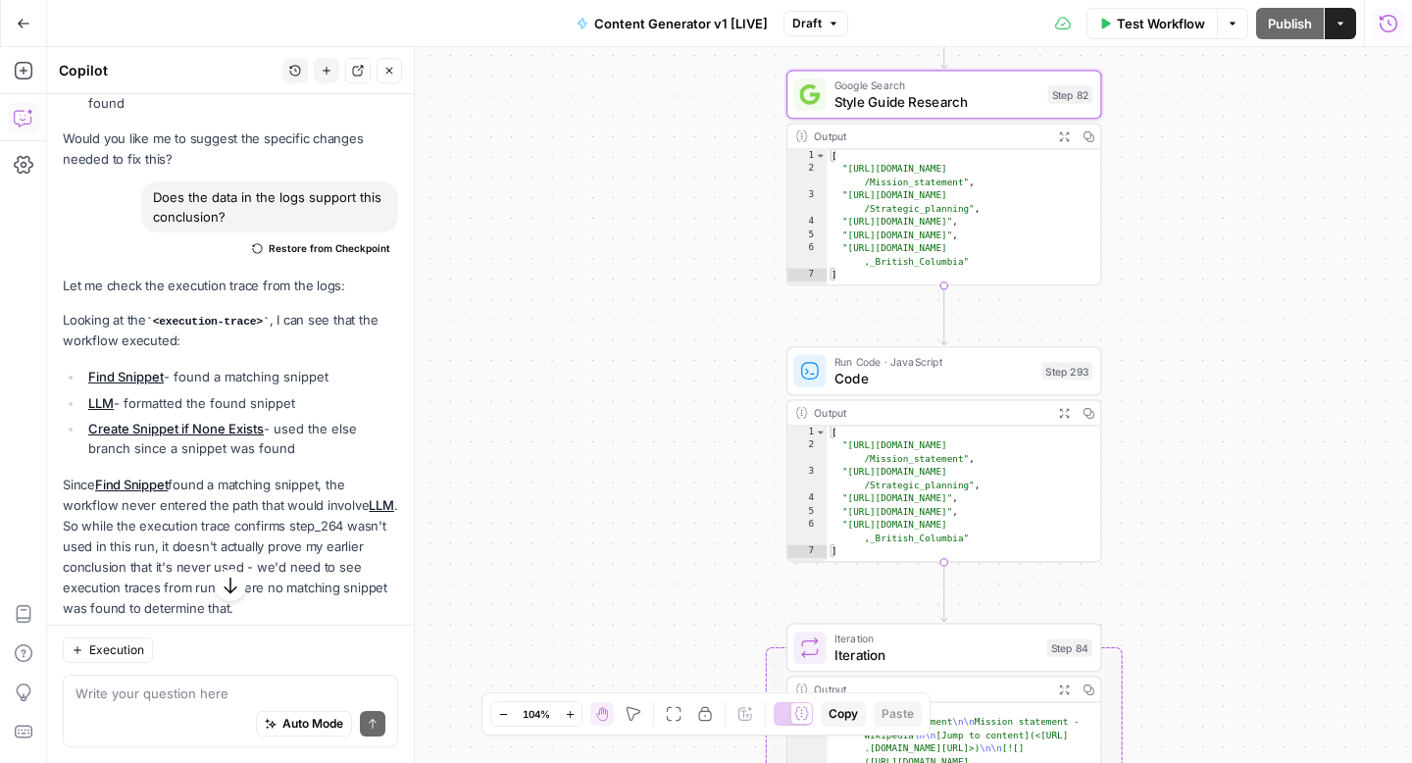
drag, startPoint x: 1262, startPoint y: 461, endPoint x: 1258, endPoint y: 206, distance: 254.9
click at [1258, 206] on div "true false true false true false true true false true false false Workflow Set …" at bounding box center [729, 405] width 1365 height 716
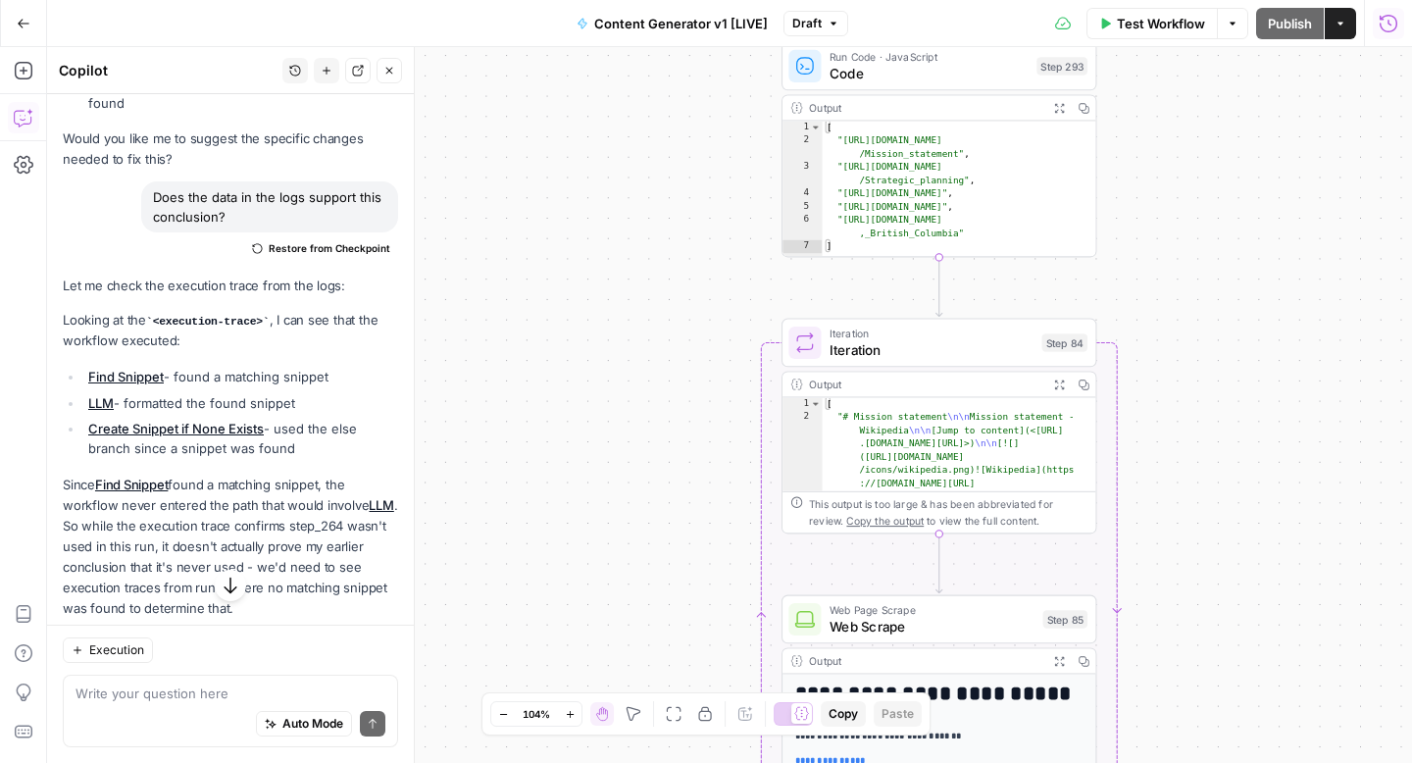
drag, startPoint x: 1240, startPoint y: 529, endPoint x: 1238, endPoint y: 256, distance: 273.6
click at [1238, 256] on div "true false true false true false true true false true false false Workflow Set …" at bounding box center [729, 405] width 1365 height 716
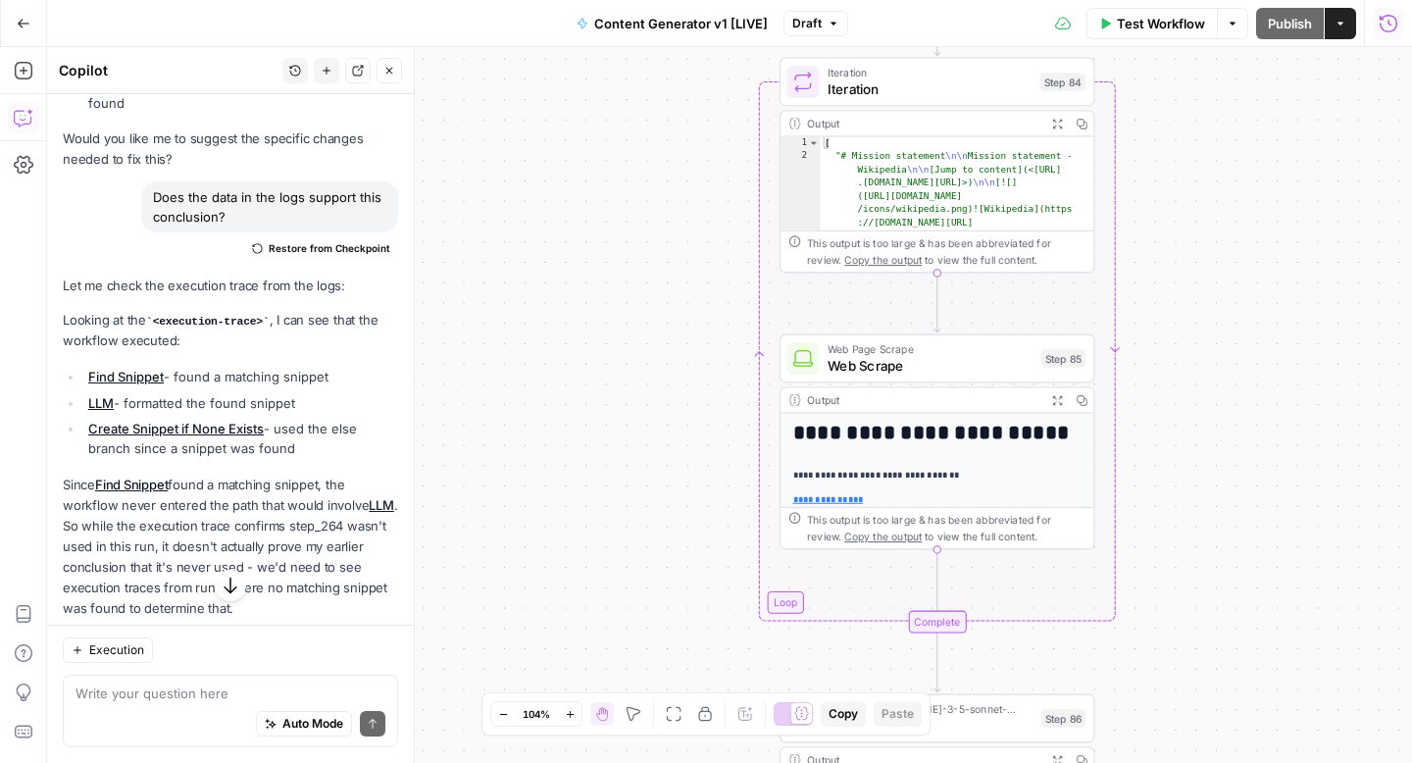
drag, startPoint x: 1230, startPoint y: 521, endPoint x: 1229, endPoint y: 259, distance: 261.8
click at [1229, 259] on div "true false true false true false true true false true false false Workflow Set …" at bounding box center [729, 405] width 1365 height 716
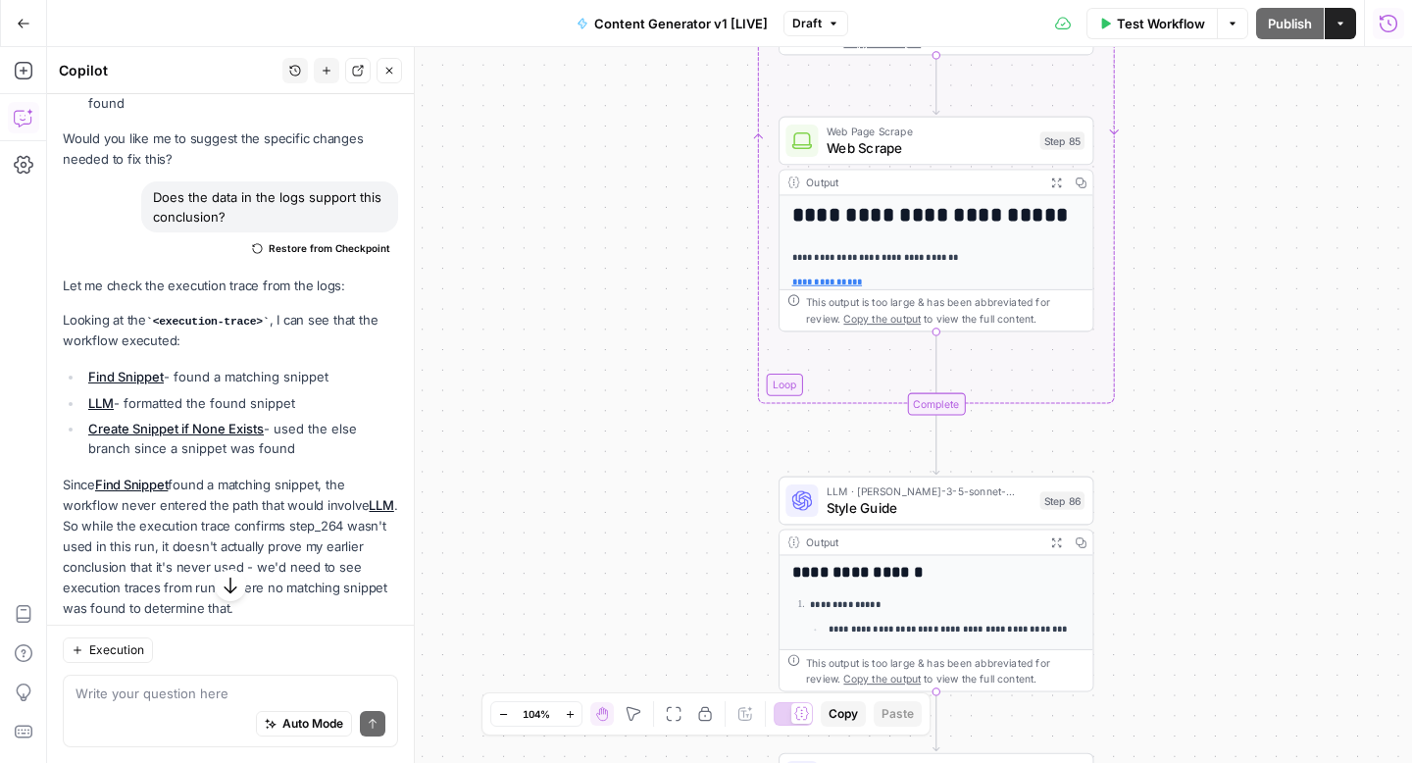
drag, startPoint x: 1218, startPoint y: 484, endPoint x: 1211, endPoint y: 227, distance: 257.0
click at [1211, 227] on div "true false true false true false true true false true false false Workflow Set …" at bounding box center [729, 405] width 1365 height 716
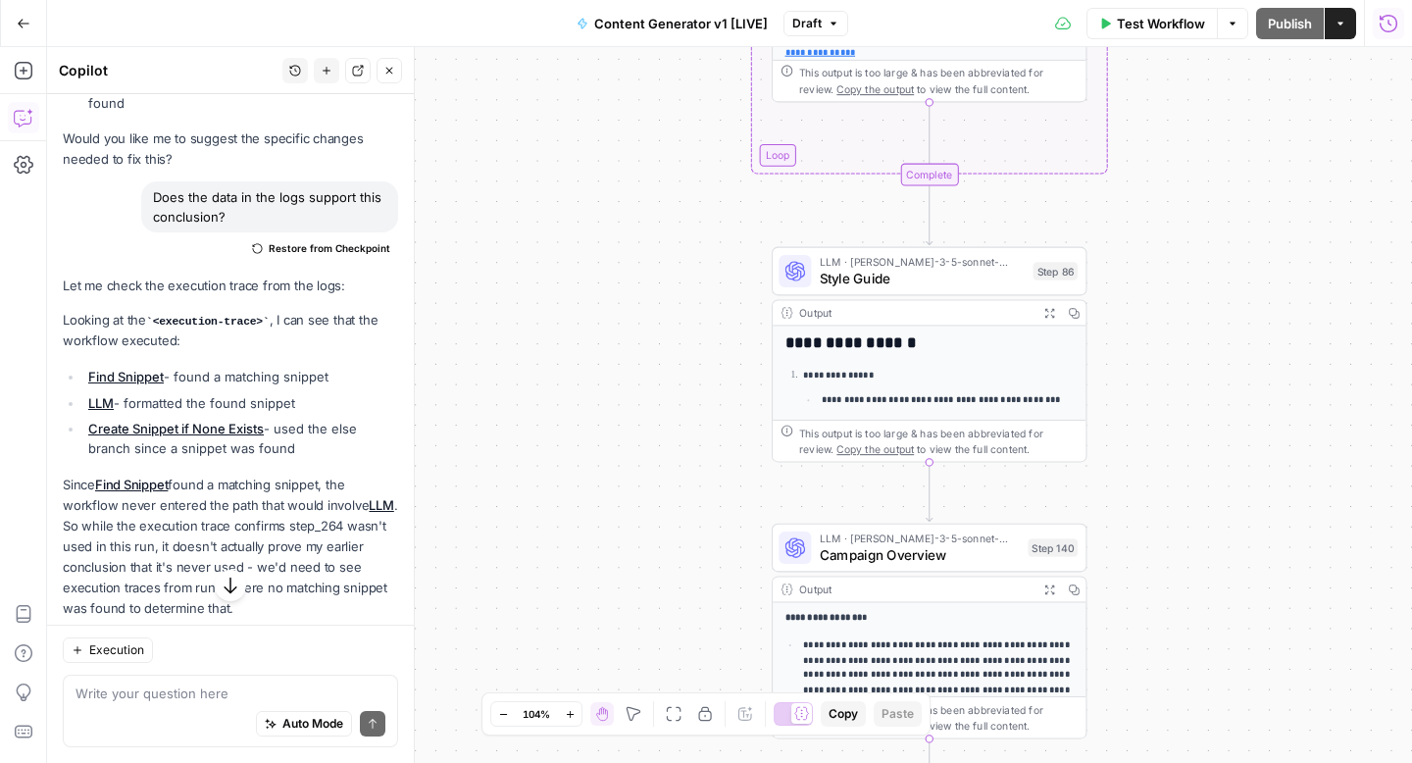
drag, startPoint x: 1212, startPoint y: 494, endPoint x: 1205, endPoint y: 296, distance: 198.2
click at [1205, 296] on div "true false true false true false true true false true false false Workflow Set …" at bounding box center [729, 405] width 1365 height 716
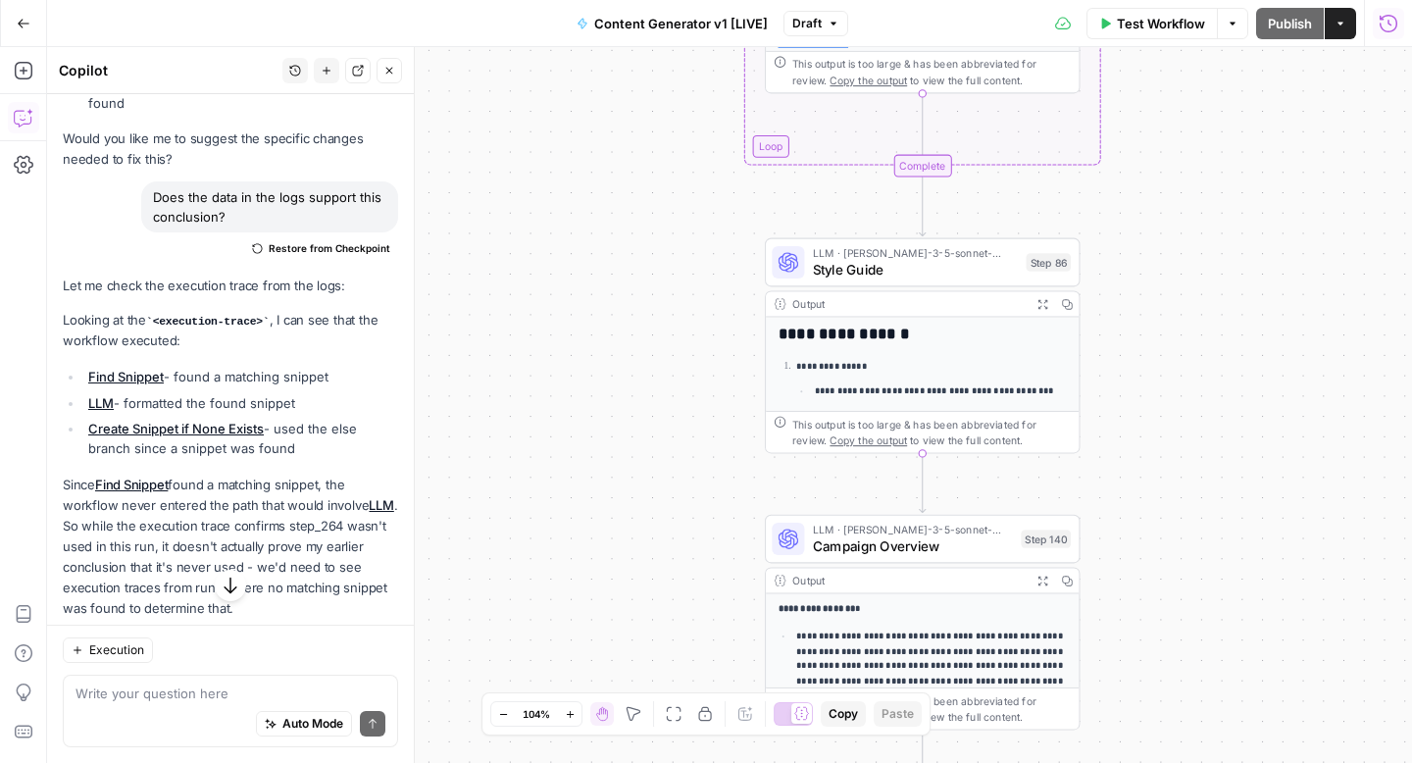
click at [965, 263] on span "Style Guide" at bounding box center [915, 269] width 205 height 21
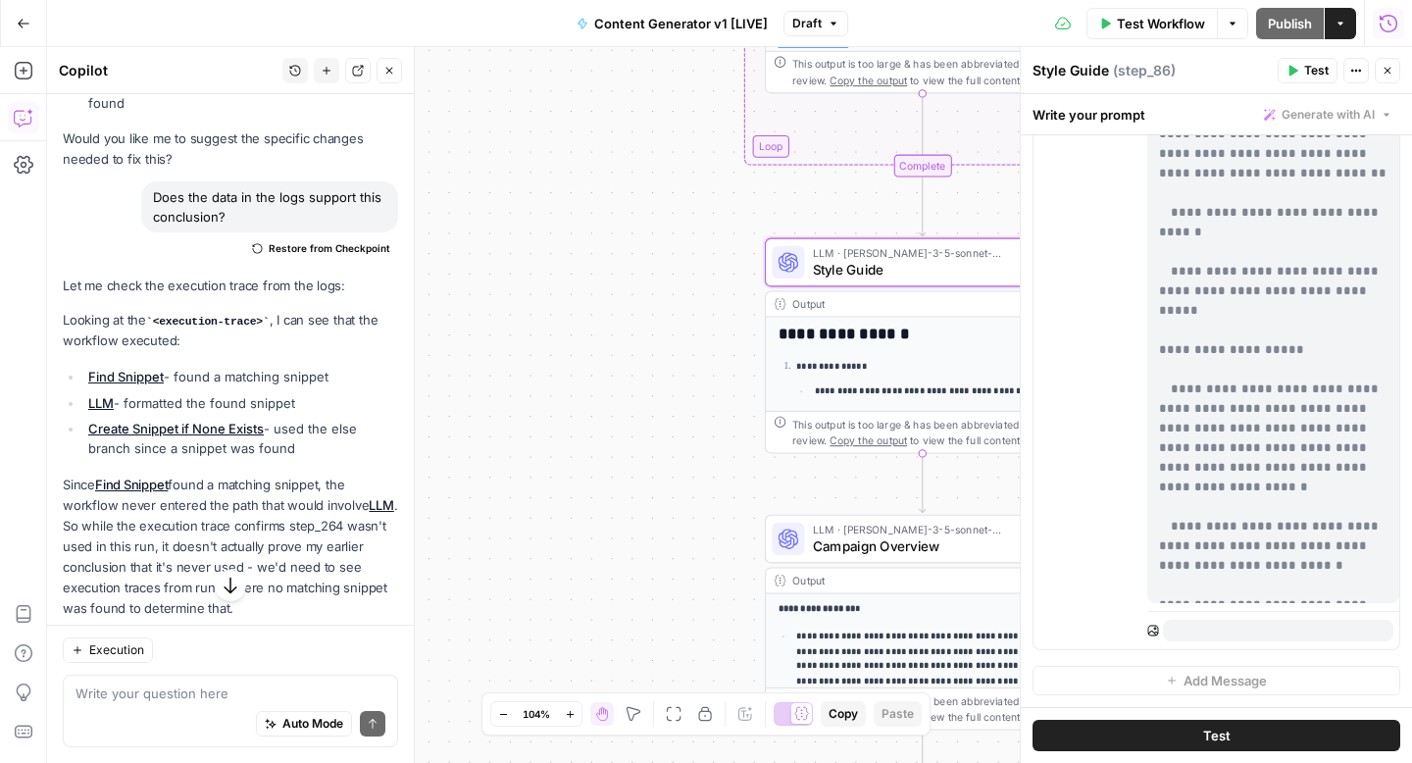
scroll to position [0, 0]
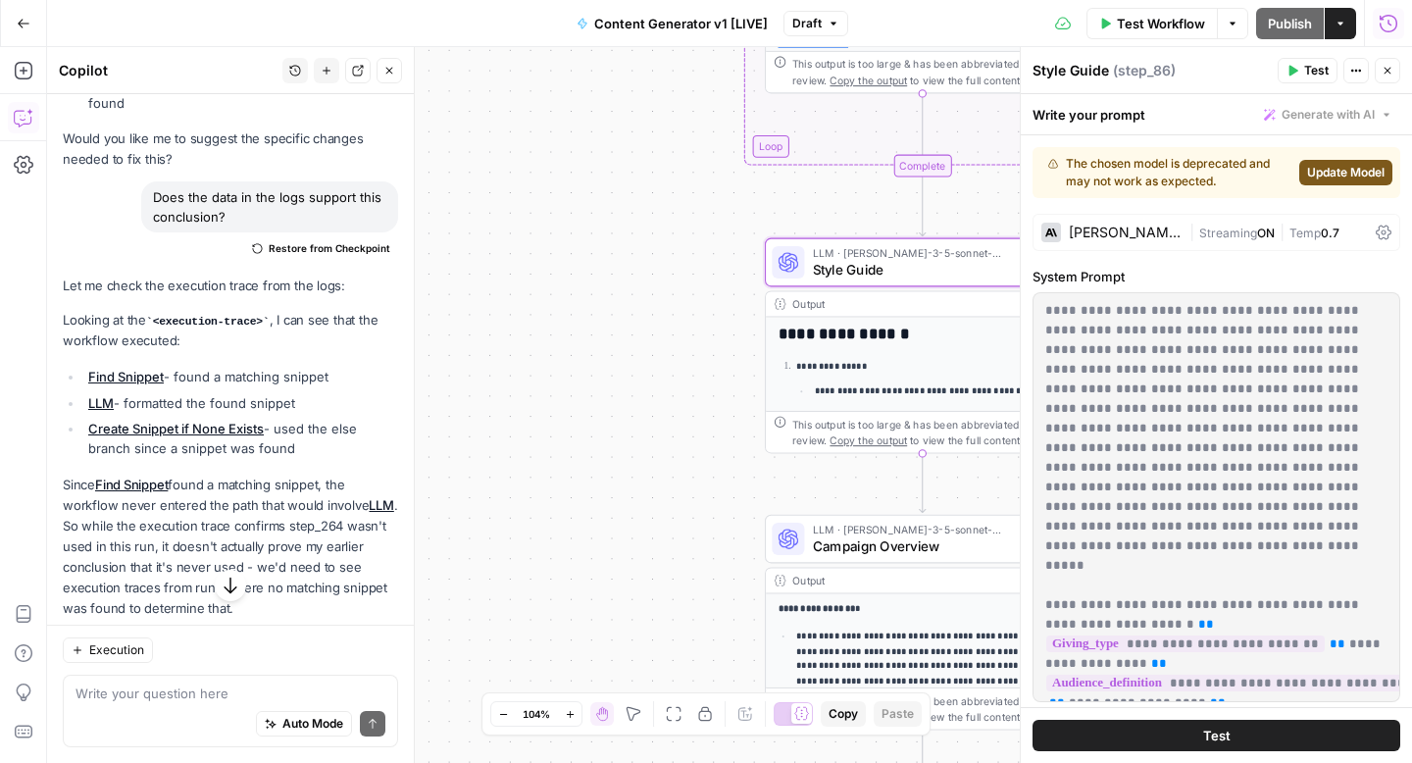
click at [1389, 66] on icon "button" at bounding box center [1387, 71] width 12 height 12
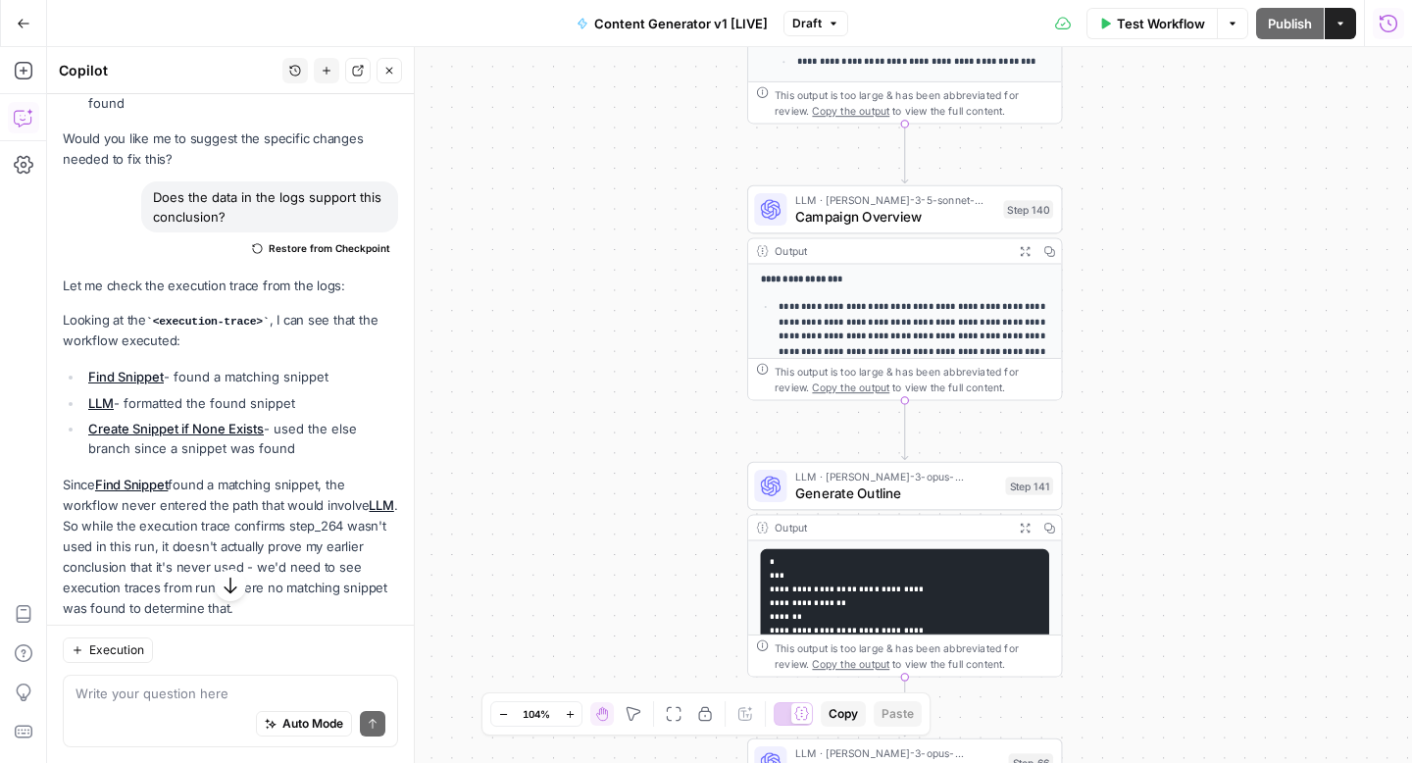
drag, startPoint x: 1271, startPoint y: 533, endPoint x: 1253, endPoint y: 199, distance: 334.8
click at [1253, 198] on div "true false true false true false true true false true false false Workflow Set …" at bounding box center [729, 405] width 1365 height 716
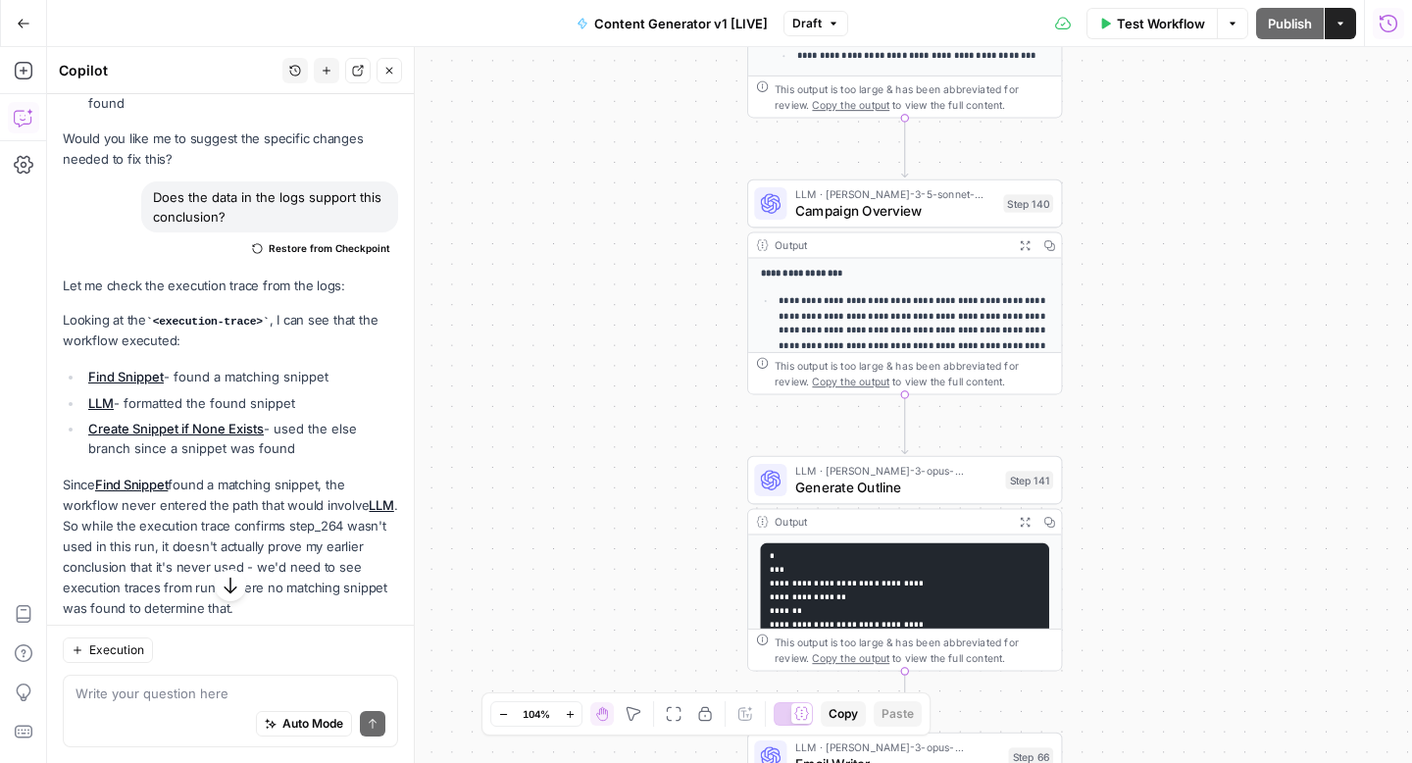
click at [905, 212] on span "Campaign Overview" at bounding box center [895, 210] width 200 height 21
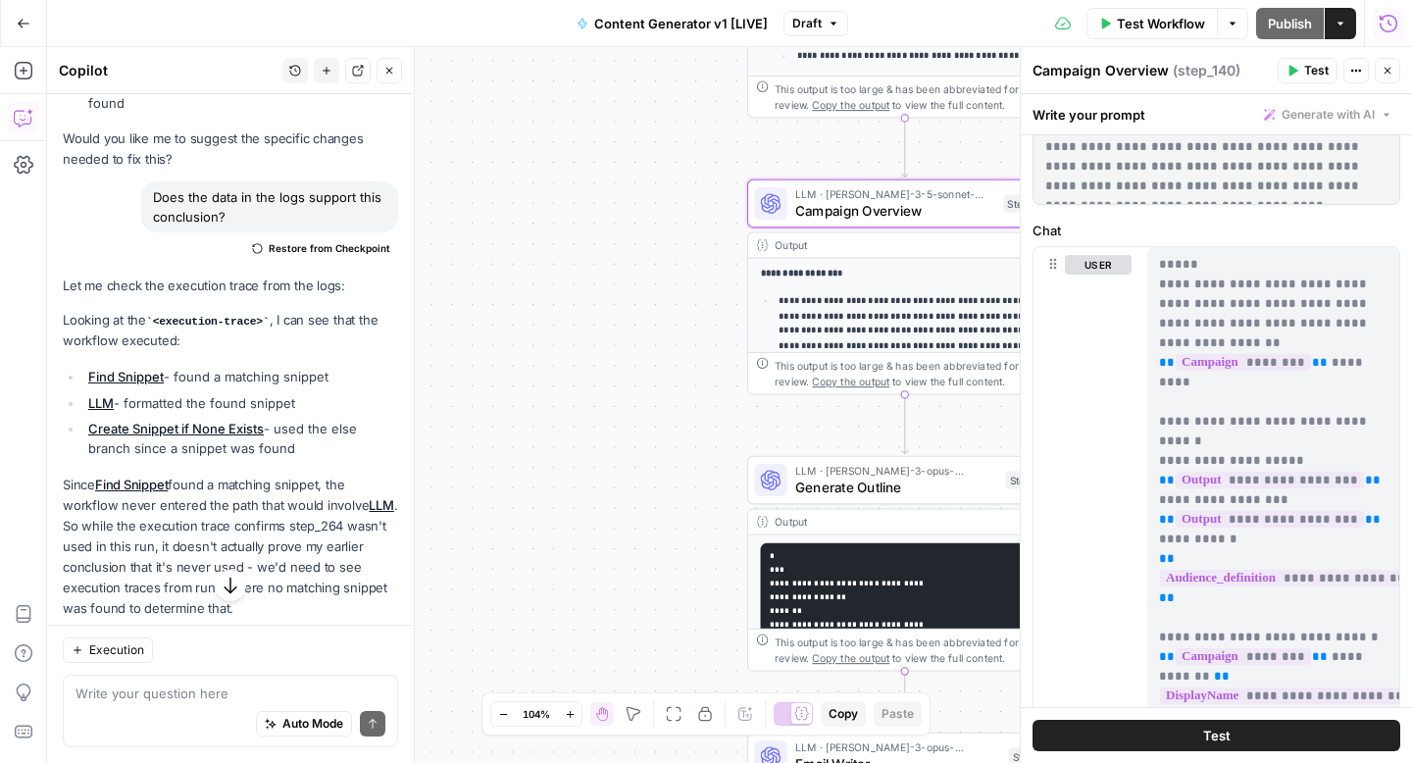
click at [1390, 70] on icon "button" at bounding box center [1387, 71] width 12 height 12
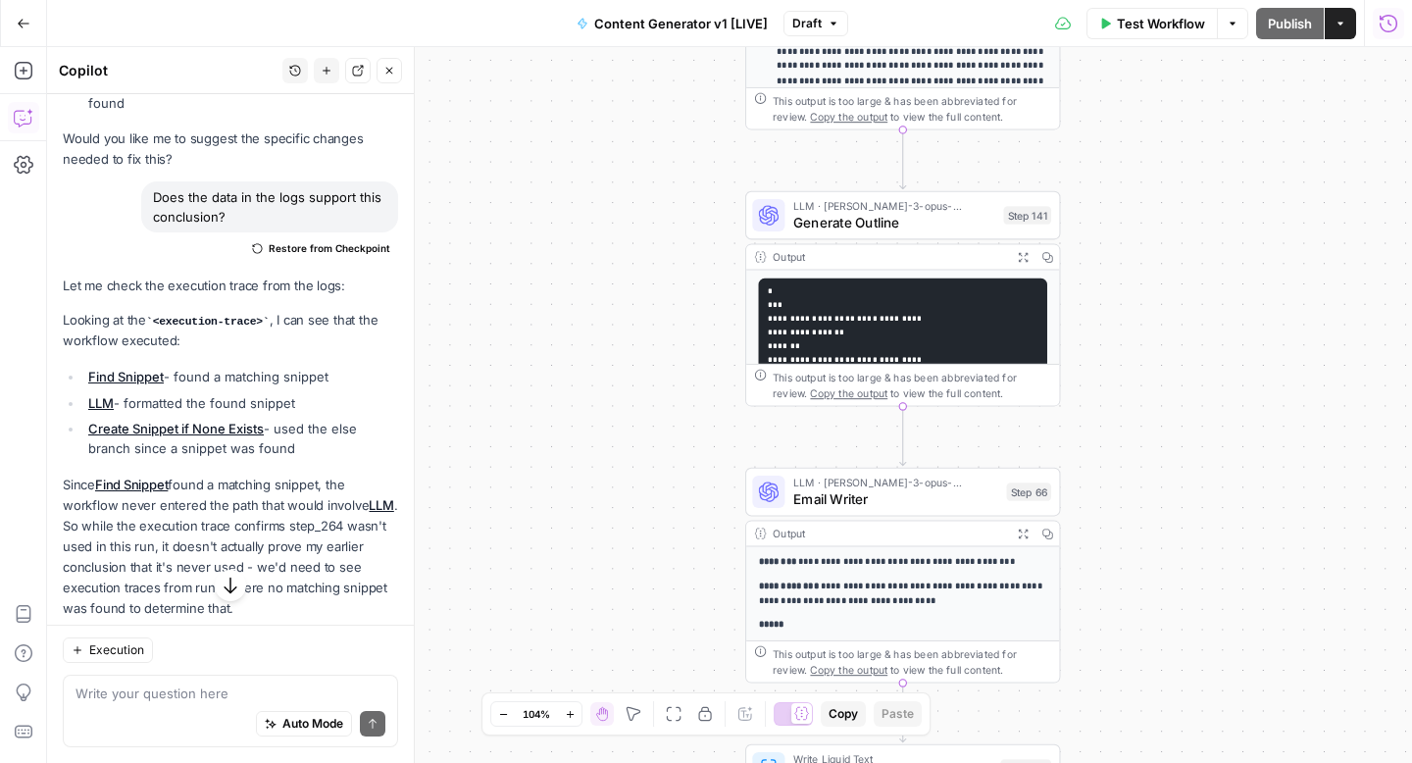
click at [1141, 221] on div "true false true false true false true true false true false false Workflow Set …" at bounding box center [729, 405] width 1365 height 716
click at [942, 218] on span "Generate Outline" at bounding box center [894, 223] width 202 height 21
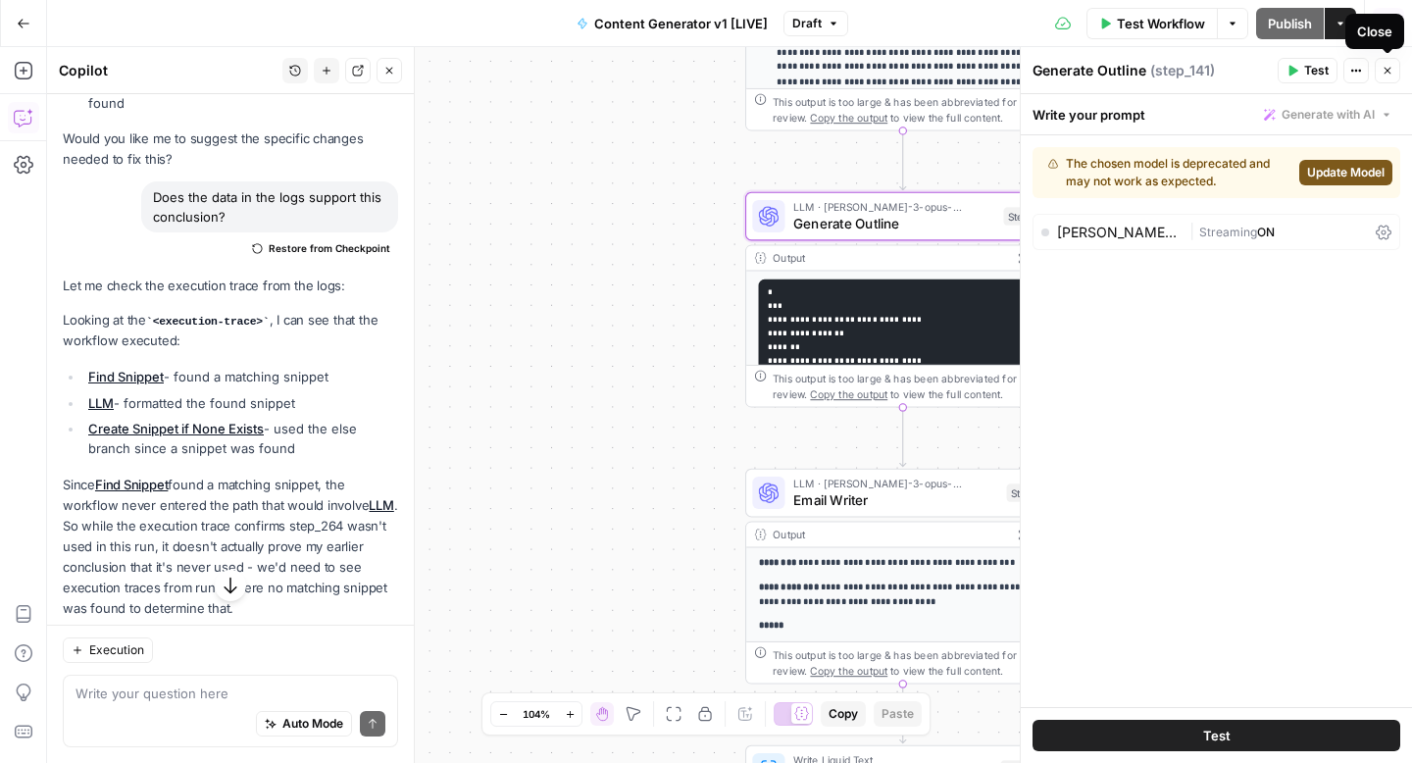
click at [1391, 72] on icon "button" at bounding box center [1387, 71] width 12 height 12
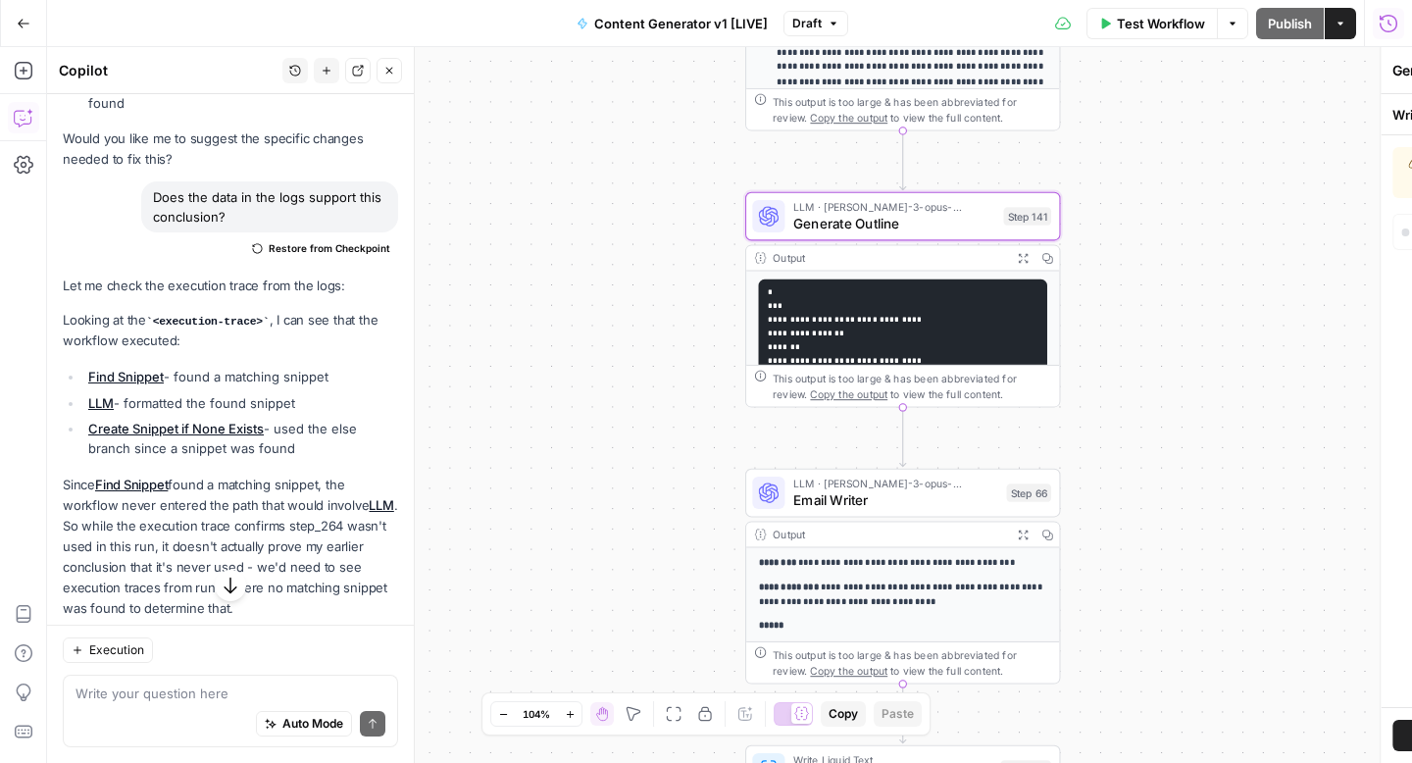
click at [936, 220] on span "Generate Outline" at bounding box center [894, 223] width 202 height 21
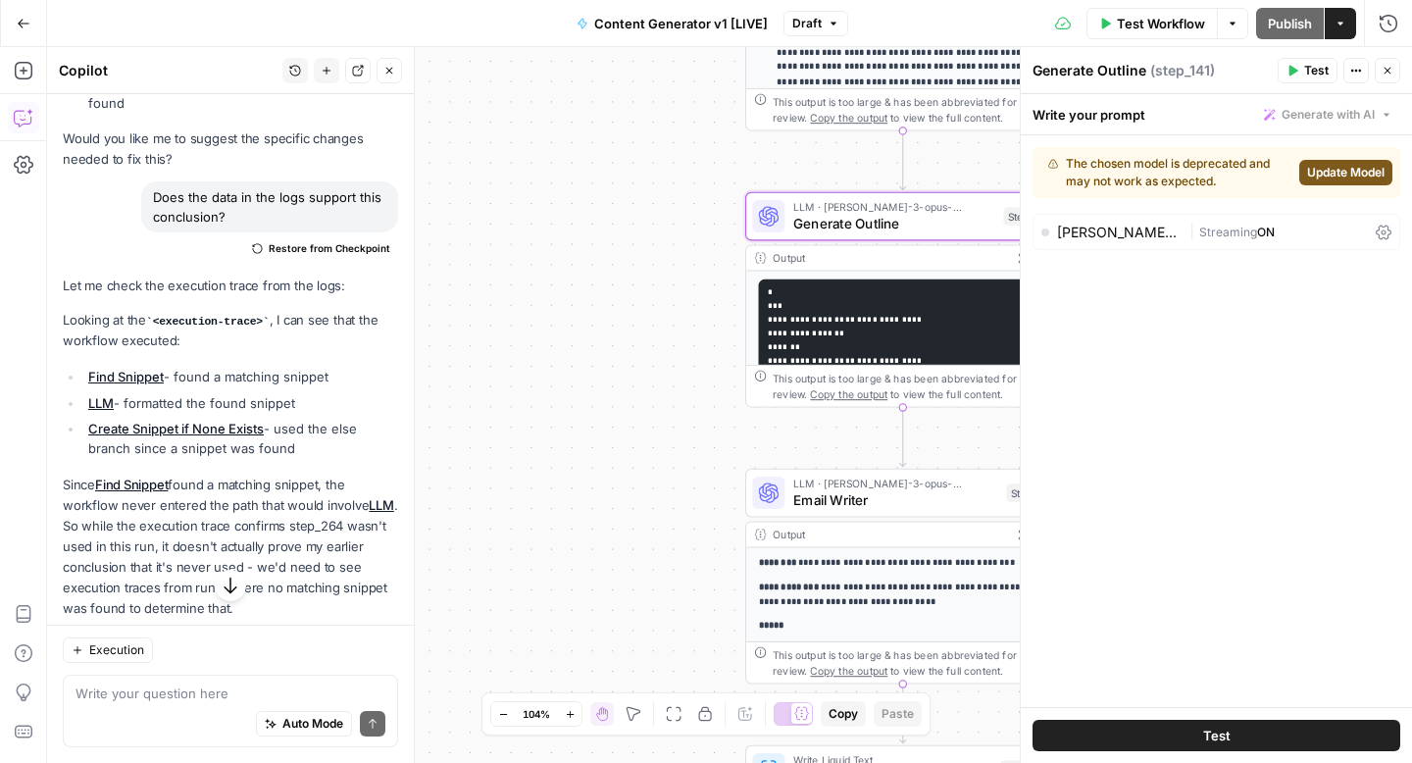
click at [1393, 75] on button "Close" at bounding box center [1387, 70] width 25 height 25
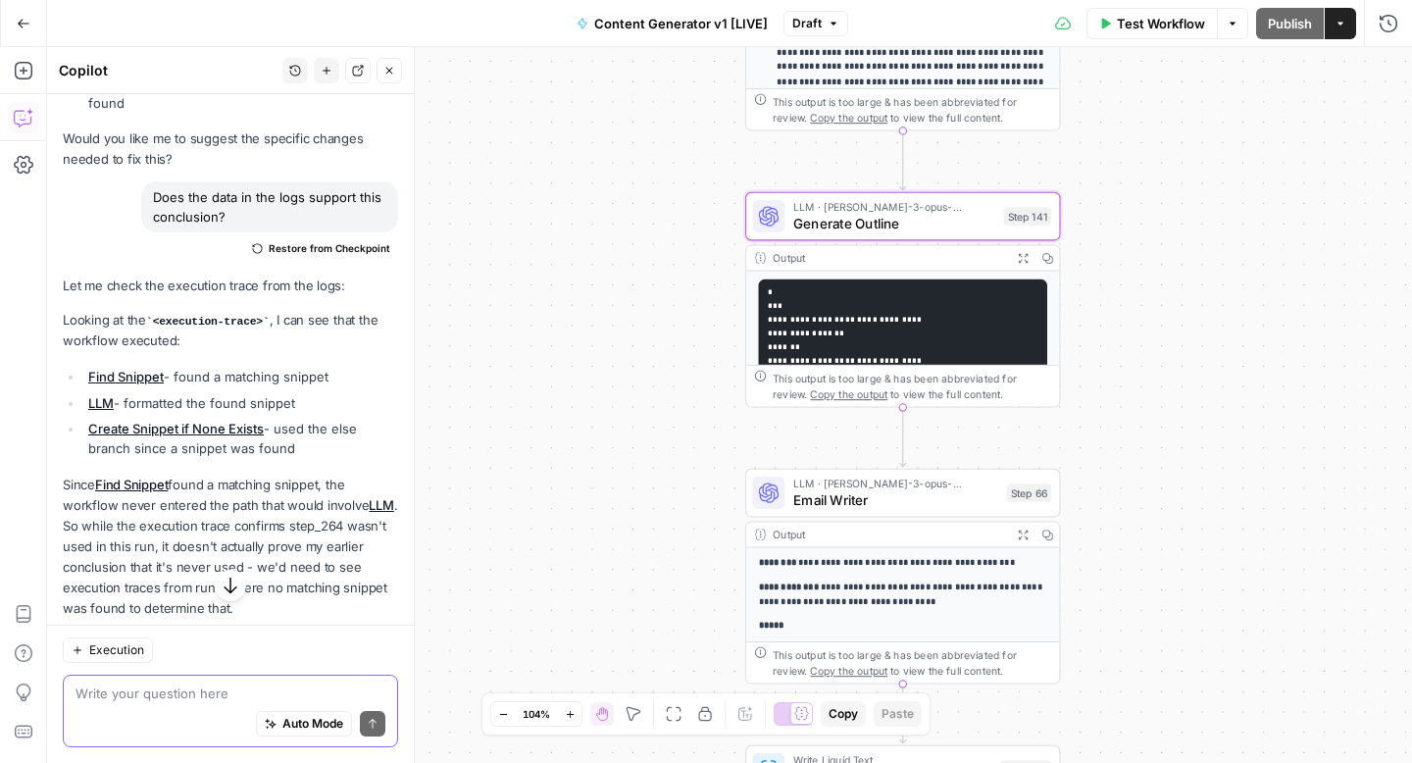
click at [141, 701] on textarea at bounding box center [230, 693] width 310 height 20
type textarea "what does step 141 do?"
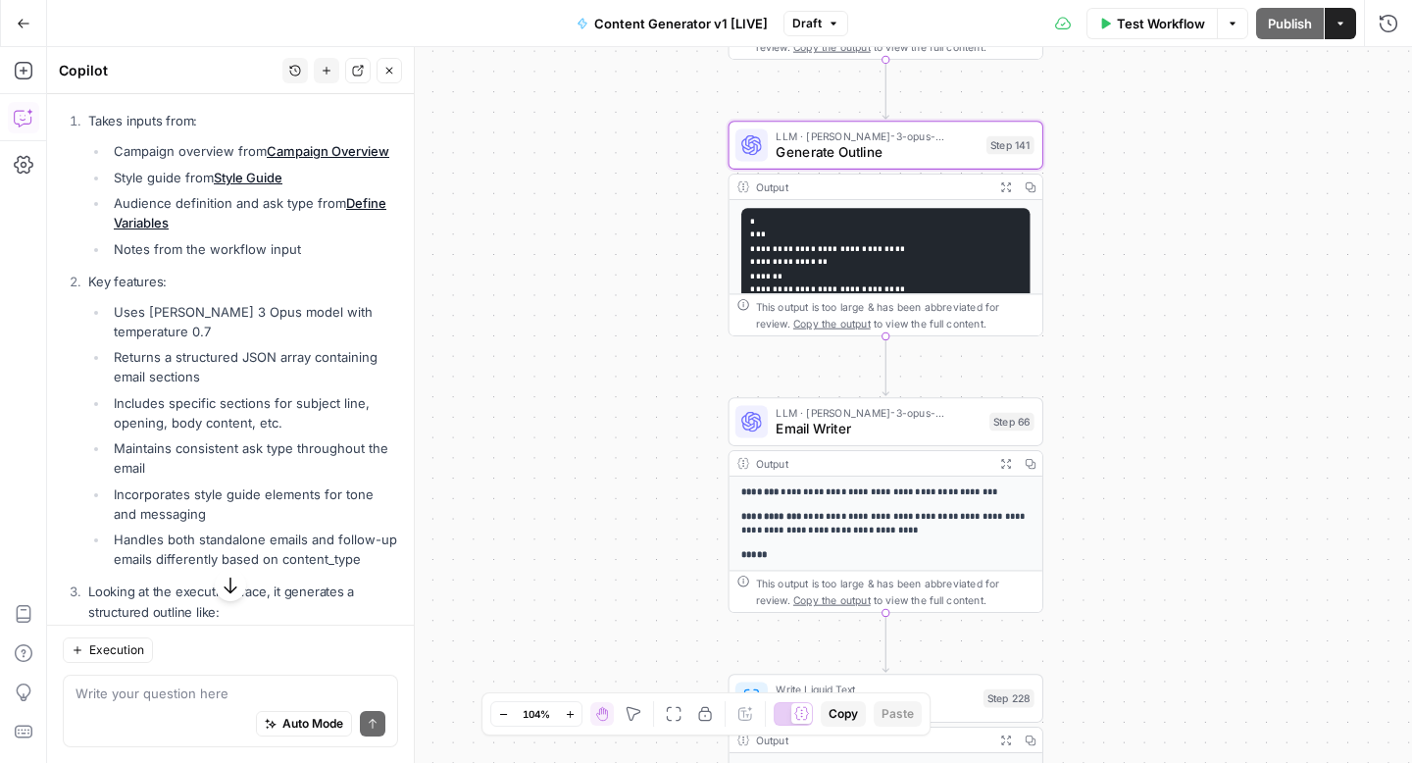
scroll to position [4796, 0]
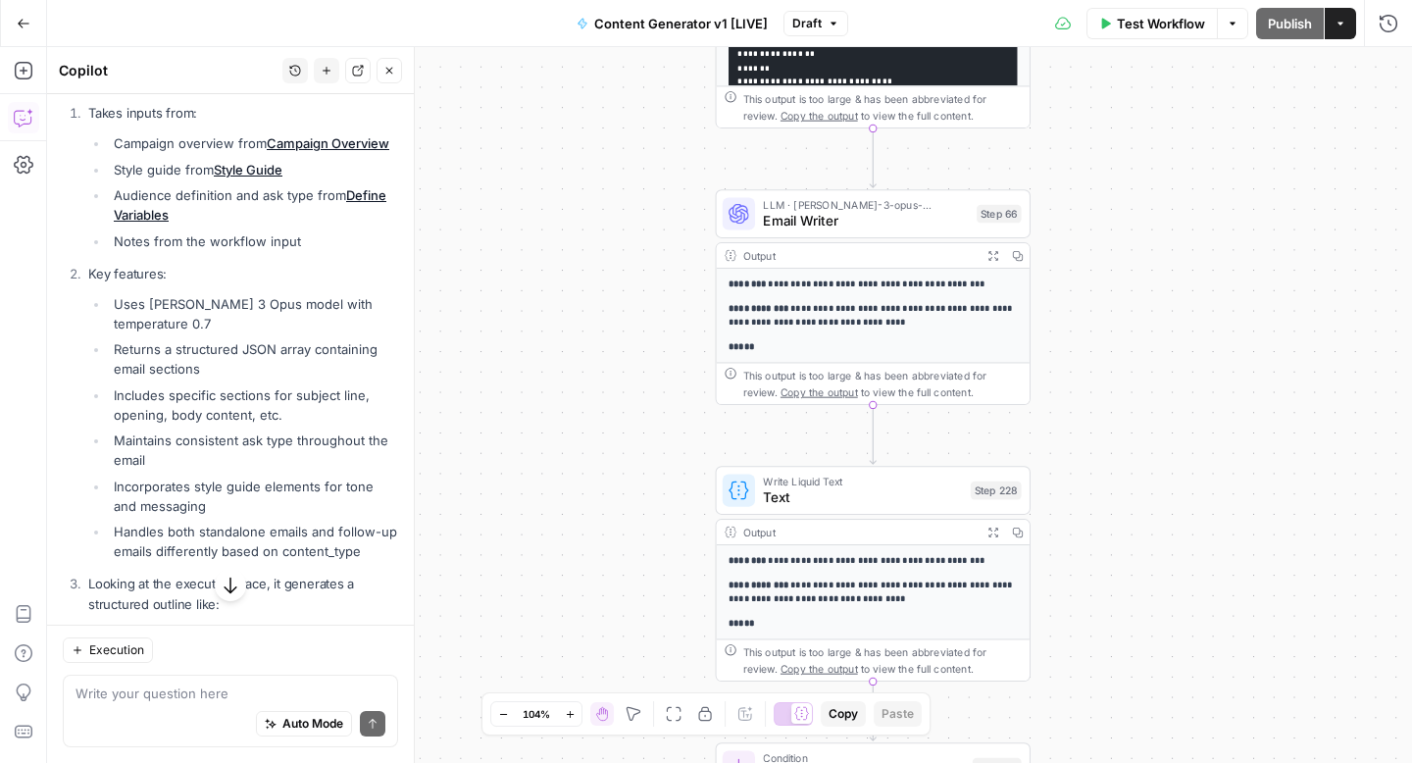
drag, startPoint x: 1153, startPoint y: 220, endPoint x: 1141, endPoint y: 191, distance: 30.8
click at [1142, 191] on div "true false true false true false true true false true false false Workflow Set …" at bounding box center [729, 405] width 1365 height 716
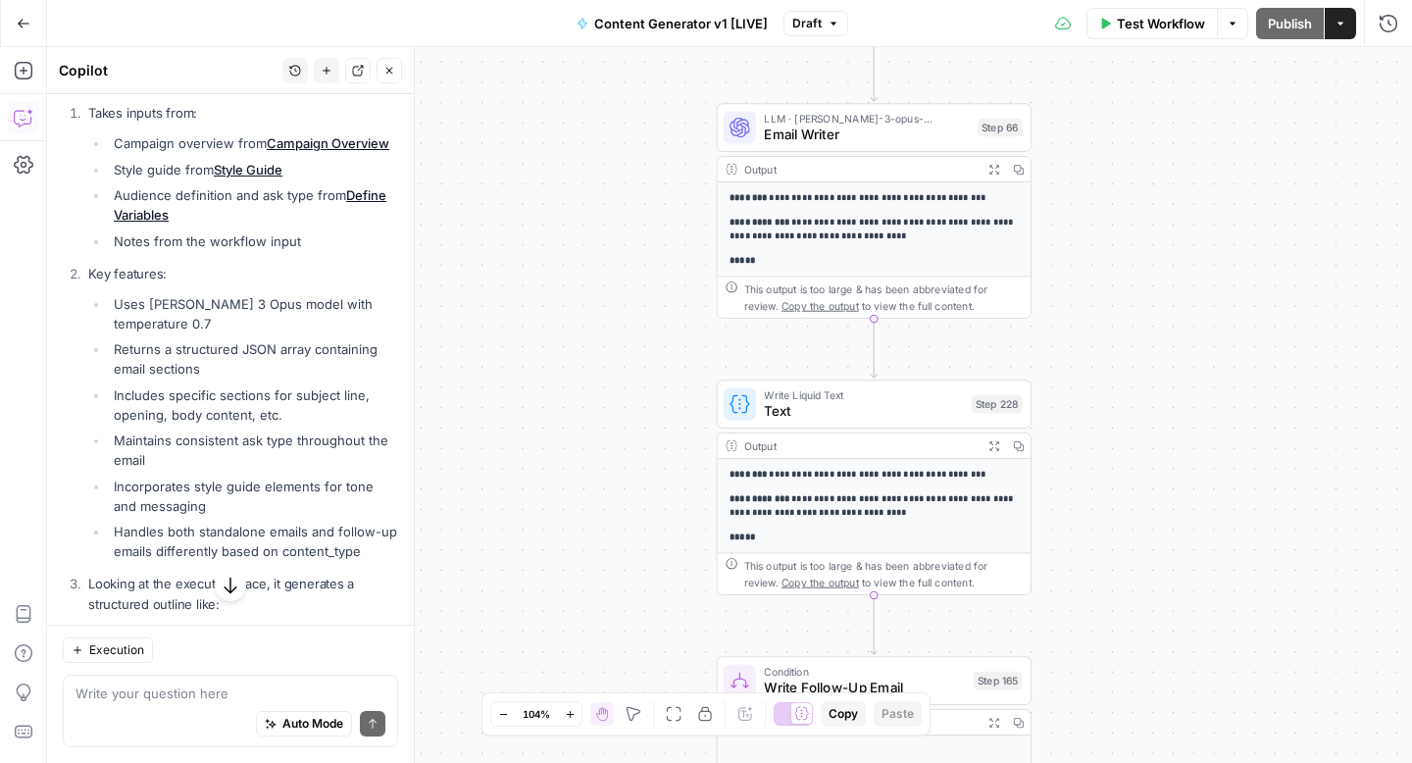
drag, startPoint x: 1173, startPoint y: 234, endPoint x: 1174, endPoint y: 160, distance: 74.5
click at [1174, 160] on div "true false true false true false true true false true false false Workflow Set …" at bounding box center [729, 405] width 1365 height 716
click at [865, 136] on span "Email Writer" at bounding box center [866, 135] width 205 height 21
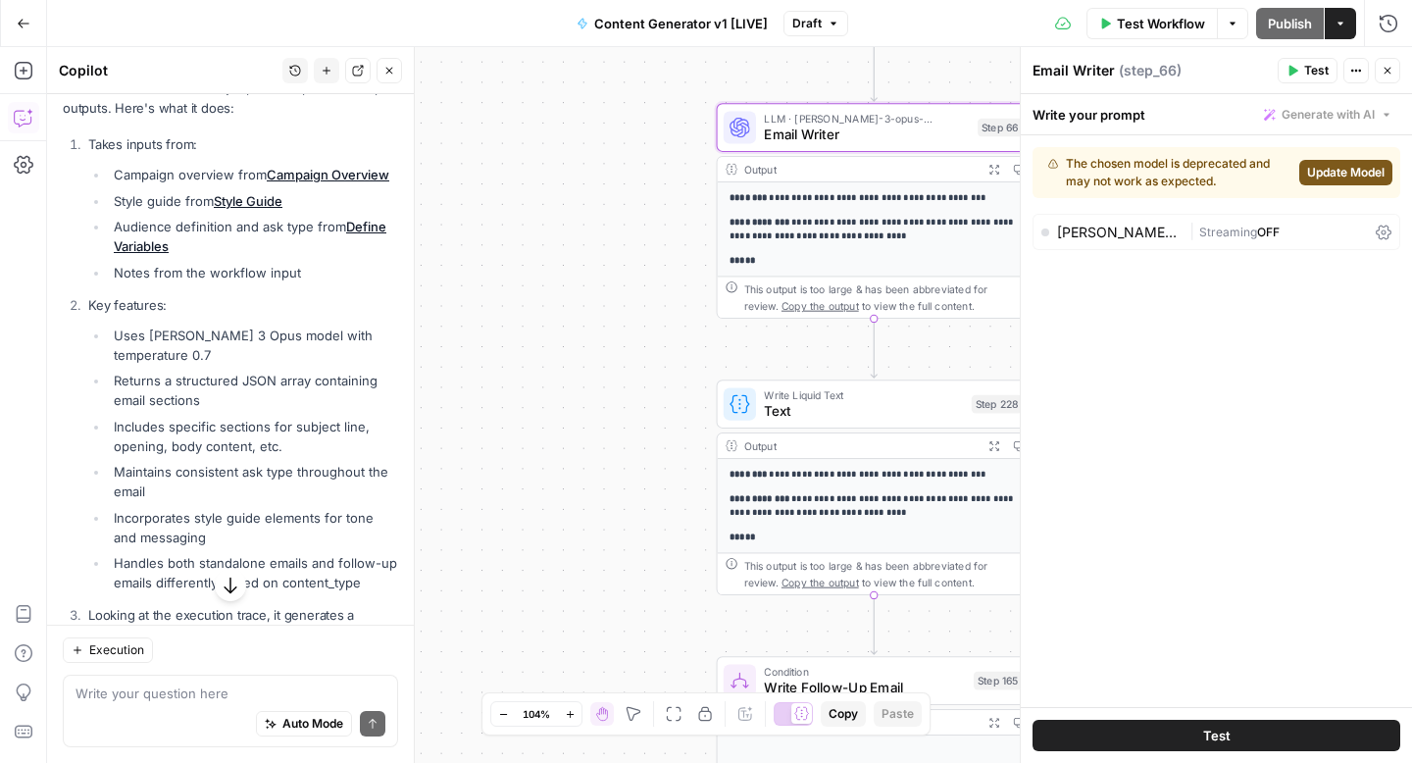
scroll to position [4828, 0]
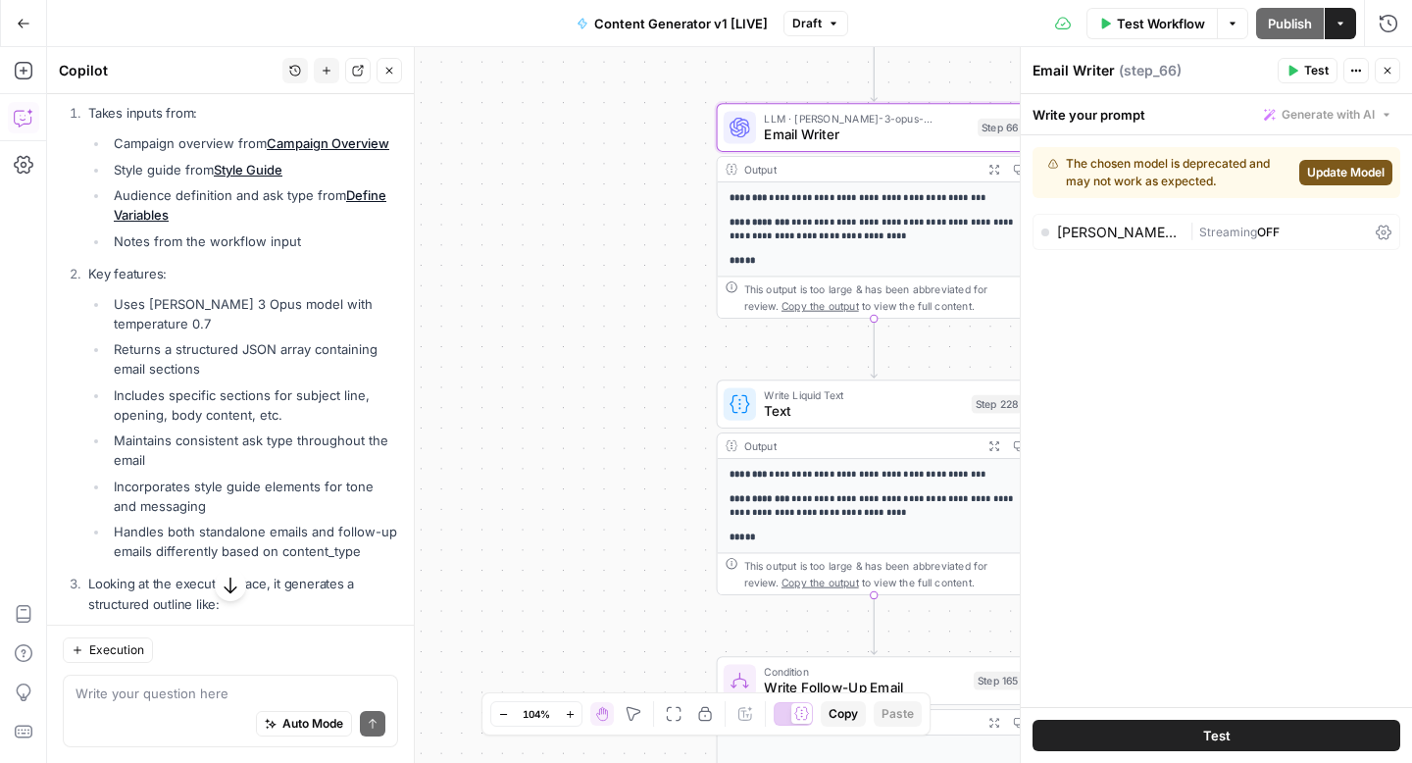
click at [1134, 238] on div "[PERSON_NAME]-3-opus-20240229 | Streaming OFF" at bounding box center [1216, 232] width 368 height 36
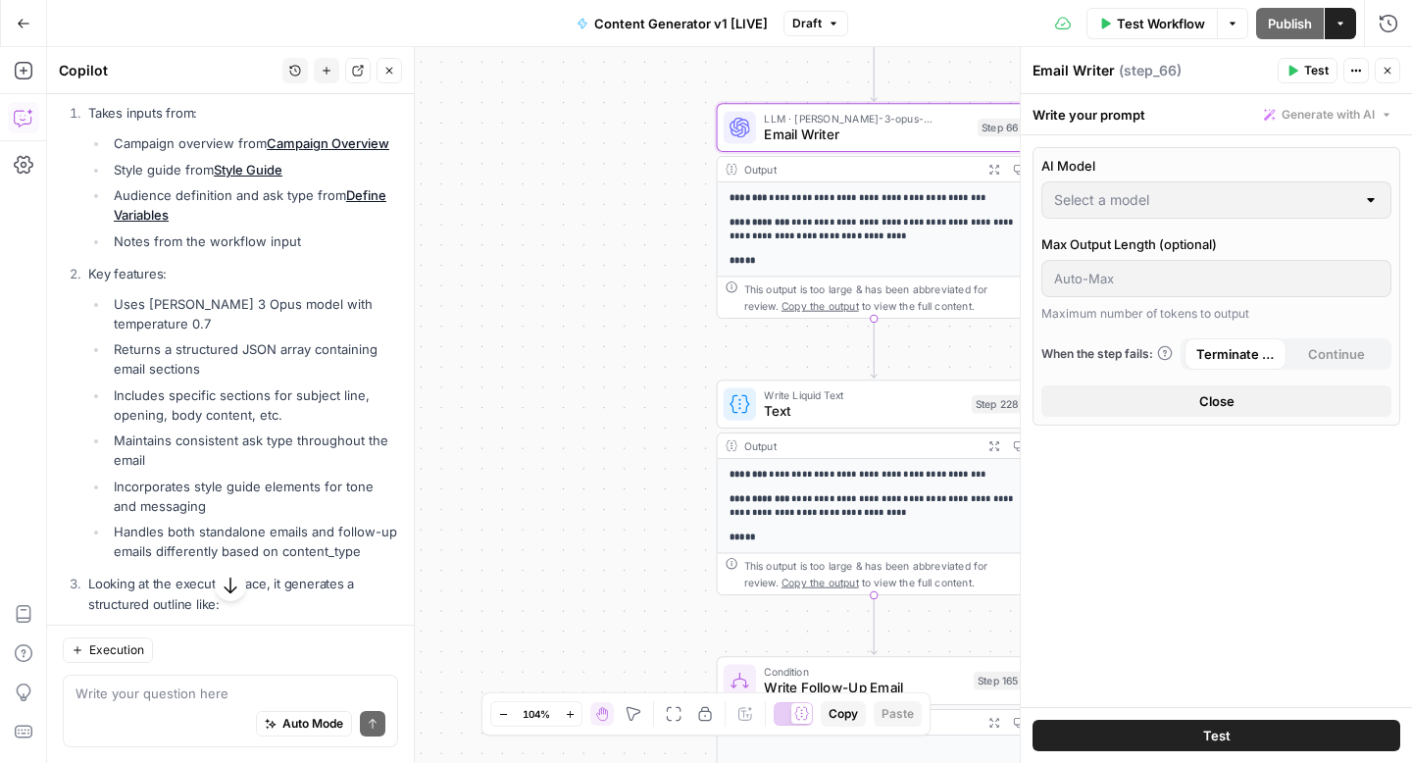
click at [1388, 73] on icon "button" at bounding box center [1387, 71] width 12 height 12
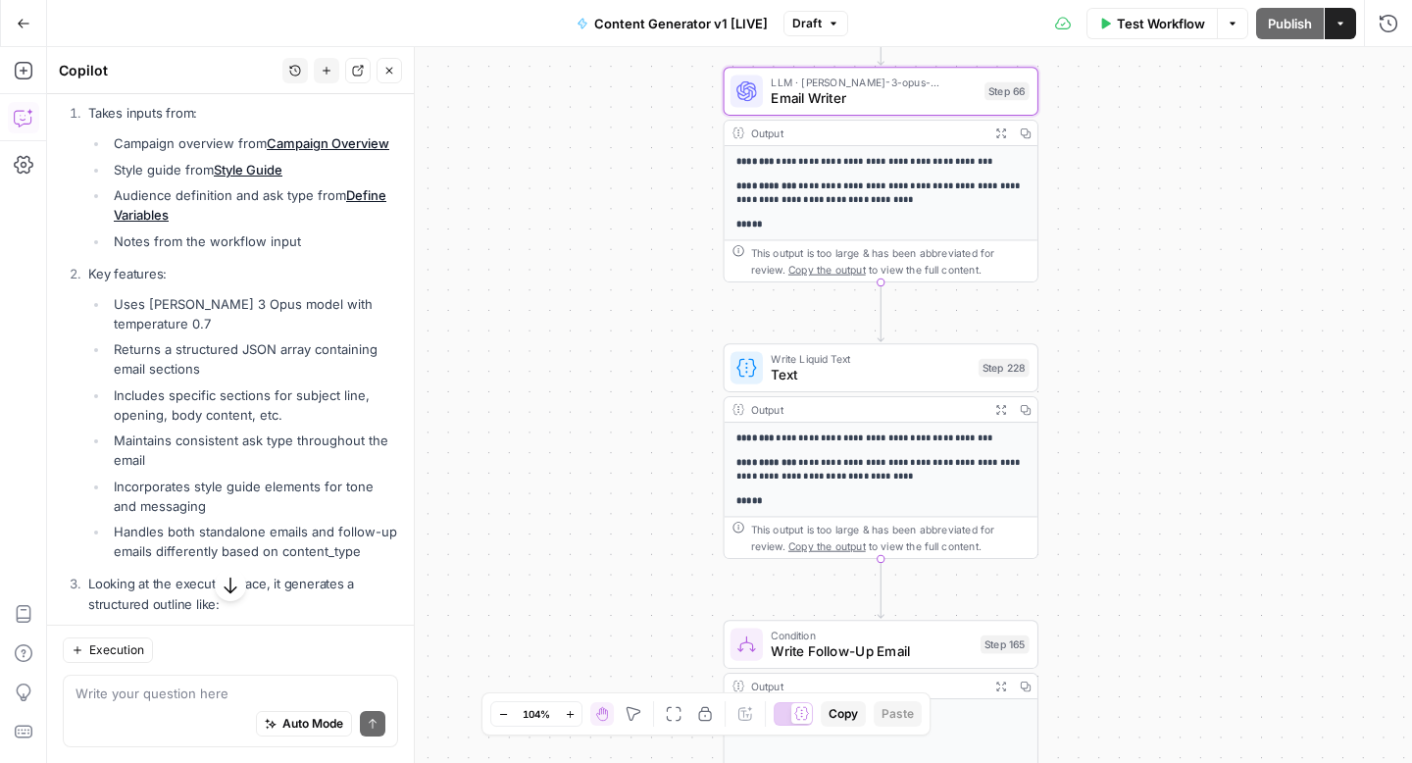
drag, startPoint x: 1232, startPoint y: 317, endPoint x: 1239, endPoint y: 280, distance: 36.9
click at [1239, 280] on div "true false true false true false true true false true false false Workflow Set …" at bounding box center [729, 405] width 1365 height 716
click at [149, 696] on textarea at bounding box center [230, 693] width 310 height 20
type textarea "what does step 66 do?"
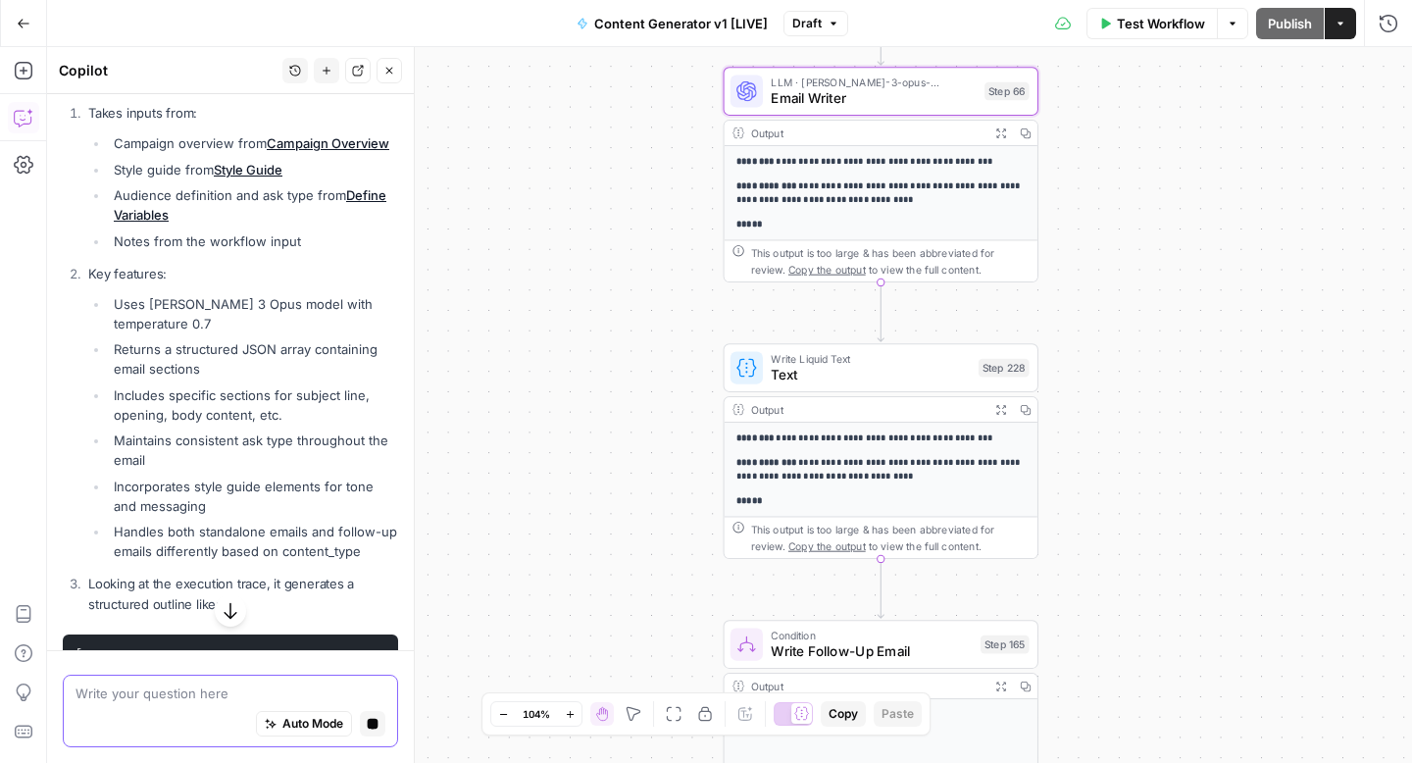
scroll to position [5062, 0]
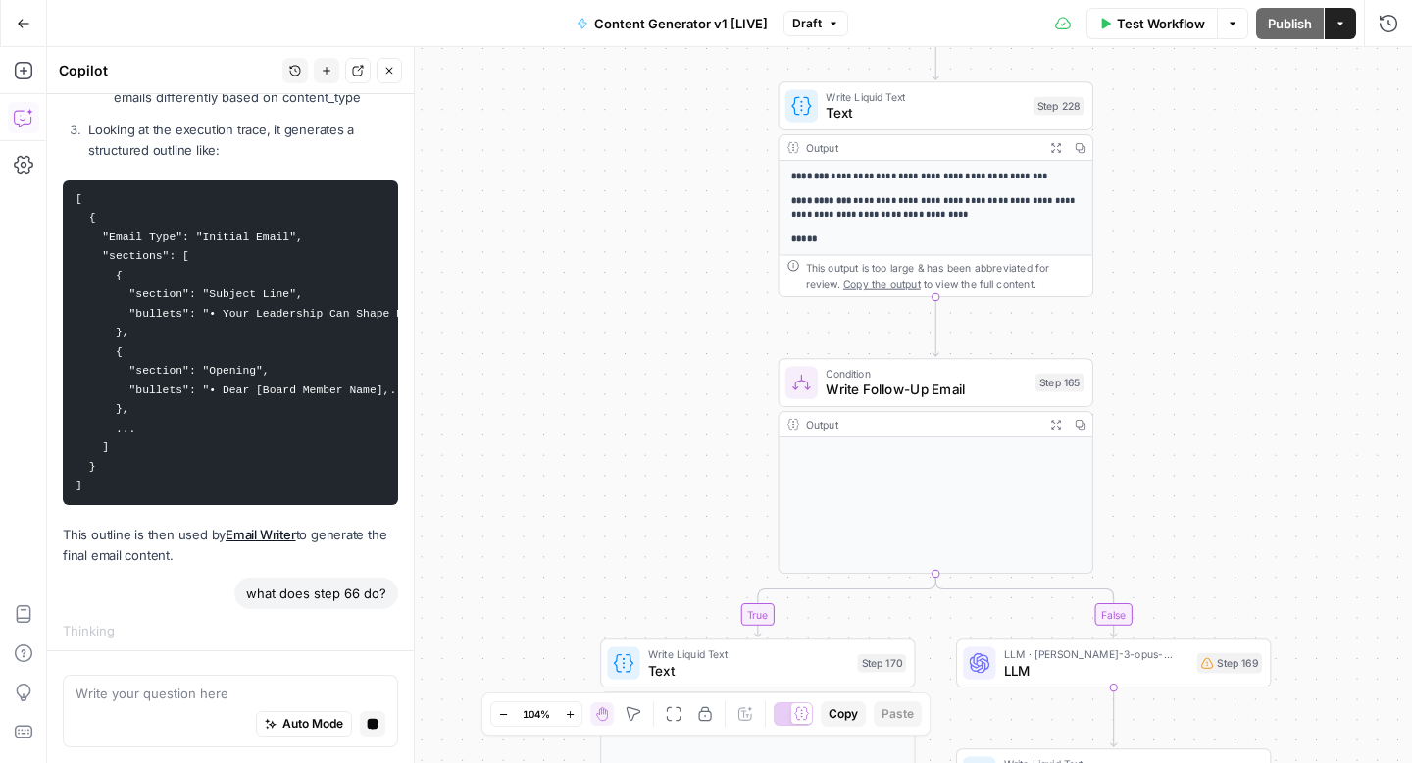
drag, startPoint x: 1140, startPoint y: 494, endPoint x: 1221, endPoint y: 175, distance: 329.6
click at [1221, 175] on div "true false true false true false true true false true false false Workflow Set …" at bounding box center [729, 405] width 1365 height 716
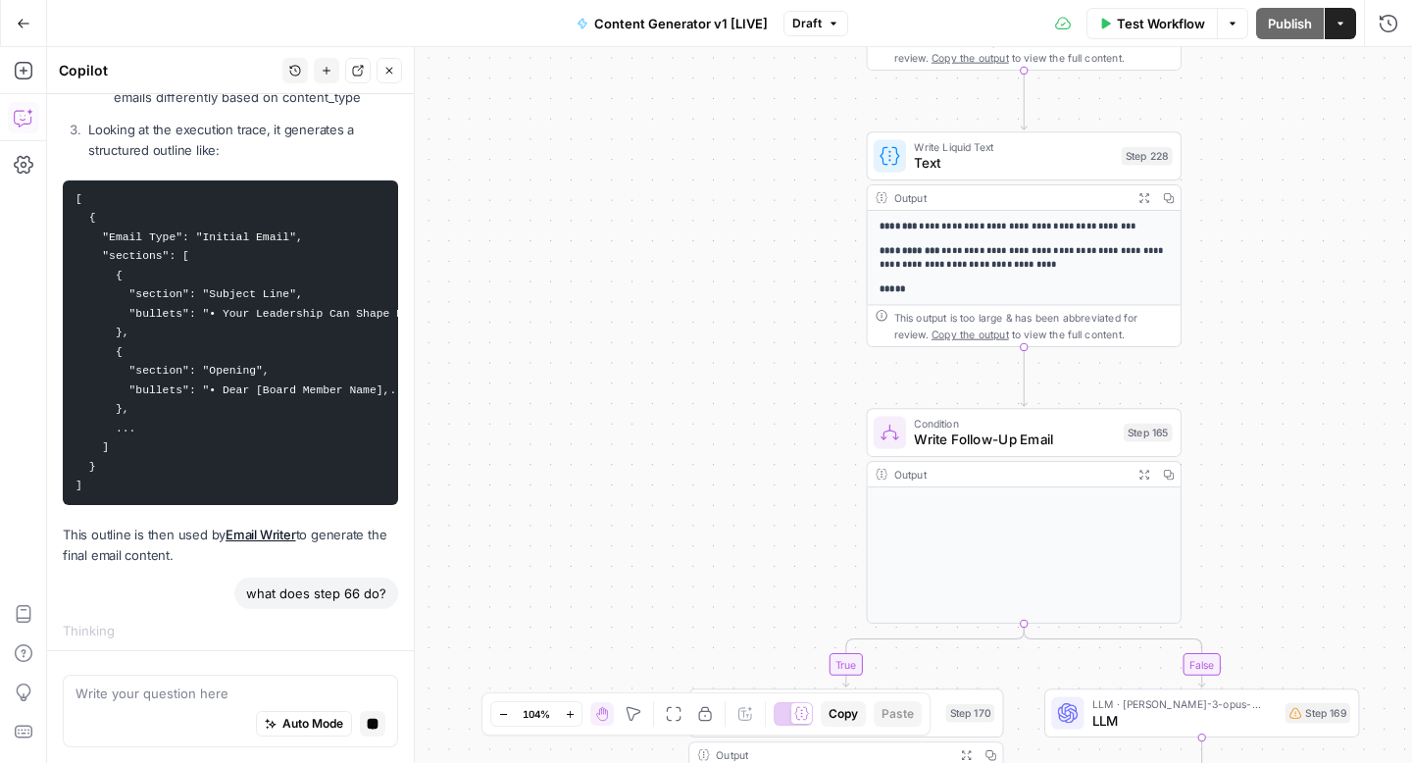
drag, startPoint x: 1273, startPoint y: 367, endPoint x: 1329, endPoint y: 478, distance: 125.0
click at [1331, 480] on div "true false true false true false true true false true false false Workflow Set …" at bounding box center [729, 405] width 1365 height 716
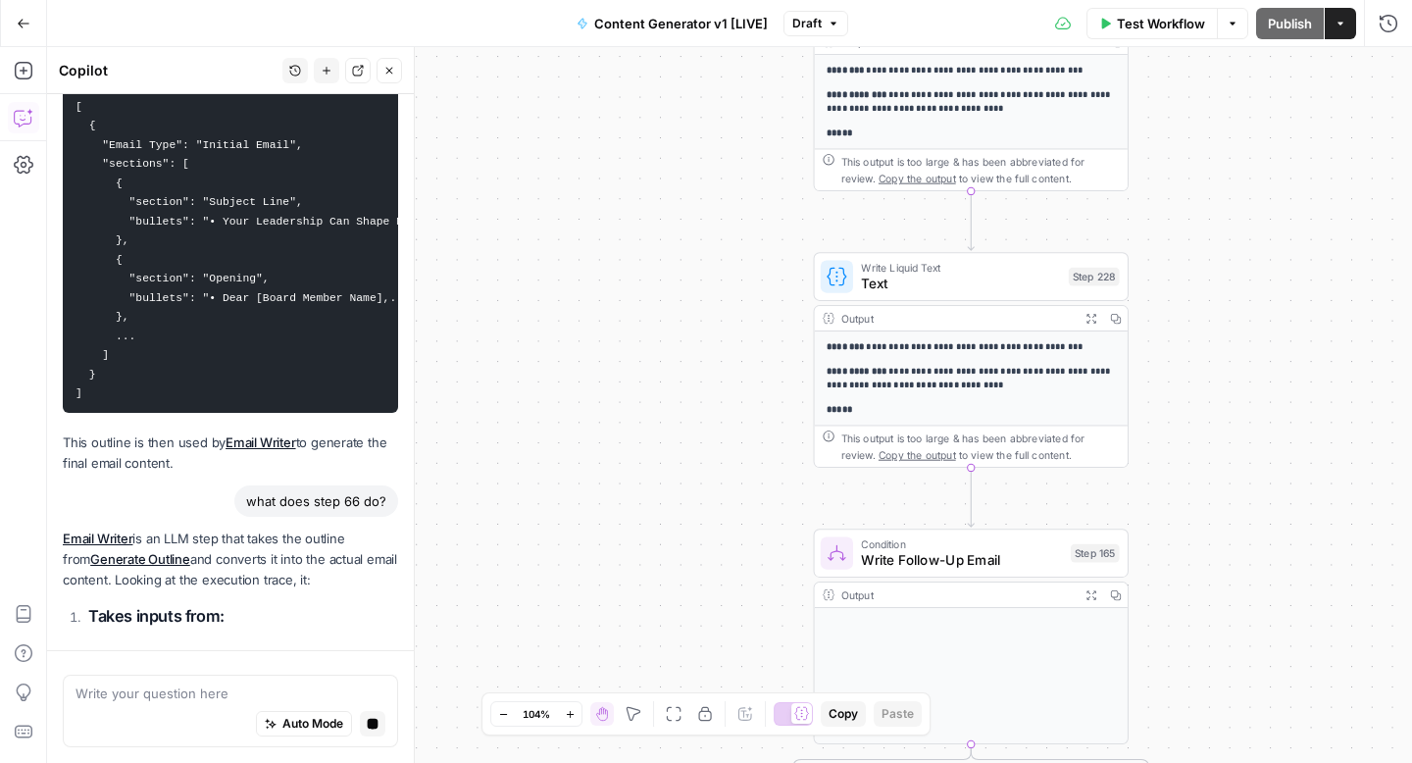
drag, startPoint x: 1346, startPoint y: 295, endPoint x: 1296, endPoint y: 410, distance: 125.1
click at [1296, 410] on div "true false true false true false true true false true false false Workflow Set …" at bounding box center [729, 405] width 1365 height 716
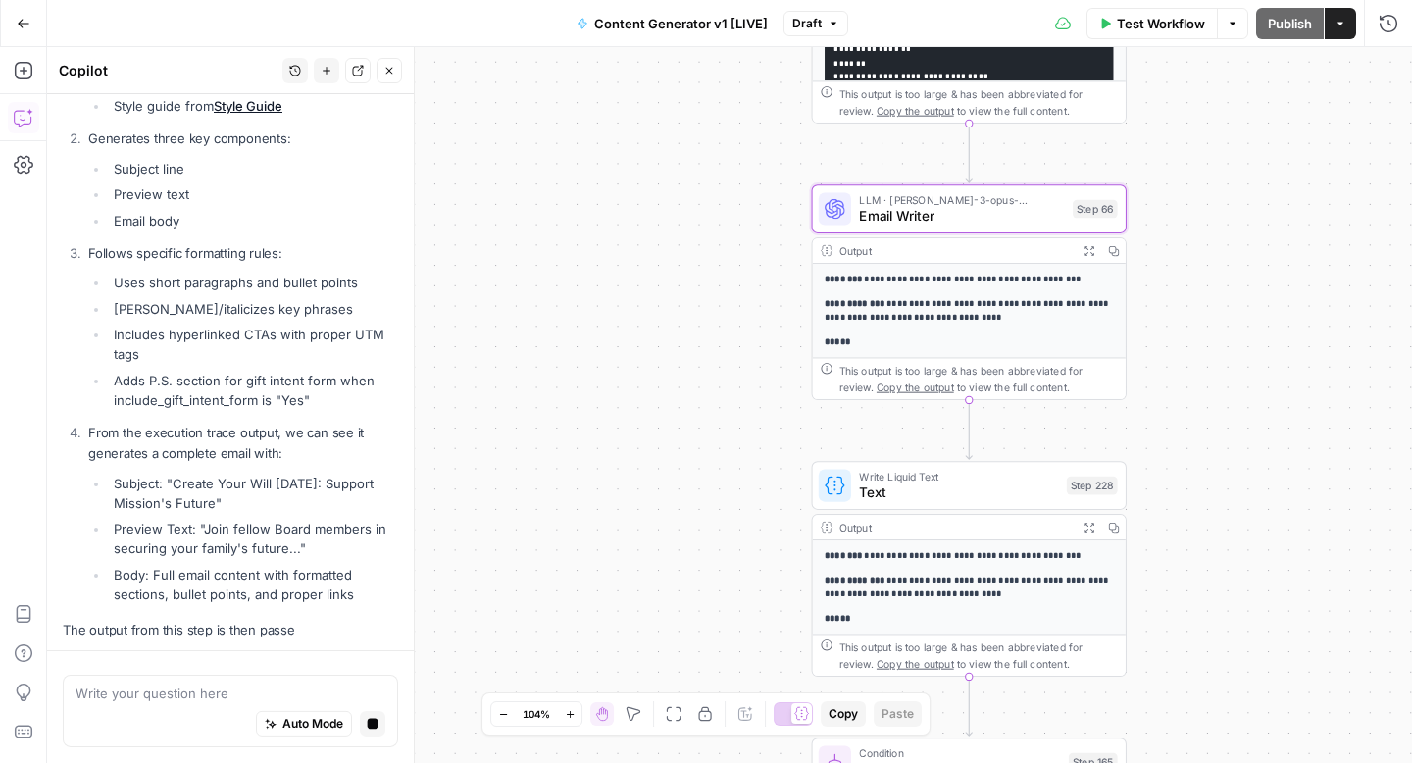
drag, startPoint x: 1296, startPoint y: 410, endPoint x: 1293, endPoint y: 619, distance: 208.9
click at [1294, 619] on div "true false true false true false true true false true false false Workflow Set …" at bounding box center [729, 405] width 1365 height 716
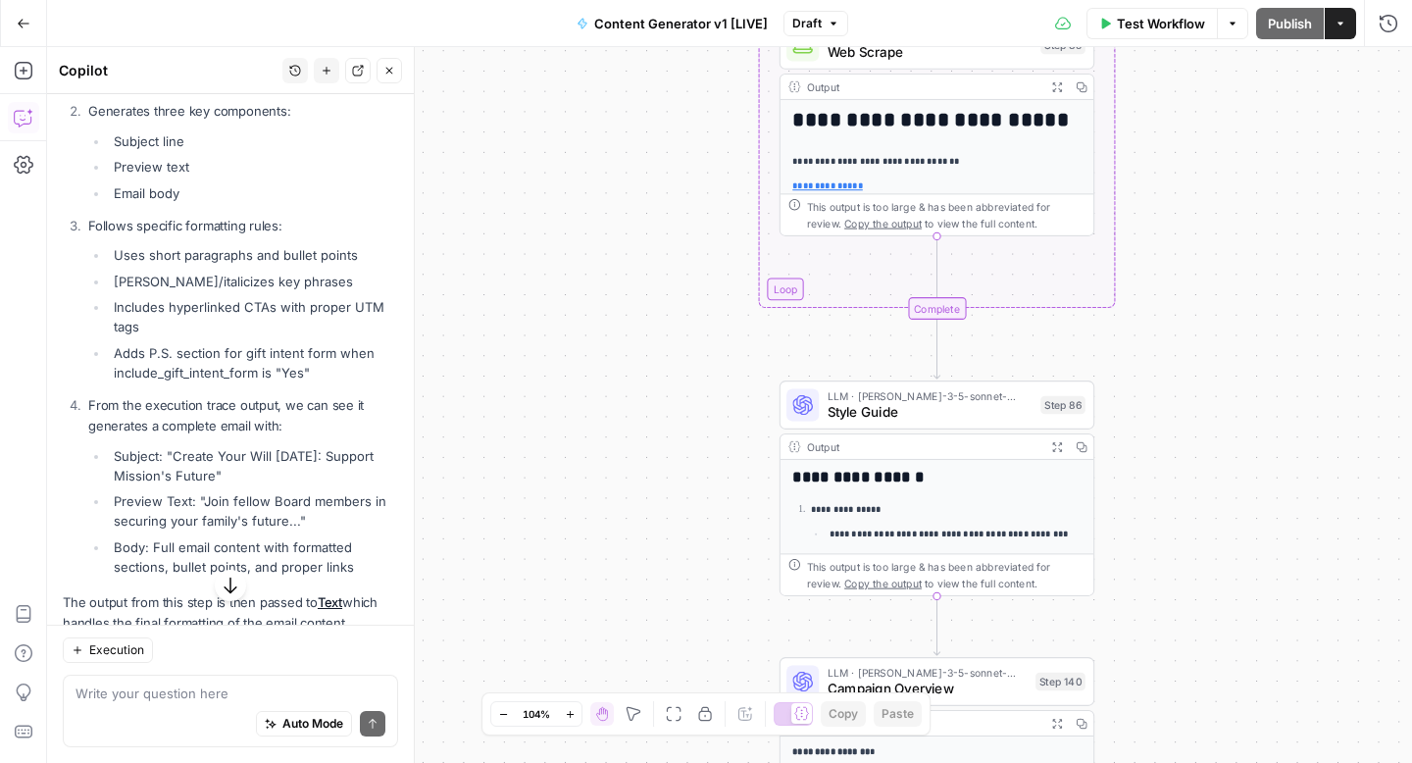
scroll to position [6064, 0]
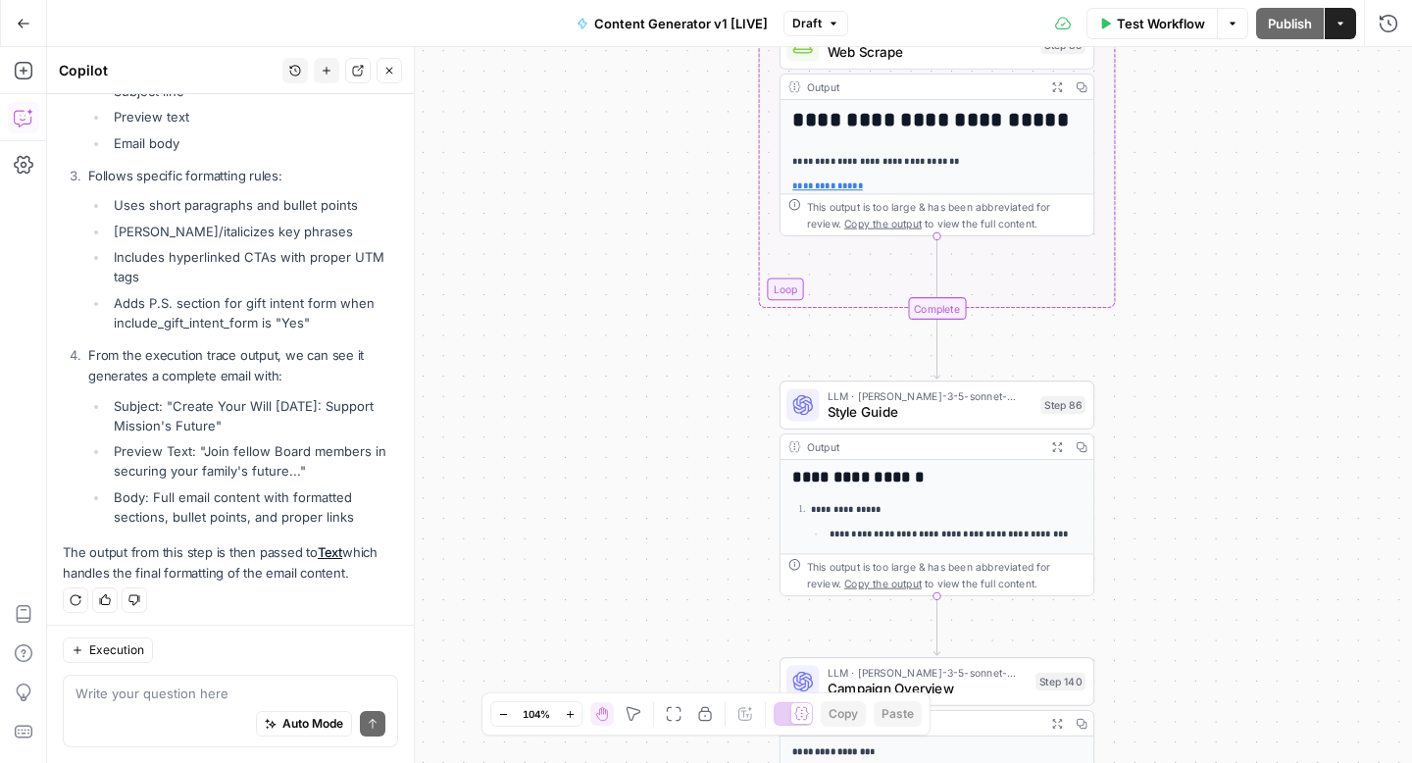
drag, startPoint x: 1179, startPoint y: 309, endPoint x: 1178, endPoint y: 320, distance: 11.0
click at [1179, 309] on div "true false true false true false true true false true false false Workflow Set …" at bounding box center [729, 405] width 1365 height 716
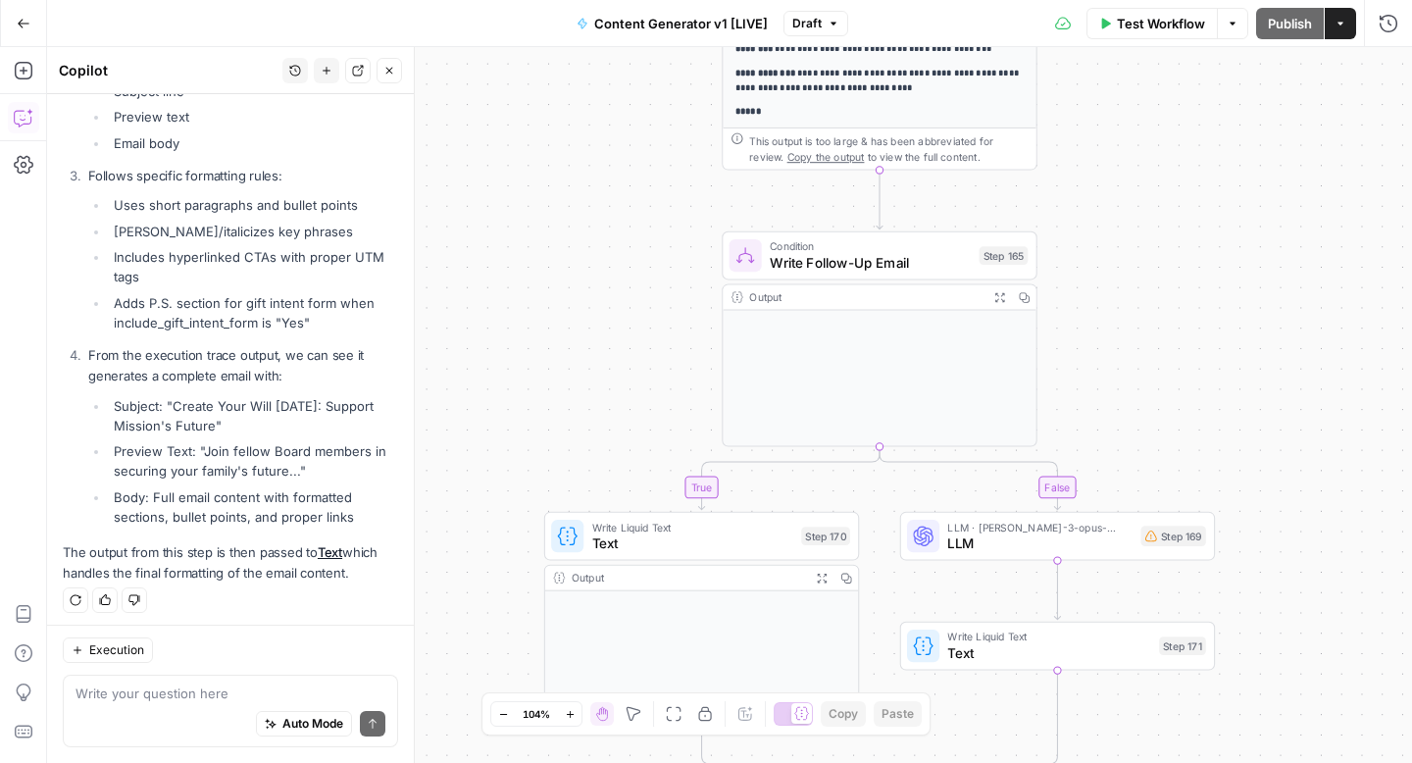
drag, startPoint x: 1134, startPoint y: 371, endPoint x: 1144, endPoint y: 138, distance: 232.6
click at [1144, 138] on div "true false true false true false true true false true false false Workflow Set …" at bounding box center [729, 405] width 1365 height 716
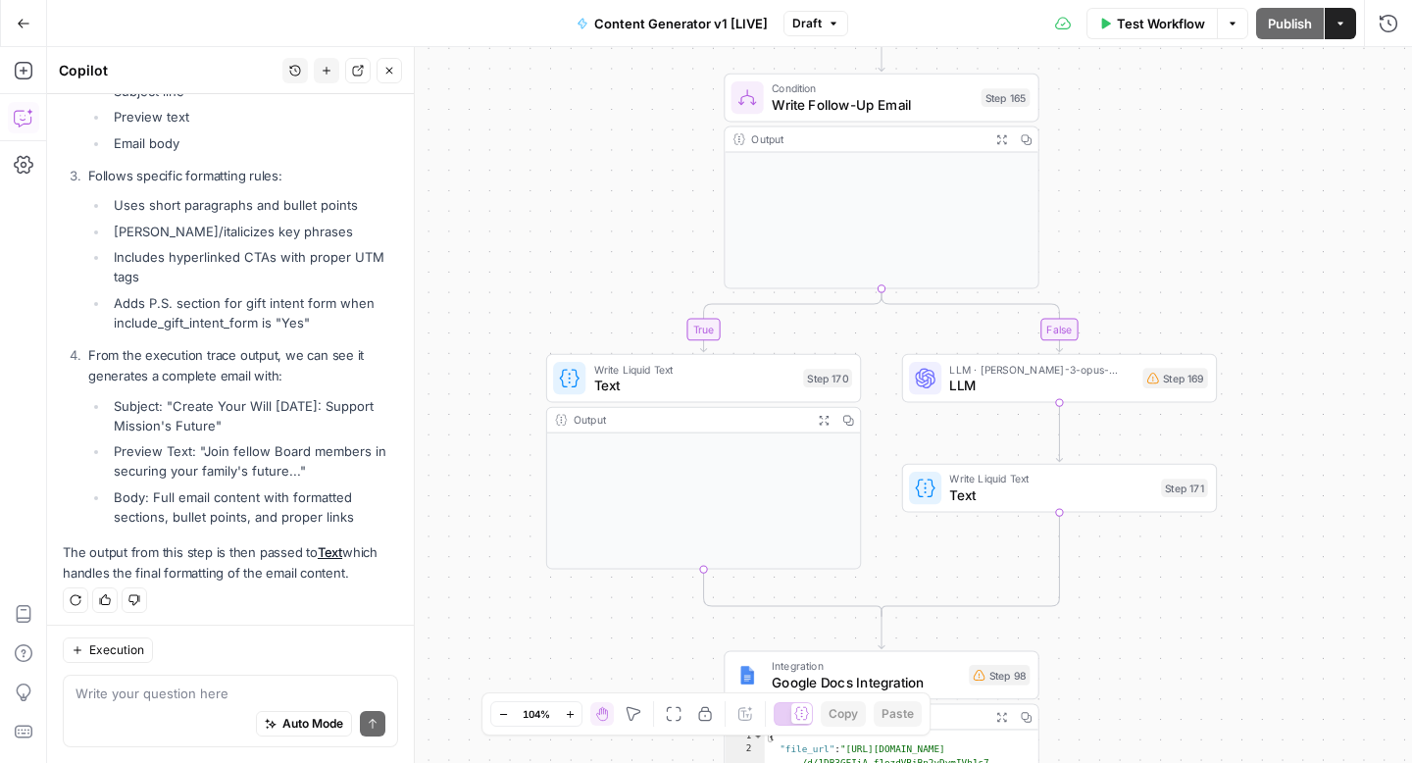
drag, startPoint x: 1159, startPoint y: 358, endPoint x: 1159, endPoint y: 207, distance: 151.0
click at [1160, 206] on div "true false true false true false true true false true false false Workflow Set …" at bounding box center [729, 405] width 1365 height 716
click at [1011, 372] on span "LLM · [PERSON_NAME]-3-opus-20240229" at bounding box center [1041, 369] width 185 height 17
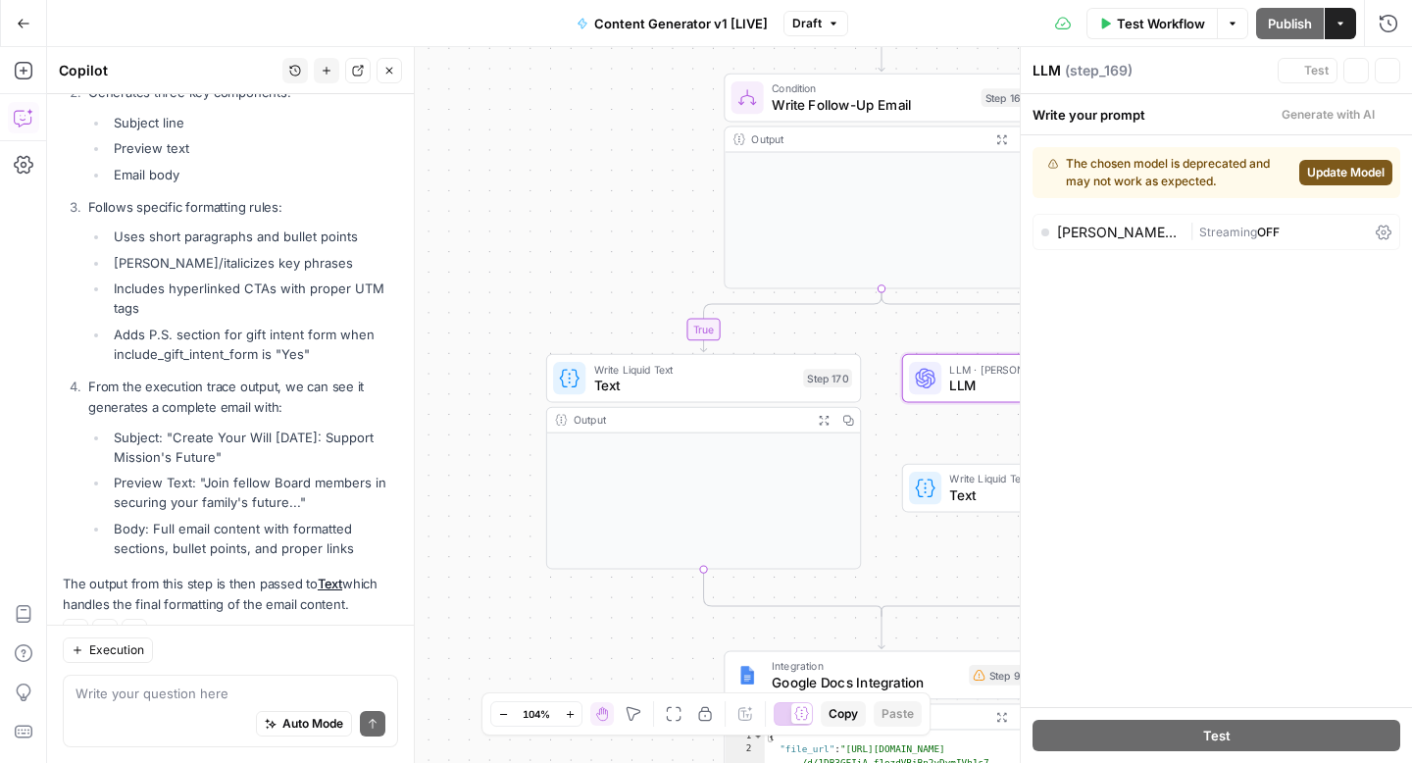
scroll to position [6095, 0]
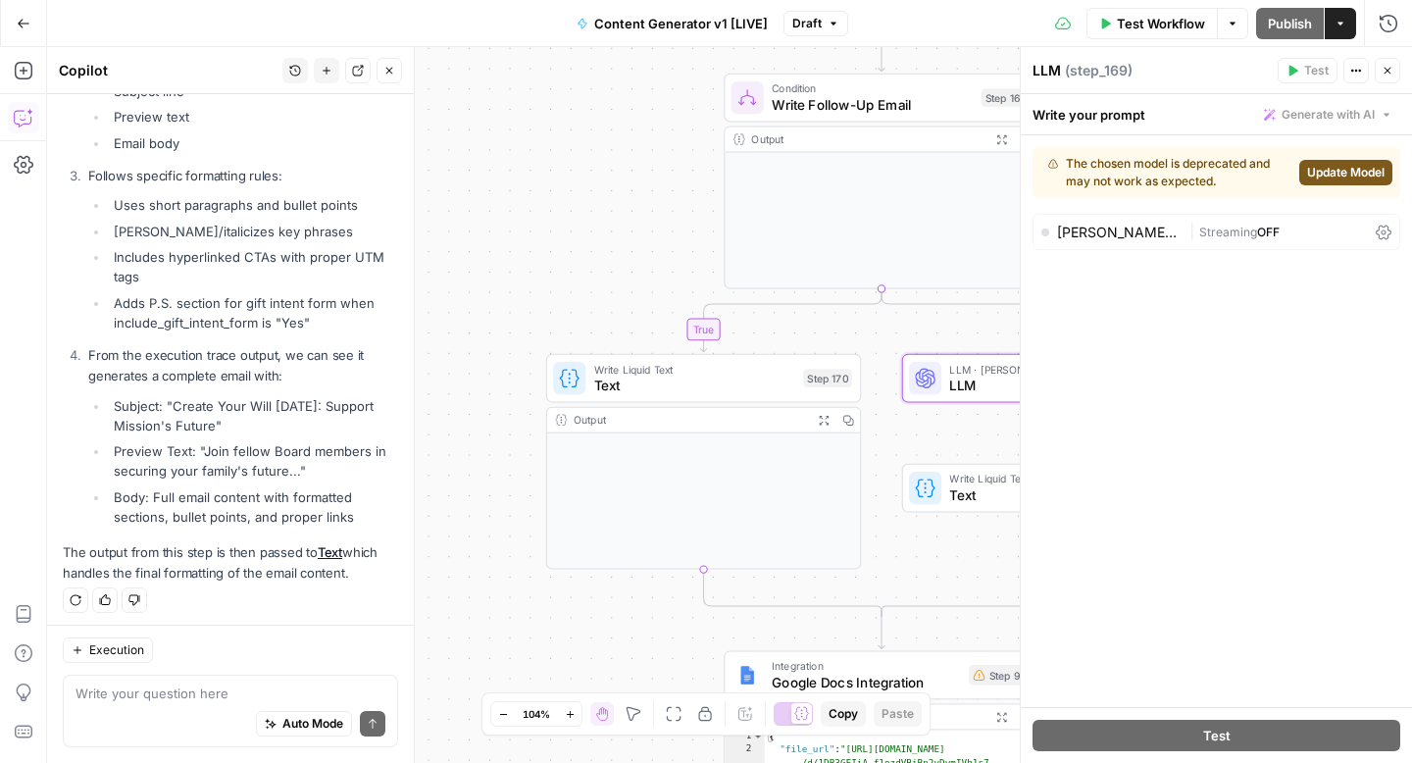
click at [210, 682] on div "Write your question here Auto Mode Send" at bounding box center [230, 711] width 335 height 73
type textarea "What does step 169 do?"
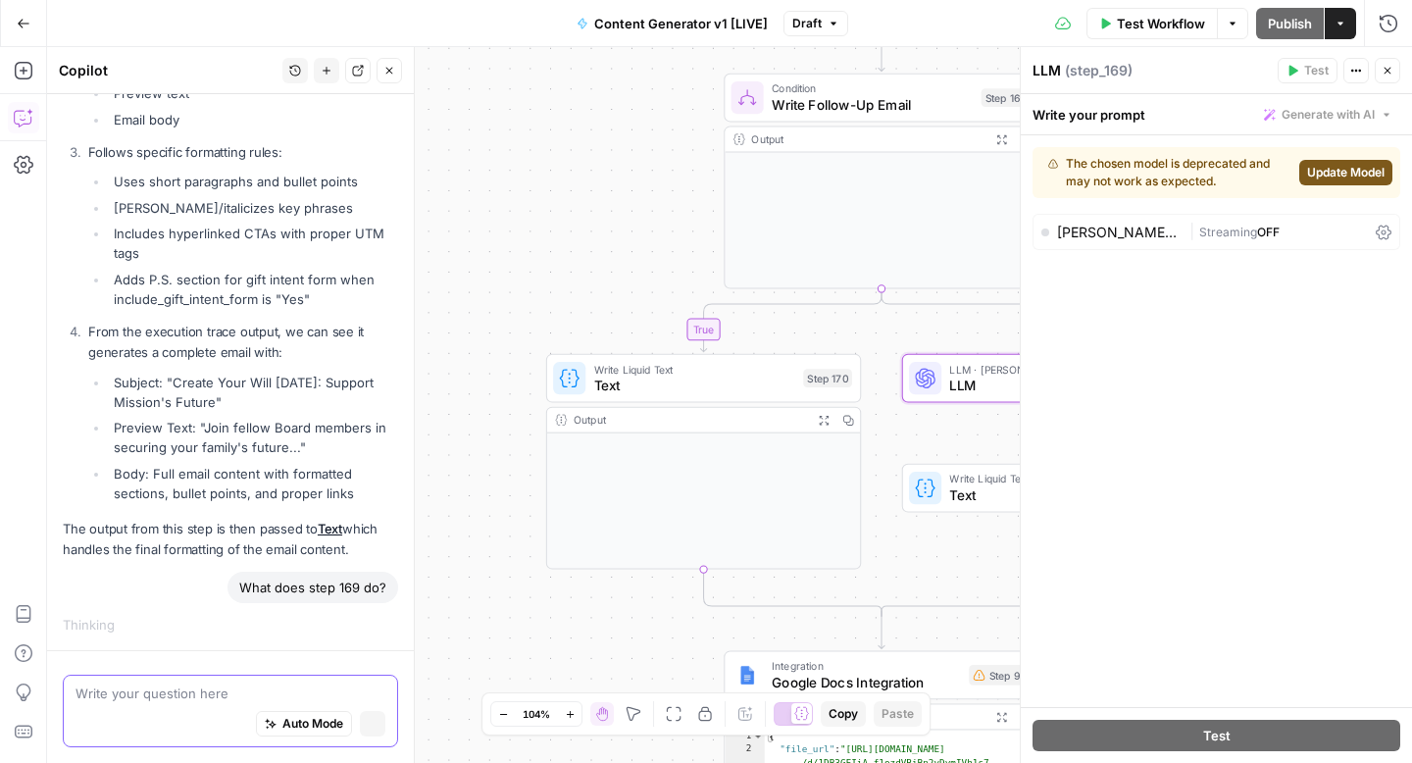
scroll to position [5862, 0]
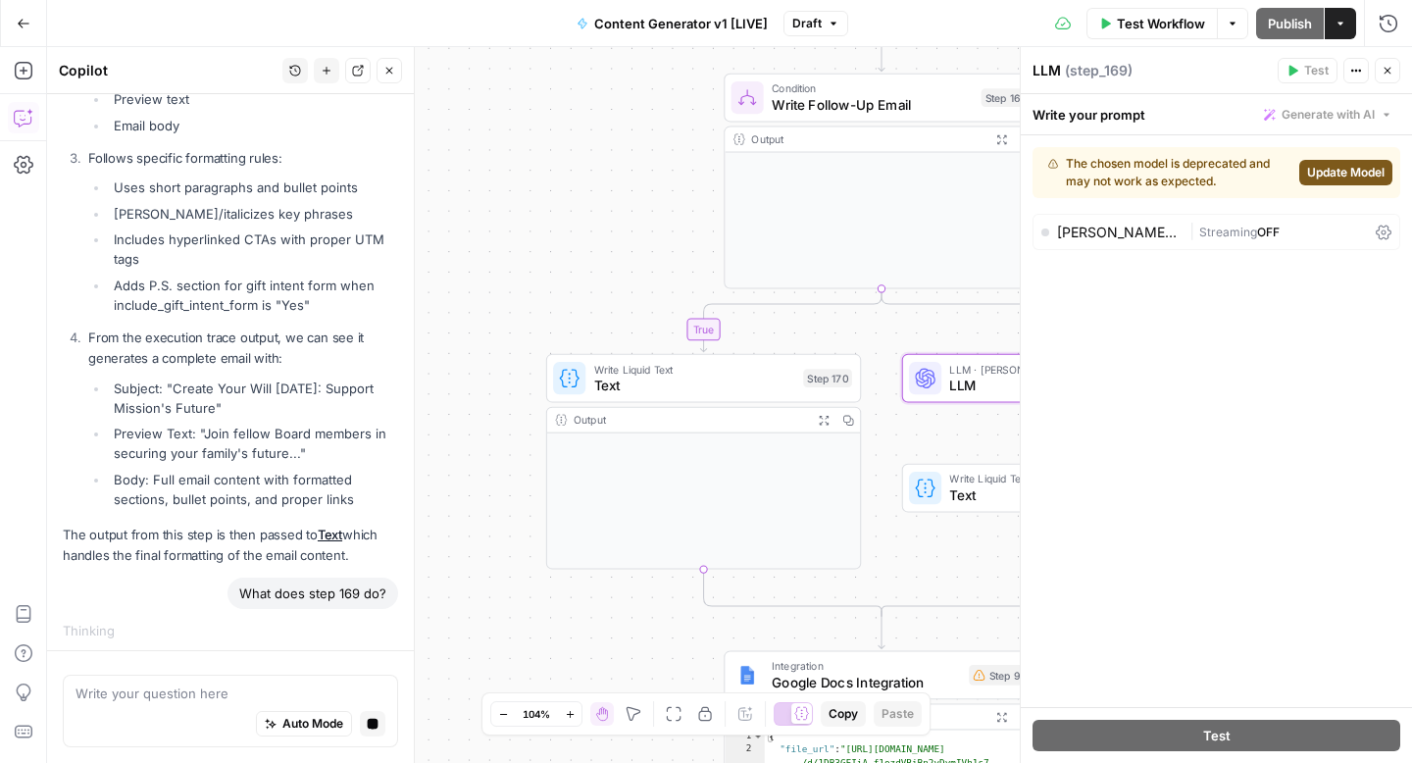
click at [1389, 73] on icon "button" at bounding box center [1387, 71] width 12 height 12
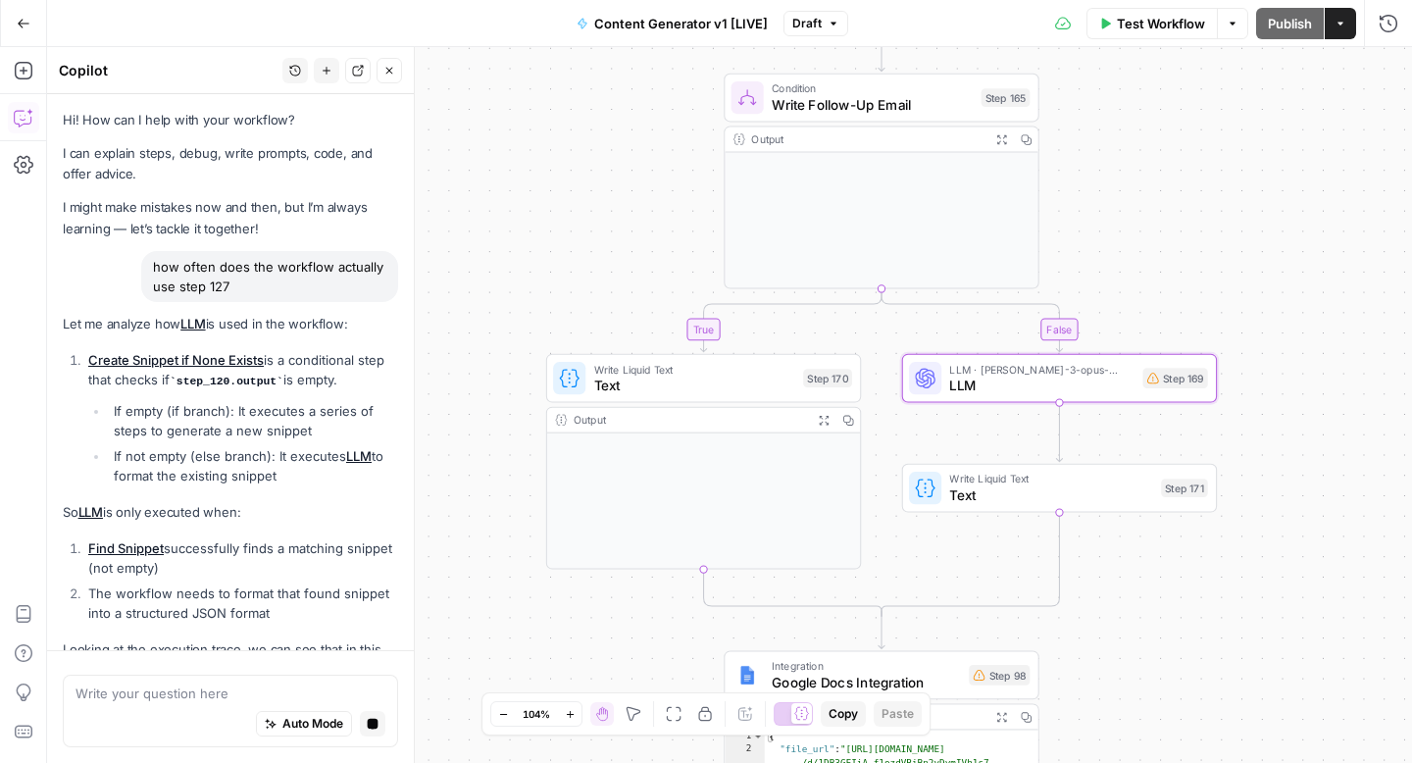
scroll to position [5862, 0]
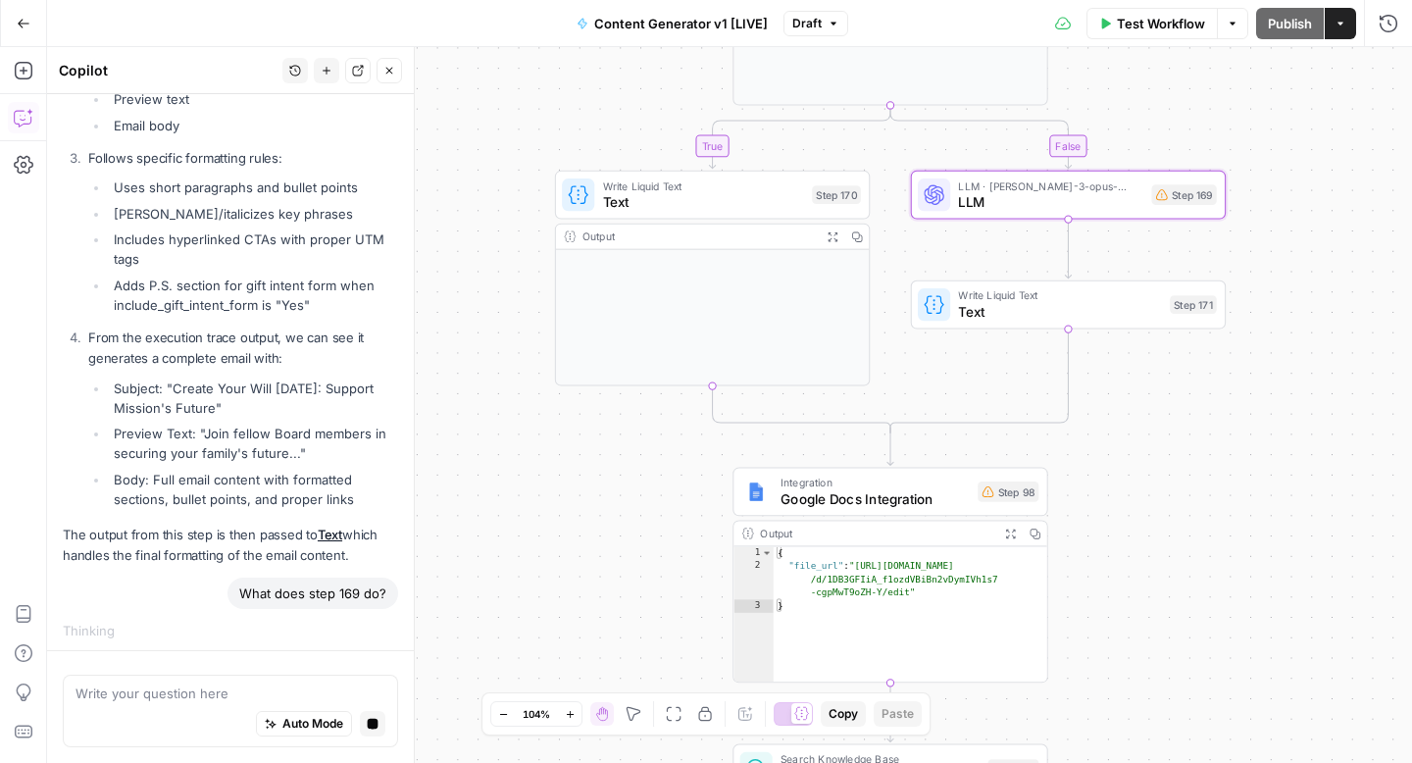
drag, startPoint x: 1287, startPoint y: 467, endPoint x: 1296, endPoint y: 283, distance: 183.6
click at [1296, 283] on div "true false true false true false true true false true false false Workflow Set …" at bounding box center [729, 405] width 1365 height 716
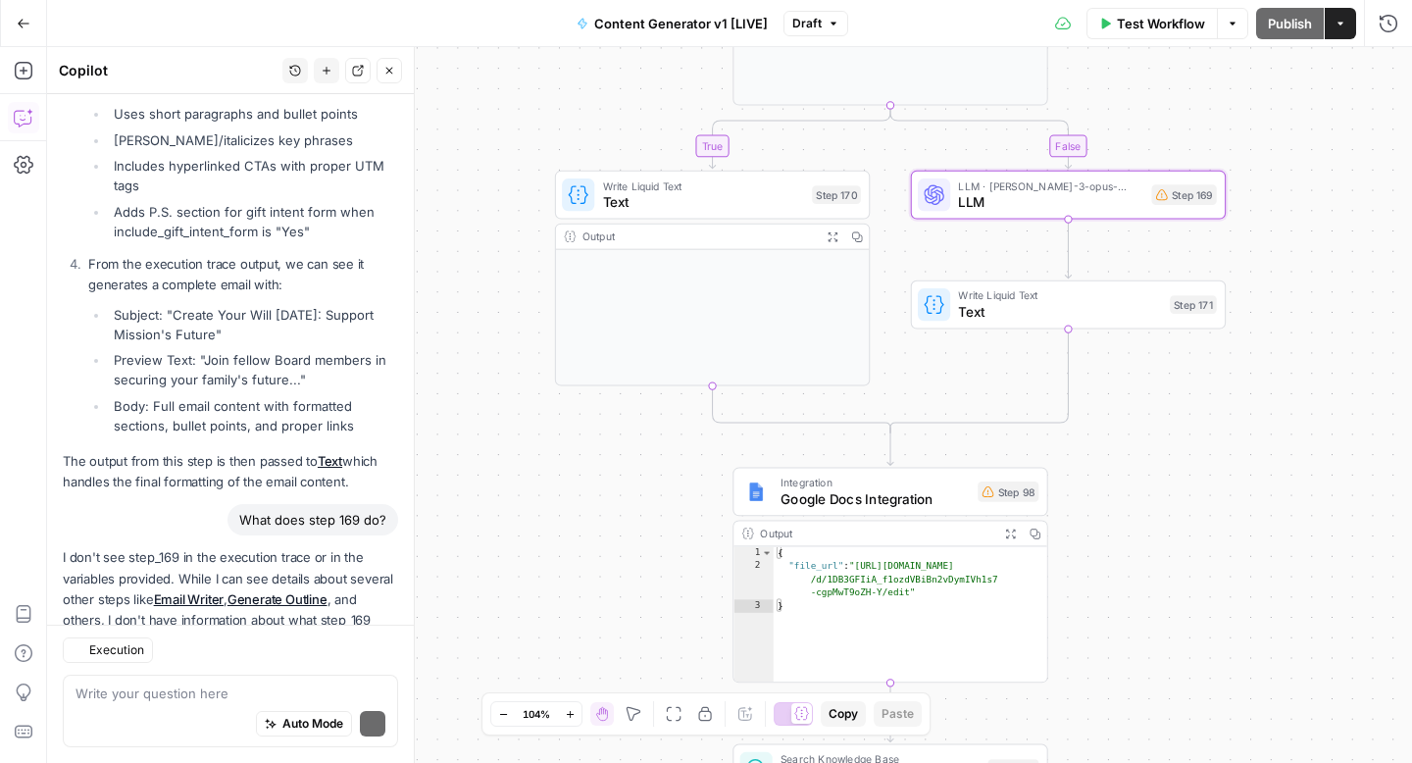
scroll to position [6495, 0]
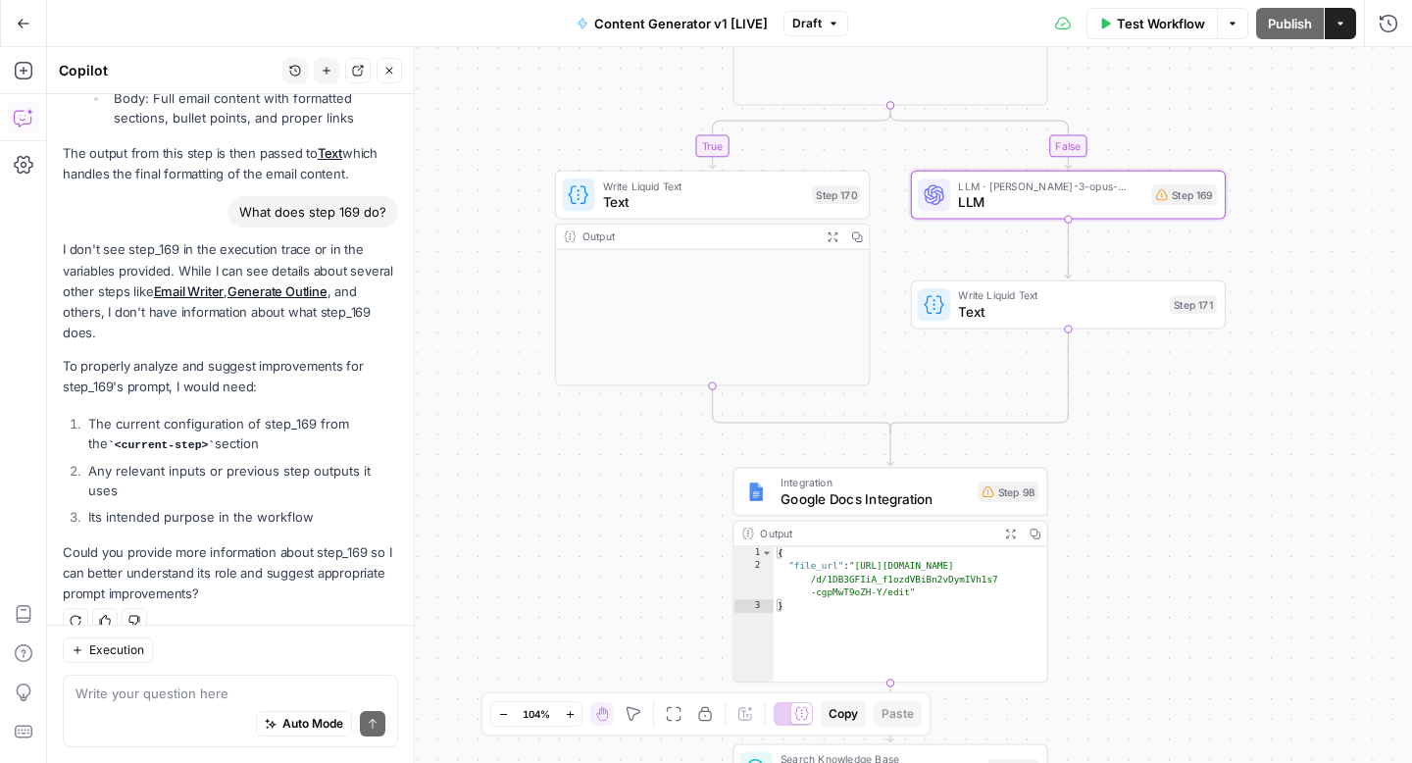
click at [1054, 192] on span "LLM" at bounding box center [1050, 202] width 185 height 21
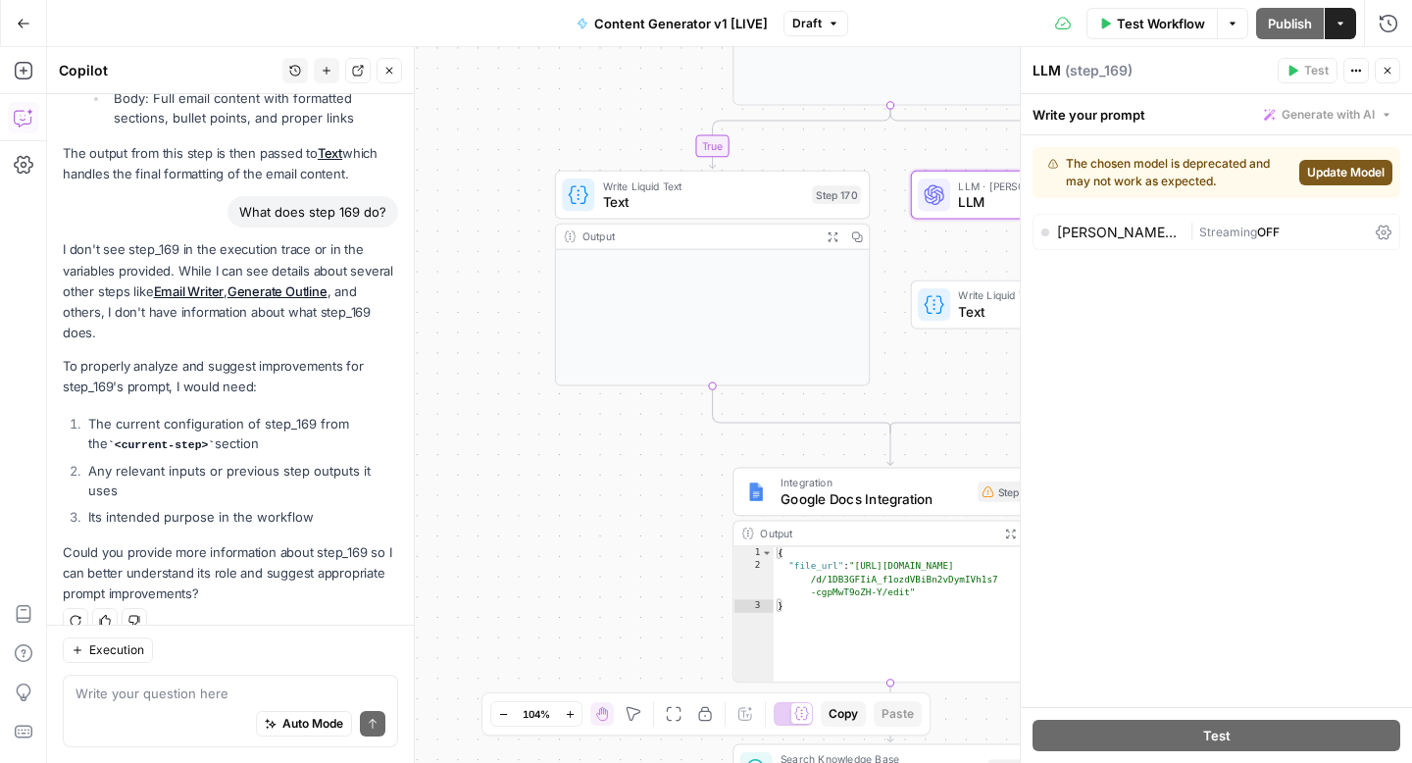
click at [1395, 68] on button "Close" at bounding box center [1387, 70] width 25 height 25
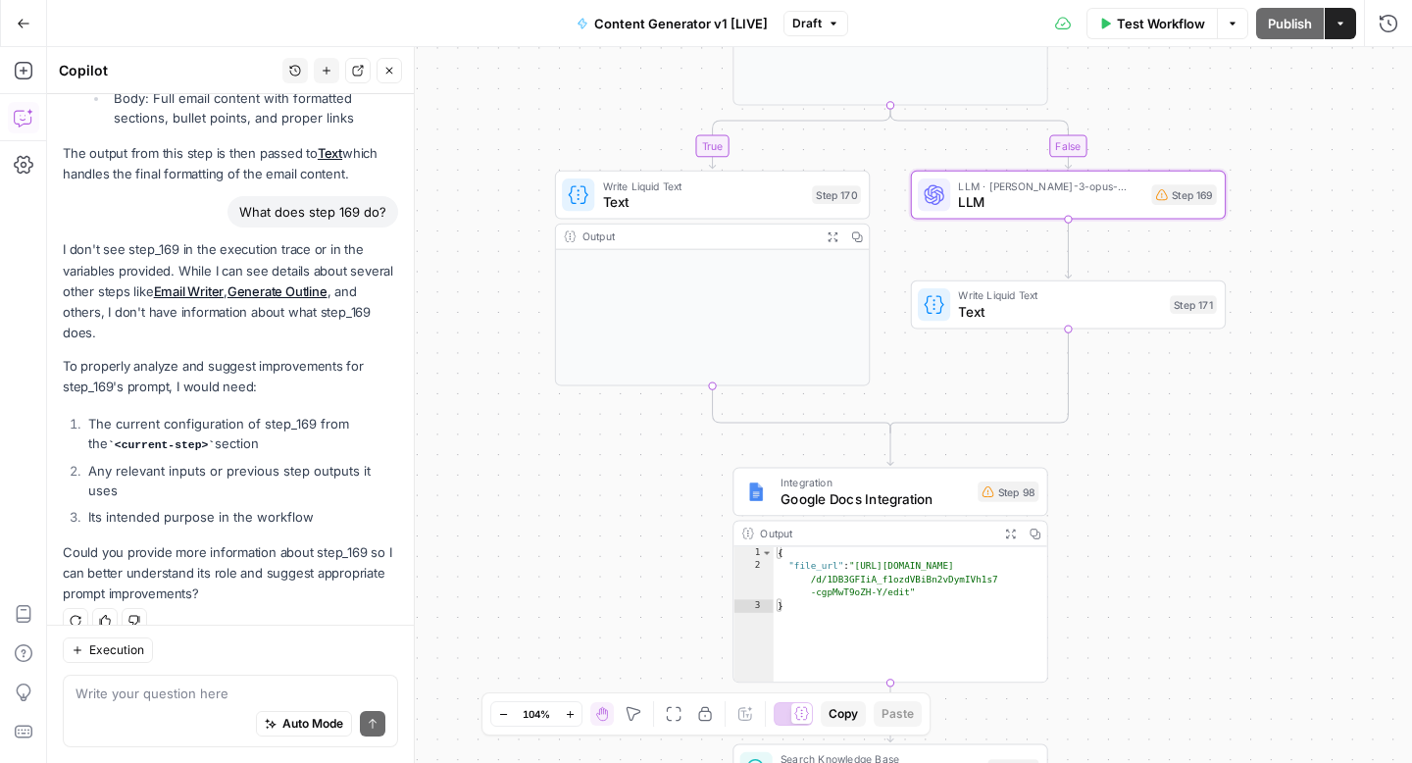
click at [204, 703] on div "Auto Mode Send" at bounding box center [230, 724] width 310 height 43
type textarea "does it write a prompt?"
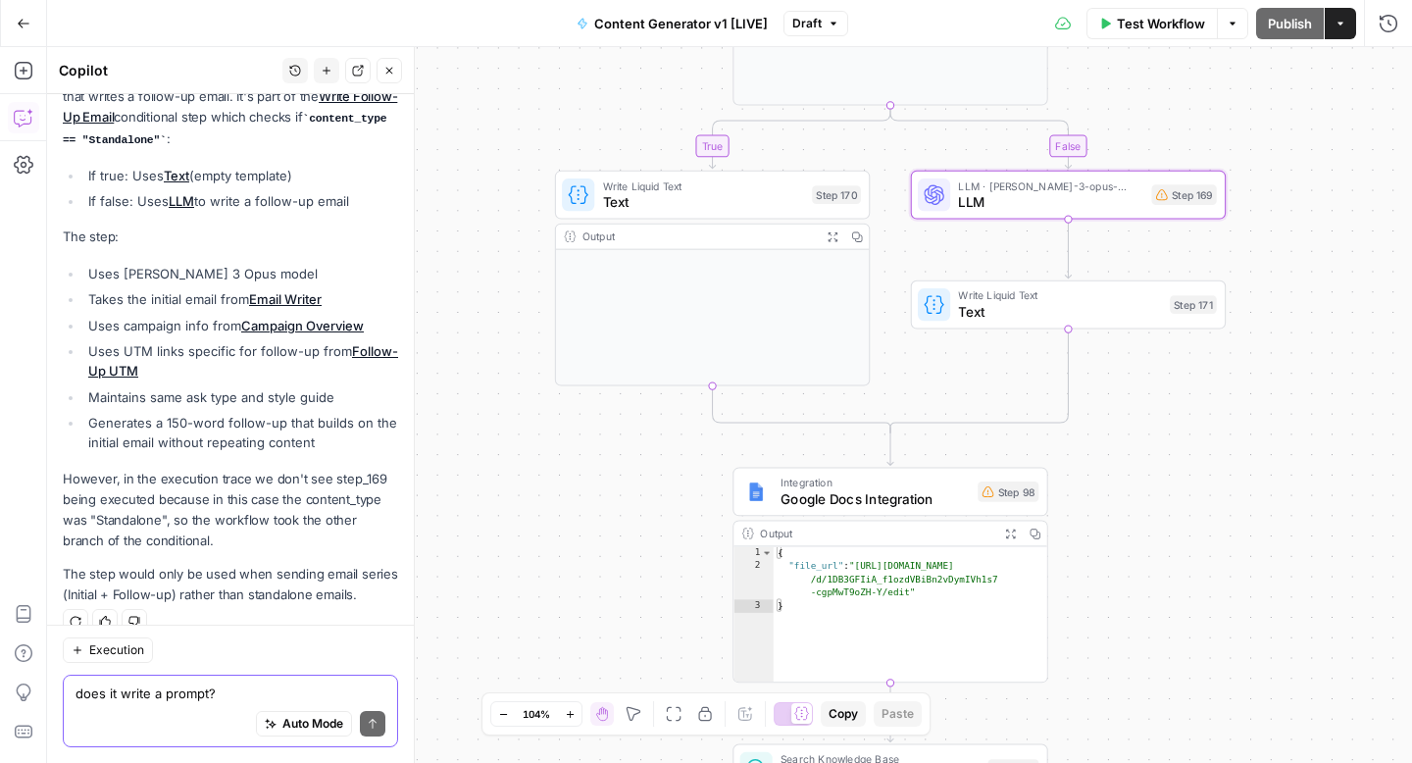
scroll to position [7088, 0]
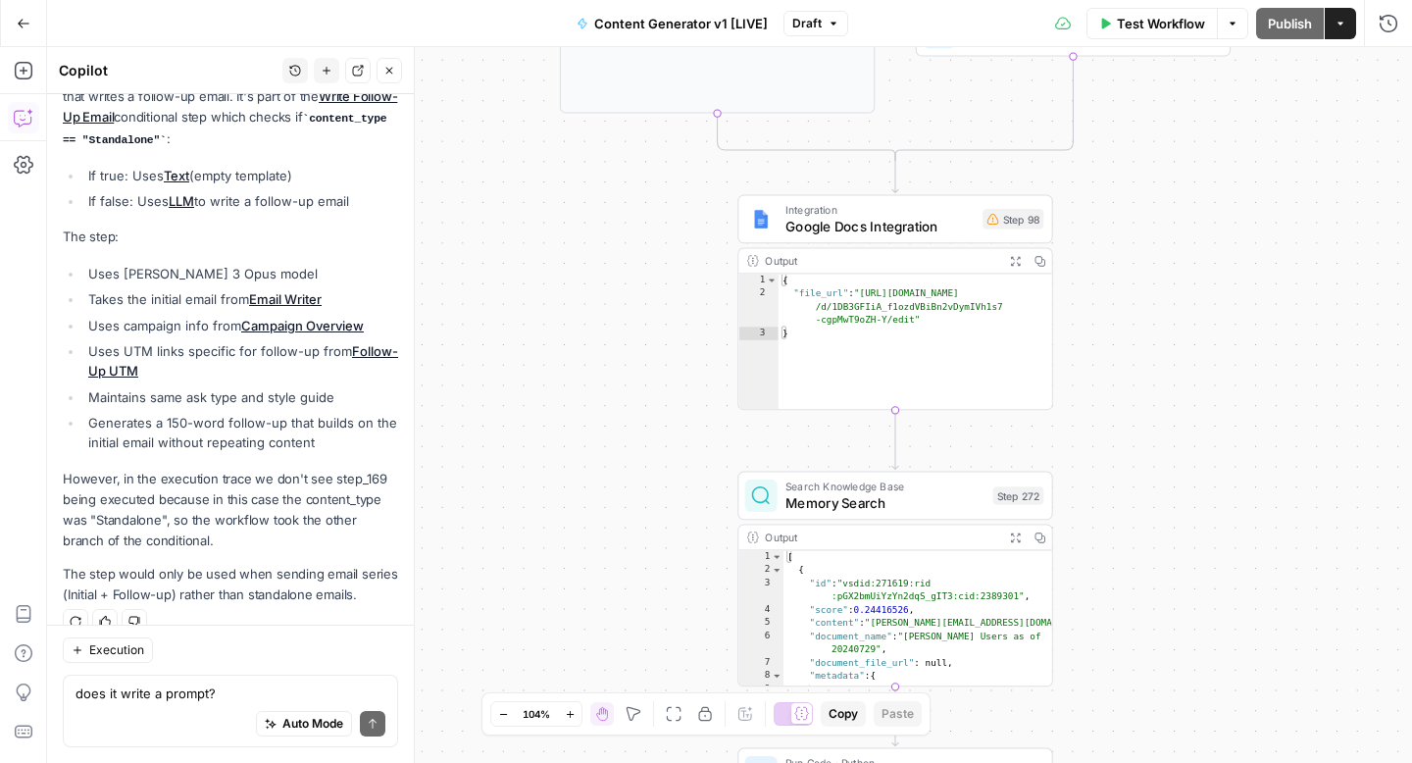
drag, startPoint x: 1193, startPoint y: 482, endPoint x: 1197, endPoint y: 212, distance: 270.6
click at [1197, 211] on div "true false true false true false true true false true false false Workflow Set …" at bounding box center [729, 405] width 1365 height 716
